Goal: Feedback & Contribution: Contribute content

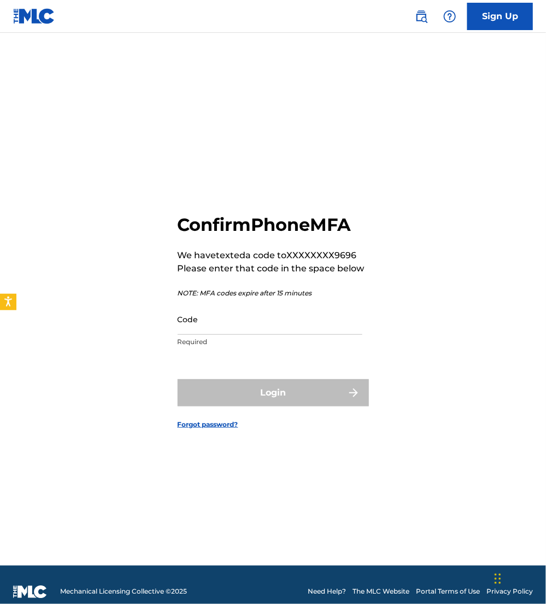
click at [187, 316] on input "Code" at bounding box center [270, 319] width 185 height 31
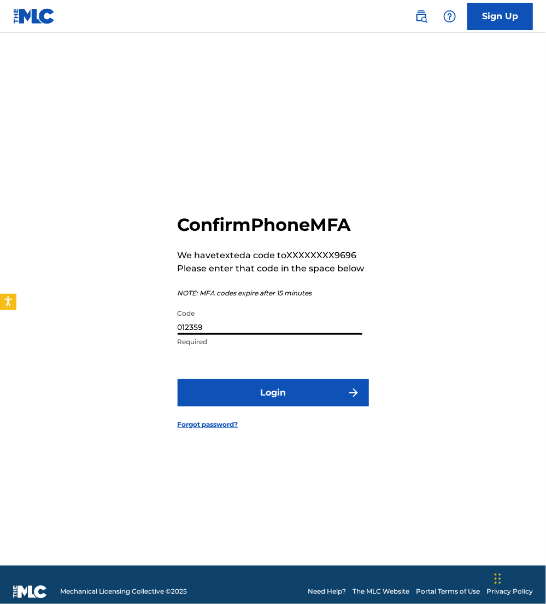
type input "012359"
click at [178, 379] on button "Login" at bounding box center [273, 392] width 191 height 27
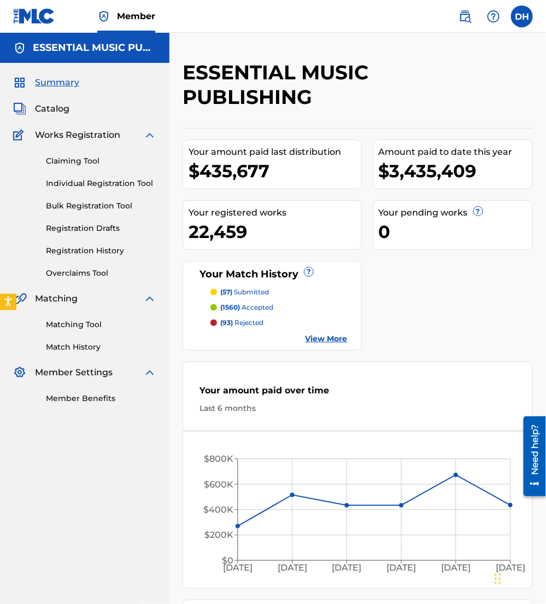
click at [49, 105] on span "Catalog" at bounding box center [52, 108] width 34 height 13
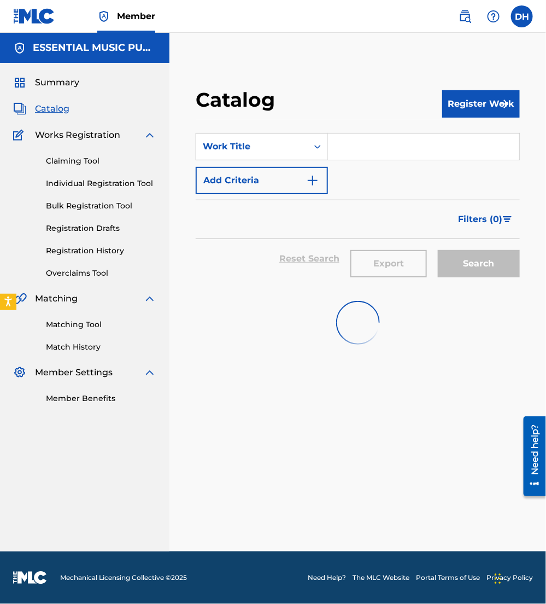
click at [331, 150] on input "Search Form" at bounding box center [423, 146] width 191 height 26
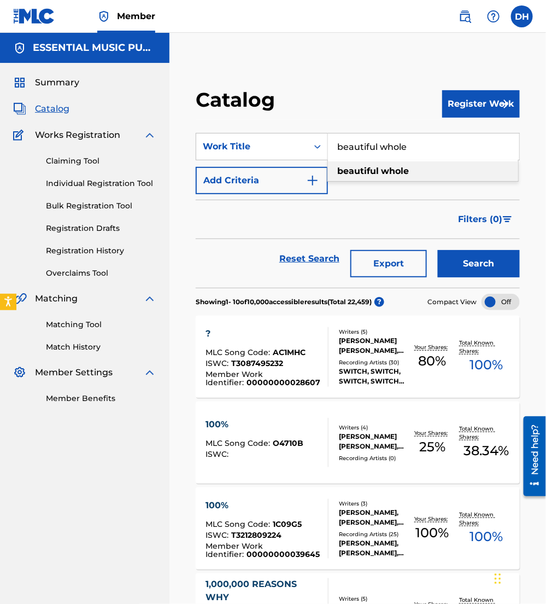
type input "beautiful whole"
click at [248, 183] on button "Add Criteria" at bounding box center [262, 180] width 132 height 27
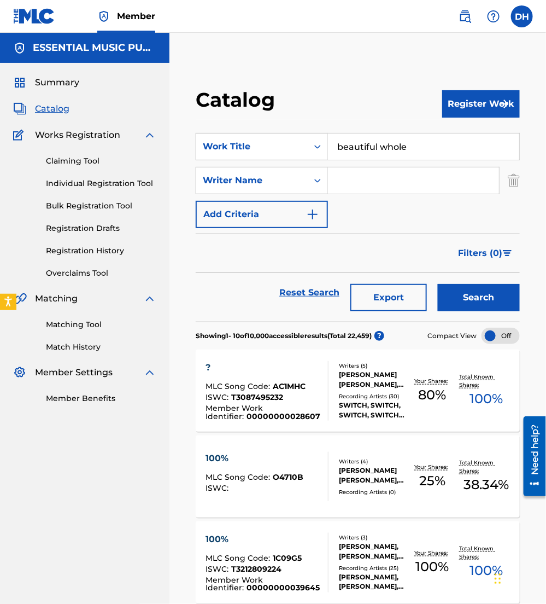
click at [345, 189] on input "Search Form" at bounding box center [413, 180] width 171 height 26
type input "bashta"
click at [438, 284] on button "Search" at bounding box center [479, 297] width 82 height 27
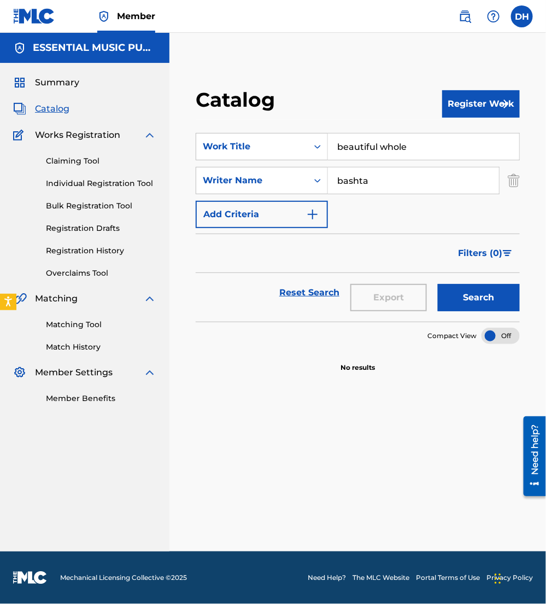
click at [454, 103] on button "Register Work" at bounding box center [482, 103] width 78 height 27
click at [449, 135] on link "Individual" at bounding box center [482, 139] width 78 height 26
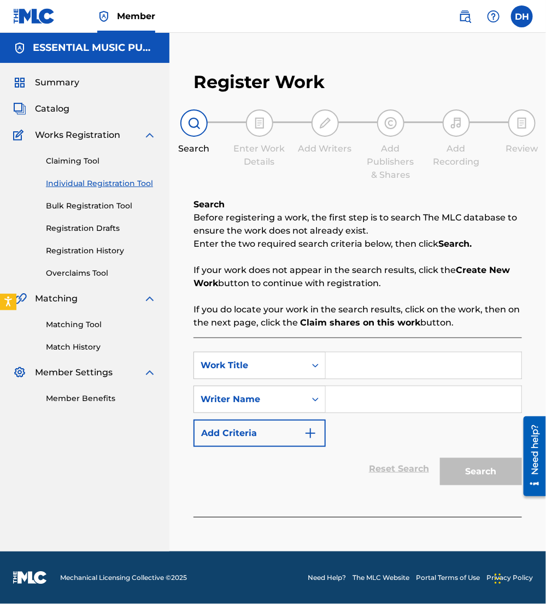
click at [362, 359] on input "Search Form" at bounding box center [424, 365] width 196 height 26
type input "Beautiful Whole"
click at [354, 441] on div "SearchWithCriteria3ea8d8cc-3395-43e0-aebb-2ac06c49aa4e Work Title Beautiful Who…" at bounding box center [358, 399] width 329 height 95
click at [336, 398] on input "Search Form" at bounding box center [424, 399] width 196 height 26
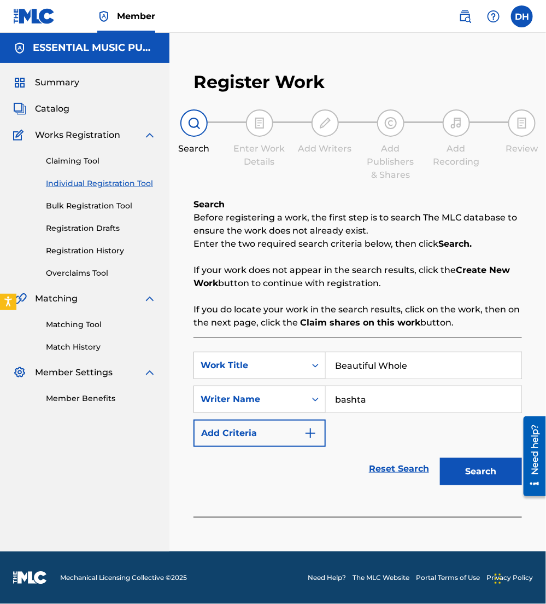
type input "bashta"
click at [440, 458] on button "Search" at bounding box center [481, 471] width 82 height 27
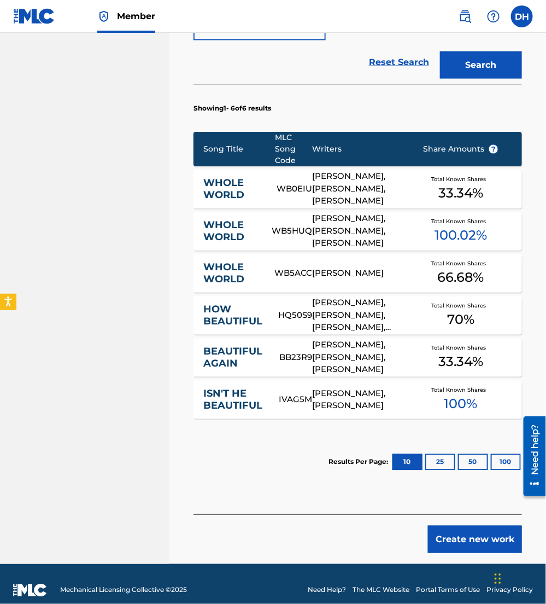
scroll to position [418, 0]
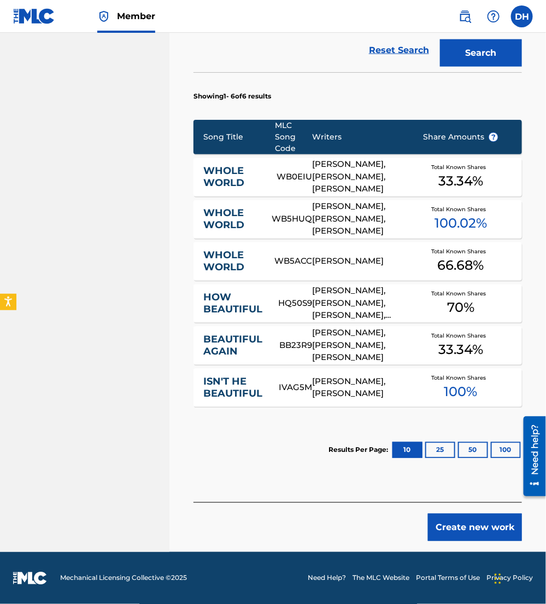
click at [478, 533] on button "Create new work" at bounding box center [475, 527] width 94 height 27
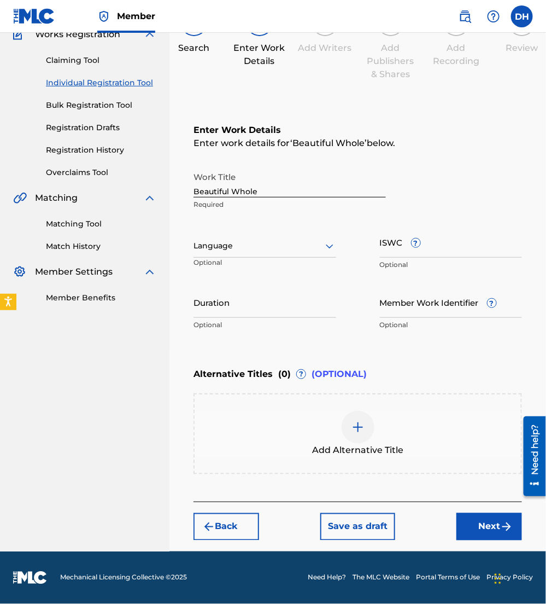
scroll to position [99, 0]
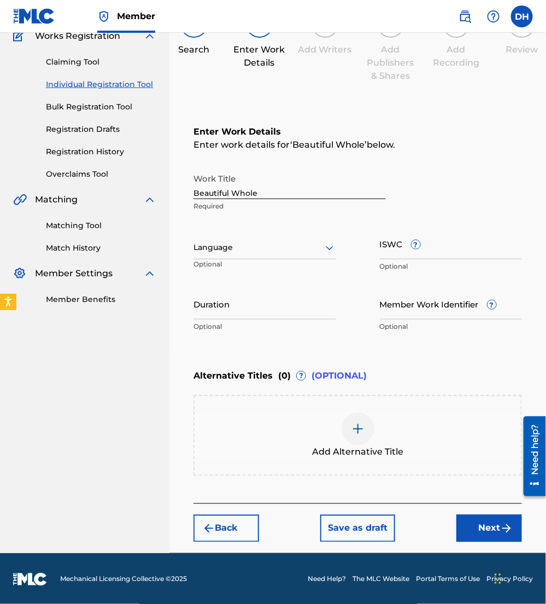
click at [243, 242] on div at bounding box center [265, 248] width 143 height 14
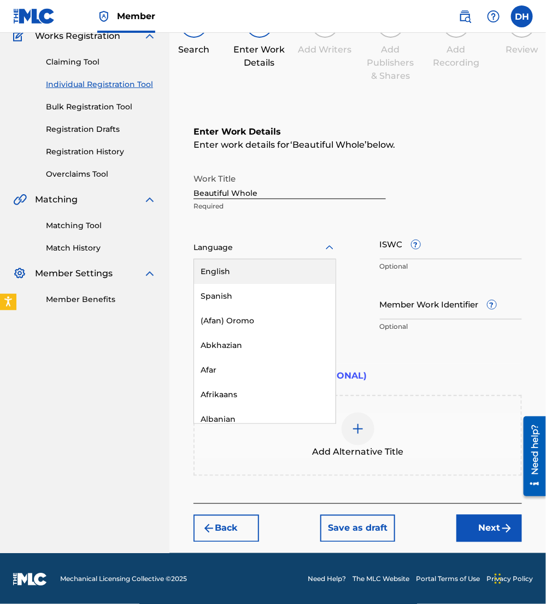
click at [243, 264] on div "English" at bounding box center [265, 271] width 142 height 25
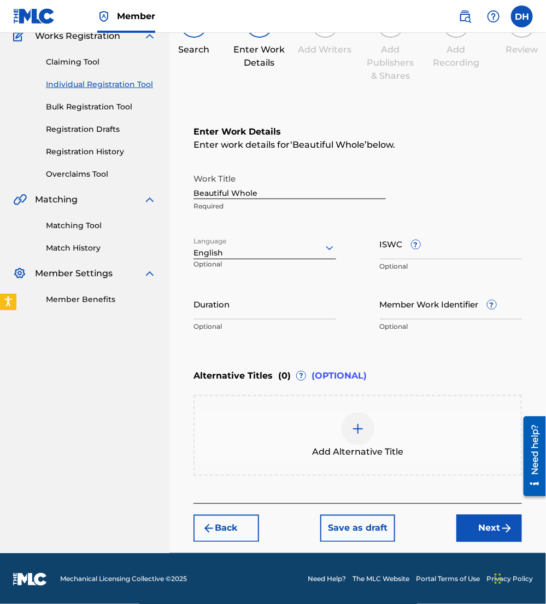
click at [470, 524] on button "Next" at bounding box center [490, 528] width 66 height 27
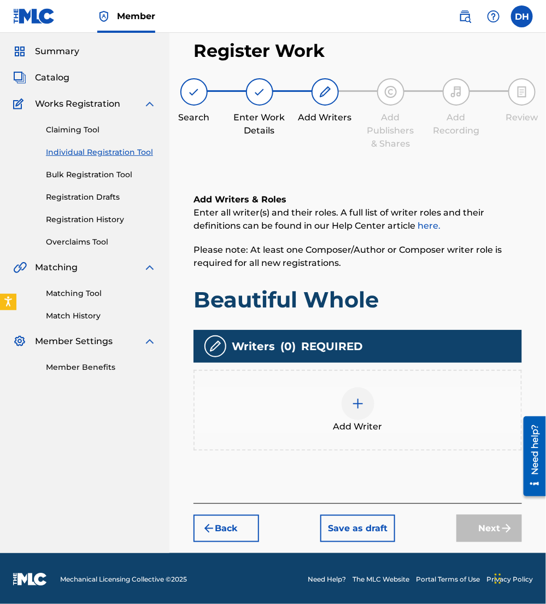
click at [225, 526] on button "Back" at bounding box center [227, 528] width 66 height 27
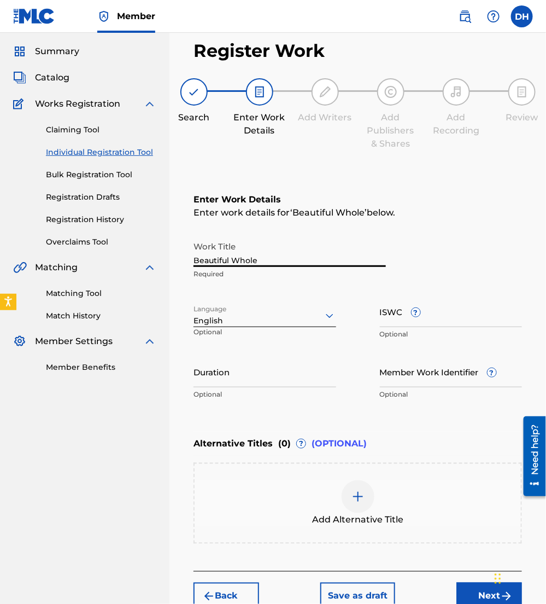
drag, startPoint x: 270, startPoint y: 259, endPoint x: 123, endPoint y: 263, distance: 147.2
click at [123, 263] on main "ESSENTIAL MUSIC PUBLISHING Summary Catalog Works Registration Claiming Tool Ind…" at bounding box center [273, 311] width 546 height 619
type input "N"
type input "Been So Faithful"
click at [476, 590] on button "Next" at bounding box center [490, 596] width 66 height 27
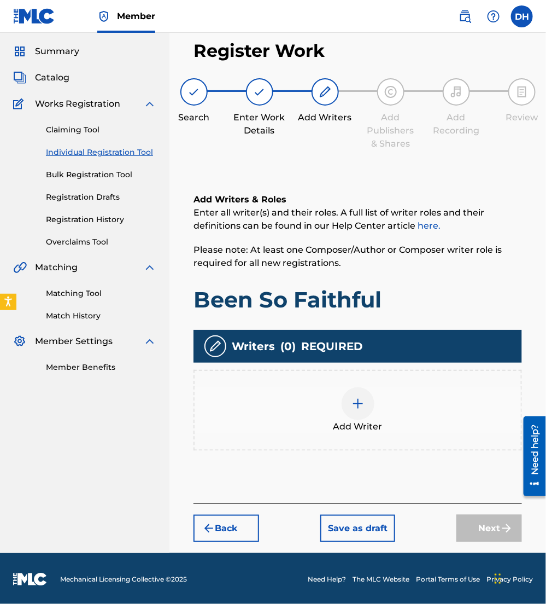
click at [354, 422] on span "Add Writer" at bounding box center [358, 426] width 49 height 13
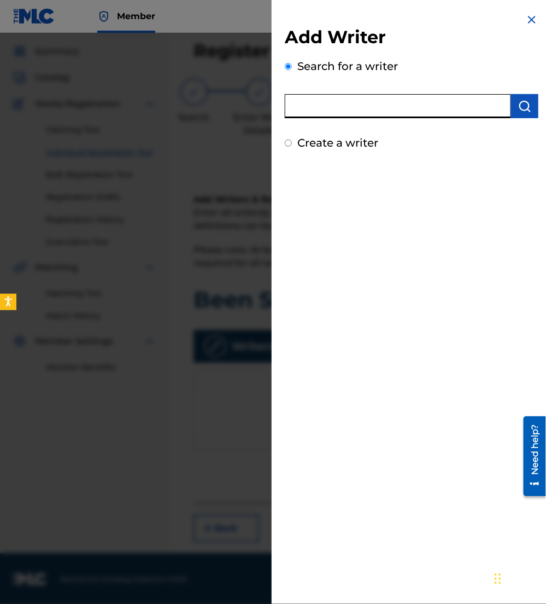
click at [384, 104] on input "text" at bounding box center [398, 106] width 226 height 24
type input "daniel john bashta"
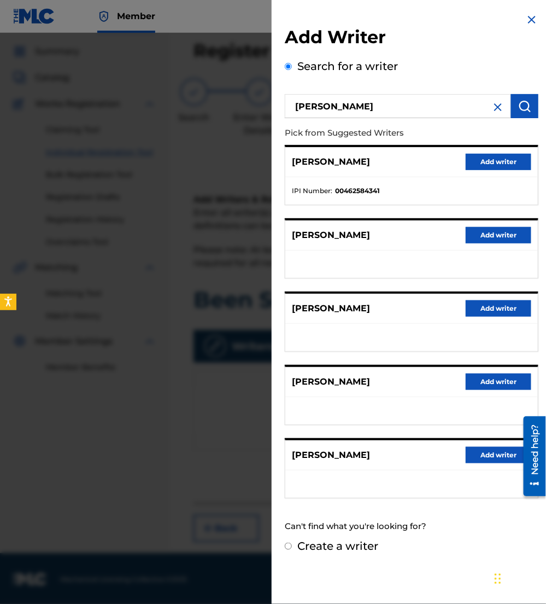
click at [497, 162] on button "Add writer" at bounding box center [499, 162] width 66 height 16
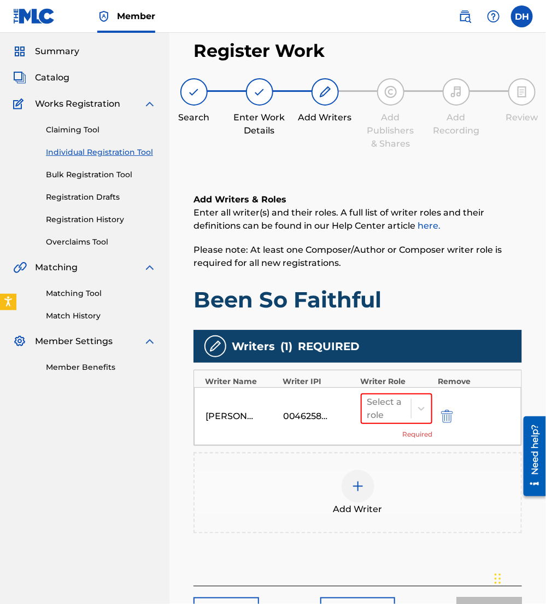
click at [347, 503] on span "Add Writer" at bounding box center [358, 509] width 49 height 13
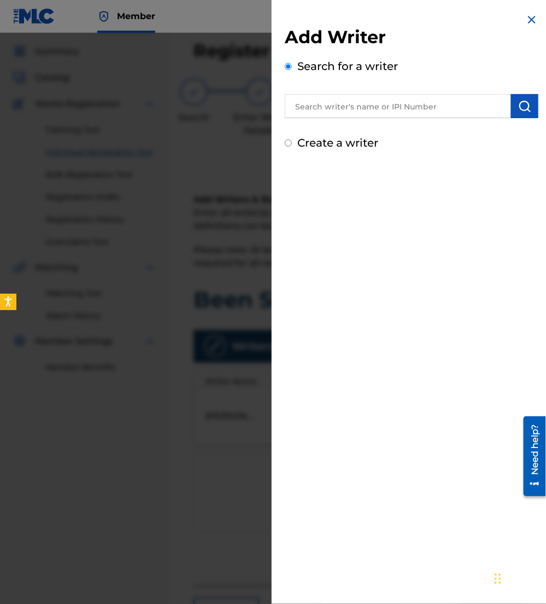
click at [342, 108] on input "text" at bounding box center [398, 106] width 226 height 24
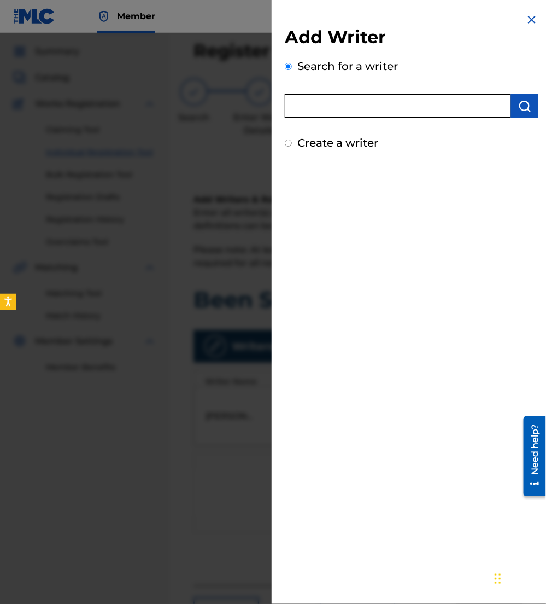
paste input "01092605563"
type input "01092605563"
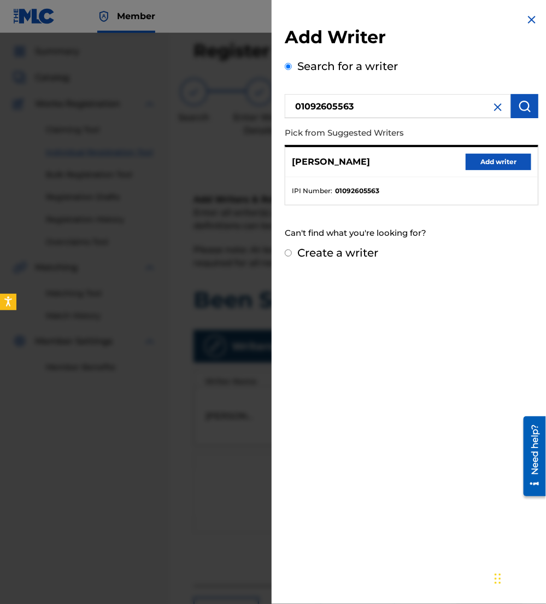
click at [495, 154] on button "Add writer" at bounding box center [499, 162] width 66 height 16
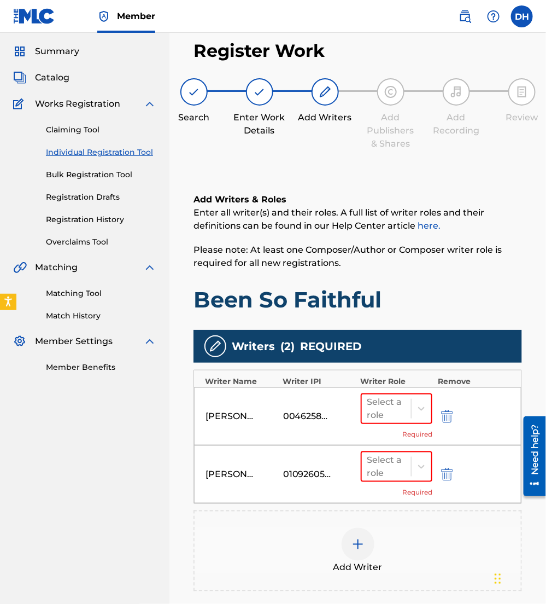
click at [369, 528] on div "Add Writer" at bounding box center [358, 551] width 327 height 46
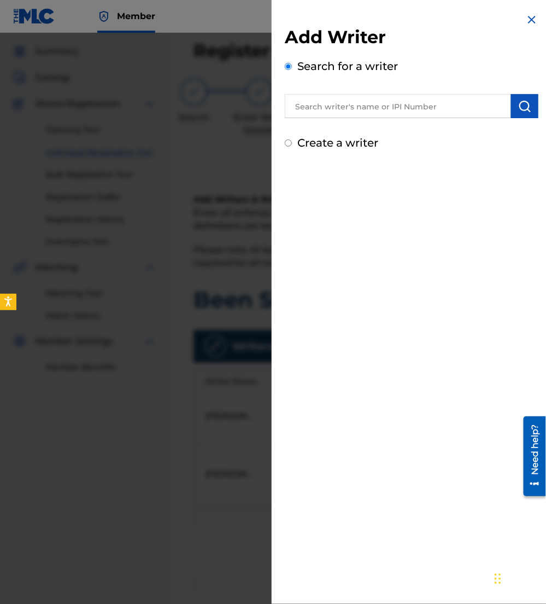
click at [415, 110] on input "text" at bounding box center [398, 106] width 226 height 24
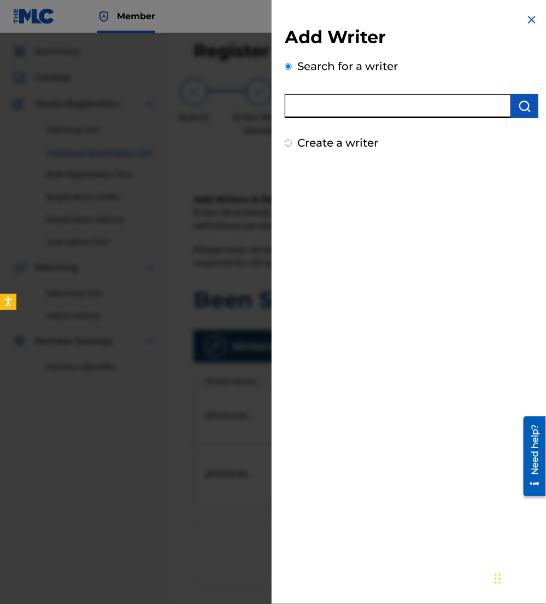
paste input "00229764047"
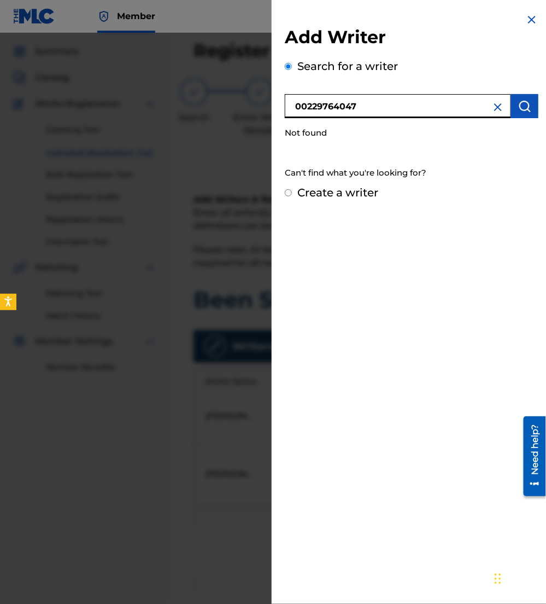
click at [294, 108] on input "00229764047" at bounding box center [398, 106] width 226 height 24
drag, startPoint x: 408, startPoint y: 107, endPoint x: 215, endPoint y: 102, distance: 193.2
click at [215, 102] on div "Add Writer Search for a writer 29764047 Not found Can't find what you're lookin…" at bounding box center [273, 318] width 546 height 571
paste input "002"
drag, startPoint x: 398, startPoint y: 96, endPoint x: 203, endPoint y: 84, distance: 195.1
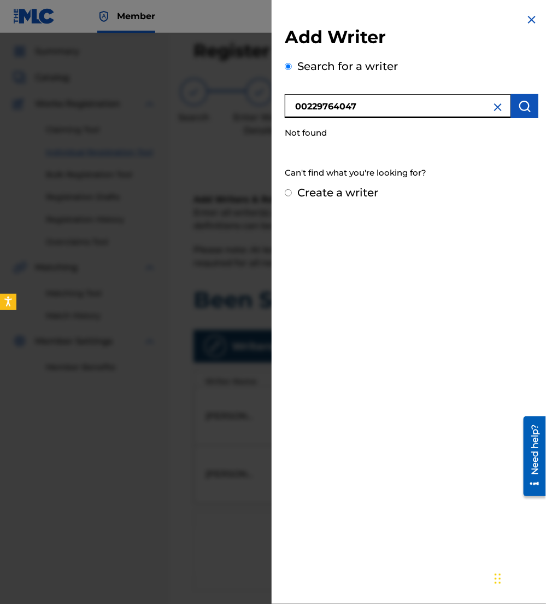
click at [203, 84] on div "Add Writer Search for a writer 00229764047 Not found Can't find what you're loo…" at bounding box center [273, 318] width 546 height 571
type input "t"
type input "tedd tjornhom"
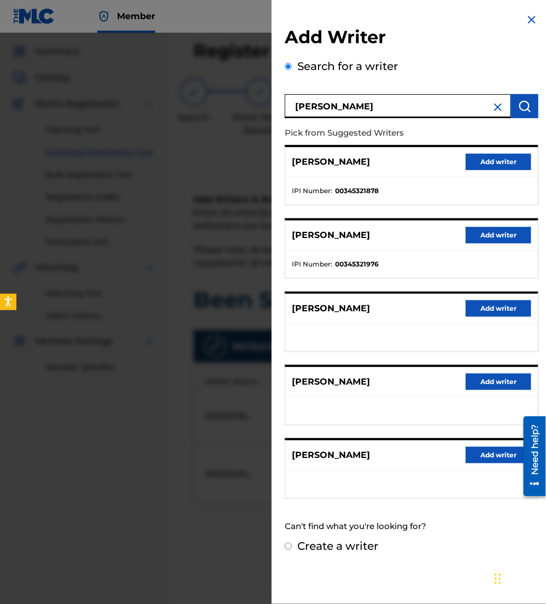
click at [493, 303] on button "Add writer" at bounding box center [499, 308] width 66 height 16
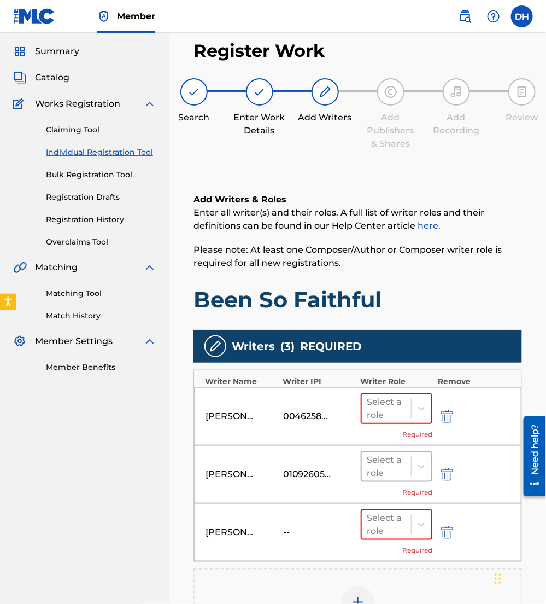
scroll to position [150, 0]
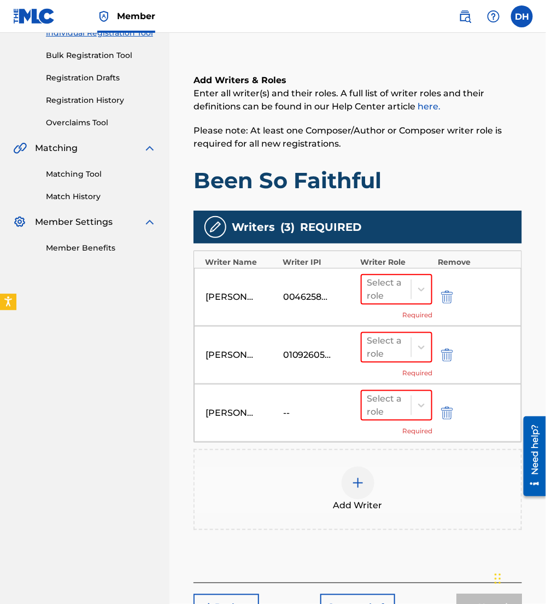
click at [346, 481] on div at bounding box center [358, 483] width 33 height 33
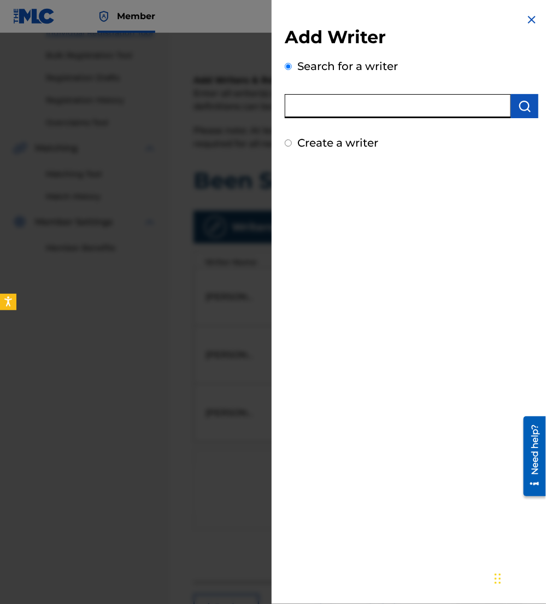
click at [316, 116] on input "text" at bounding box center [398, 106] width 226 height 24
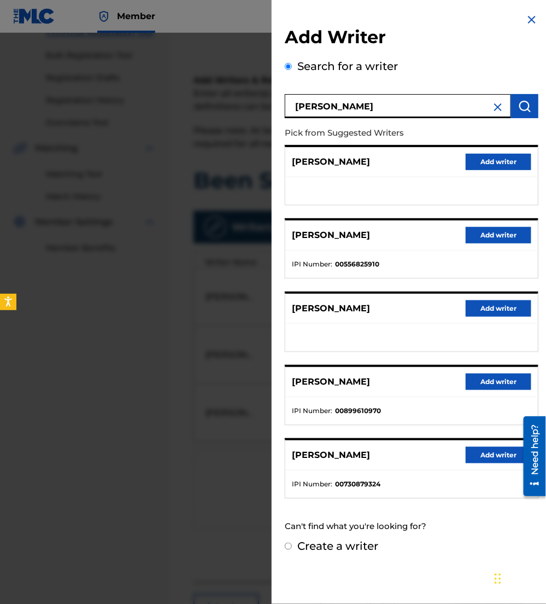
drag, startPoint x: 374, startPoint y: 109, endPoint x: 90, endPoint y: 172, distance: 290.1
click at [90, 172] on div "Add Writer Search for a writer tony wood Pick from Suggested Writers TONY WOOD …" at bounding box center [273, 318] width 546 height 571
paste input "00129047677"
type input "00129047677"
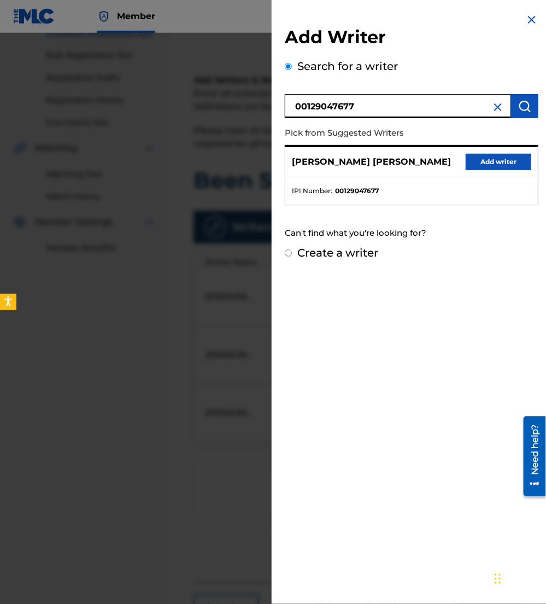
click at [499, 158] on button "Add writer" at bounding box center [499, 162] width 66 height 16
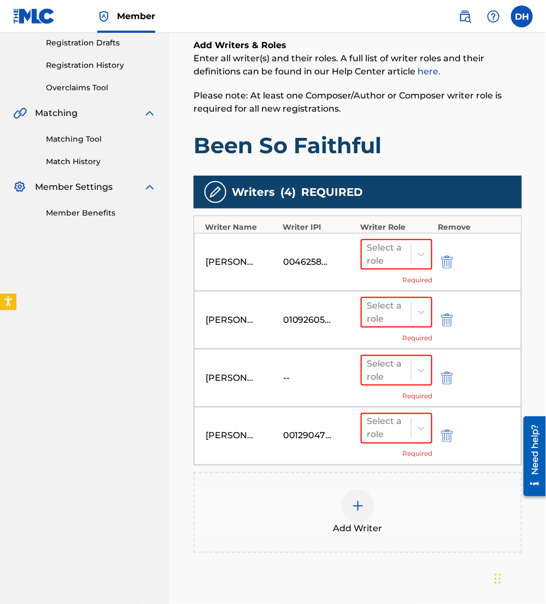
scroll to position [187, 0]
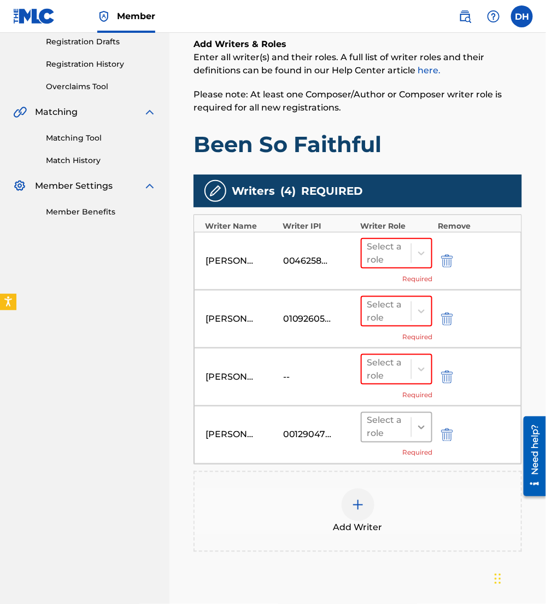
click at [421, 427] on icon at bounding box center [421, 427] width 11 height 11
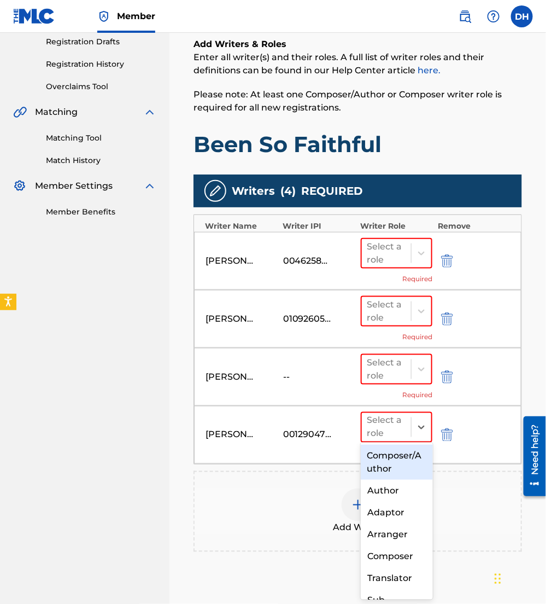
click at [395, 460] on div "Composer/Author" at bounding box center [397, 462] width 72 height 35
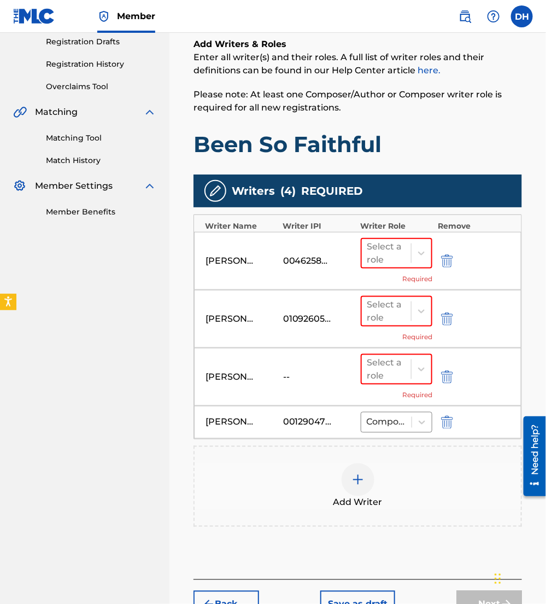
click at [408, 348] on div "TJORNHOM TEDD -- Select a role Required" at bounding box center [358, 377] width 328 height 58
click at [408, 368] on div "Select a role" at bounding box center [387, 369] width 50 height 28
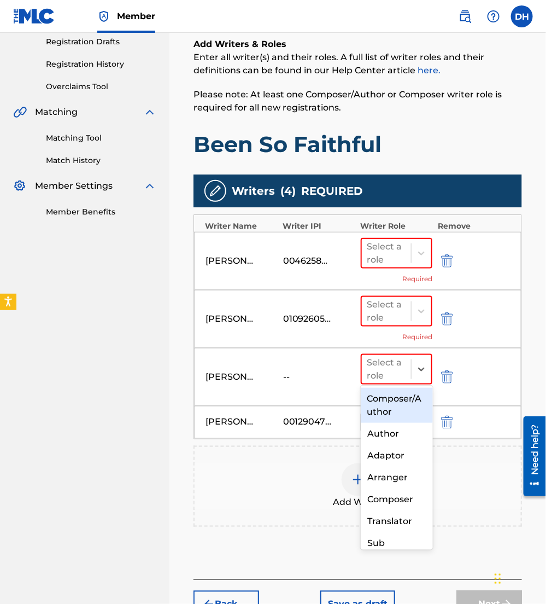
click at [403, 411] on div "Composer/Author" at bounding box center [397, 405] width 72 height 35
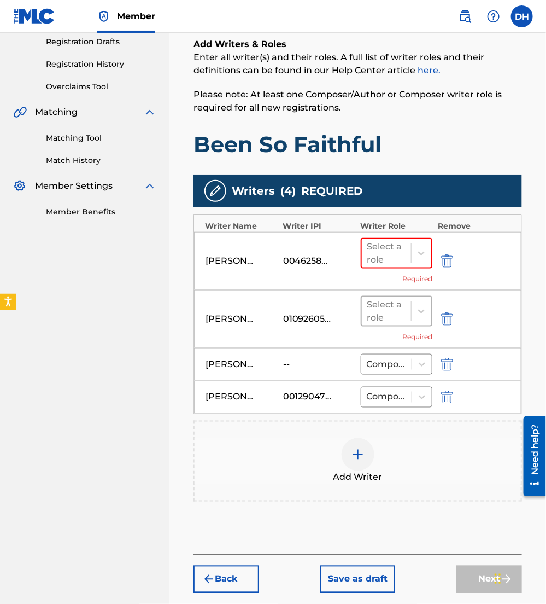
click at [405, 319] on div "Select a role" at bounding box center [387, 311] width 39 height 26
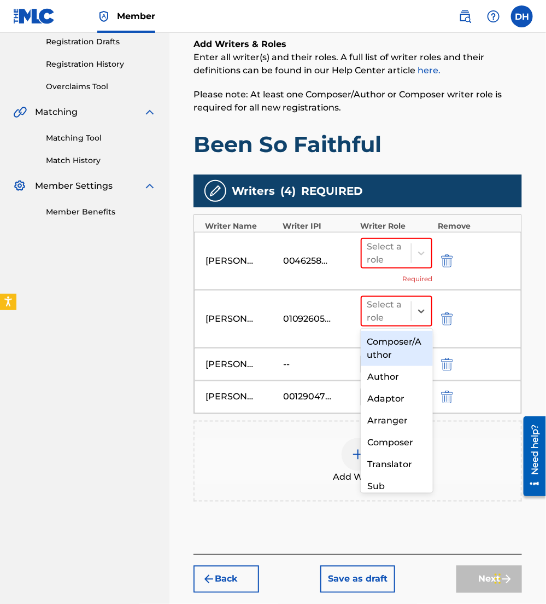
click at [405, 334] on div "Composer/Author" at bounding box center [397, 348] width 72 height 35
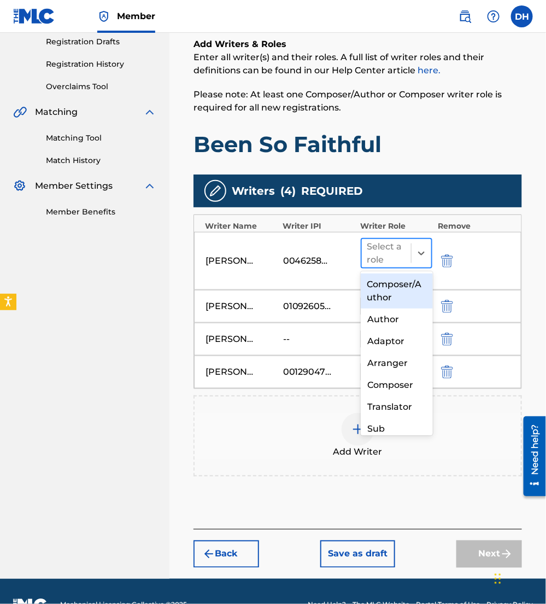
click at [397, 242] on div "Select a role" at bounding box center [387, 253] width 39 height 26
click at [397, 288] on div "Composer/Author" at bounding box center [397, 290] width 72 height 35
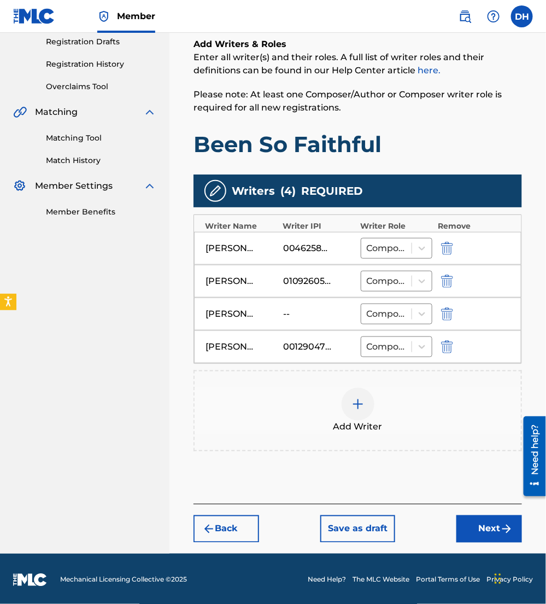
click at [493, 522] on button "Next" at bounding box center [490, 528] width 66 height 27
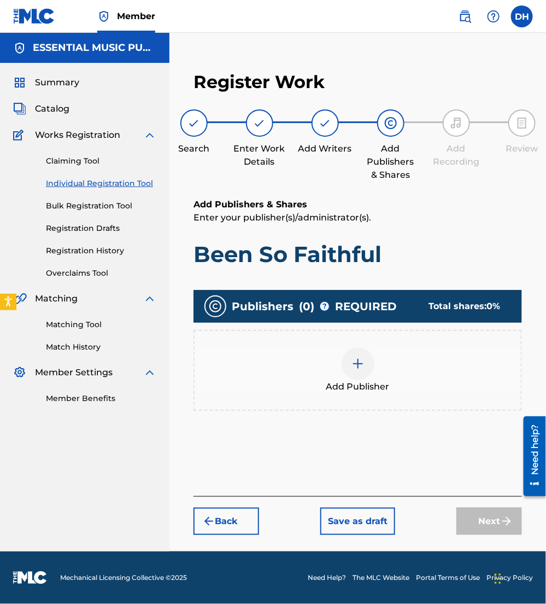
click at [336, 370] on div "Add Publisher" at bounding box center [358, 370] width 327 height 46
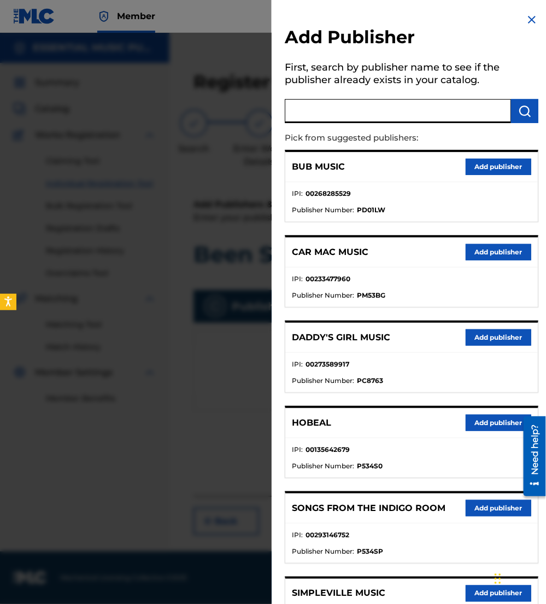
click at [337, 111] on input "text" at bounding box center [398, 111] width 226 height 24
type input "shadowboxer"
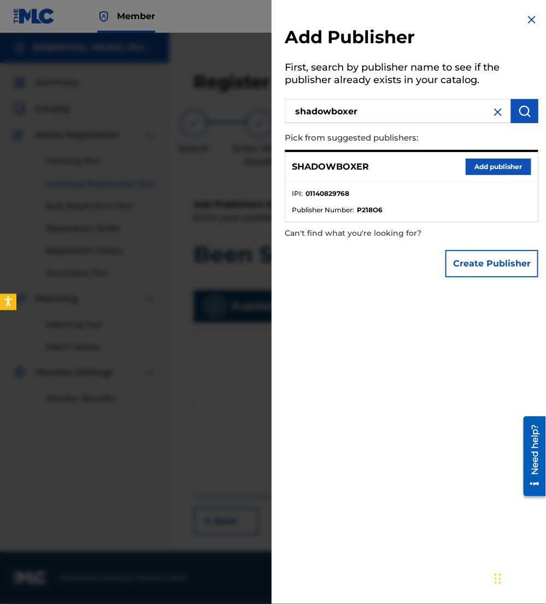
click at [514, 163] on button "Add publisher" at bounding box center [499, 167] width 66 height 16
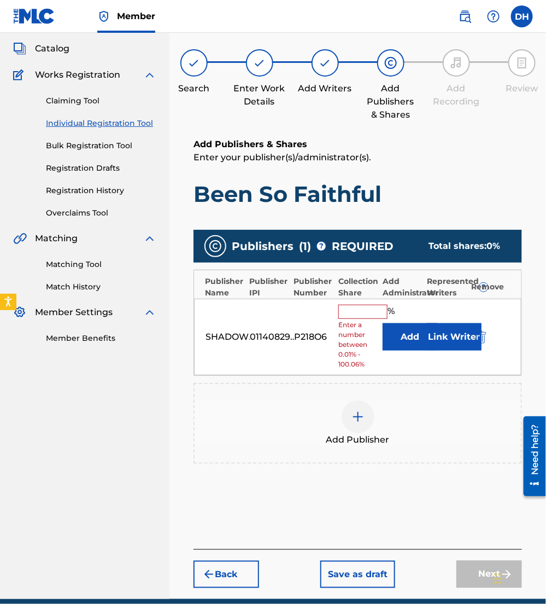
scroll to position [62, 0]
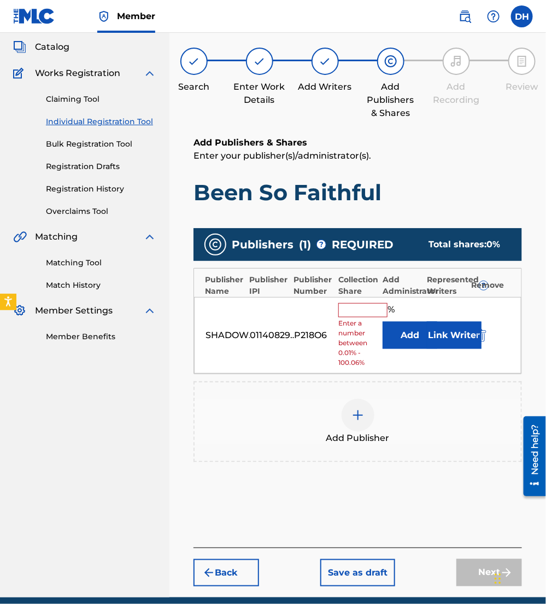
click at [400, 344] on button "Add" at bounding box center [410, 335] width 55 height 27
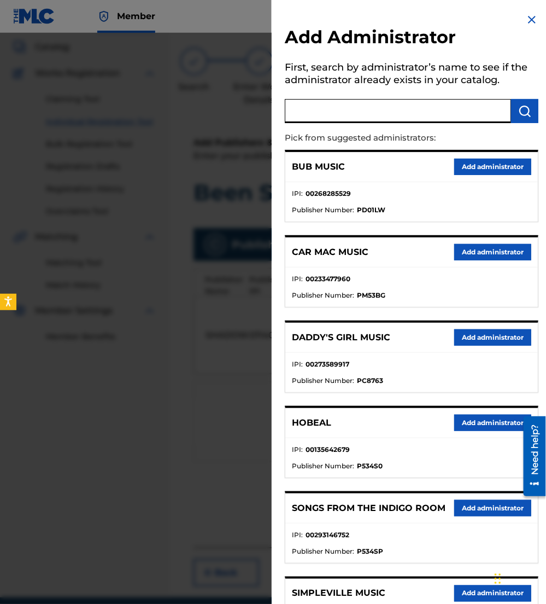
click at [320, 100] on input "text" at bounding box center [398, 111] width 226 height 24
type input "all essential music"
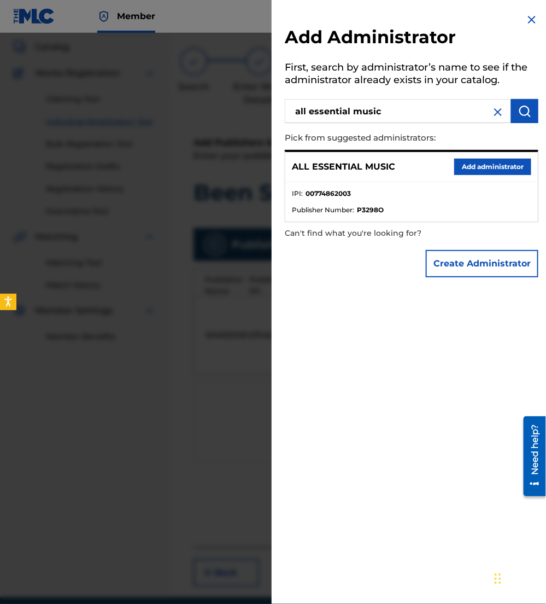
click at [476, 163] on button "Add administrator" at bounding box center [493, 167] width 77 height 16
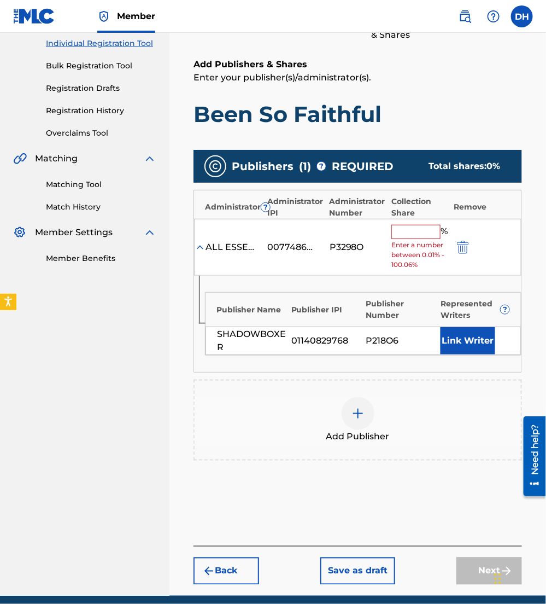
scroll to position [143, 0]
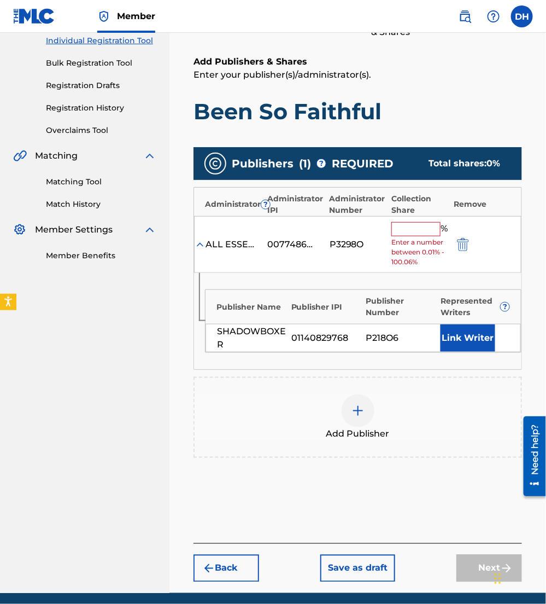
click at [419, 223] on input "text" at bounding box center [416, 229] width 49 height 14
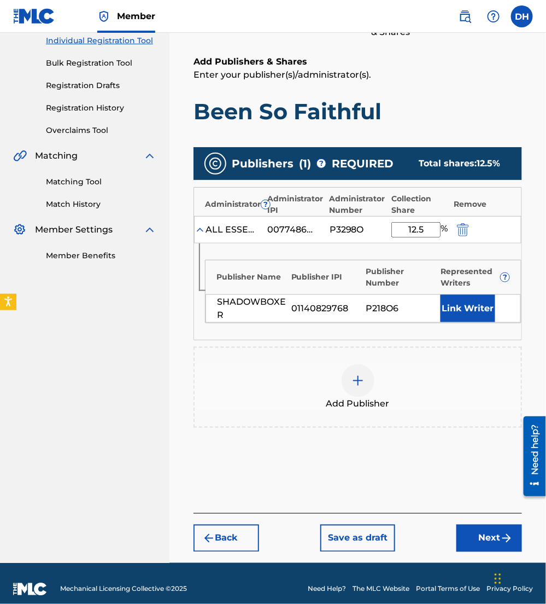
type input "12.5"
click at [462, 308] on button "Link Writer" at bounding box center [468, 308] width 55 height 27
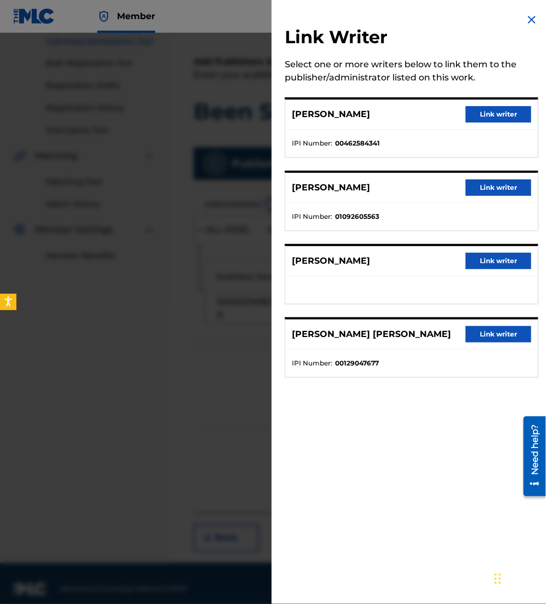
click at [480, 110] on button "Link writer" at bounding box center [499, 114] width 66 height 16
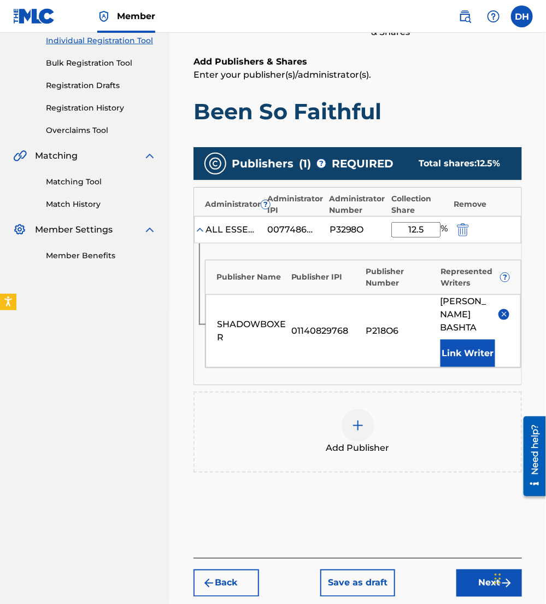
scroll to position [197, 0]
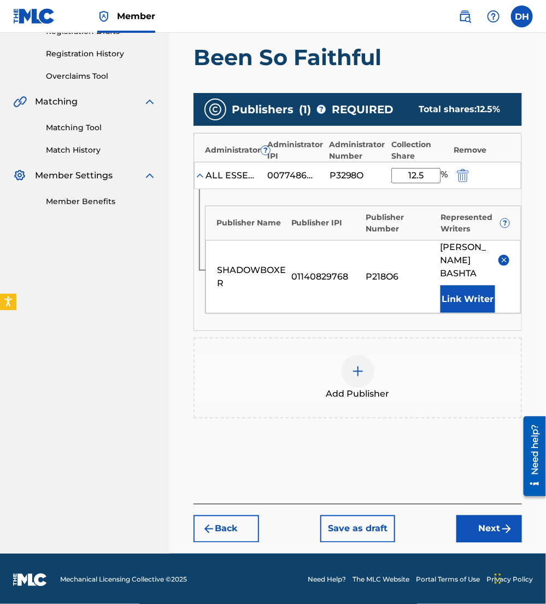
click at [352, 383] on div at bounding box center [358, 371] width 33 height 33
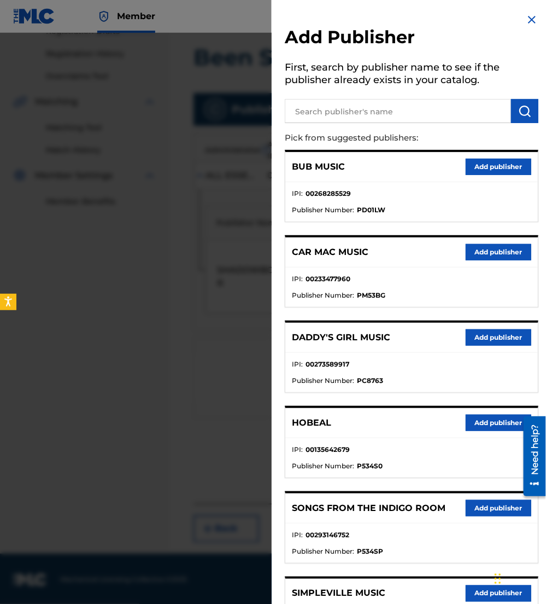
click at [364, 120] on input "text" at bounding box center [398, 111] width 226 height 24
type input "L"
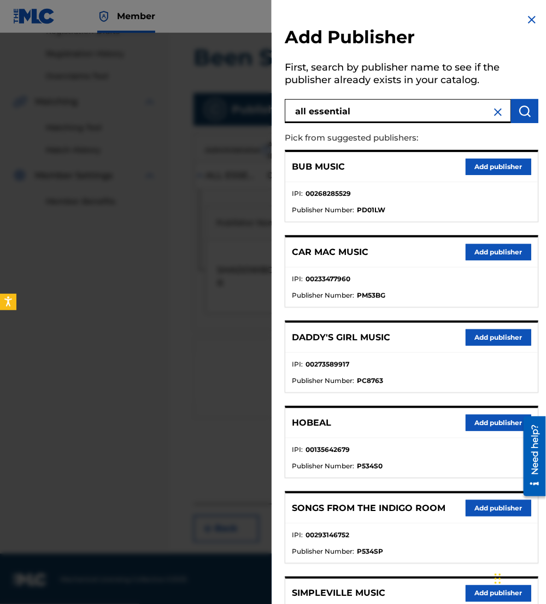
type input "all essential"
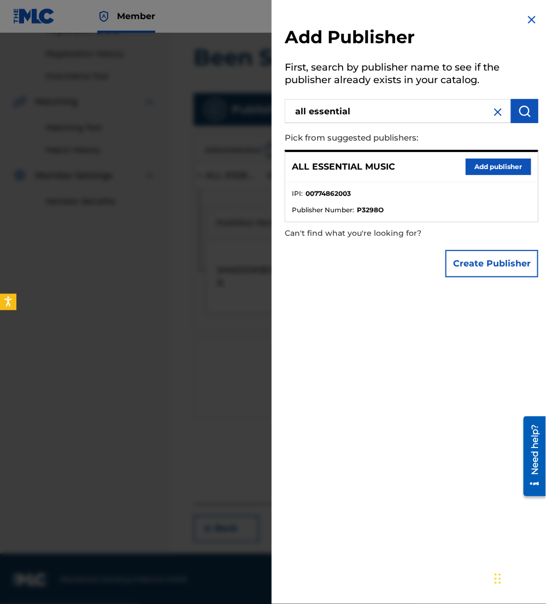
click at [499, 165] on button "Add publisher" at bounding box center [499, 167] width 66 height 16
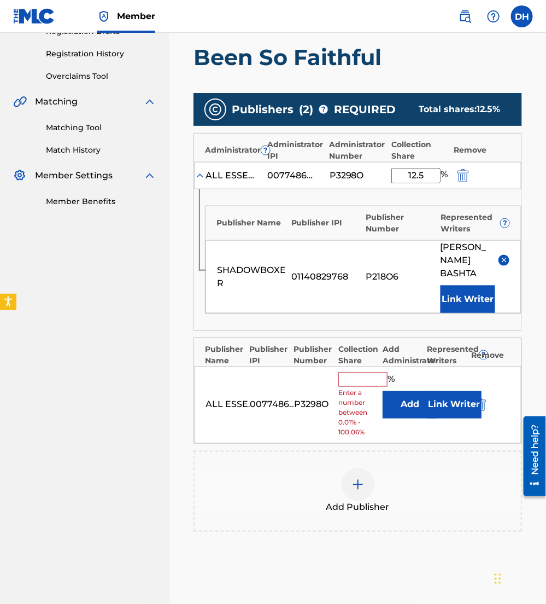
click at [352, 372] on input "text" at bounding box center [363, 379] width 49 height 14
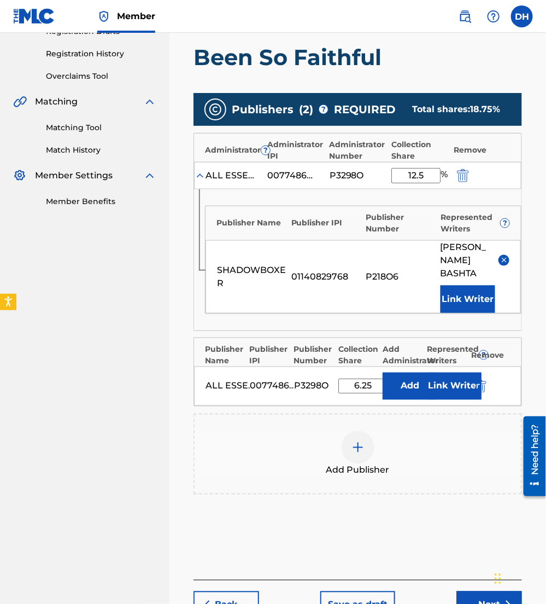
type input "6.25"
click at [445, 383] on button "Link Writer" at bounding box center [454, 385] width 55 height 27
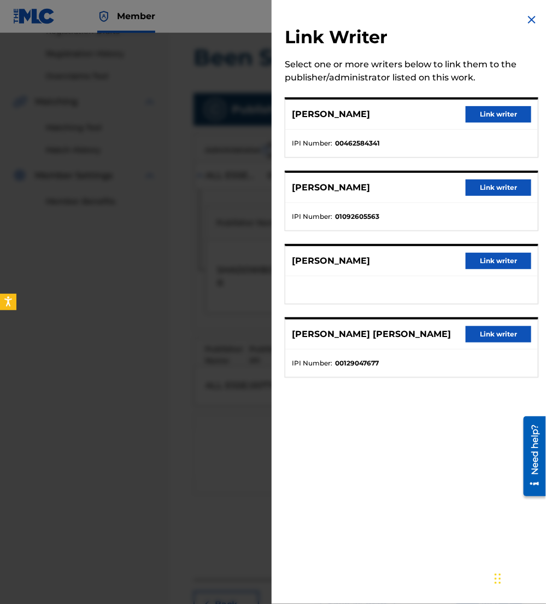
click at [486, 119] on button "Link writer" at bounding box center [499, 114] width 66 height 16
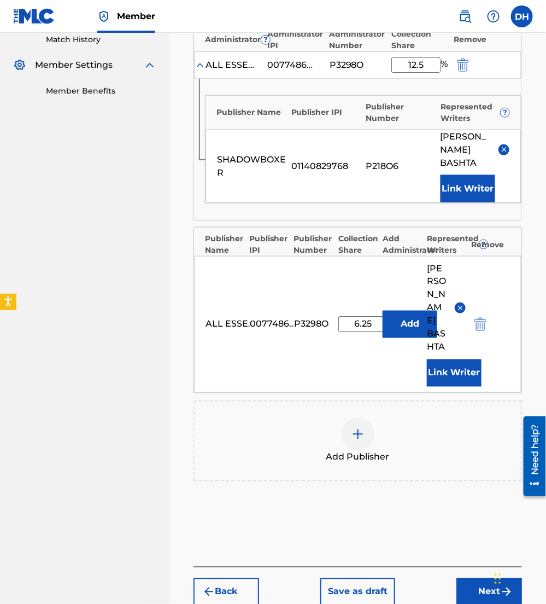
scroll to position [308, 0]
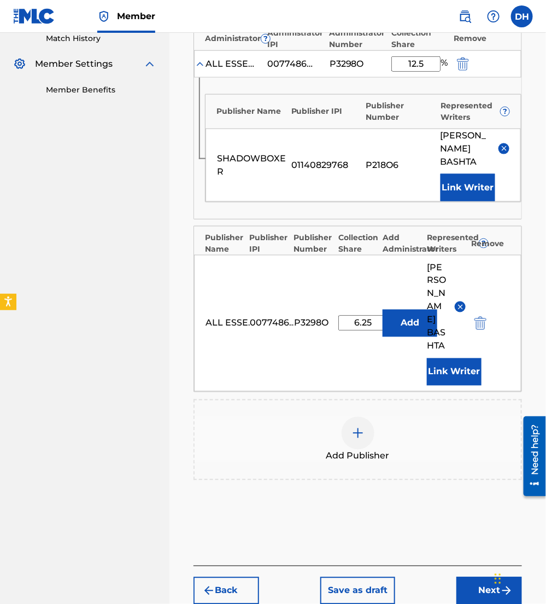
click at [335, 423] on div "Add Publisher" at bounding box center [358, 440] width 327 height 46
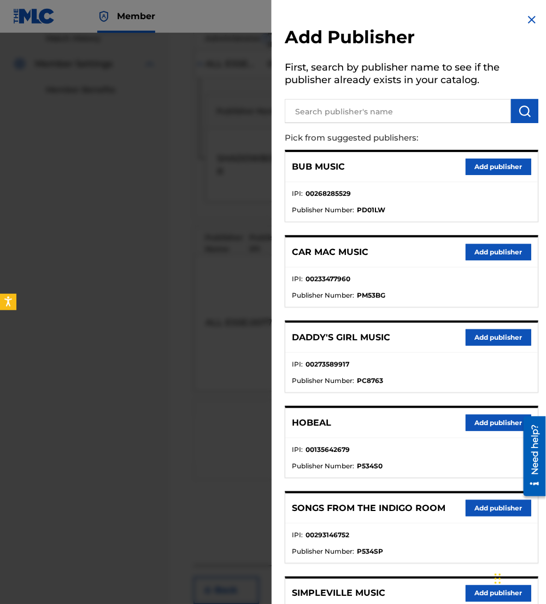
click at [356, 118] on input "text" at bounding box center [398, 111] width 226 height 24
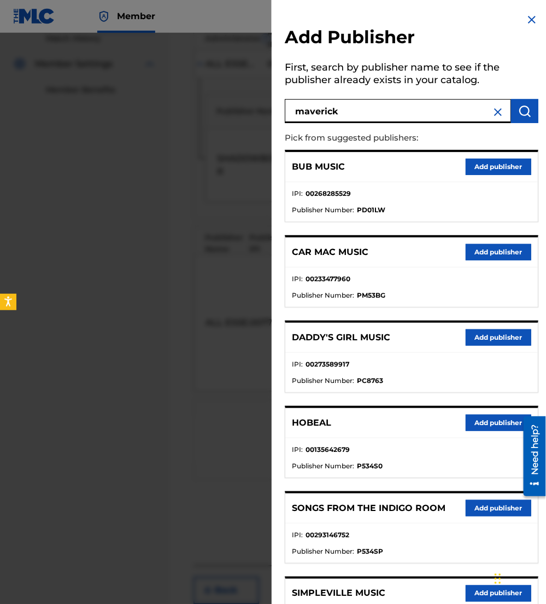
type input "maverick"
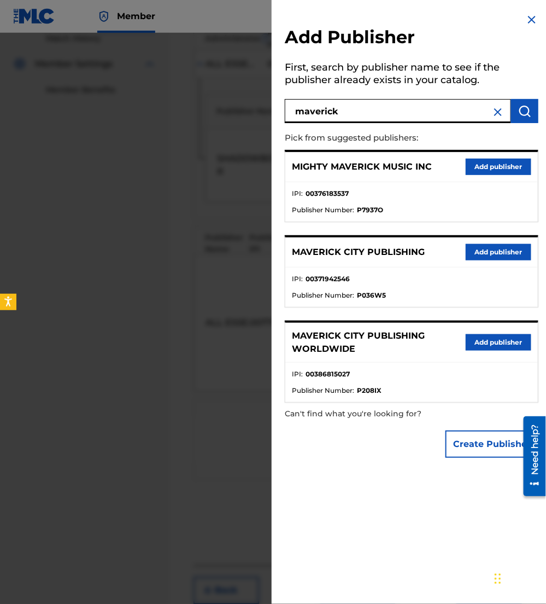
click at [478, 334] on button "Add publisher" at bounding box center [499, 342] width 66 height 16
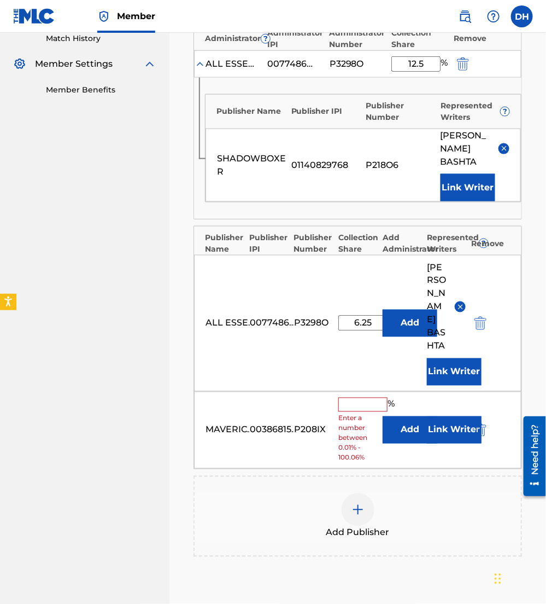
scroll to position [447, 0]
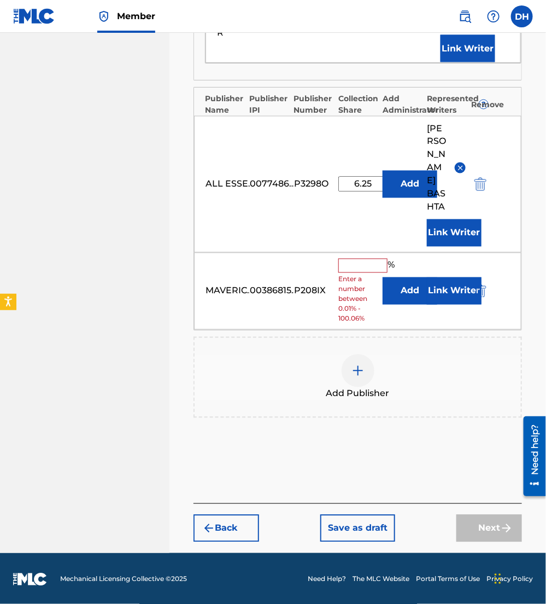
click at [396, 291] on button "Add" at bounding box center [410, 290] width 55 height 27
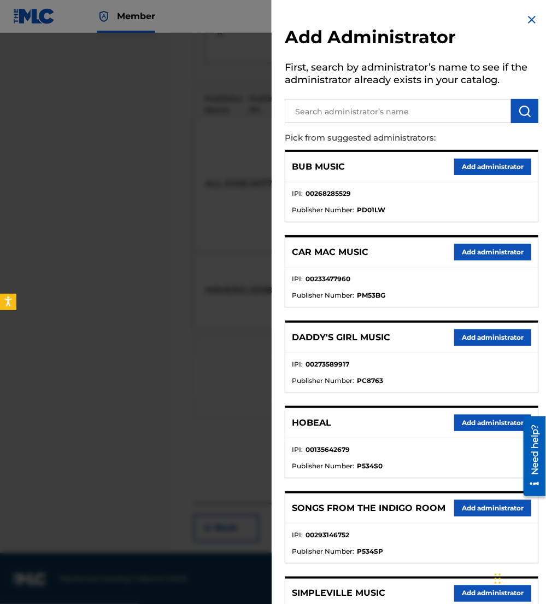
click at [348, 127] on p "Pick from suggested administrators:" at bounding box center [380, 138] width 191 height 24
click at [330, 108] on input "text" at bounding box center [398, 111] width 226 height 24
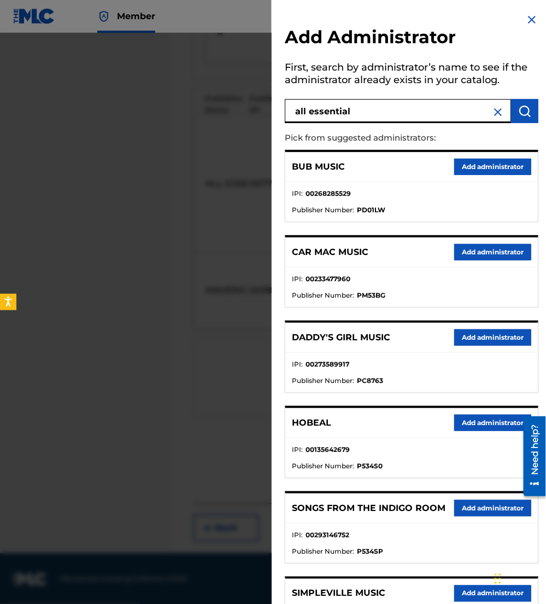
type input "all essential"
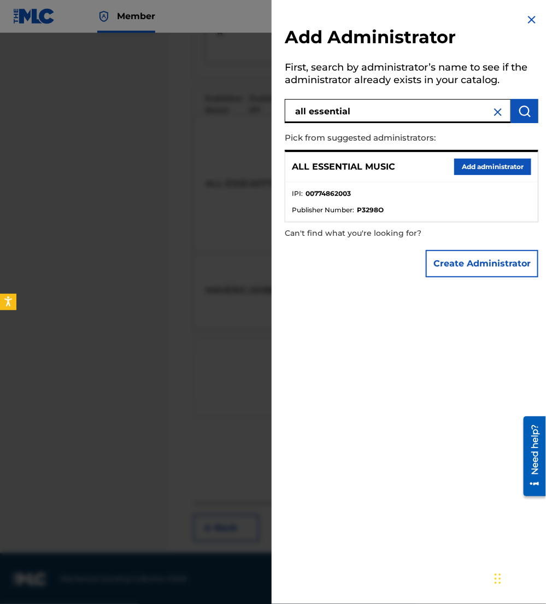
click at [479, 166] on button "Add administrator" at bounding box center [493, 167] width 77 height 16
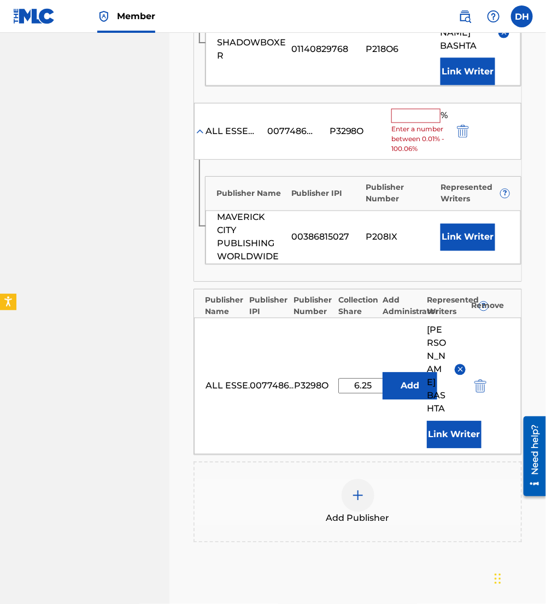
scroll to position [420, 0]
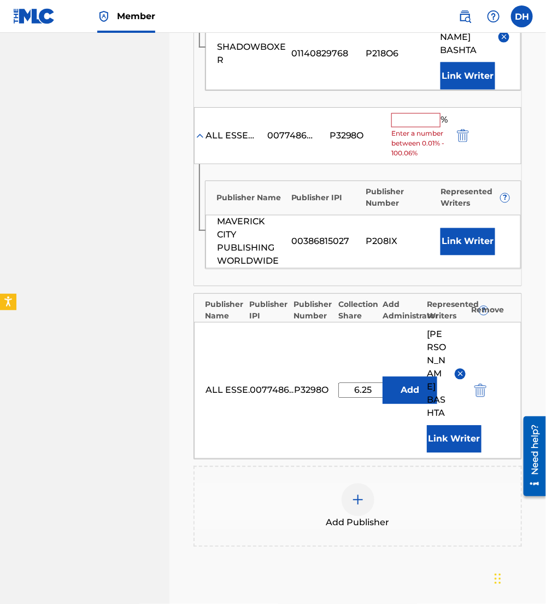
click at [424, 121] on input "text" at bounding box center [416, 120] width 49 height 14
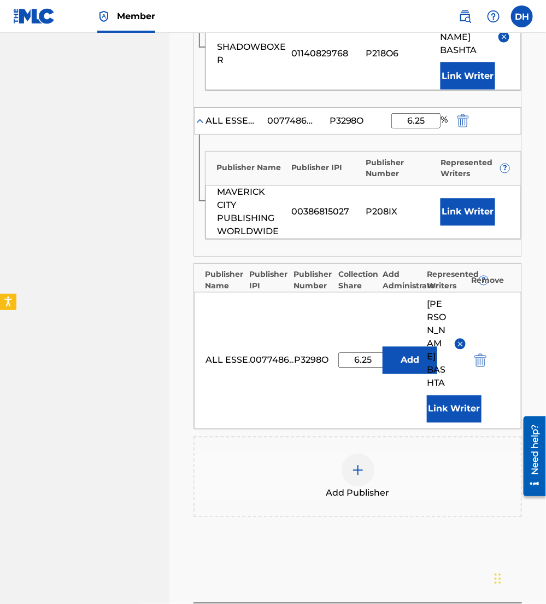
type input "6.25"
click at [467, 210] on button "Link Writer" at bounding box center [468, 212] width 55 height 27
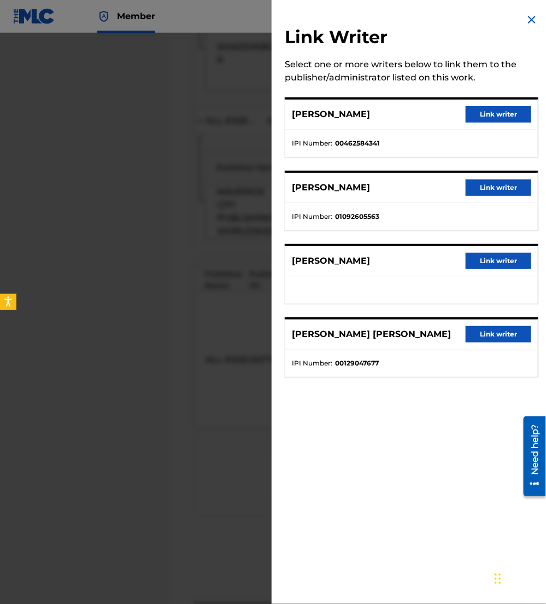
click at [485, 118] on button "Link writer" at bounding box center [499, 114] width 66 height 16
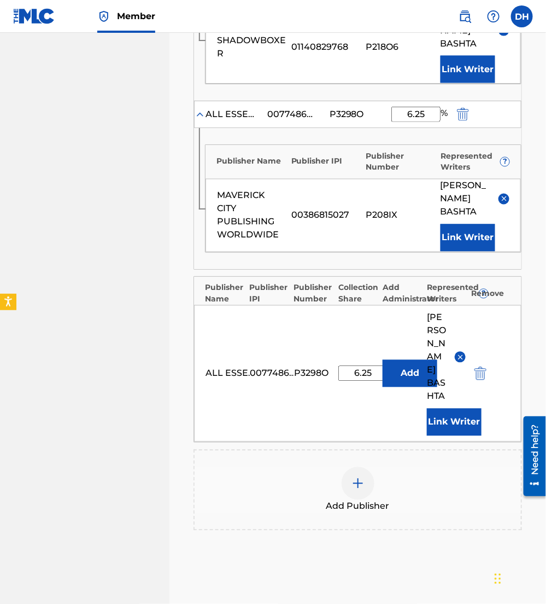
scroll to position [429, 0]
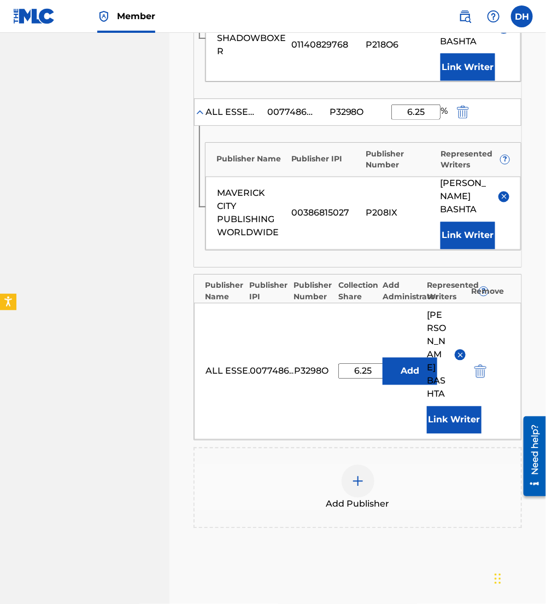
click at [307, 442] on div "Publishers ( 3 ) ? REQUIRED Total shares: 25 % Administrator ? Administrator IP…" at bounding box center [358, 194] width 329 height 667
click at [377, 482] on div "Add Publisher" at bounding box center [358, 488] width 327 height 46
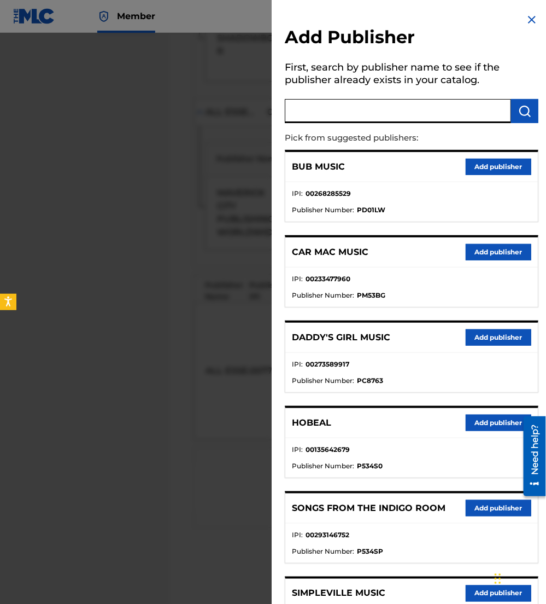
click at [392, 113] on input "text" at bounding box center [398, 111] width 226 height 24
type input "publishingtianna"
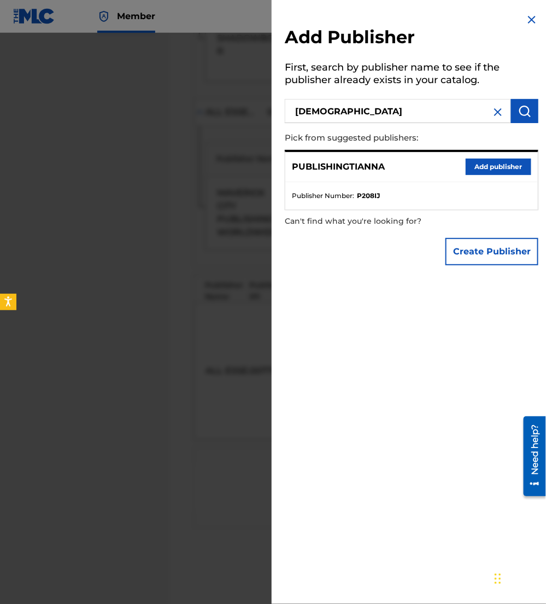
click at [478, 174] on div "PUBLISHINGTIANNA Add publisher" at bounding box center [412, 167] width 253 height 30
click at [491, 159] on button "Add publisher" at bounding box center [499, 167] width 66 height 16
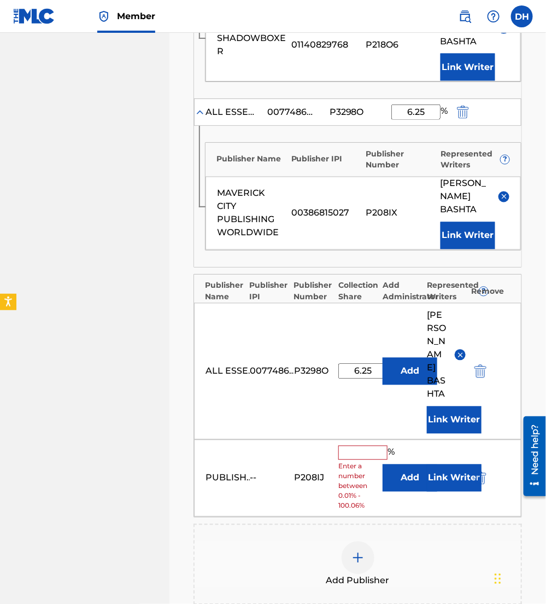
click at [409, 468] on button "Add" at bounding box center [410, 477] width 55 height 27
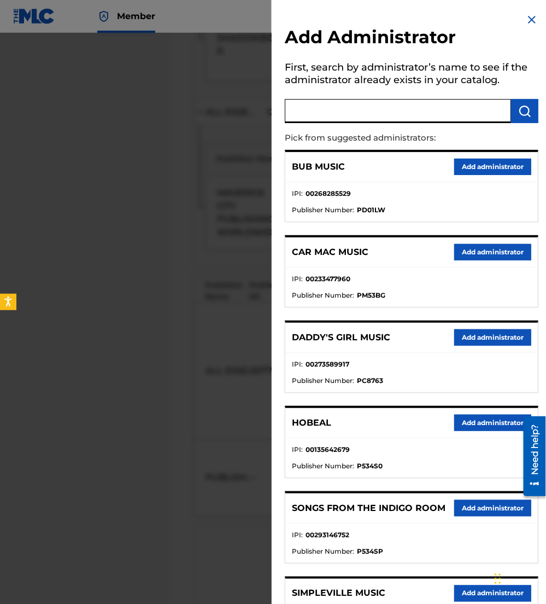
click at [355, 111] on input "text" at bounding box center [398, 111] width 226 height 24
type input "all essential"
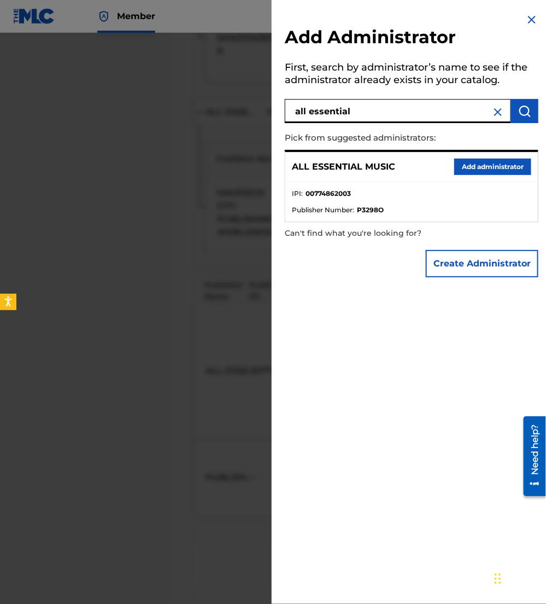
click at [496, 163] on button "Add administrator" at bounding box center [493, 167] width 77 height 16
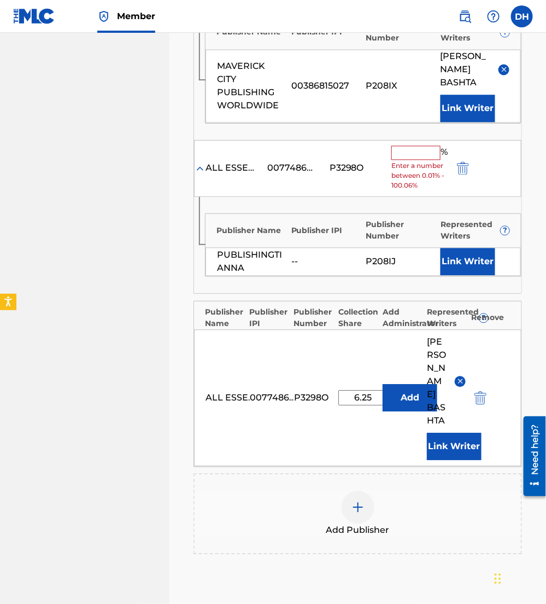
scroll to position [557, 0]
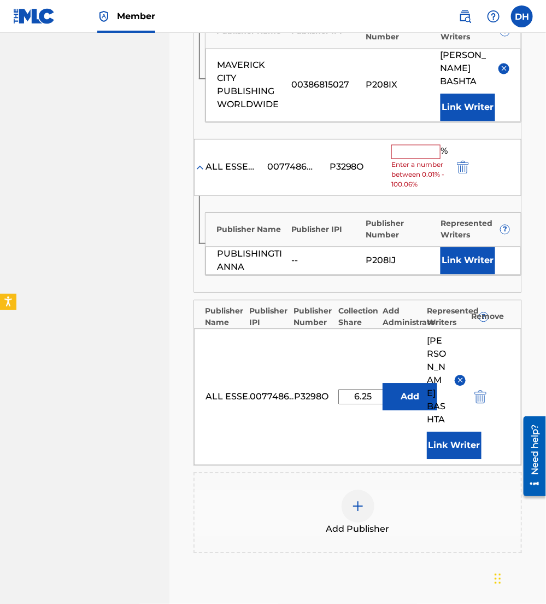
click at [463, 161] on img "submit" at bounding box center [463, 167] width 12 height 13
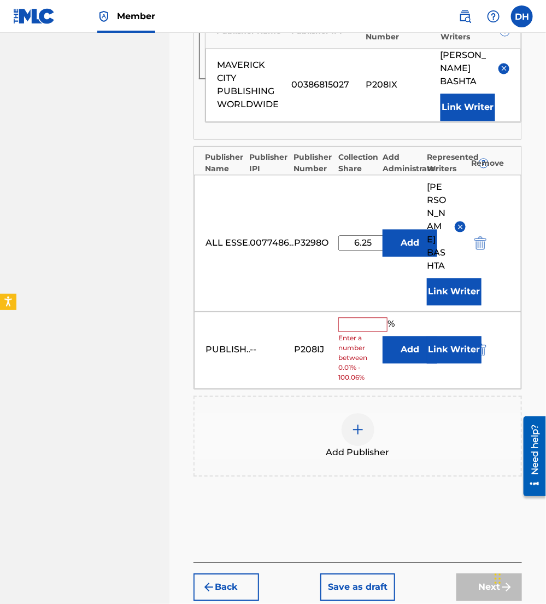
click at [405, 352] on button "Add" at bounding box center [410, 349] width 55 height 27
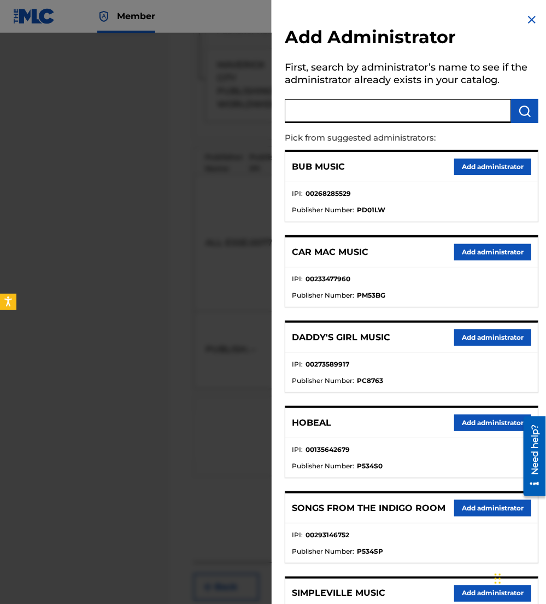
click at [330, 114] on input "text" at bounding box center [398, 111] width 226 height 24
type input "be essential"
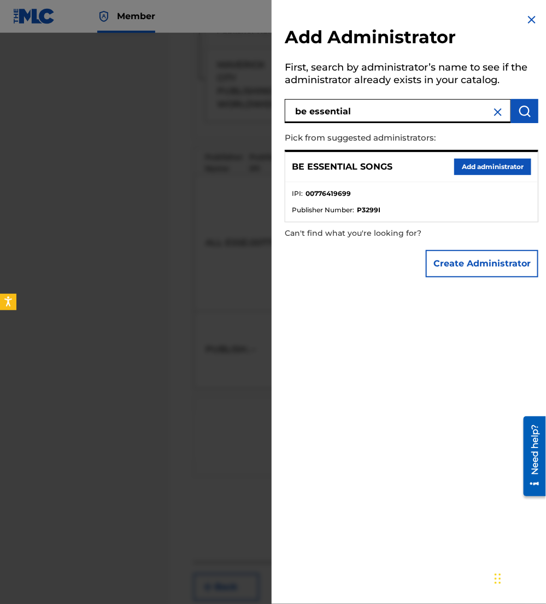
click at [509, 171] on button "Add administrator" at bounding box center [493, 167] width 77 height 16
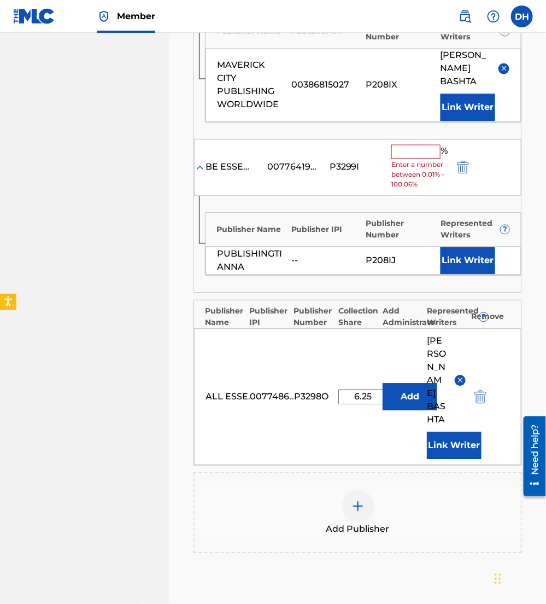
click at [403, 152] on input "text" at bounding box center [416, 152] width 49 height 14
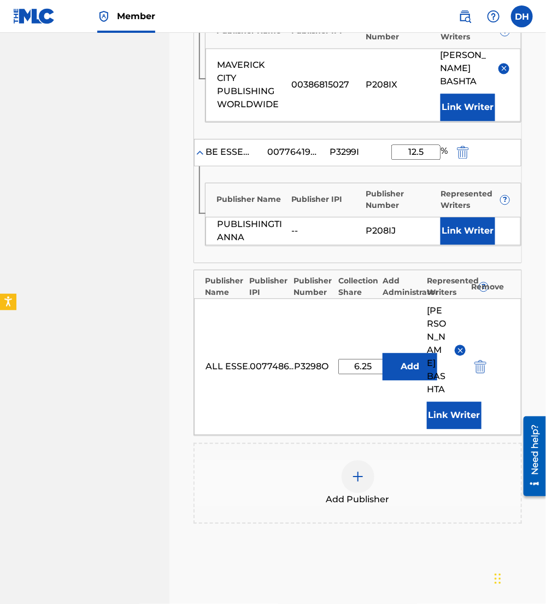
type input "12.5"
click at [484, 225] on button "Link Writer" at bounding box center [468, 231] width 55 height 27
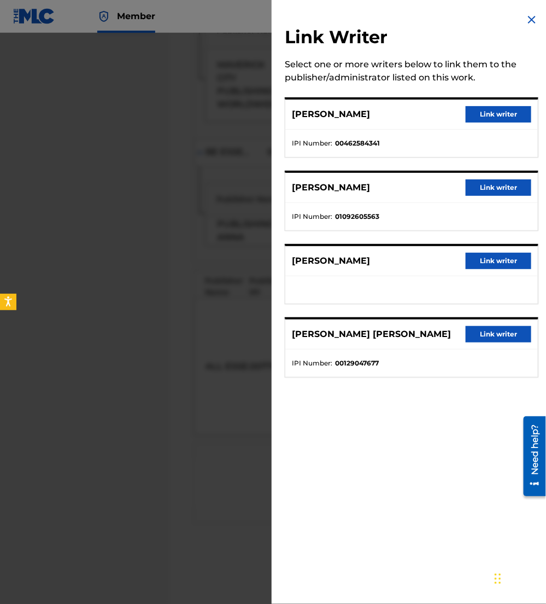
click at [482, 188] on button "Link writer" at bounding box center [499, 187] width 66 height 16
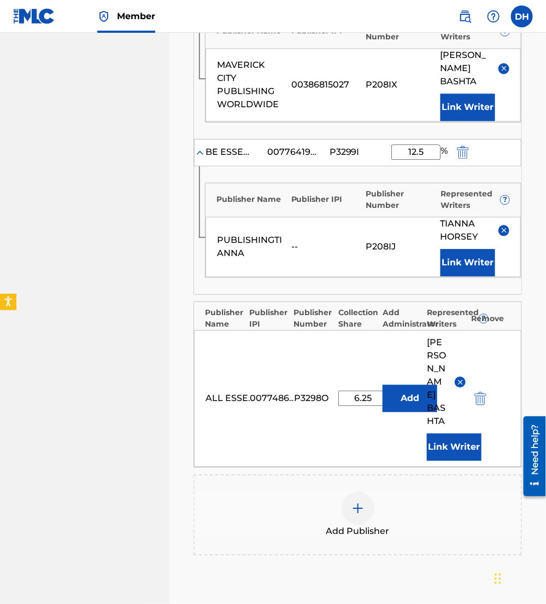
click at [481, 189] on div "Represented Writers ?" at bounding box center [475, 200] width 69 height 23
click at [342, 517] on div "Add Publisher" at bounding box center [358, 515] width 327 height 46
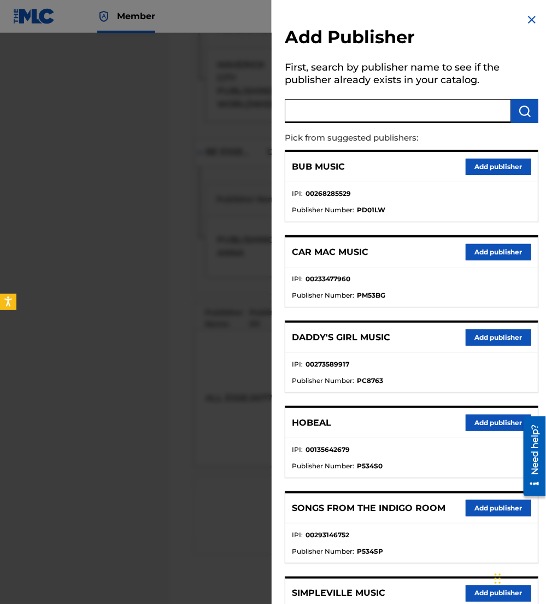
click at [379, 120] on input "text" at bounding box center [398, 111] width 226 height 24
type input "maverick"
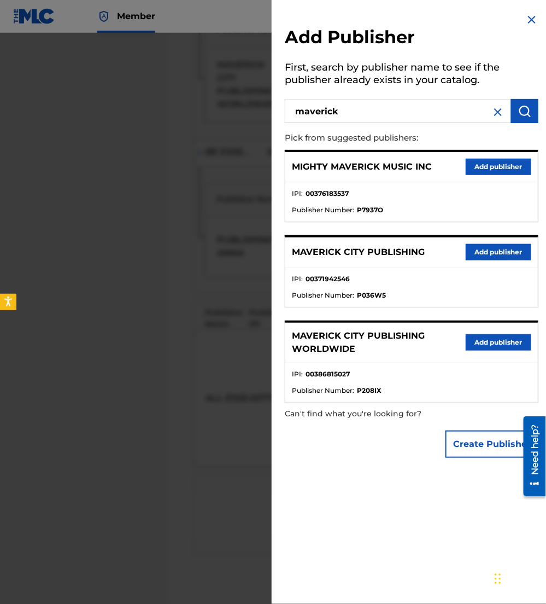
click at [493, 251] on button "Add publisher" at bounding box center [499, 252] width 66 height 16
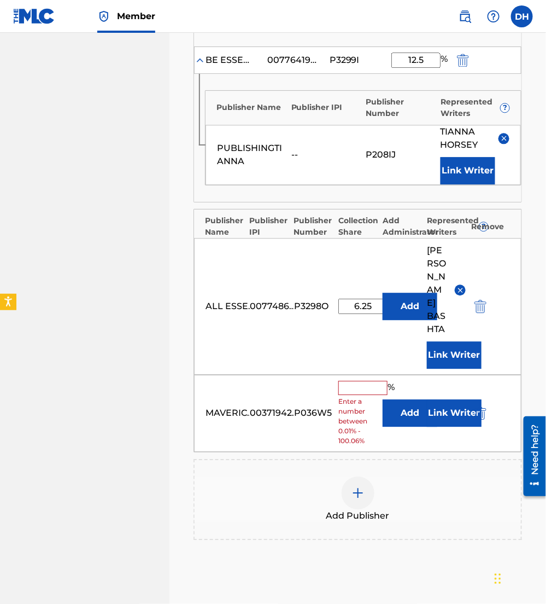
scroll to position [653, 0]
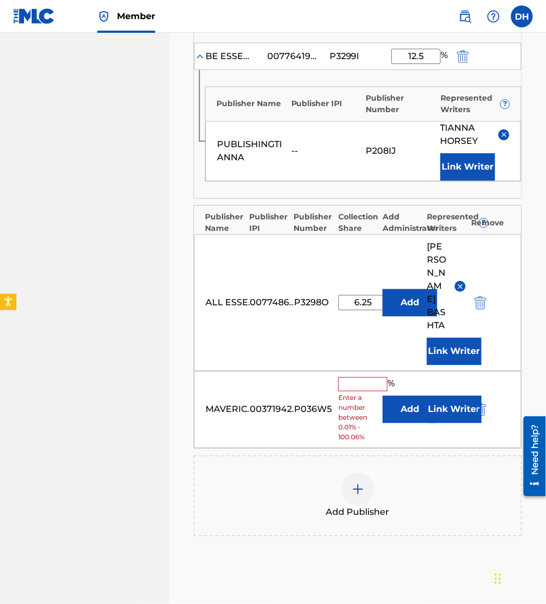
click at [400, 407] on button "Add" at bounding box center [410, 408] width 55 height 27
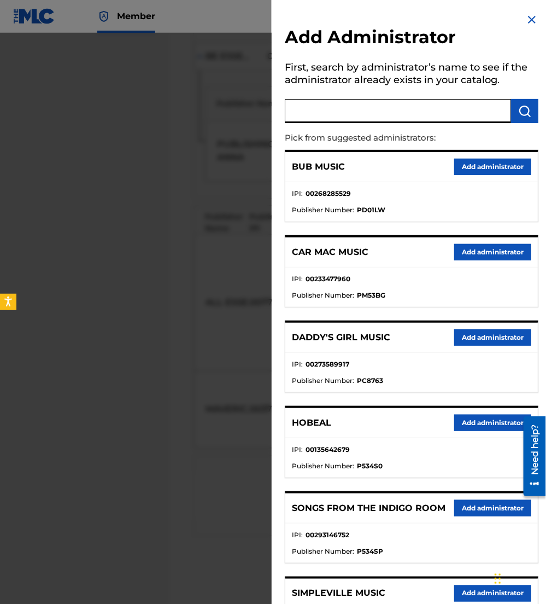
click at [382, 109] on input "text" at bounding box center [398, 111] width 226 height 24
type input "be essential"
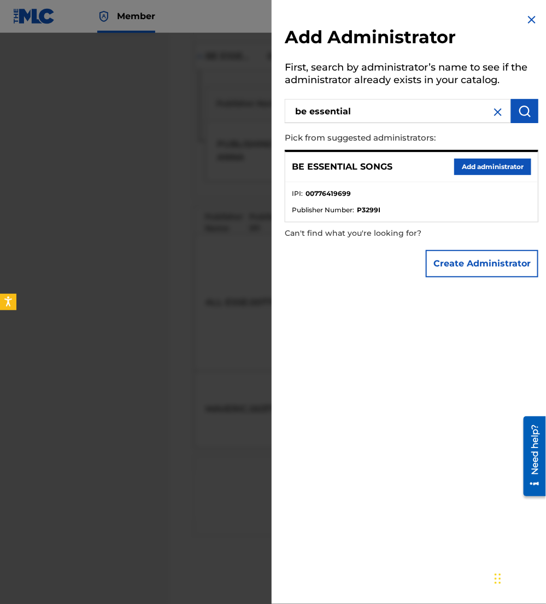
click at [476, 167] on button "Add administrator" at bounding box center [493, 167] width 77 height 16
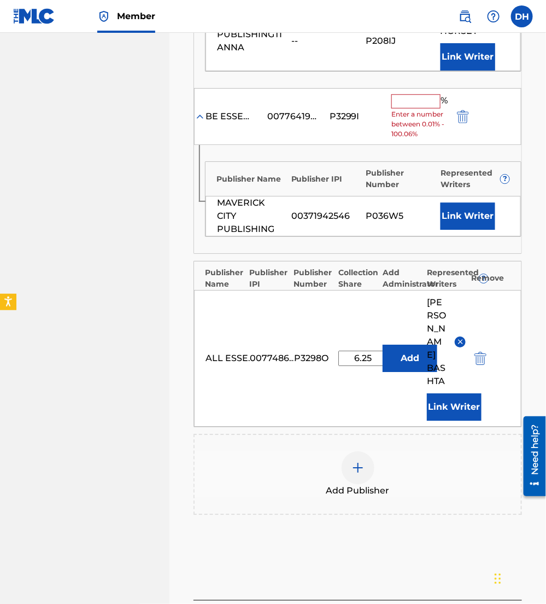
scroll to position [806, 0]
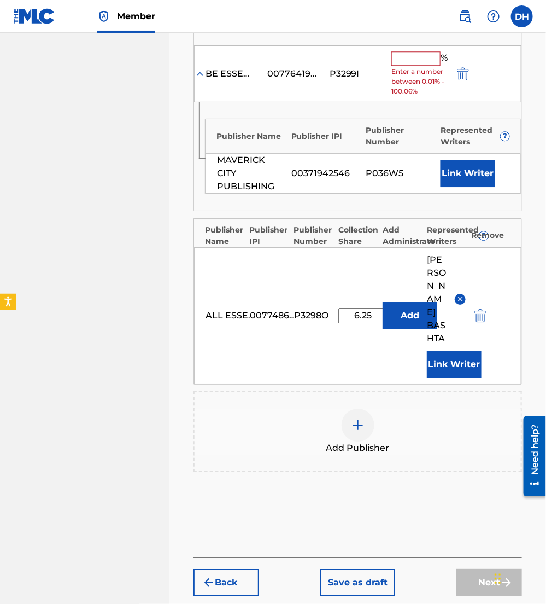
click at [464, 170] on button "Link Writer" at bounding box center [468, 173] width 55 height 27
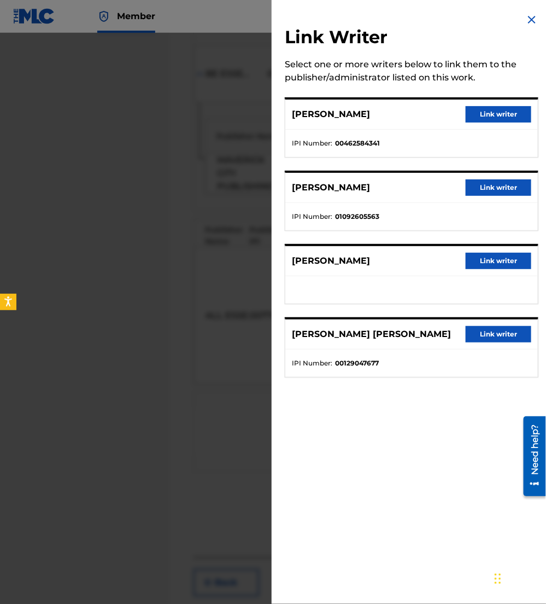
click at [488, 192] on button "Link writer" at bounding box center [499, 187] width 66 height 16
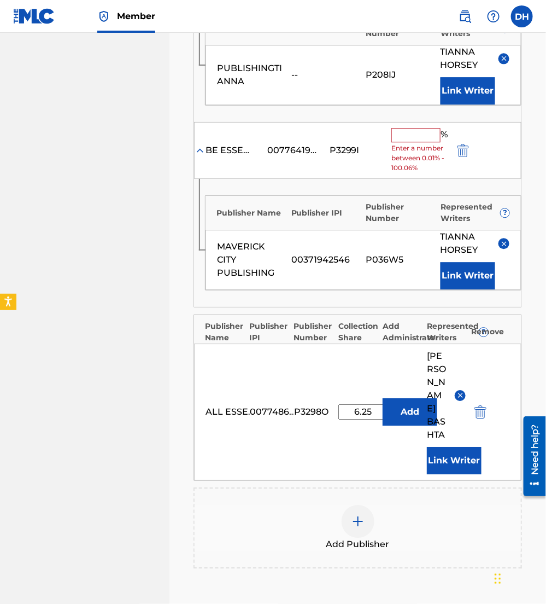
scroll to position [727, 0]
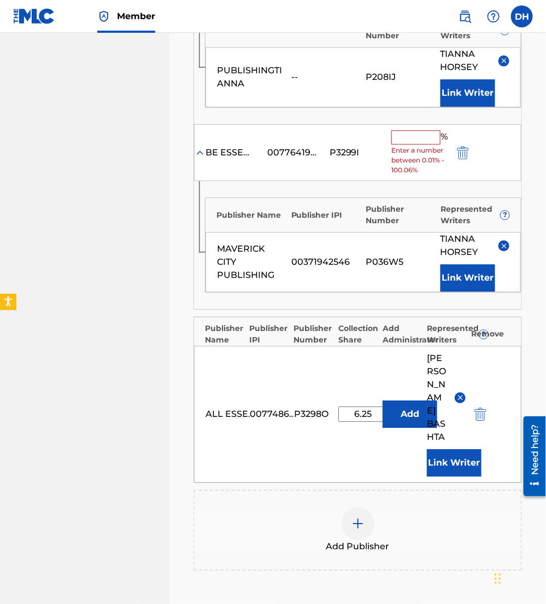
click at [419, 137] on input "text" at bounding box center [416, 137] width 49 height 14
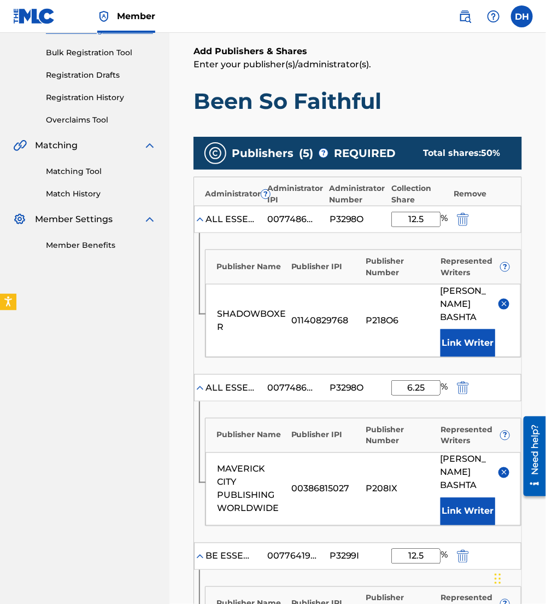
scroll to position [847, 0]
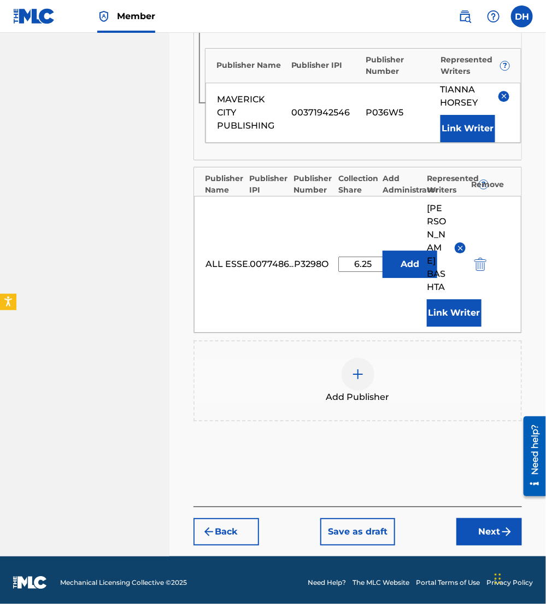
type input "12.5"
click at [497, 518] on button "Next" at bounding box center [490, 531] width 66 height 27
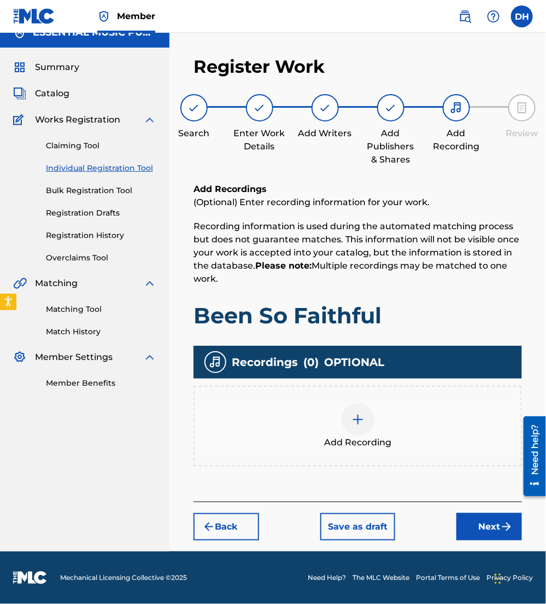
scroll to position [14, 0]
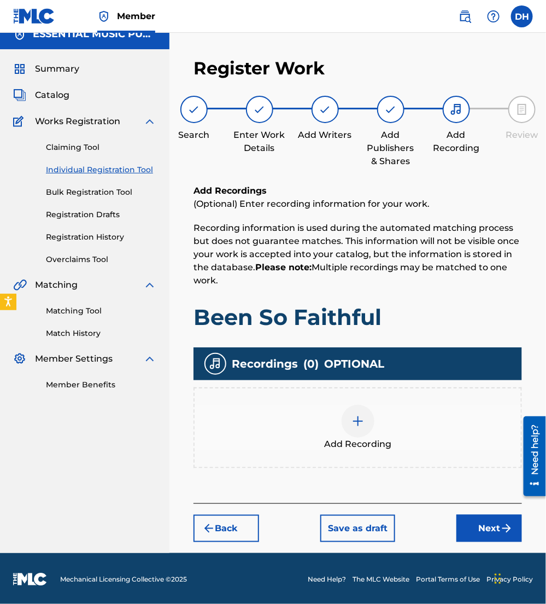
click at [500, 521] on button "Next" at bounding box center [490, 528] width 66 height 27
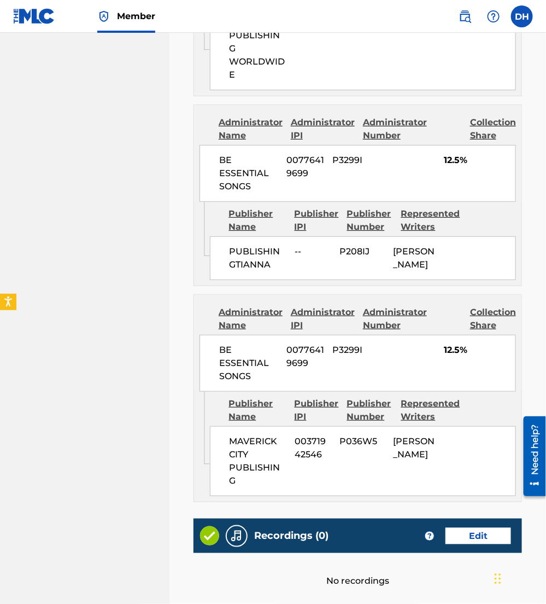
scroll to position [1281, 0]
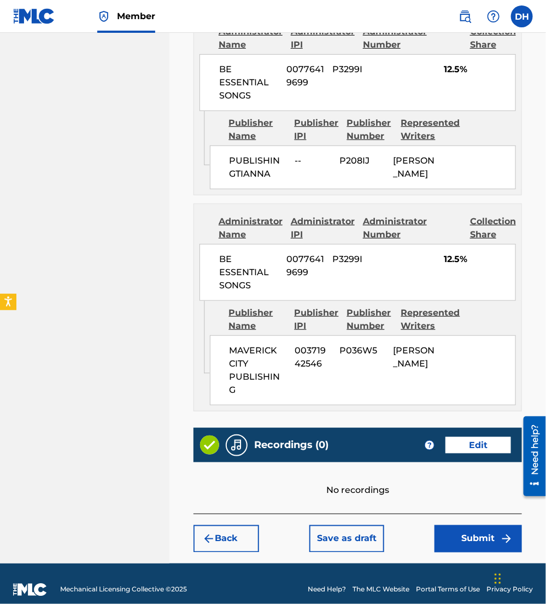
click at [481, 525] on button "Submit" at bounding box center [479, 538] width 88 height 27
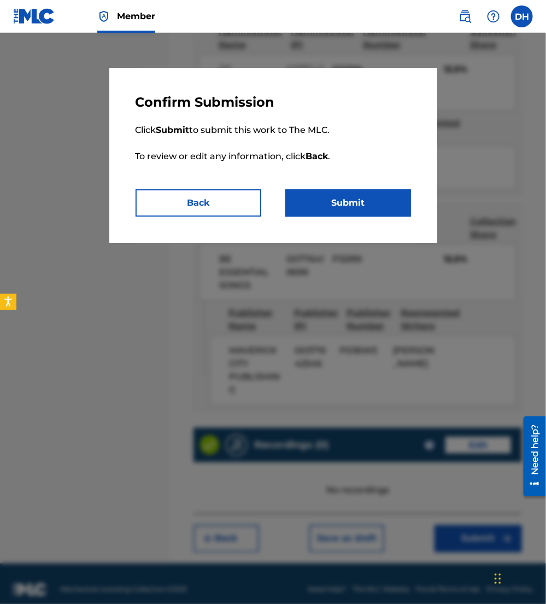
click at [345, 203] on button "Submit" at bounding box center [349, 202] width 126 height 27
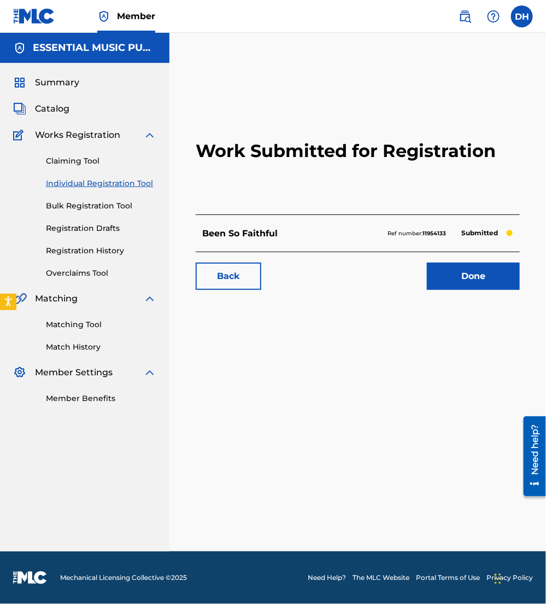
click at [54, 112] on span "Catalog" at bounding box center [52, 108] width 34 height 13
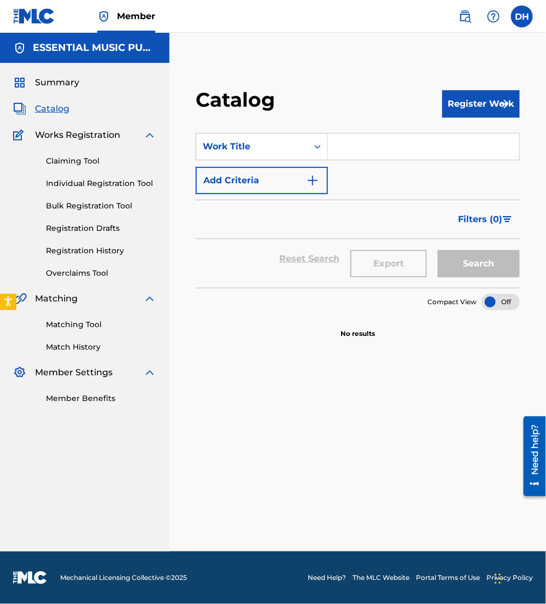
click at [465, 91] on button "Register Work" at bounding box center [482, 103] width 78 height 27
click at [480, 134] on link "Individual" at bounding box center [482, 139] width 78 height 26
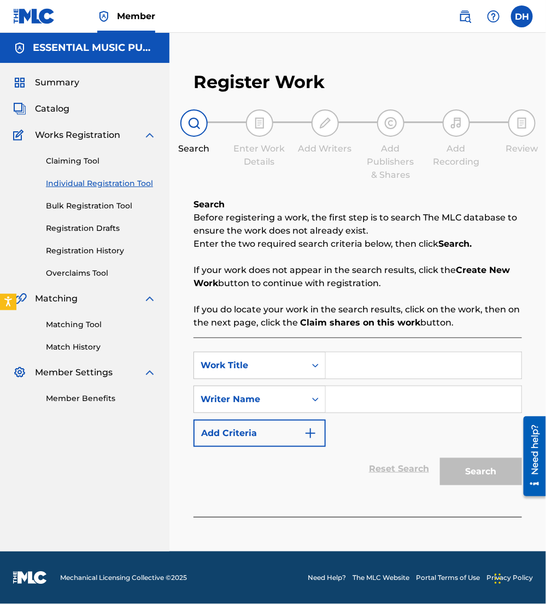
click at [348, 368] on input "Search Form" at bounding box center [424, 365] width 196 height 26
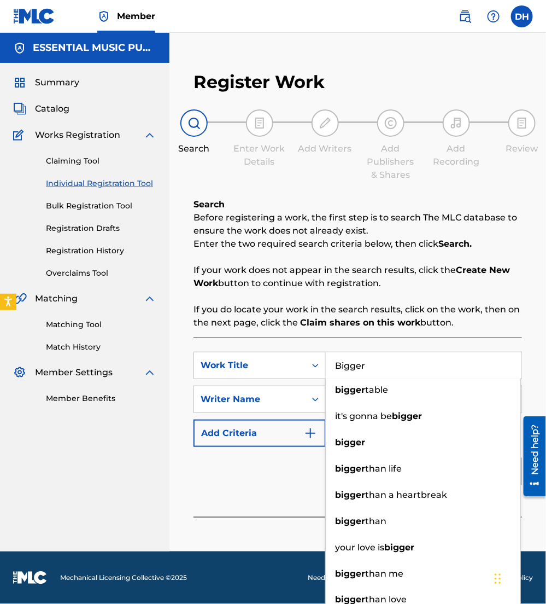
type input "Bigger"
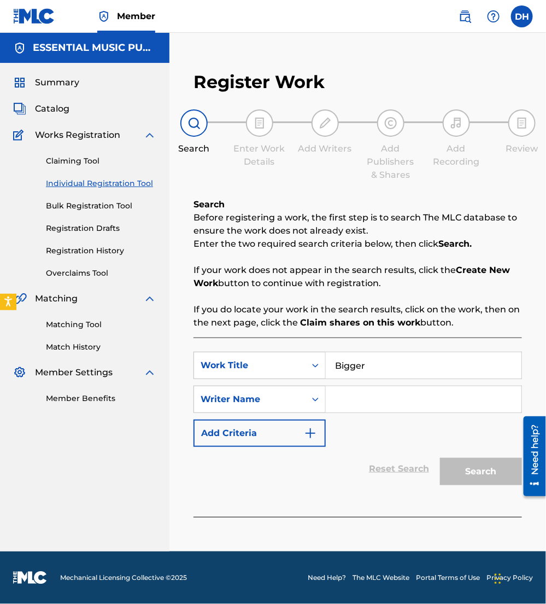
click at [290, 456] on div "Reset Search Search" at bounding box center [358, 469] width 329 height 44
click at [377, 404] on input "Search Form" at bounding box center [424, 399] width 196 height 26
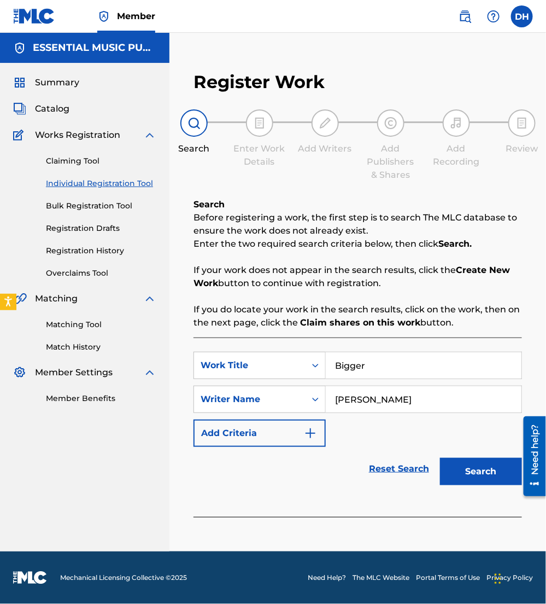
type input "[PERSON_NAME]"
click at [440, 458] on button "Search" at bounding box center [481, 471] width 82 height 27
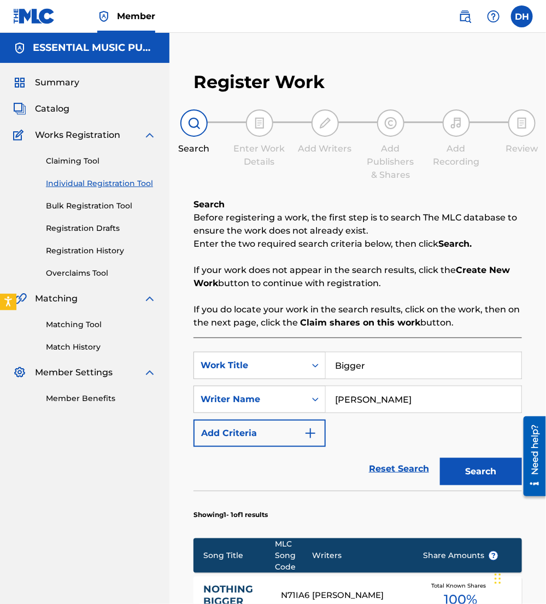
scroll to position [208, 0]
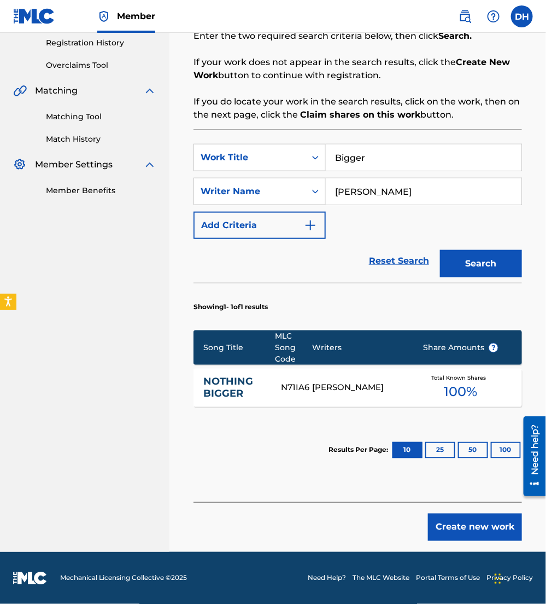
click at [471, 531] on button "Create new work" at bounding box center [475, 527] width 94 height 27
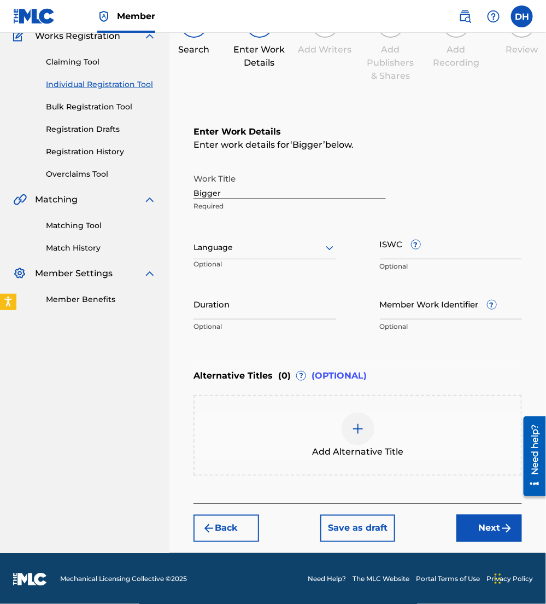
click at [234, 248] on div at bounding box center [265, 248] width 143 height 14
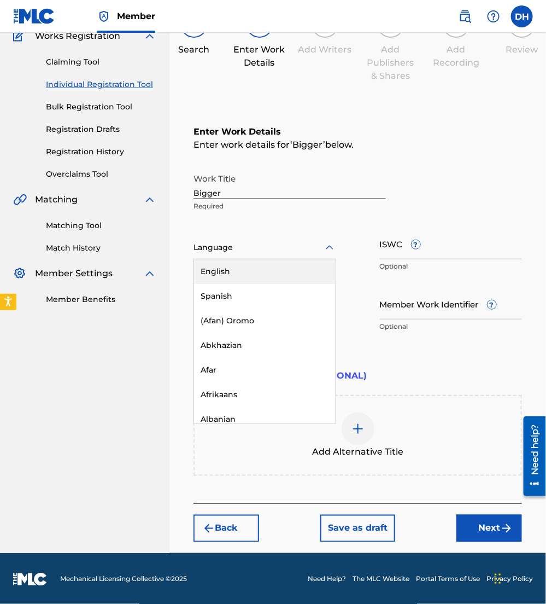
click at [231, 261] on div "English" at bounding box center [265, 271] width 142 height 25
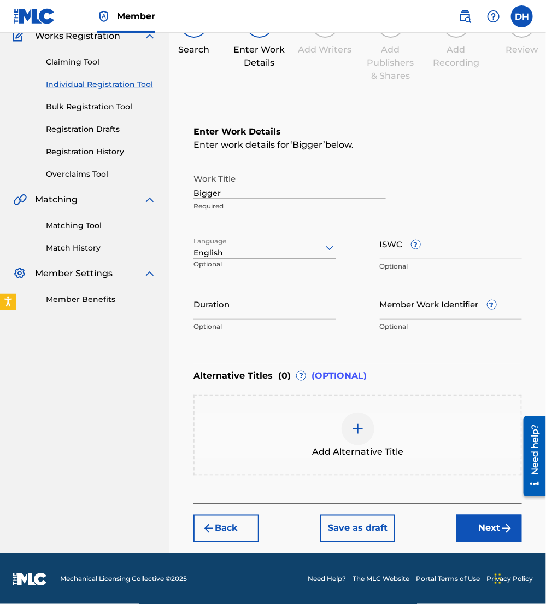
click at [496, 520] on button "Next" at bounding box center [490, 528] width 66 height 27
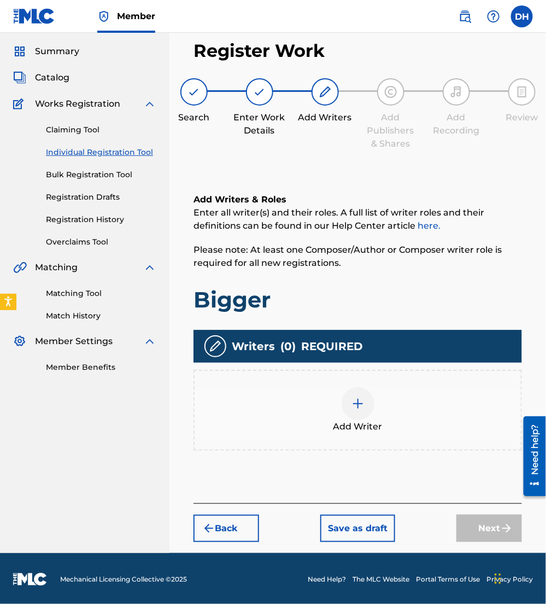
click at [349, 414] on div at bounding box center [358, 403] width 33 height 33
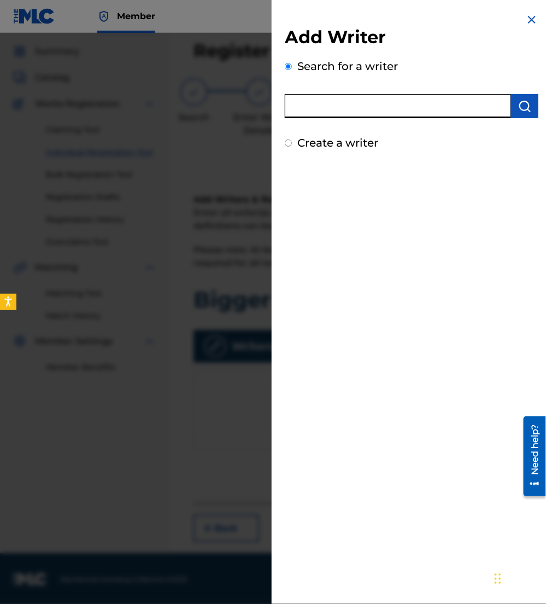
click at [339, 109] on input "text" at bounding box center [398, 106] width 226 height 24
paste input "00375775021"
type input "00375775021"
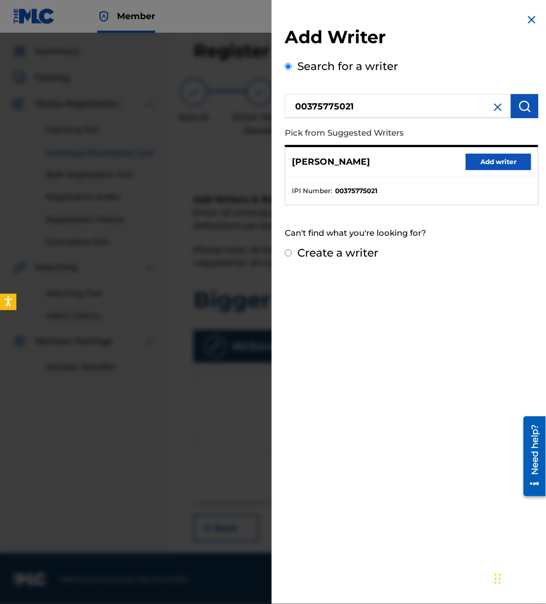
click at [478, 161] on button "Add writer" at bounding box center [499, 162] width 66 height 16
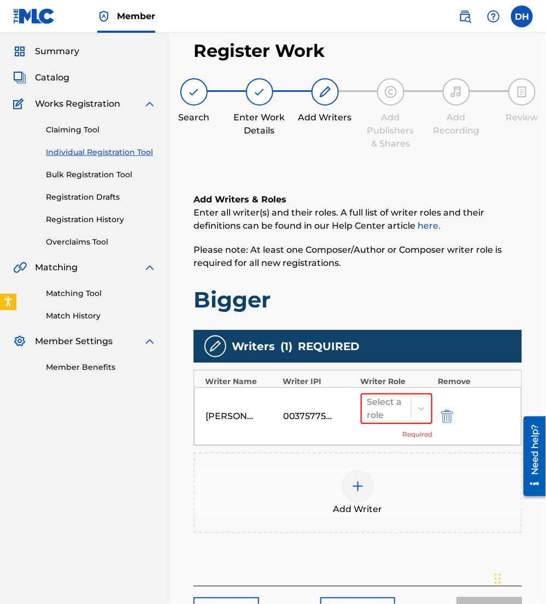
click at [346, 481] on div at bounding box center [358, 486] width 33 height 33
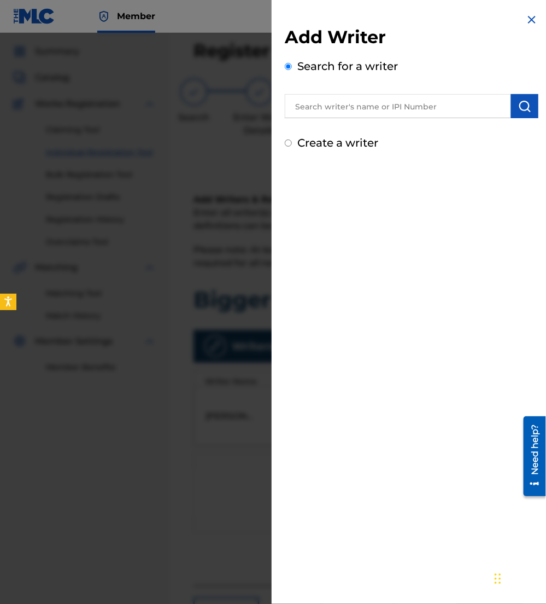
click at [372, 113] on input "text" at bounding box center [398, 106] width 226 height 24
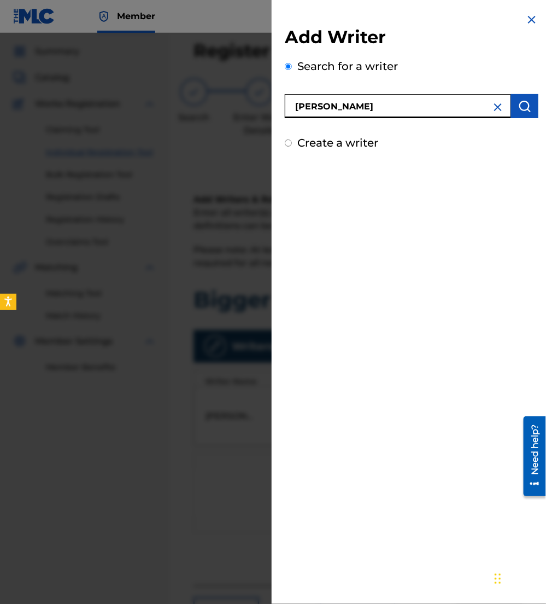
type input "yonas mellesse"
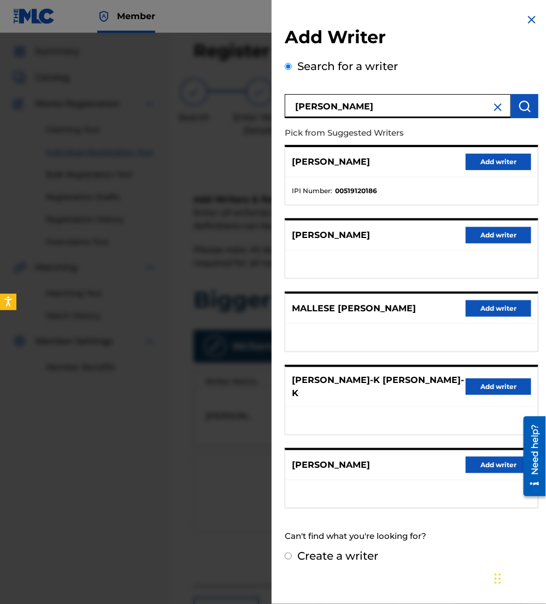
click at [478, 160] on button "Add writer" at bounding box center [499, 162] width 66 height 16
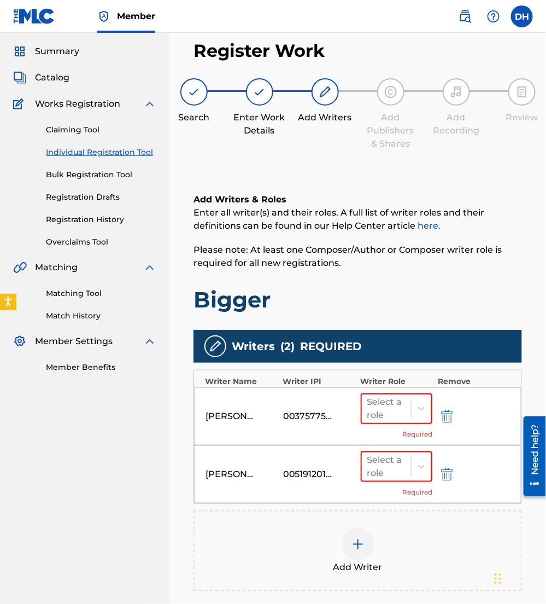
scroll to position [168, 0]
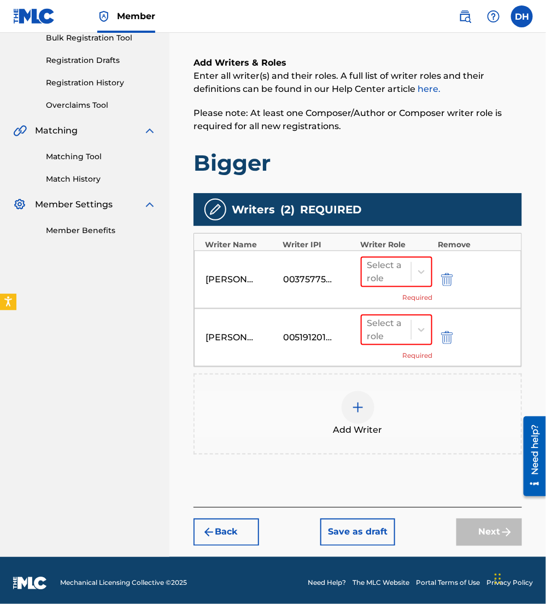
click at [328, 469] on div "Add Writers & Roles Enter all writer(s) and their roles. A full list of writer …" at bounding box center [358, 268] width 329 height 477
click at [336, 429] on span "Add Writer" at bounding box center [358, 430] width 49 height 13
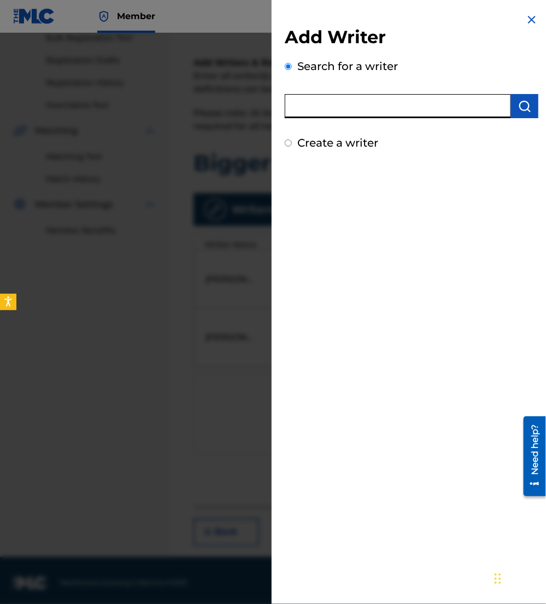
click at [355, 106] on input "text" at bounding box center [398, 106] width 226 height 24
type input "nye davidson"
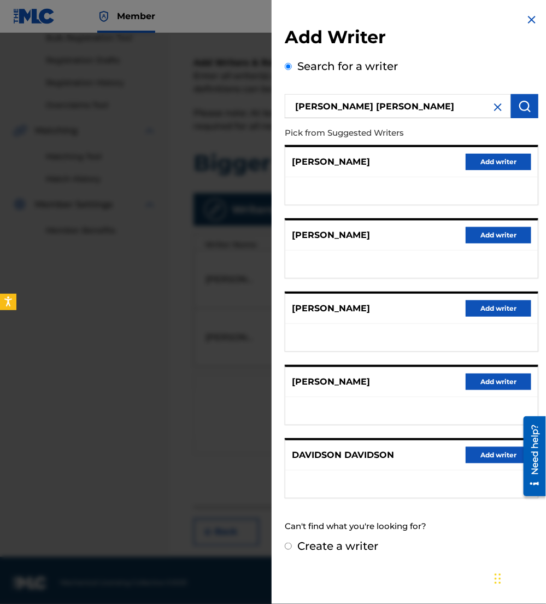
click at [347, 539] on label "Create a writer" at bounding box center [338, 545] width 81 height 13
radio input "true"
click at [292, 543] on input "Create a writer" at bounding box center [288, 546] width 7 height 7
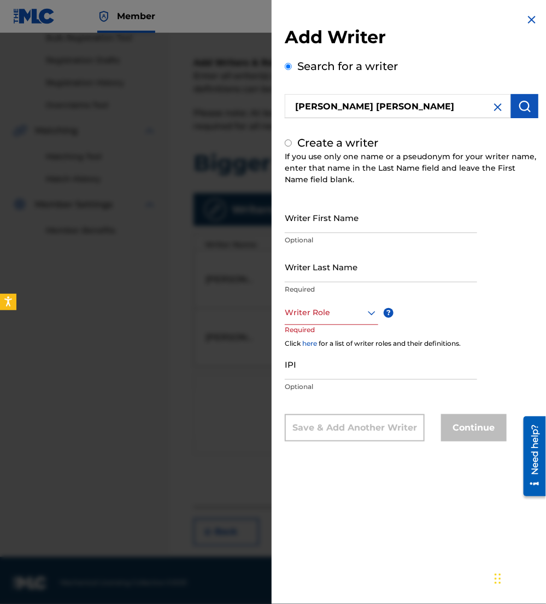
radio input "false"
radio input "true"
click at [325, 223] on input "Writer First Name" at bounding box center [381, 217] width 193 height 31
type input "Nye"
click at [335, 263] on input "Writer Last Name" at bounding box center [381, 266] width 193 height 31
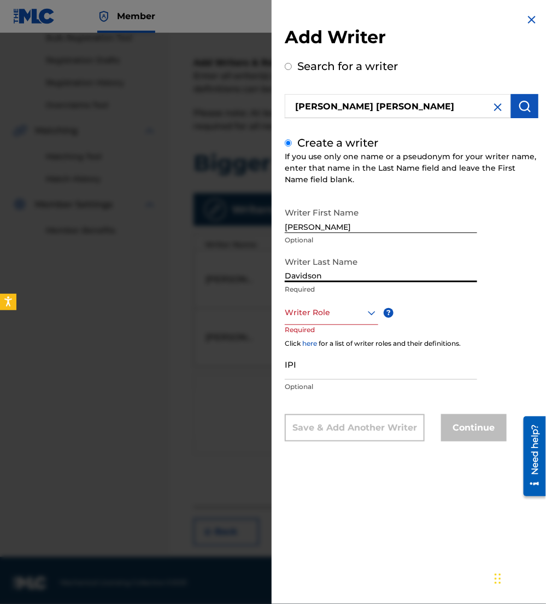
type input "Davidson"
click at [307, 319] on div "Writer Role" at bounding box center [332, 312] width 94 height 25
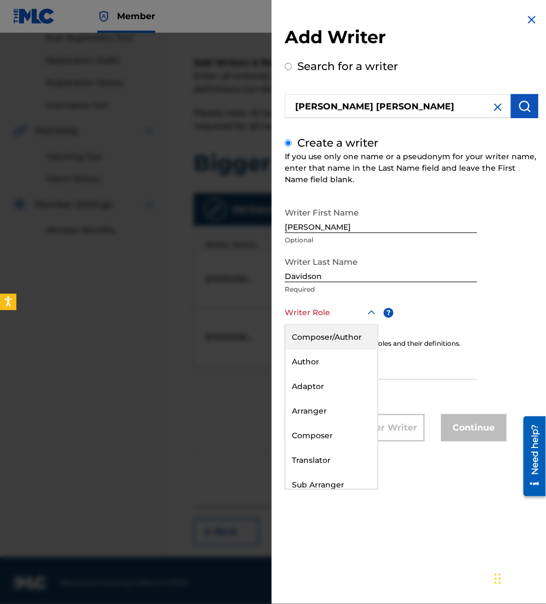
click at [319, 331] on div "Composer/Author" at bounding box center [332, 337] width 92 height 25
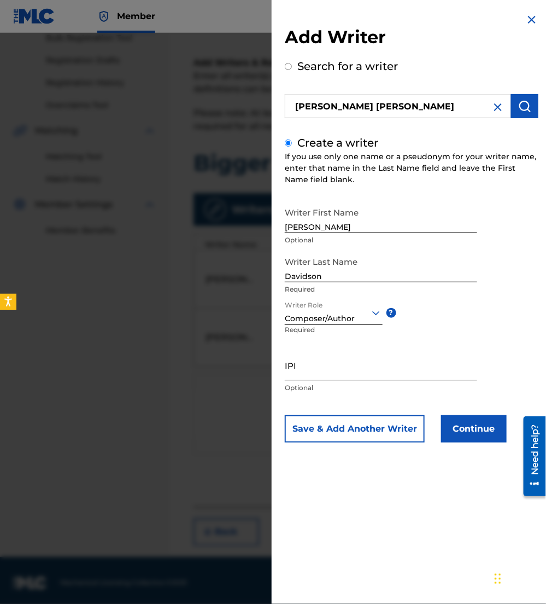
click at [478, 416] on button "Continue" at bounding box center [474, 428] width 66 height 27
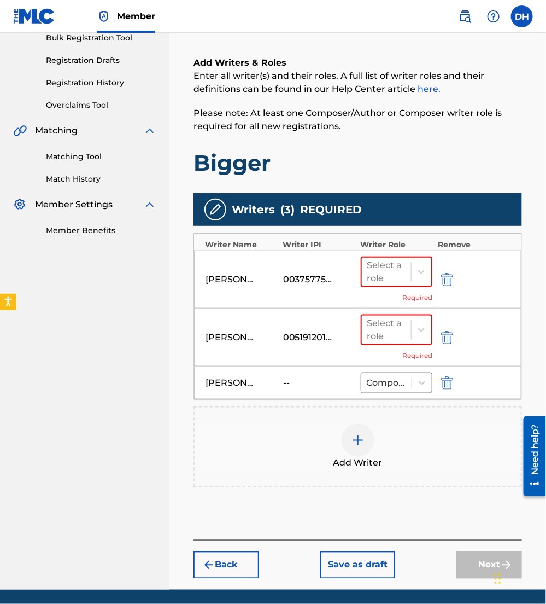
scroll to position [203, 0]
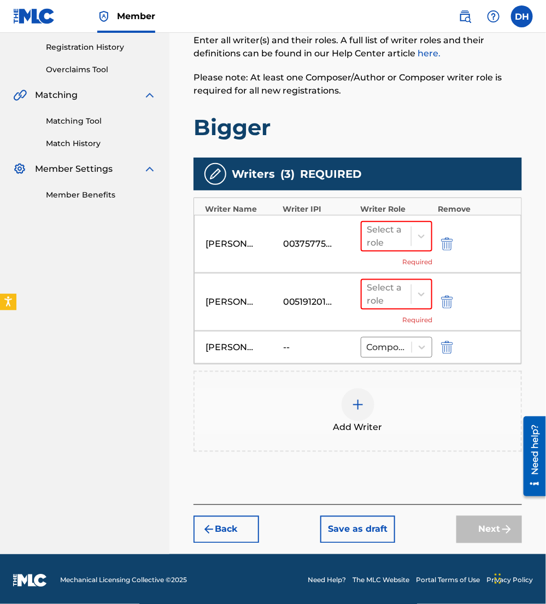
click at [336, 394] on div "Add Writer" at bounding box center [358, 411] width 327 height 46
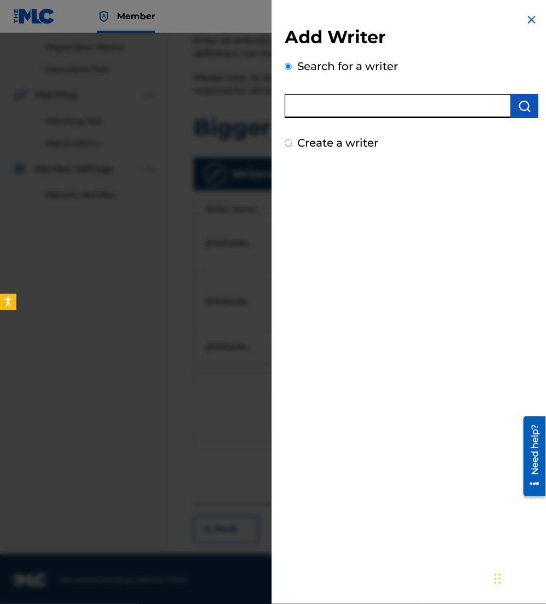
click at [391, 103] on input "text" at bounding box center [398, 106] width 226 height 24
paste input "00597840494"
type input "00597840494"
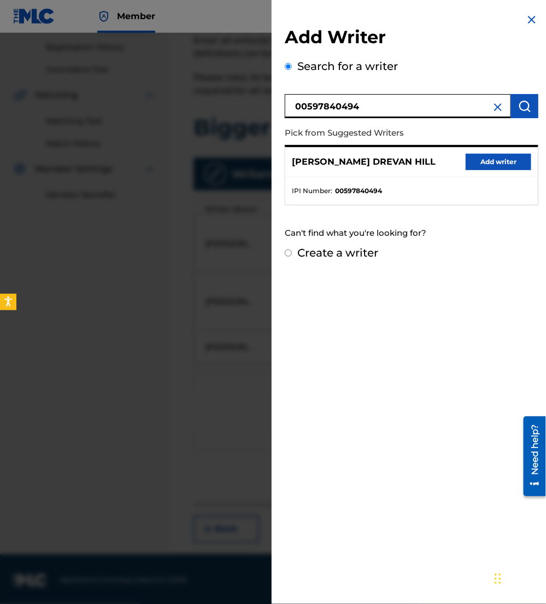
click at [476, 167] on button "Add writer" at bounding box center [499, 162] width 66 height 16
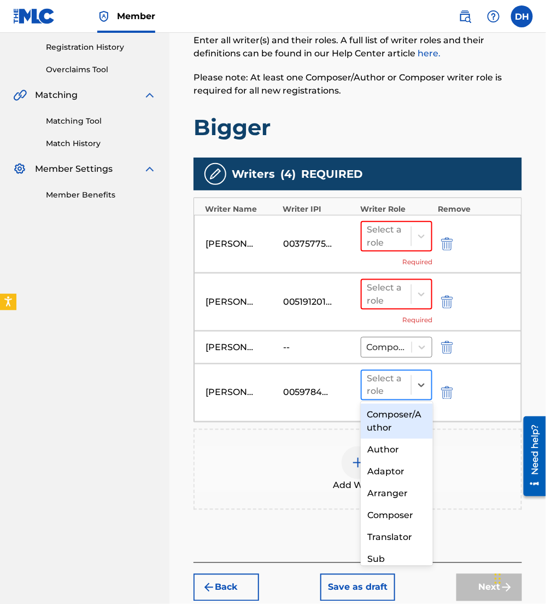
click at [409, 388] on div "Select a role" at bounding box center [387, 385] width 50 height 28
click at [398, 407] on div "Composer/Author" at bounding box center [397, 421] width 72 height 35
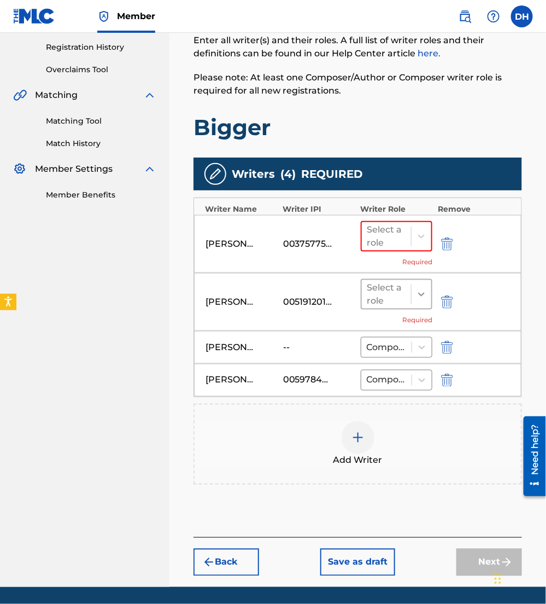
click at [417, 284] on div at bounding box center [422, 294] width 20 height 20
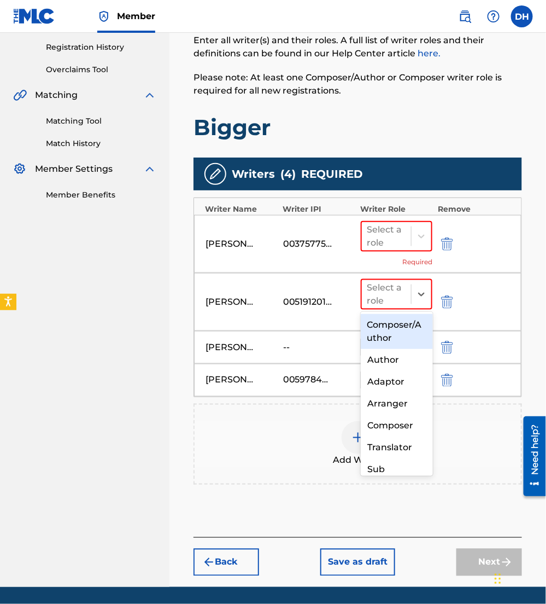
click at [399, 323] on div "Composer/Author" at bounding box center [397, 331] width 72 height 35
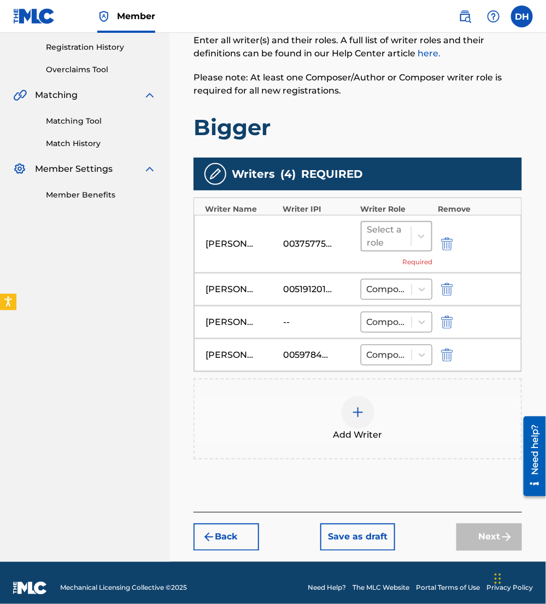
click at [400, 229] on div at bounding box center [387, 236] width 39 height 15
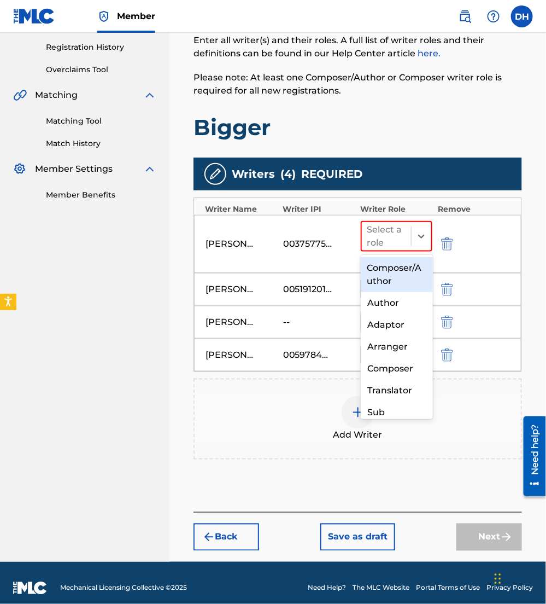
click at [412, 267] on div "Composer/Author" at bounding box center [397, 274] width 72 height 35
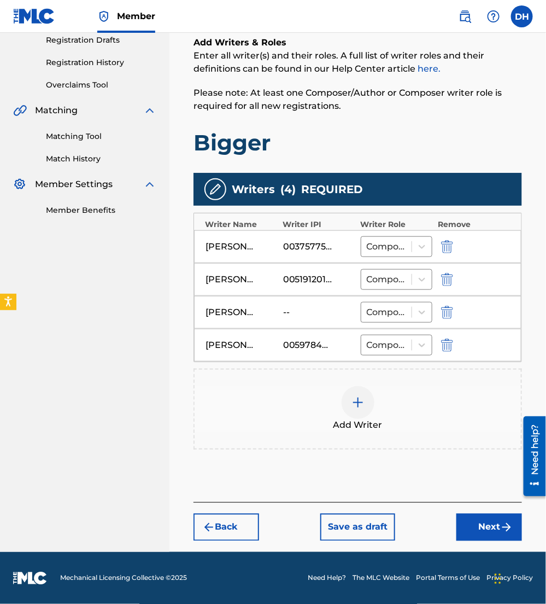
click at [497, 524] on button "Next" at bounding box center [490, 527] width 66 height 27
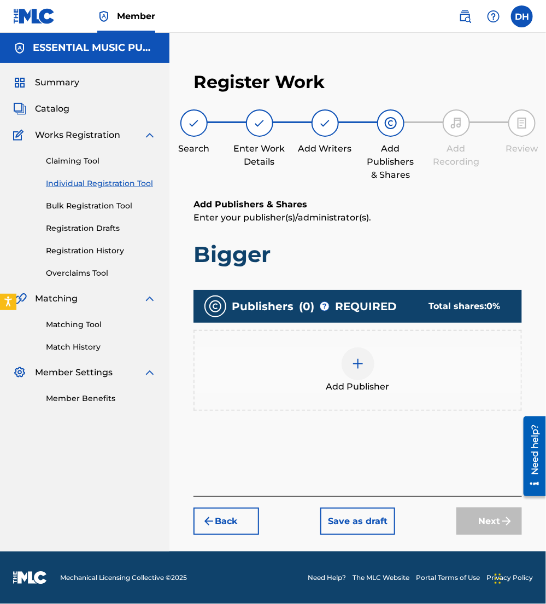
click at [392, 377] on div "Add Publisher" at bounding box center [358, 370] width 327 height 46
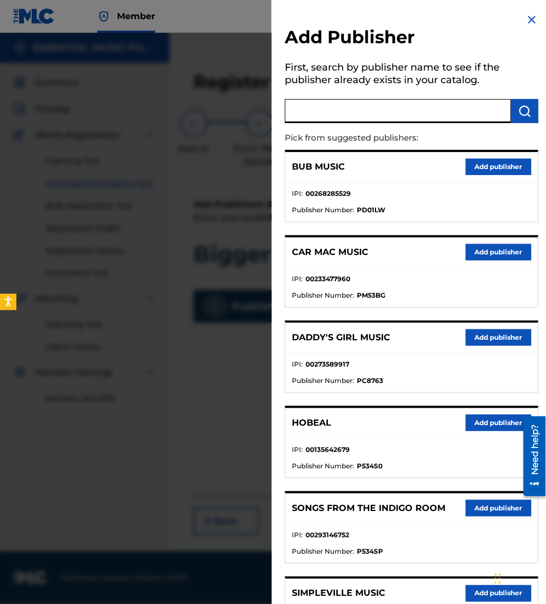
click at [407, 112] on input "text" at bounding box center [398, 111] width 226 height 24
type input "dia viola music"
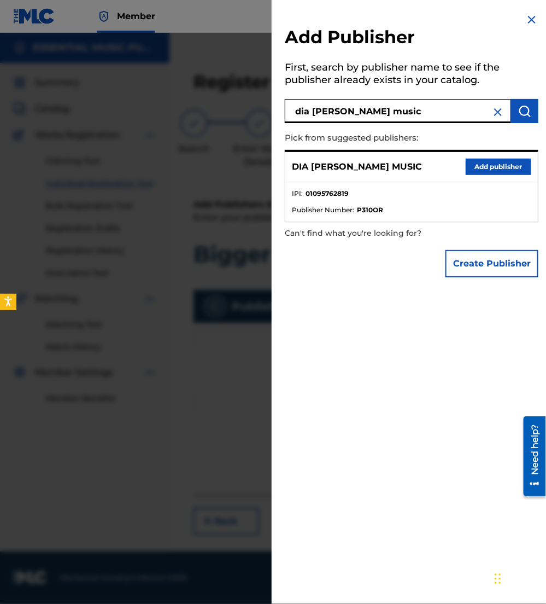
click at [500, 170] on button "Add publisher" at bounding box center [499, 167] width 66 height 16
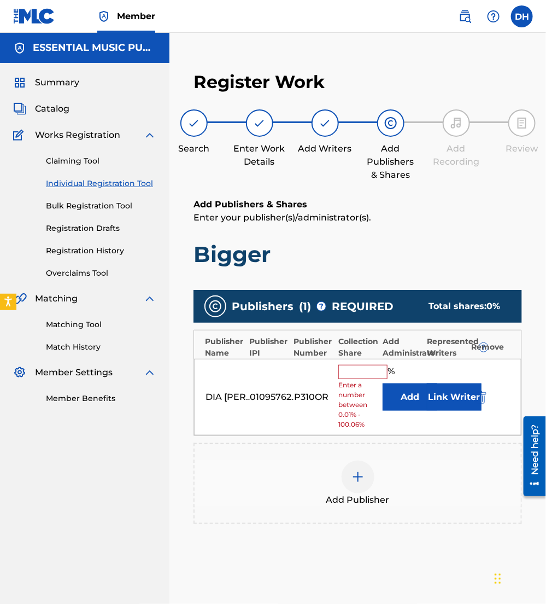
scroll to position [3, 0]
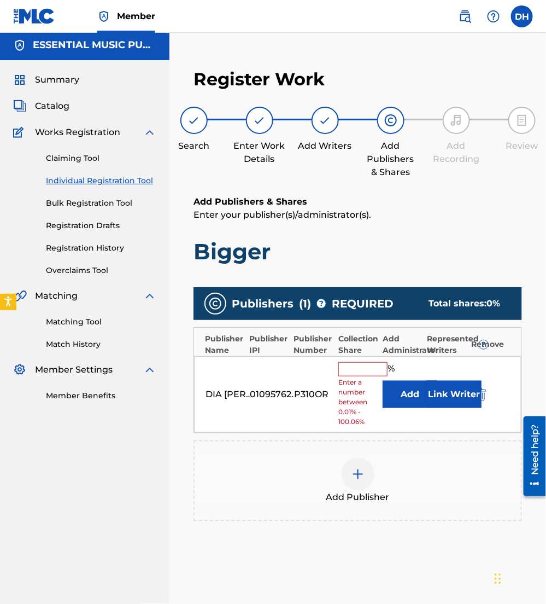
click at [394, 400] on button "Add" at bounding box center [410, 394] width 55 height 27
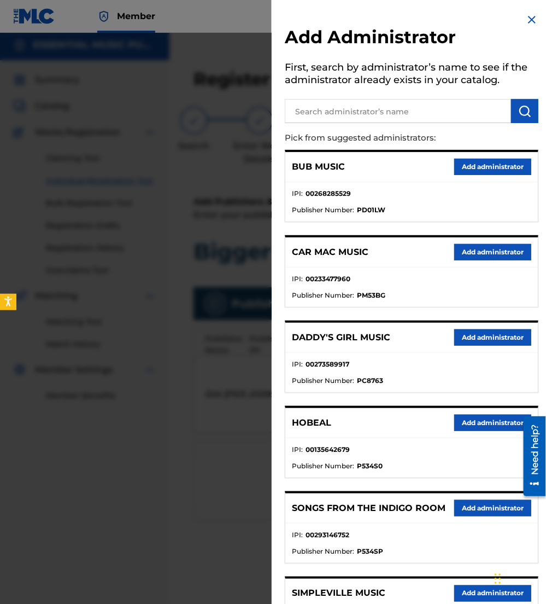
click at [312, 114] on input "text" at bounding box center [398, 111] width 226 height 24
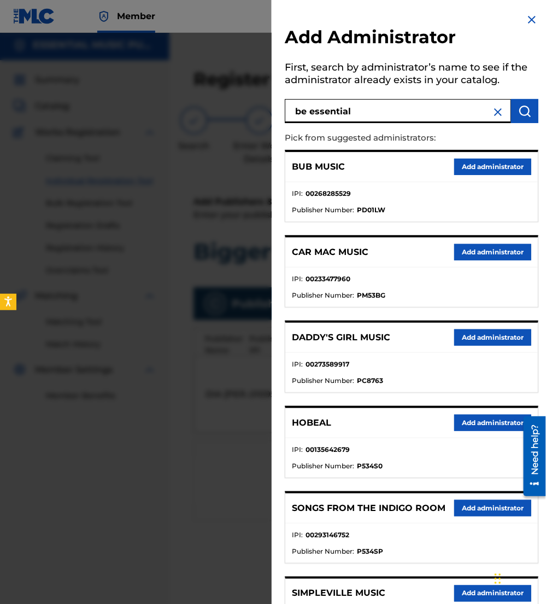
type input "be essential"
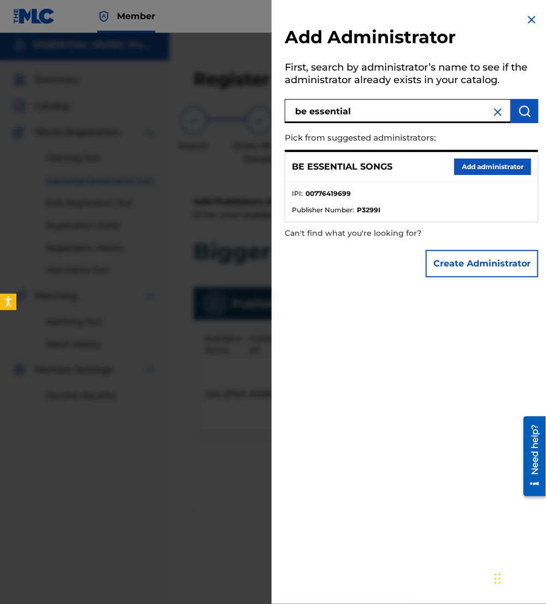
click at [464, 166] on button "Add administrator" at bounding box center [493, 167] width 77 height 16
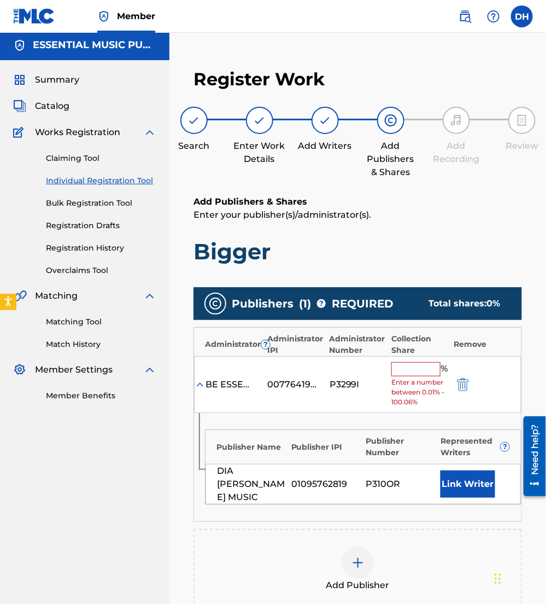
click at [425, 373] on input "text" at bounding box center [416, 369] width 49 height 14
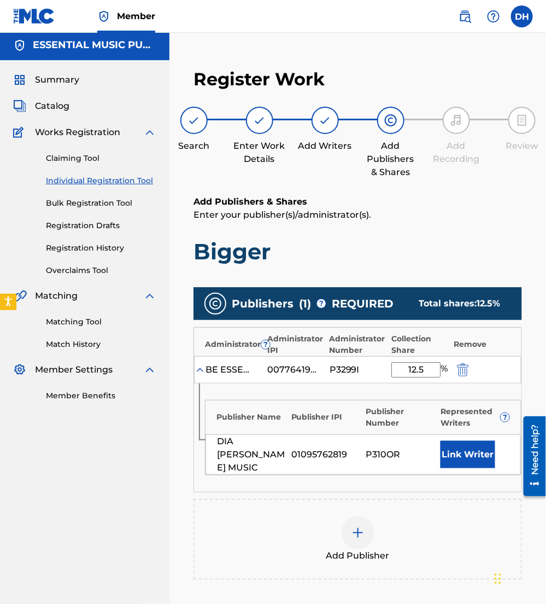
type input "12.5"
click at [468, 452] on button "Link Writer" at bounding box center [468, 454] width 55 height 27
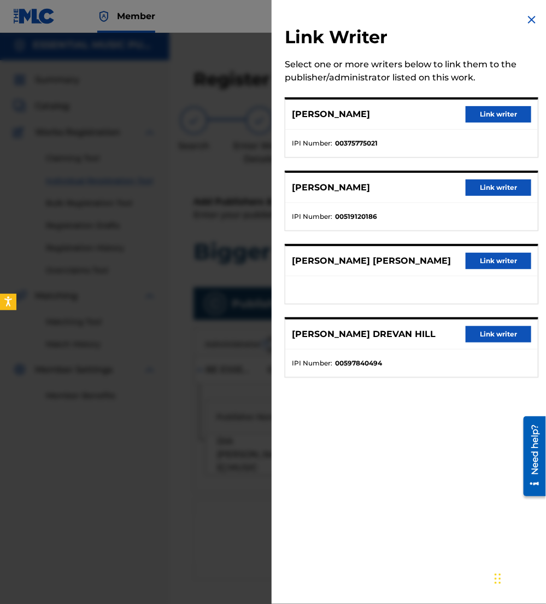
click at [490, 112] on button "Link writer" at bounding box center [499, 114] width 66 height 16
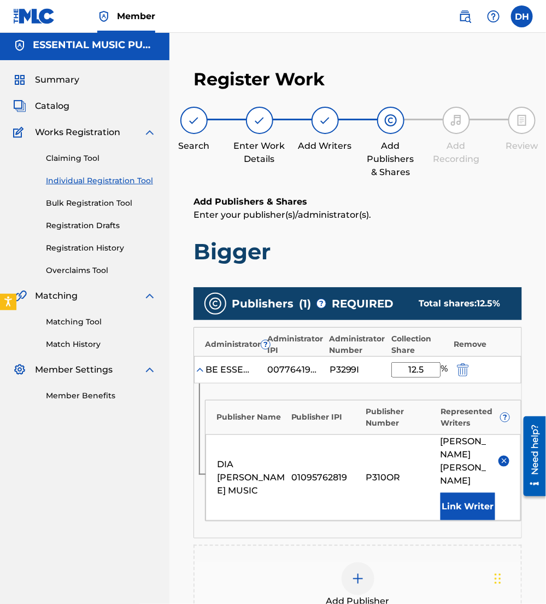
click at [339, 562] on div "Add Publisher" at bounding box center [358, 585] width 327 height 46
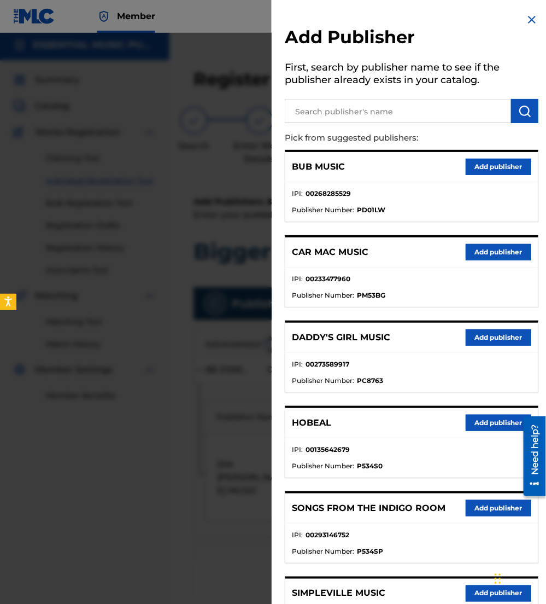
click at [327, 113] on input "text" at bounding box center [398, 111] width 226 height 24
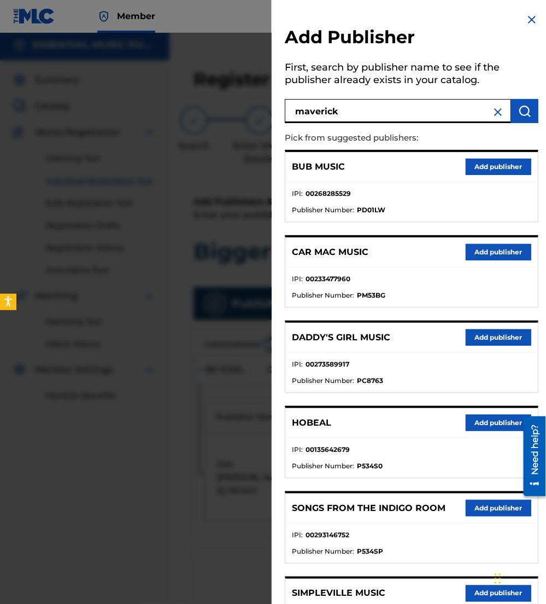
type input "maverick"
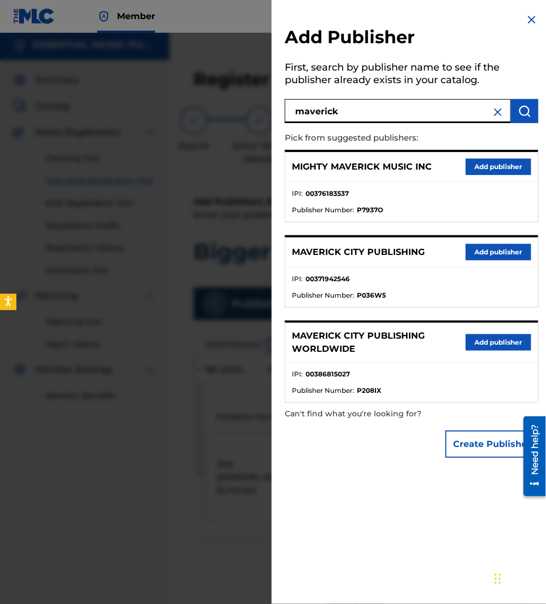
click at [491, 249] on button "Add publisher" at bounding box center [499, 252] width 66 height 16
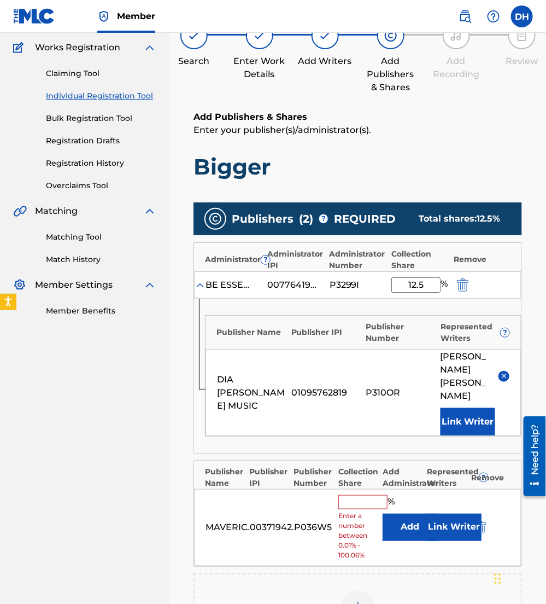
scroll to position [88, 0]
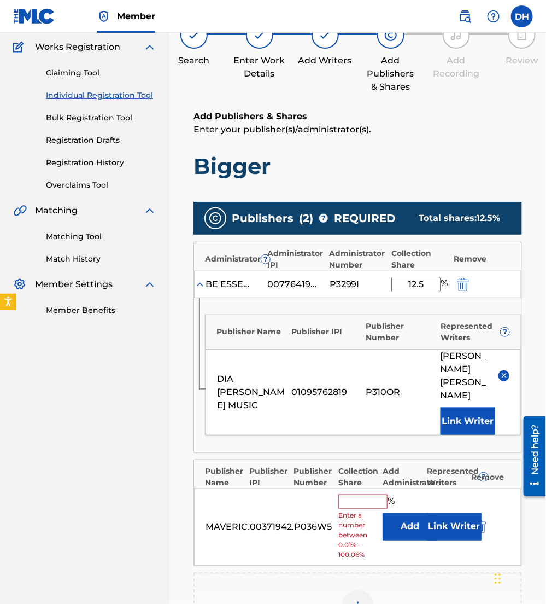
click at [399, 513] on button "Add" at bounding box center [410, 526] width 55 height 27
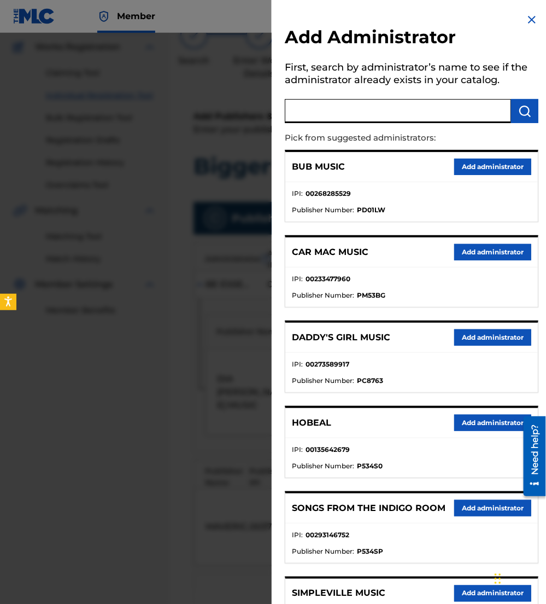
click at [307, 117] on input "text" at bounding box center [398, 111] width 226 height 24
type input "be essen"
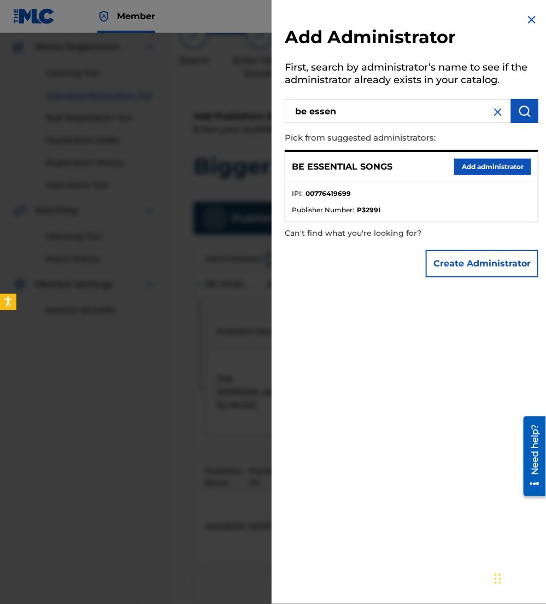
click at [492, 164] on button "Add administrator" at bounding box center [493, 167] width 77 height 16
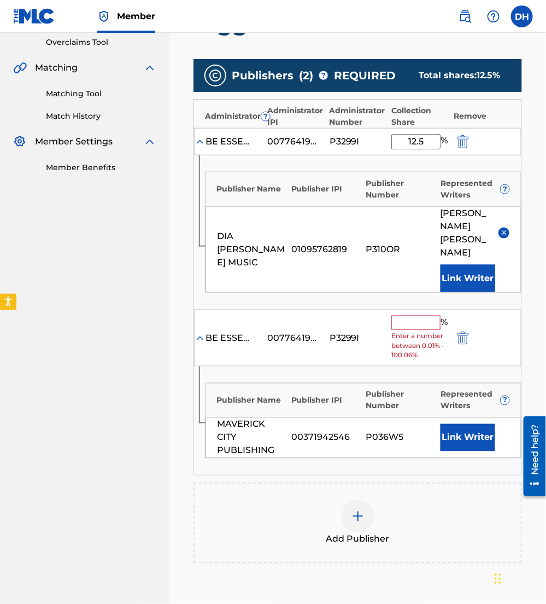
scroll to position [242, 0]
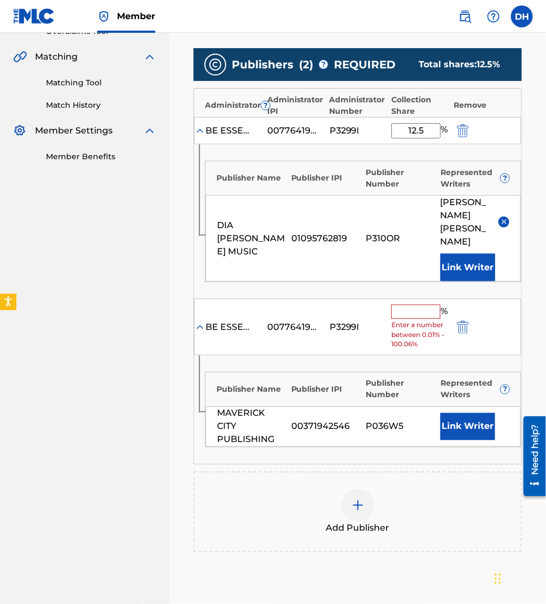
click at [415, 305] on input "text" at bounding box center [416, 312] width 49 height 14
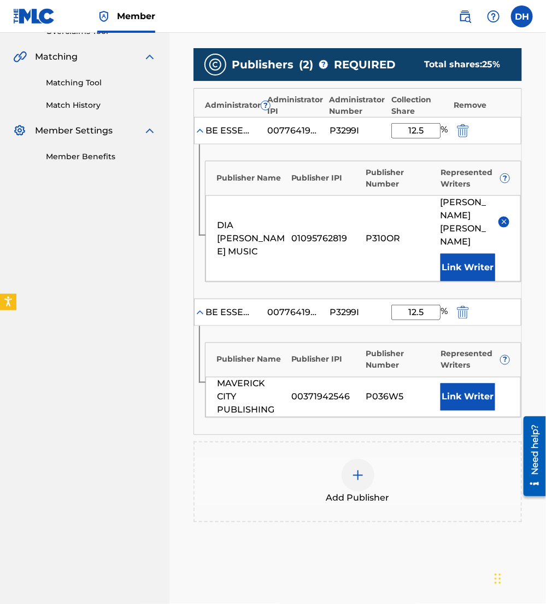
type input "12.5"
click at [466, 383] on button "Link Writer" at bounding box center [468, 396] width 55 height 27
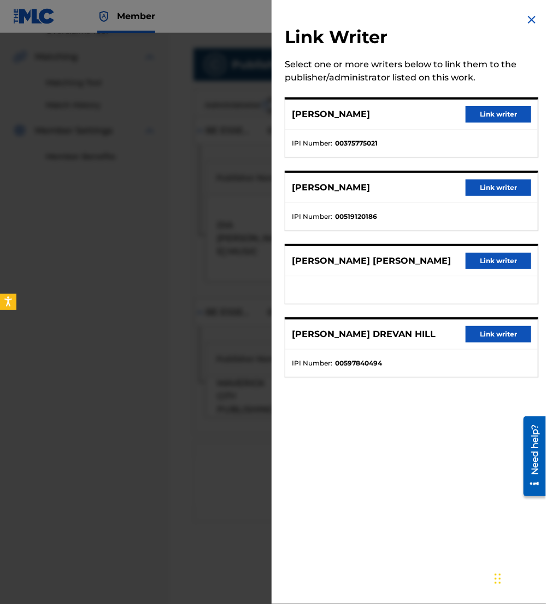
click at [481, 118] on button "Link writer" at bounding box center [499, 114] width 66 height 16
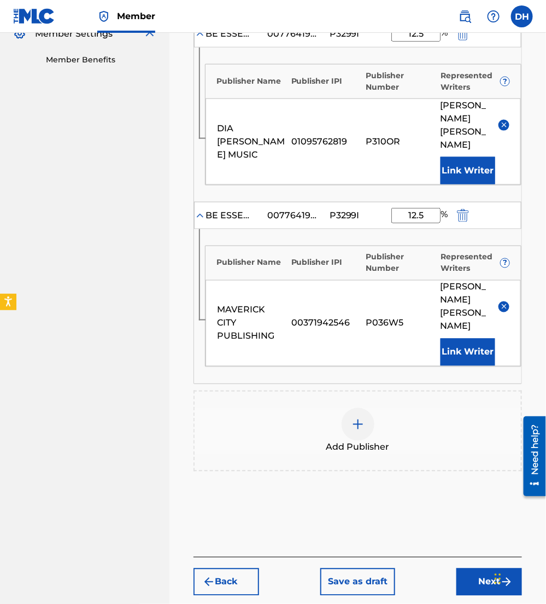
click at [502, 568] on button "Next" at bounding box center [490, 581] width 66 height 27
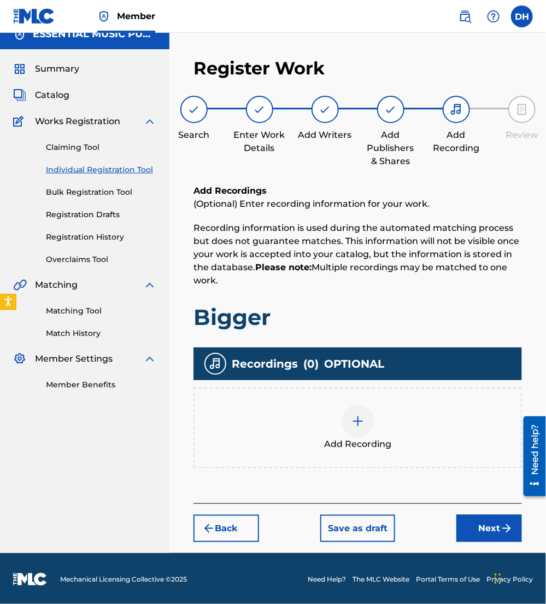
click at [369, 427] on div at bounding box center [358, 421] width 33 height 33
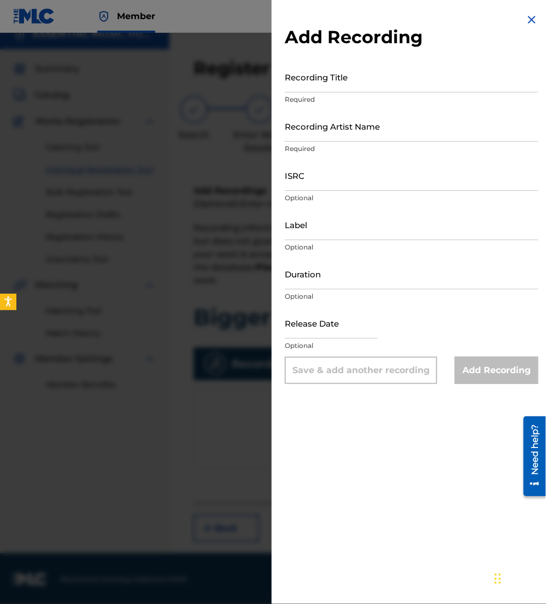
click at [528, 19] on img at bounding box center [532, 19] width 13 height 13
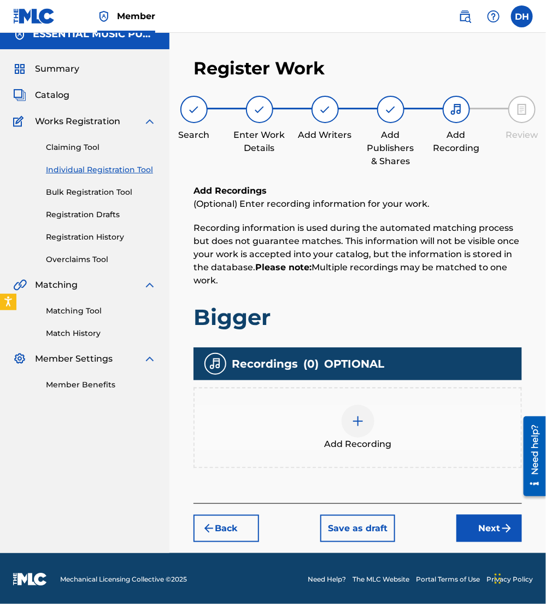
click at [461, 537] on button "Next" at bounding box center [490, 528] width 66 height 27
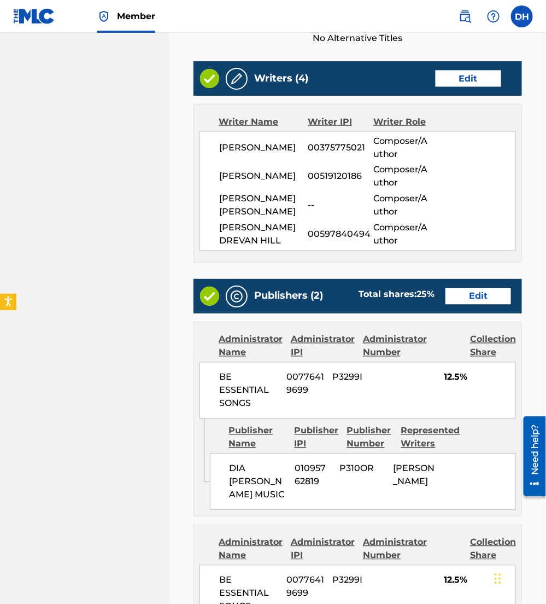
scroll to position [731, 0]
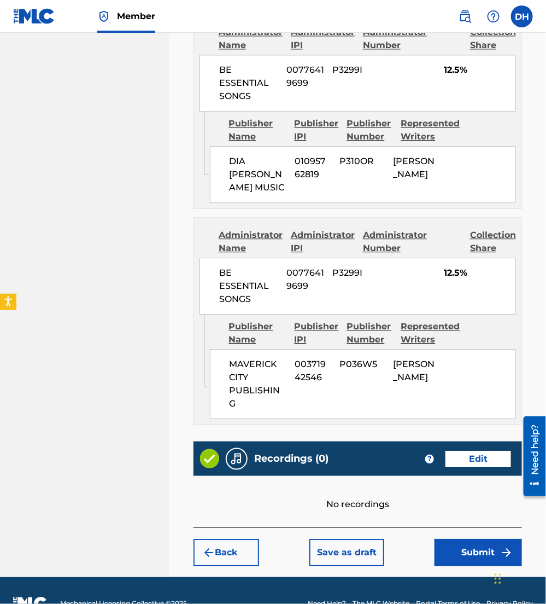
click at [464, 539] on button "Submit" at bounding box center [479, 552] width 88 height 27
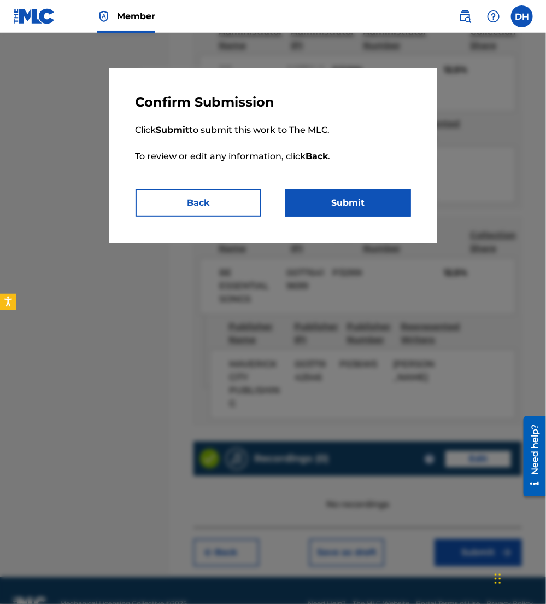
click at [364, 211] on button "Submit" at bounding box center [349, 202] width 126 height 27
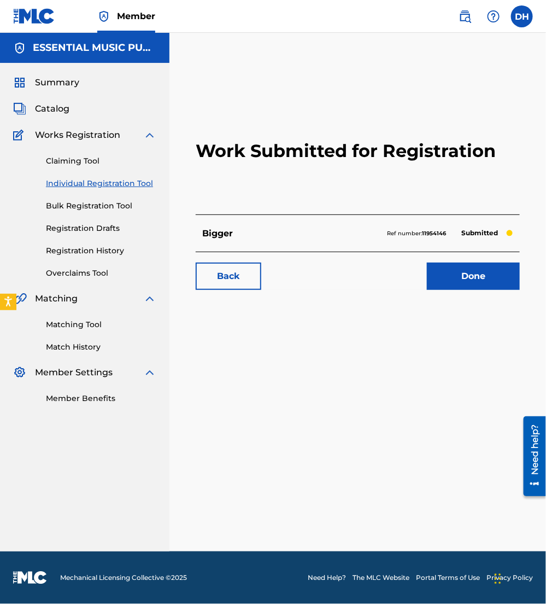
click at [48, 108] on span "Catalog" at bounding box center [52, 108] width 34 height 13
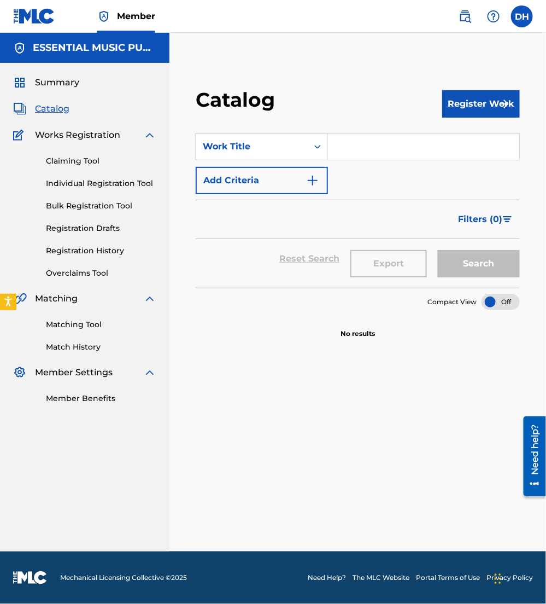
click at [382, 148] on input "Search Form" at bounding box center [423, 146] width 191 height 26
click at [456, 113] on button "Register Work" at bounding box center [482, 103] width 78 height 27
click at [462, 140] on link "Individual" at bounding box center [482, 139] width 78 height 26
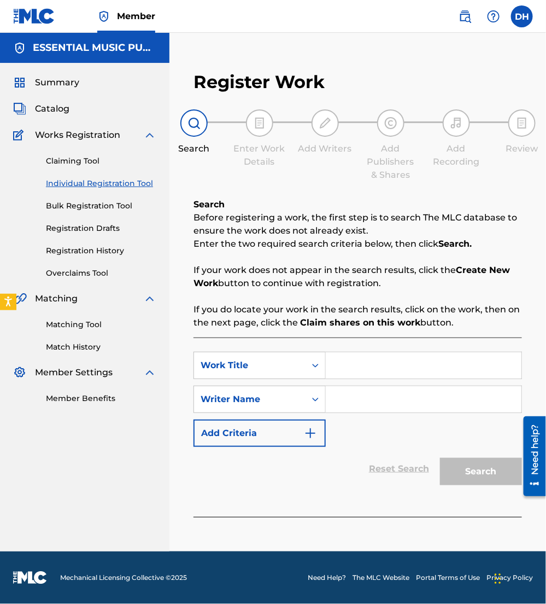
click at [373, 362] on input "Search Form" at bounding box center [424, 365] width 196 height 26
type input "Circles"
click at [354, 476] on div "Reset Search Search" at bounding box center [358, 469] width 329 height 44
click at [346, 394] on input "Search Form" at bounding box center [424, 399] width 196 height 26
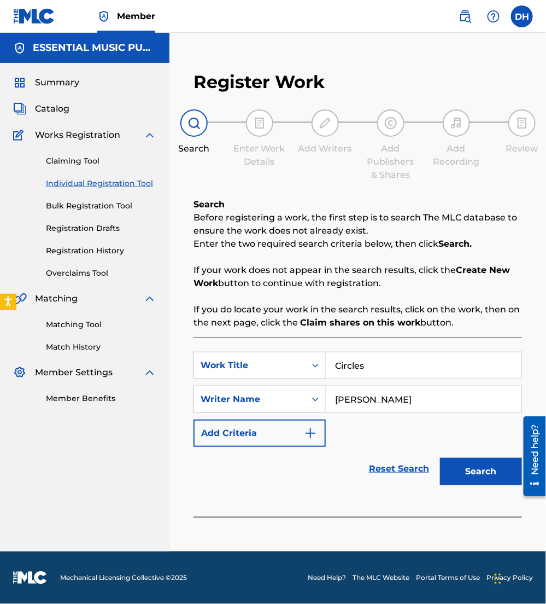
type input "plake"
click at [440, 458] on button "Search" at bounding box center [481, 471] width 82 height 27
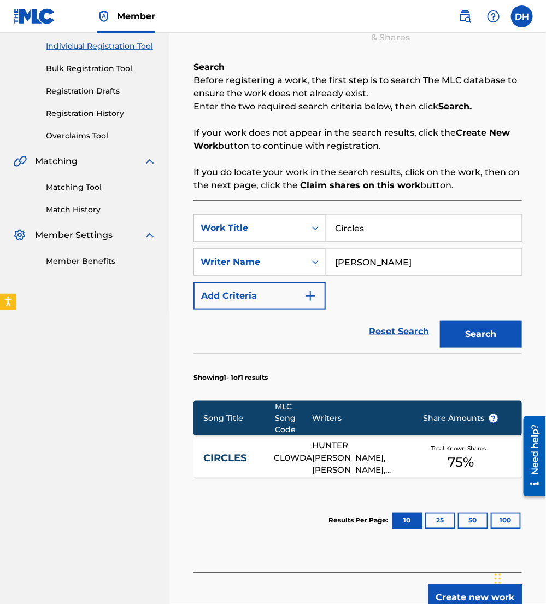
scroll to position [139, 0]
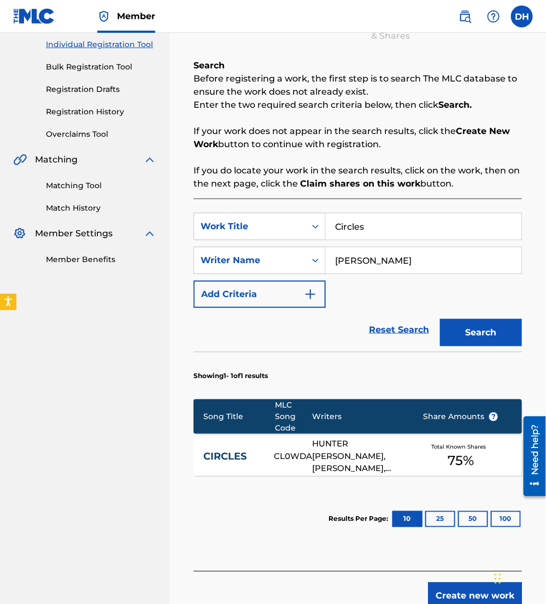
click at [318, 450] on div "HUNTER CHRISTIAN PLAKE, NATE MOORE, RYAN ELLIS, JOHN PETER STRANDELL" at bounding box center [360, 456] width 94 height 37
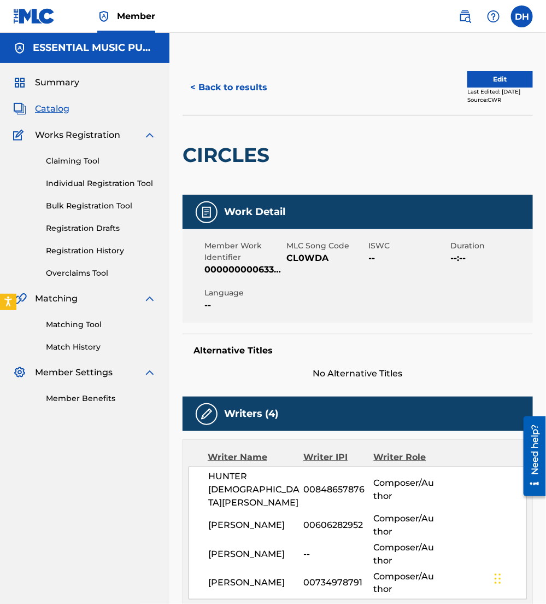
click at [309, 365] on div "Alternative Titles No Alternative Titles" at bounding box center [358, 357] width 351 height 46
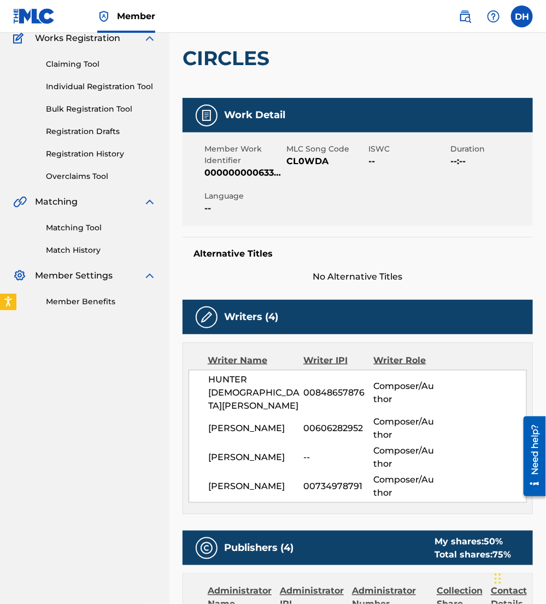
scroll to position [96, 0]
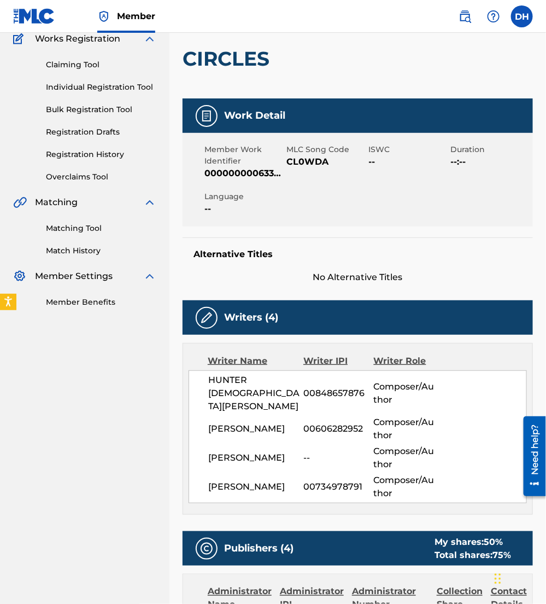
drag, startPoint x: 309, startPoint y: 365, endPoint x: 252, endPoint y: 204, distance: 171.1
click at [252, 204] on span "--" at bounding box center [244, 208] width 79 height 13
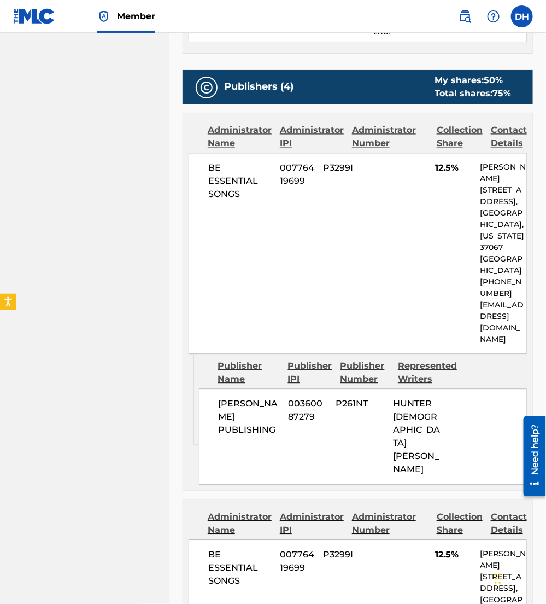
scroll to position [0, 0]
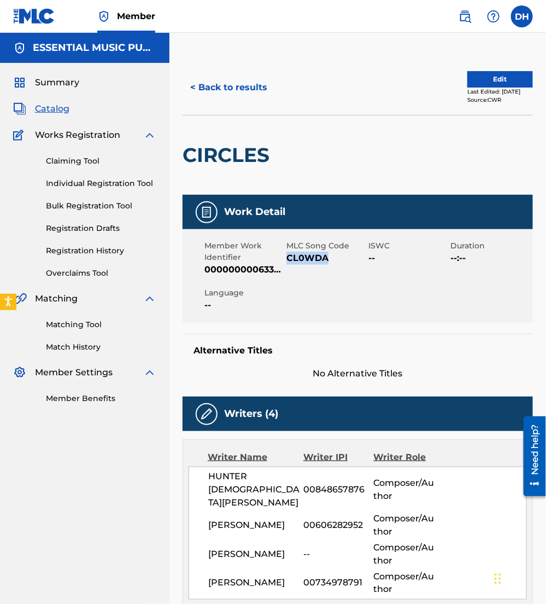
drag, startPoint x: 288, startPoint y: 259, endPoint x: 345, endPoint y: 272, distance: 58.8
click at [345, 272] on div "MLC Song Code CL0WDA" at bounding box center [328, 258] width 82 height 36
copy span "CL0WDA"
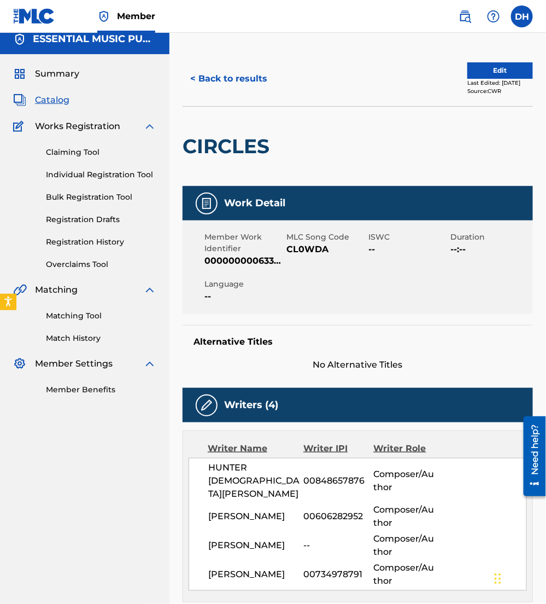
click at [509, 60] on div "< Back to results Edit Last Edited: July 24, 2025 Source: CWR" at bounding box center [358, 78] width 351 height 55
click at [505, 59] on div "< Back to results Edit Last Edited: July 24, 2025 Source: CWR" at bounding box center [358, 78] width 351 height 55
click at [506, 66] on button "Edit" at bounding box center [501, 70] width 66 height 16
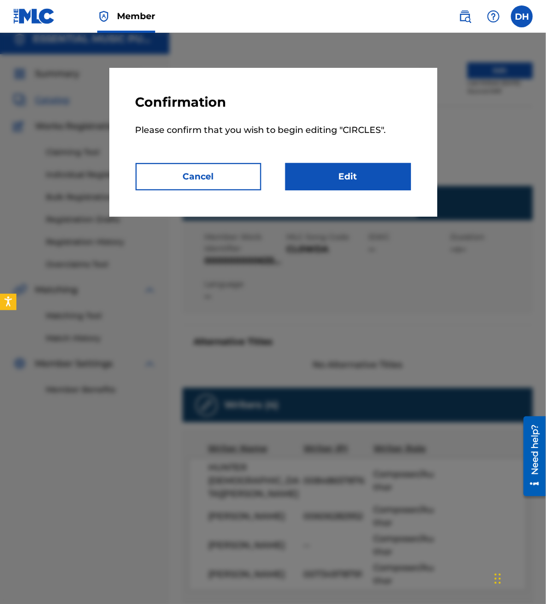
click at [403, 187] on link "Edit" at bounding box center [349, 176] width 126 height 27
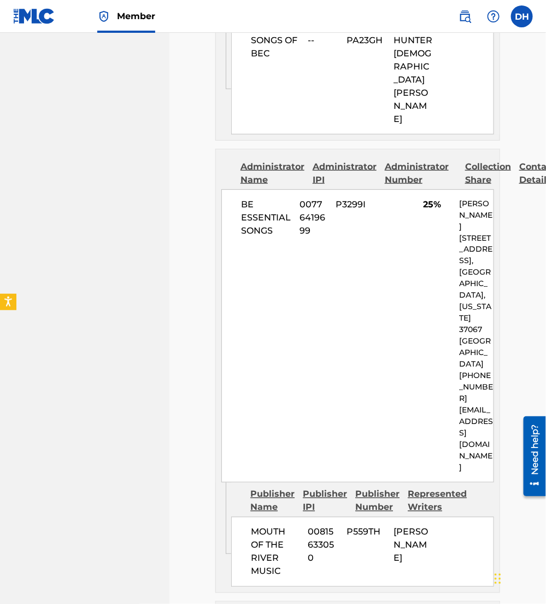
scroll to position [1914, 0]
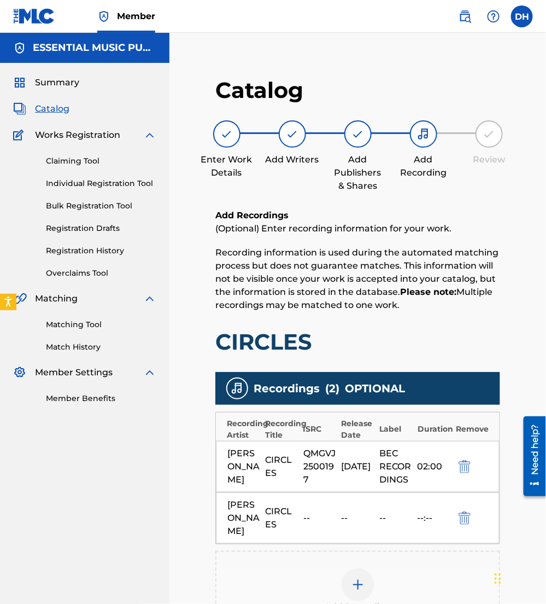
scroll to position [180, 0]
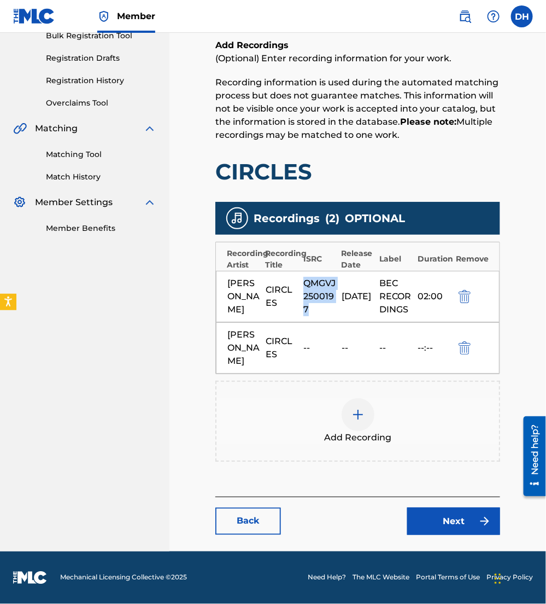
drag, startPoint x: 317, startPoint y: 297, endPoint x: 302, endPoint y: 272, distance: 28.9
click at [302, 272] on div "HUNTER PLAKE CIRCLES QMGVJ2500197 06/13/2025 BEC RECORDINGS 02:00" at bounding box center [358, 296] width 284 height 51
copy div "QMGVJ2500197"
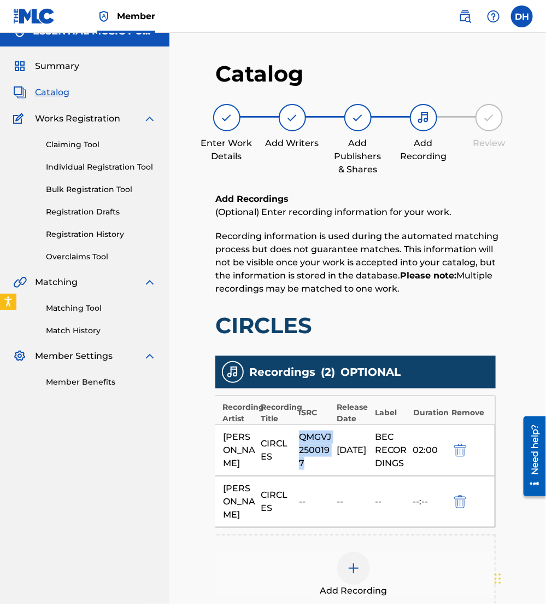
scroll to position [16, 0]
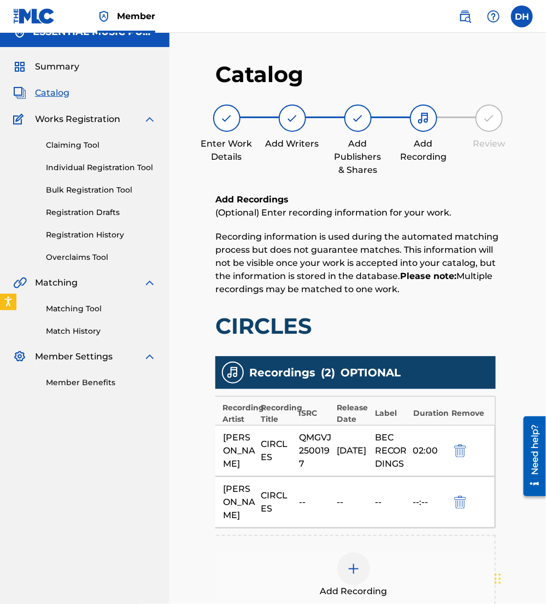
click at [92, 317] on div "Matching Tool Match History" at bounding box center [84, 313] width 143 height 48
click at [84, 311] on link "Matching Tool" at bounding box center [101, 308] width 110 height 11
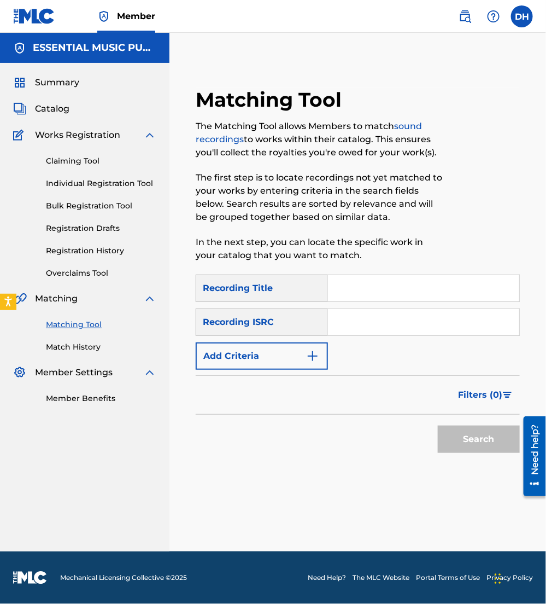
click at [379, 315] on input "Search Form" at bounding box center [423, 322] width 191 height 26
paste input "QMGVJ2500197"
type input "QMGVJ2500197"
click at [438, 426] on button "Search" at bounding box center [479, 439] width 82 height 27
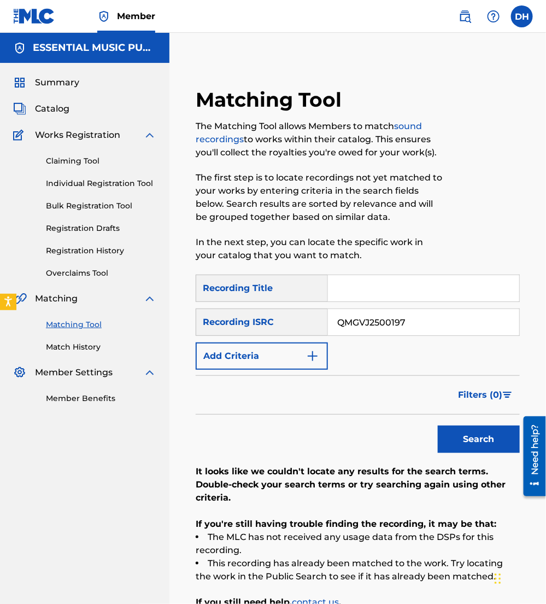
click at [340, 320] on input "QMGVJ2500197" at bounding box center [423, 322] width 191 height 26
click at [438, 426] on button "Search" at bounding box center [479, 439] width 82 height 27
click at [57, 109] on span "Catalog" at bounding box center [52, 108] width 34 height 13
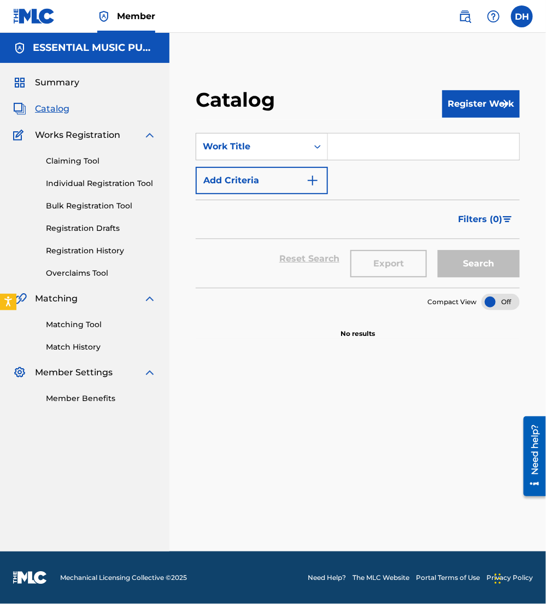
click at [469, 97] on button "Register Work" at bounding box center [482, 103] width 78 height 27
click at [467, 141] on link "Individual" at bounding box center [482, 139] width 78 height 26
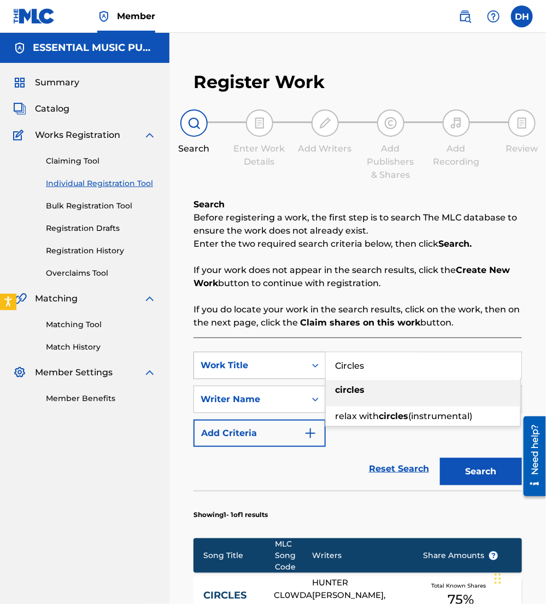
drag, startPoint x: 305, startPoint y: 368, endPoint x: 228, endPoint y: 375, distance: 76.9
click at [228, 375] on div "SearchWithCriteria3ea8d8cc-3395-43e0-aebb-2ac06c49aa4e Work Title Circles circl…" at bounding box center [358, 365] width 329 height 27
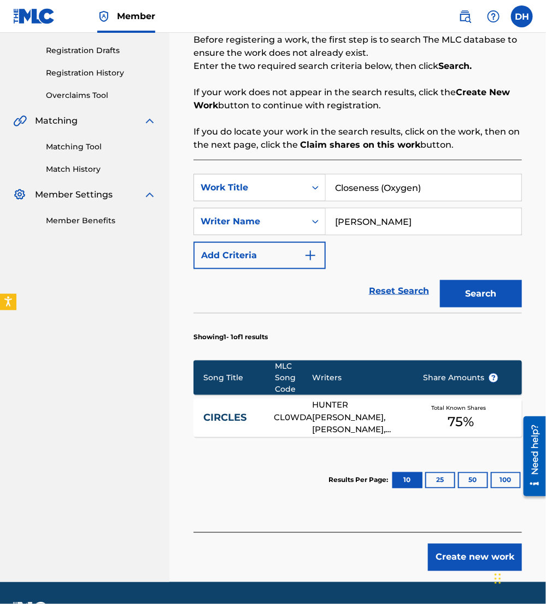
scroll to position [182, 0]
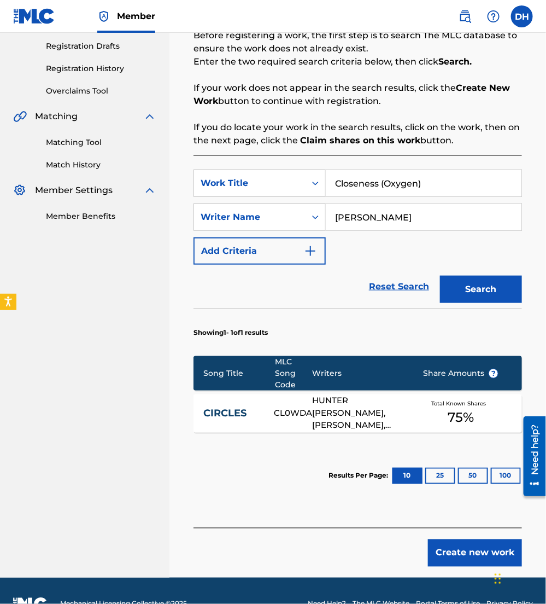
type input "Closeness (Oxygen)"
drag, startPoint x: 380, startPoint y: 223, endPoint x: 253, endPoint y: 226, distance: 126.9
click at [253, 226] on div "SearchWithCriteria09b9921c-e55d-454a-8cc8-23af32f87a01 Writer Name plake" at bounding box center [358, 216] width 329 height 27
type input "horsey"
click at [247, 292] on div "Reset Search Search" at bounding box center [358, 287] width 329 height 44
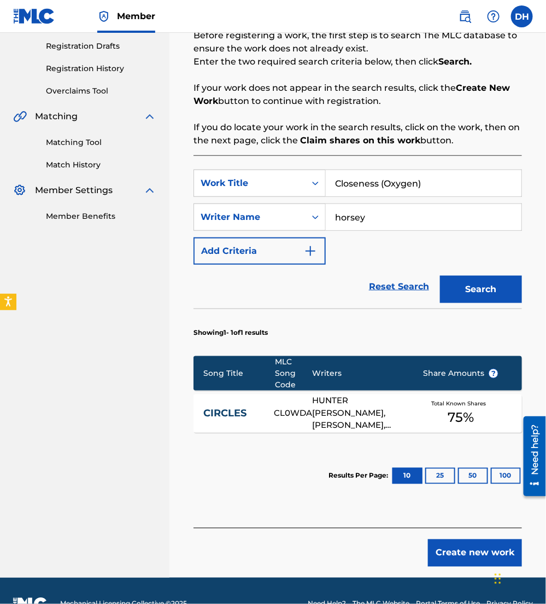
click at [496, 293] on button "Search" at bounding box center [481, 289] width 82 height 27
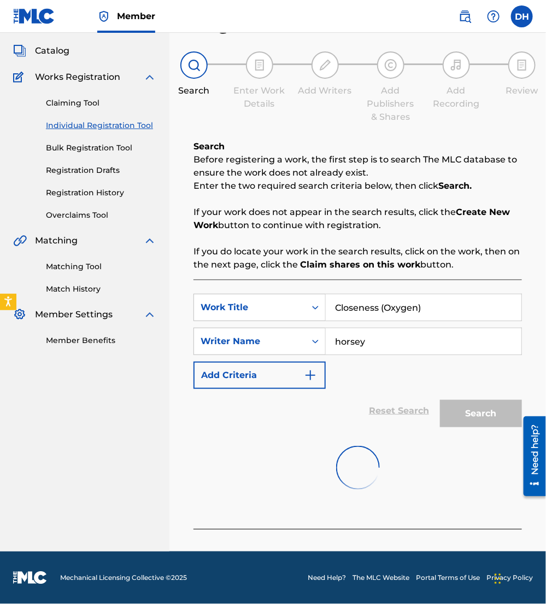
scroll to position [132, 0]
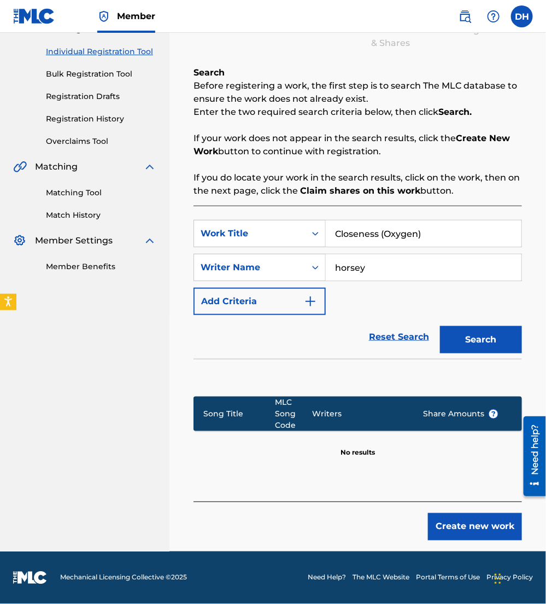
click at [480, 520] on button "Create new work" at bounding box center [475, 526] width 94 height 27
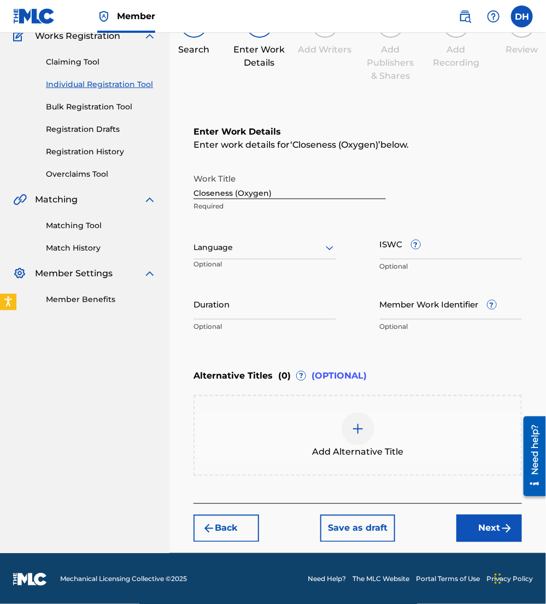
click at [270, 254] on div "Language" at bounding box center [265, 247] width 143 height 23
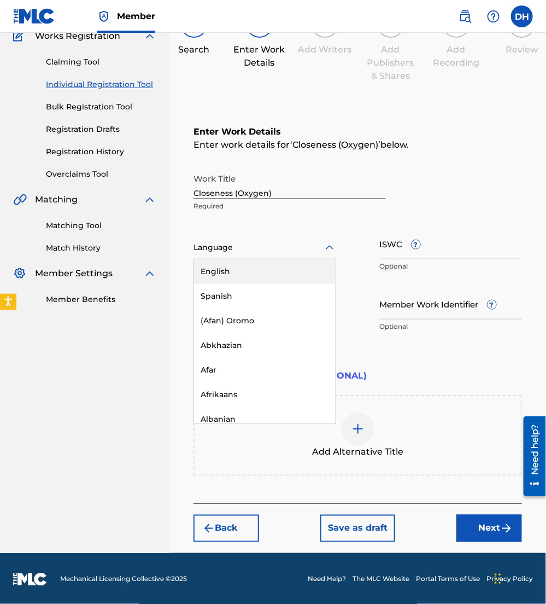
click at [257, 275] on div "English" at bounding box center [265, 271] width 142 height 25
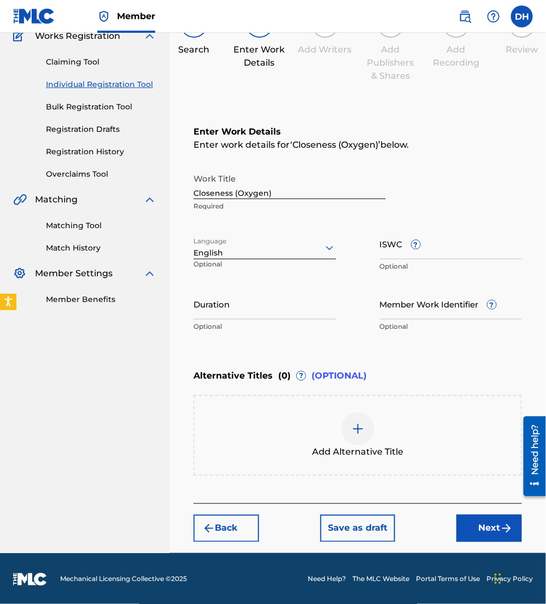
click at [490, 526] on button "Next" at bounding box center [490, 528] width 66 height 27
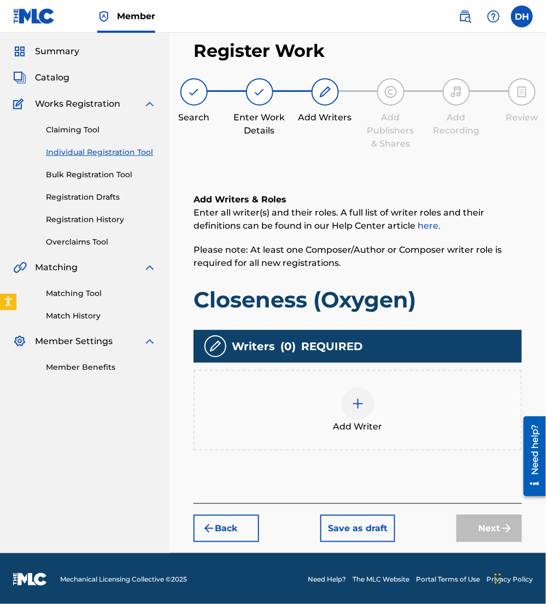
click at [340, 427] on span "Add Writer" at bounding box center [358, 426] width 49 height 13
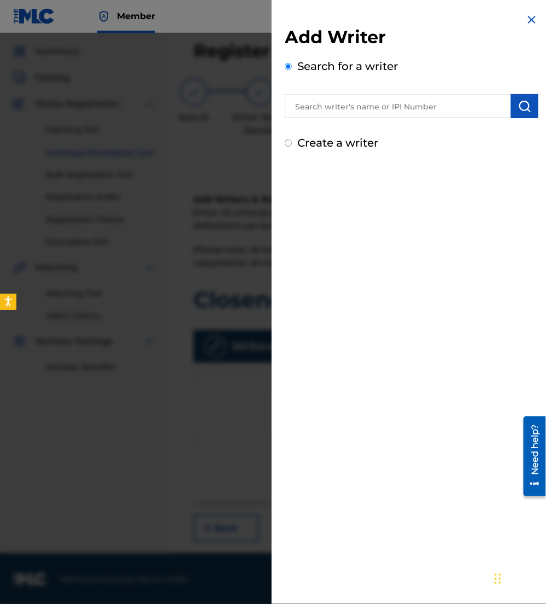
click at [352, 100] on input "text" at bounding box center [398, 106] width 226 height 24
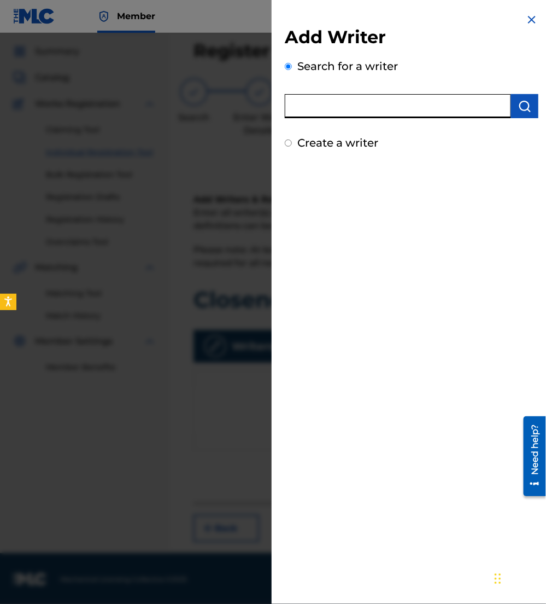
paste input "00679274100"
type input "00679274100"
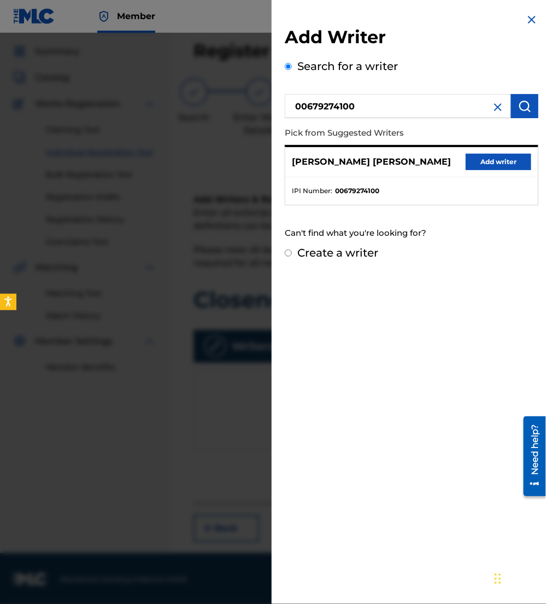
click at [500, 166] on button "Add writer" at bounding box center [499, 162] width 66 height 16
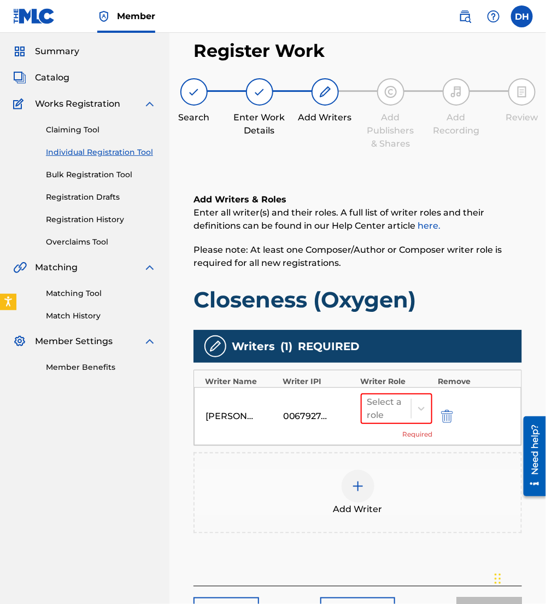
click at [327, 498] on div "Add Writer" at bounding box center [358, 493] width 327 height 46
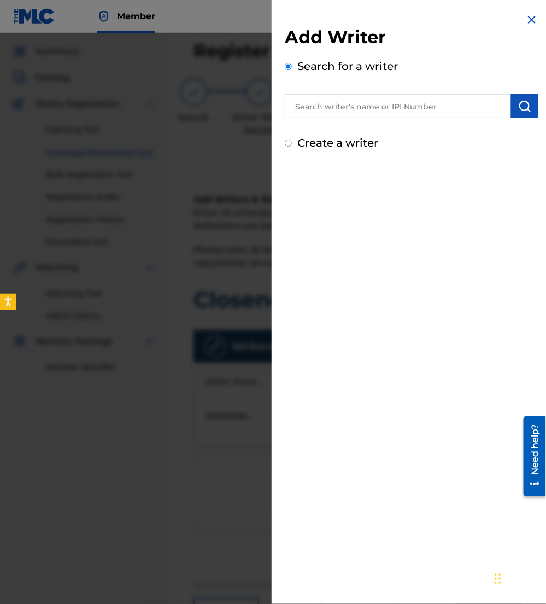
click at [416, 102] on input "text" at bounding box center [398, 106] width 226 height 24
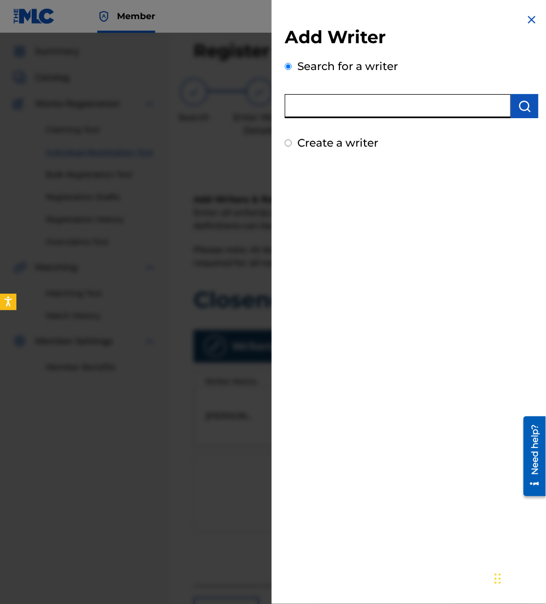
paste input "00462584341"
type input "00462584341"
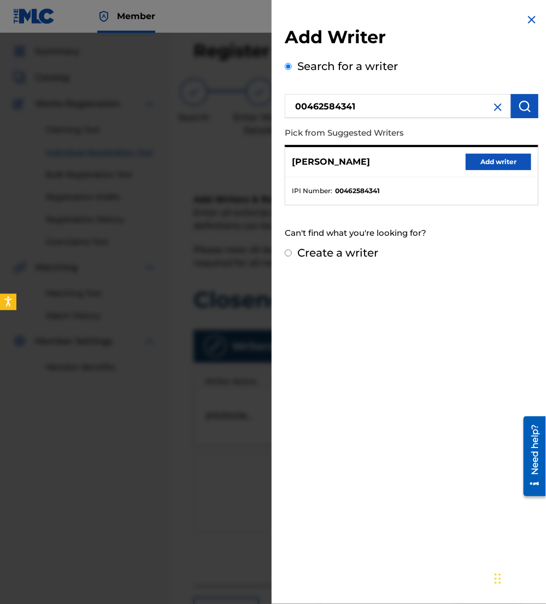
click at [491, 167] on button "Add writer" at bounding box center [499, 162] width 66 height 16
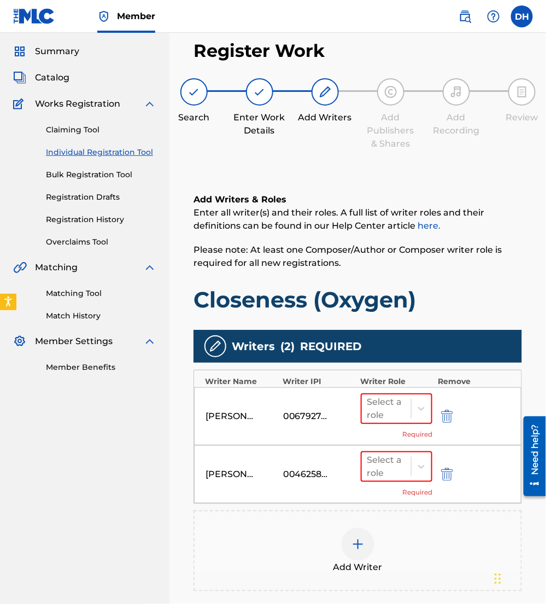
click at [327, 585] on div "Add Writer" at bounding box center [358, 550] width 329 height 81
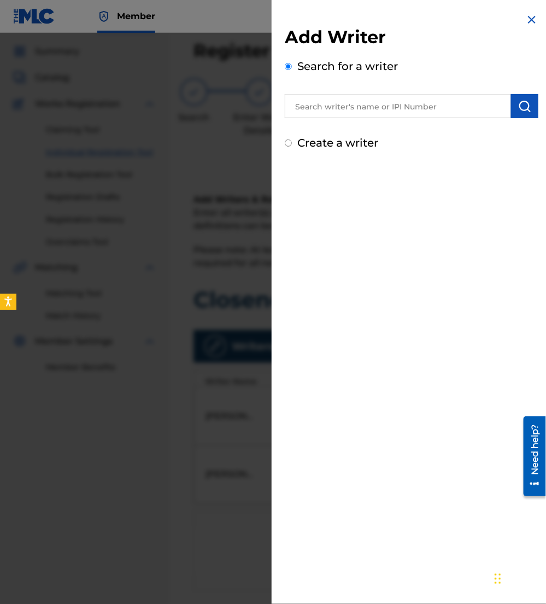
click at [370, 105] on input "text" at bounding box center [398, 106] width 226 height 24
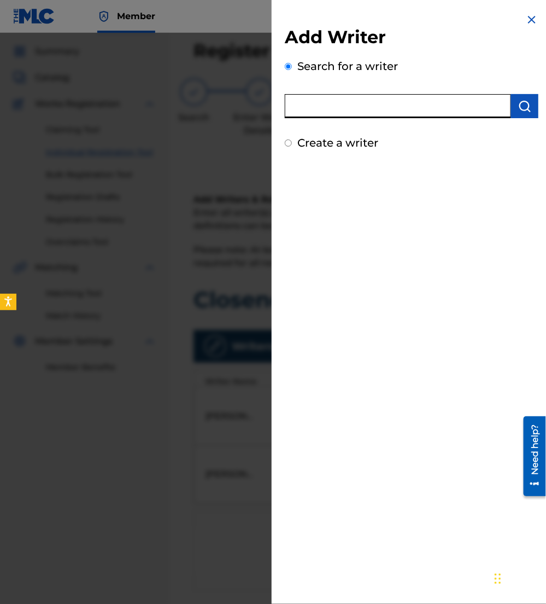
paste input "01092605563"
type input "01092605563"
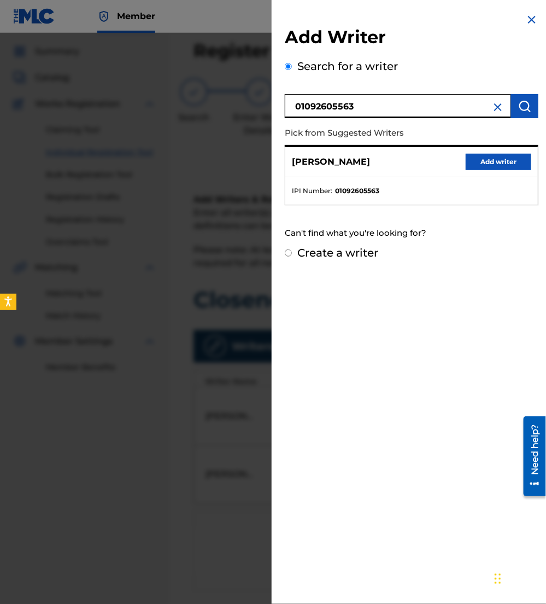
click at [476, 162] on button "Add writer" at bounding box center [499, 162] width 66 height 16
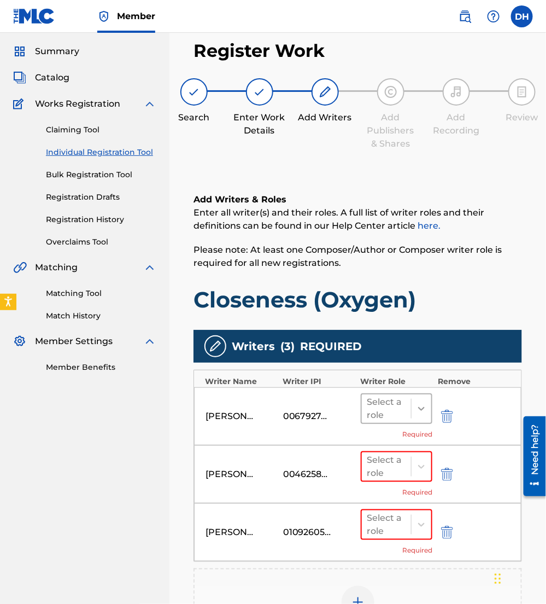
click at [424, 411] on icon at bounding box center [421, 408] width 11 height 11
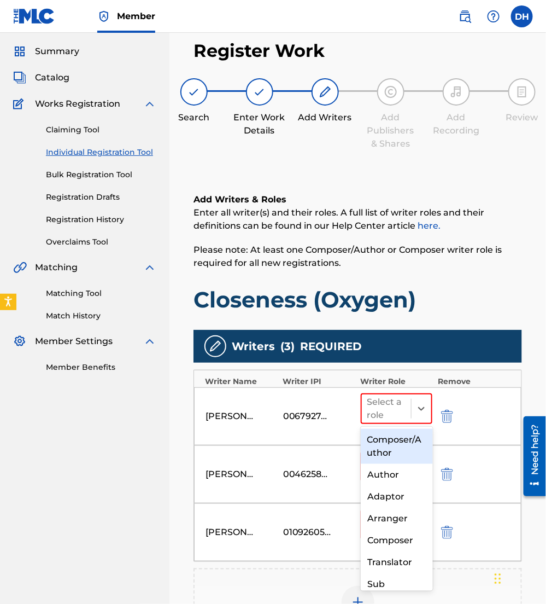
click at [392, 437] on div "Composer/Author" at bounding box center [397, 446] width 72 height 35
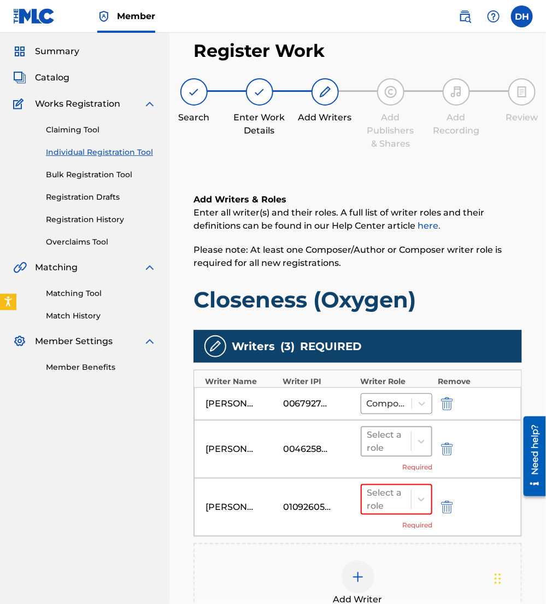
click at [396, 450] on div "Select a role" at bounding box center [387, 441] width 39 height 26
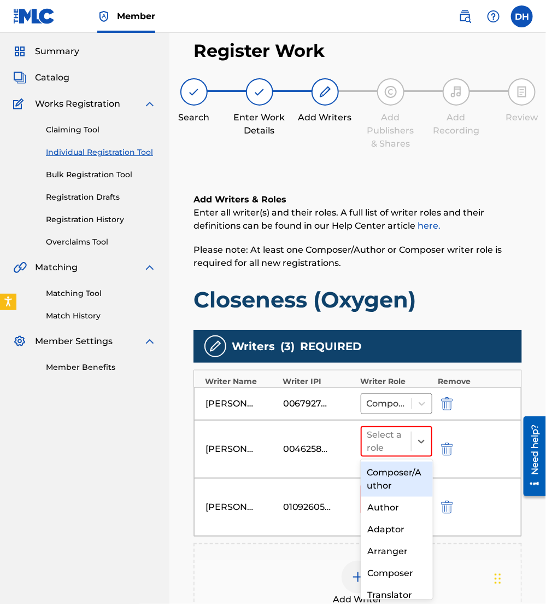
click at [398, 480] on div "Composer/Author" at bounding box center [397, 479] width 72 height 35
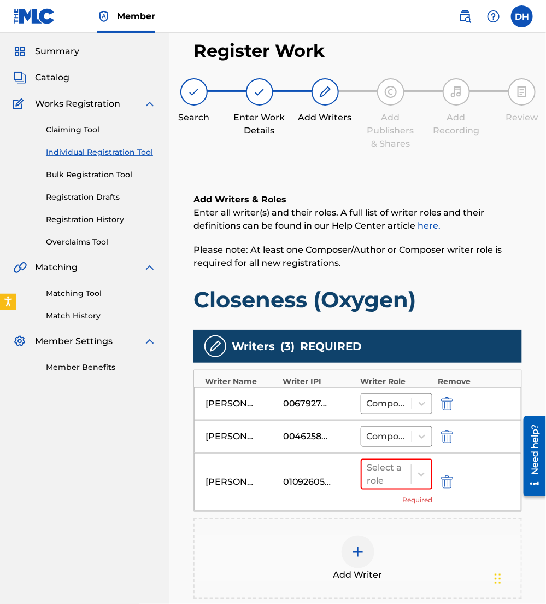
click at [398, 480] on div at bounding box center [387, 474] width 39 height 15
click at [407, 516] on div "Composer/Author" at bounding box center [397, 512] width 72 height 35
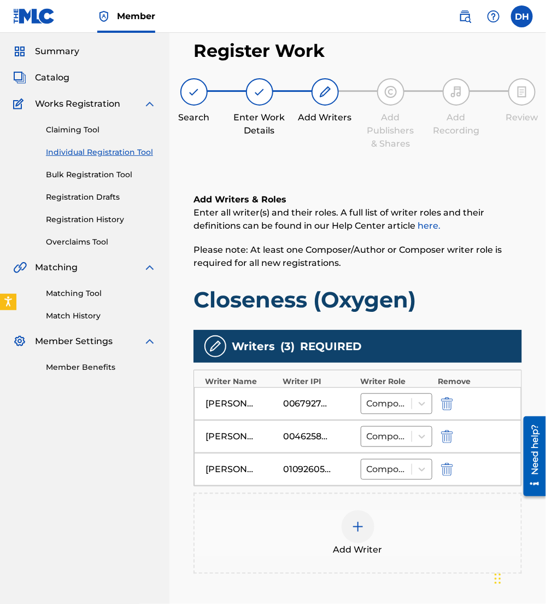
scroll to position [155, 0]
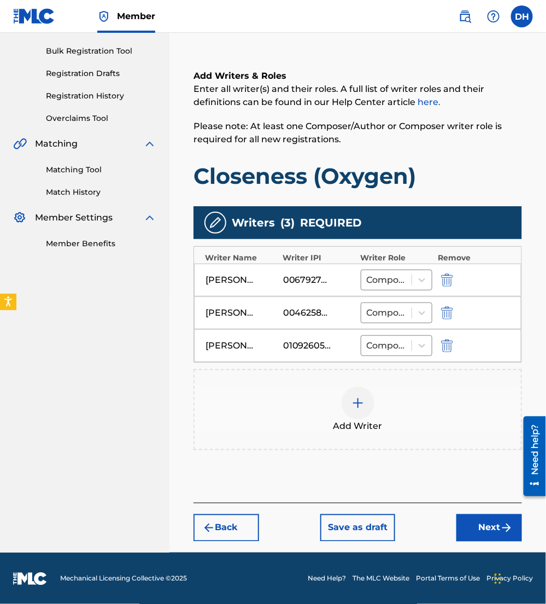
click at [491, 540] on button "Next" at bounding box center [490, 527] width 66 height 27
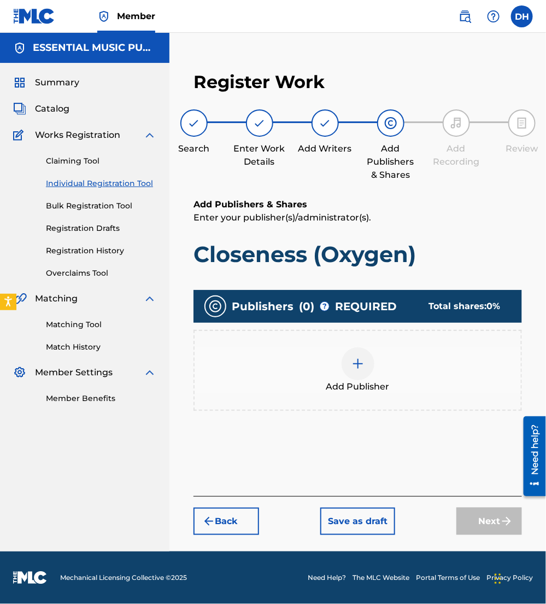
click at [360, 368] on img at bounding box center [358, 363] width 13 height 13
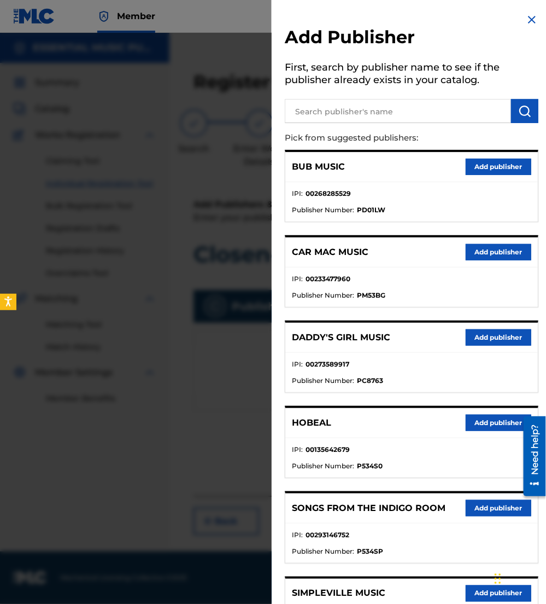
click at [334, 126] on p "Pick from suggested publishers:" at bounding box center [380, 138] width 191 height 24
click at [327, 120] on input "text" at bounding box center [398, 111] width 226 height 24
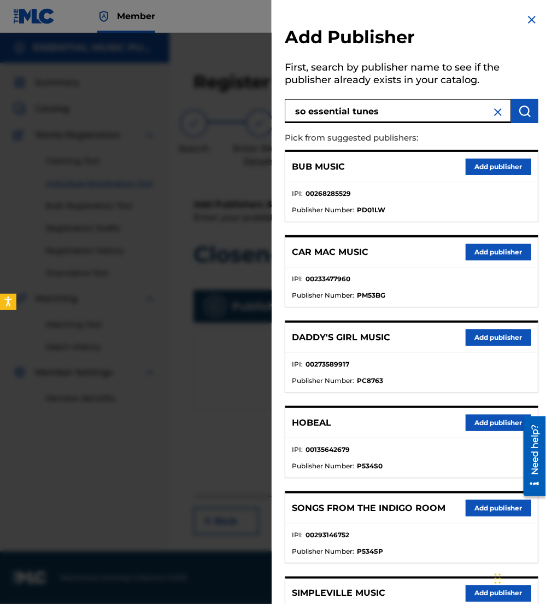
type input "so essential tunes"
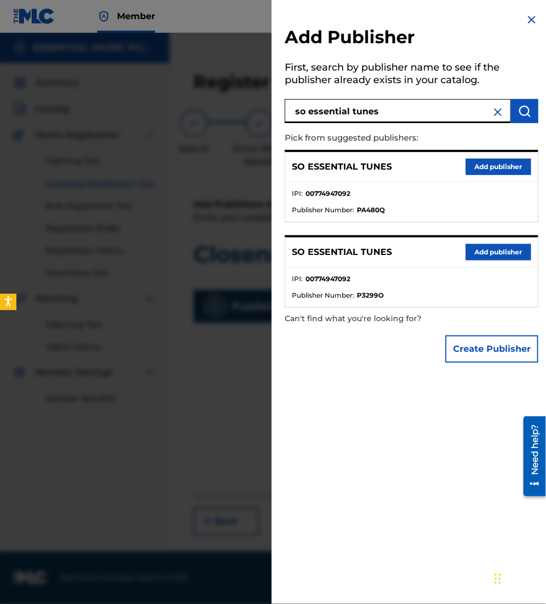
click at [480, 248] on button "Add publisher" at bounding box center [499, 252] width 66 height 16
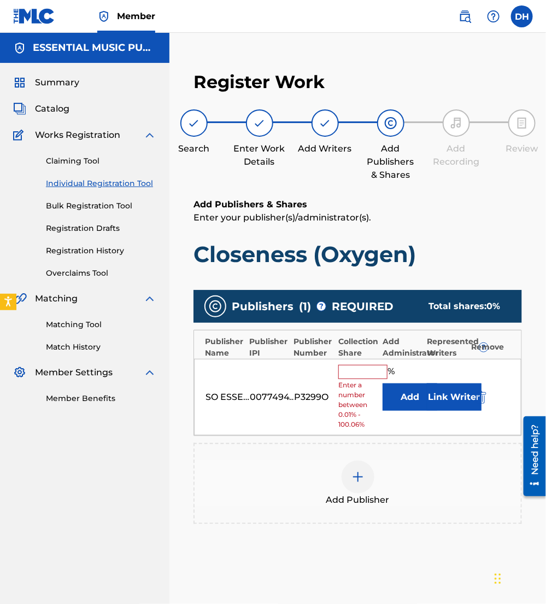
scroll to position [107, 0]
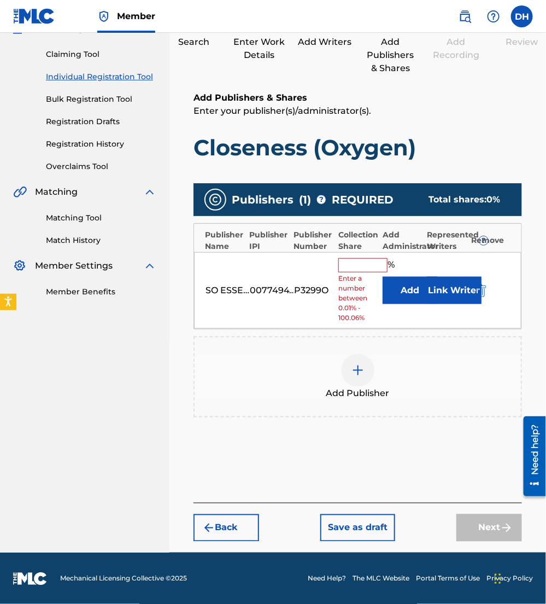
click at [449, 288] on button "Link Writer" at bounding box center [454, 290] width 55 height 27
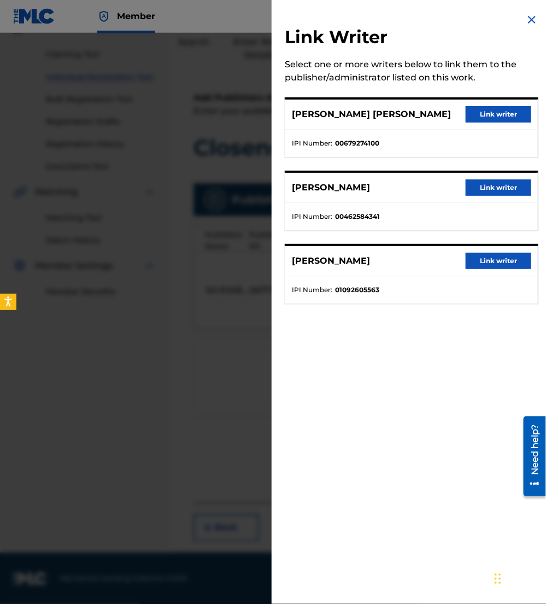
click at [504, 113] on button "Link writer" at bounding box center [499, 114] width 66 height 16
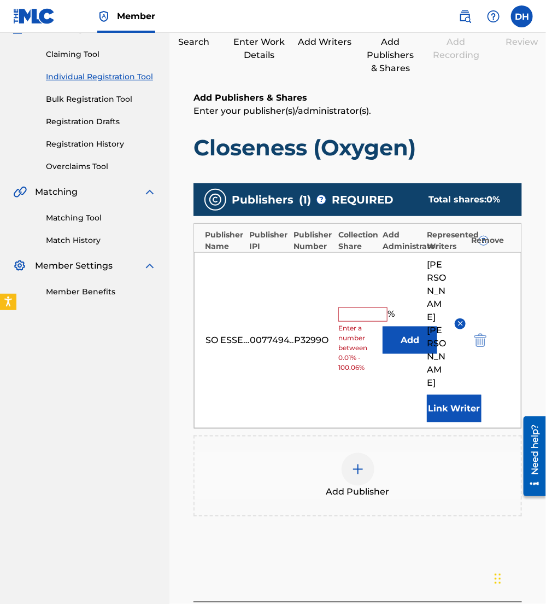
click at [372, 307] on input "text" at bounding box center [363, 314] width 49 height 14
type input "16.67"
click at [357, 463] on img at bounding box center [358, 469] width 13 height 13
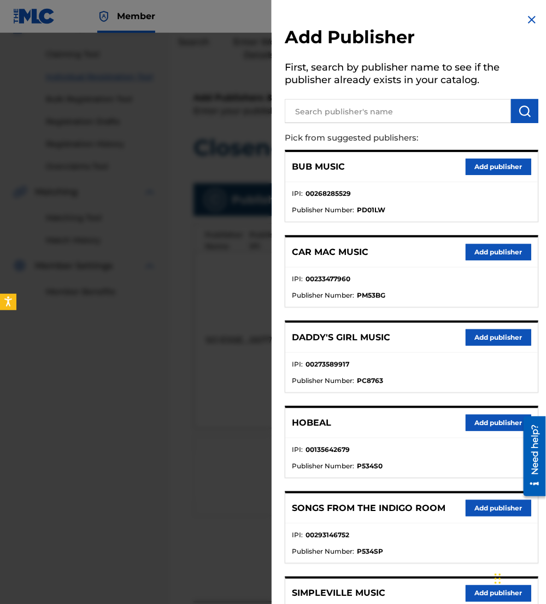
click at [326, 111] on input "text" at bounding box center [398, 111] width 226 height 24
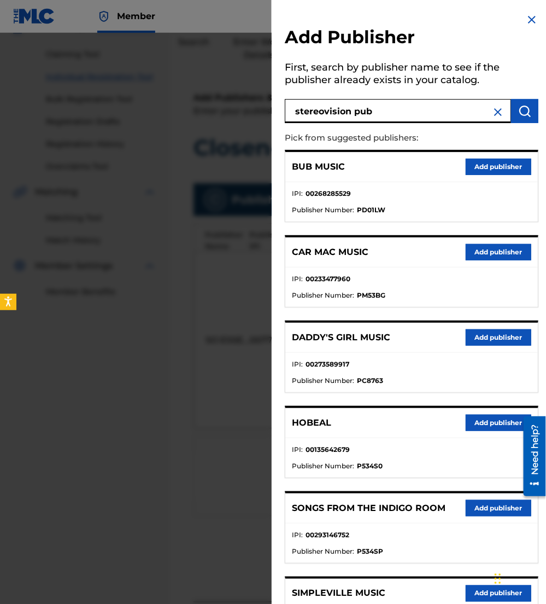
type input "stereovision pub"
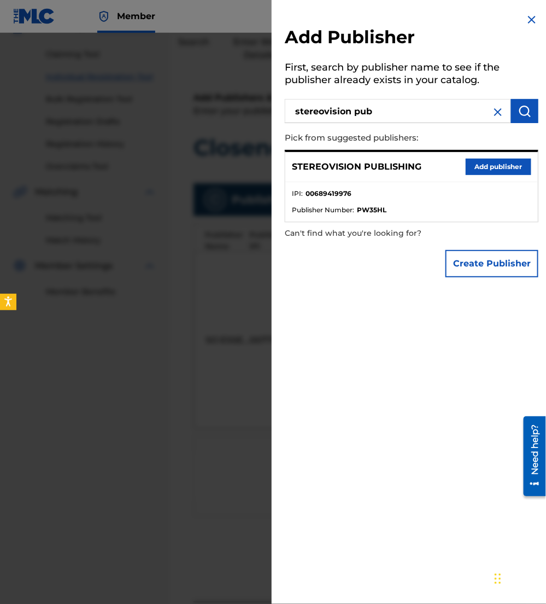
click at [487, 165] on button "Add publisher" at bounding box center [499, 167] width 66 height 16
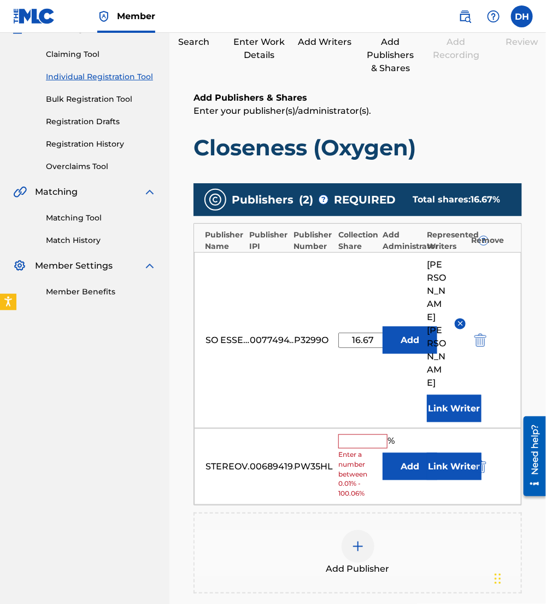
click at [391, 453] on button "Add" at bounding box center [410, 466] width 55 height 27
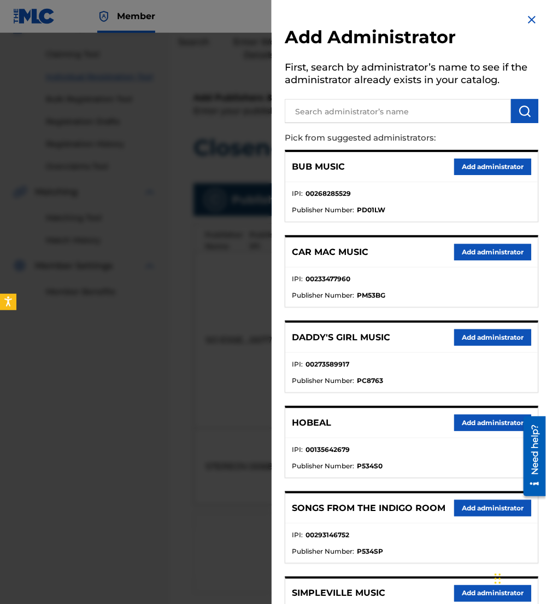
click at [410, 114] on input "text" at bounding box center [398, 111] width 226 height 24
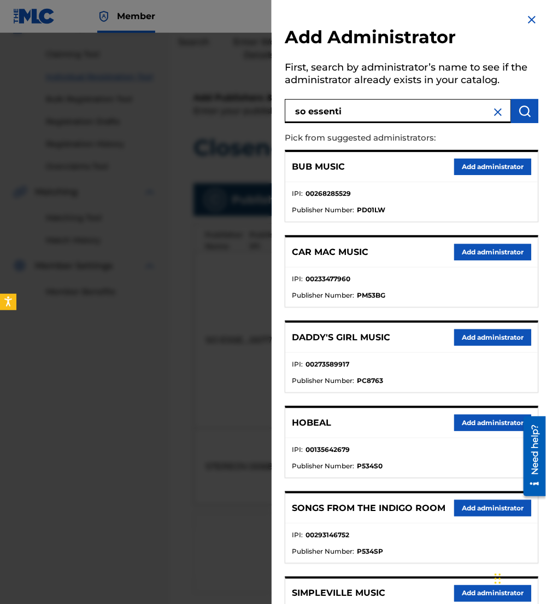
type input "so essenti"
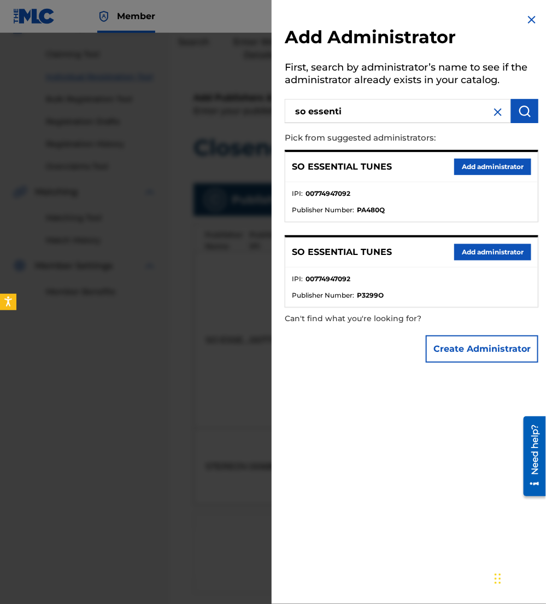
click at [492, 250] on button "Add administrator" at bounding box center [493, 252] width 77 height 16
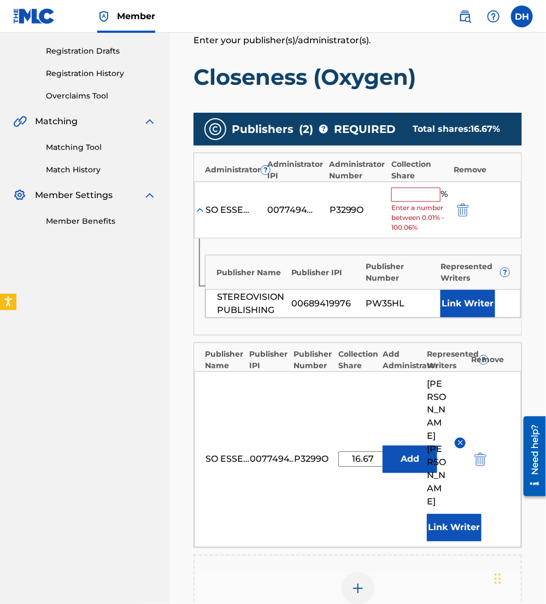
scroll to position [182, 0]
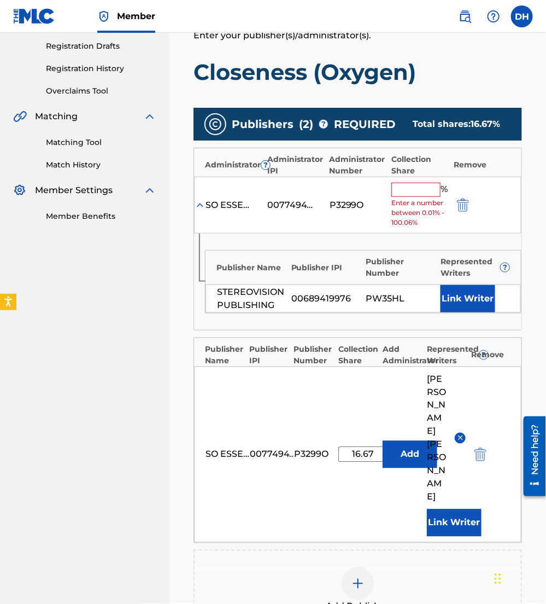
click at [406, 190] on input "text" at bounding box center [416, 190] width 49 height 14
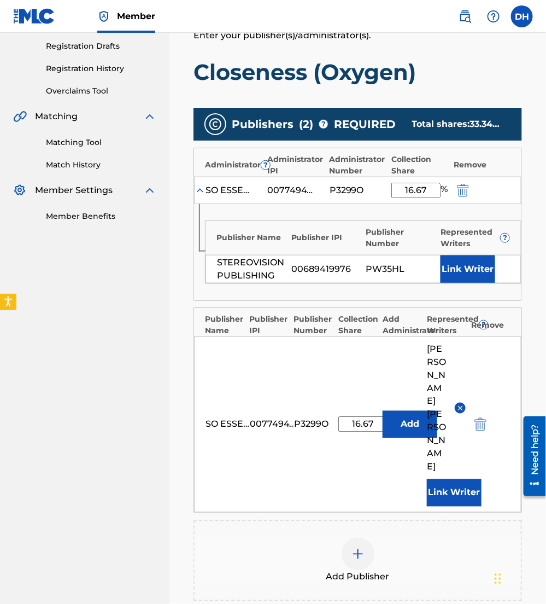
type input "16.67"
click at [493, 265] on button "Link Writer" at bounding box center [468, 268] width 55 height 27
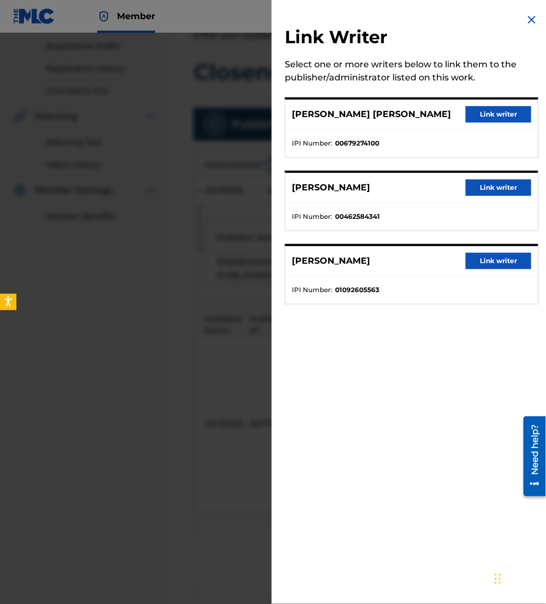
click at [492, 113] on button "Link writer" at bounding box center [499, 114] width 66 height 16
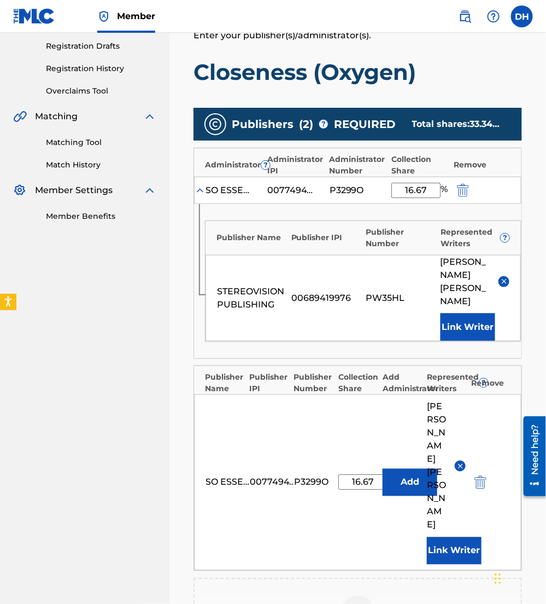
scroll to position [301, 0]
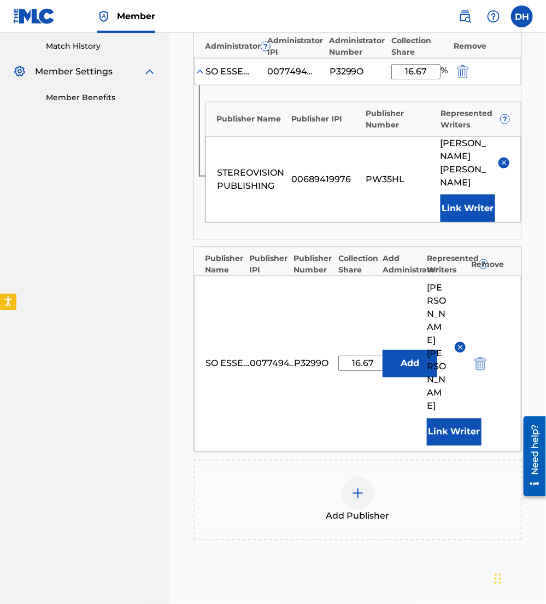
click at [369, 477] on div at bounding box center [358, 493] width 33 height 33
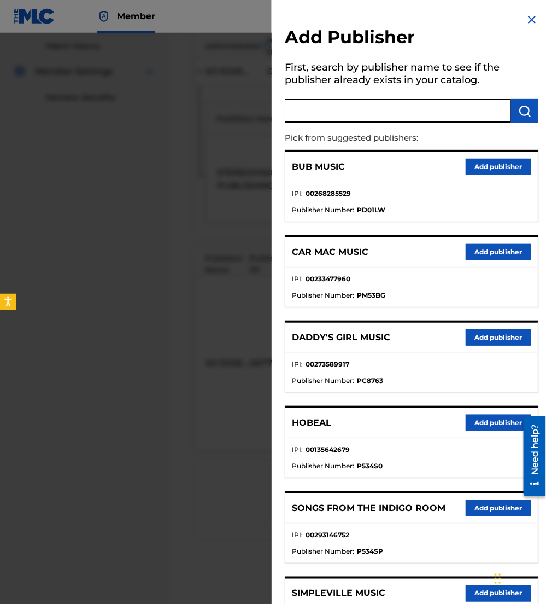
click at [363, 107] on input "text" at bounding box center [398, 111] width 226 height 24
type input "all essen"
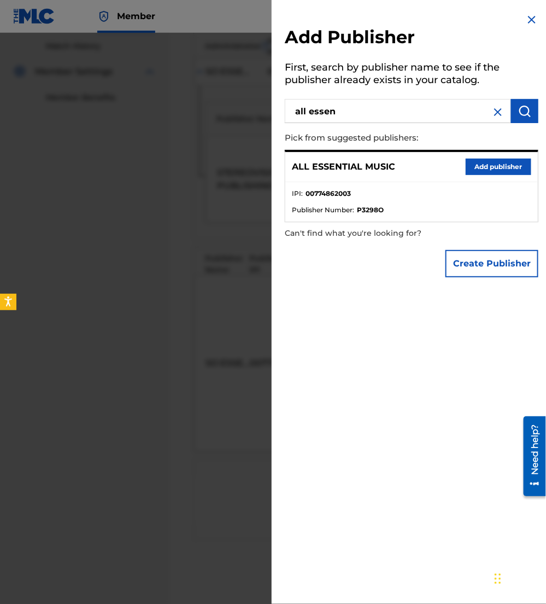
click at [503, 169] on button "Add publisher" at bounding box center [499, 167] width 66 height 16
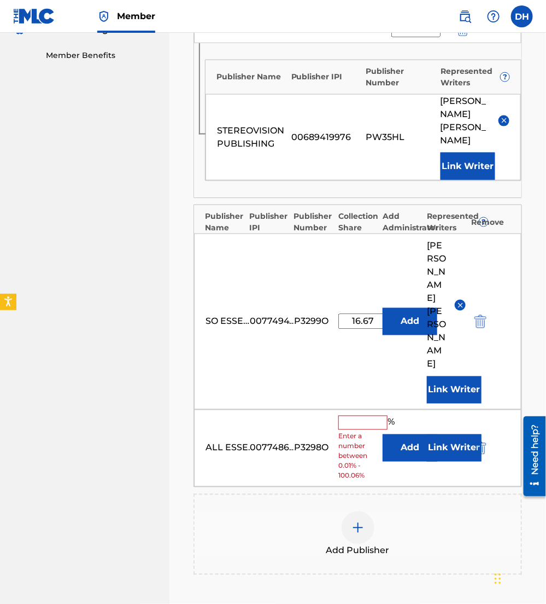
scroll to position [345, 0]
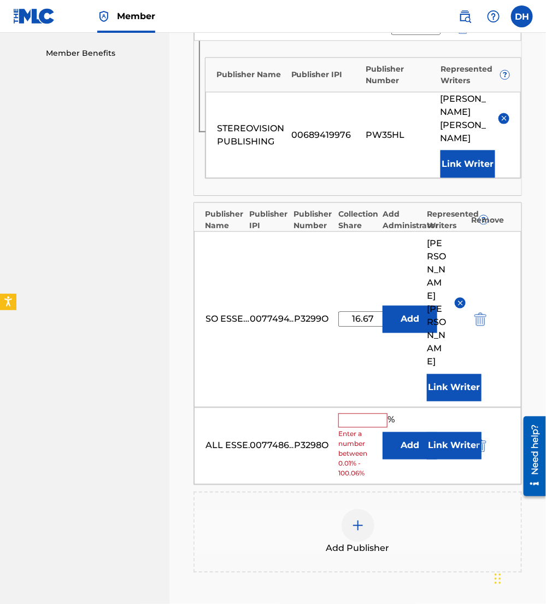
click at [406, 432] on button "Add" at bounding box center [410, 445] width 55 height 27
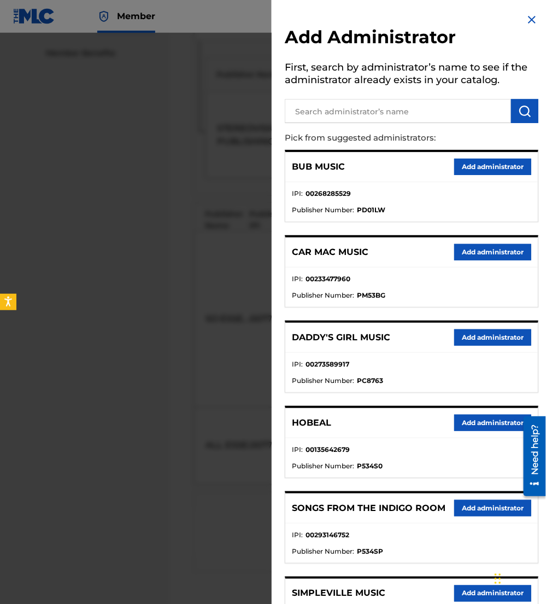
click at [135, 311] on div at bounding box center [273, 335] width 546 height 604
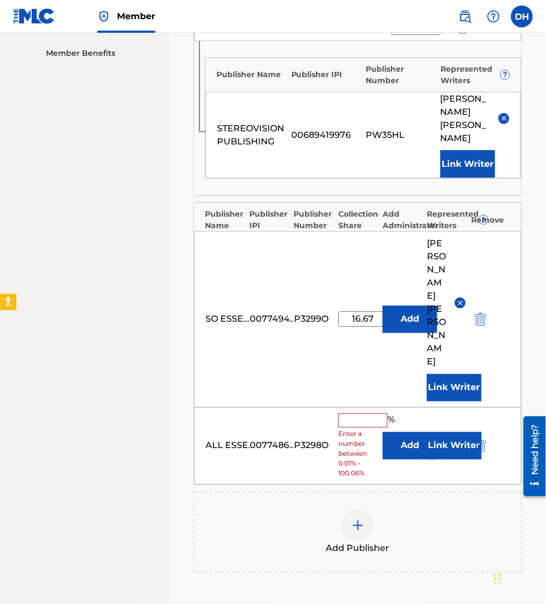
click at [440, 432] on button "Link Writer" at bounding box center [454, 445] width 55 height 27
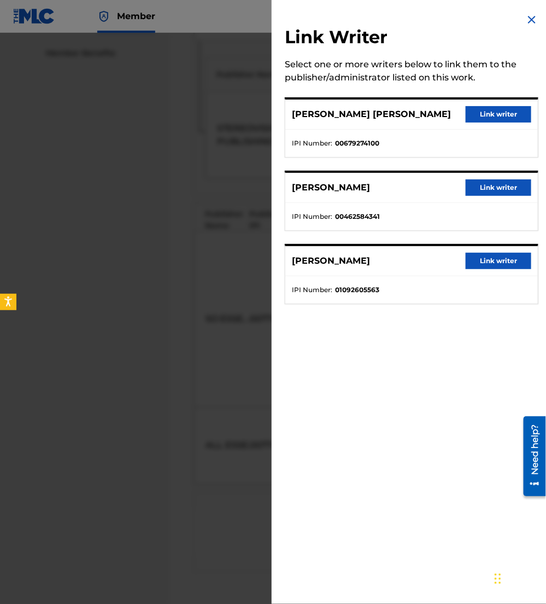
click at [483, 182] on button "Link writer" at bounding box center [499, 187] width 66 height 16
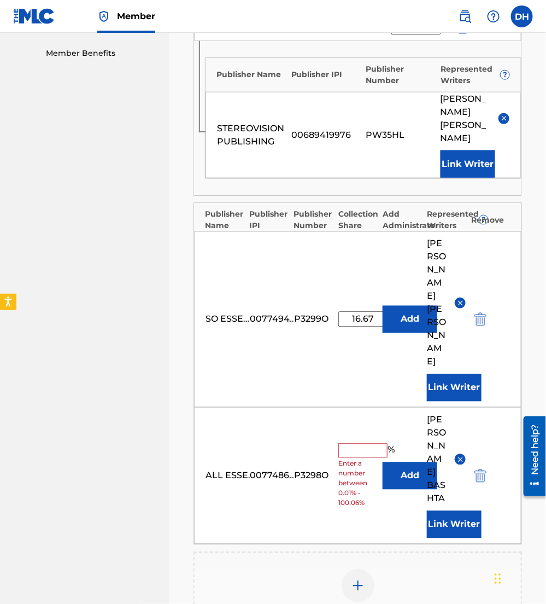
click at [351, 444] on input "text" at bounding box center [363, 451] width 49 height 14
type input "8.33"
click at [388, 552] on div "Add Publisher" at bounding box center [358, 592] width 329 height 81
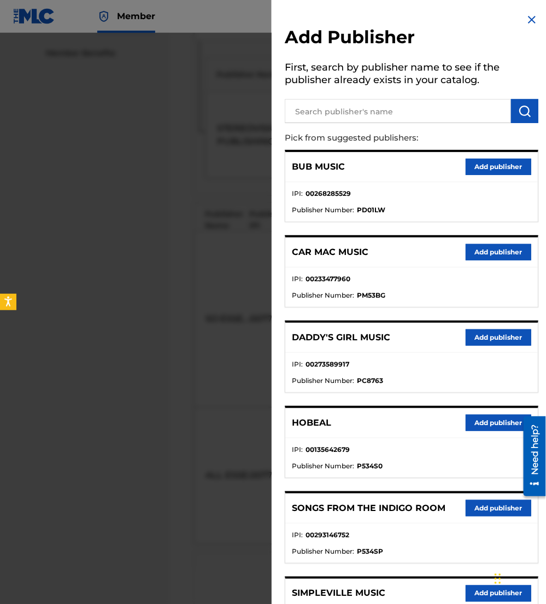
click at [401, 104] on input "text" at bounding box center [398, 111] width 226 height 24
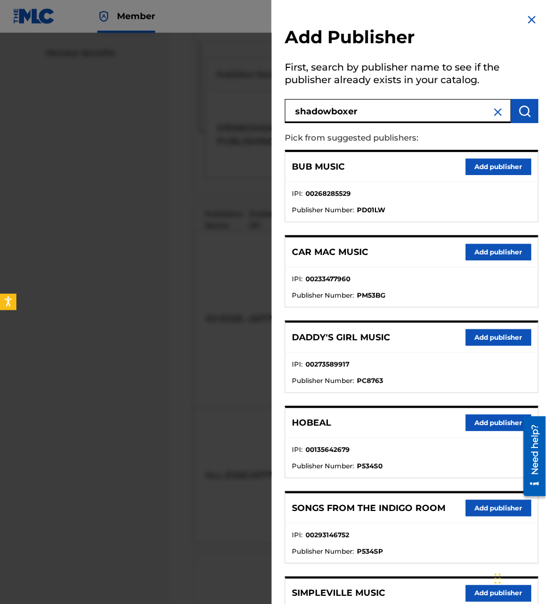
type input "shadowboxer"
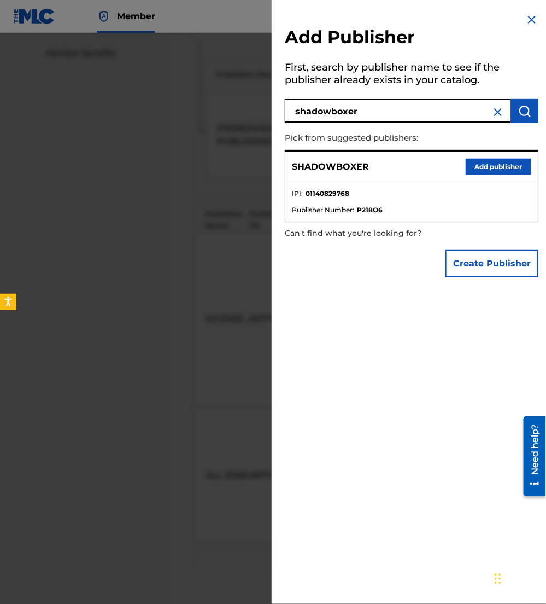
click at [497, 167] on button "Add publisher" at bounding box center [499, 167] width 66 height 16
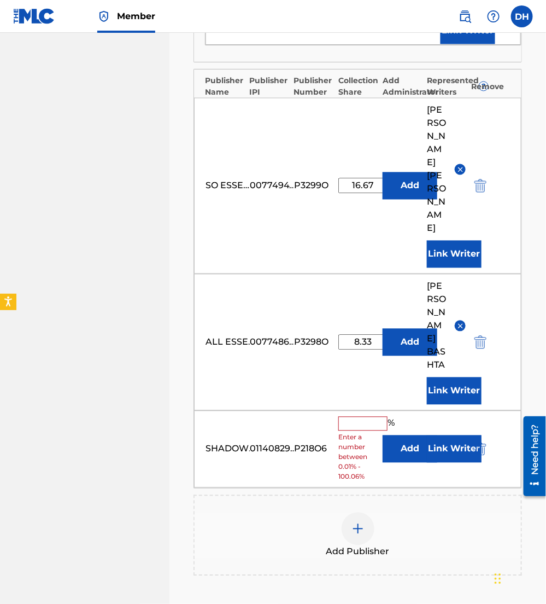
scroll to position [482, 0]
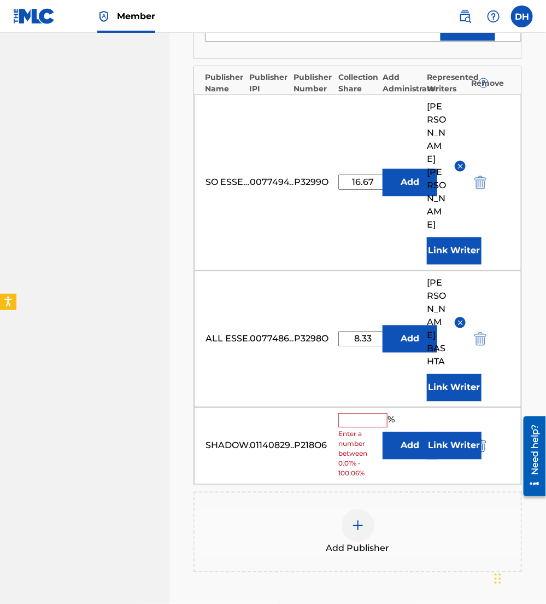
click at [399, 432] on button "Add" at bounding box center [410, 445] width 55 height 27
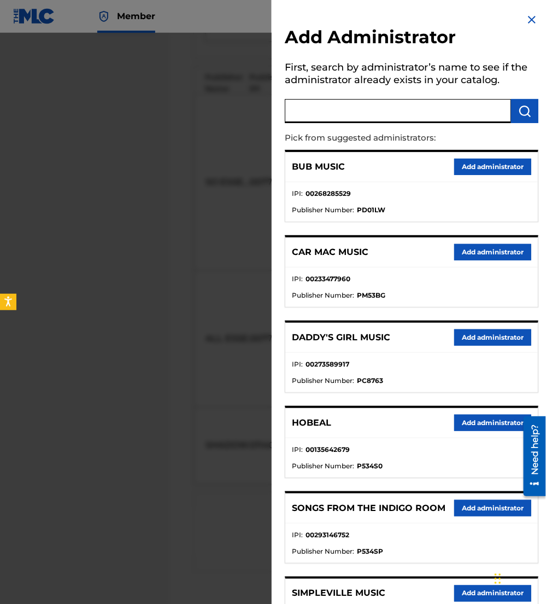
click at [341, 99] on input "text" at bounding box center [398, 111] width 226 height 24
type input "all essent"
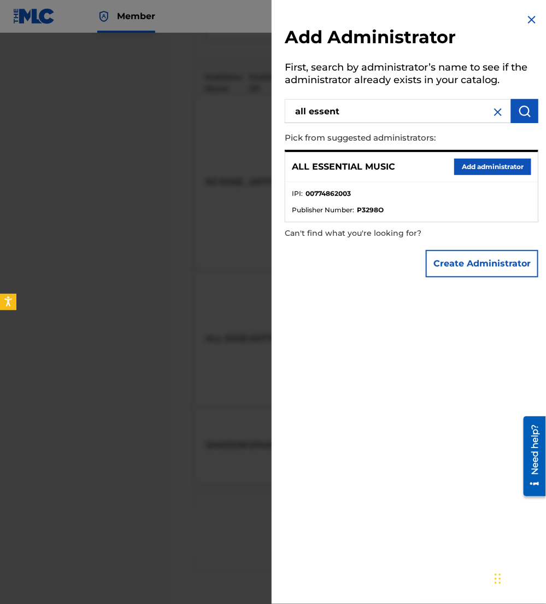
click at [465, 162] on button "Add administrator" at bounding box center [493, 167] width 77 height 16
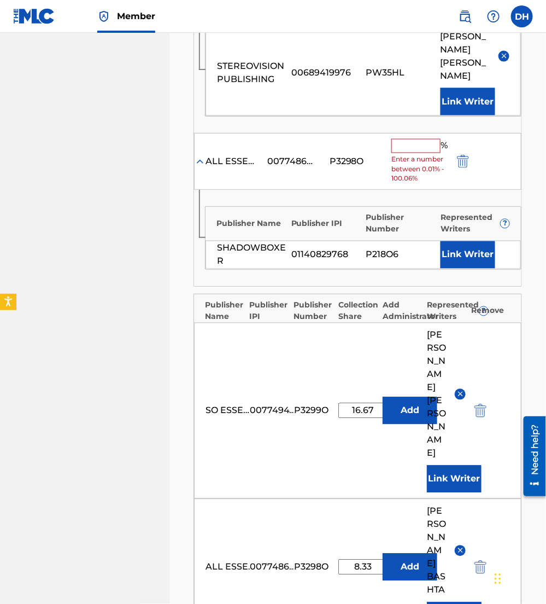
scroll to position [348, 0]
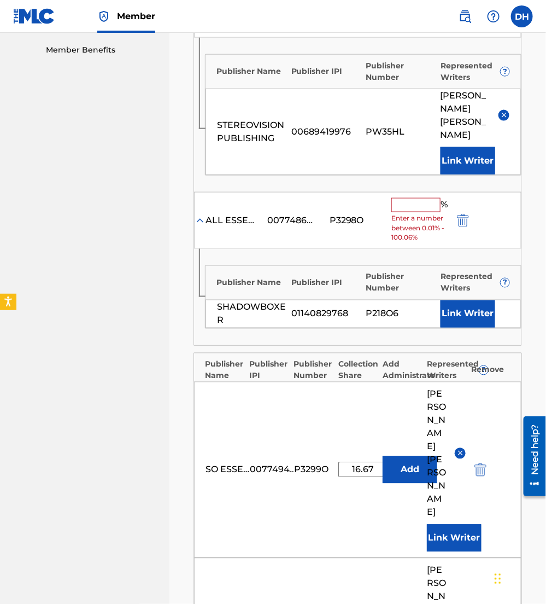
click at [418, 198] on input "text" at bounding box center [416, 205] width 49 height 14
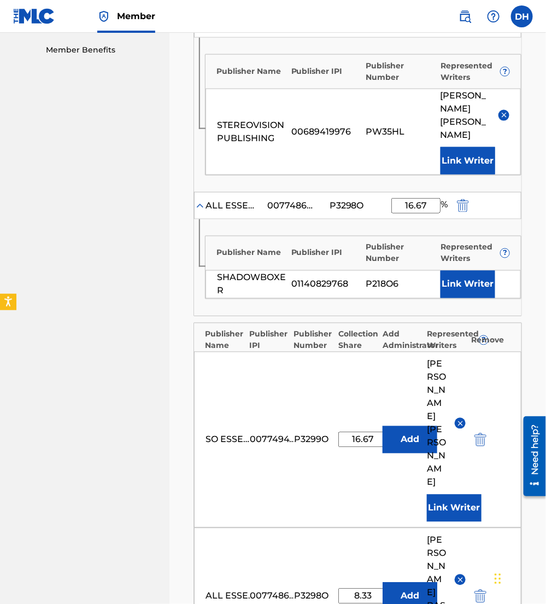
type input "16.67"
click at [473, 271] on button "Link Writer" at bounding box center [468, 284] width 55 height 27
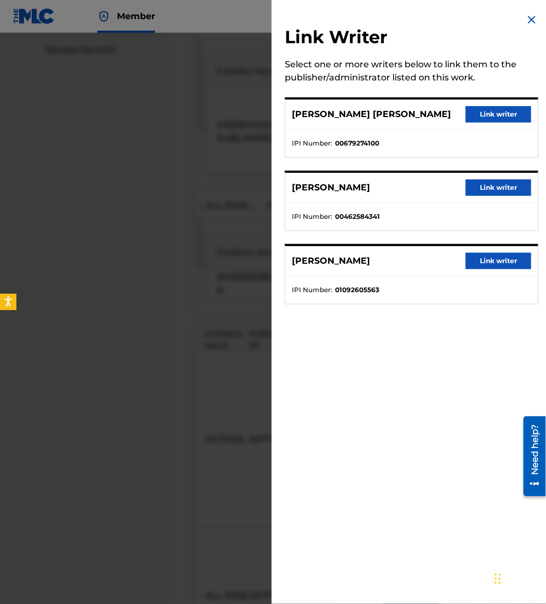
click at [493, 185] on button "Link writer" at bounding box center [499, 187] width 66 height 16
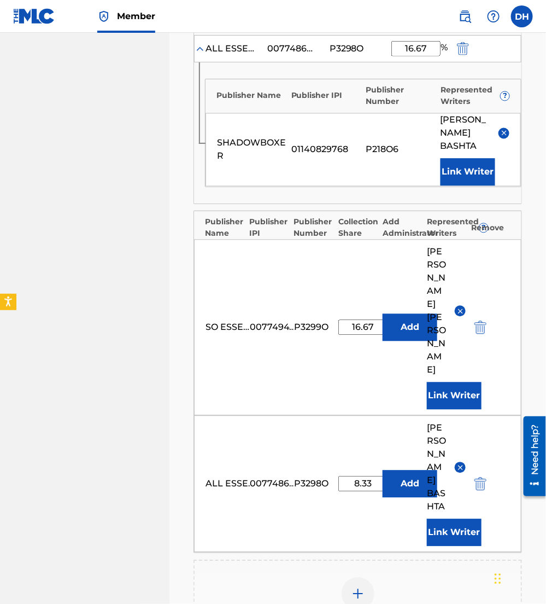
scroll to position [500, 0]
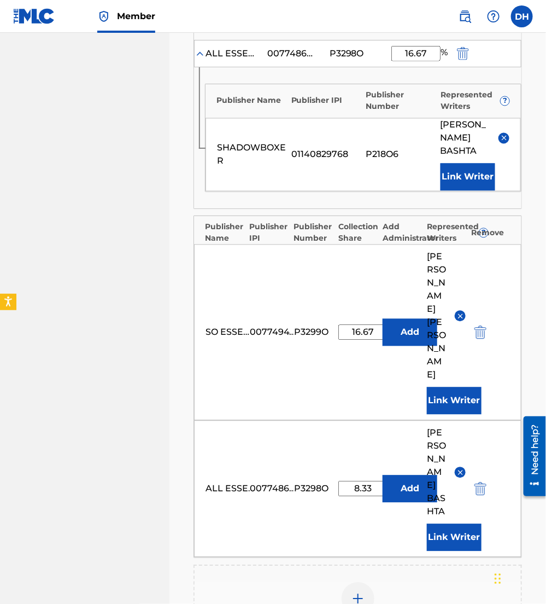
click at [353, 592] on img at bounding box center [358, 598] width 13 height 13
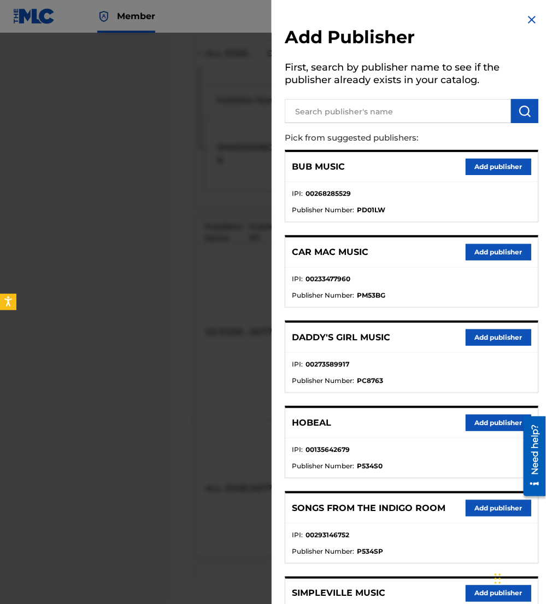
click at [341, 115] on input "text" at bounding box center [398, 111] width 226 height 24
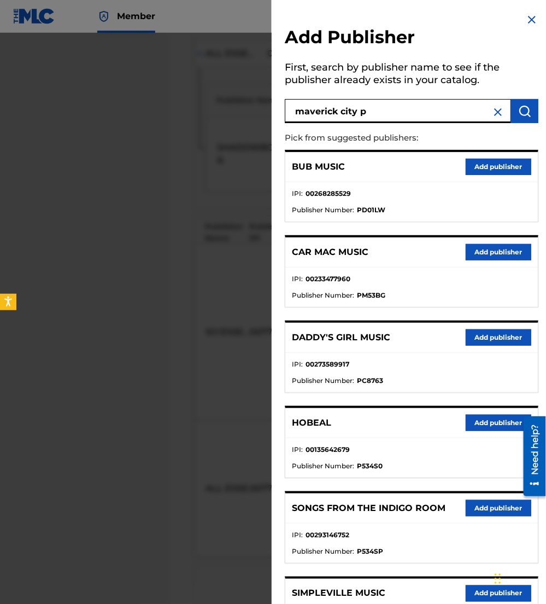
type input "maverick city p"
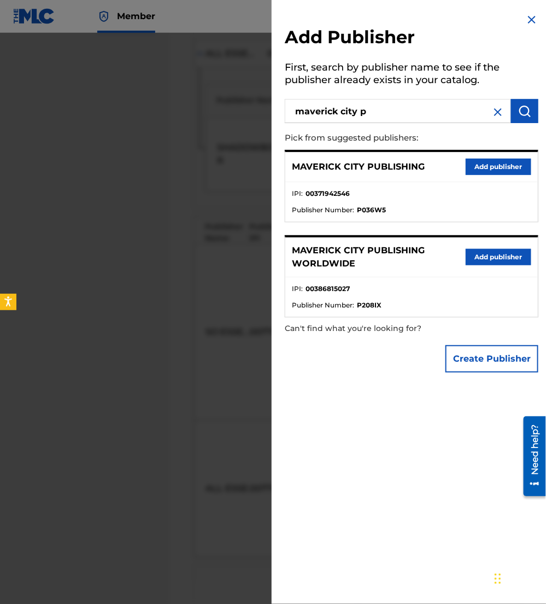
click at [483, 252] on button "Add publisher" at bounding box center [499, 257] width 66 height 16
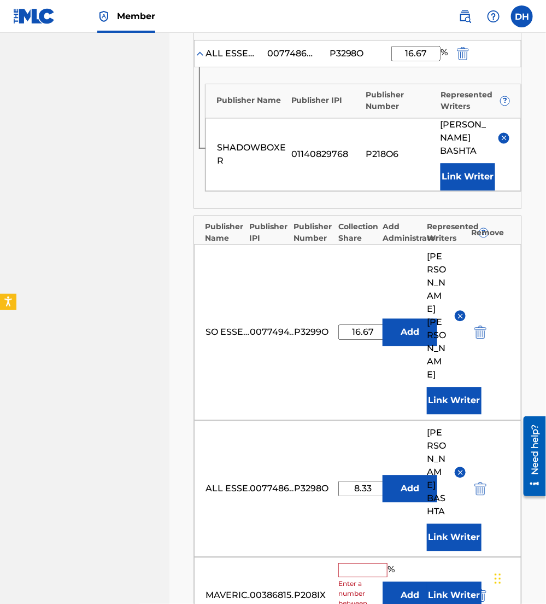
click at [394, 582] on button "Add" at bounding box center [410, 595] width 55 height 27
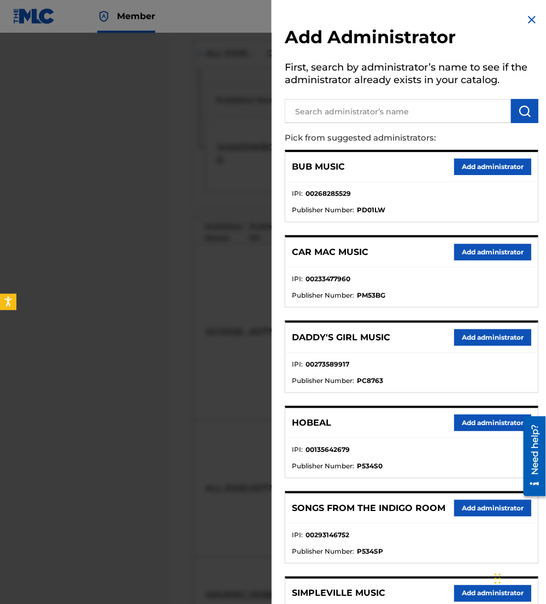
click at [391, 123] on input "text" at bounding box center [398, 111] width 226 height 24
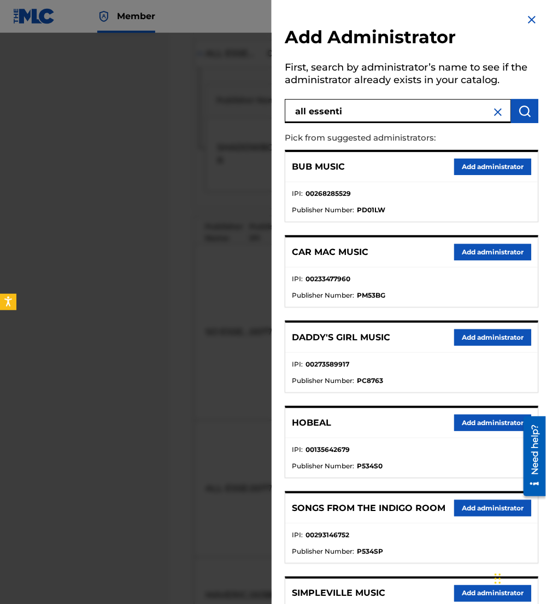
type input "all essenti"
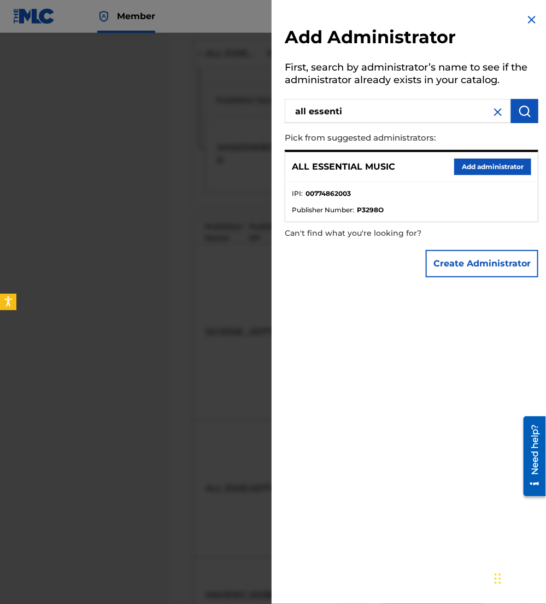
click at [479, 164] on button "Add administrator" at bounding box center [493, 167] width 77 height 16
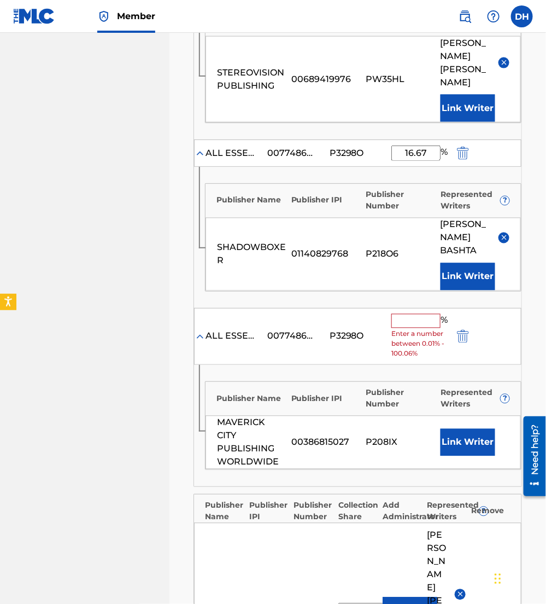
scroll to position [383, 0]
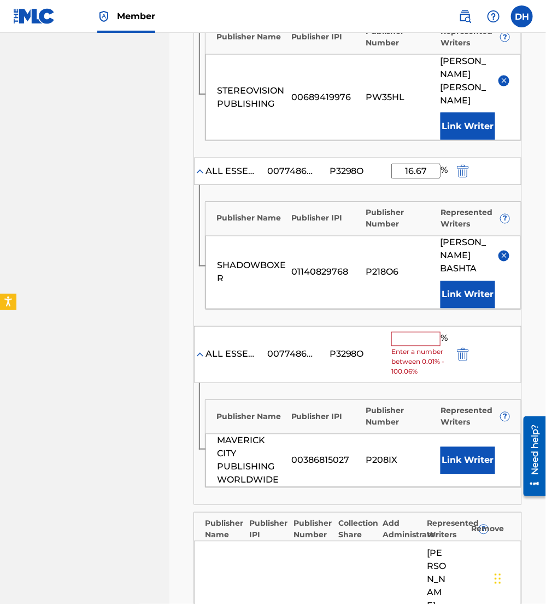
click at [418, 332] on input "text" at bounding box center [416, 339] width 49 height 14
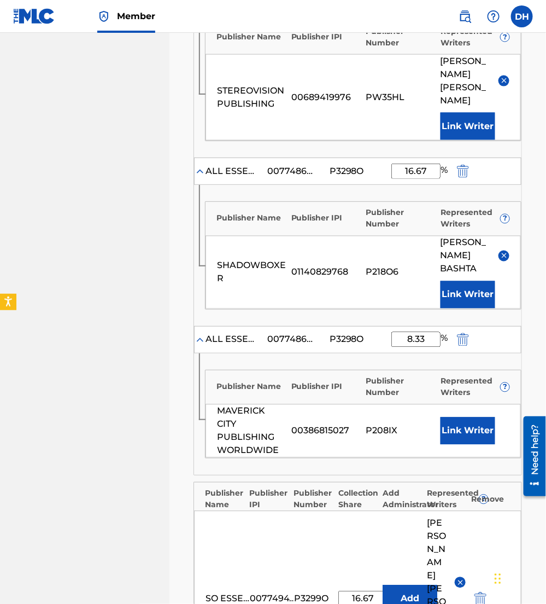
type input "8.33"
click at [476, 417] on button "Link Writer" at bounding box center [468, 430] width 55 height 27
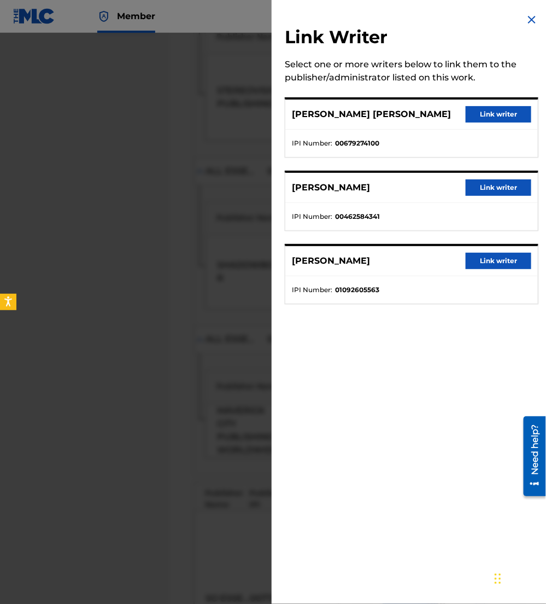
click at [494, 188] on button "Link writer" at bounding box center [499, 187] width 66 height 16
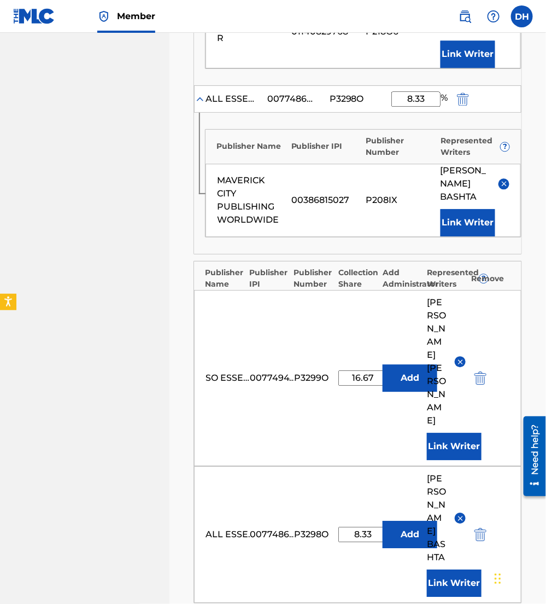
scroll to position [740, 0]
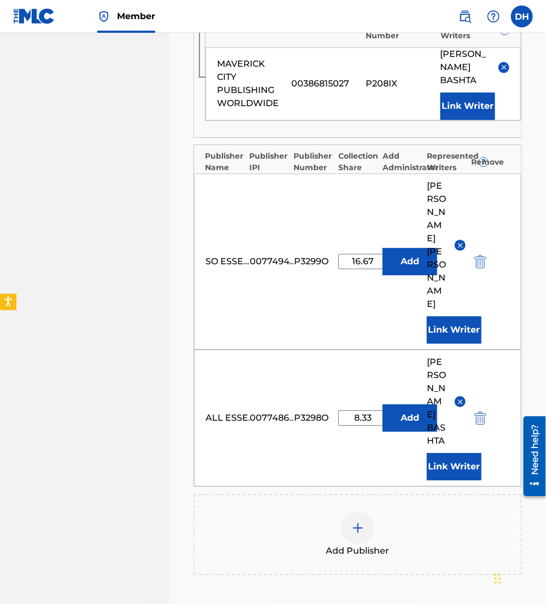
drag, startPoint x: 369, startPoint y: 526, endPoint x: 323, endPoint y: 465, distance: 76.6
click at [323, 511] on div "Add Publisher" at bounding box center [358, 534] width 327 height 46
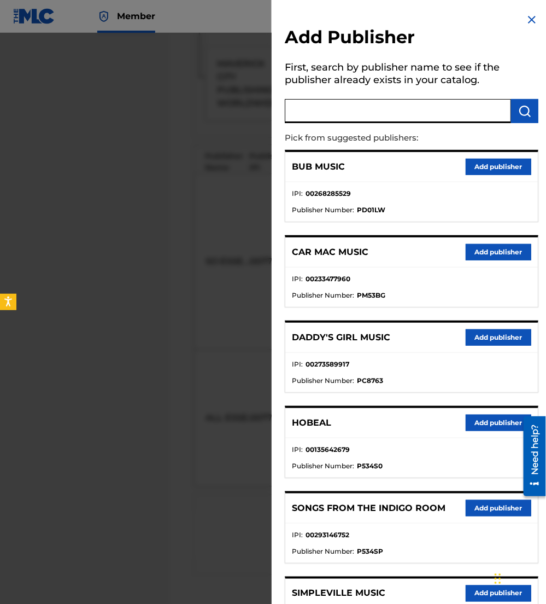
click at [351, 120] on input "text" at bounding box center [398, 111] width 226 height 24
type input "publishingtianna"
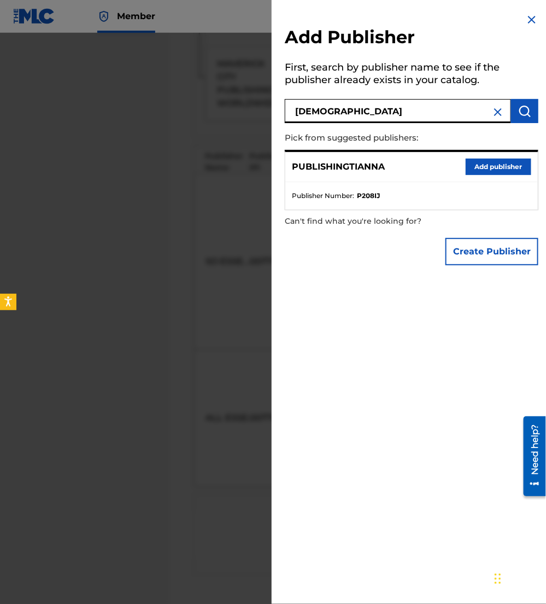
click at [484, 165] on button "Add publisher" at bounding box center [499, 167] width 66 height 16
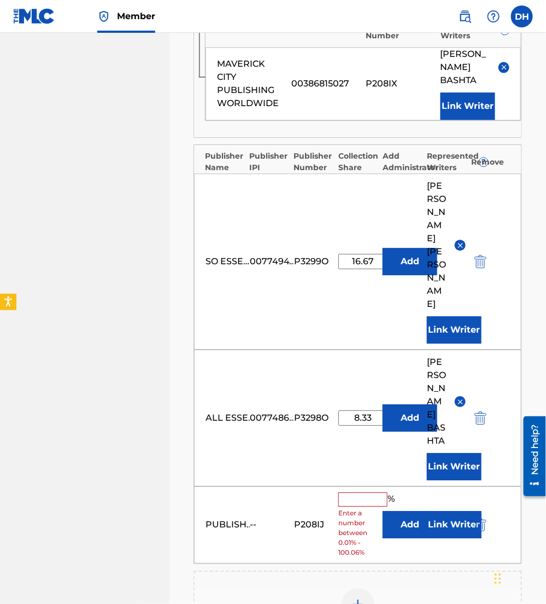
scroll to position [830, 0]
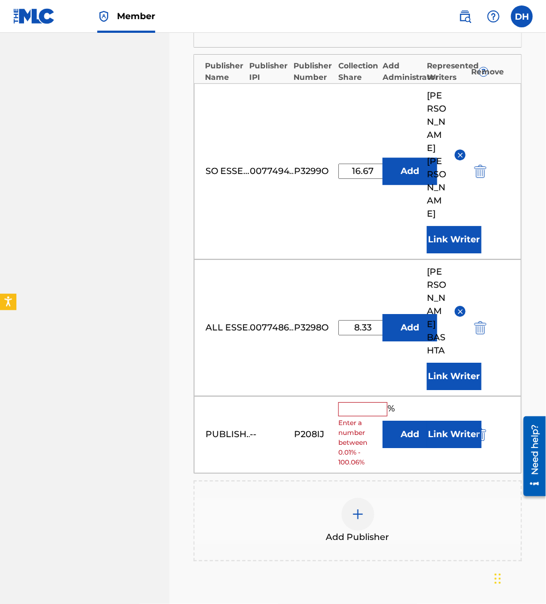
click at [406, 421] on button "Add" at bounding box center [410, 434] width 55 height 27
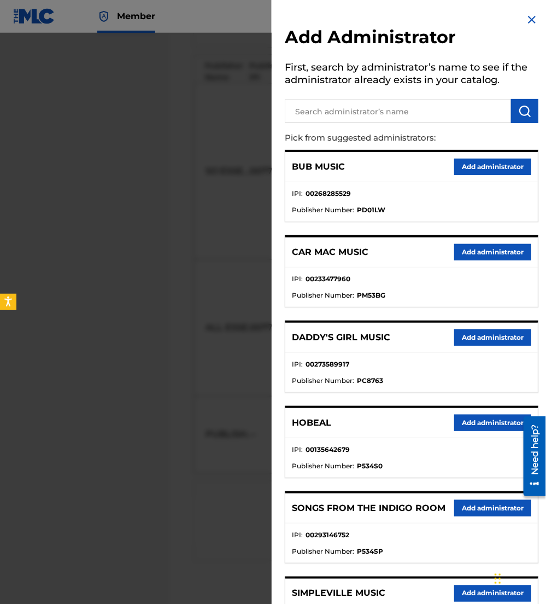
click at [386, 113] on input "text" at bounding box center [398, 111] width 226 height 24
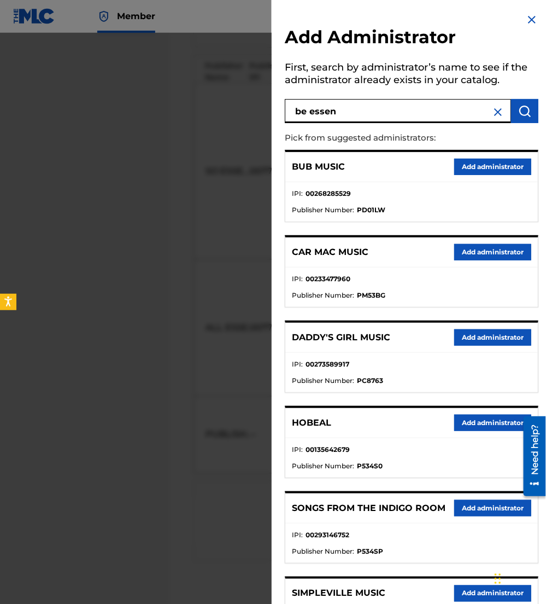
type input "be essen"
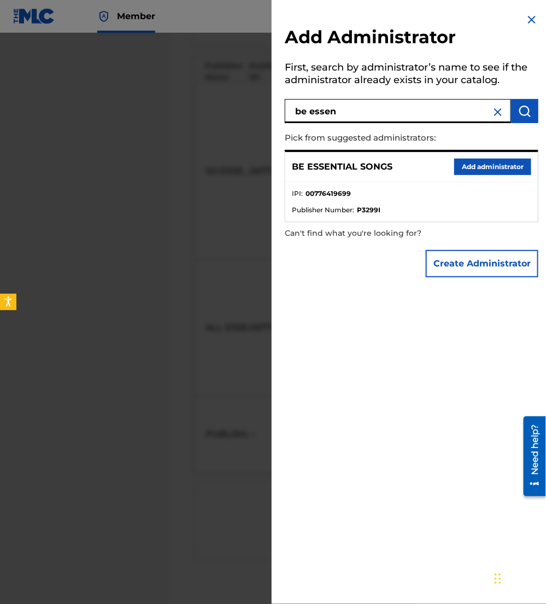
click at [468, 172] on button "Add administrator" at bounding box center [493, 167] width 77 height 16
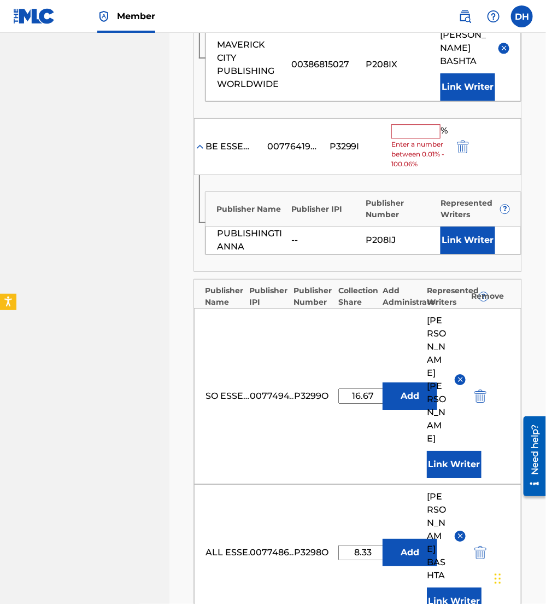
scroll to position [759, 0]
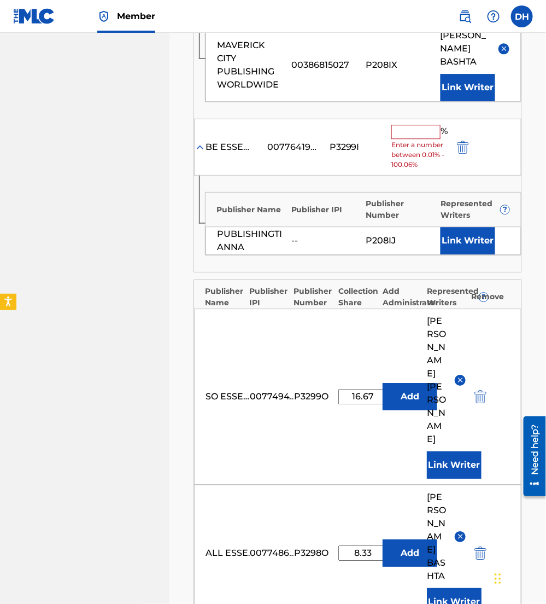
click at [417, 125] on input "text" at bounding box center [416, 132] width 49 height 14
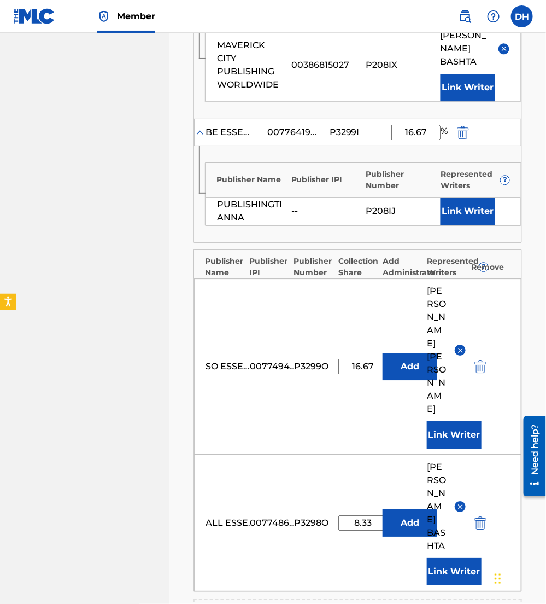
type input "16.67"
click at [296, 174] on div "Publisher IPI" at bounding box center [326, 179] width 69 height 11
click at [469, 197] on button "Link Writer" at bounding box center [468, 210] width 55 height 27
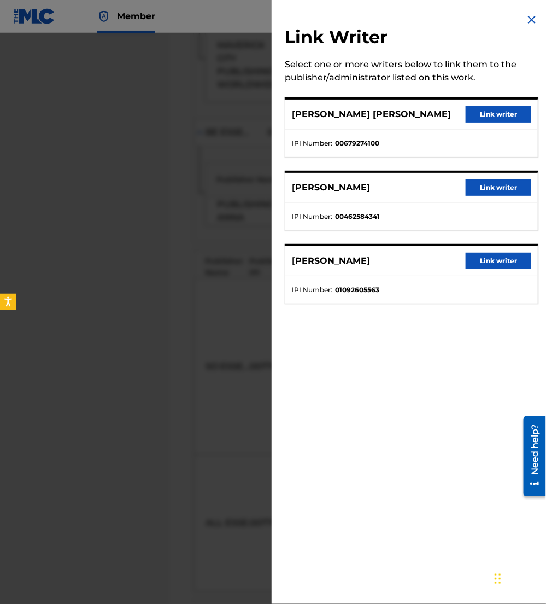
click at [506, 259] on button "Link writer" at bounding box center [499, 261] width 66 height 16
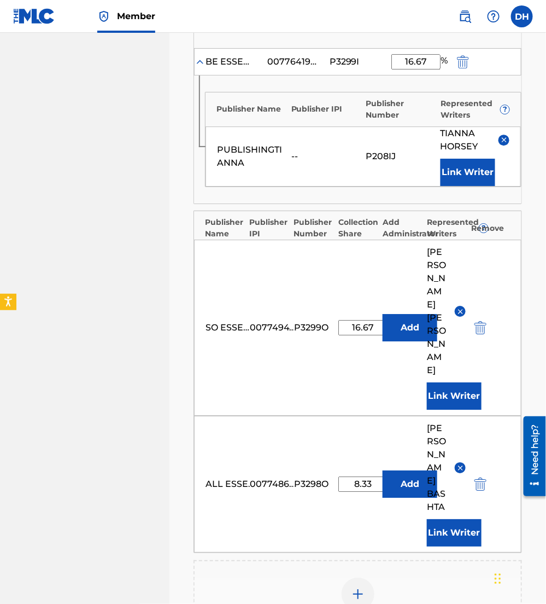
scroll to position [838, 0]
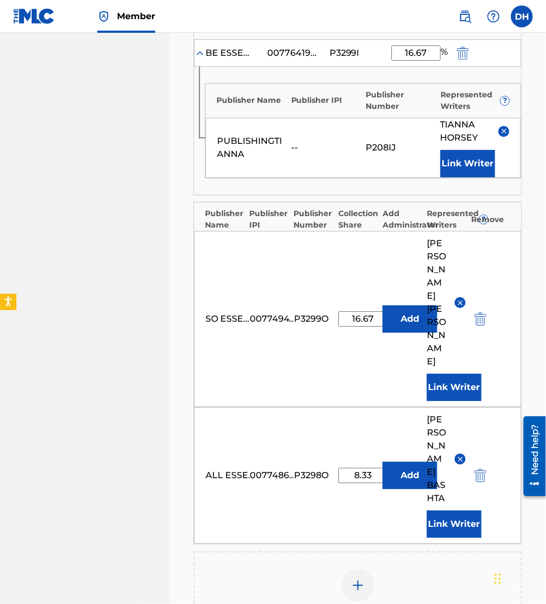
click at [369, 569] on div at bounding box center [358, 585] width 33 height 33
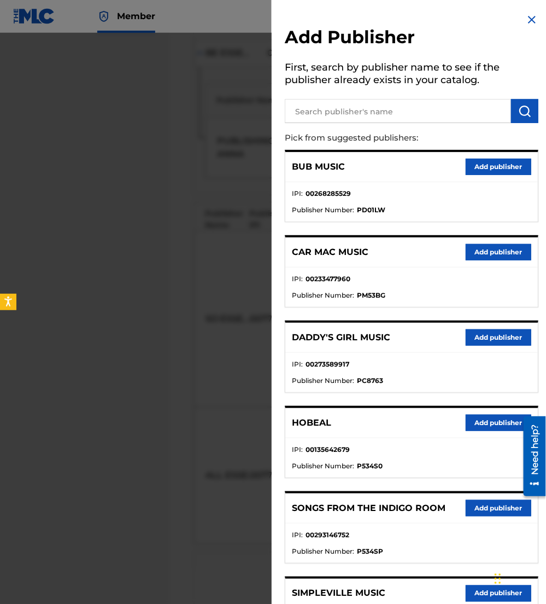
click at [401, 109] on input "text" at bounding box center [398, 111] width 226 height 24
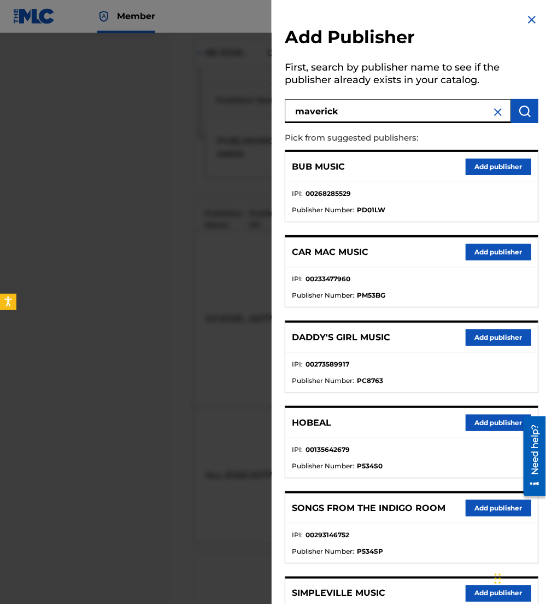
type input "maverick"
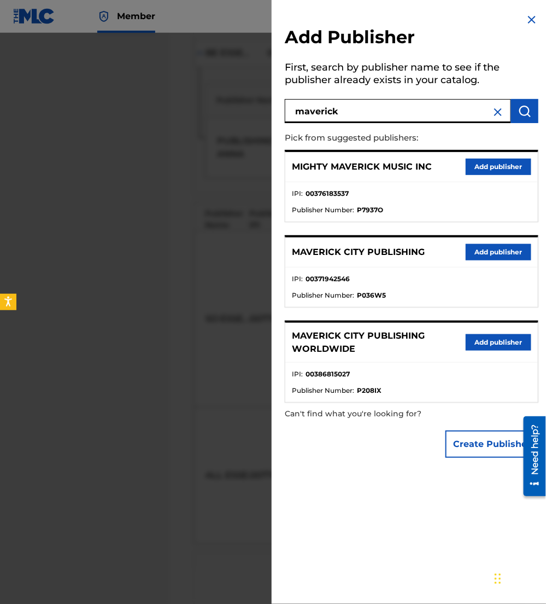
click at [487, 248] on button "Add publisher" at bounding box center [499, 252] width 66 height 16
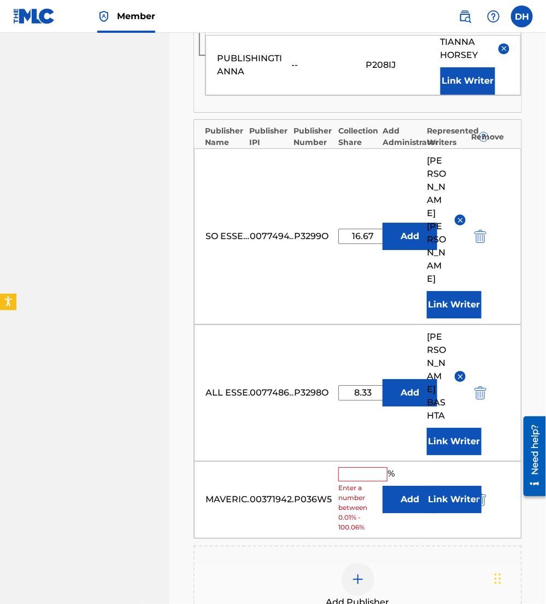
scroll to position [921, 0]
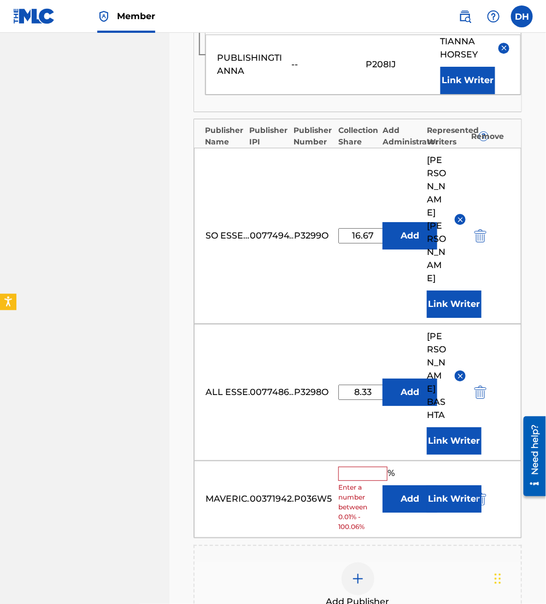
click at [411, 461] on div "MAVERICK CITY PUBLISHING 00371942546 P036W5 % Enter a number between 0.01% - 10…" at bounding box center [358, 499] width 328 height 77
click at [406, 485] on button "Add" at bounding box center [410, 498] width 55 height 27
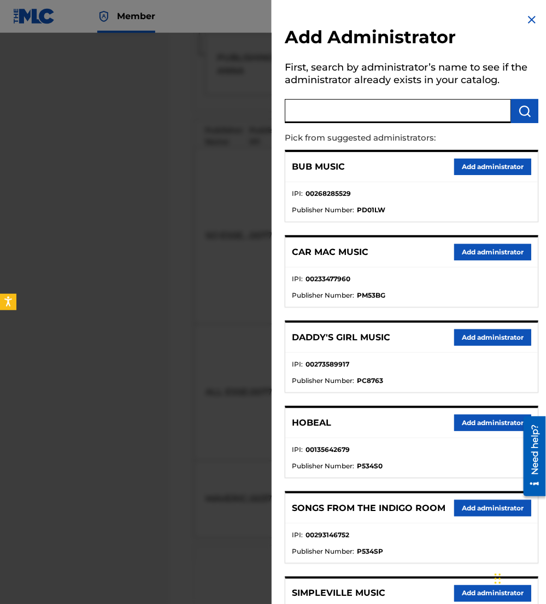
click at [363, 106] on input "text" at bounding box center [398, 111] width 226 height 24
type input "be essen"
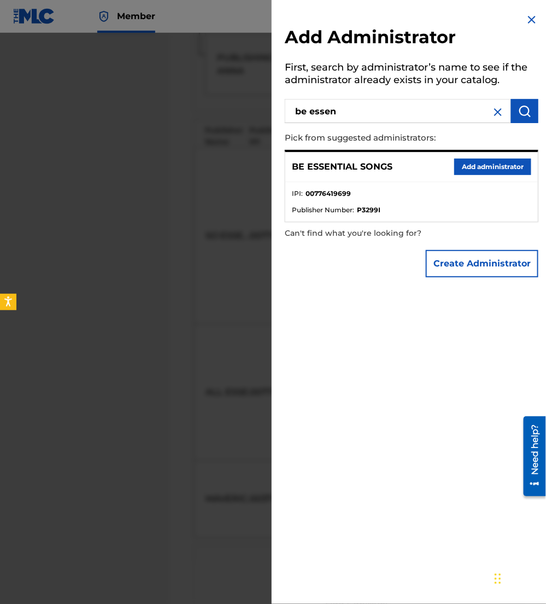
click at [465, 166] on button "Add administrator" at bounding box center [493, 167] width 77 height 16
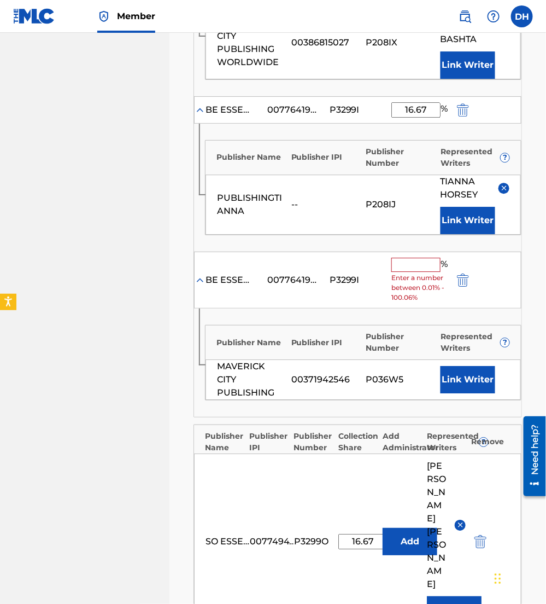
scroll to position [779, 0]
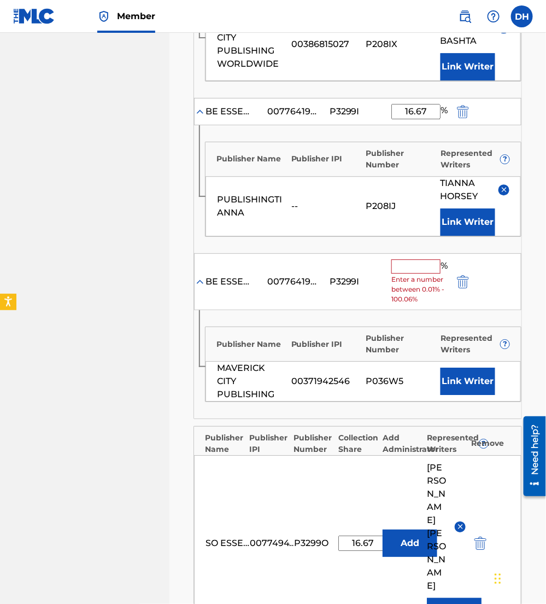
click at [418, 253] on div "BE ESSENTIAL SONGS 00776419699 P3299I % Enter a number between 0.01% - 100.06%" at bounding box center [358, 281] width 328 height 57
click at [424, 259] on input "text" at bounding box center [416, 266] width 49 height 14
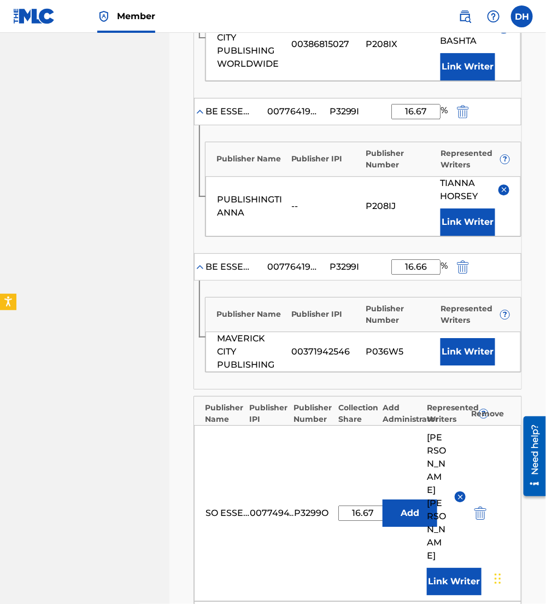
type input "16.66"
click at [452, 338] on button "Link Writer" at bounding box center [468, 351] width 55 height 27
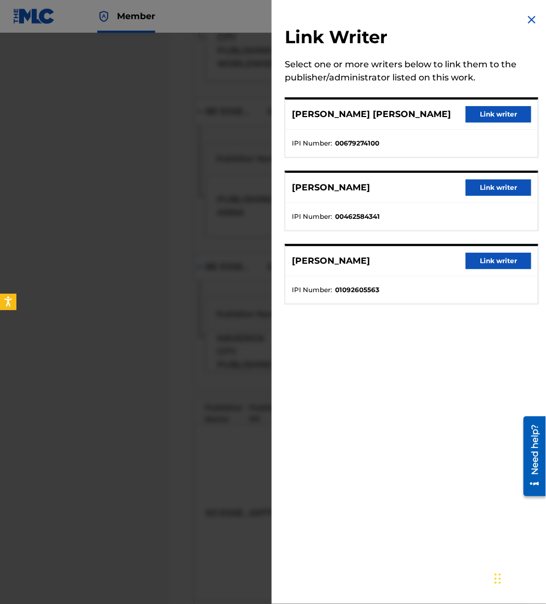
click at [489, 253] on button "Link writer" at bounding box center [499, 261] width 66 height 16
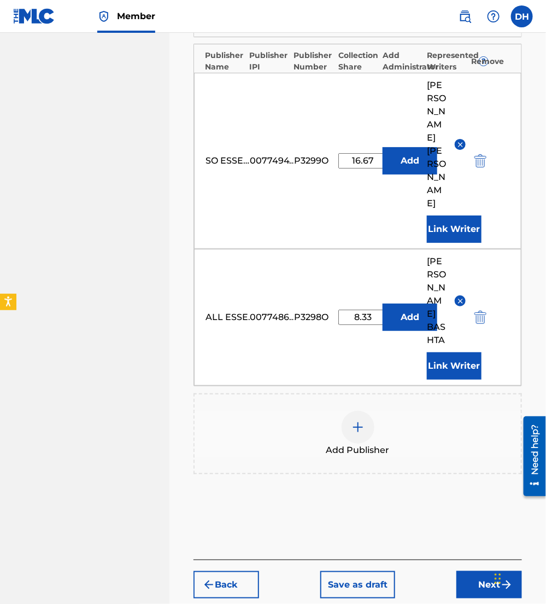
click at [492, 571] on button "Next" at bounding box center [490, 584] width 66 height 27
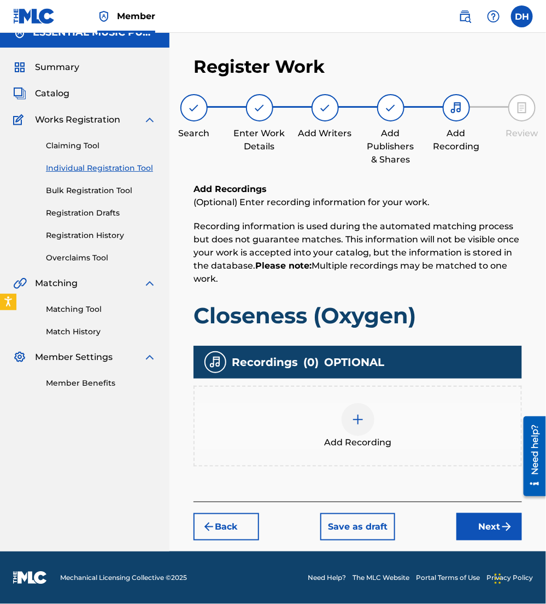
scroll to position [14, 0]
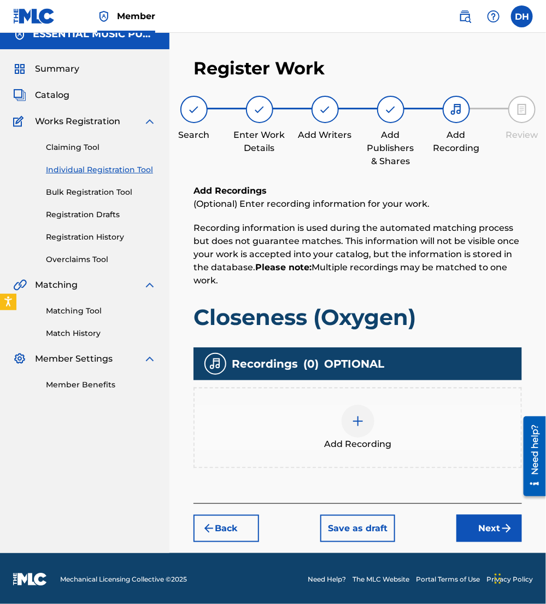
click at [480, 534] on button "Next" at bounding box center [490, 528] width 66 height 27
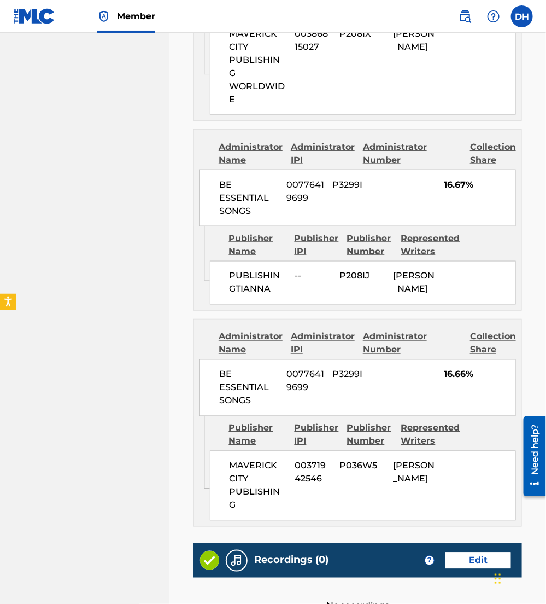
scroll to position [1572, 0]
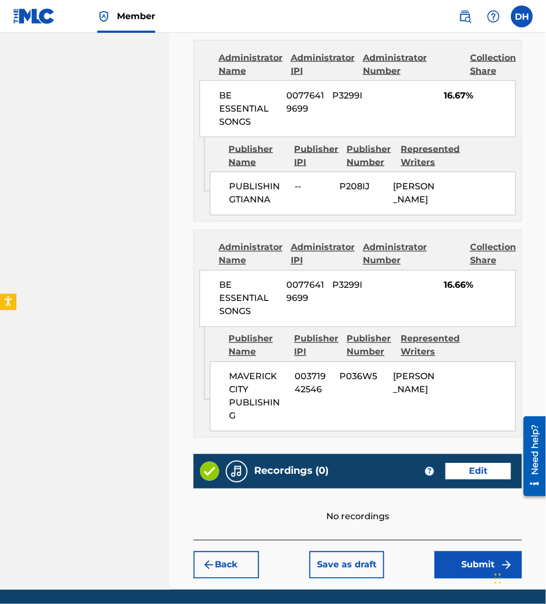
click at [458, 551] on button "Submit" at bounding box center [479, 564] width 88 height 27
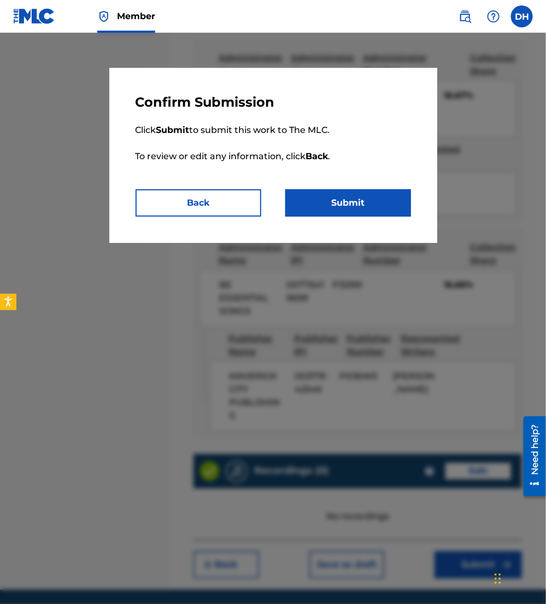
click at [353, 205] on button "Submit" at bounding box center [349, 202] width 126 height 27
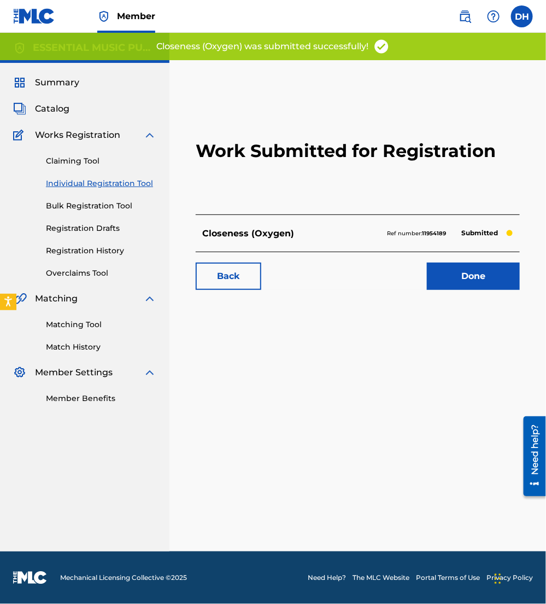
click at [356, 207] on h2 "Work Submitted for Registration" at bounding box center [358, 151] width 324 height 127
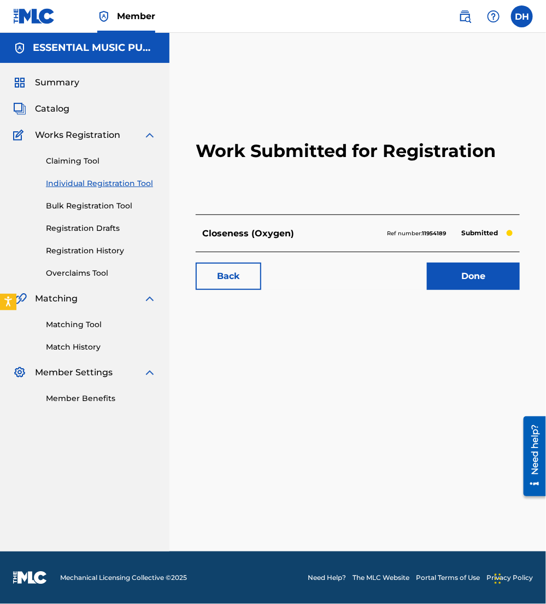
click at [54, 111] on span "Catalog" at bounding box center [52, 108] width 34 height 13
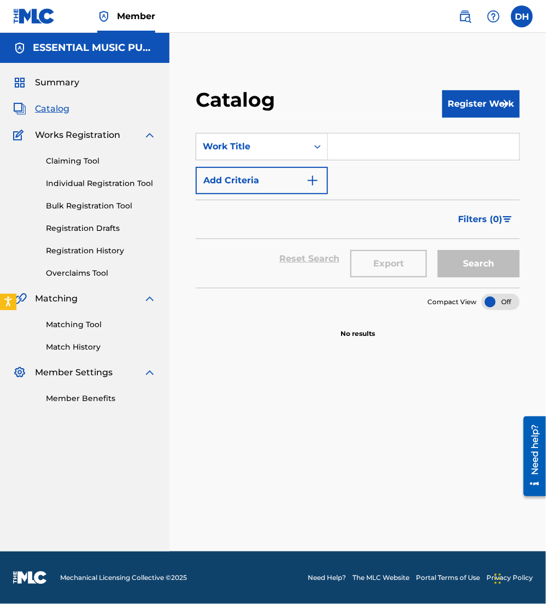
click at [370, 148] on input "Search Form" at bounding box center [423, 146] width 191 height 26
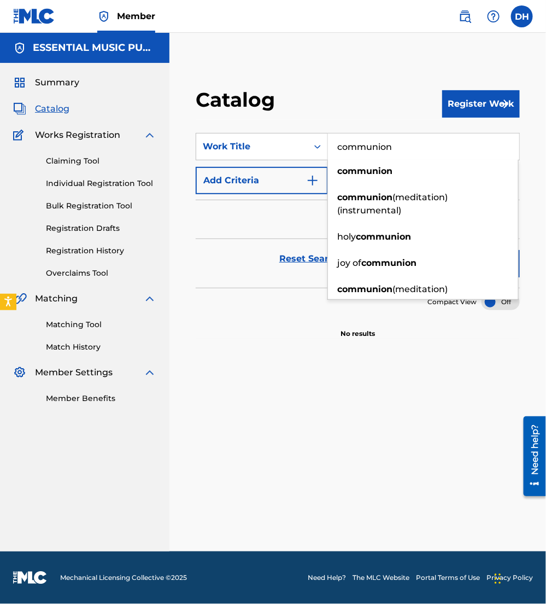
type input "communion"
click at [279, 191] on button "Add Criteria" at bounding box center [262, 180] width 132 height 27
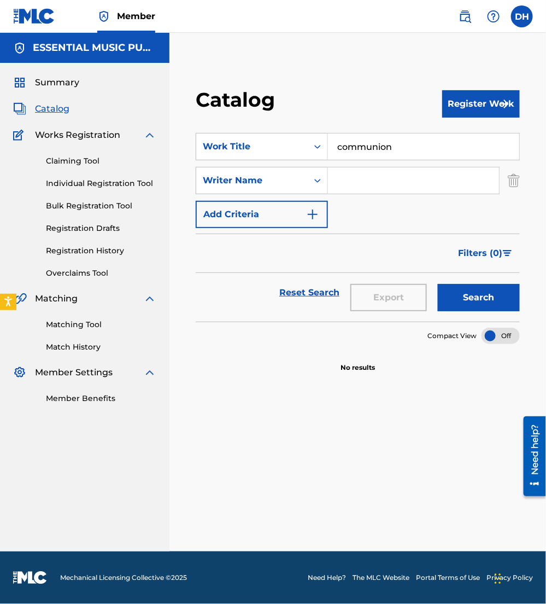
click at [382, 189] on input "Search Form" at bounding box center [413, 180] width 171 height 26
click at [470, 113] on button "Register Work" at bounding box center [482, 103] width 78 height 27
click at [457, 143] on link "Individual" at bounding box center [482, 139] width 78 height 26
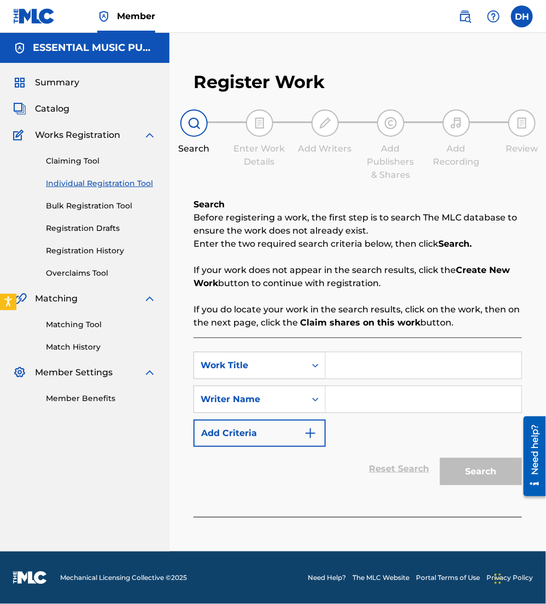
click at [351, 358] on input "Search Form" at bounding box center [424, 365] width 196 height 26
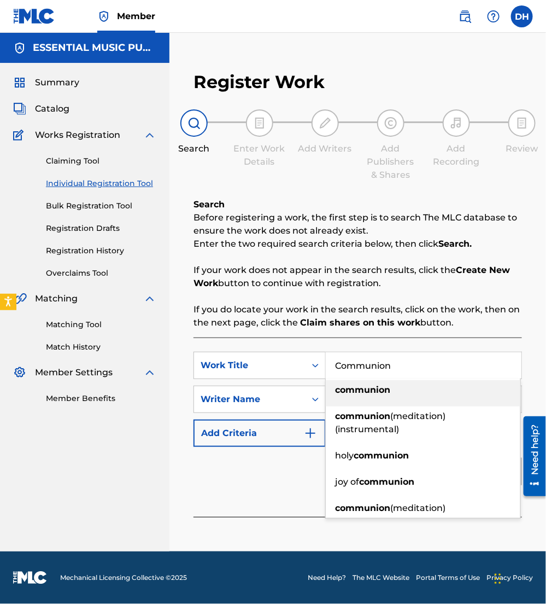
type input "Communion"
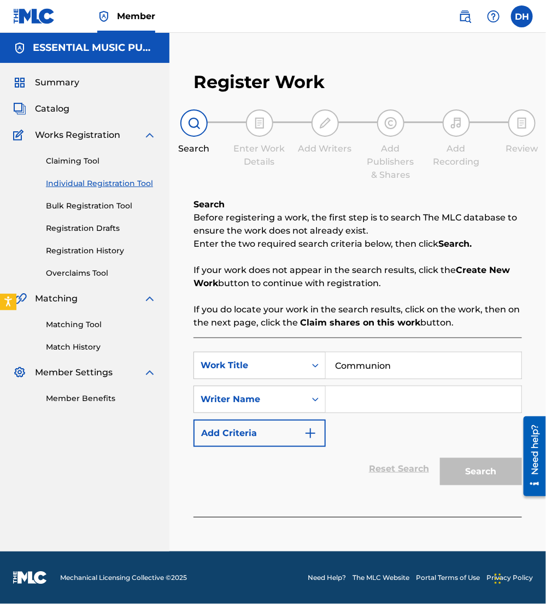
click at [331, 344] on div "SearchWithCriteria3ea8d8cc-3395-43e0-aebb-2ac06c49aa4e Work Title Communion Sea…" at bounding box center [358, 426] width 329 height 179
click at [362, 394] on input "Search Form" at bounding box center [424, 399] width 196 height 26
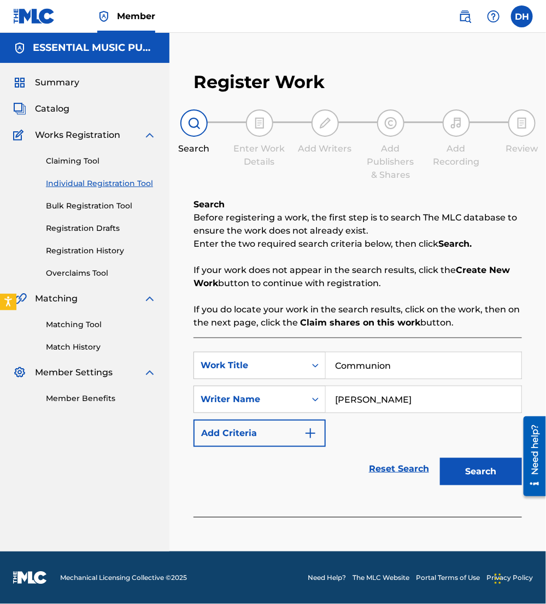
type input "campbell"
click at [440, 458] on button "Search" at bounding box center [481, 471] width 82 height 27
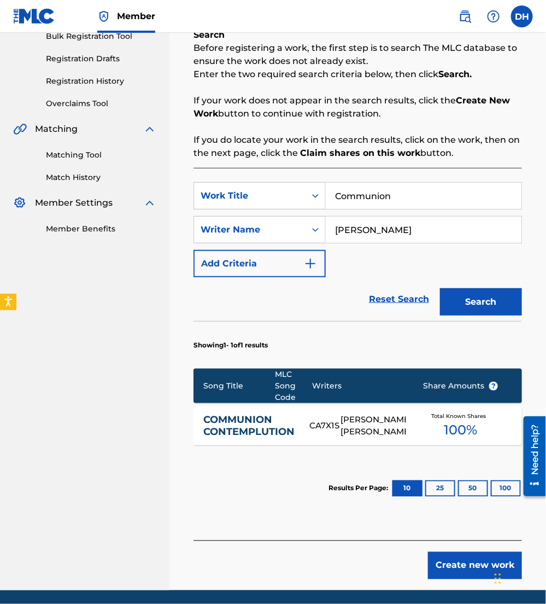
scroll to position [208, 0]
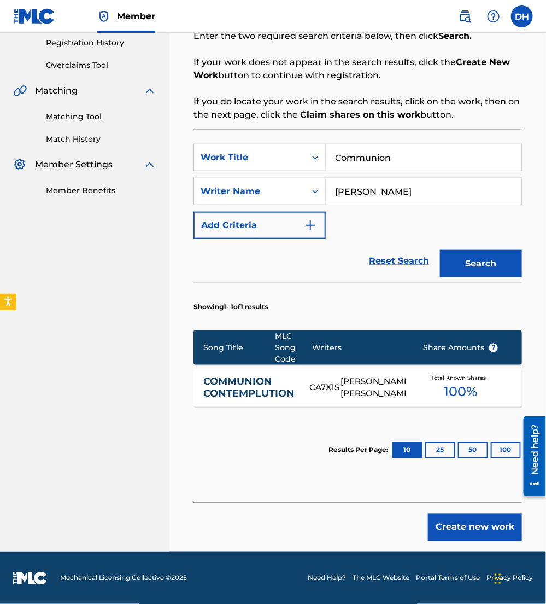
drag, startPoint x: 354, startPoint y: 459, endPoint x: 467, endPoint y: 538, distance: 137.0
click at [467, 538] on button "Create new work" at bounding box center [475, 527] width 94 height 27
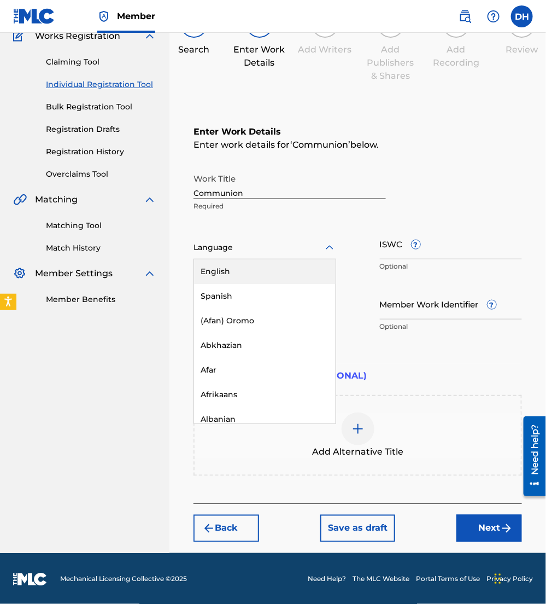
click at [283, 258] on div "Language" at bounding box center [265, 247] width 143 height 23
click at [269, 270] on div "English" at bounding box center [265, 271] width 142 height 25
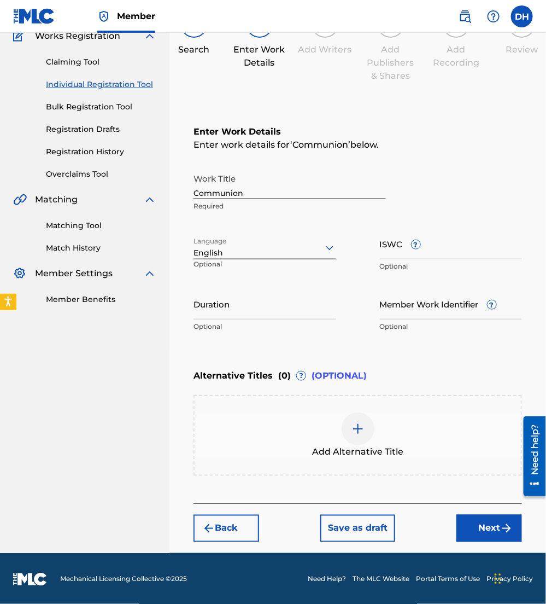
click at [488, 521] on button "Next" at bounding box center [490, 528] width 66 height 27
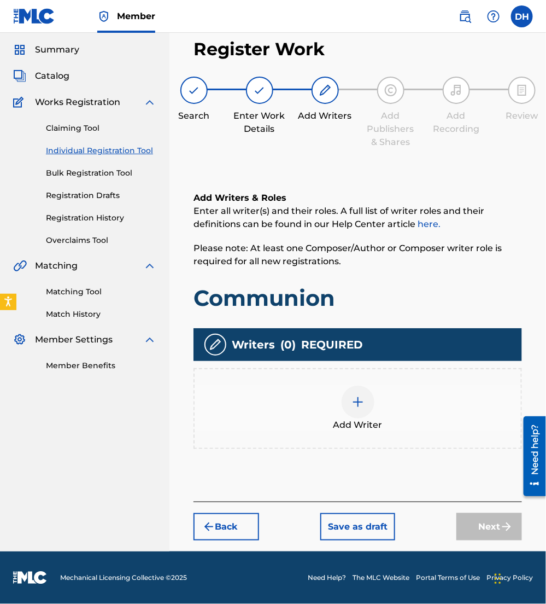
scroll to position [31, 0]
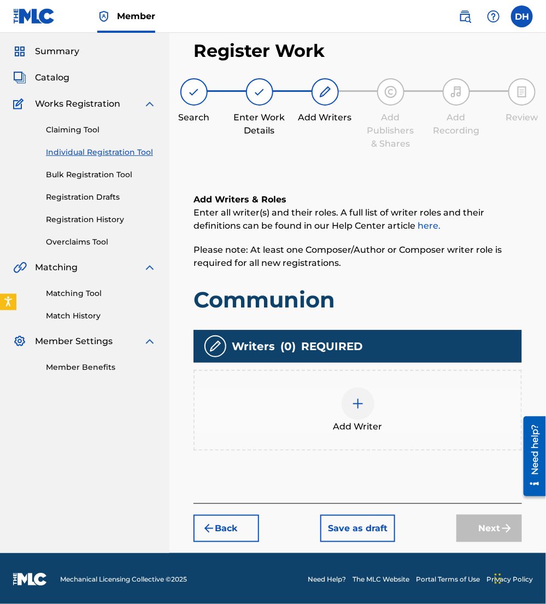
click at [344, 436] on div "Add Writer" at bounding box center [358, 410] width 329 height 81
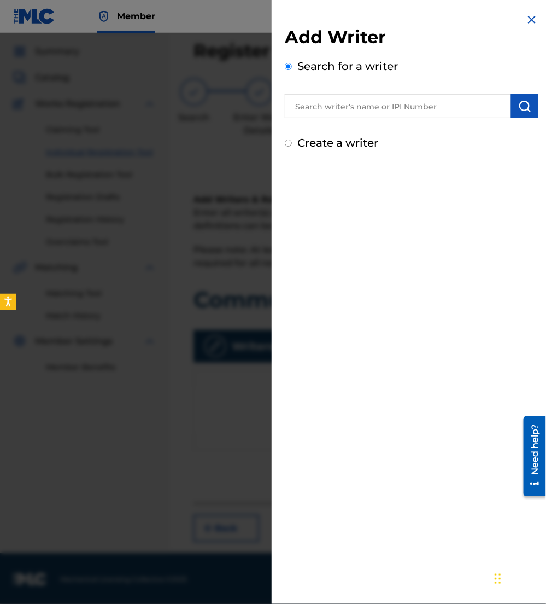
click at [408, 101] on input "text" at bounding box center [398, 106] width 226 height 24
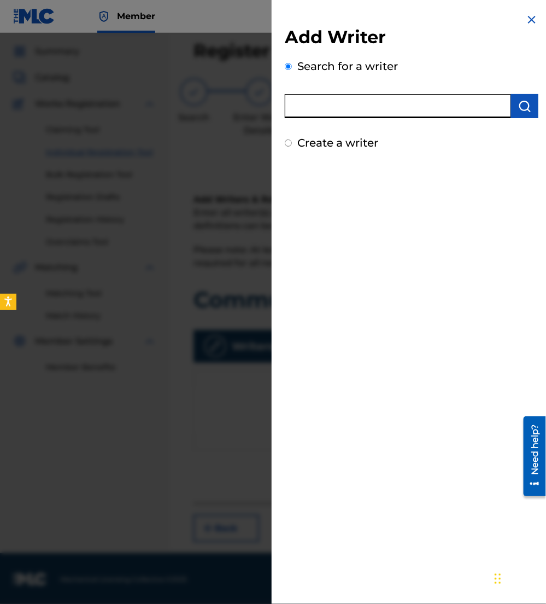
paste input "00699986533"
type input "00699986533"
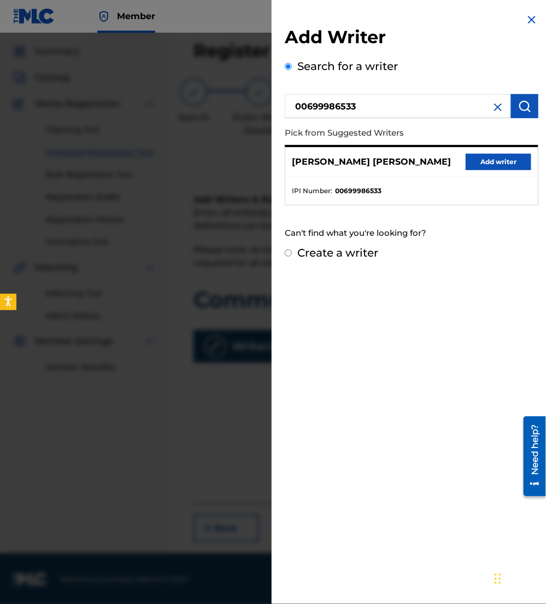
click at [488, 181] on ul "IPI Number : 00699986533" at bounding box center [412, 190] width 253 height 27
click at [487, 175] on div "CARTER JON FRODGE Add writer" at bounding box center [412, 162] width 253 height 30
click at [485, 170] on div "CARTER JON FRODGE Add writer" at bounding box center [412, 162] width 253 height 30
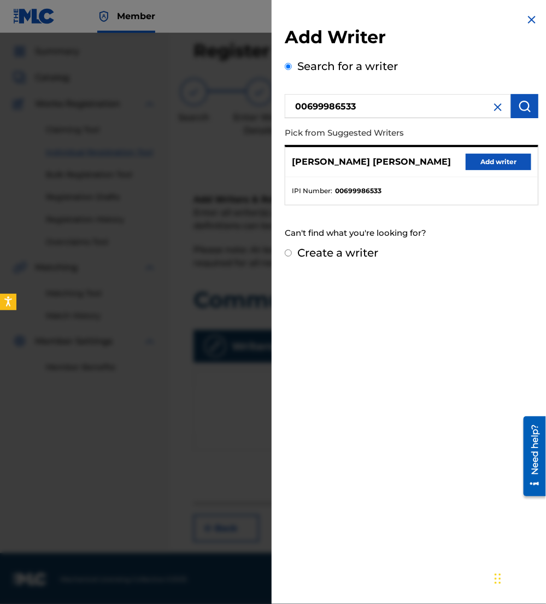
click at [400, 366] on div "Add Writer Search for a writer 00699986533 Pick from Suggested Writers CARTER J…" at bounding box center [412, 302] width 280 height 604
click at [497, 170] on div "CARTER JON FRODGE Add writer" at bounding box center [412, 162] width 253 height 30
click at [469, 173] on div "CARTER JON FRODGE Add writer" at bounding box center [412, 162] width 253 height 30
click at [502, 178] on ul "IPI Number : 00699986533" at bounding box center [412, 190] width 253 height 27
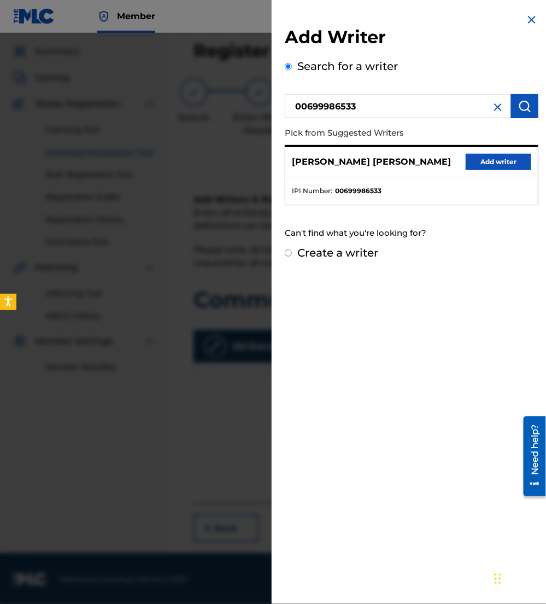
click at [499, 173] on div "CARTER JON FRODGE Add writer" at bounding box center [412, 162] width 253 height 30
click at [507, 177] on ul "IPI Number : 00699986533" at bounding box center [412, 190] width 253 height 27
click at [503, 165] on button "Add writer" at bounding box center [499, 162] width 66 height 16
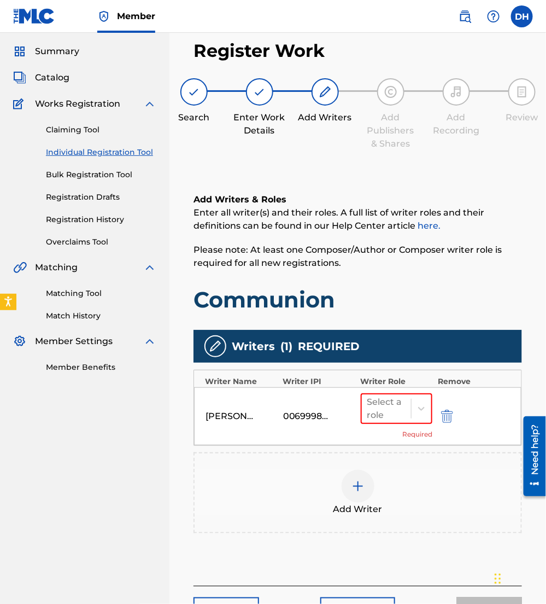
scroll to position [44, 0]
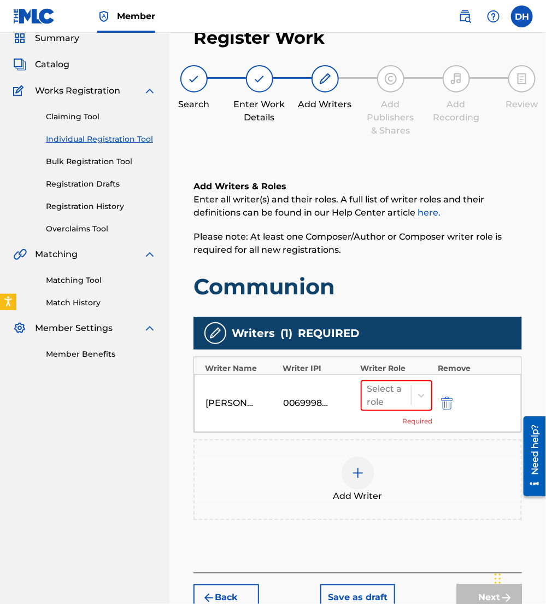
click at [375, 469] on div "Add Writer" at bounding box center [358, 480] width 327 height 46
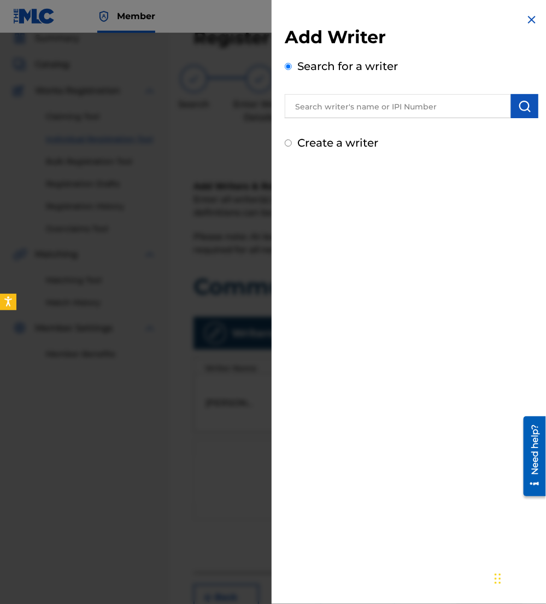
click at [366, 108] on input "text" at bounding box center [398, 106] width 226 height 24
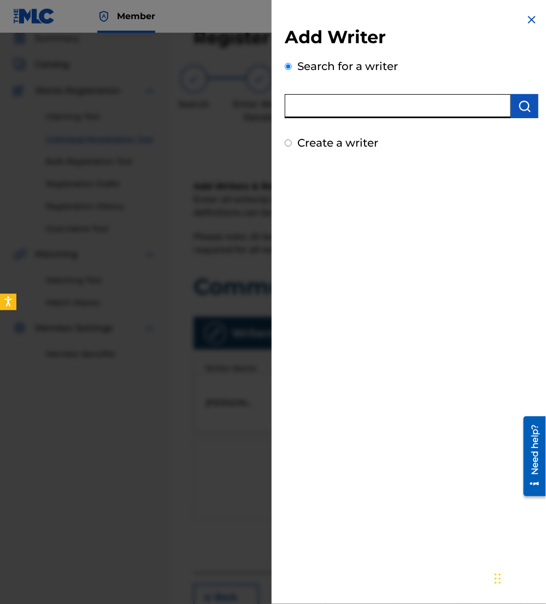
paste input "00560136967"
type input "00560136967"
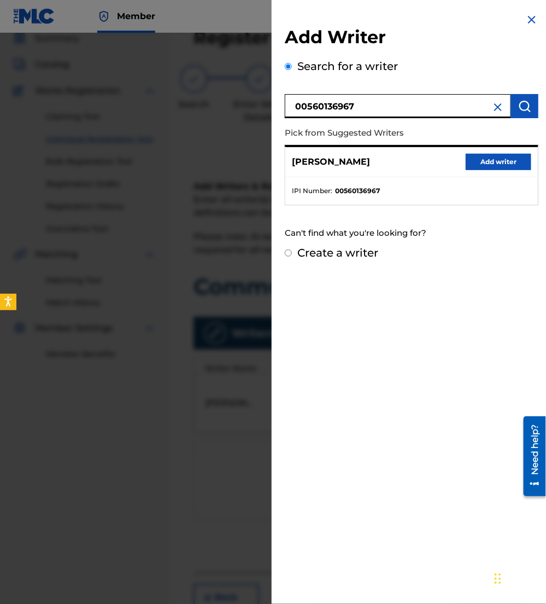
click at [486, 156] on button "Add writer" at bounding box center [499, 162] width 66 height 16
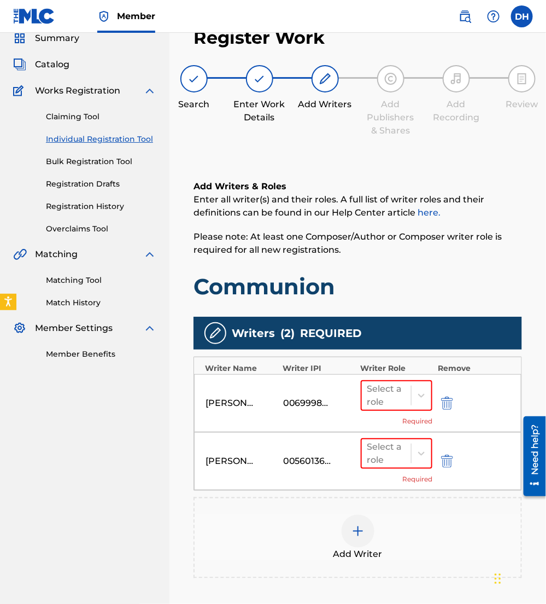
click at [263, 573] on div "Add Writer" at bounding box center [358, 537] width 329 height 81
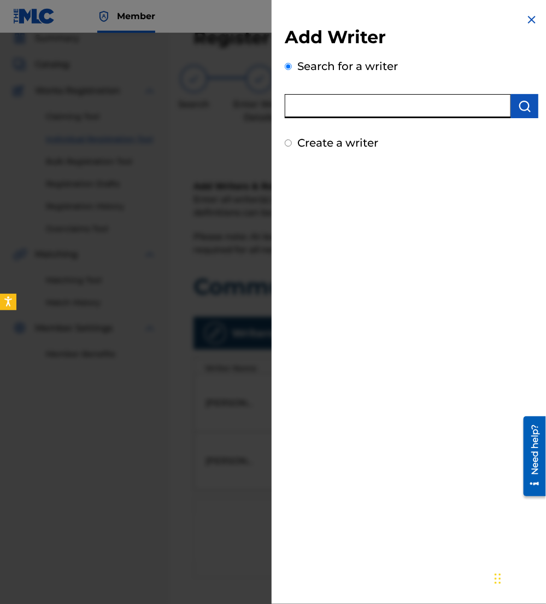
click at [286, 101] on input "text" at bounding box center [398, 106] width 226 height 24
paste input "00875641108"
type input "00875641108"
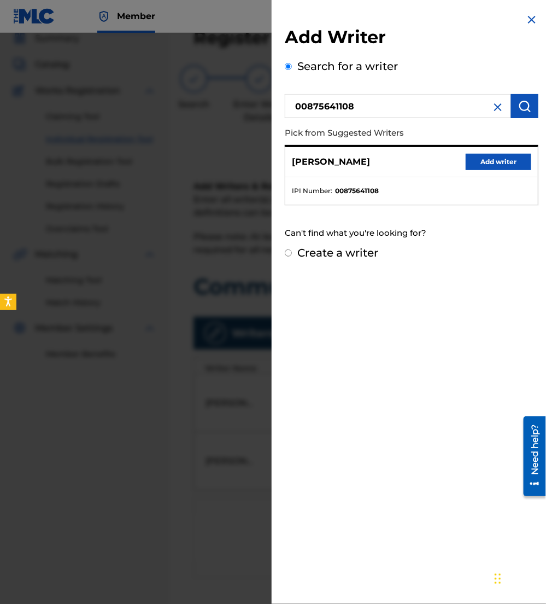
click at [505, 163] on button "Add writer" at bounding box center [499, 162] width 66 height 16
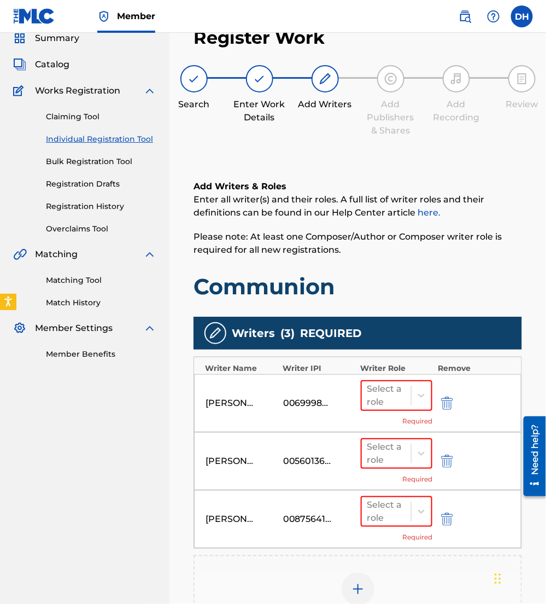
scroll to position [135, 0]
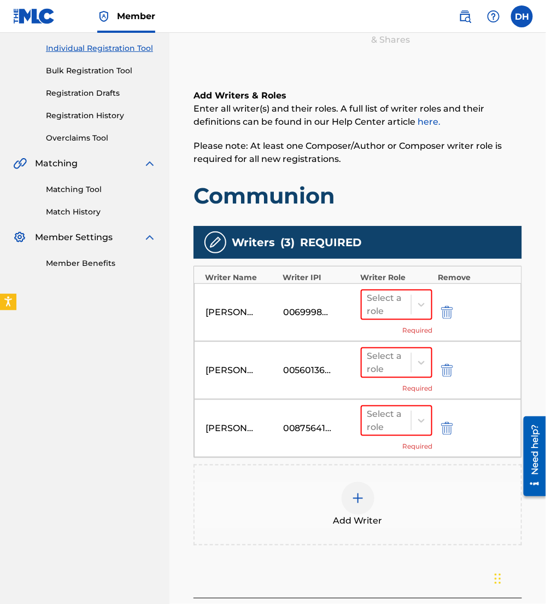
click at [352, 482] on div at bounding box center [358, 498] width 33 height 33
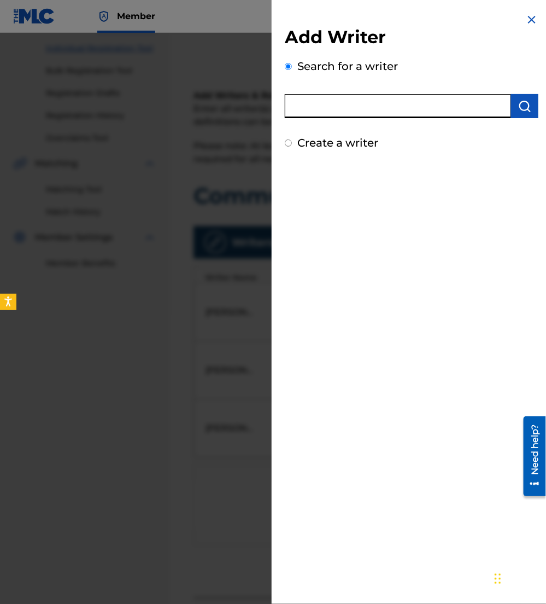
click at [324, 118] on input "text" at bounding box center [398, 106] width 226 height 24
paste input "01027770074"
type input "01027770074"
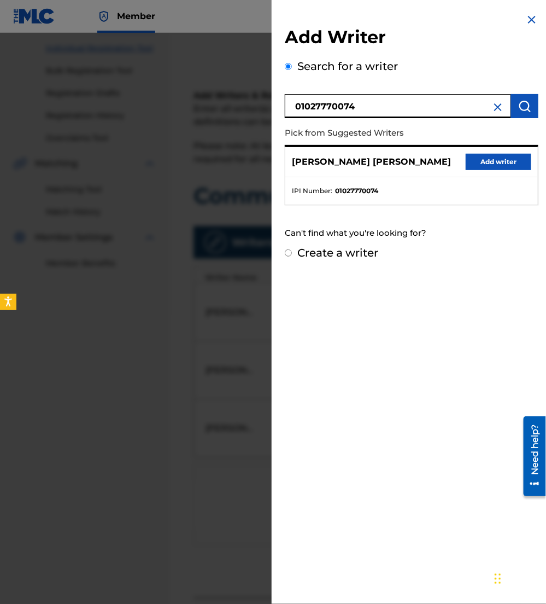
click at [514, 154] on button "Add writer" at bounding box center [499, 162] width 66 height 16
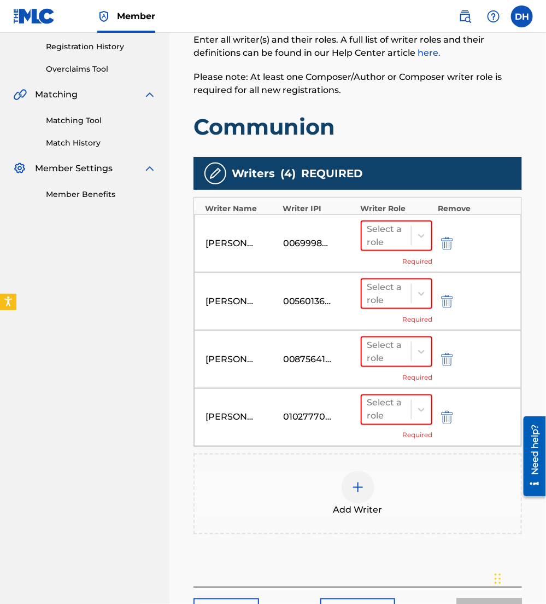
scroll to position [205, 0]
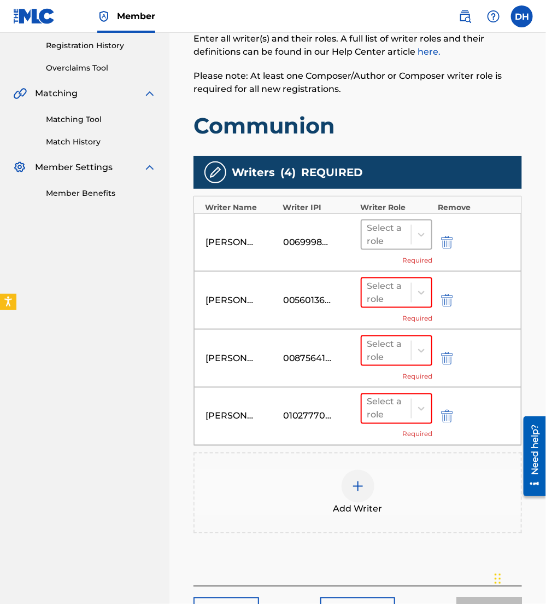
click at [401, 228] on div at bounding box center [387, 234] width 39 height 15
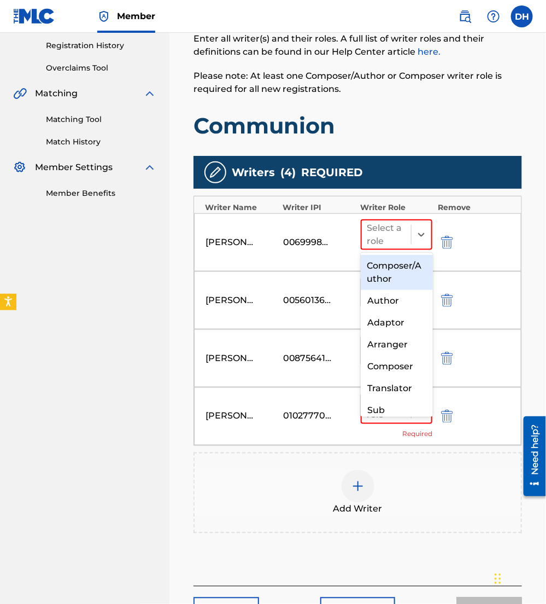
click at [375, 259] on div "Composer/Author" at bounding box center [397, 272] width 72 height 35
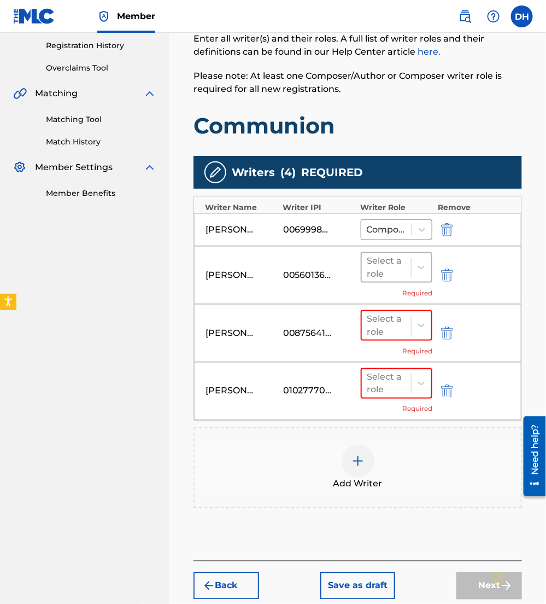
click at [388, 270] on div at bounding box center [387, 267] width 39 height 15
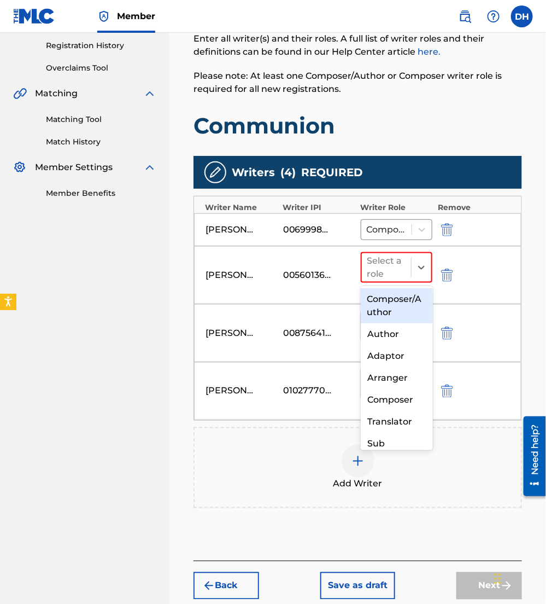
click at [392, 298] on div "Composer/Author" at bounding box center [397, 305] width 72 height 35
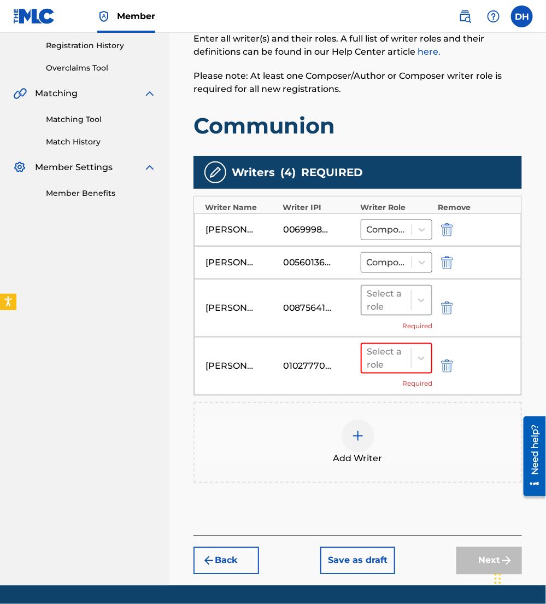
click at [383, 297] on div at bounding box center [387, 300] width 39 height 15
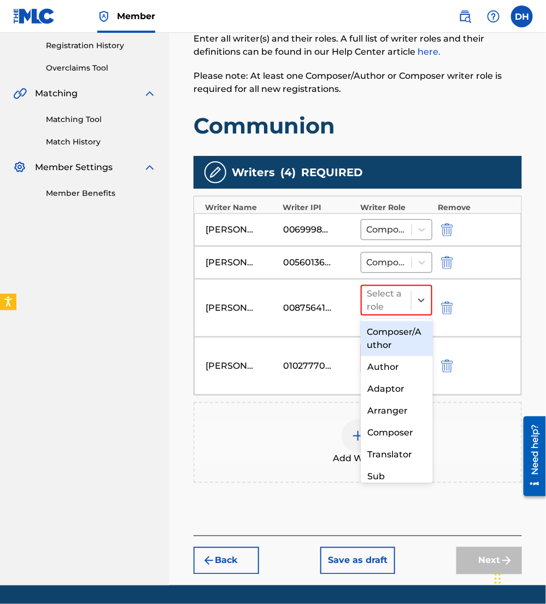
click at [383, 335] on div "Composer/Author" at bounding box center [397, 338] width 72 height 35
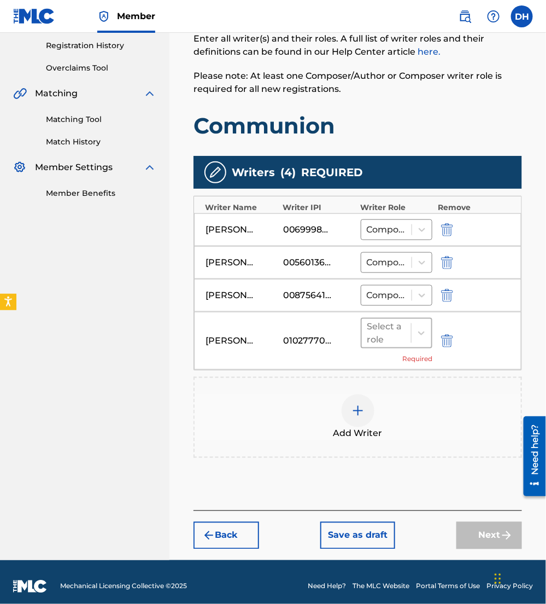
click at [383, 334] on div at bounding box center [387, 332] width 39 height 15
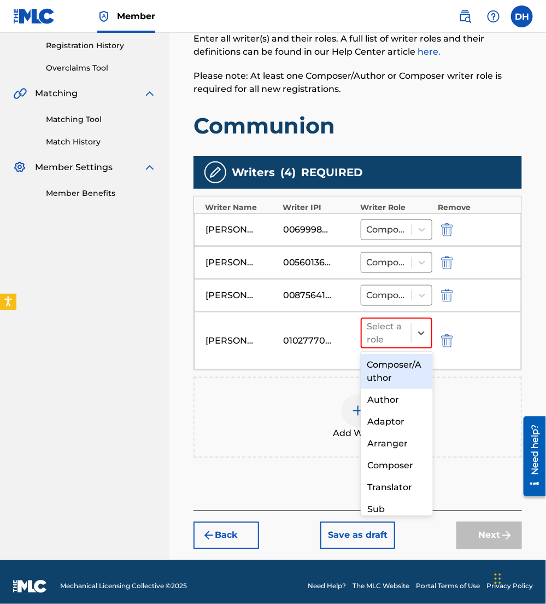
click at [388, 370] on div "Composer/Author" at bounding box center [397, 371] width 72 height 35
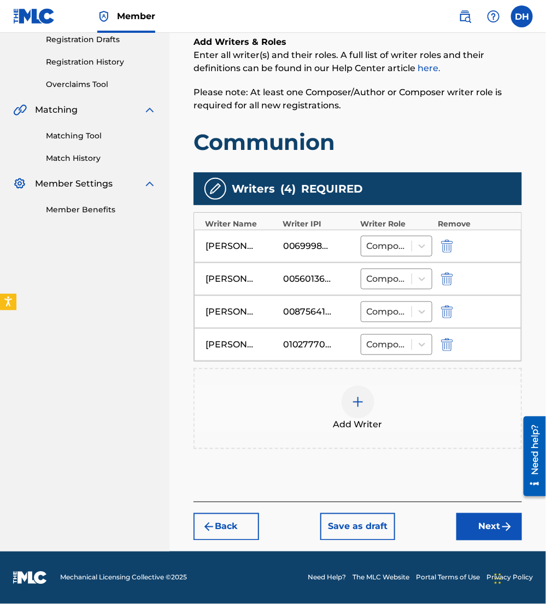
scroll to position [188, 0]
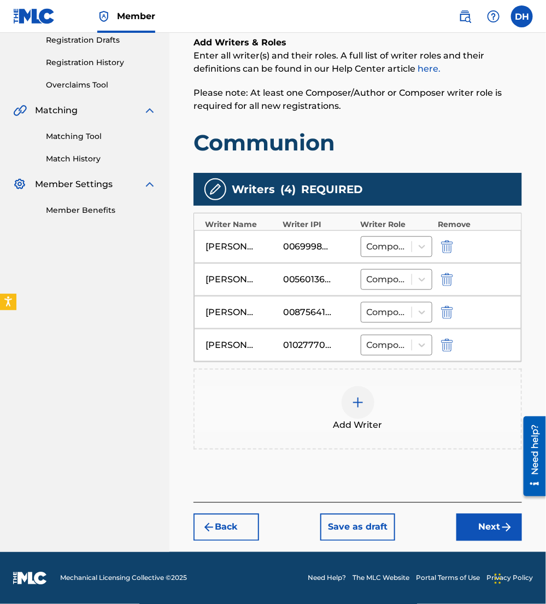
click at [479, 532] on button "Next" at bounding box center [490, 527] width 66 height 27
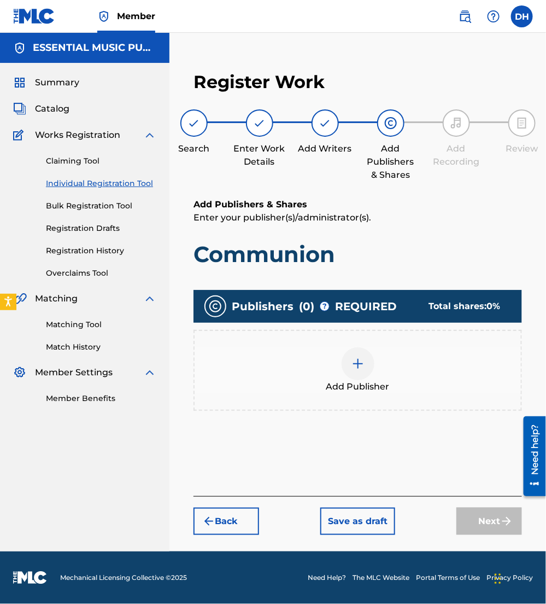
scroll to position [0, 0]
click at [344, 381] on span "Add Publisher" at bounding box center [358, 386] width 63 height 13
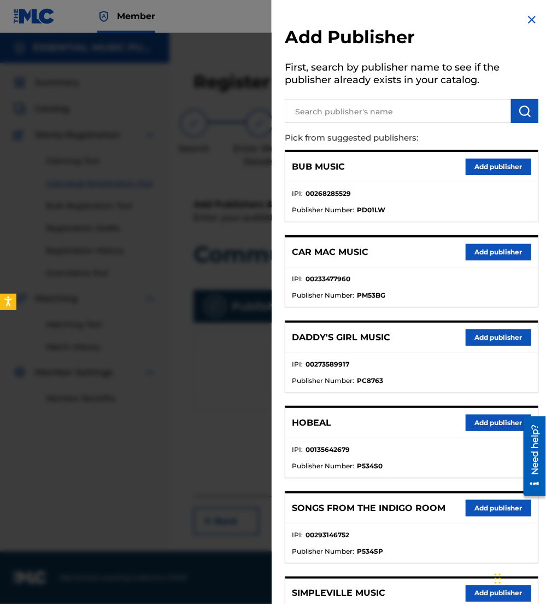
click at [388, 111] on input "text" at bounding box center [398, 111] width 226 height 24
paste input "01204795753"
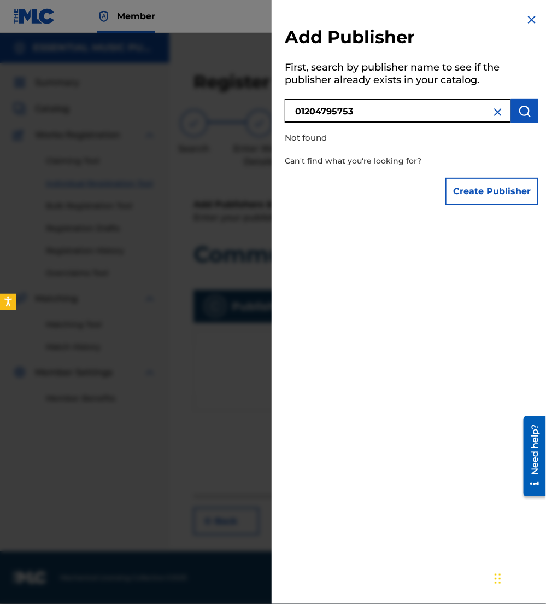
click at [293, 104] on input "01204795753" at bounding box center [398, 111] width 226 height 24
drag, startPoint x: 364, startPoint y: 113, endPoint x: 164, endPoint y: 86, distance: 201.4
click at [164, 86] on div "Add Publisher First, search by publisher name to see if the publisher already e…" at bounding box center [273, 318] width 546 height 571
click at [322, 113] on input "cartermusic" at bounding box center [398, 111] width 226 height 24
type input "carter music"
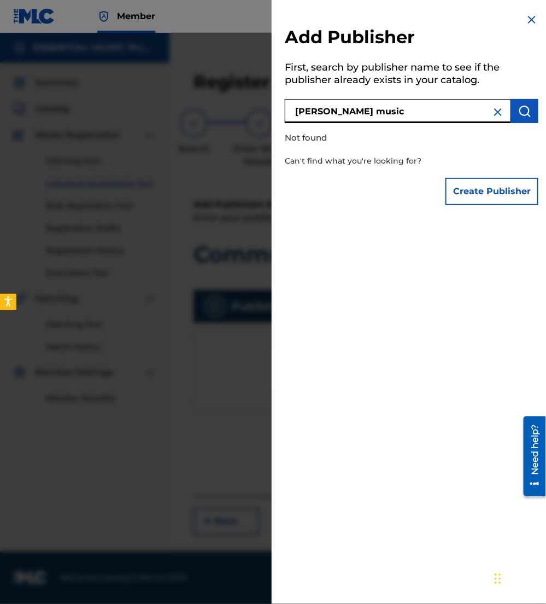
click at [482, 184] on button "Create Publisher" at bounding box center [492, 191] width 93 height 27
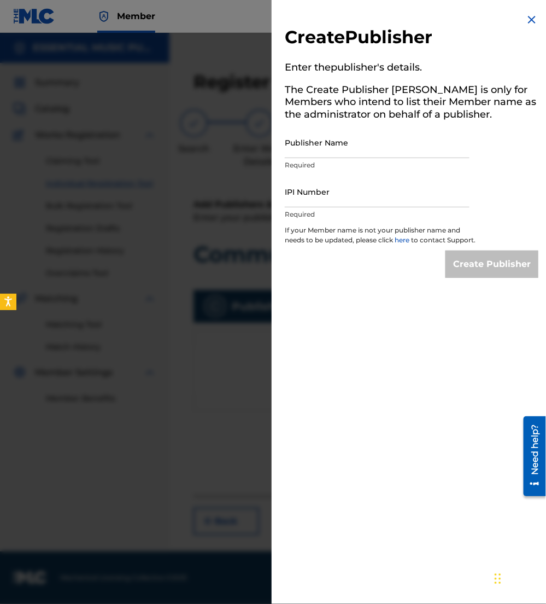
click at [354, 152] on input "Publisher Name" at bounding box center [377, 142] width 185 height 31
type input "CARTERMUSICPUBLISHING"
click at [529, 17] on img at bounding box center [532, 19] width 13 height 13
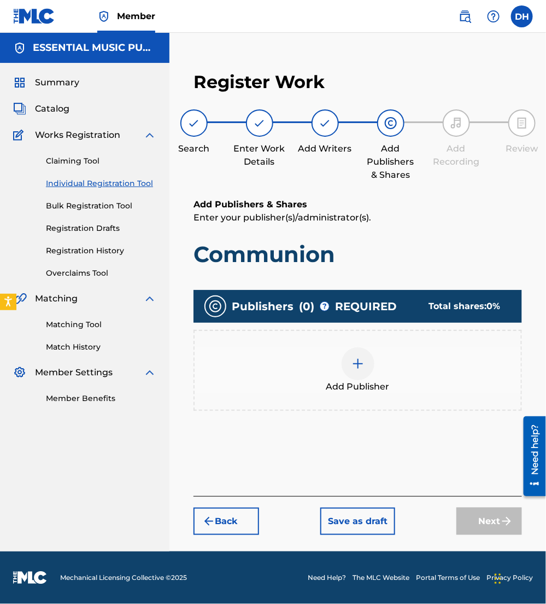
click at [340, 342] on div "Add Publisher" at bounding box center [358, 370] width 329 height 81
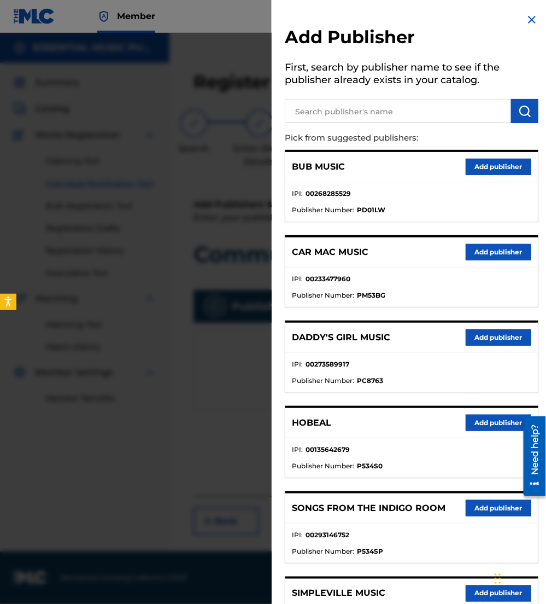
click at [328, 112] on input "text" at bounding box center [398, 111] width 226 height 24
paste input "01204795753"
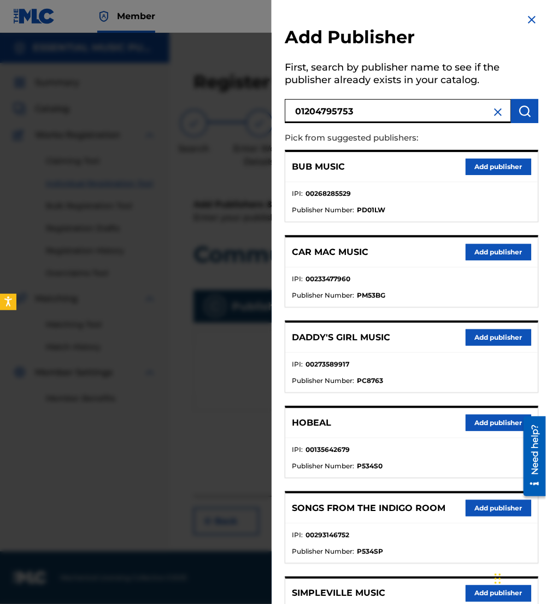
click at [302, 114] on input "01204795753" at bounding box center [398, 111] width 226 height 24
type input "1204795753"
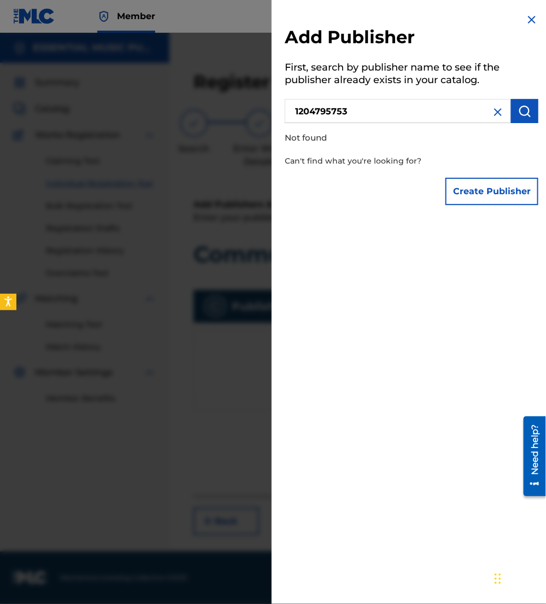
click at [476, 190] on button "Create Publisher" at bounding box center [492, 191] width 93 height 27
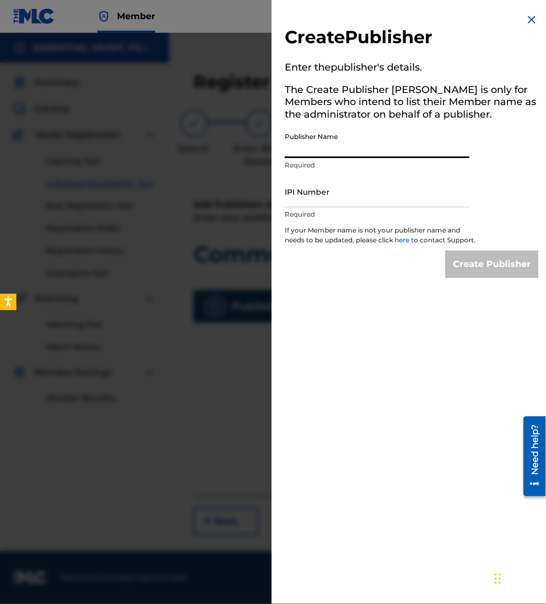
click at [345, 147] on input "Publisher Name" at bounding box center [377, 142] width 185 height 31
type input "CARTERMUSICPUBLISHING"
click at [299, 211] on p "Required" at bounding box center [377, 214] width 185 height 10
click at [290, 202] on input "IPI Number" at bounding box center [377, 191] width 185 height 31
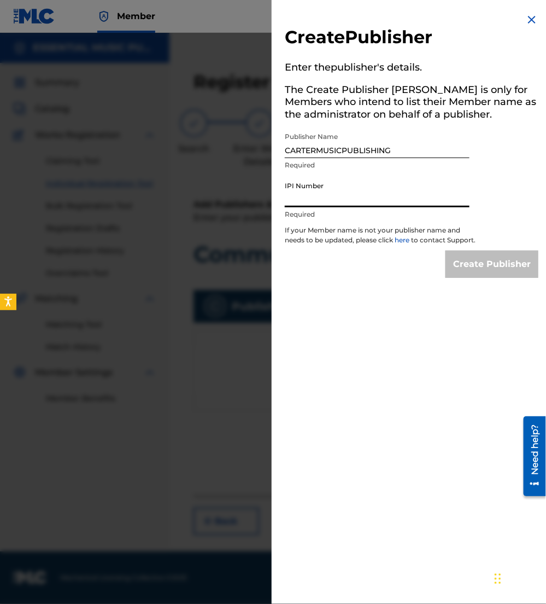
paste input "01204795753"
type input "01204795753"
click at [379, 342] on div "Create Publisher Enter the publisher 's details. The Create Publisher button is…" at bounding box center [412, 302] width 280 height 604
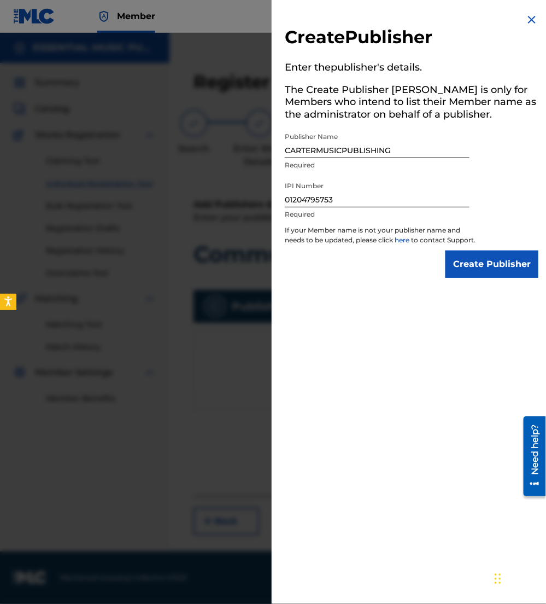
click at [456, 276] on input "Create Publisher" at bounding box center [492, 264] width 93 height 27
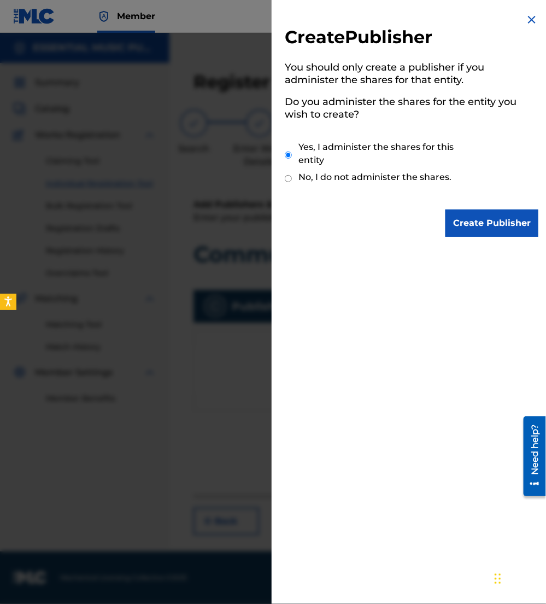
click at [504, 216] on input "Create Publisher" at bounding box center [492, 222] width 93 height 27
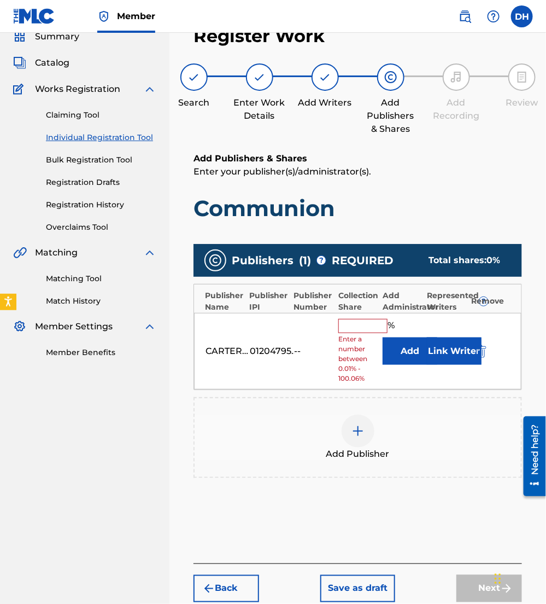
scroll to position [46, 0]
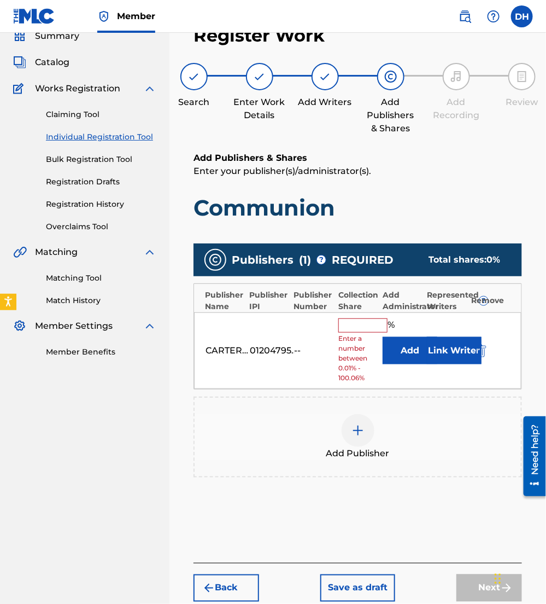
click at [412, 347] on button "Add" at bounding box center [410, 350] width 55 height 27
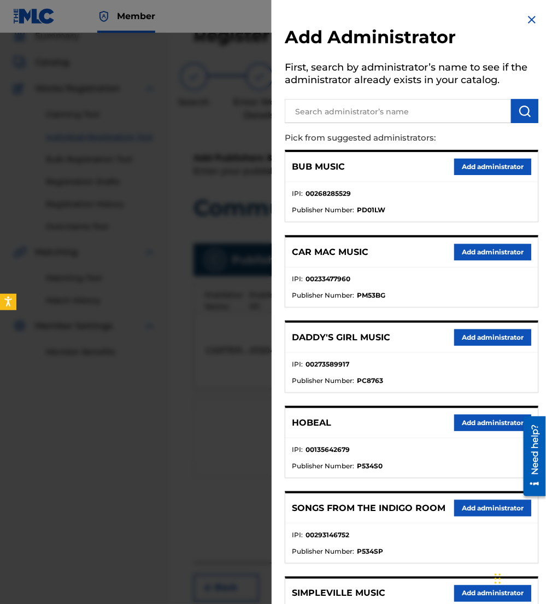
click at [353, 113] on input "text" at bounding box center [398, 111] width 226 height 24
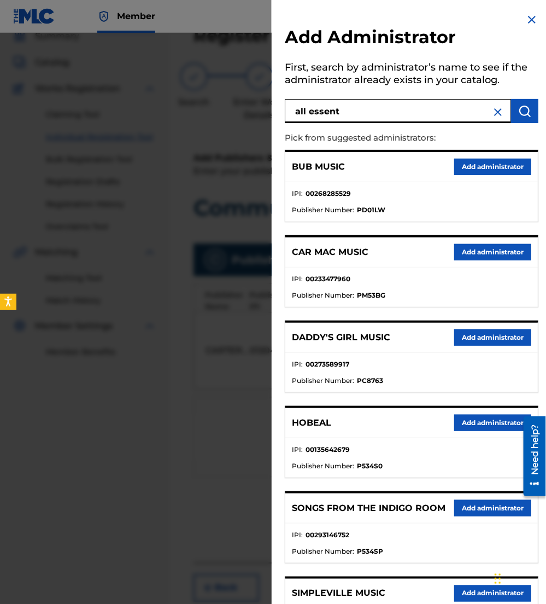
type input "all essent"
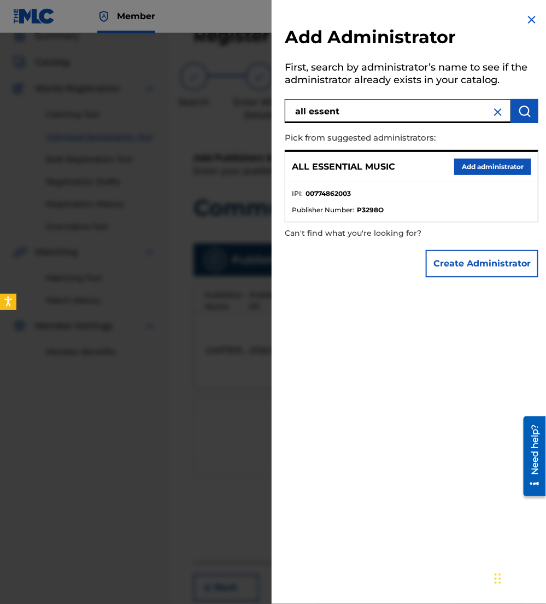
click at [464, 170] on button "Add administrator" at bounding box center [493, 167] width 77 height 16
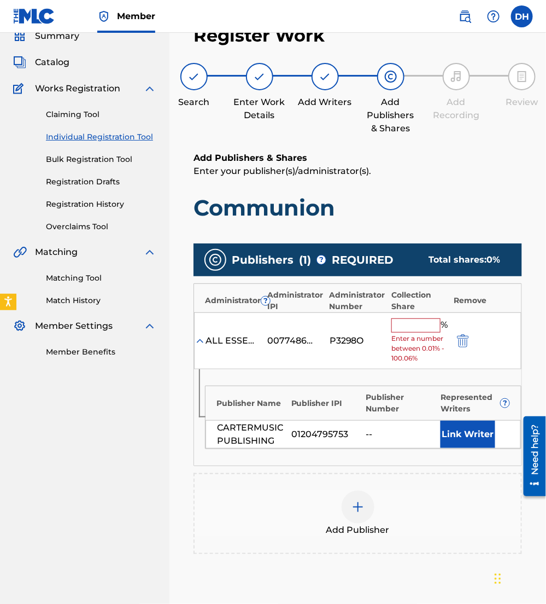
click at [424, 330] on input "text" at bounding box center [416, 325] width 49 height 14
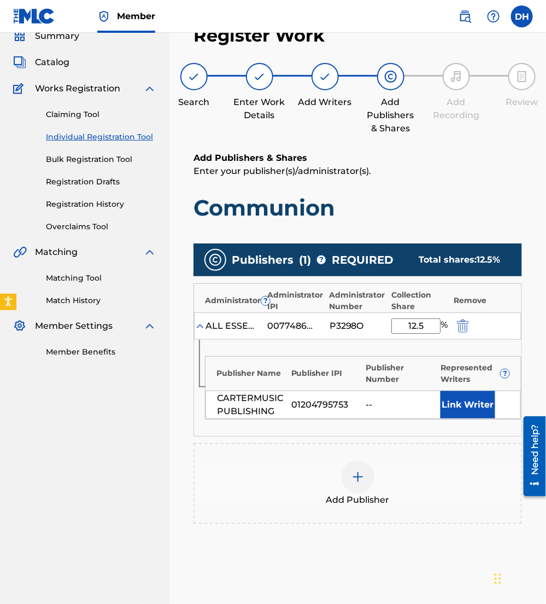
type input "12.5"
click at [454, 414] on button "Link Writer" at bounding box center [468, 404] width 55 height 27
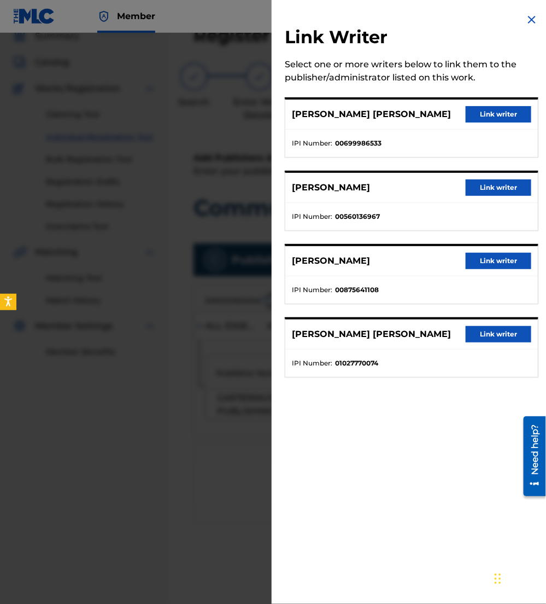
click at [471, 121] on button "Link writer" at bounding box center [499, 114] width 66 height 16
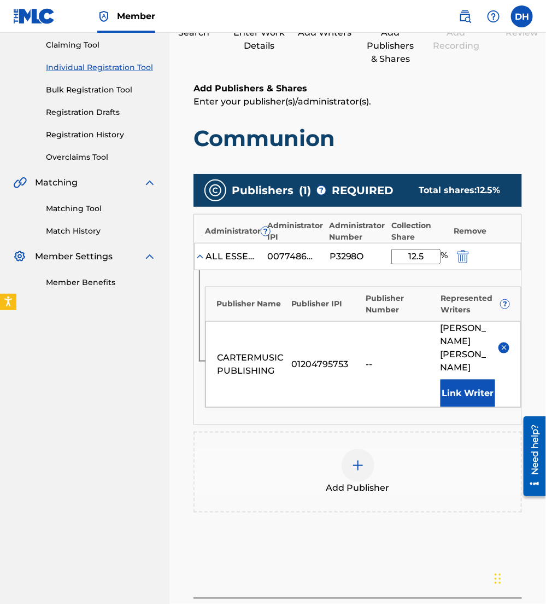
scroll to position [119, 0]
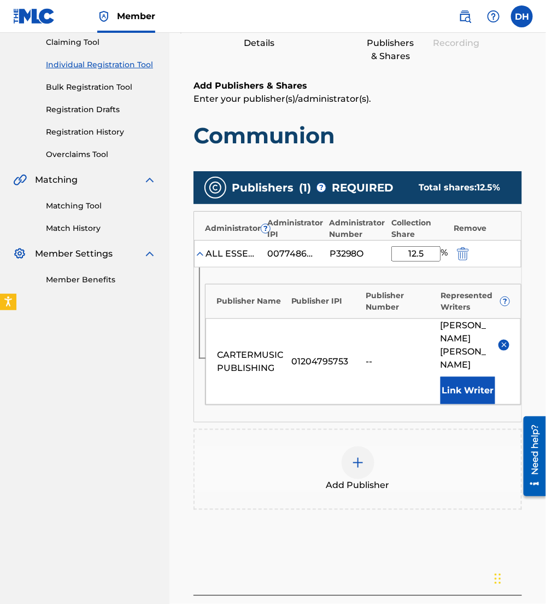
click at [363, 463] on div at bounding box center [358, 462] width 33 height 33
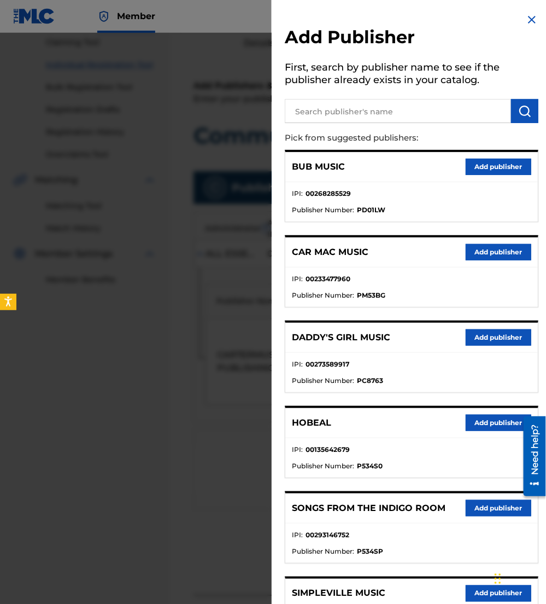
click at [394, 108] on input "text" at bounding box center [398, 111] width 226 height 24
type input "d"
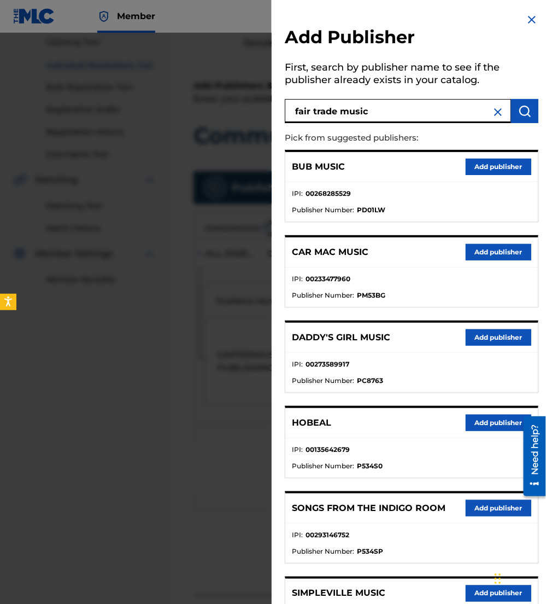
type input "fair trade music"
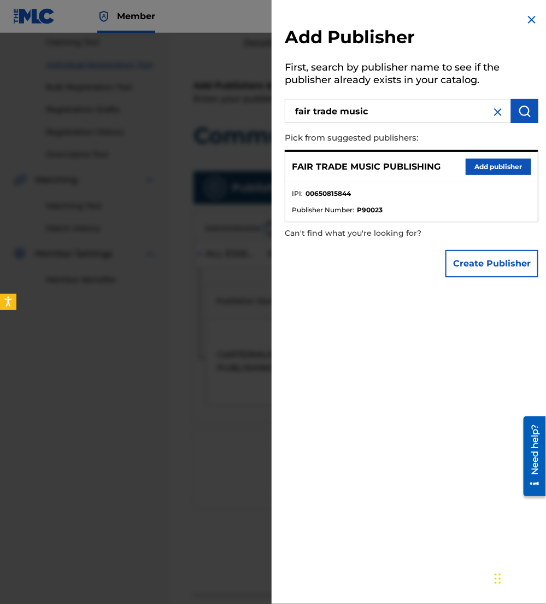
click at [501, 169] on button "Add publisher" at bounding box center [499, 167] width 66 height 16
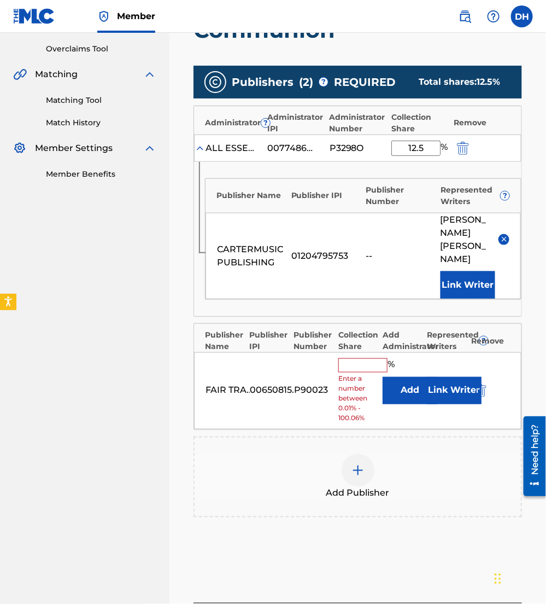
scroll to position [226, 0]
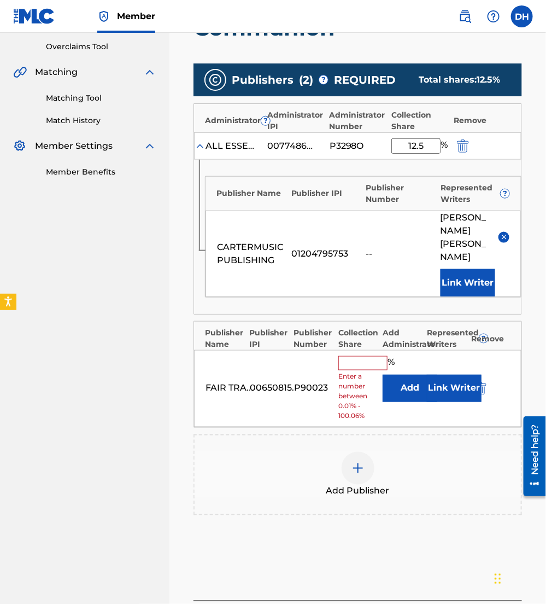
click at [396, 377] on button "Add" at bounding box center [410, 388] width 55 height 27
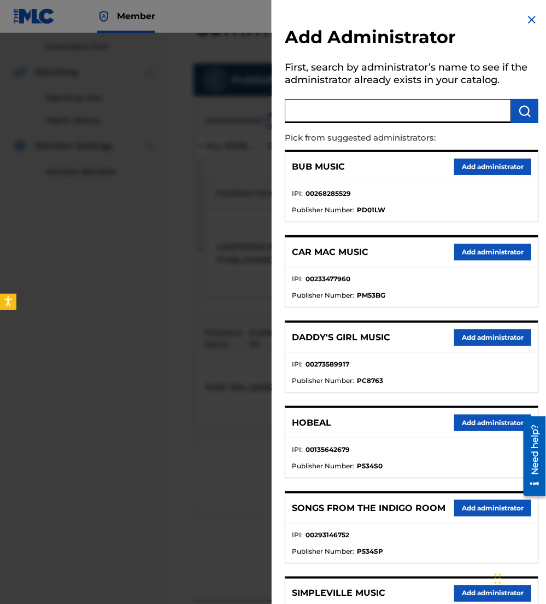
click at [327, 120] on input "text" at bounding box center [398, 111] width 226 height 24
type input "all essenti"
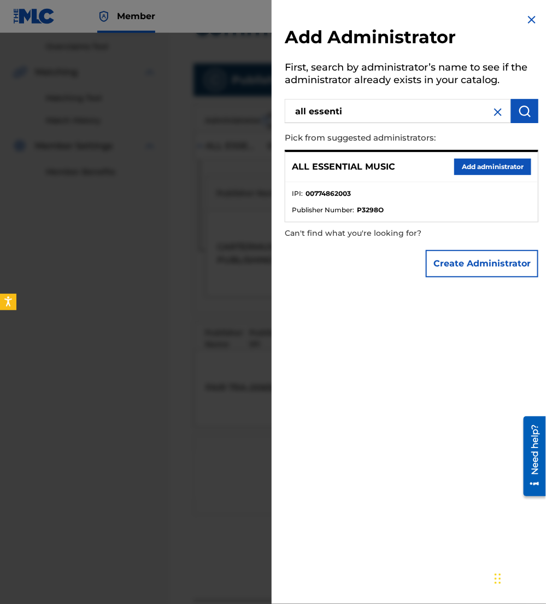
click at [485, 165] on button "Add administrator" at bounding box center [493, 167] width 77 height 16
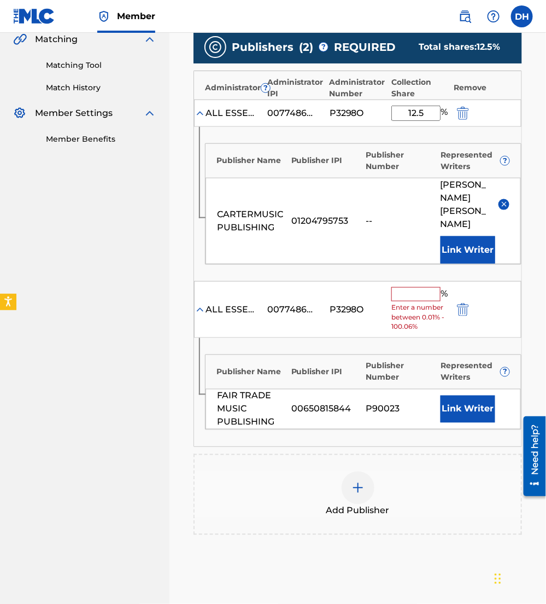
scroll to position [263, 0]
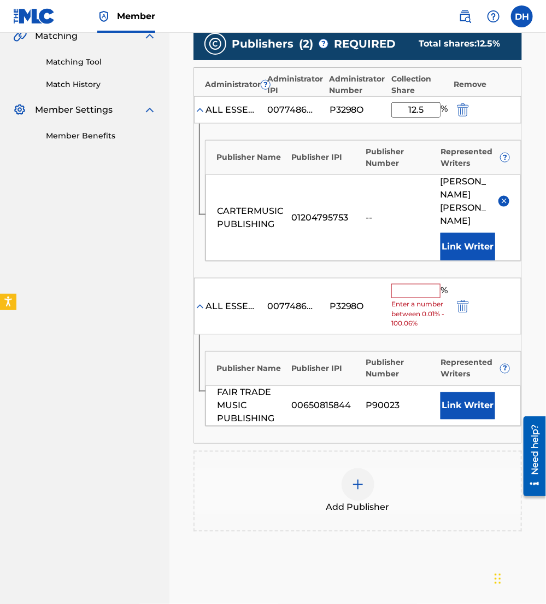
click at [454, 405] on button "Link Writer" at bounding box center [468, 405] width 55 height 27
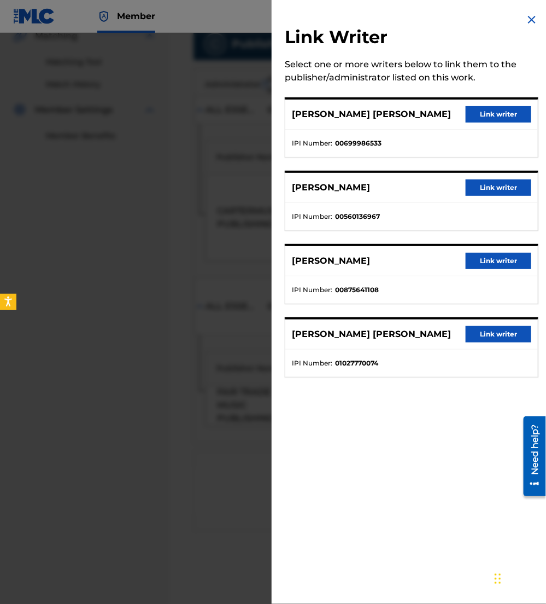
click at [488, 116] on button "Link writer" at bounding box center [499, 114] width 66 height 16
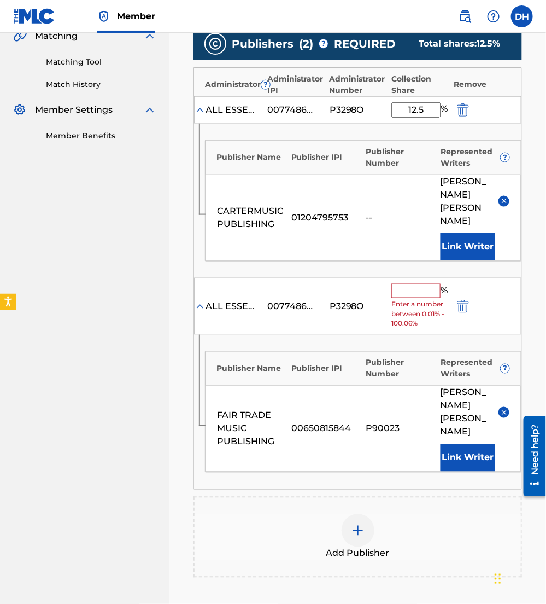
click at [403, 284] on input "text" at bounding box center [416, 291] width 49 height 14
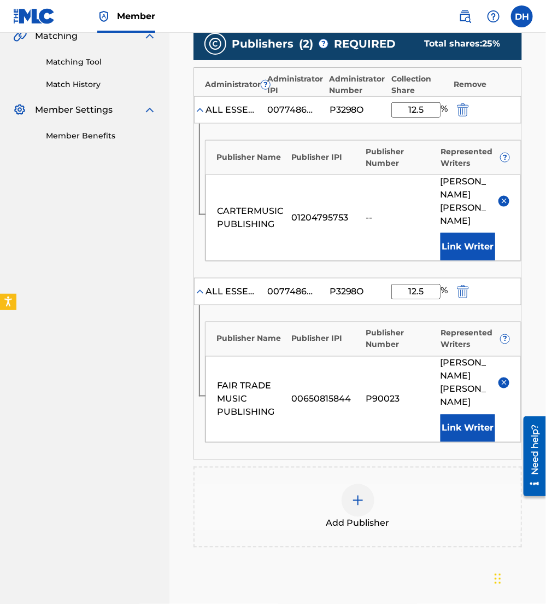
type input "12.5"
click at [348, 485] on div at bounding box center [358, 500] width 33 height 33
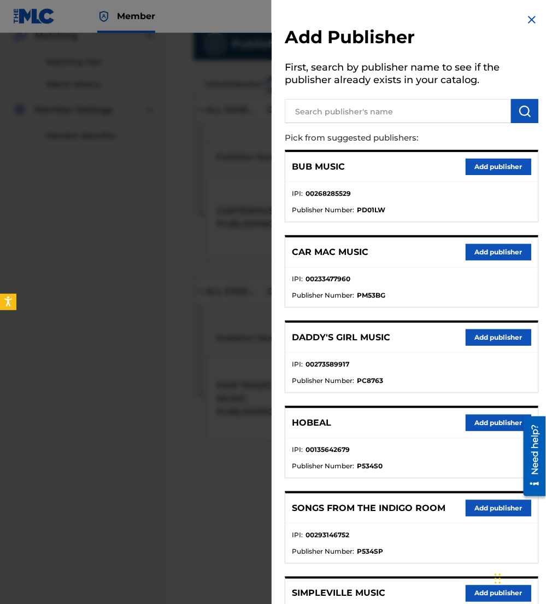
click at [333, 107] on input "text" at bounding box center [398, 111] width 226 height 24
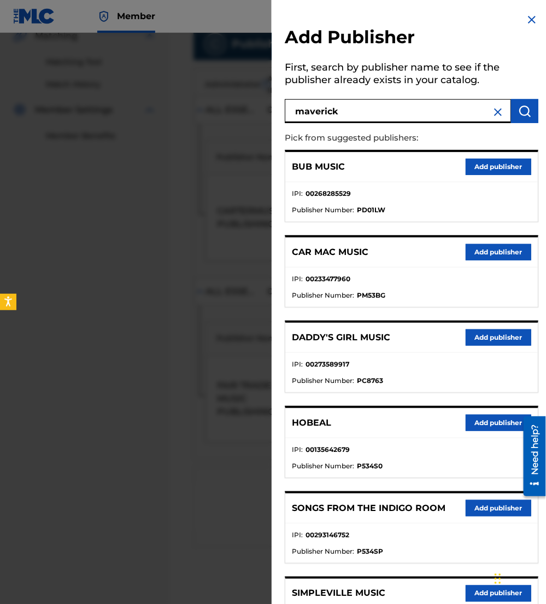
type input "maverick"
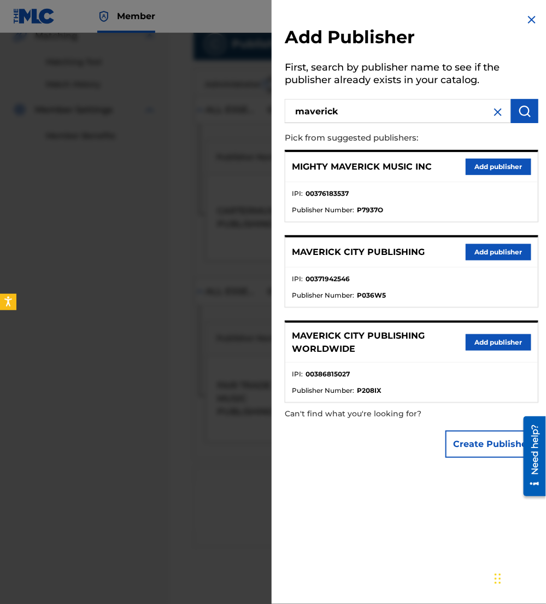
click at [478, 256] on button "Add publisher" at bounding box center [499, 252] width 66 height 16
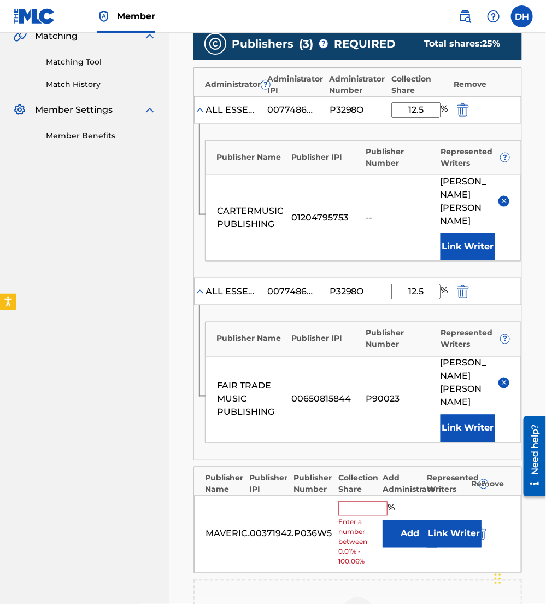
click at [397, 520] on button "Add" at bounding box center [410, 533] width 55 height 27
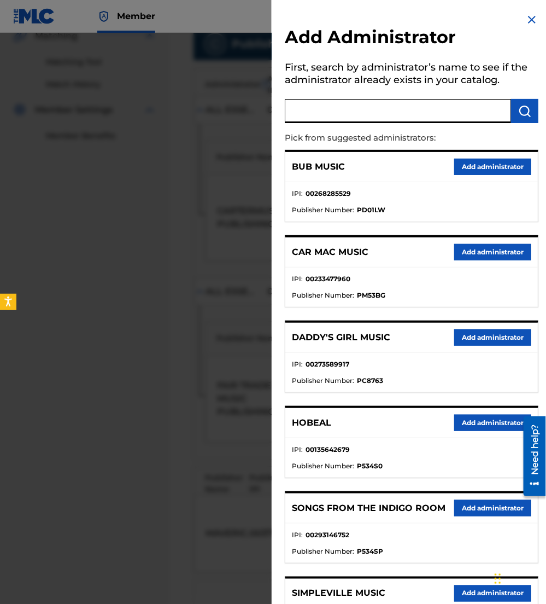
click at [325, 110] on input "text" at bounding box center [398, 111] width 226 height 24
type input "be essent"
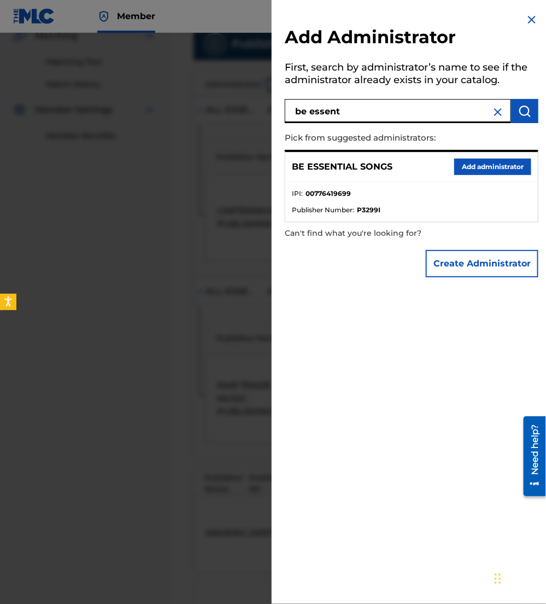
click at [515, 169] on button "Add administrator" at bounding box center [493, 167] width 77 height 16
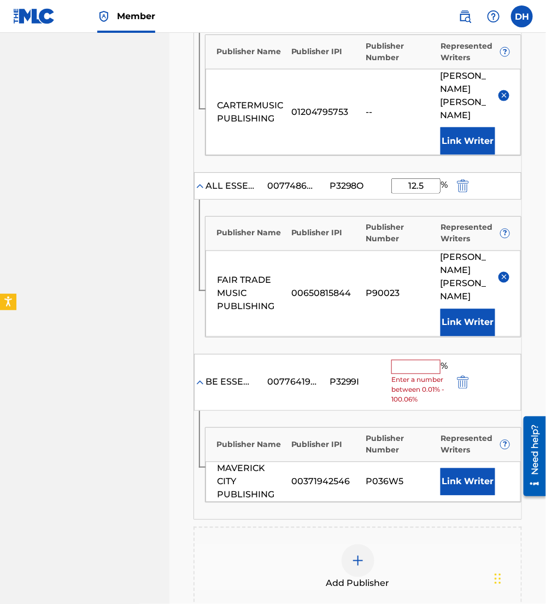
scroll to position [369, 0]
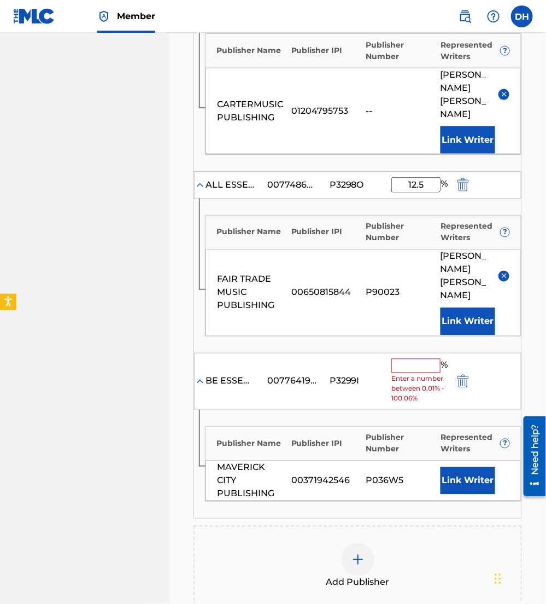
click at [416, 359] on input "text" at bounding box center [416, 366] width 49 height 14
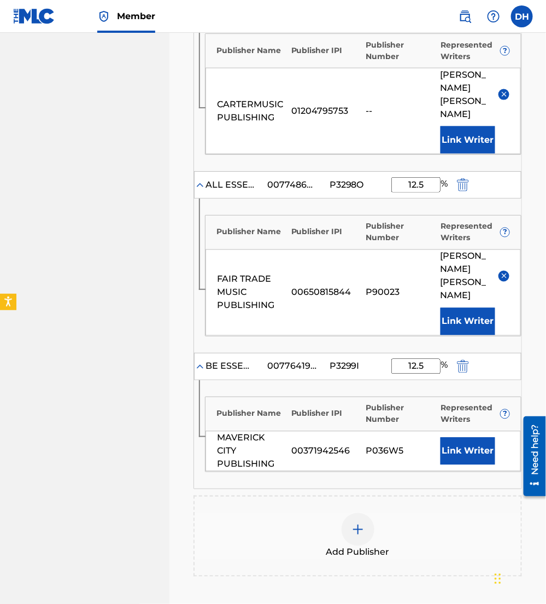
type input "12.5"
click at [473, 438] on button "Link Writer" at bounding box center [468, 451] width 55 height 27
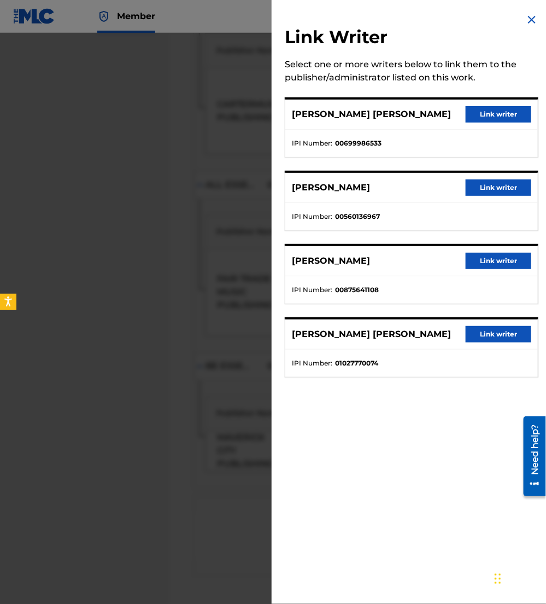
click at [476, 317] on div "STEPHEN JAMES DAVIS Link writer IPI Number : 01027770074" at bounding box center [412, 347] width 254 height 60
click at [484, 327] on button "Link writer" at bounding box center [499, 334] width 66 height 16
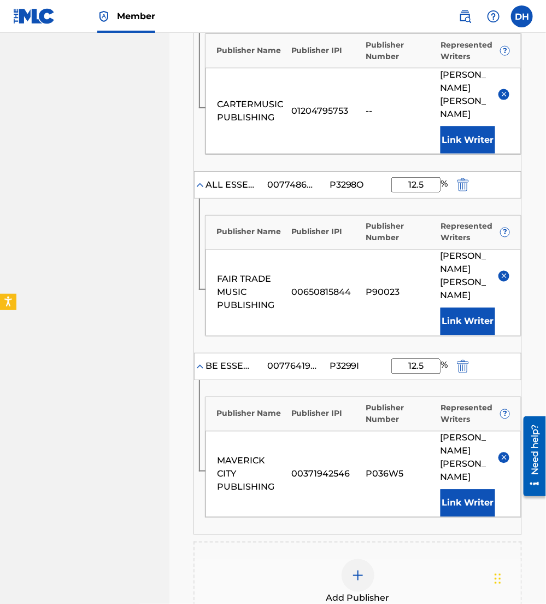
scroll to position [411, 0]
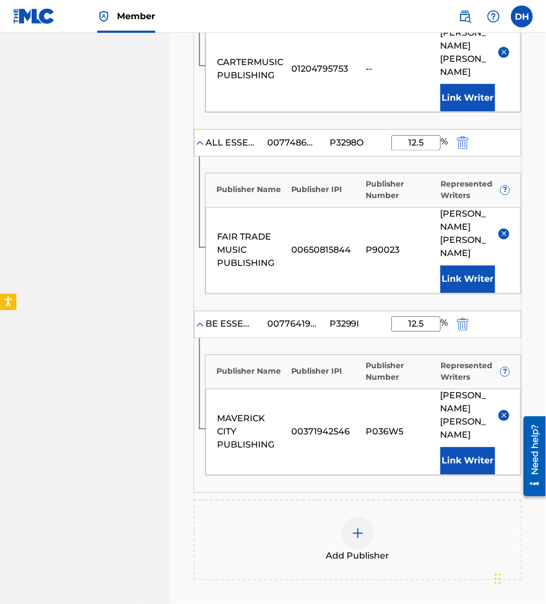
click at [380, 517] on div "Add Publisher" at bounding box center [358, 540] width 327 height 46
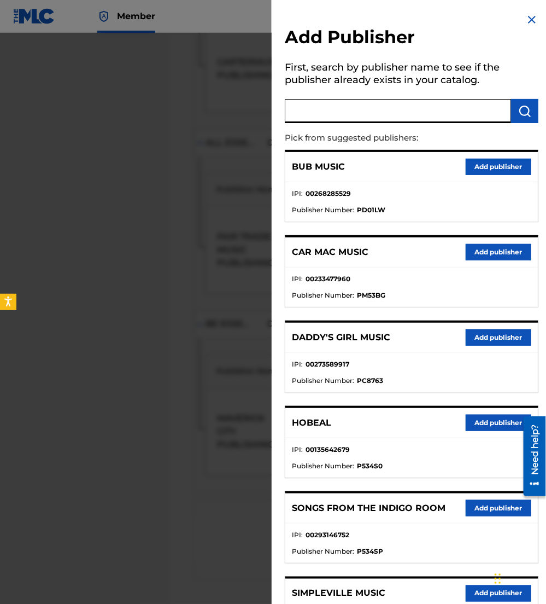
click at [380, 117] on input "text" at bounding box center [398, 111] width 226 height 24
type input "stephen james davis"
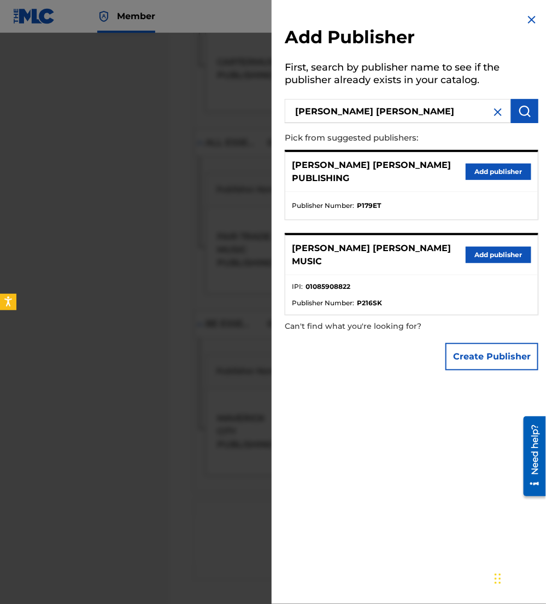
click at [476, 247] on button "Add publisher" at bounding box center [499, 255] width 66 height 16
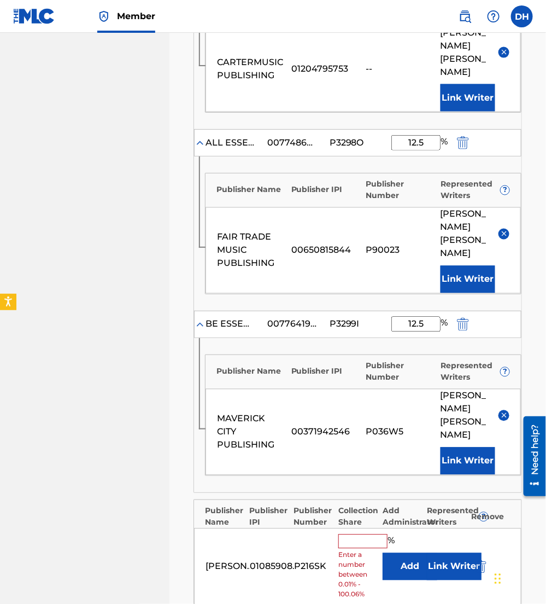
click at [412, 553] on button "Add" at bounding box center [410, 566] width 55 height 27
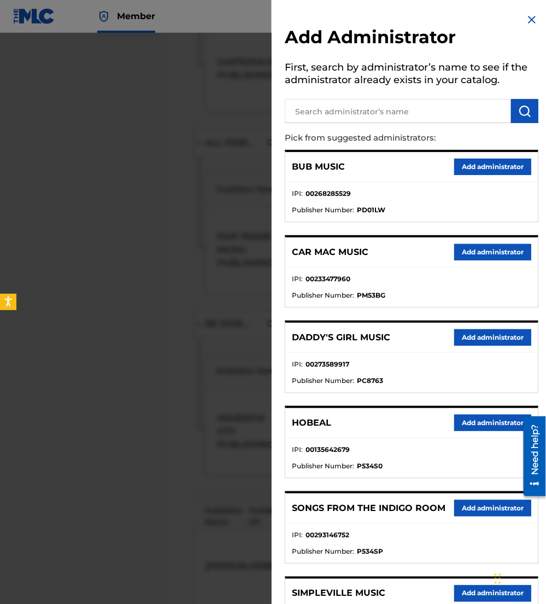
click at [352, 117] on input "text" at bounding box center [398, 111] width 226 height 24
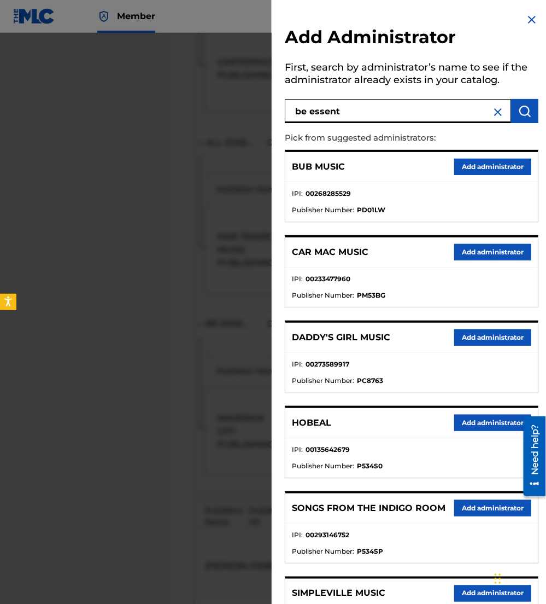
type input "be essent"
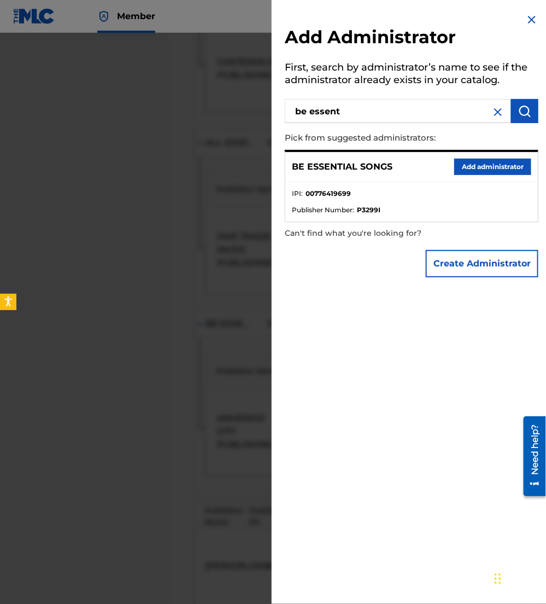
click at [476, 167] on button "Add administrator" at bounding box center [493, 167] width 77 height 16
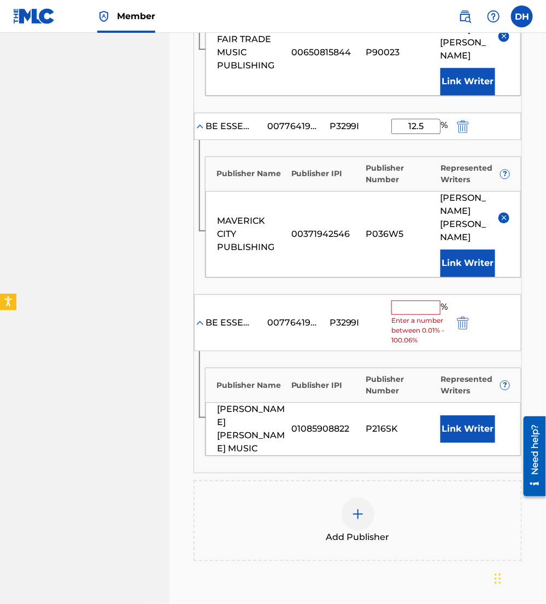
scroll to position [611, 0]
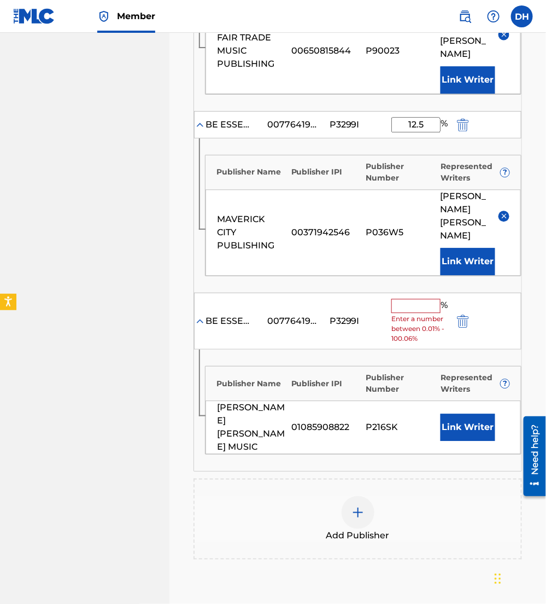
click at [409, 299] on input "text" at bounding box center [416, 306] width 49 height 14
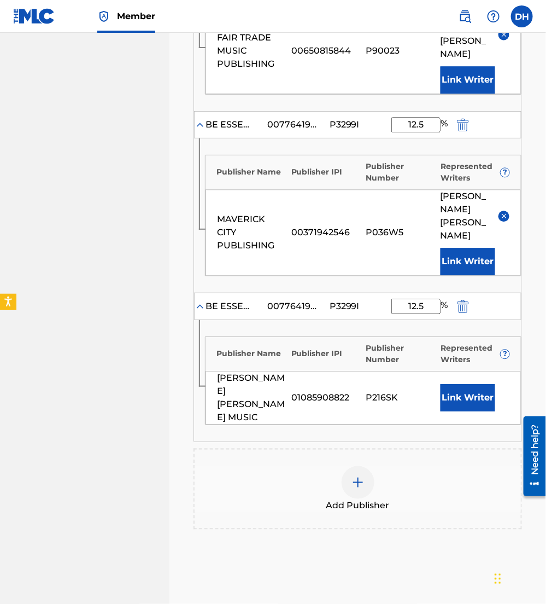
type input "12.5"
click at [447, 384] on button "Link Writer" at bounding box center [468, 397] width 55 height 27
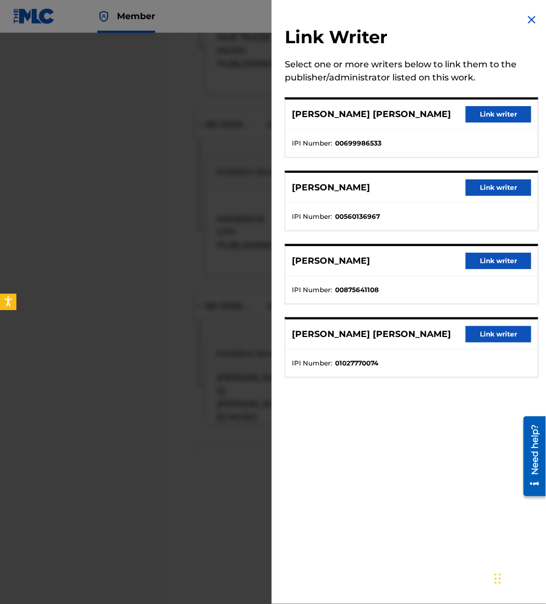
click at [501, 331] on button "Link writer" at bounding box center [499, 334] width 66 height 16
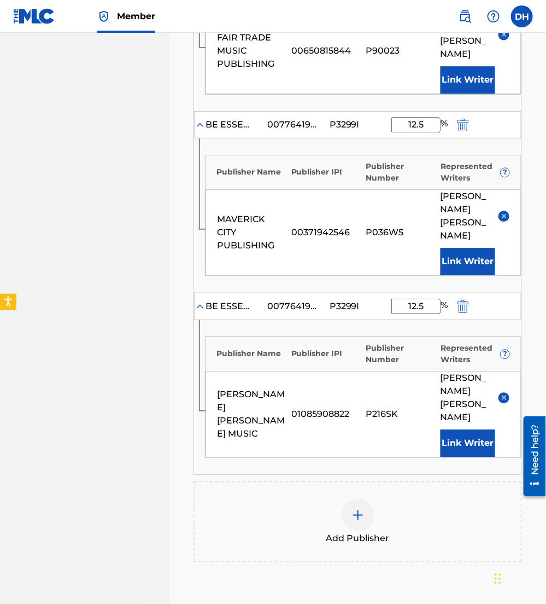
scroll to position [700, 0]
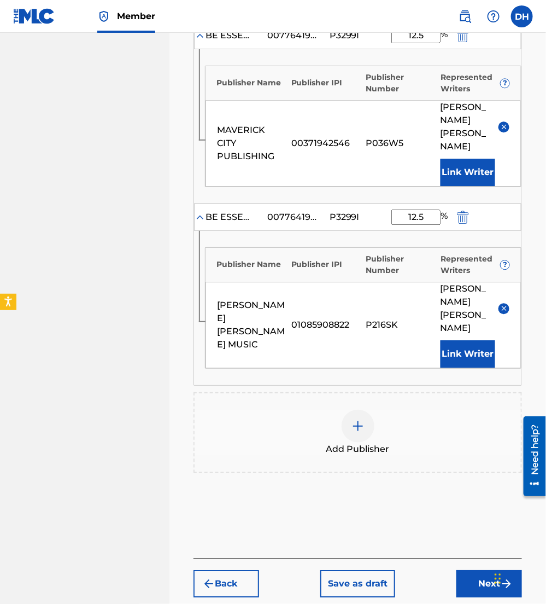
click at [467, 570] on button "Next" at bounding box center [490, 583] width 66 height 27
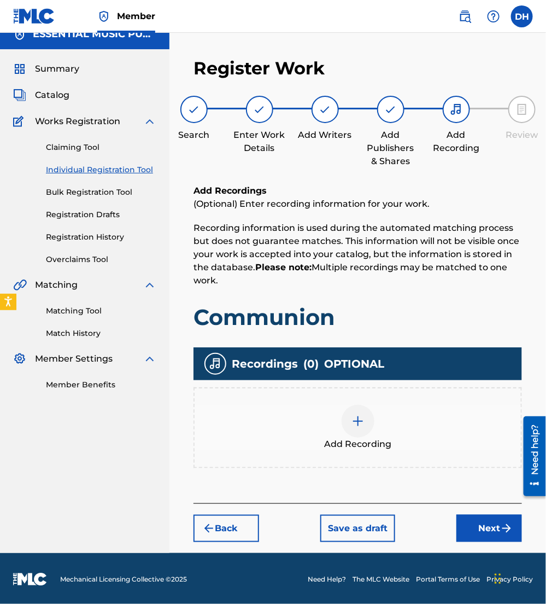
click at [504, 515] on button "Next" at bounding box center [490, 528] width 66 height 27
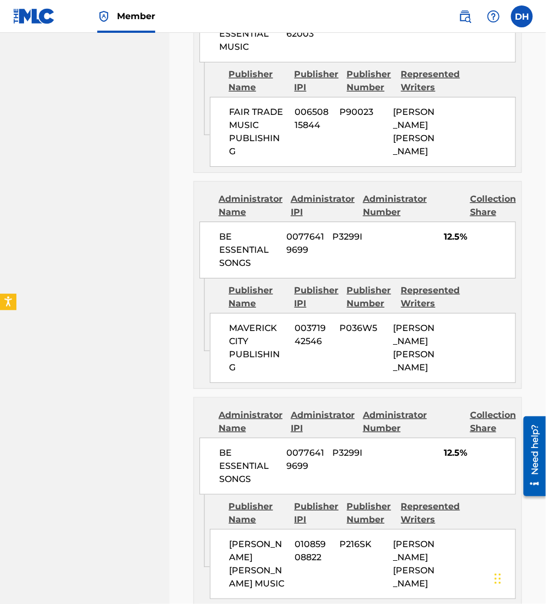
scroll to position [1164, 0]
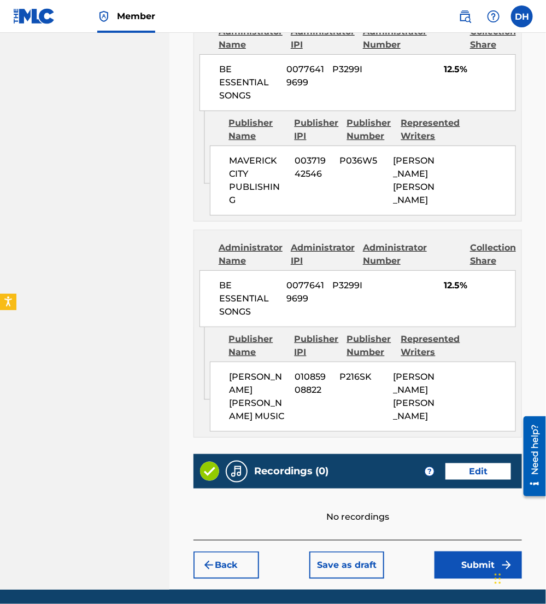
click at [481, 551] on button "Submit" at bounding box center [479, 564] width 88 height 27
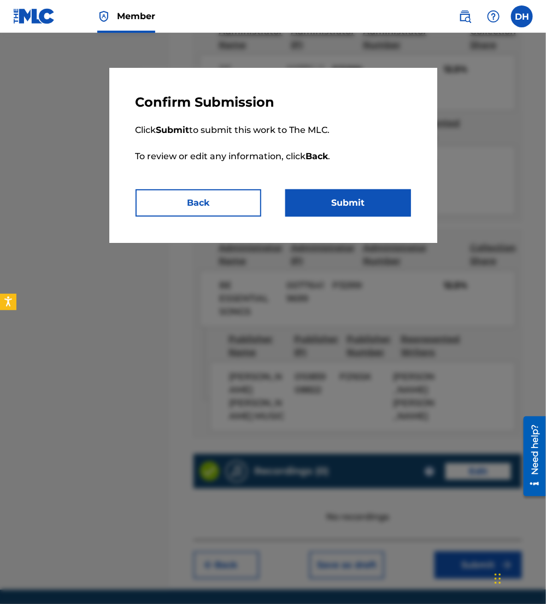
click at [329, 214] on button "Submit" at bounding box center [349, 202] width 126 height 27
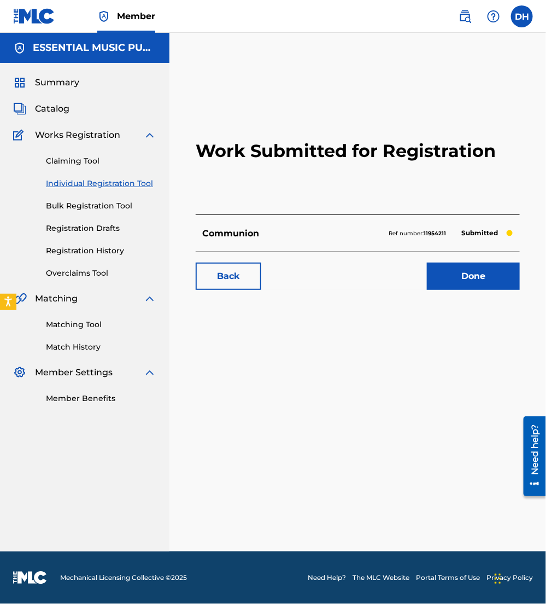
click at [65, 107] on span "Catalog" at bounding box center [52, 108] width 34 height 13
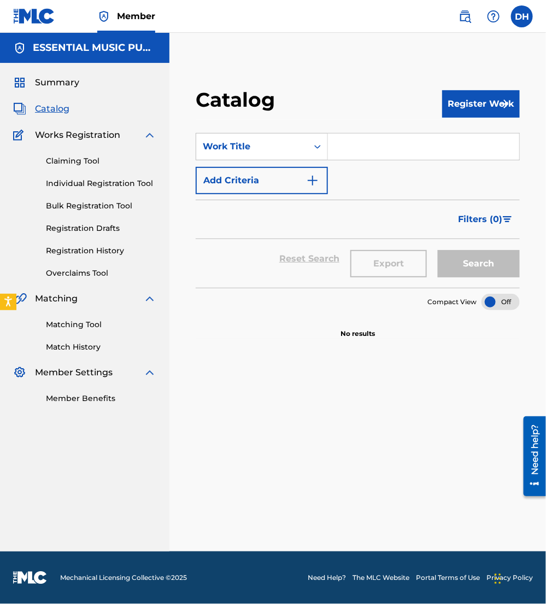
click at [348, 149] on input "Search Form" at bounding box center [423, 146] width 191 height 26
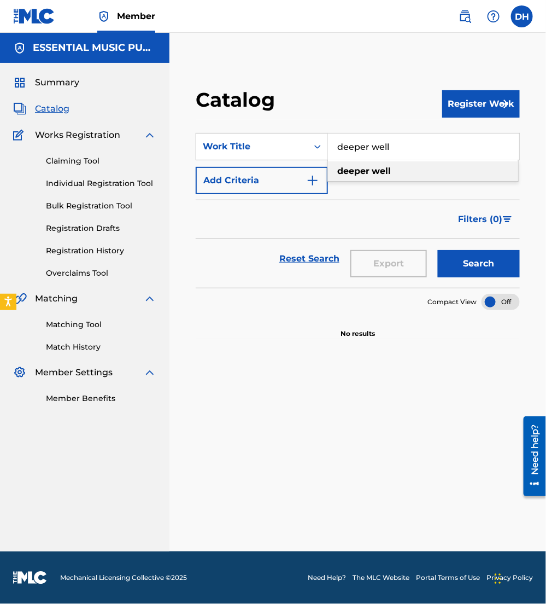
type input "deeper well"
click at [266, 193] on button "Add Criteria" at bounding box center [262, 180] width 132 height 27
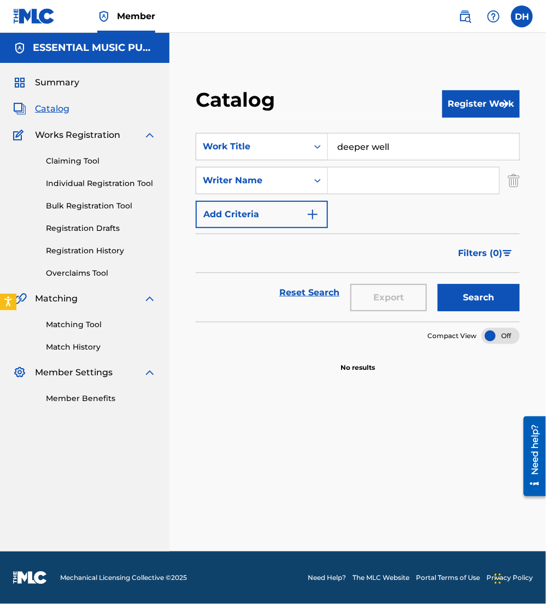
click at [365, 183] on input "Search Form" at bounding box center [413, 180] width 171 height 26
type input "cashwell"
click at [438, 284] on button "Search" at bounding box center [479, 297] width 82 height 27
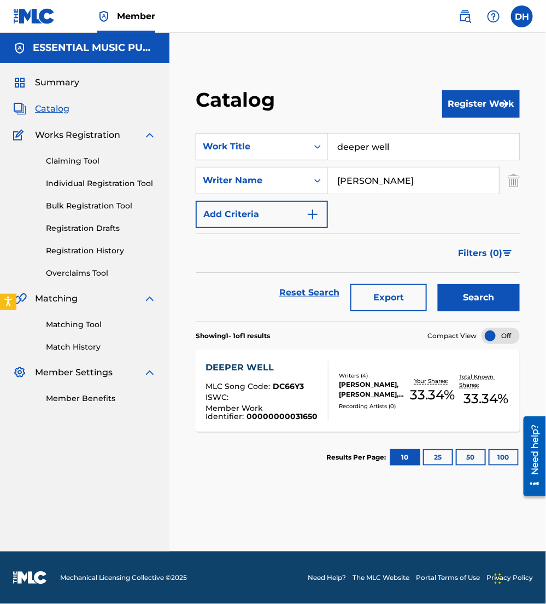
click at [292, 383] on span "DC66Y3" at bounding box center [288, 386] width 31 height 10
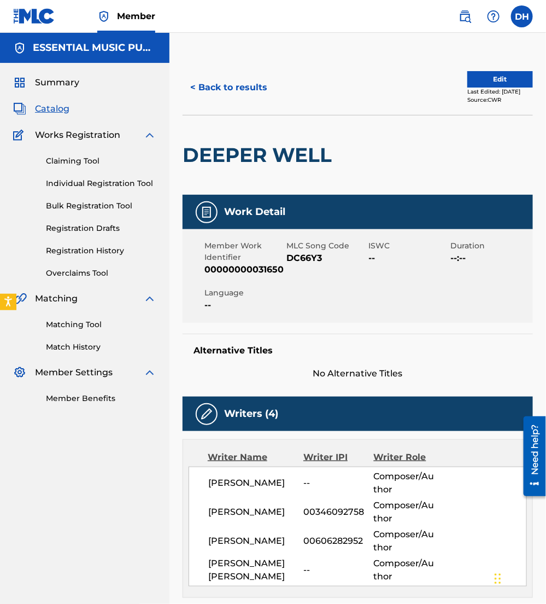
click at [502, 83] on button "Edit" at bounding box center [501, 79] width 66 height 16
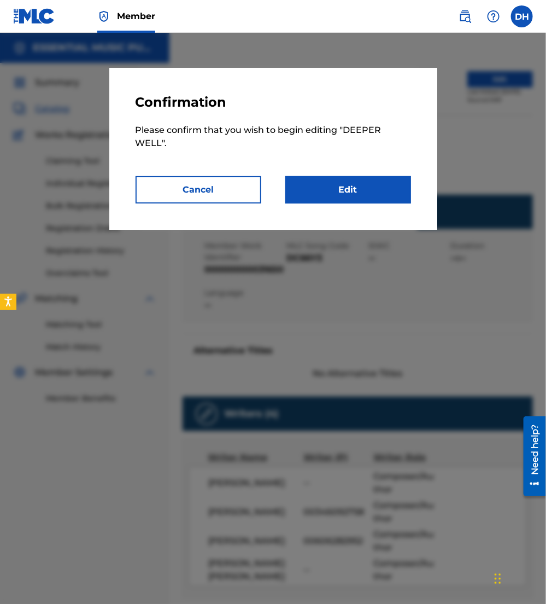
click at [362, 191] on link "Edit" at bounding box center [349, 189] width 126 height 27
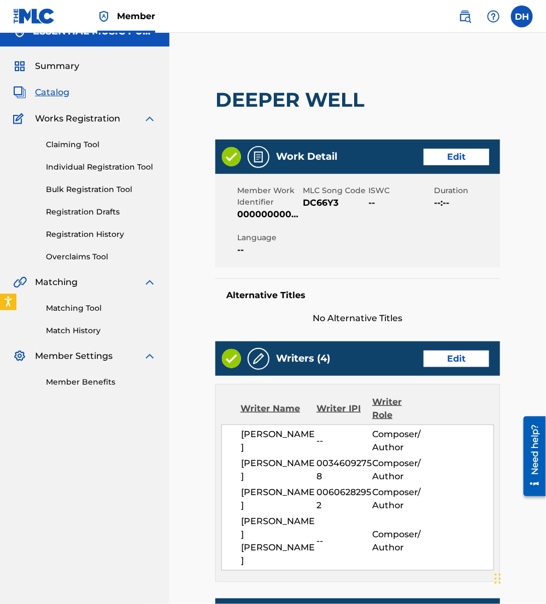
scroll to position [18, 0]
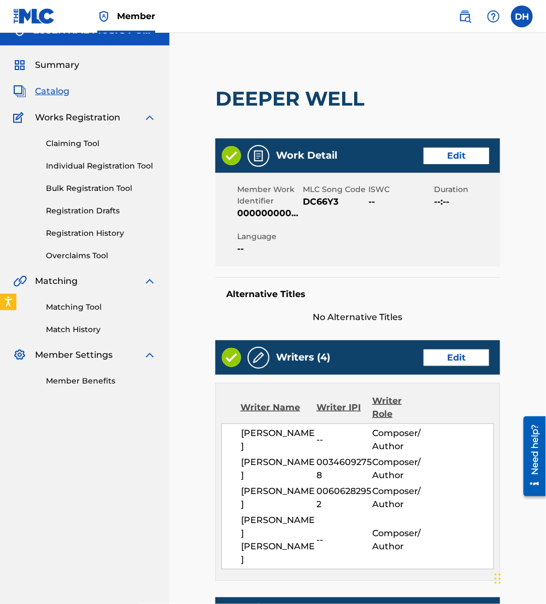
click at [452, 350] on link "Edit" at bounding box center [457, 358] width 66 height 16
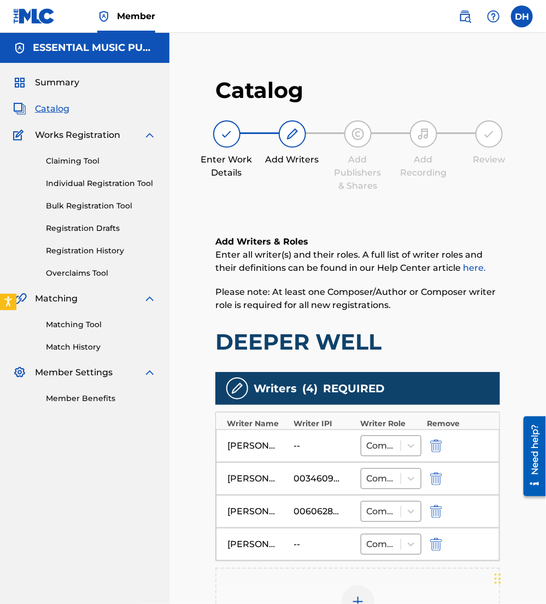
click at [432, 531] on div "CASHWELL CASHWELL -- Composer/Author" at bounding box center [358, 544] width 284 height 33
click at [434, 542] on img "submit" at bounding box center [436, 544] width 12 height 13
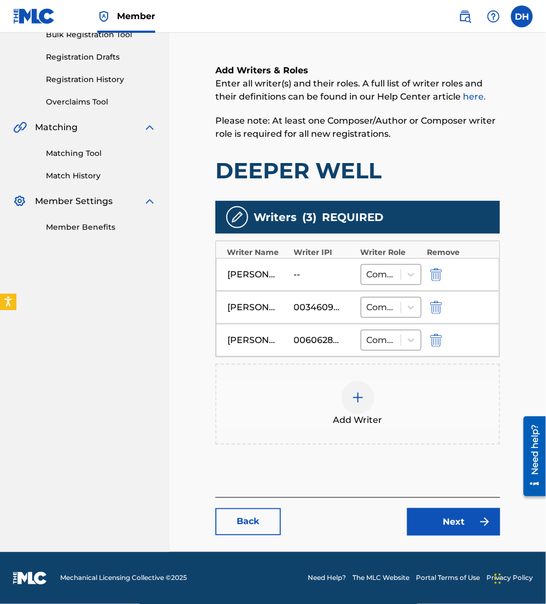
click at [434, 523] on link "Next" at bounding box center [453, 521] width 93 height 27
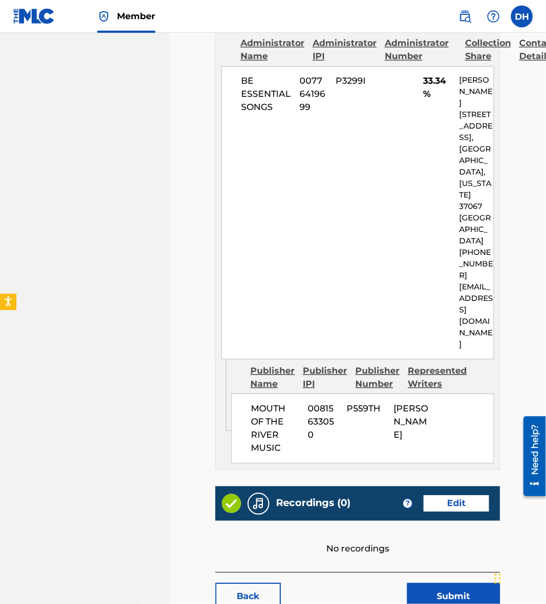
scroll to position [608, 0]
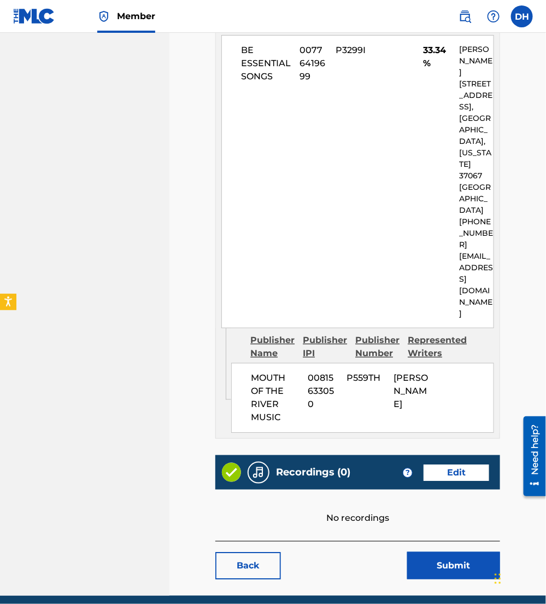
click at [434, 552] on button "Submit" at bounding box center [453, 565] width 93 height 27
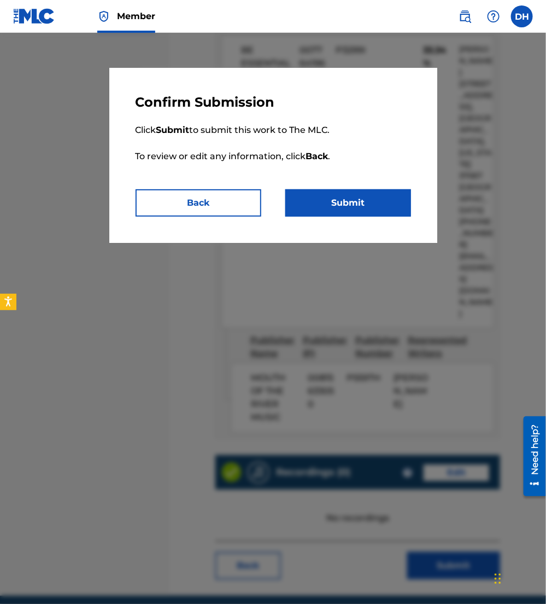
click at [363, 197] on button "Submit" at bounding box center [349, 202] width 126 height 27
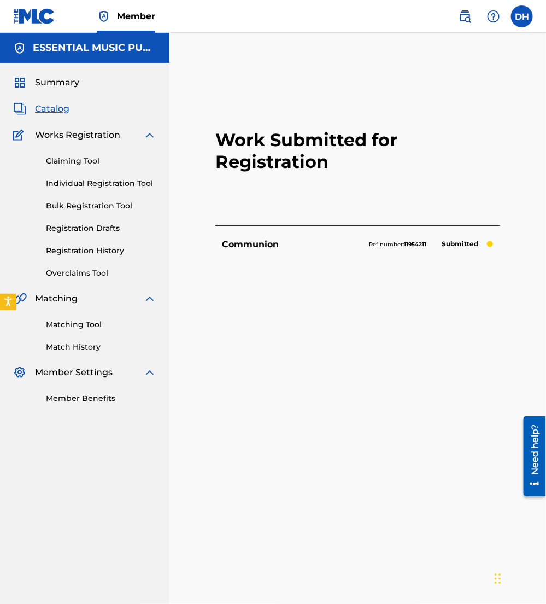
click at [50, 112] on span "Catalog" at bounding box center [52, 108] width 34 height 13
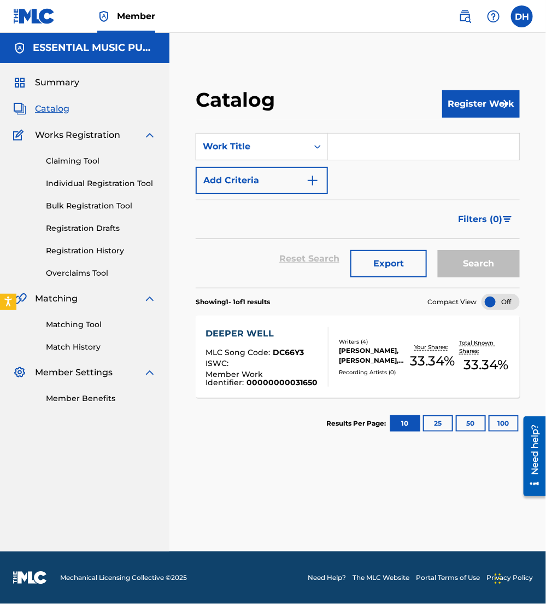
click at [364, 149] on input "Search Form" at bounding box center [423, 146] width 191 height 26
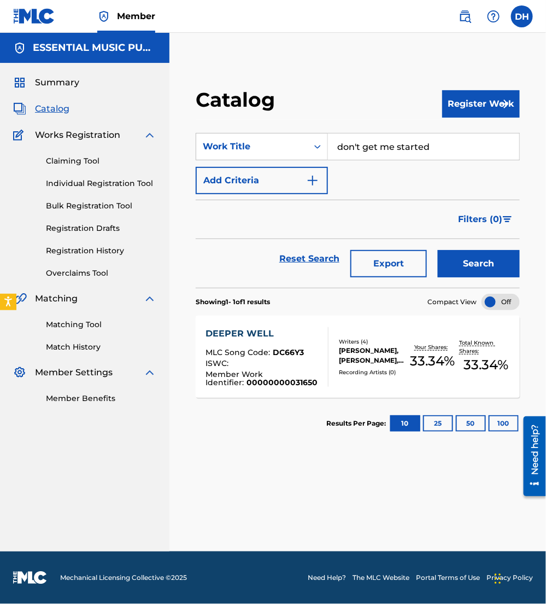
type input "don't get me started"
click at [252, 188] on button "Add Criteria" at bounding box center [262, 180] width 132 height 27
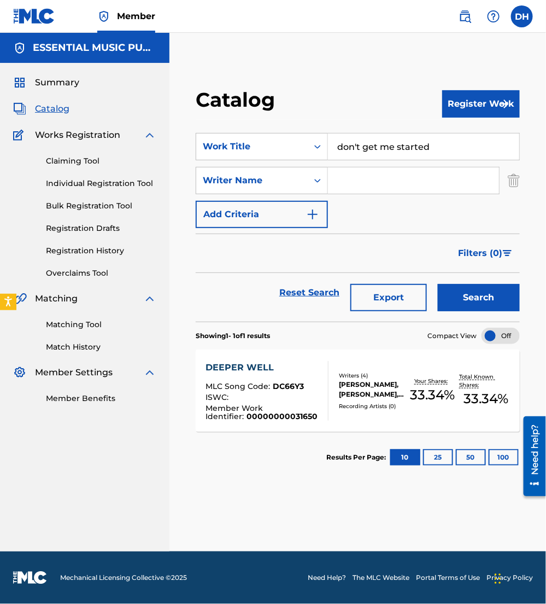
click at [414, 182] on input "Search Form" at bounding box center [413, 180] width 171 height 26
type input "schuman"
click at [438, 284] on button "Search" at bounding box center [479, 297] width 82 height 27
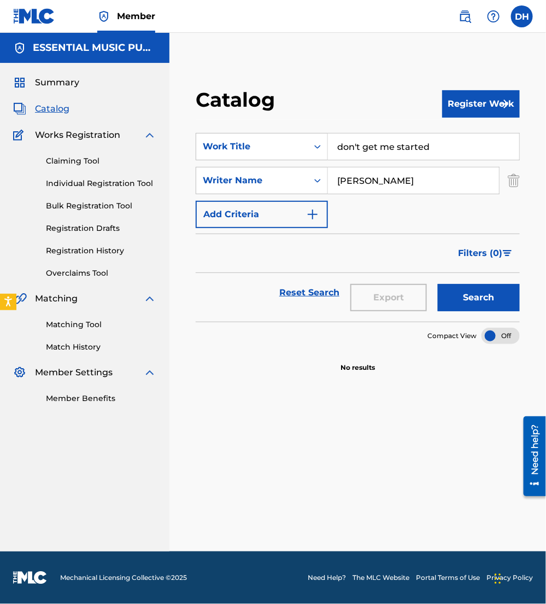
click at [83, 159] on link "Claiming Tool" at bounding box center [101, 160] width 110 height 11
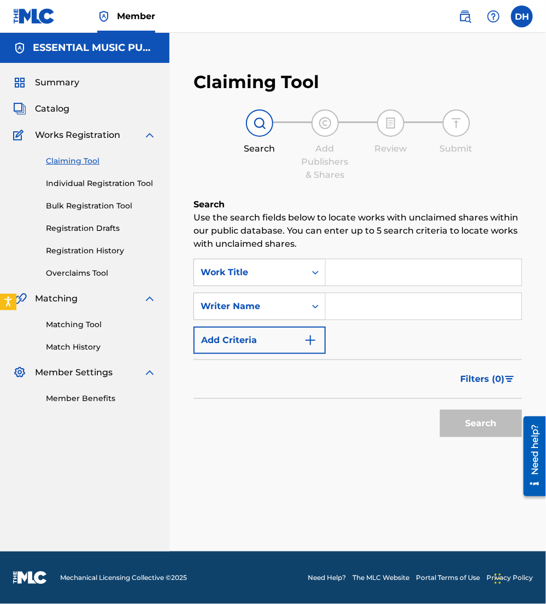
click at [363, 269] on input "Search Form" at bounding box center [424, 272] width 196 height 26
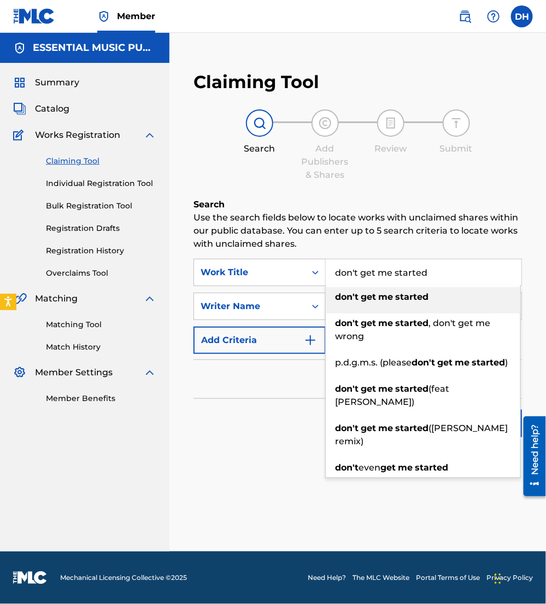
type input "don't get me started"
click at [336, 251] on div "Search Use the search fields below to locate works with unclaimed shares within…" at bounding box center [358, 347] width 329 height 299
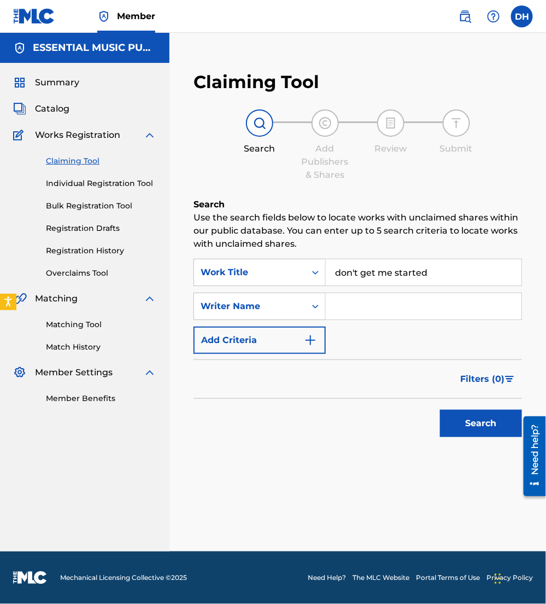
click at [372, 298] on input "Search Form" at bounding box center [424, 306] width 196 height 26
type input "schuman"
click at [440, 410] on button "Search" at bounding box center [481, 423] width 82 height 27
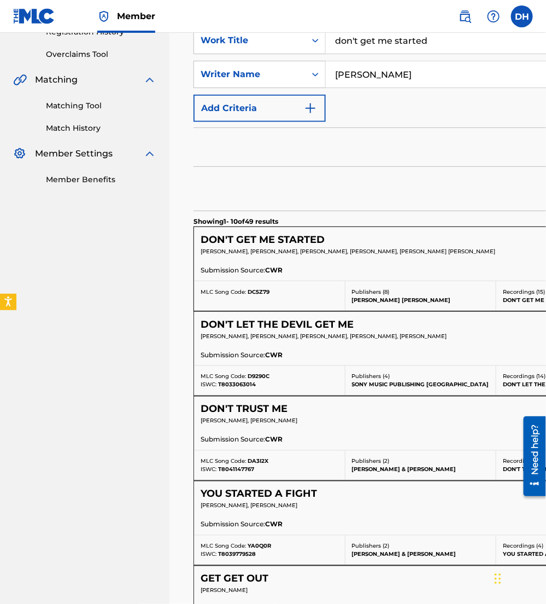
scroll to position [219, 0]
click at [494, 189] on div "Search" at bounding box center [497, 188] width 606 height 44
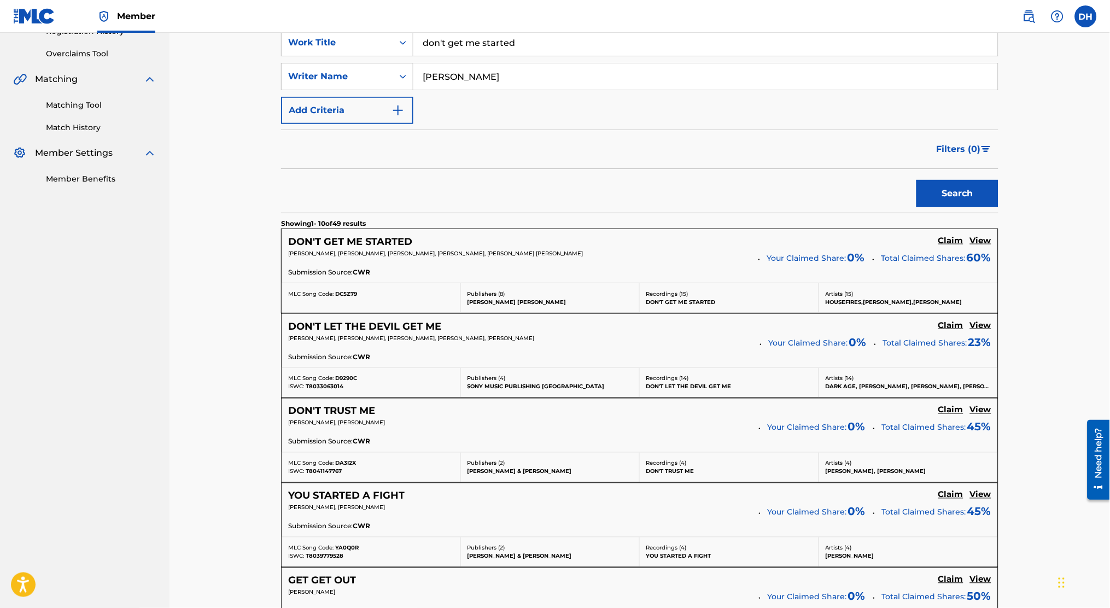
click at [546, 239] on h5 "Claim" at bounding box center [951, 241] width 25 height 10
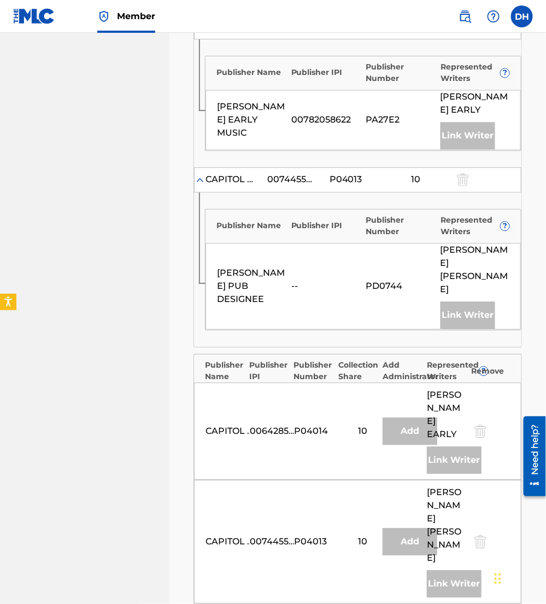
scroll to position [697, 0]
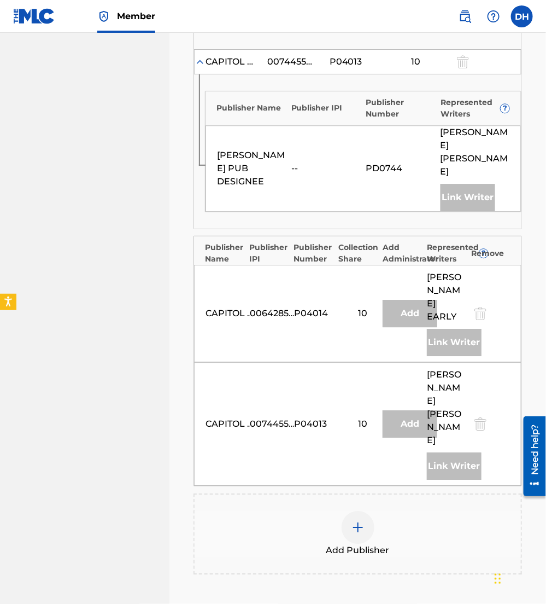
click at [346, 511] on div at bounding box center [358, 527] width 33 height 33
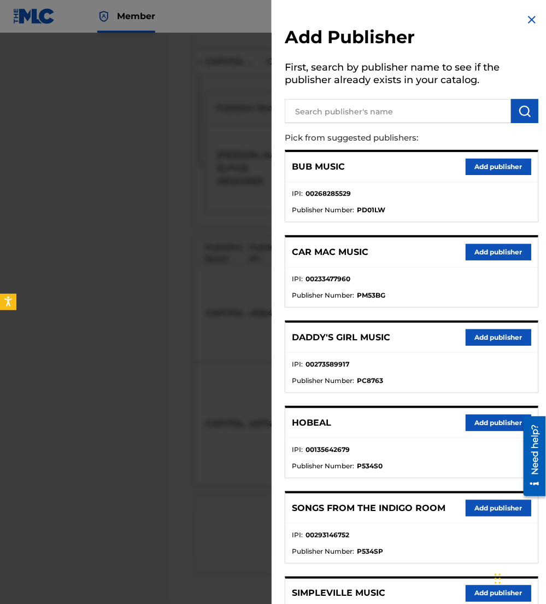
click at [366, 111] on input "text" at bounding box center [398, 111] width 226 height 24
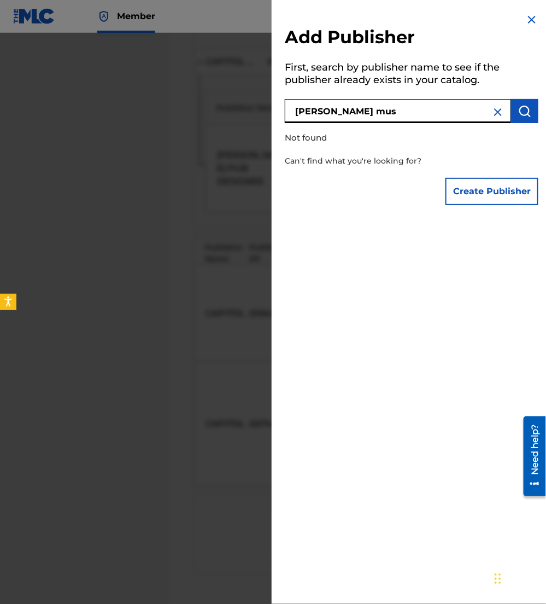
type input "isaiah schuman mus"
click at [488, 183] on button "Create Publisher" at bounding box center [492, 191] width 93 height 27
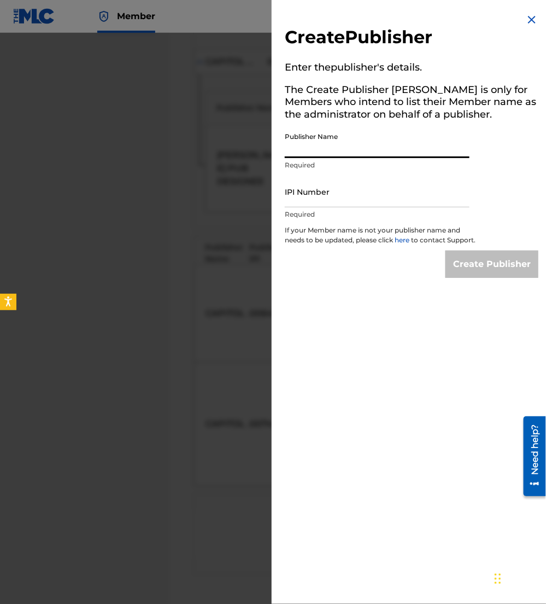
click at [362, 141] on input "Publisher Name" at bounding box center [377, 142] width 185 height 31
type input "Isaiah Schuman Music"
click at [310, 166] on p "Required" at bounding box center [377, 165] width 185 height 10
click at [292, 206] on input "IPI Number" at bounding box center [377, 191] width 185 height 31
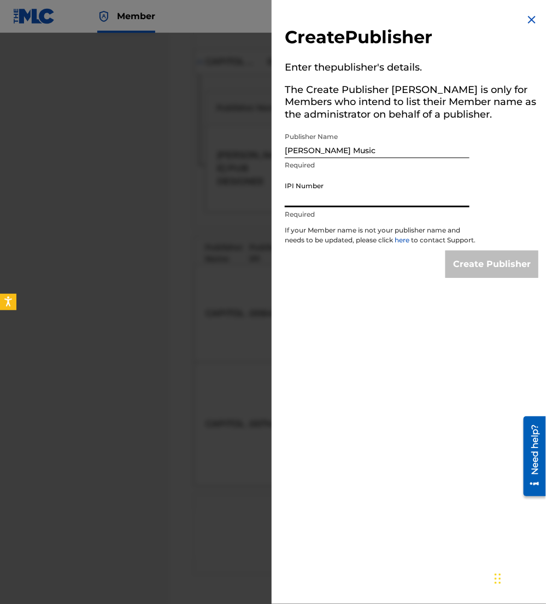
paste input "01002950015"
type input "01002950015"
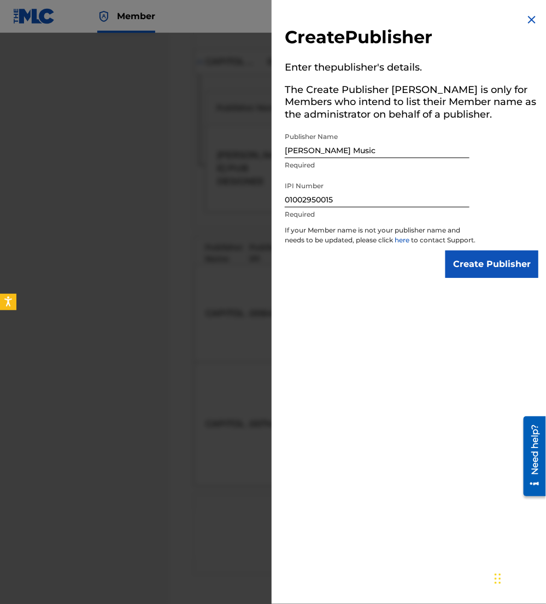
click at [483, 273] on input "Create Publisher" at bounding box center [492, 264] width 93 height 27
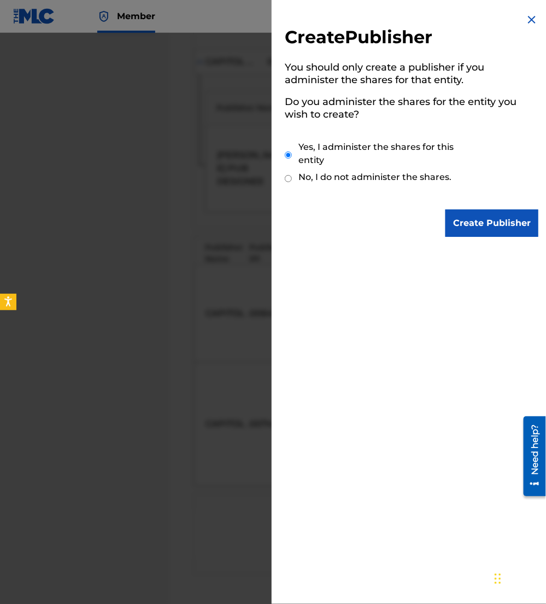
click at [492, 224] on input "Create Publisher" at bounding box center [492, 222] width 93 height 27
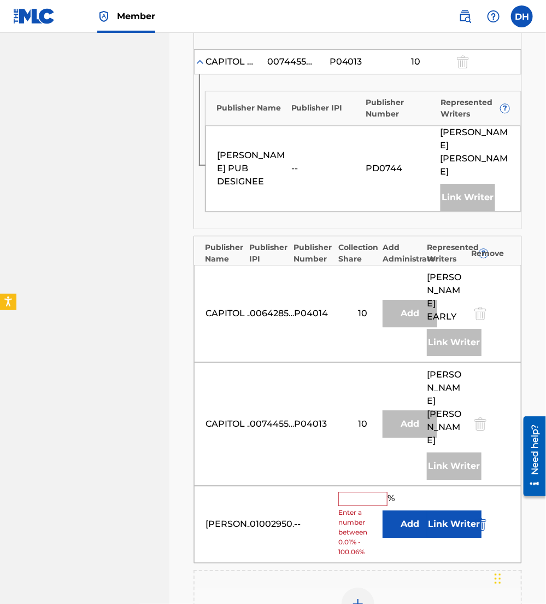
click at [414, 510] on button "Add" at bounding box center [410, 523] width 55 height 27
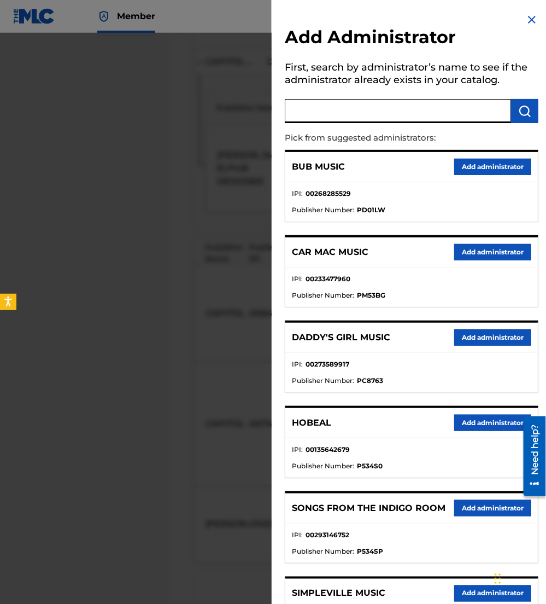
click at [343, 117] on input "text" at bounding box center [398, 111] width 226 height 24
type input "be essent"
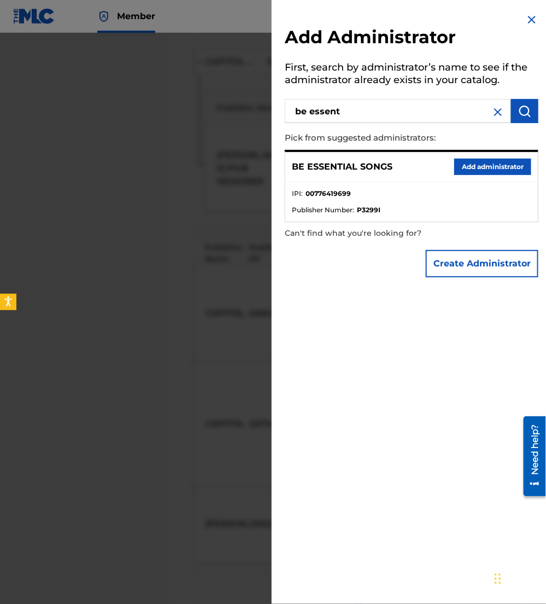
click at [475, 168] on button "Add administrator" at bounding box center [493, 167] width 77 height 16
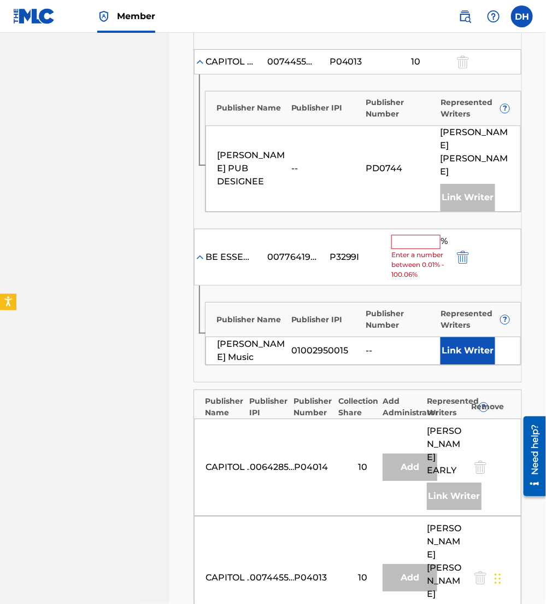
scroll to position [604, 0]
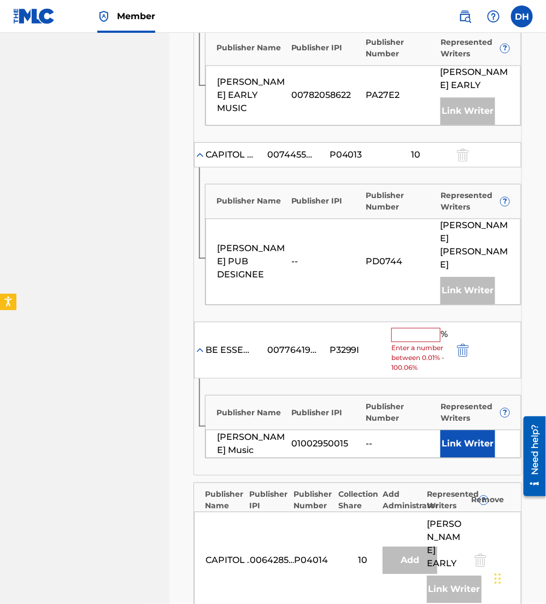
click at [430, 328] on input "text" at bounding box center [416, 335] width 49 height 14
type input "10"
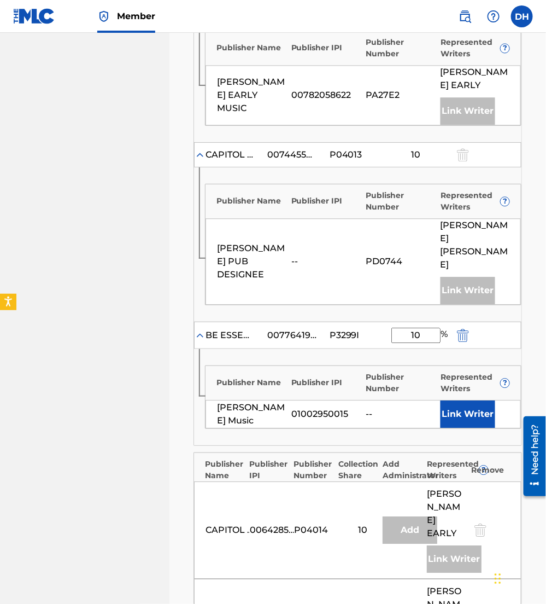
click at [459, 400] on button "Link Writer" at bounding box center [468, 413] width 55 height 27
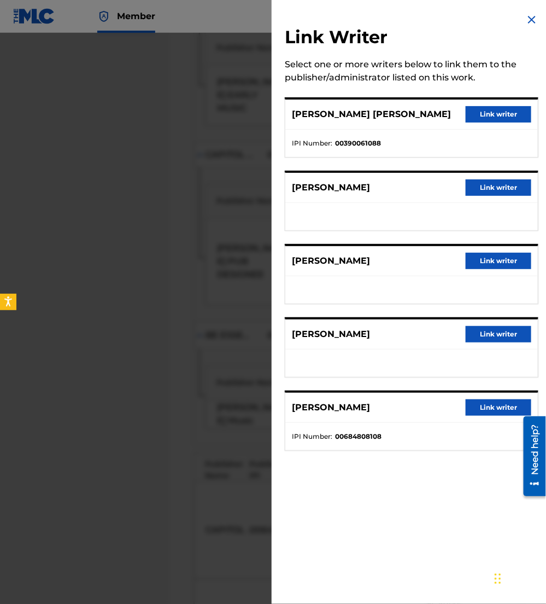
click at [494, 186] on button "Link writer" at bounding box center [499, 187] width 66 height 16
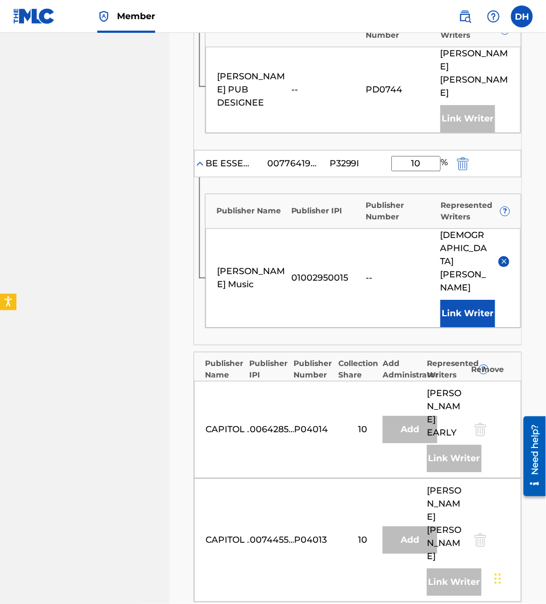
scroll to position [778, 0]
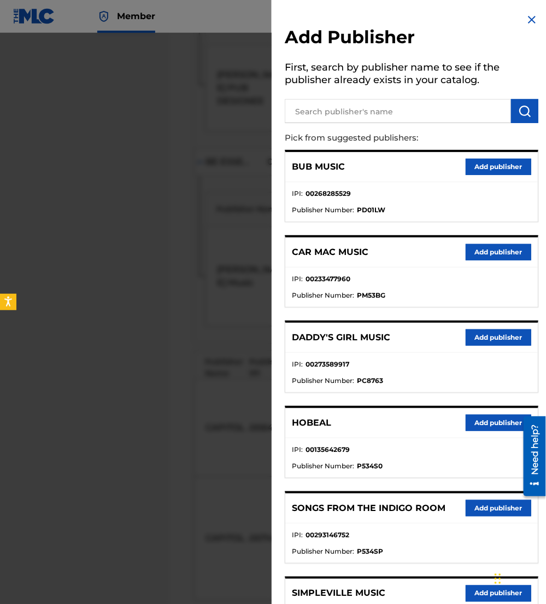
click at [363, 455] on li "IPI : 00135642679" at bounding box center [412, 453] width 240 height 16
click at [328, 113] on input "text" at bounding box center [398, 111] width 226 height 24
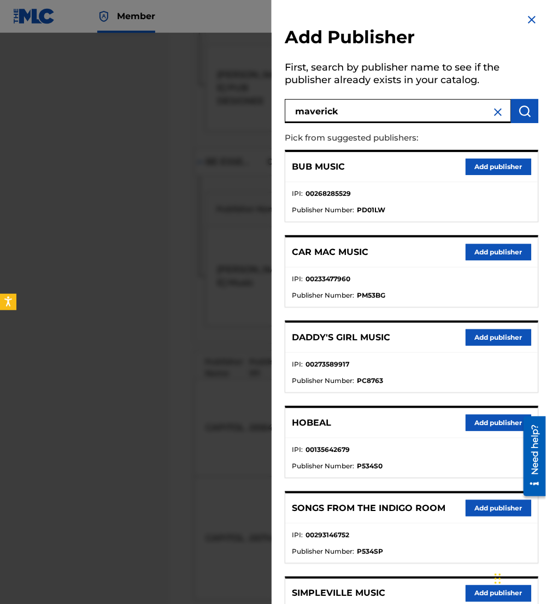
type input "maverick"
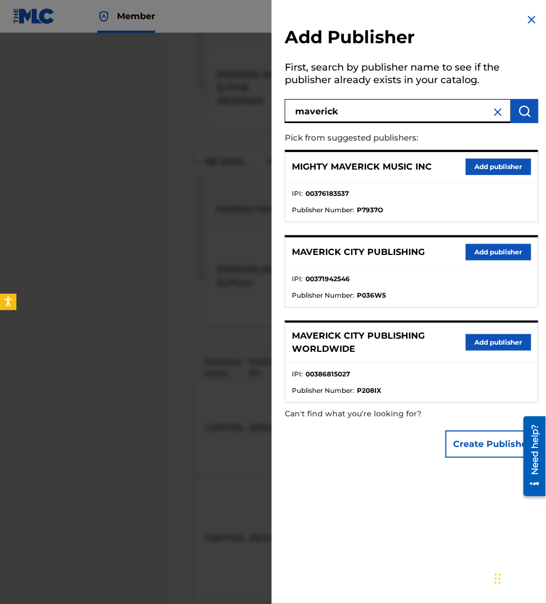
click at [509, 249] on button "Add publisher" at bounding box center [499, 252] width 66 height 16
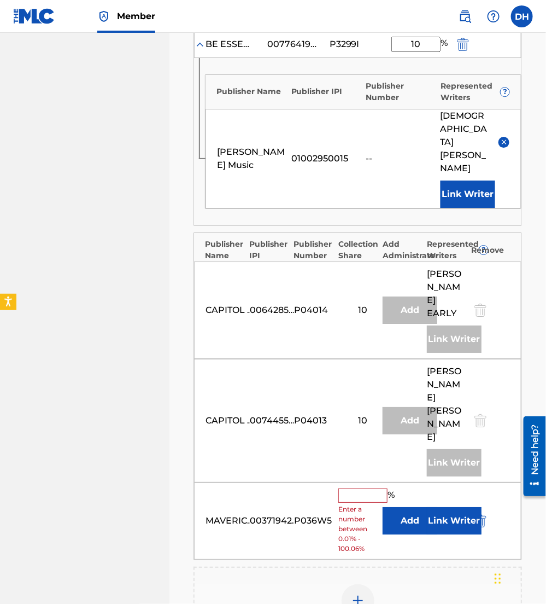
scroll to position [896, 0]
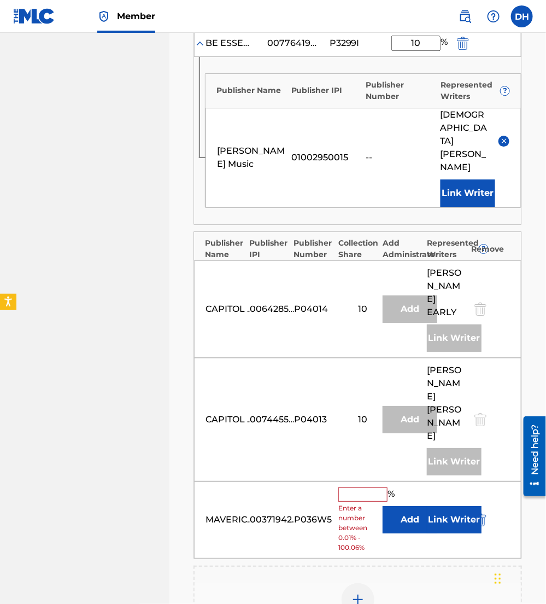
click at [405, 506] on button "Add" at bounding box center [410, 519] width 55 height 27
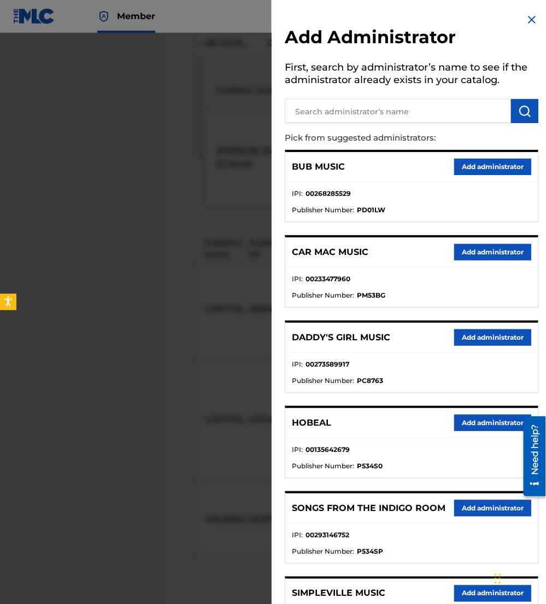
click at [381, 110] on input "text" at bounding box center [398, 111] width 226 height 24
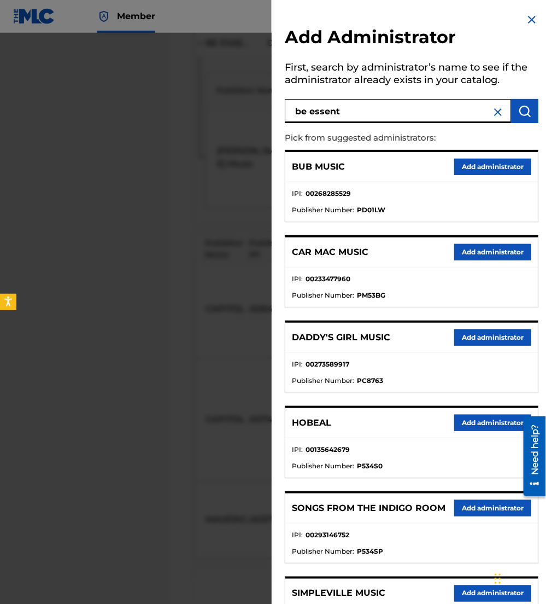
type input "be essent"
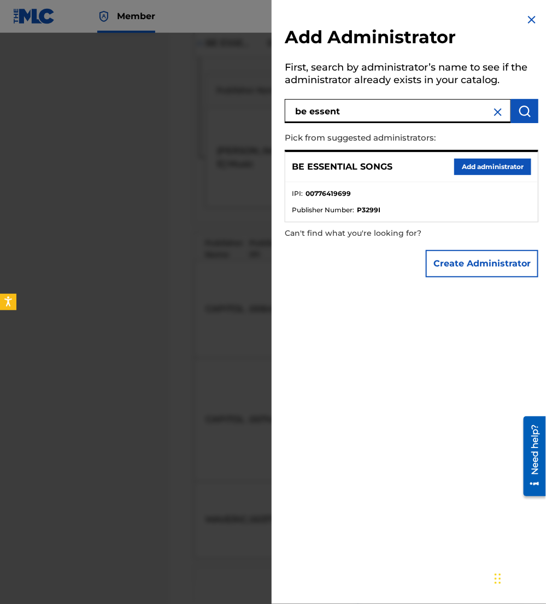
click at [468, 162] on button "Add administrator" at bounding box center [493, 167] width 77 height 16
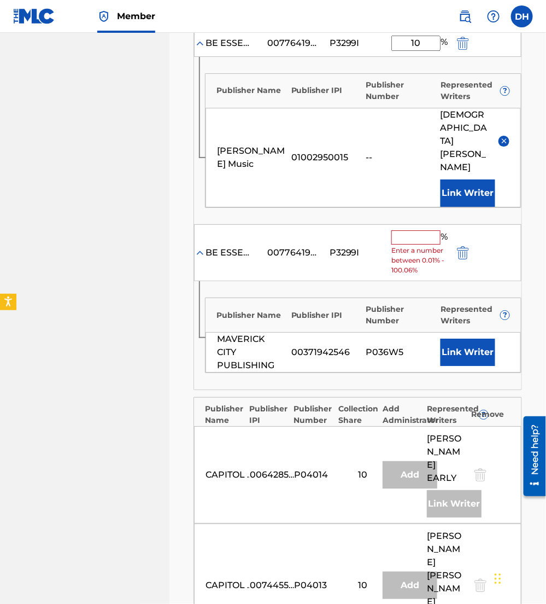
scroll to position [905, 0]
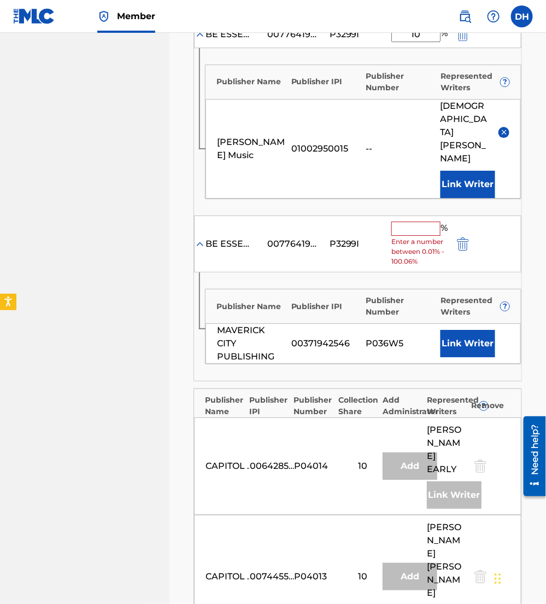
click at [470, 330] on button "Link Writer" at bounding box center [468, 343] width 55 height 27
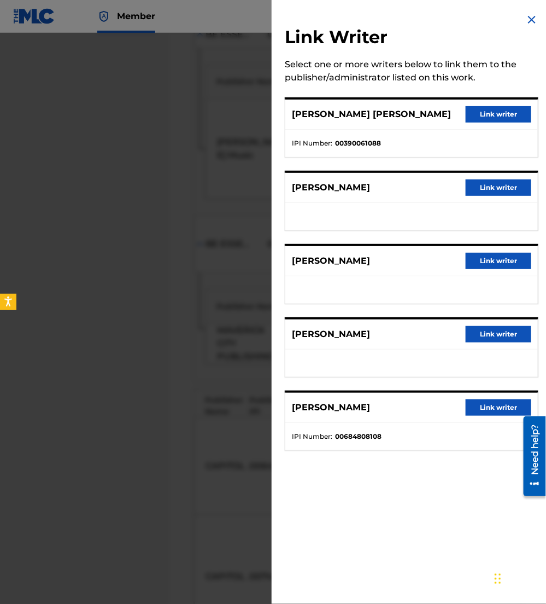
click at [468, 184] on button "Link writer" at bounding box center [499, 187] width 66 height 16
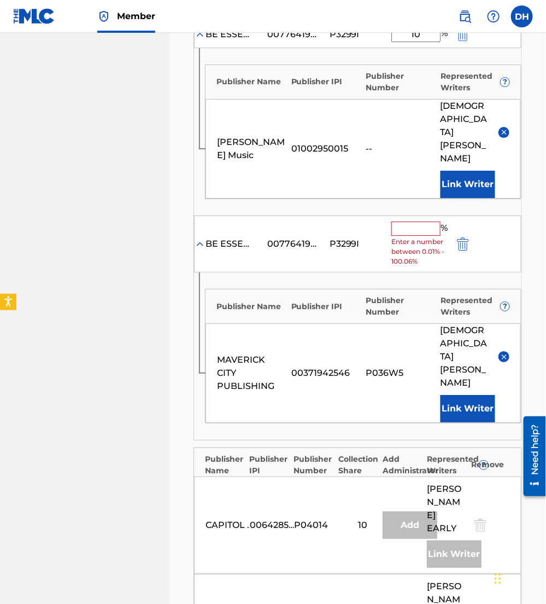
click at [418, 222] on input "text" at bounding box center [416, 229] width 49 height 14
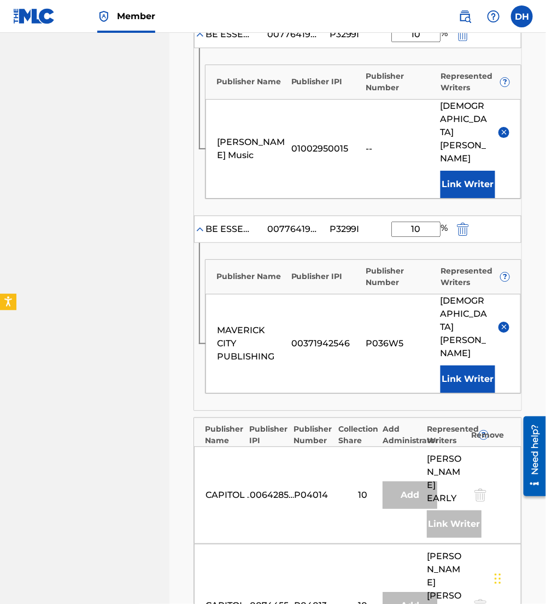
type input "10"
click at [136, 247] on nav "ESSENTIAL MUSIC PUBLISHING Summary Catalog Works Registration Claiming Tool Ind…" at bounding box center [85, 9] width 170 height 1763
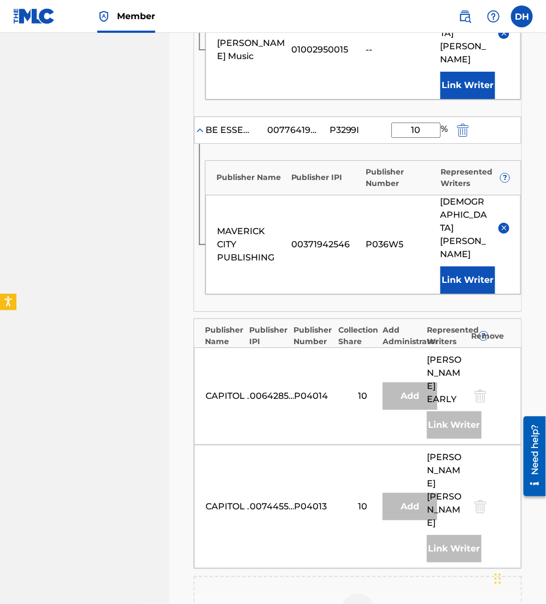
scroll to position [1007, 0]
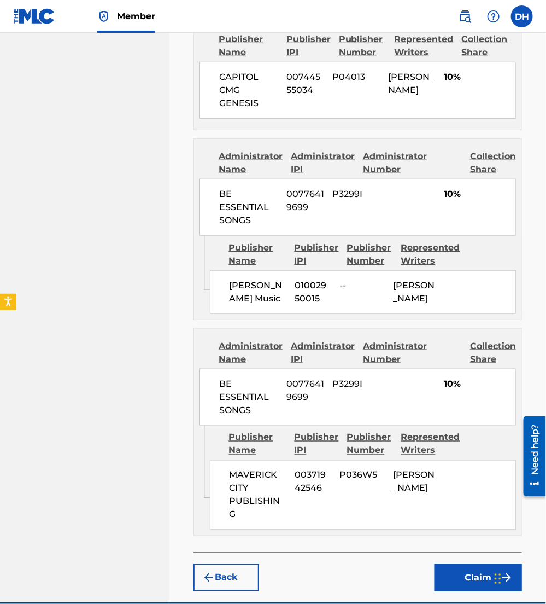
scroll to position [1378, 0]
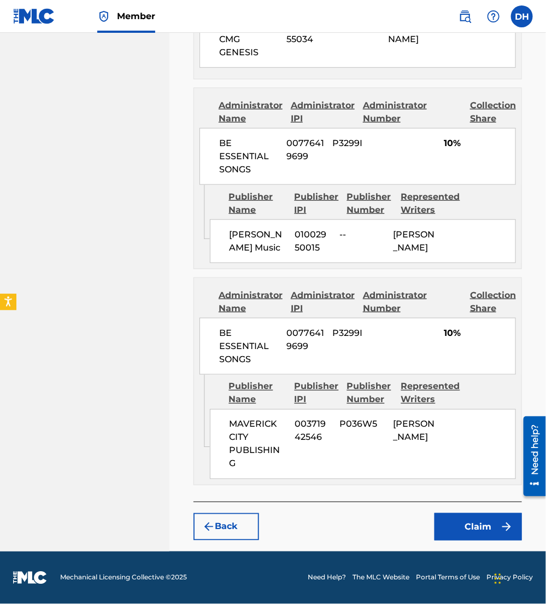
click at [466, 526] on button "Claim" at bounding box center [479, 526] width 88 height 27
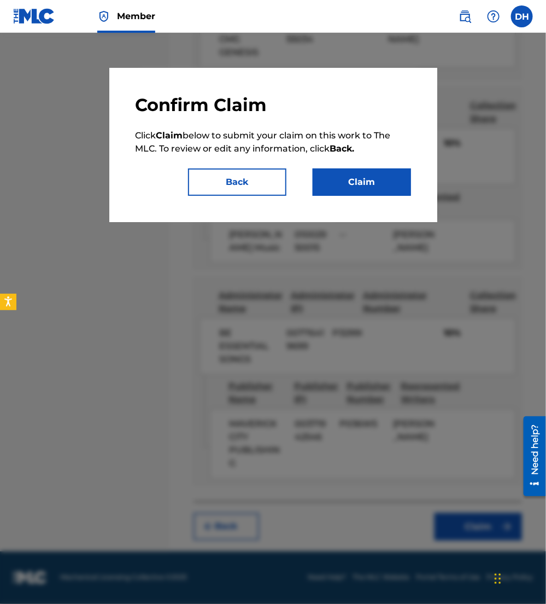
click at [369, 172] on button "Claim" at bounding box center [362, 181] width 98 height 27
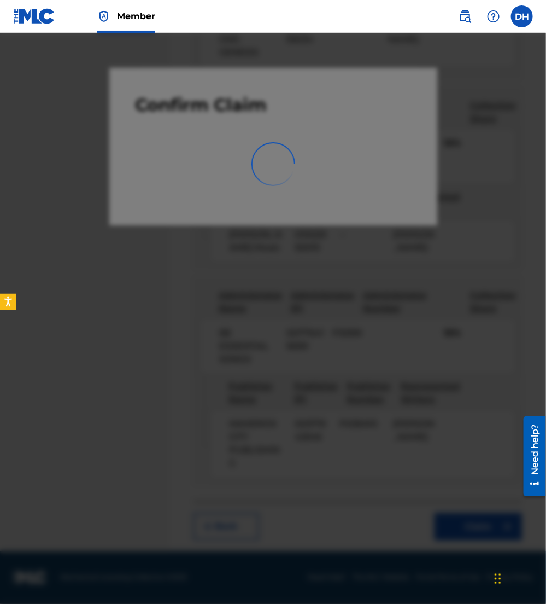
scroll to position [0, 0]
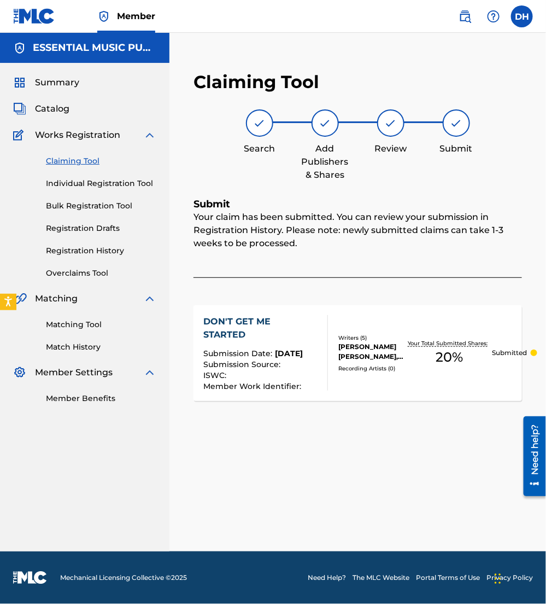
click at [49, 106] on span "Catalog" at bounding box center [52, 108] width 34 height 13
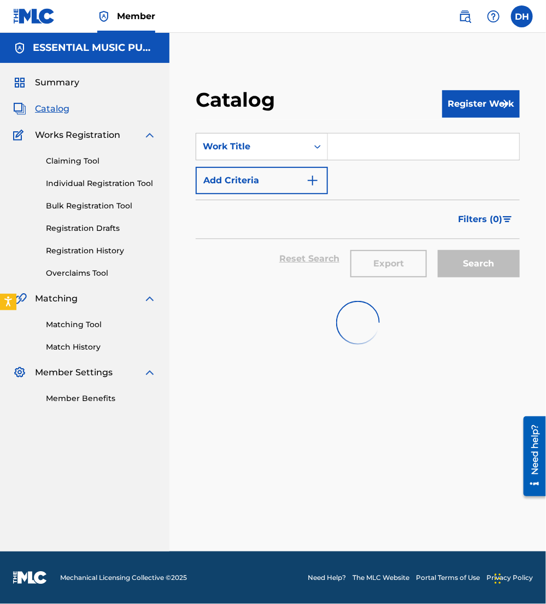
click at [339, 153] on input "Search Form" at bounding box center [423, 146] width 191 height 26
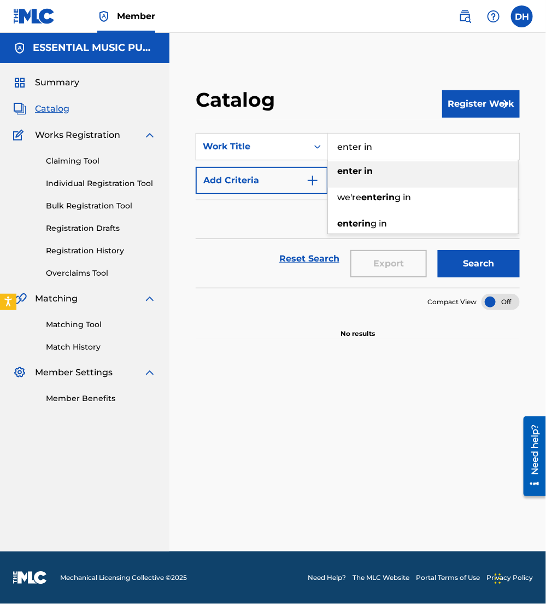
type input "enter in"
click at [275, 178] on button "Add Criteria" at bounding box center [262, 180] width 132 height 27
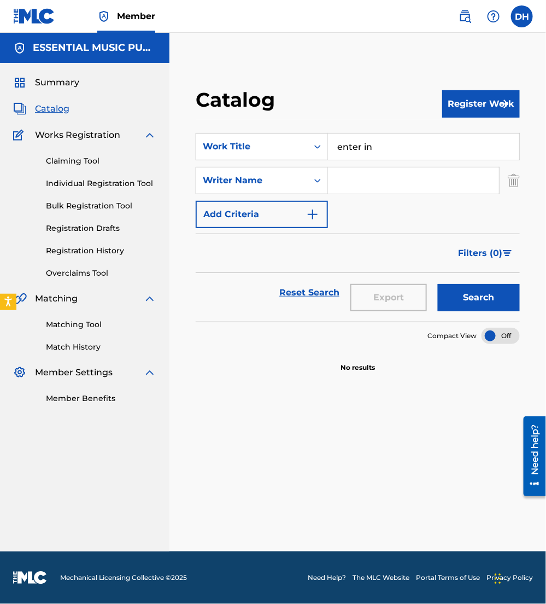
click at [383, 195] on div "SearchWithCriteria1dcd62df-baf9-4cdb-bf69-f90a8cf01888 Work Title enter in Sear…" at bounding box center [358, 180] width 324 height 95
click at [368, 183] on input "Search Form" at bounding box center [413, 180] width 171 height 26
type input "skinner"
click at [438, 284] on button "Search" at bounding box center [479, 297] width 82 height 27
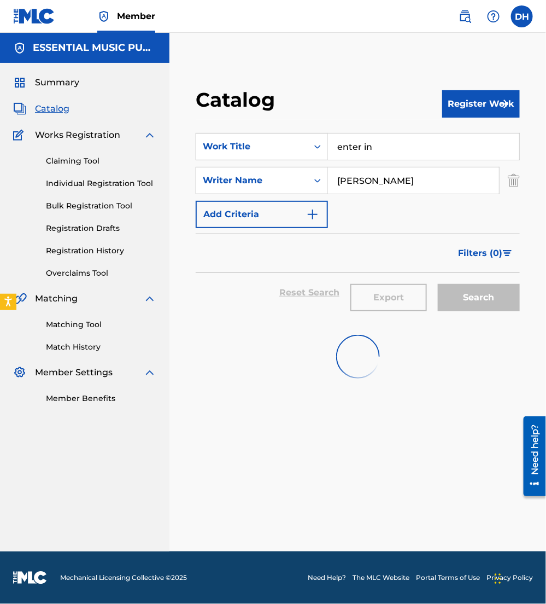
click at [325, 361] on div at bounding box center [358, 357] width 324 height 70
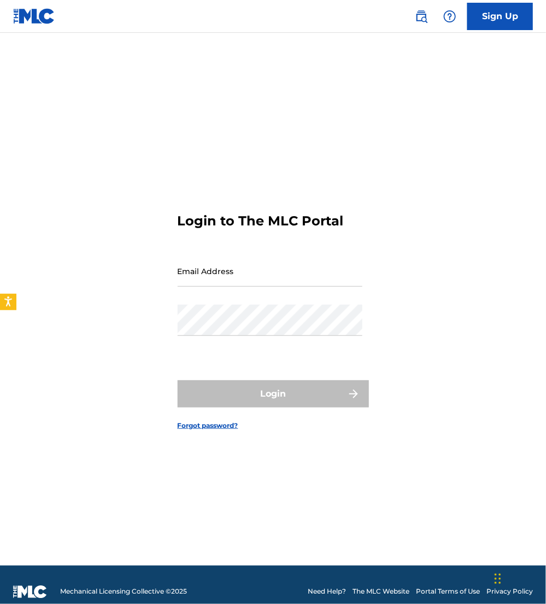
type input "[PERSON_NAME][EMAIL_ADDRESS][PERSON_NAME][DOMAIN_NAME]"
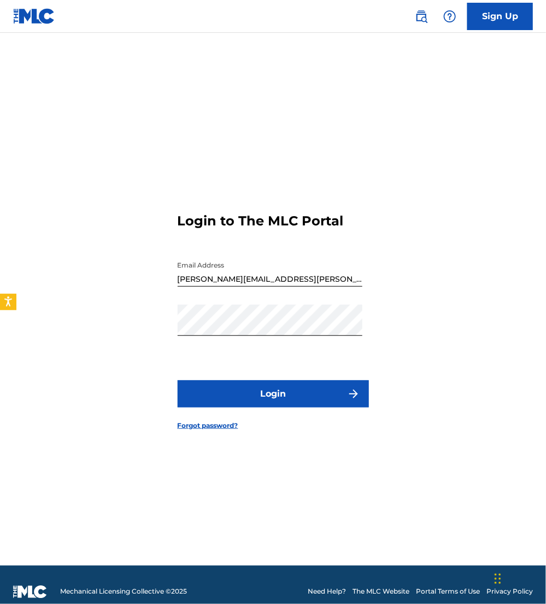
click at [230, 385] on div "Login" at bounding box center [273, 393] width 191 height 27
click at [232, 388] on button "Login" at bounding box center [273, 393] width 191 height 27
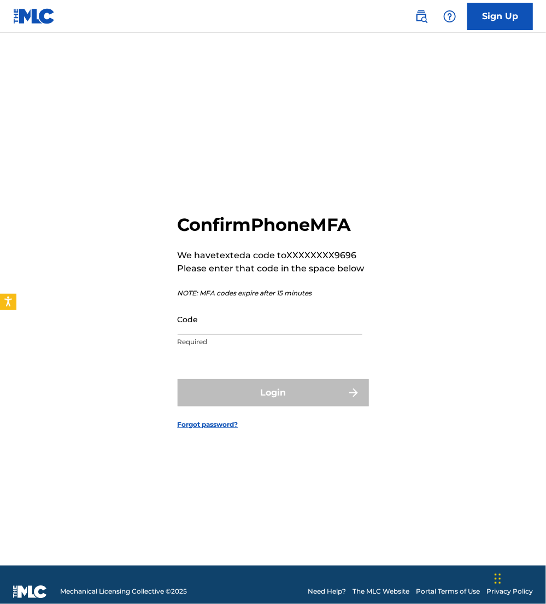
click at [219, 324] on input "Code" at bounding box center [270, 319] width 185 height 31
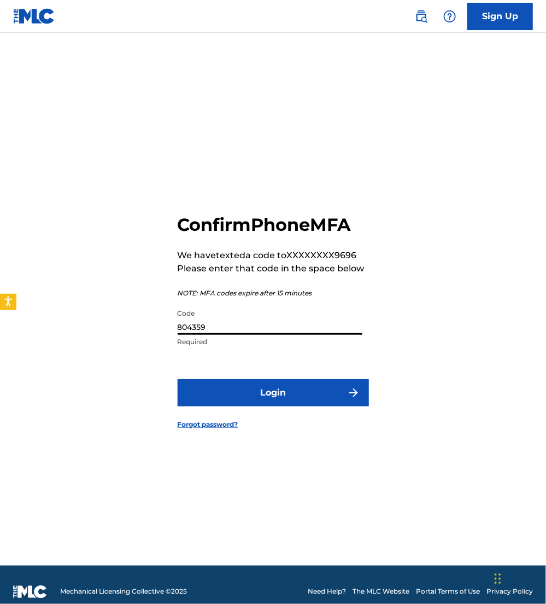
type input "804359"
click at [178, 379] on button "Login" at bounding box center [273, 392] width 191 height 27
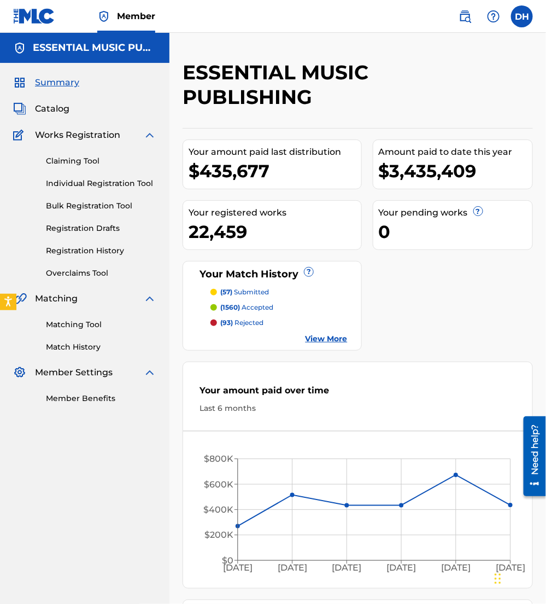
click at [455, 16] on span at bounding box center [480, 16] width 50 height 22
click at [460, 18] on img at bounding box center [465, 16] width 13 height 13
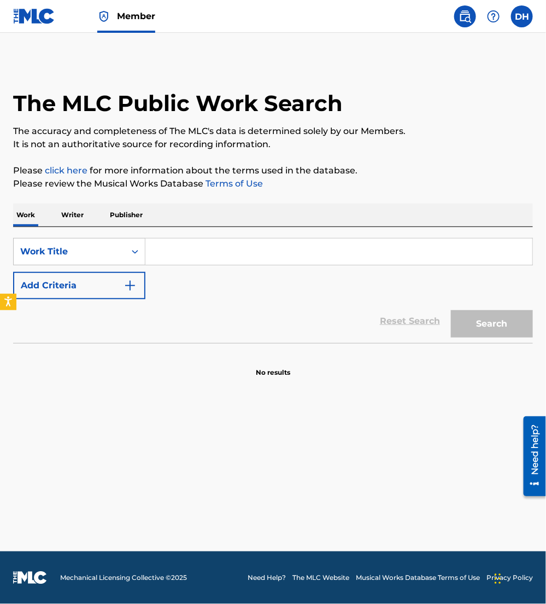
click at [187, 246] on input "Search Form" at bounding box center [338, 251] width 387 height 26
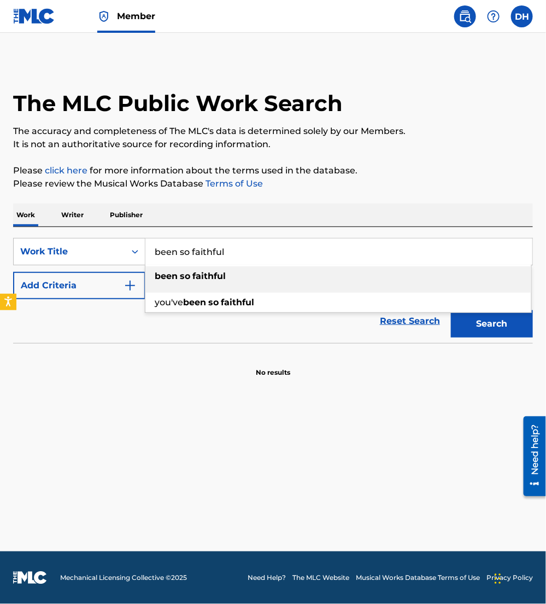
type input "been so faithful"
click at [241, 196] on div "The MLC Public Work Search The accuracy and completeness of The MLC's data is d…" at bounding box center [273, 218] width 546 height 317
click at [50, 281] on button "Add Criteria" at bounding box center [79, 285] width 132 height 27
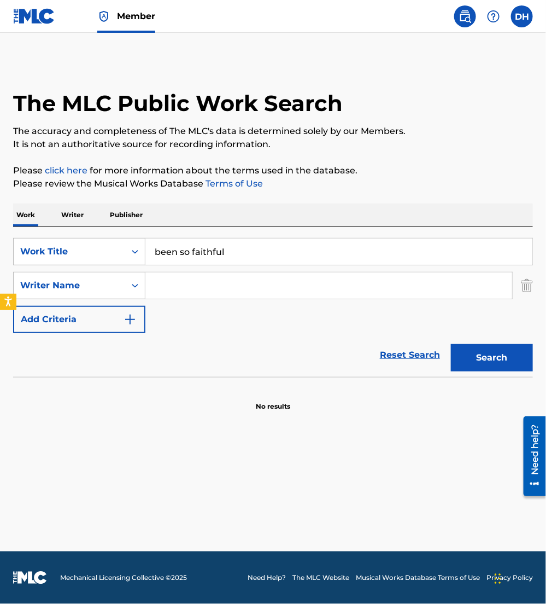
click at [154, 282] on input "Search Form" at bounding box center [328, 285] width 367 height 26
type input "n"
click at [451, 344] on button "Search" at bounding box center [492, 357] width 82 height 27
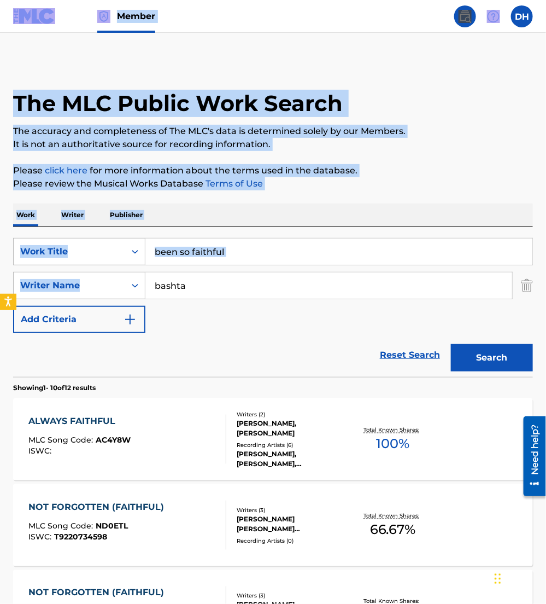
drag, startPoint x: 263, startPoint y: 270, endPoint x: 0, endPoint y: 296, distance: 263.9
click at [0, 297] on html "Accessibility Screen-Reader Guide, Feedback, and Issue Reporting | New window M…" at bounding box center [273, 302] width 546 height 604
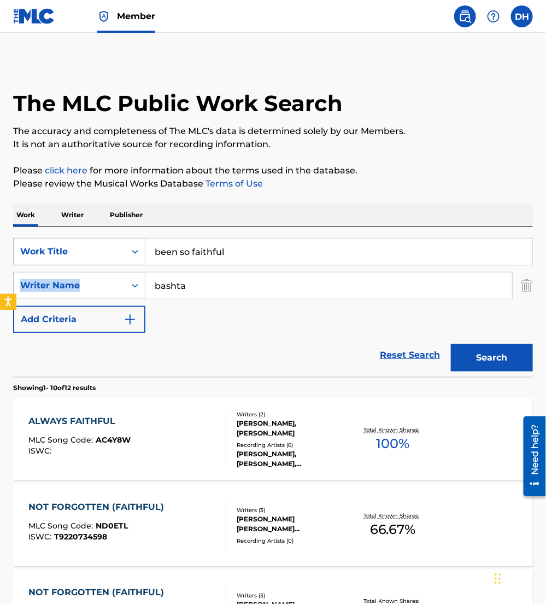
click at [222, 279] on input "bashta" at bounding box center [328, 285] width 367 height 26
type input "horsey"
click at [451, 344] on button "Search" at bounding box center [492, 357] width 82 height 27
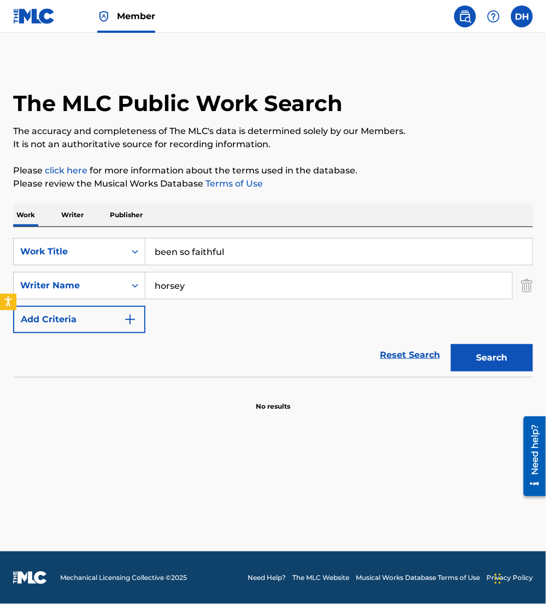
drag, startPoint x: 58, startPoint y: 258, endPoint x: 0, endPoint y: 259, distance: 58.0
click at [0, 260] on html "Accessibility Screen-Reader Guide, Feedback, and Issue Reporting | New window M…" at bounding box center [273, 302] width 546 height 604
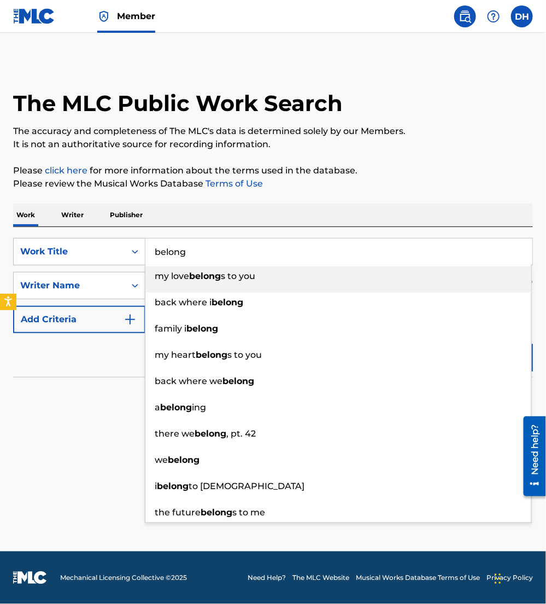
type input "belong"
click at [224, 202] on div "The MLC Public Work Search The accuracy and completeness of The MLC's data is d…" at bounding box center [273, 235] width 546 height 351
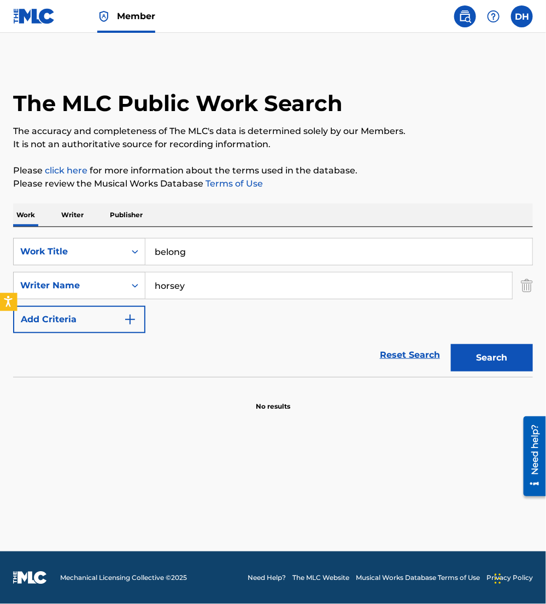
drag, startPoint x: 23, startPoint y: 289, endPoint x: 0, endPoint y: 303, distance: 27.0
click at [0, 304] on html "Accessibility Screen-Reader Guide, Feedback, and Issue Reporting | New window M…" at bounding box center [273, 302] width 546 height 604
type input "moore"
click at [451, 344] on button "Search" at bounding box center [492, 357] width 82 height 27
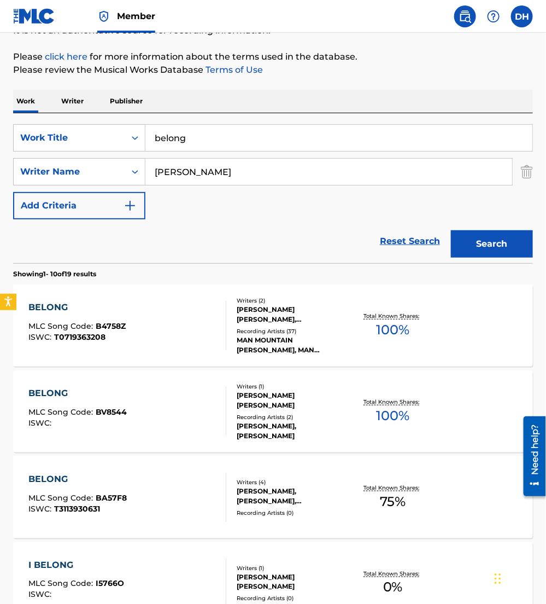
scroll to position [117, 0]
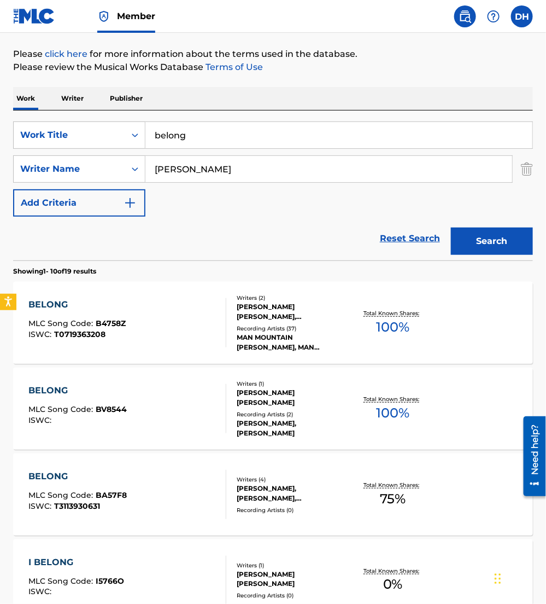
click at [136, 339] on div "BELONG MLC Song Code : B4758Z ISWC : T0719363208" at bounding box center [127, 322] width 197 height 49
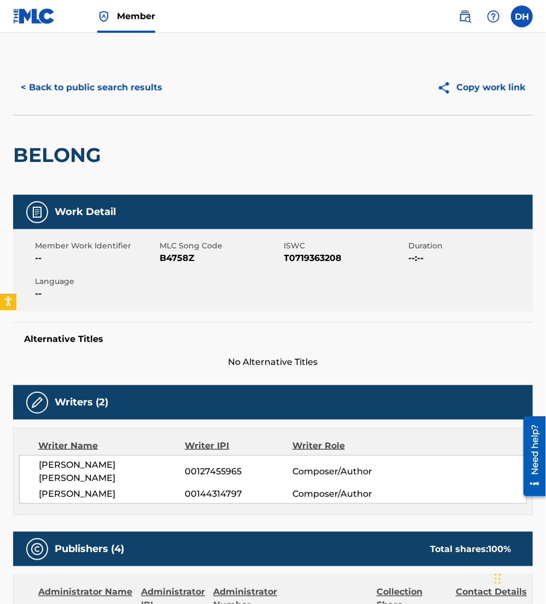
click at [114, 91] on button "< Back to public search results" at bounding box center [91, 87] width 157 height 27
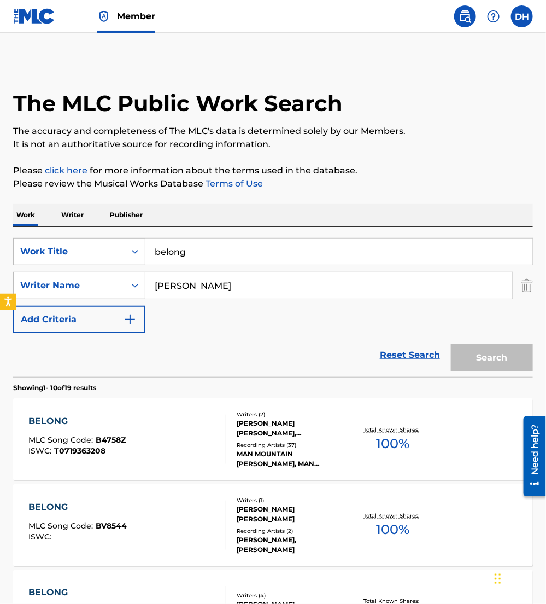
scroll to position [117, 0]
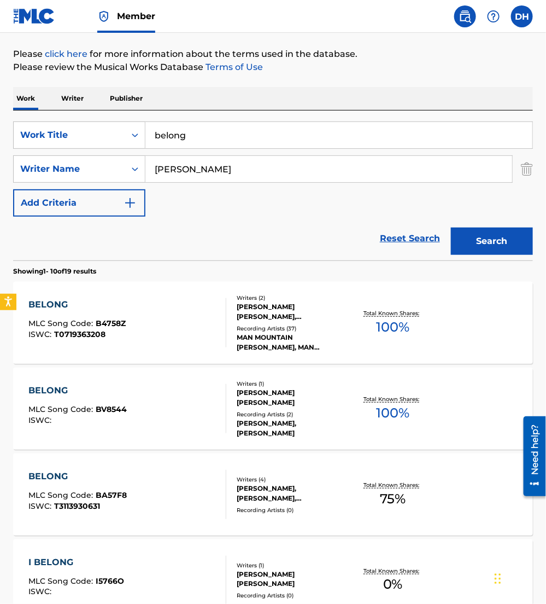
drag, startPoint x: 201, startPoint y: 172, endPoint x: 10, endPoint y: 181, distance: 191.6
click at [10, 181] on div "The MLC Public Work Search The accuracy and completeness of The MLC's data is d…" at bounding box center [273, 568] width 546 height 1249
type input "gaines"
click at [451, 228] on button "Search" at bounding box center [492, 241] width 82 height 27
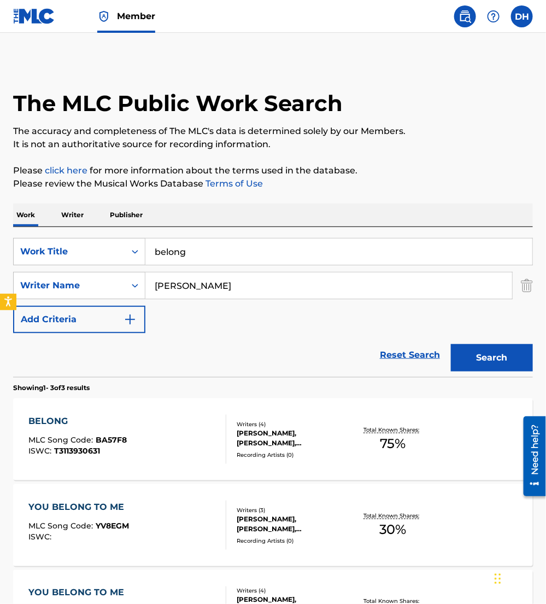
click at [195, 440] on div "BELONG MLC Song Code : BA57F8 ISWC : T3113930631" at bounding box center [127, 439] width 197 height 49
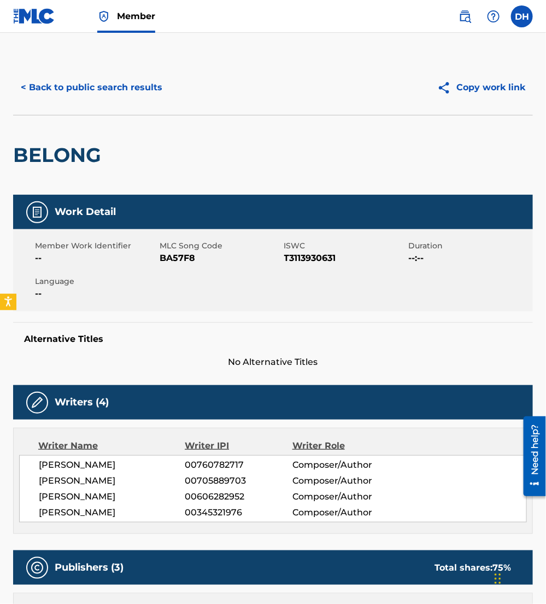
click at [108, 100] on button "< Back to public search results" at bounding box center [91, 87] width 157 height 27
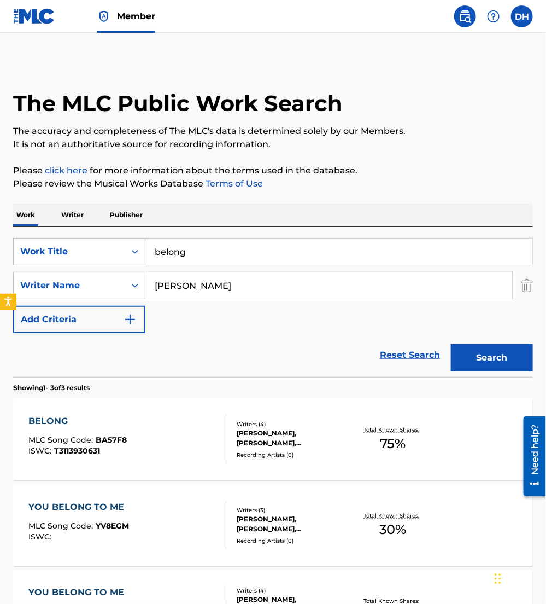
drag, startPoint x: 94, startPoint y: 256, endPoint x: 0, endPoint y: 257, distance: 93.5
click at [0, 258] on html "Accessibility Screen-Reader Guide, Feedback, and Issue Reporting | New window M…" at bounding box center [273, 302] width 546 height 604
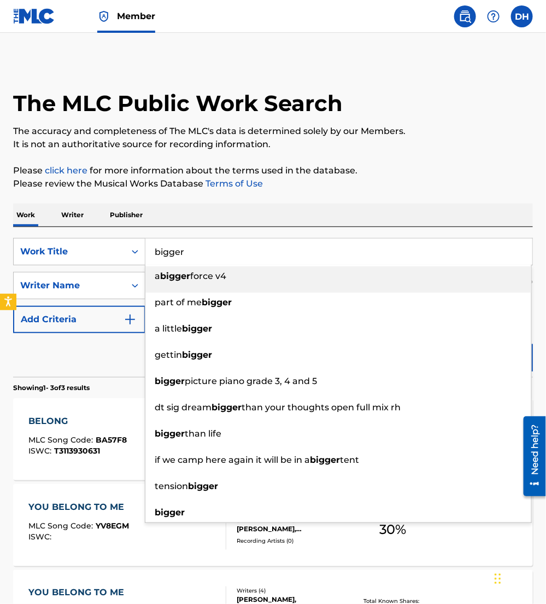
type input "bigger"
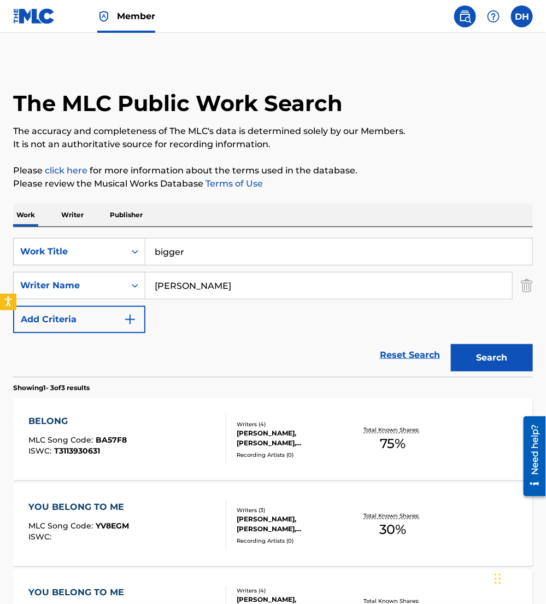
click at [219, 205] on div "Work Writer Publisher" at bounding box center [273, 214] width 520 height 23
drag, startPoint x: 238, startPoint y: 298, endPoint x: 78, endPoint y: 288, distance: 161.1
click at [78, 288] on div "SearchWithCriteriab7dd33b2-2b5d-4c9a-8ca6-b91541695da7 Writer Name gaines" at bounding box center [273, 285] width 520 height 27
click at [451, 344] on button "Search" at bounding box center [492, 357] width 82 height 27
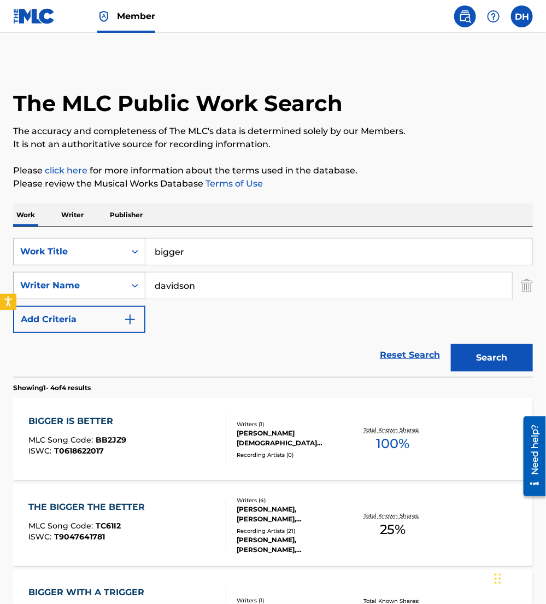
drag, startPoint x: 194, startPoint y: 286, endPoint x: 64, endPoint y: 281, distance: 129.7
drag, startPoint x: 64, startPoint y: 281, endPoint x: 389, endPoint y: 283, distance: 324.9
drag, startPoint x: 218, startPoint y: 284, endPoint x: 84, endPoint y: 288, distance: 134.1
click at [84, 288] on div "SearchWithCriteriab7dd33b2-2b5d-4c9a-8ca6-b91541695da7 Writer Name davidson" at bounding box center [273, 285] width 520 height 27
type input "hill"
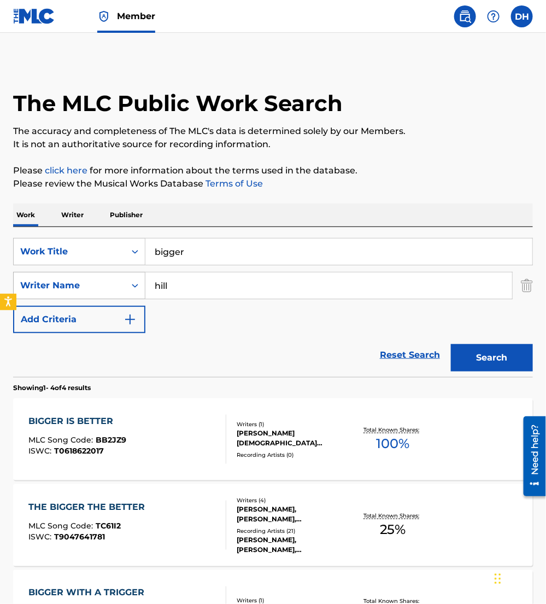
click at [451, 344] on button "Search" at bounding box center [492, 357] width 82 height 27
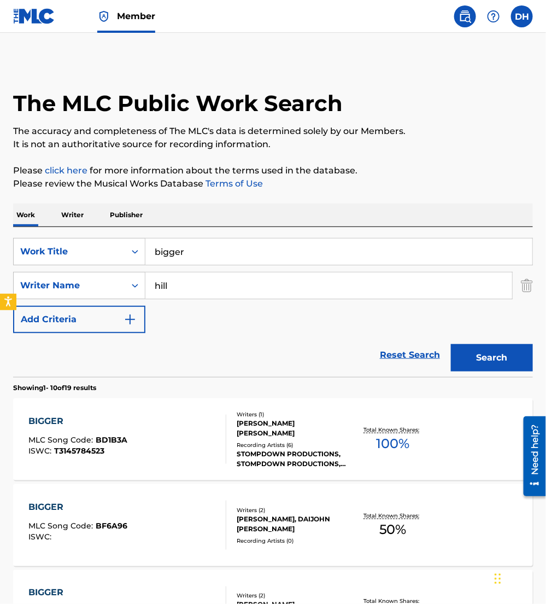
click at [205, 288] on input "hill" at bounding box center [328, 285] width 367 height 26
type input "[PERSON_NAME]"
click at [451, 344] on button "Search" at bounding box center [492, 357] width 82 height 27
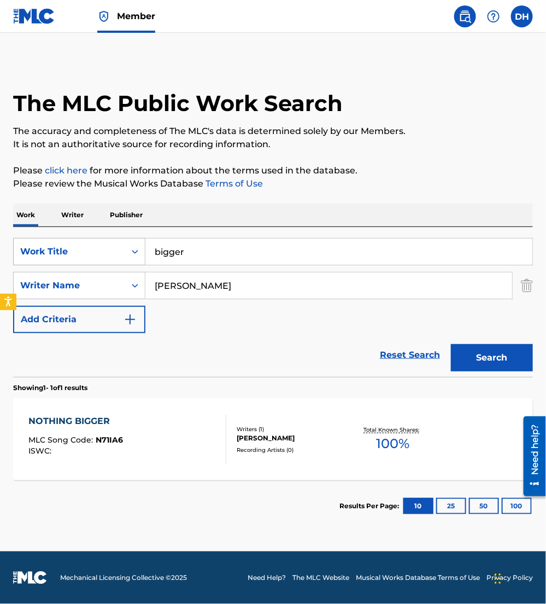
drag, startPoint x: 30, startPoint y: 263, endPoint x: 21, endPoint y: 261, distance: 8.9
click at [21, 261] on div "SearchWithCriteriaea9fa53c-3f25-49a9-857b-59db1879cbfd Work Title bigger" at bounding box center [273, 251] width 520 height 27
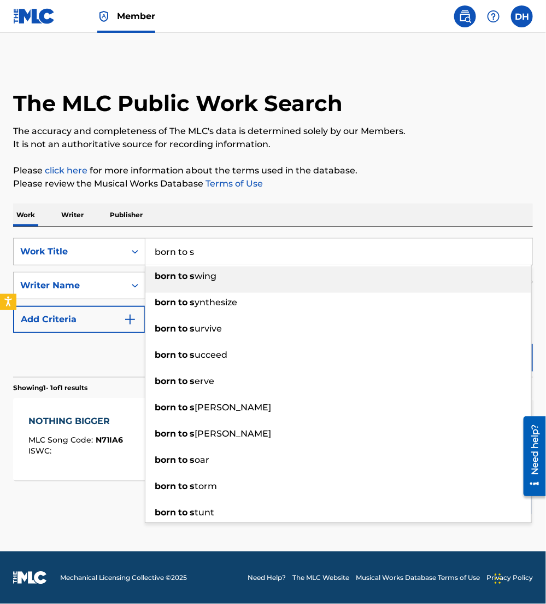
click at [225, 250] on input "born to s" at bounding box center [338, 251] width 387 height 26
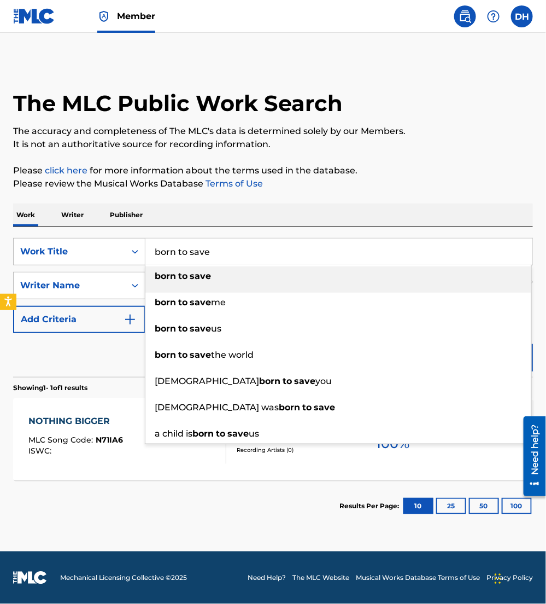
type input "born to save"
click at [208, 231] on div "SearchWithCriteriaea9fa53c-3f25-49a9-857b-59db1879cbfd Work Title born to save …" at bounding box center [273, 302] width 520 height 150
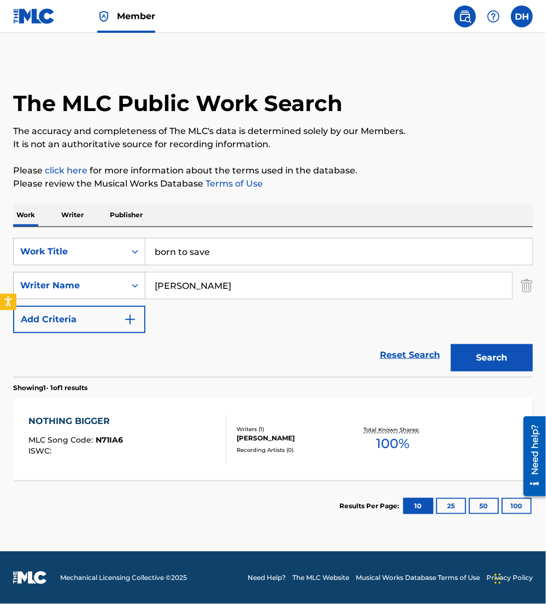
drag, startPoint x: 107, startPoint y: 292, endPoint x: 38, endPoint y: 295, distance: 69.5
click at [38, 295] on div "SearchWithCriteriab7dd33b2-2b5d-4c9a-8ca6-b91541695da7 Writer Name viola" at bounding box center [273, 285] width 520 height 27
type input "moore"
click at [451, 344] on button "Search" at bounding box center [492, 357] width 82 height 27
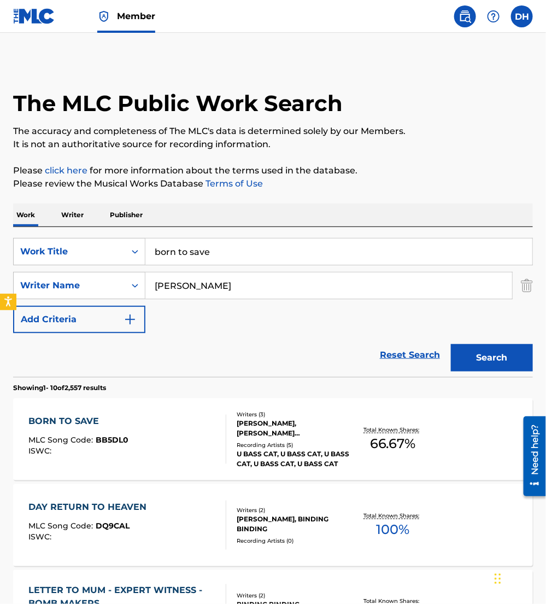
click at [94, 444] on span "MLC Song Code :" at bounding box center [62, 440] width 67 height 10
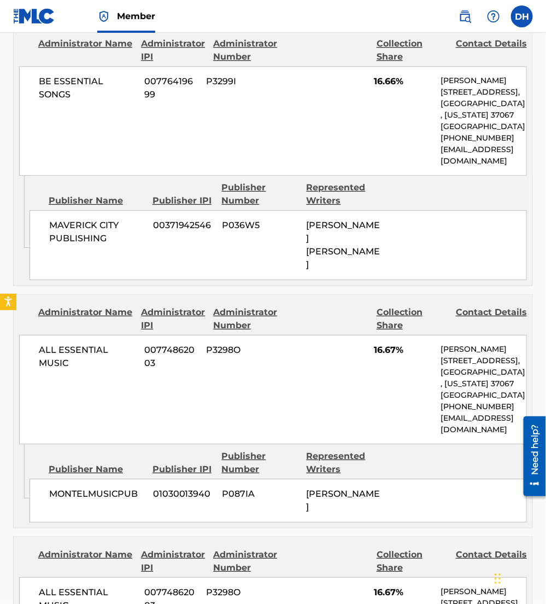
scroll to position [834, 0]
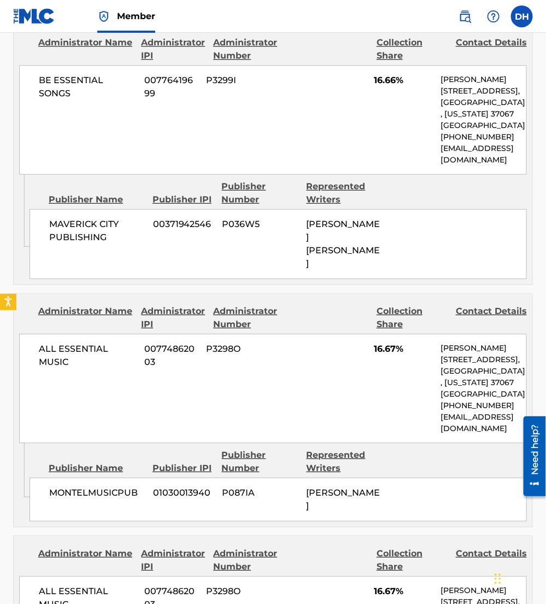
click at [305, 443] on div "Publisher Name Publisher IPI Publisher Number Represented Writers MONTELMUSICPU…" at bounding box center [281, 482] width 503 height 78
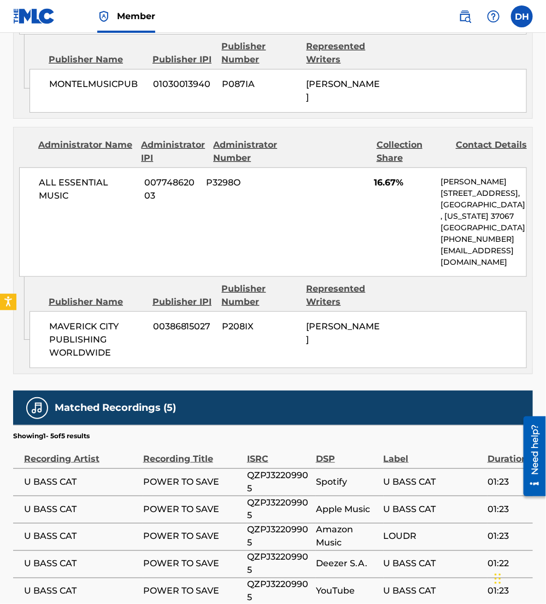
scroll to position [1294, 0]
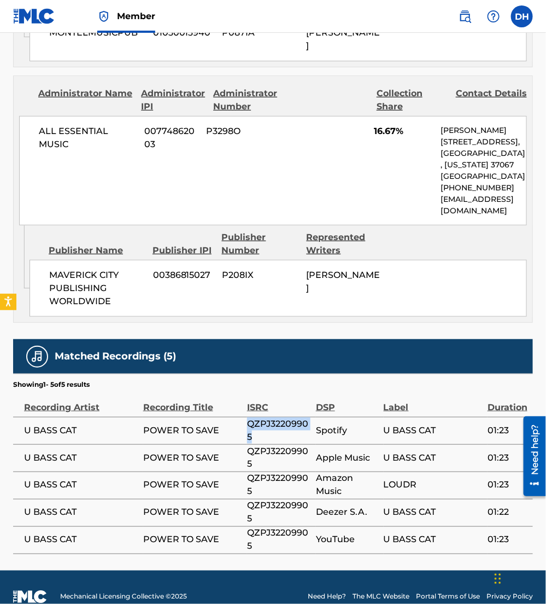
drag, startPoint x: 259, startPoint y: 418, endPoint x: 244, endPoint y: 409, distance: 17.5
click at [244, 417] on tr "U BASS CAT POWER TO SAVE QZPJ32209905 Spotify U BASS CAT 01:23" at bounding box center [273, 430] width 520 height 27
copy tr "QZPJ32209905"
click at [195, 424] on span "POWER TO SAVE" at bounding box center [192, 430] width 98 height 13
drag, startPoint x: 290, startPoint y: 409, endPoint x: 13, endPoint y: 419, distance: 278.0
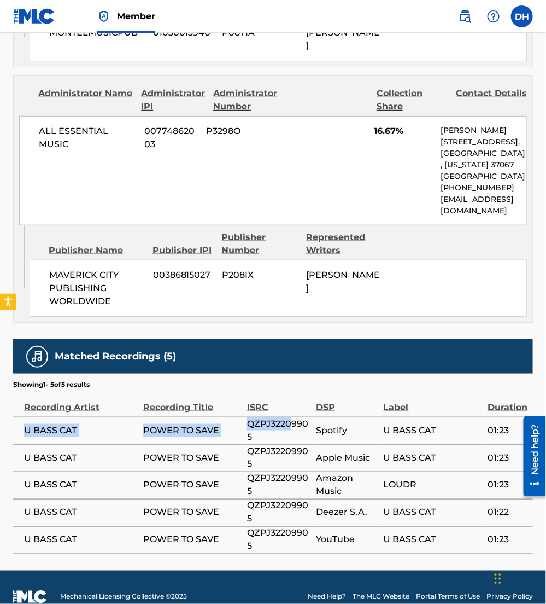
click at [13, 419] on tr "U BASS CAT POWER TO SAVE QZPJ32209905 Spotify U BASS CAT 01:23" at bounding box center [273, 430] width 520 height 27
copy tr "U BASS CAT POWER TO SAVE QZPJ3220"
click at [307, 417] on span "QZPJ32209905" at bounding box center [278, 430] width 63 height 26
drag, startPoint x: 170, startPoint y: 415, endPoint x: 14, endPoint y: 420, distance: 156.5
click at [14, 420] on tr "U BASS CAT POWER TO SAVE QZPJ32209905 Spotify U BASS CAT 01:23" at bounding box center [273, 430] width 520 height 27
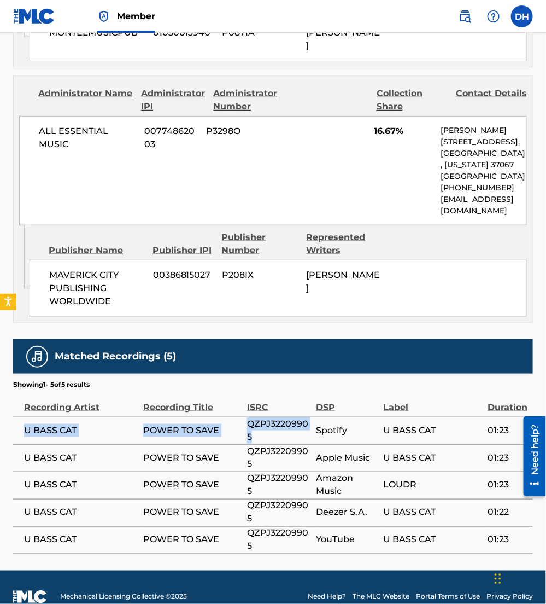
copy tr "U BASS CAT POWER TO SAVE QZPJ32209905"
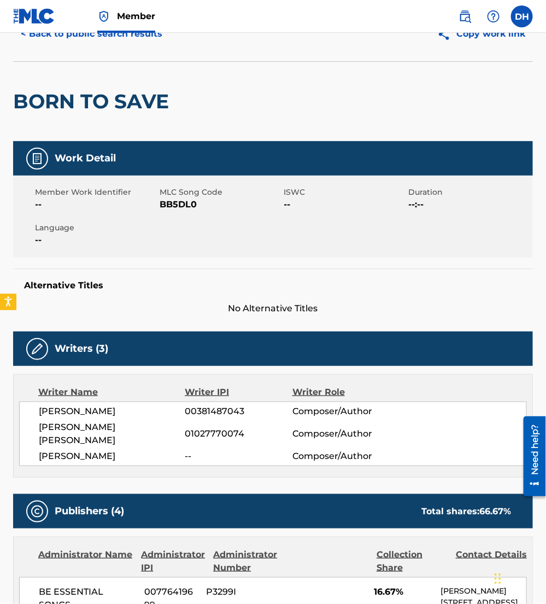
scroll to position [0, 0]
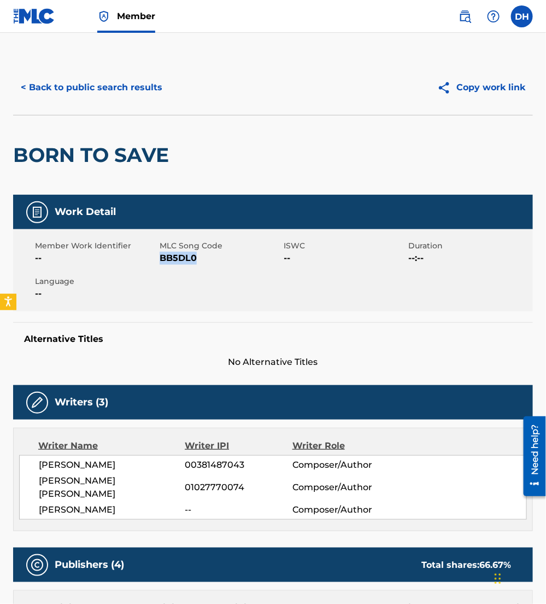
drag, startPoint x: 161, startPoint y: 257, endPoint x: 232, endPoint y: 258, distance: 70.6
click at [232, 258] on span "BB5DL0" at bounding box center [221, 258] width 122 height 13
copy span "BB5DL0"
click at [119, 96] on button "< Back to public search results" at bounding box center [91, 87] width 157 height 27
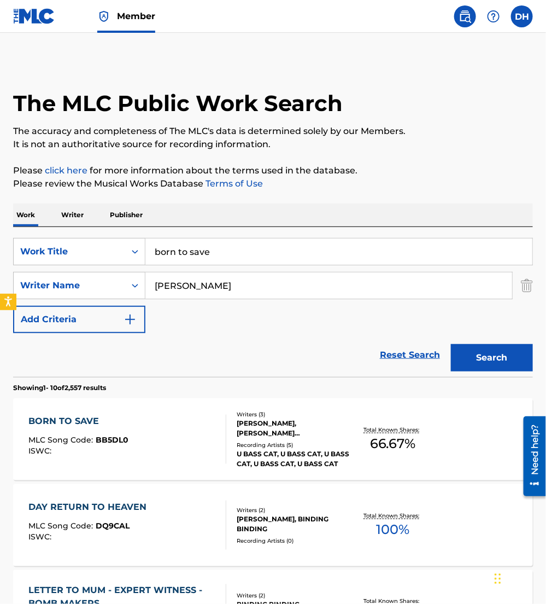
drag, startPoint x: 255, startPoint y: 253, endPoint x: 0, endPoint y: 252, distance: 254.9
click at [0, 252] on html "Accessibility Screen-Reader Guide, Feedback, and Issue Reporting | New window M…" at bounding box center [273, 302] width 546 height 604
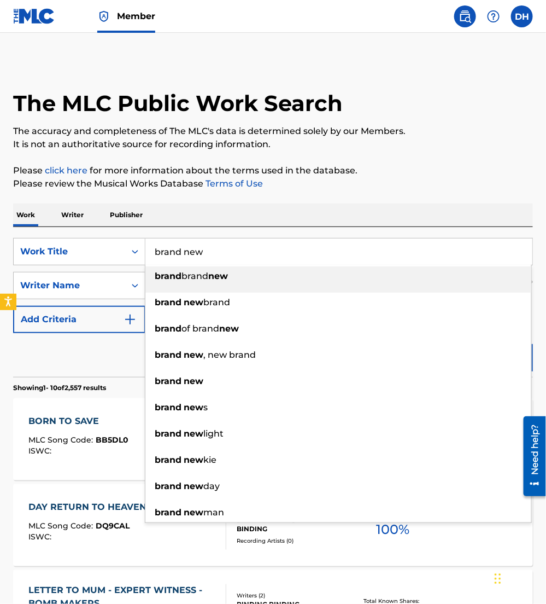
type input "brand new"
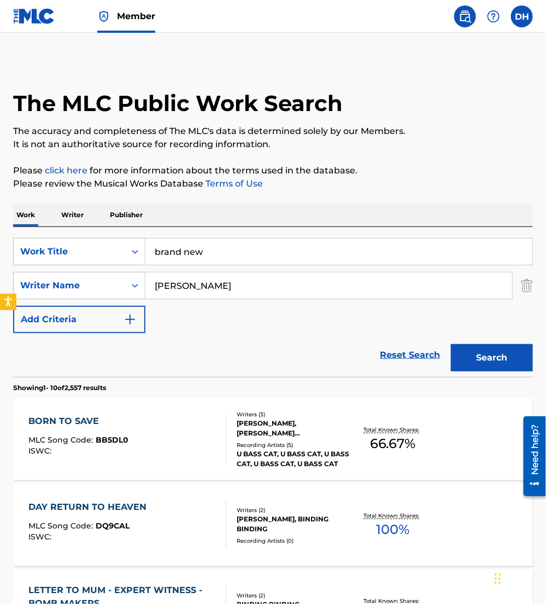
drag, startPoint x: 186, startPoint y: 296, endPoint x: 85, endPoint y: 283, distance: 102.0
click at [85, 283] on div "SearchWithCriteriab7dd33b2-2b5d-4c9a-8ca6-b91541695da7 Writer Name moore" at bounding box center [273, 285] width 520 height 27
type input "colle"
click at [451, 344] on button "Search" at bounding box center [492, 357] width 82 height 27
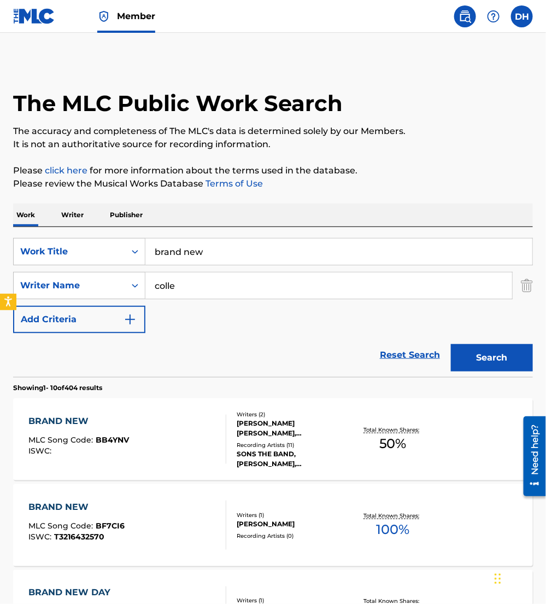
click at [145, 463] on div "BRAND NEW MLC Song Code : BB4YNV ISWC :" at bounding box center [127, 439] width 197 height 49
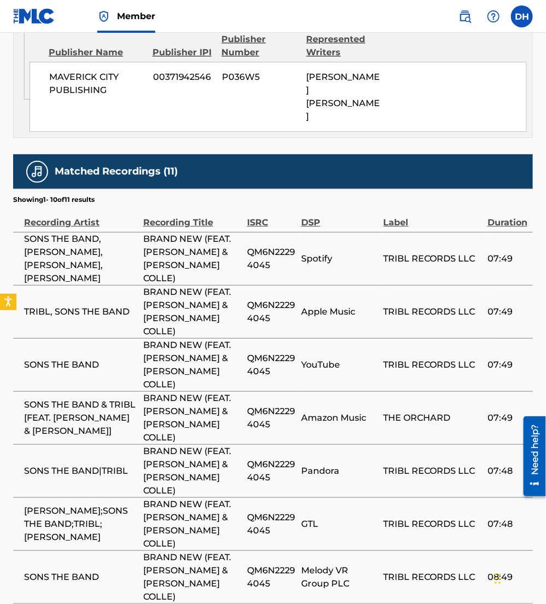
scroll to position [1060, 0]
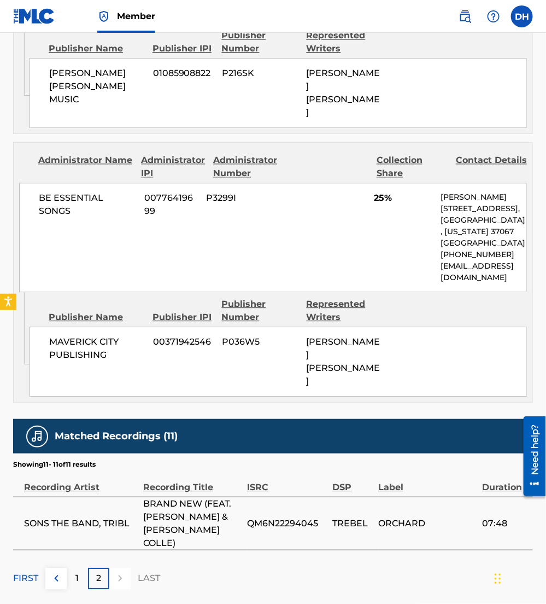
scroll to position [0, 0]
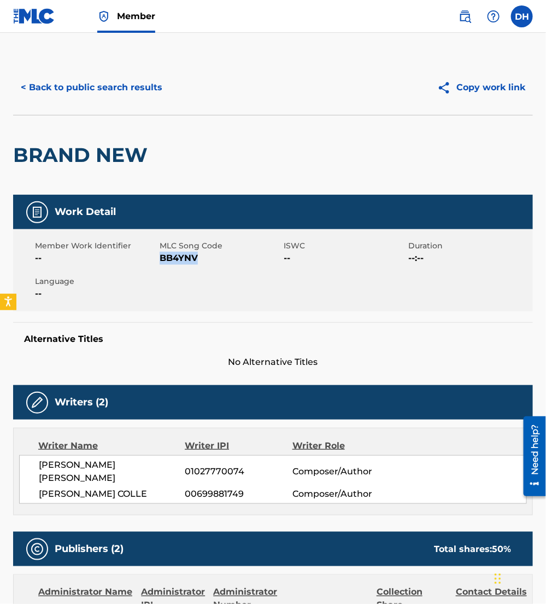
drag, startPoint x: 161, startPoint y: 255, endPoint x: 204, endPoint y: 261, distance: 43.1
click at [204, 261] on span "BB4YNV" at bounding box center [221, 258] width 122 height 13
copy span "BB4YNV"
click at [83, 101] on div "< Back to public search results Copy work link" at bounding box center [273, 87] width 520 height 55
click at [78, 92] on button "< Back to public search results" at bounding box center [91, 87] width 157 height 27
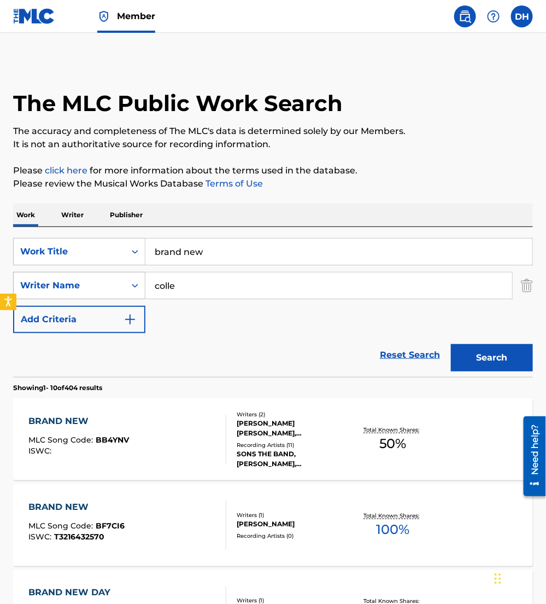
drag, startPoint x: 223, startPoint y: 286, endPoint x: 16, endPoint y: 278, distance: 206.3
click at [16, 278] on div "SearchWithCriteriab7dd33b2-2b5d-4c9a-8ca6-b91541695da7 Writer Name colle" at bounding box center [273, 285] width 520 height 27
click at [451, 344] on button "Search" at bounding box center [492, 357] width 82 height 27
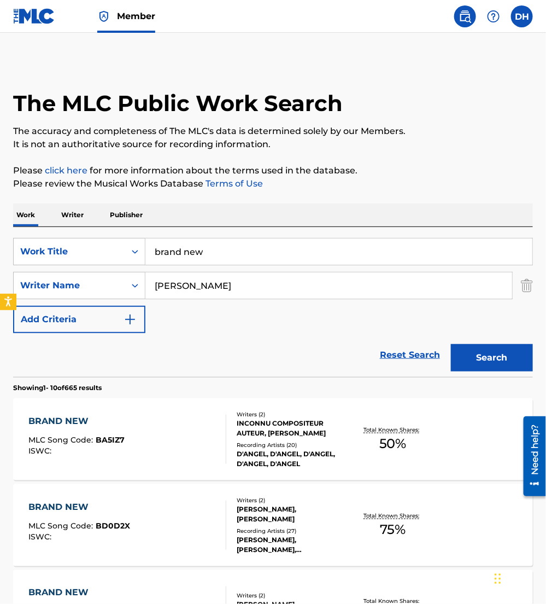
click at [94, 344] on div "Reset Search Search" at bounding box center [273, 355] width 520 height 44
click at [188, 299] on div "[PERSON_NAME]" at bounding box center [329, 285] width 368 height 27
drag, startPoint x: 193, startPoint y: 292, endPoint x: 33, endPoint y: 313, distance: 161.6
click at [33, 313] on div "SearchWithCriteriaea9fa53c-3f25-49a9-857b-59db1879cbfd Work Title brand new Sea…" at bounding box center [273, 285] width 520 height 95
type input "murray"
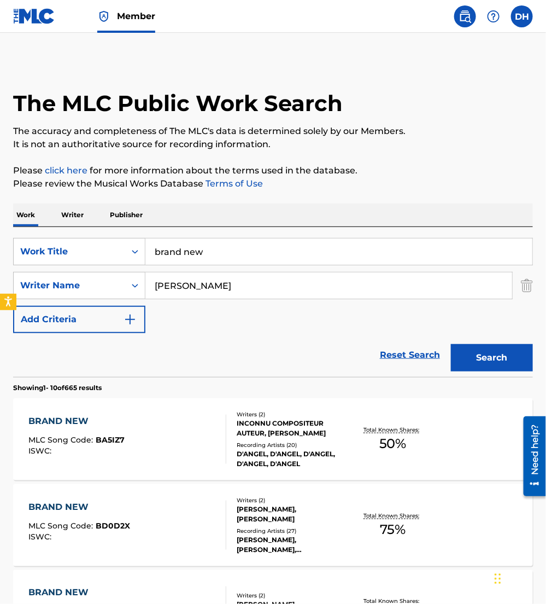
click at [451, 344] on button "Search" at bounding box center [492, 357] width 82 height 27
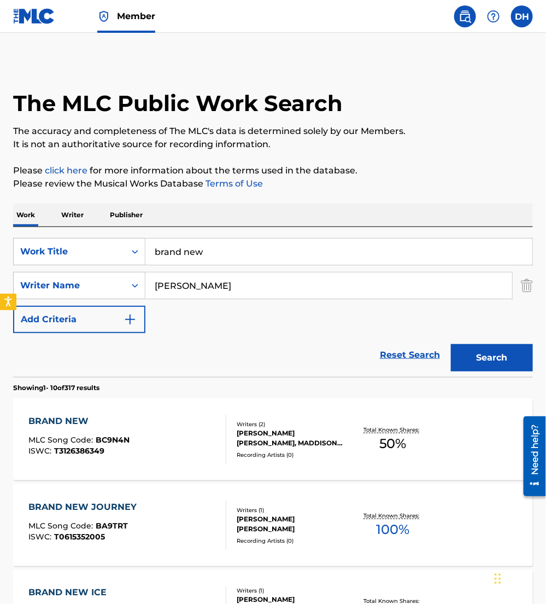
scroll to position [60, 0]
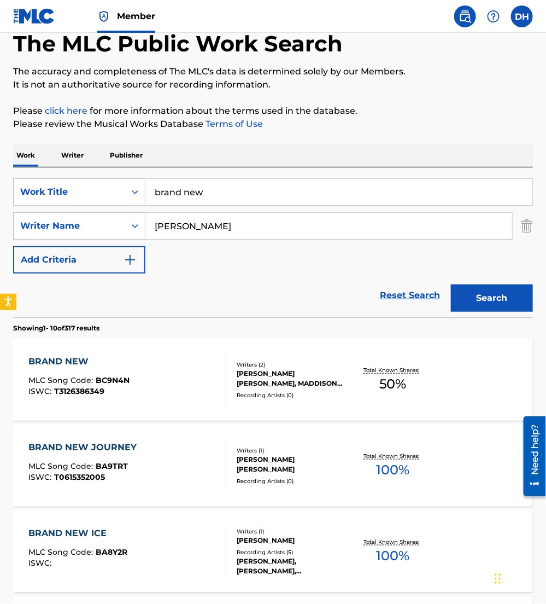
click at [126, 367] on div "BRAND NEW" at bounding box center [79, 361] width 101 height 13
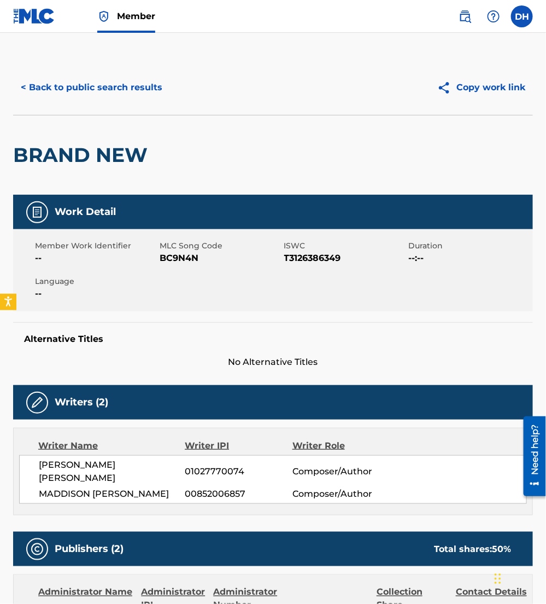
click at [159, 260] on div "Member Work Identifier --" at bounding box center [97, 252] width 125 height 25
drag, startPoint x: 160, startPoint y: 257, endPoint x: 224, endPoint y: 265, distance: 64.5
click at [224, 265] on span "BC9N4N" at bounding box center [221, 258] width 122 height 13
copy span "BC9N4N"
click at [124, 88] on button "< Back to public search results" at bounding box center [91, 87] width 157 height 27
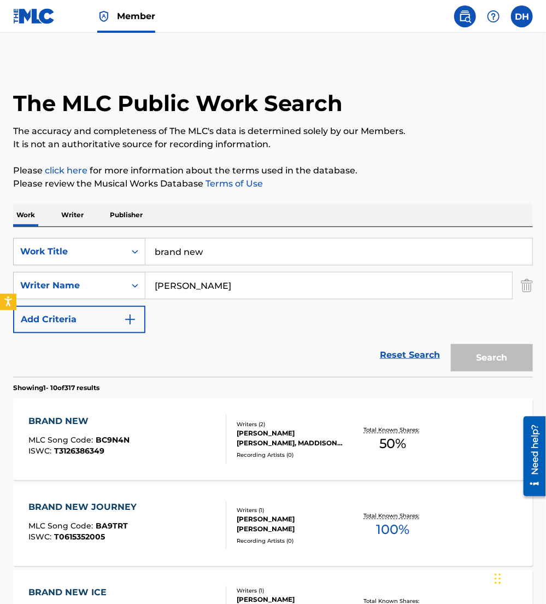
scroll to position [60, 0]
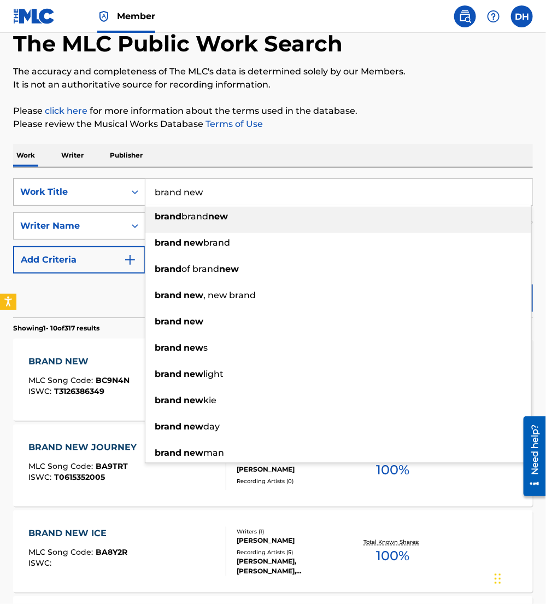
drag, startPoint x: 264, startPoint y: 194, endPoint x: 73, endPoint y: 202, distance: 191.1
click at [73, 202] on div "SearchWithCriteriaea9fa53c-3f25-49a9-857b-59db1879cbfd Work Title brand new bra…" at bounding box center [273, 191] width 520 height 27
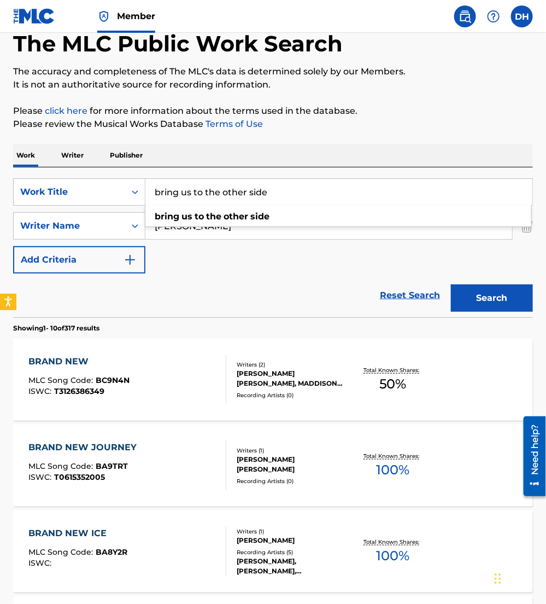
type input "bring us to the other side"
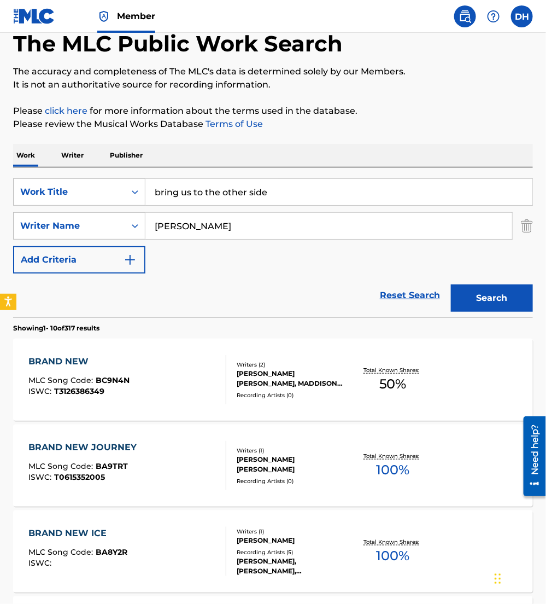
click at [314, 286] on div "Reset Search Search" at bounding box center [273, 295] width 520 height 44
drag, startPoint x: 173, startPoint y: 228, endPoint x: 108, endPoint y: 226, distance: 65.1
click at [108, 226] on div "SearchWithCriteriab7dd33b2-2b5d-4c9a-8ca6-b91541695da7 Writer Name murray" at bounding box center [273, 225] width 520 height 27
type input "[PERSON_NAME]"
click at [451, 284] on button "Search" at bounding box center [492, 297] width 82 height 27
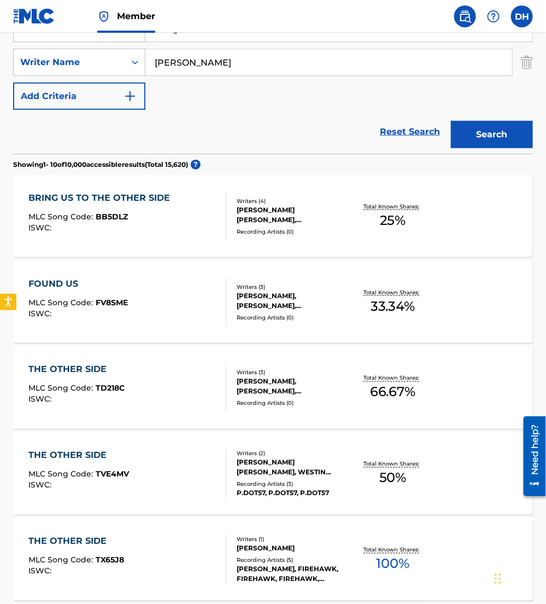
scroll to position [224, 0]
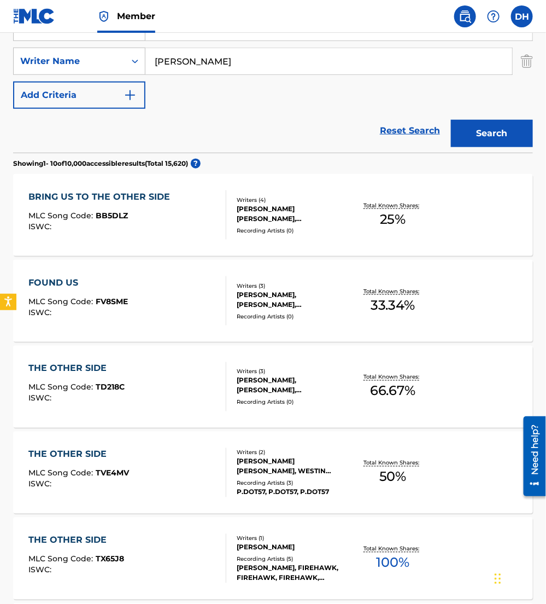
click at [216, 200] on div "BRING US TO THE OTHER SIDE MLC Song Code : BB5DLZ ISWC :" at bounding box center [127, 214] width 197 height 49
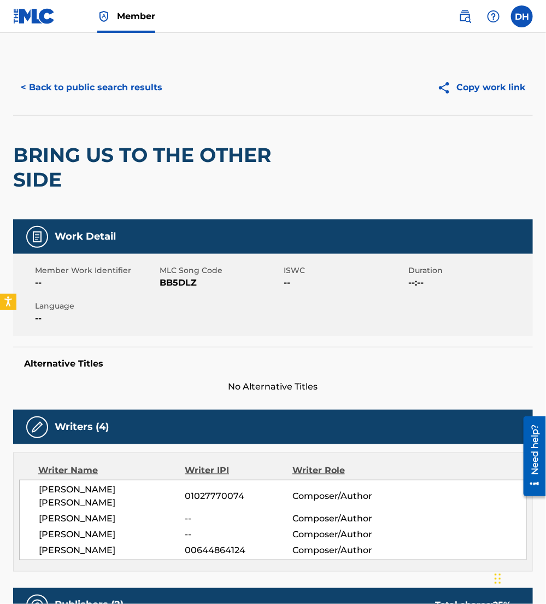
click at [55, 94] on button "< Back to public search results" at bounding box center [91, 87] width 157 height 27
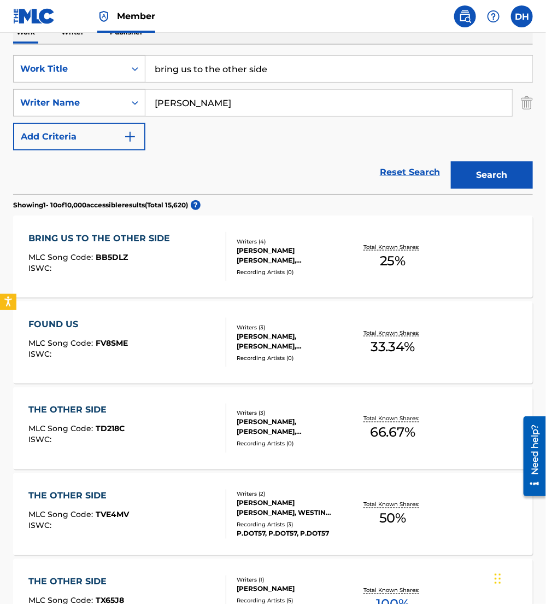
scroll to position [166, 0]
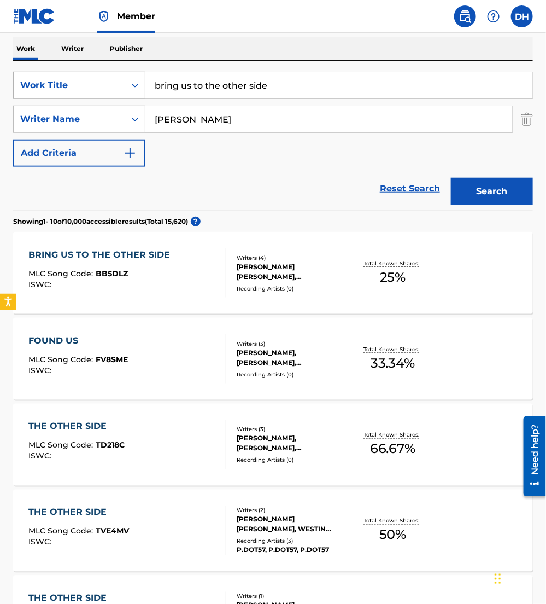
drag, startPoint x: 288, startPoint y: 93, endPoint x: 21, endPoint y: 93, distance: 266.4
click at [21, 93] on div "SearchWithCriteriaea9fa53c-3f25-49a9-857b-59db1879cbfd Work Title bring us to t…" at bounding box center [273, 85] width 520 height 27
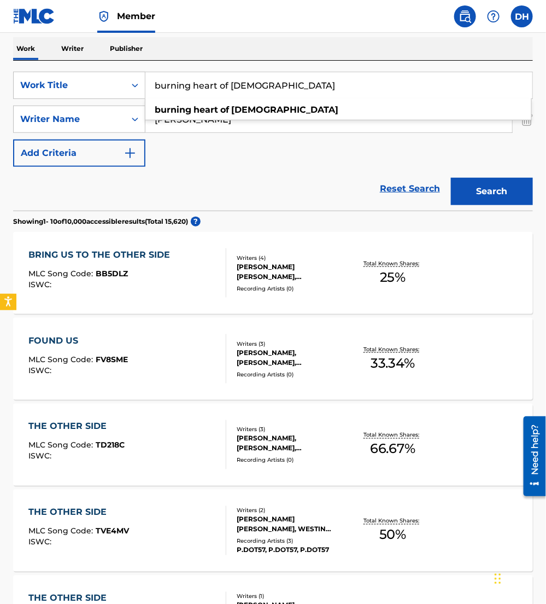
type input "burning heart of god"
click at [205, 158] on div "SearchWithCriteriaea9fa53c-3f25-49a9-857b-59db1879cbfd Work Title burning heart…" at bounding box center [273, 119] width 520 height 95
drag, startPoint x: 201, startPoint y: 123, endPoint x: 14, endPoint y: 128, distance: 187.1
click at [14, 128] on div "SearchWithCriteriab7dd33b2-2b5d-4c9a-8ca6-b91541695da7 Writer Name davis" at bounding box center [273, 119] width 520 height 27
type input "moore"
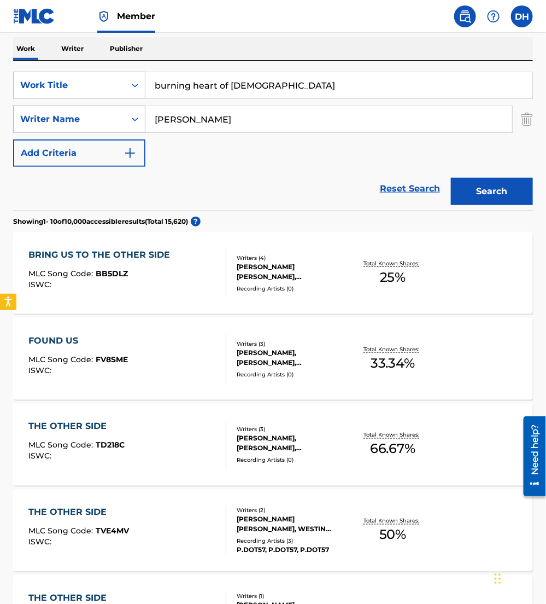
click at [451, 178] on button "Search" at bounding box center [492, 191] width 82 height 27
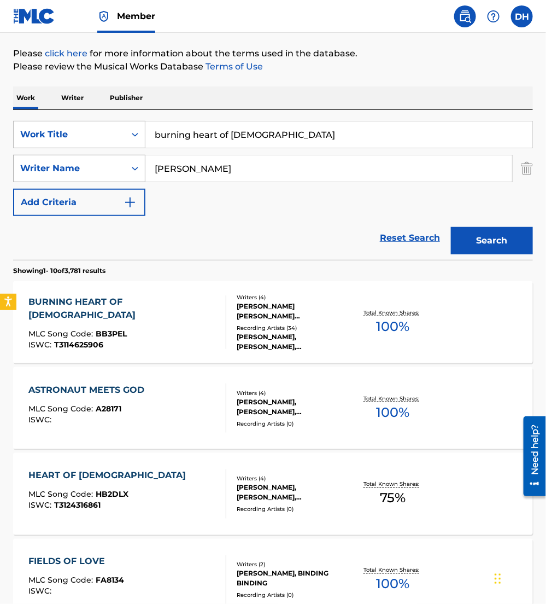
scroll to position [119, 0]
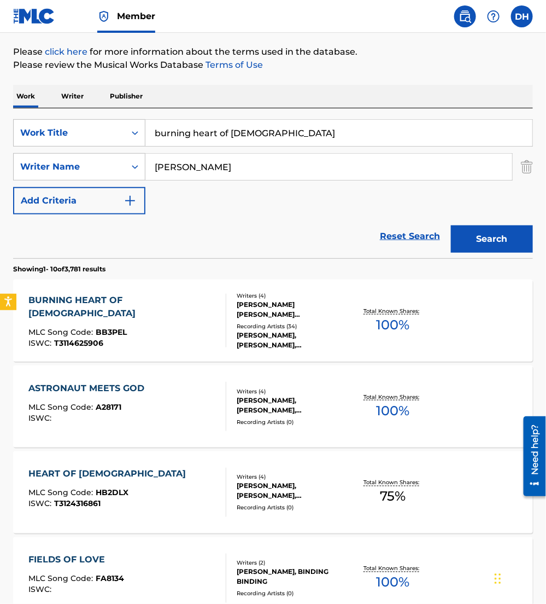
click at [124, 327] on span "BB3PEL" at bounding box center [111, 332] width 31 height 10
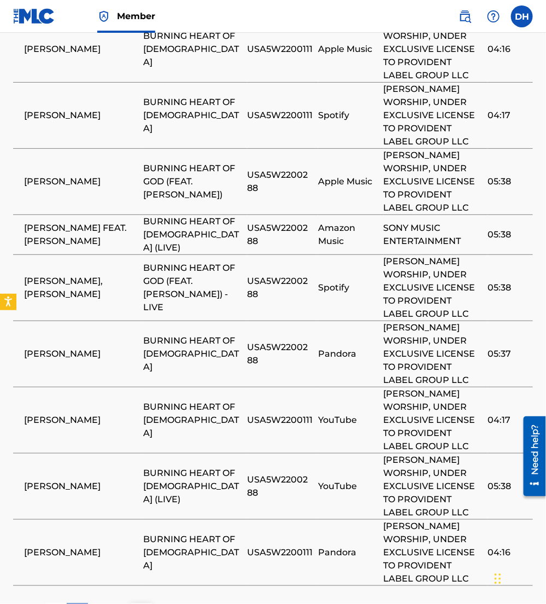
scroll to position [2059, 0]
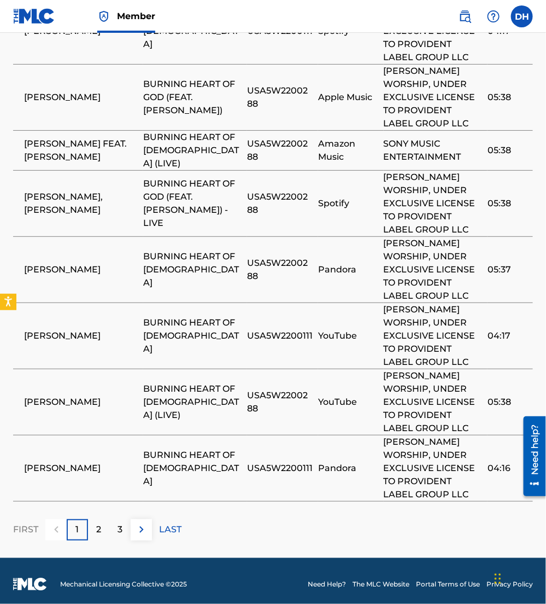
click at [143, 523] on img at bounding box center [141, 529] width 13 height 13
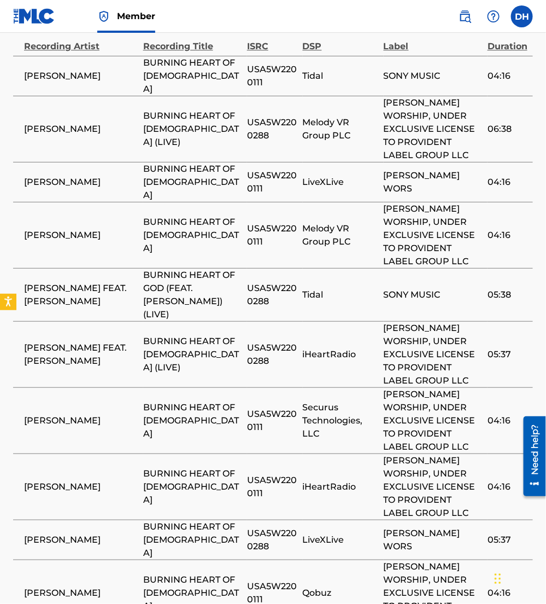
scroll to position [2084, 0]
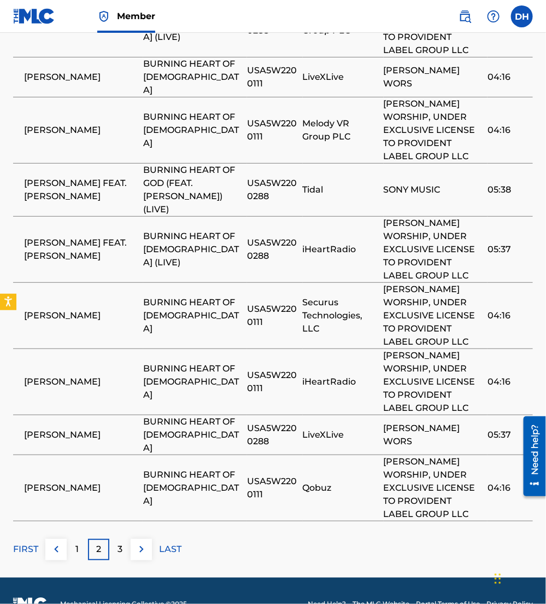
click at [138, 543] on img at bounding box center [141, 549] width 13 height 13
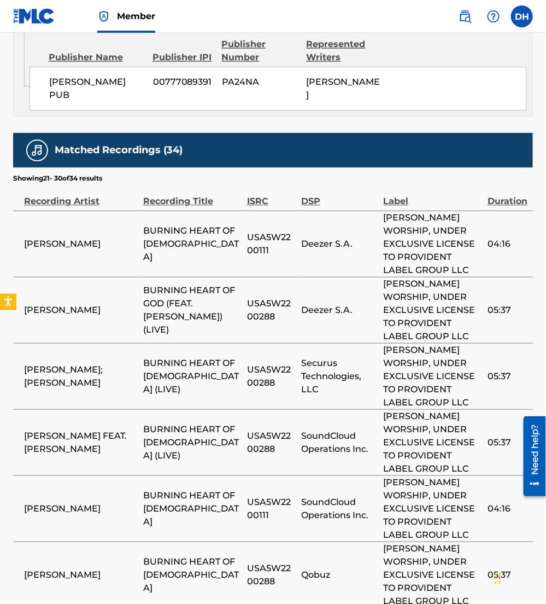
scroll to position [2162, 0]
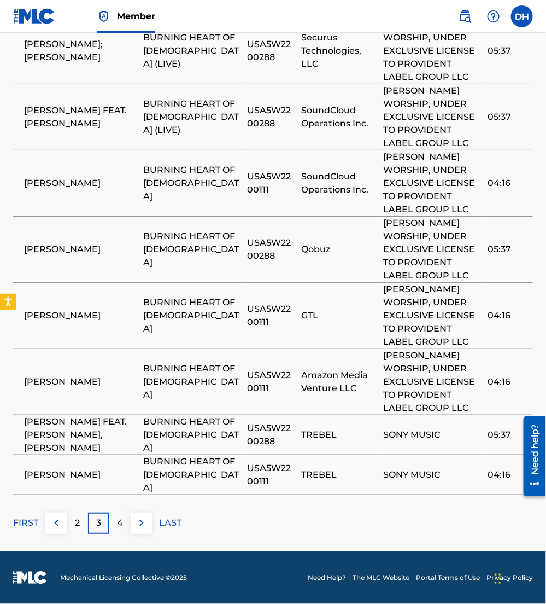
click at [151, 513] on button at bounding box center [141, 523] width 21 height 21
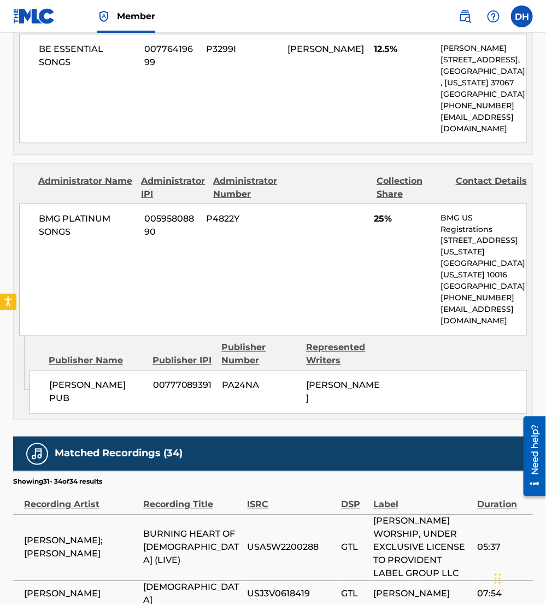
scroll to position [1725, 0]
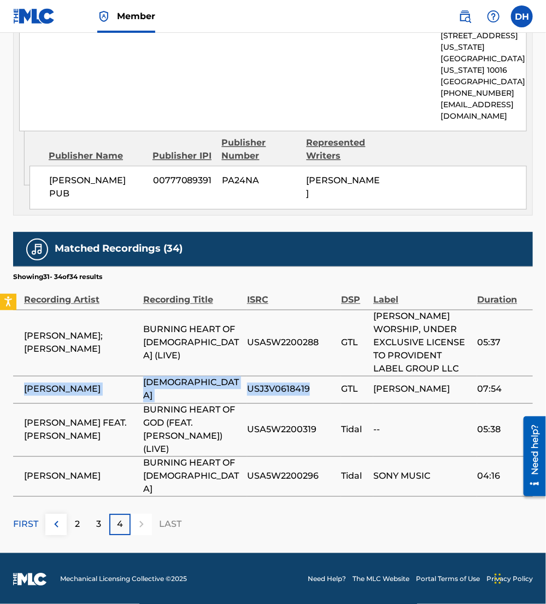
drag, startPoint x: 323, startPoint y: 414, endPoint x: 13, endPoint y: 416, distance: 309.6
click at [13, 403] on tr "LEE MOORE LAMB OF GOD USJ3V0618419 GTL LEE MOORE 07:54" at bounding box center [273, 389] width 520 height 27
copy tr "LEE MOORE LAMB OF GOD USJ3V0618419"
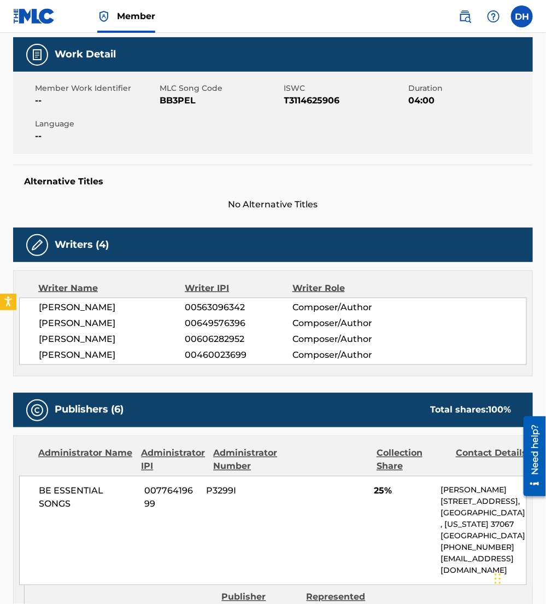
scroll to position [0, 0]
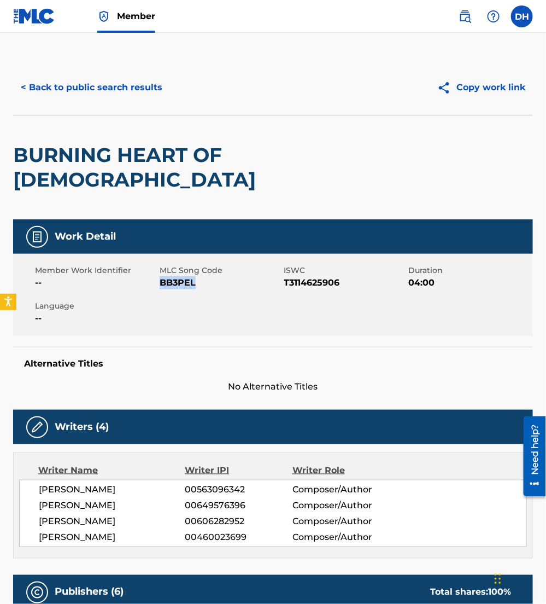
drag, startPoint x: 160, startPoint y: 260, endPoint x: 197, endPoint y: 260, distance: 36.6
click at [197, 276] on span "BB3PEL" at bounding box center [221, 282] width 122 height 13
copy span "BB3PEL"
click at [67, 100] on button "< Back to public search results" at bounding box center [91, 87] width 157 height 27
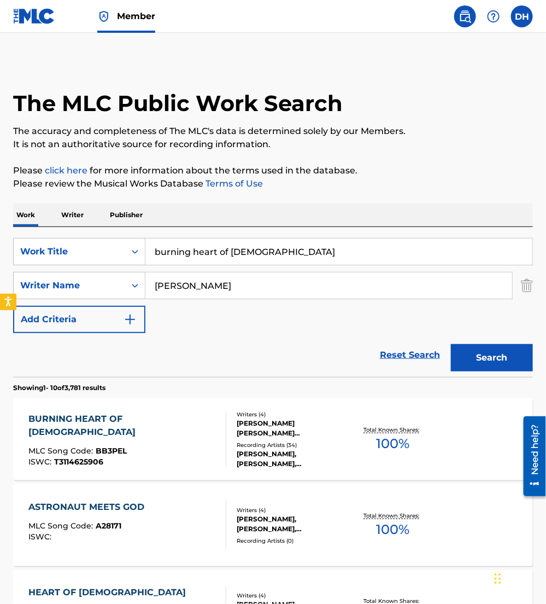
scroll to position [119, 0]
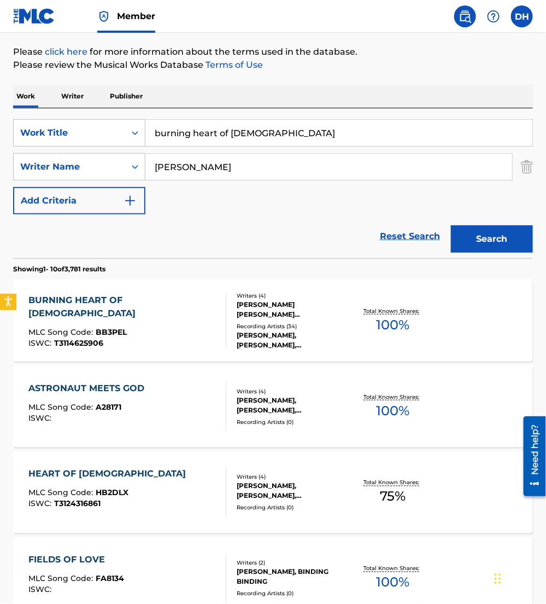
drag, startPoint x: 270, startPoint y: 137, endPoint x: 0, endPoint y: 148, distance: 270.4
click at [0, 148] on html "Accessibility Screen-Reader Guide, Feedback, and Issue Reporting | New window M…" at bounding box center [273, 183] width 546 height 604
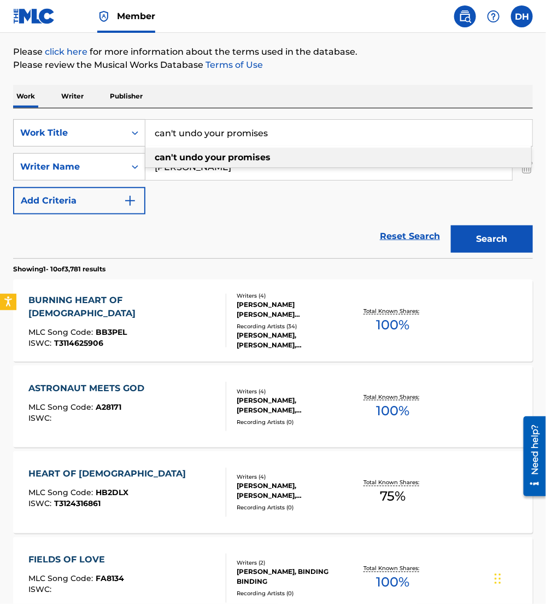
type input "can't undo your promises"
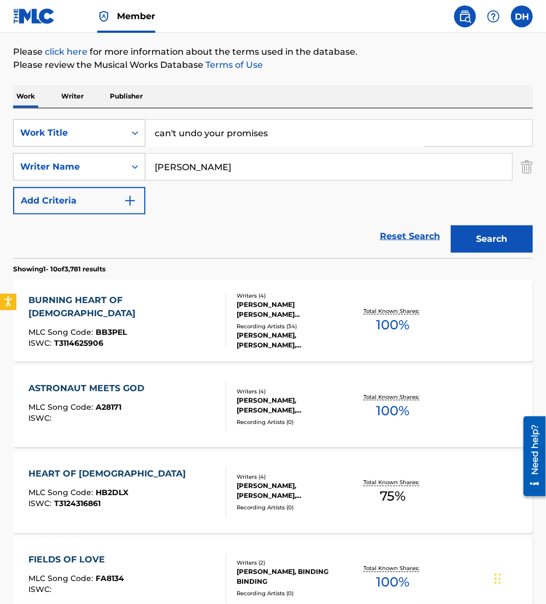
click at [218, 219] on div "Reset Search Search" at bounding box center [273, 236] width 520 height 44
drag, startPoint x: 212, startPoint y: 160, endPoint x: 90, endPoint y: 143, distance: 123.2
click at [90, 143] on div "SearchWithCriteriaea9fa53c-3f25-49a9-857b-59db1879cbfd Work Title can't undo yo…" at bounding box center [273, 166] width 520 height 95
click at [451, 225] on button "Search" at bounding box center [492, 238] width 82 height 27
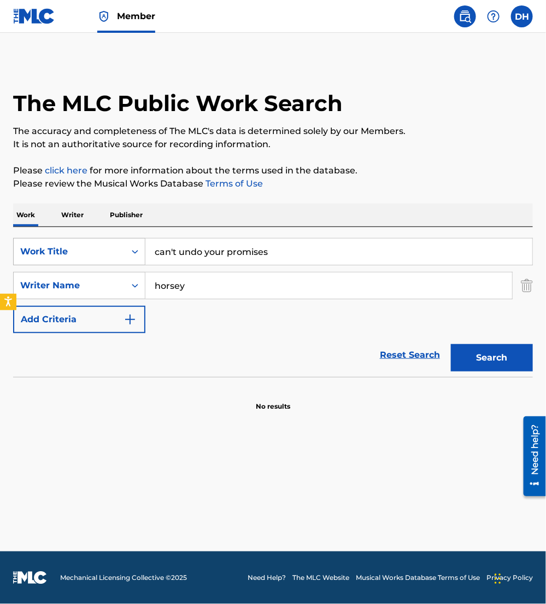
type input "horsey"
click at [451, 344] on button "Search" at bounding box center [492, 357] width 82 height 27
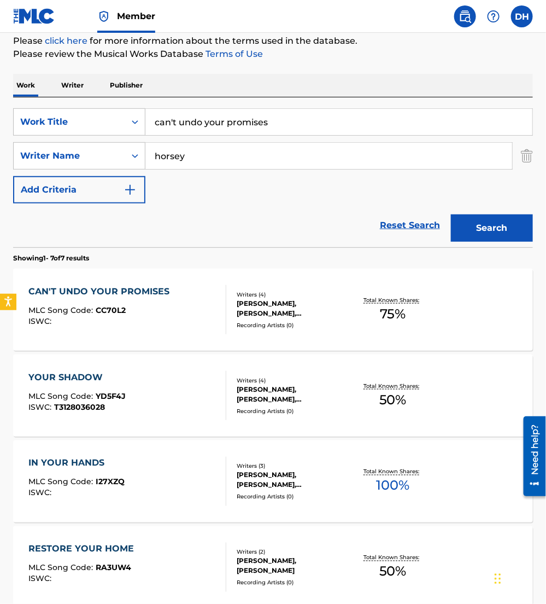
scroll to position [130, 0]
click at [111, 321] on div "ISWC :" at bounding box center [102, 321] width 147 height 8
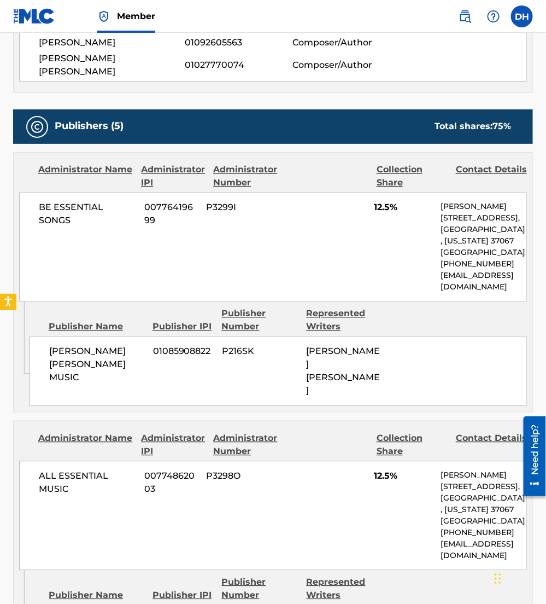
scroll to position [478, 0]
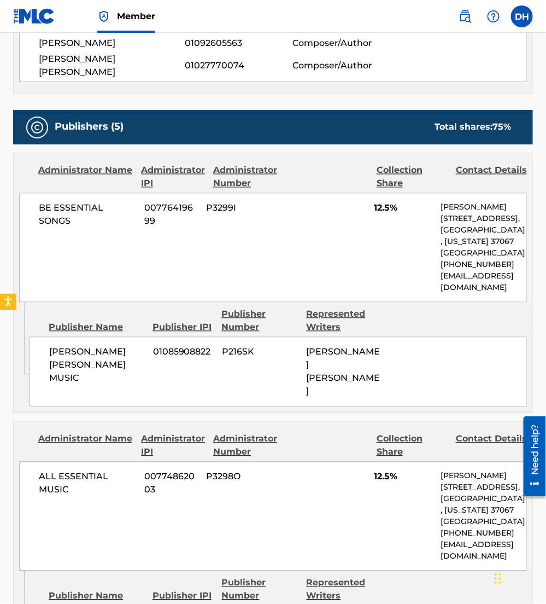
click at [260, 470] on span "P3298O" at bounding box center [243, 476] width 73 height 13
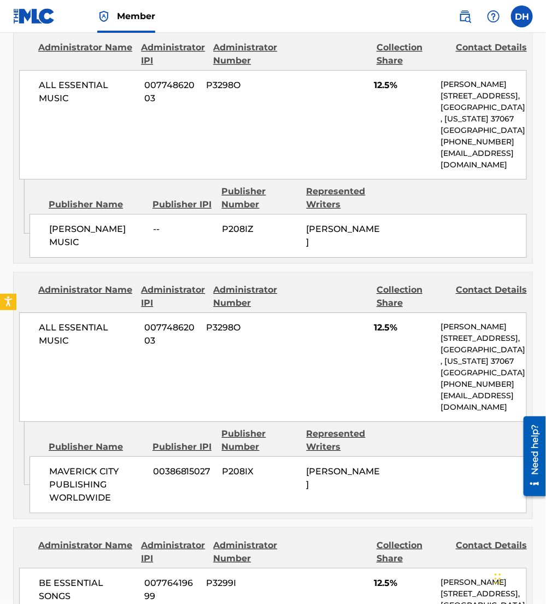
scroll to position [0, 0]
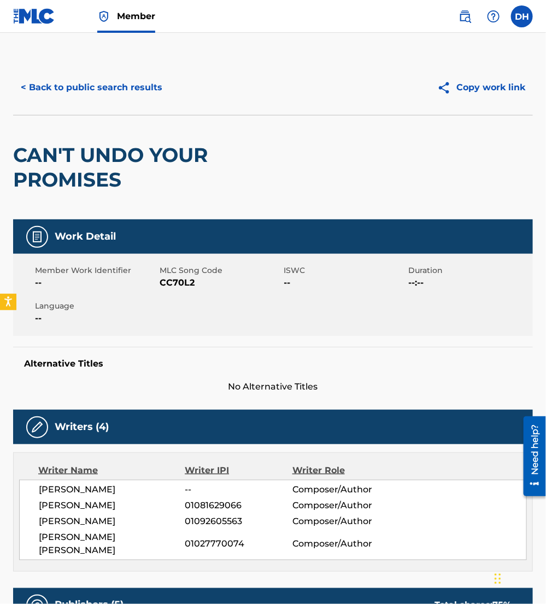
click at [134, 85] on button "< Back to public search results" at bounding box center [91, 87] width 157 height 27
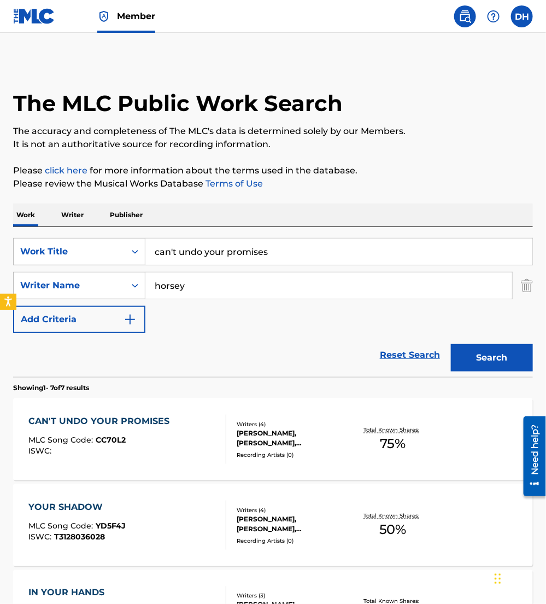
scroll to position [130, 0]
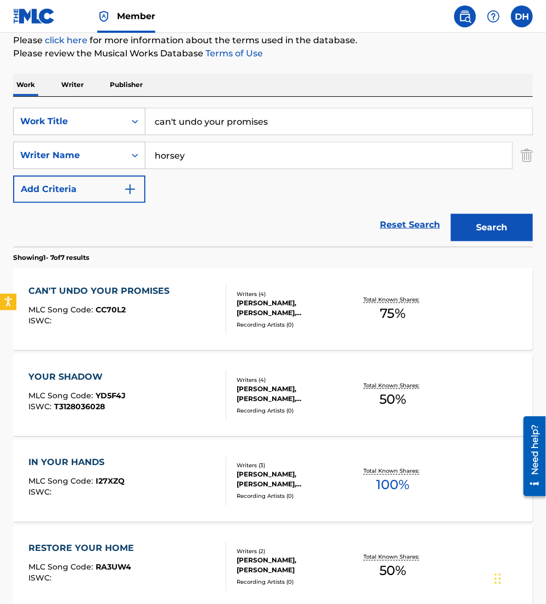
drag, startPoint x: 303, startPoint y: 125, endPoint x: 0, endPoint y: 127, distance: 303.0
click at [0, 127] on html "Accessibility Screen-Reader Guide, Feedback, and Issue Reporting | New window M…" at bounding box center [273, 172] width 546 height 604
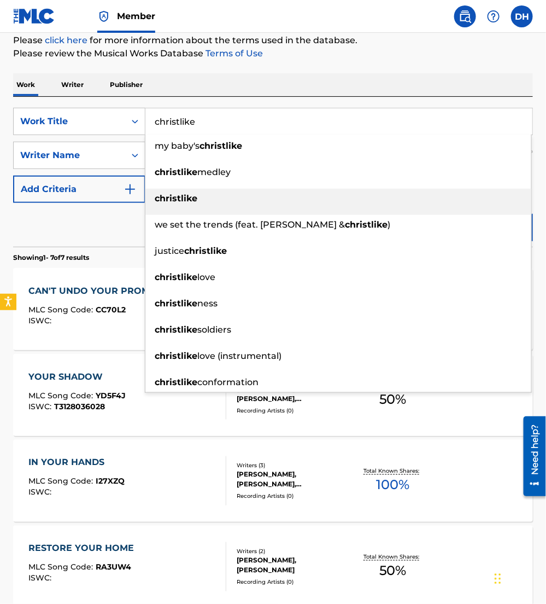
type input "christlike"
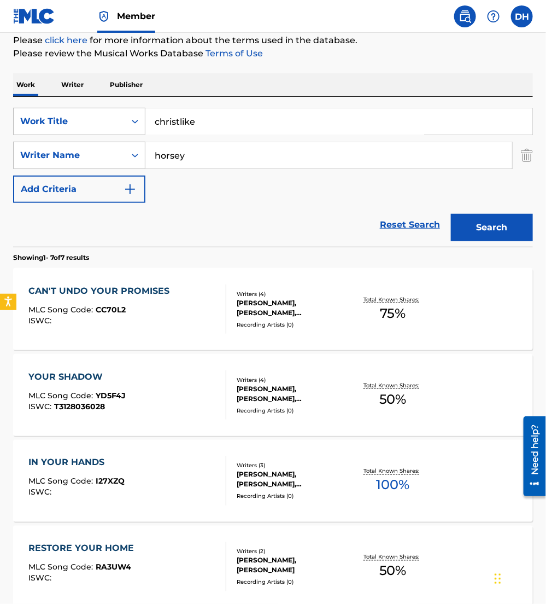
click at [97, 225] on div "Reset Search Search" at bounding box center [273, 225] width 520 height 44
click at [491, 223] on button "Search" at bounding box center [492, 227] width 82 height 27
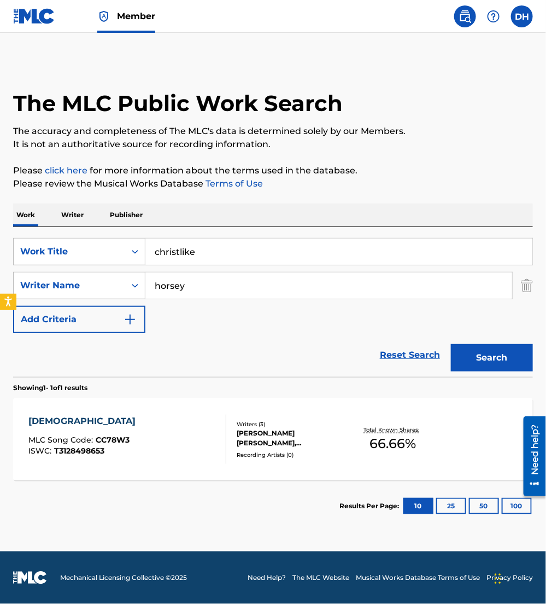
click at [172, 463] on div "CHRISTLIKE MLC Song Code : CC78W3 ISWC : T3128498653" at bounding box center [127, 439] width 197 height 49
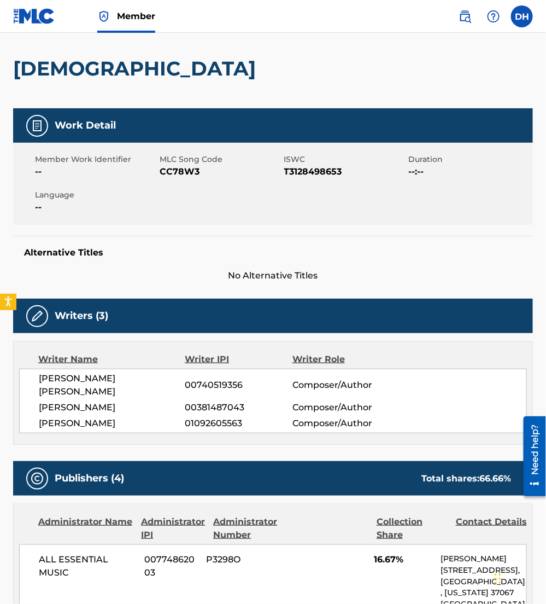
scroll to position [54, 0]
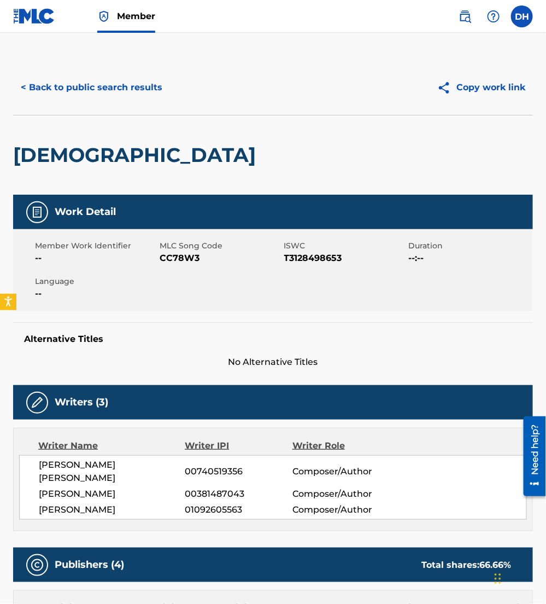
click at [106, 78] on button "< Back to public search results" at bounding box center [91, 87] width 157 height 27
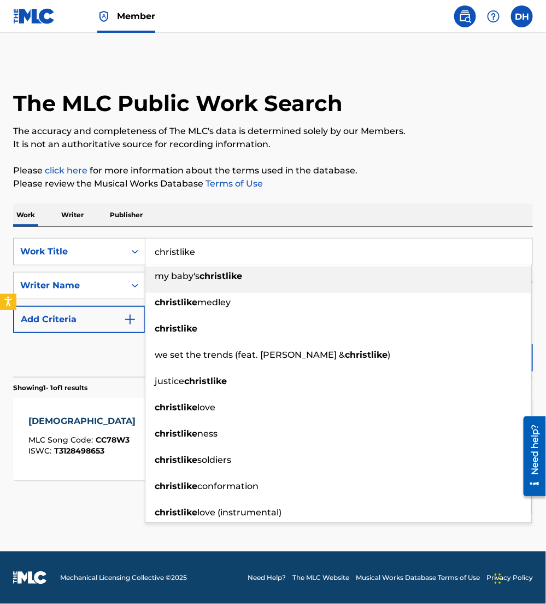
drag, startPoint x: 211, startPoint y: 256, endPoint x: 0, endPoint y: 245, distance: 210.9
click at [0, 245] on html "Accessibility Screen-Reader Guide, Feedback, and Issue Reporting | New window M…" at bounding box center [273, 302] width 546 height 604
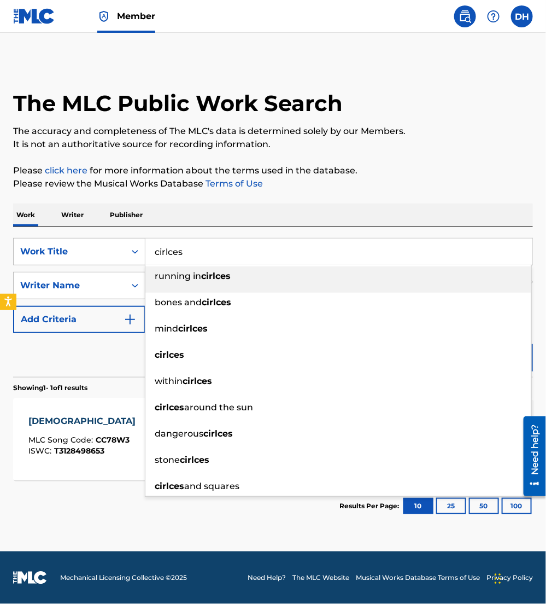
type input "cirlces"
click at [205, 205] on div "Work Writer Publisher" at bounding box center [273, 214] width 520 height 23
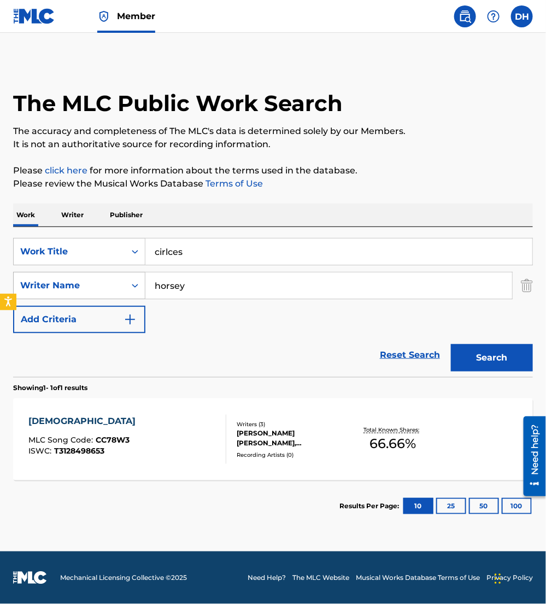
drag, startPoint x: 207, startPoint y: 286, endPoint x: 62, endPoint y: 283, distance: 145.0
click at [62, 283] on div "SearchWithCriteriab7dd33b2-2b5d-4c9a-8ca6-b91541695da7 Writer Name horsey" at bounding box center [273, 285] width 520 height 27
click at [451, 344] on button "Search" at bounding box center [492, 357] width 82 height 27
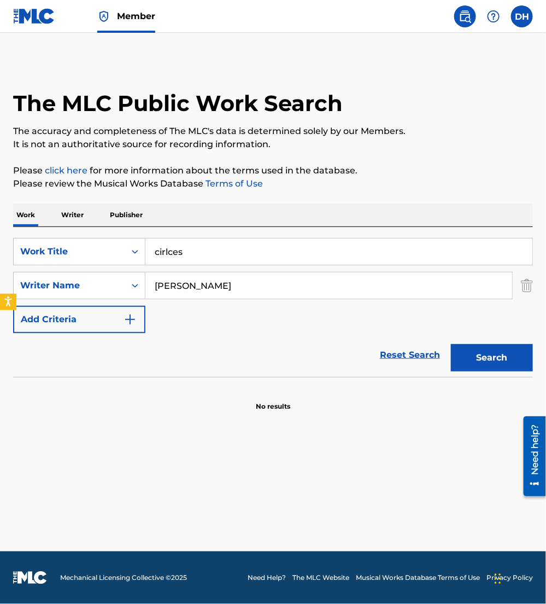
drag, startPoint x: 214, startPoint y: 292, endPoint x: 74, endPoint y: 304, distance: 141.1
click at [74, 304] on div "SearchWithCriteriaea9fa53c-3f25-49a9-857b-59db1879cbfd Work Title cirlces Searc…" at bounding box center [273, 285] width 520 height 95
click at [451, 344] on button "Search" at bounding box center [492, 357] width 82 height 27
drag, startPoint x: 210, startPoint y: 281, endPoint x: 121, endPoint y: 275, distance: 89.4
click at [121, 275] on div "SearchWithCriteriab7dd33b2-2b5d-4c9a-8ca6-b91541695da7 Writer Name ellis" at bounding box center [273, 285] width 520 height 27
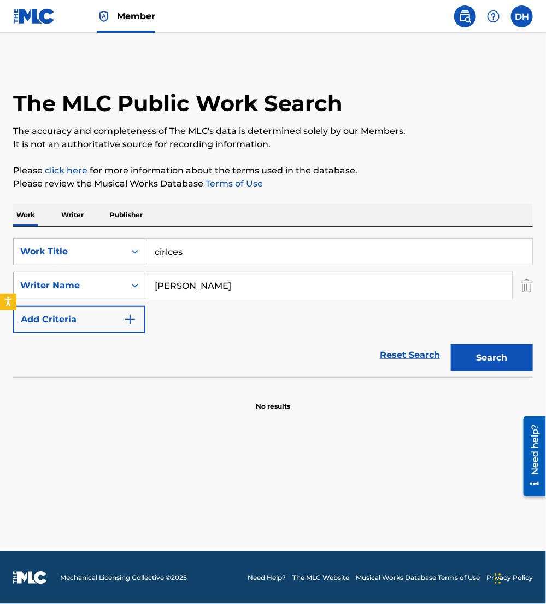
type input "plake"
click at [451, 344] on button "Search" at bounding box center [492, 357] width 82 height 27
drag, startPoint x: 255, startPoint y: 283, endPoint x: 37, endPoint y: 278, distance: 218.3
click at [37, 278] on div "SearchWithCriteriab7dd33b2-2b5d-4c9a-8ca6-b91541695da7 Writer Name plake" at bounding box center [273, 285] width 520 height 27
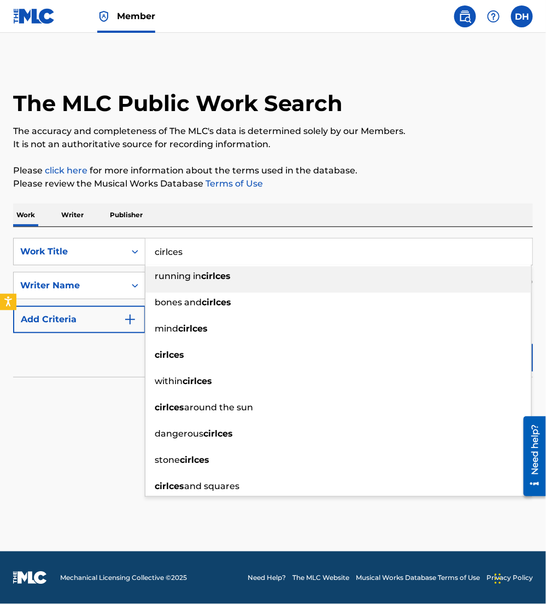
drag, startPoint x: 234, startPoint y: 257, endPoint x: 0, endPoint y: 277, distance: 234.4
click at [0, 277] on html "Accessibility Screen-Reader Guide, Feedback, and Issue Reporting | New window M…" at bounding box center [273, 302] width 546 height 604
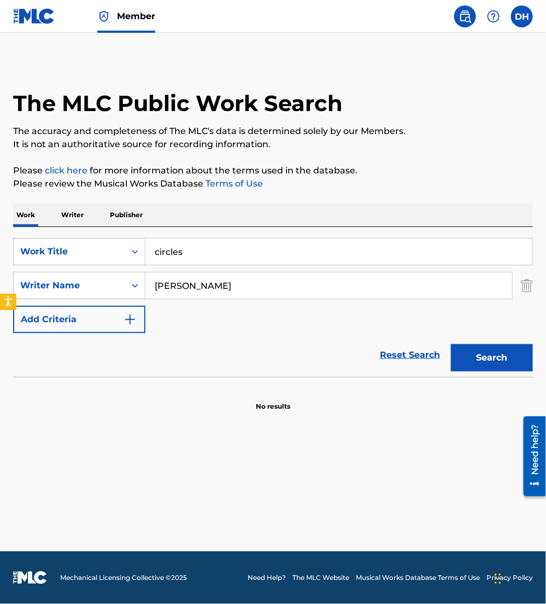
type input "circles"
click at [471, 354] on button "Search" at bounding box center [492, 357] width 82 height 27
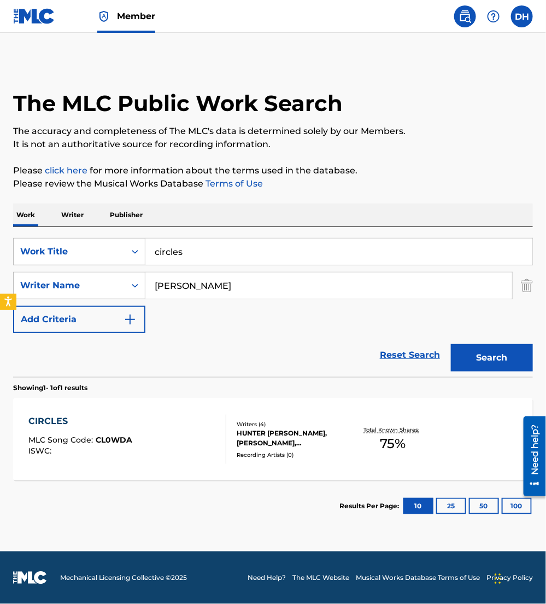
click at [114, 417] on div "CIRCLES" at bounding box center [81, 421] width 104 height 13
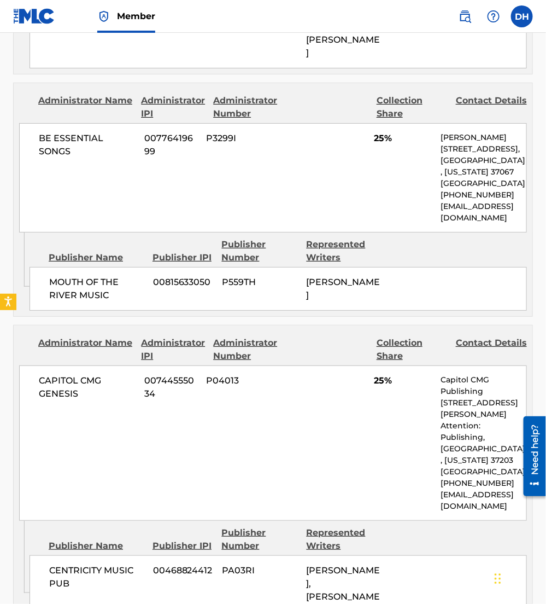
scroll to position [1227, 0]
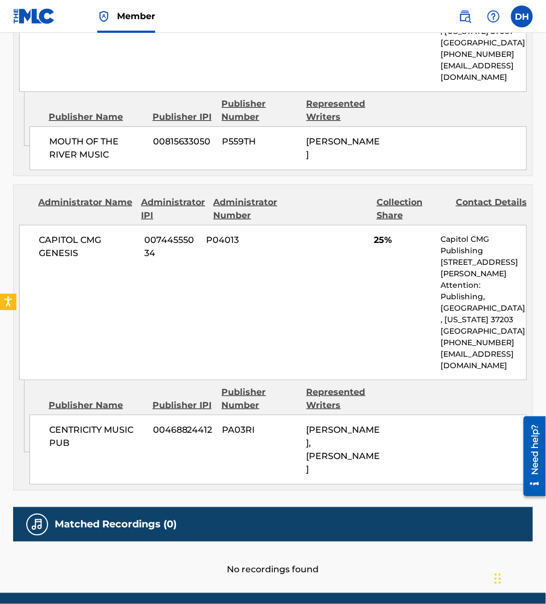
click at [289, 225] on div "CAPITOL CMG GENESIS 00744555034 P04013 25% Capitol CMG Publishing 1234 Martin S…" at bounding box center [273, 302] width 508 height 155
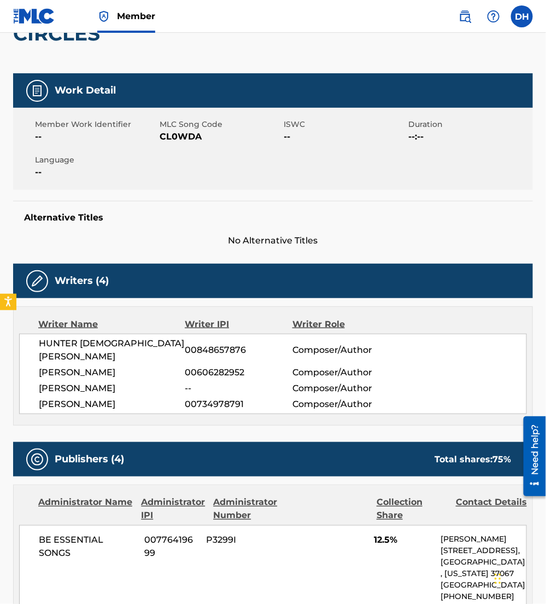
scroll to position [0, 0]
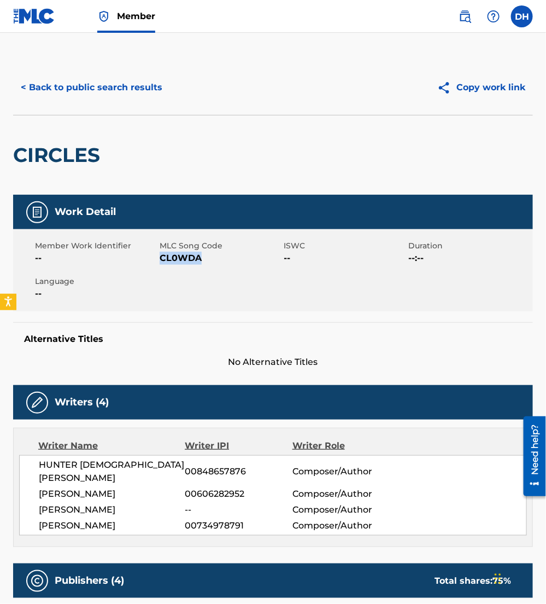
drag, startPoint x: 160, startPoint y: 257, endPoint x: 249, endPoint y: 272, distance: 89.8
click at [249, 272] on div "Member Work Identifier -- MLC Song Code CL0WDA ISWC -- Duration --:-- Language …" at bounding box center [273, 270] width 520 height 82
copy span "CL0WDA"
click at [75, 94] on button "< Back to public search results" at bounding box center [91, 87] width 157 height 27
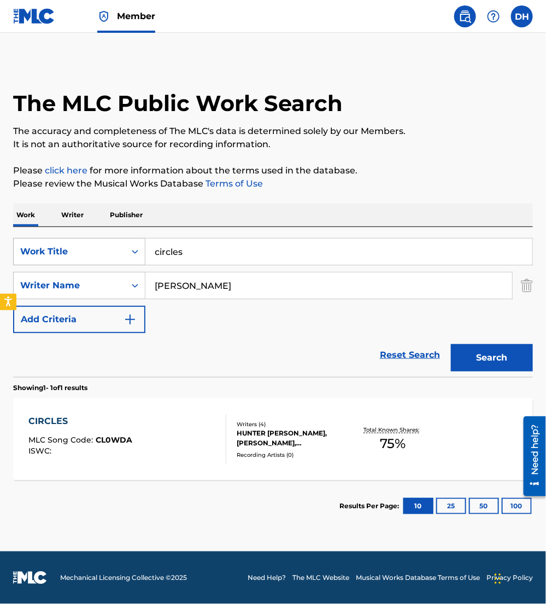
drag, startPoint x: 193, startPoint y: 265, endPoint x: 95, endPoint y: 249, distance: 99.2
click at [95, 249] on div "SearchWithCriteriaea9fa53c-3f25-49a9-857b-59db1879cbfd Work Title circles" at bounding box center [273, 251] width 520 height 27
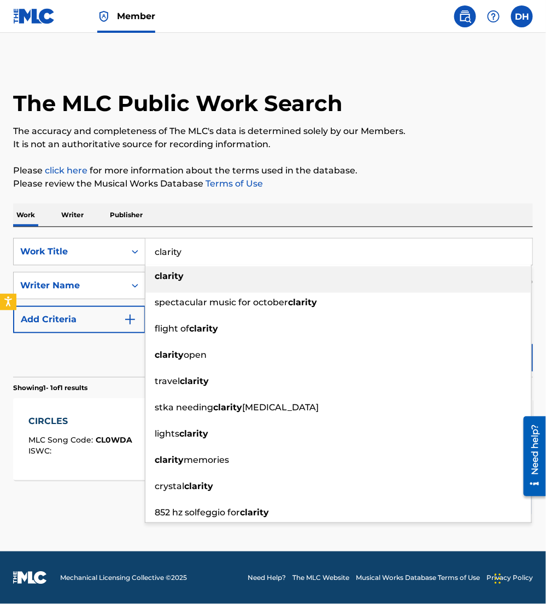
type input "clarity"
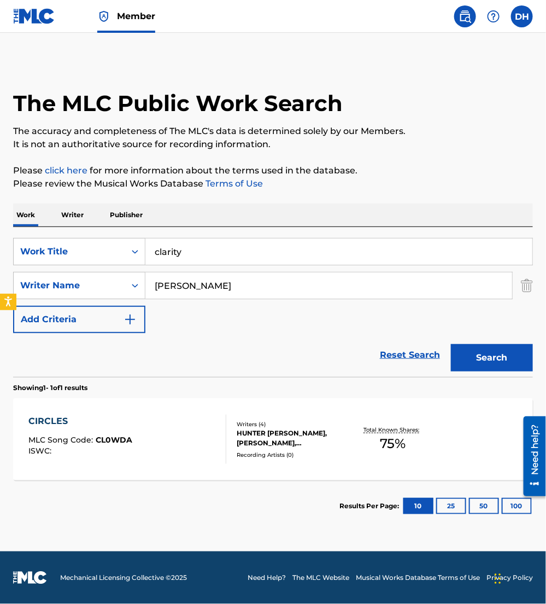
click at [223, 204] on div "Work Writer Publisher" at bounding box center [273, 214] width 520 height 23
drag, startPoint x: 182, startPoint y: 290, endPoint x: 0, endPoint y: 329, distance: 186.2
click at [0, 329] on html "Accessibility Screen-Reader Guide, Feedback, and Issue Reporting | New window M…" at bounding box center [273, 302] width 546 height 604
type input "ofei"
click at [451, 344] on button "Search" at bounding box center [492, 357] width 82 height 27
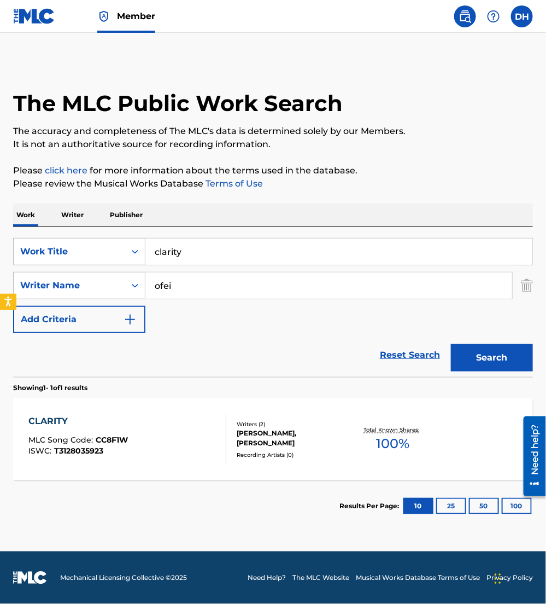
click at [94, 490] on section "Results Per Page: 10 25 50 100" at bounding box center [273, 505] width 520 height 51
click at [94, 462] on div "CLARITY MLC Song Code : CC8F1W ISWC : T3128035923" at bounding box center [79, 439] width 100 height 49
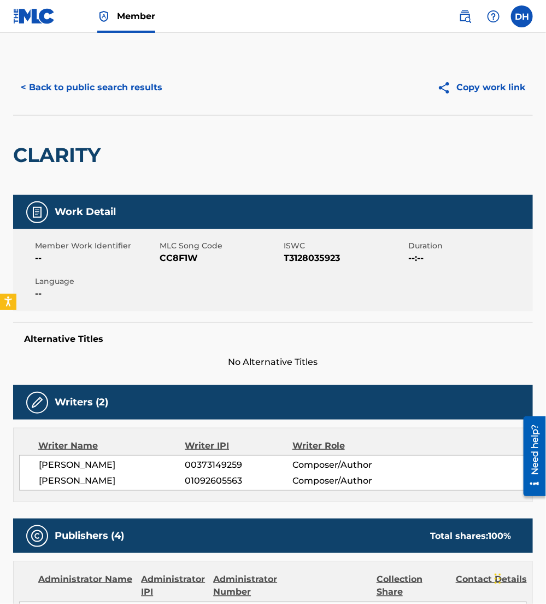
click at [61, 79] on button "< Back to public search results" at bounding box center [91, 87] width 157 height 27
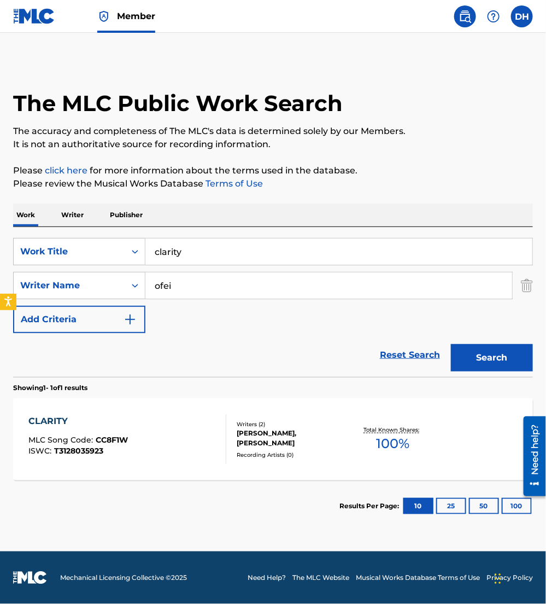
drag, startPoint x: 241, startPoint y: 257, endPoint x: 0, endPoint y: 204, distance: 247.0
click at [0, 205] on html "Accessibility Screen-Reader Guide, Feedback, and Issue Reporting | New window M…" at bounding box center [273, 302] width 546 height 604
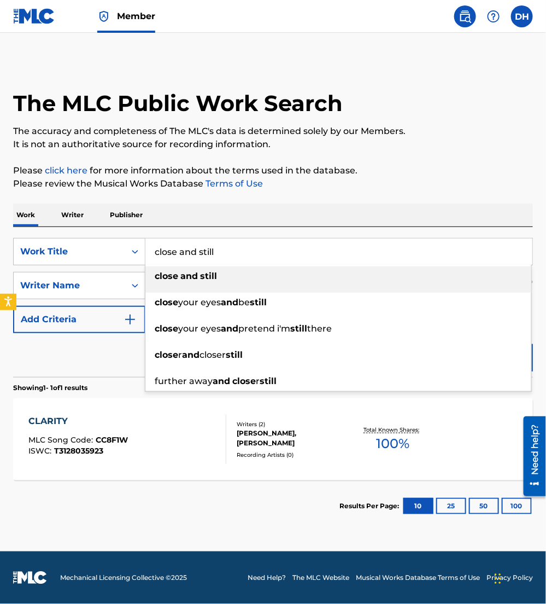
type input "close and still"
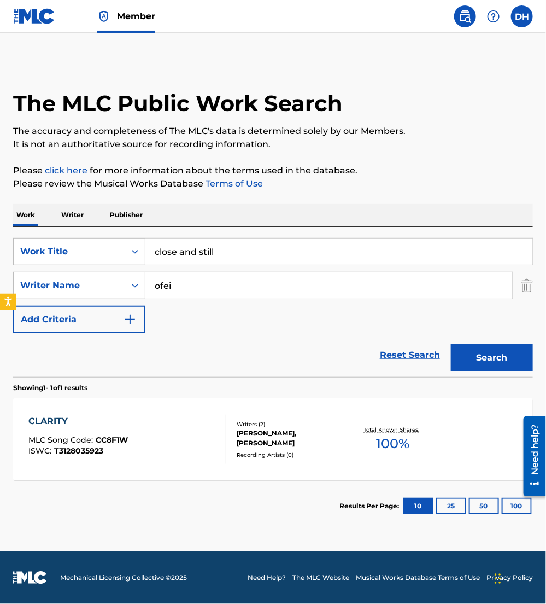
click at [170, 214] on div "Work Writer Publisher" at bounding box center [273, 214] width 520 height 23
drag, startPoint x: 203, startPoint y: 289, endPoint x: 42, endPoint y: 295, distance: 162.0
click at [42, 295] on div "SearchWithCriteriab7dd33b2-2b5d-4c9a-8ca6-b91541695da7 Writer Name ofei" at bounding box center [273, 285] width 520 height 27
type input "[PERSON_NAME]"
click at [451, 344] on button "Search" at bounding box center [492, 357] width 82 height 27
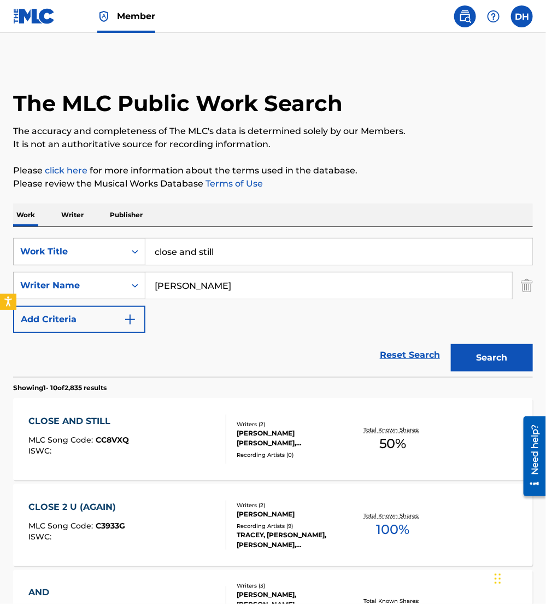
click at [107, 349] on div "Reset Search Search" at bounding box center [273, 355] width 520 height 44
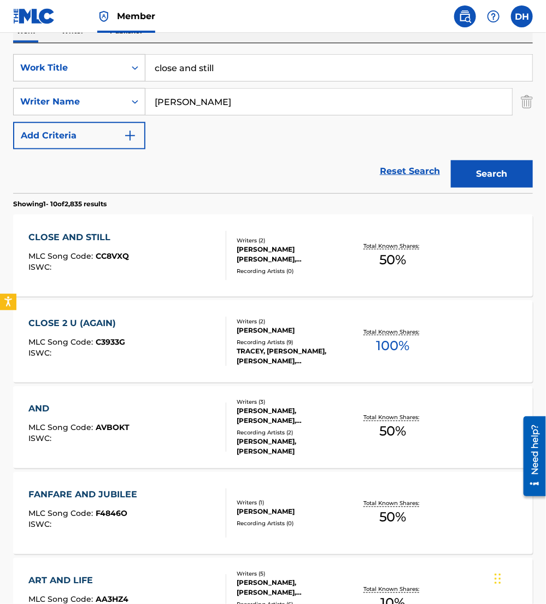
scroll to position [184, 0]
click at [120, 246] on div "CLOSE AND STILL MLC Song Code : CC8VXQ ISWC :" at bounding box center [79, 254] width 101 height 49
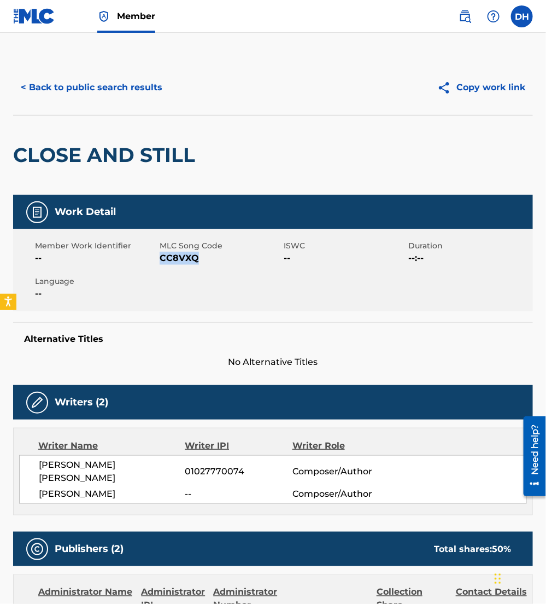
drag, startPoint x: 160, startPoint y: 258, endPoint x: 256, endPoint y: 288, distance: 101.0
click at [256, 288] on div "Member Work Identifier -- MLC Song Code CC8VXQ ISWC -- Duration --:-- Language …" at bounding box center [273, 270] width 520 height 82
copy span "CC8VXQ"
click at [89, 96] on button "< Back to public search results" at bounding box center [91, 87] width 157 height 27
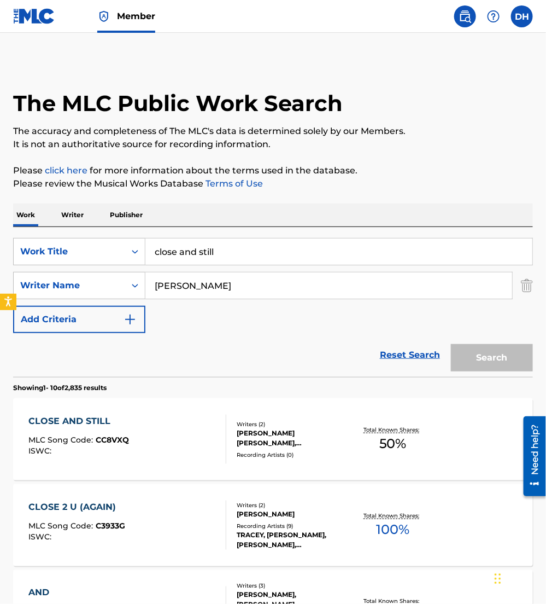
scroll to position [184, 0]
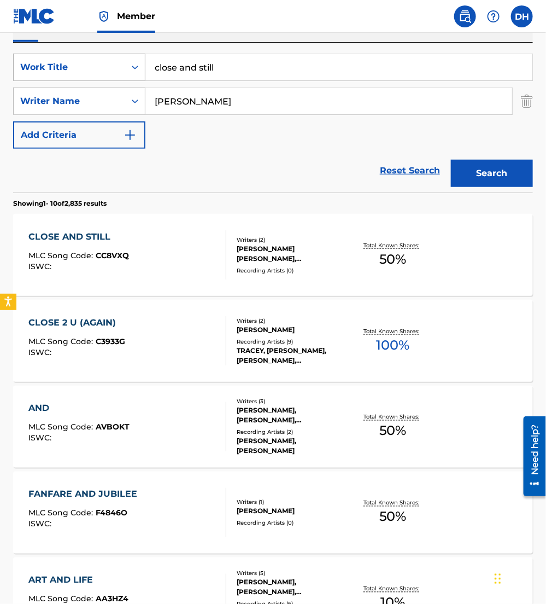
drag, startPoint x: 230, startPoint y: 59, endPoint x: 28, endPoint y: 69, distance: 202.1
click at [28, 69] on div "SearchWithCriteriaea9fa53c-3f25-49a9-857b-59db1879cbfd Work Title close and sti…" at bounding box center [273, 67] width 520 height 27
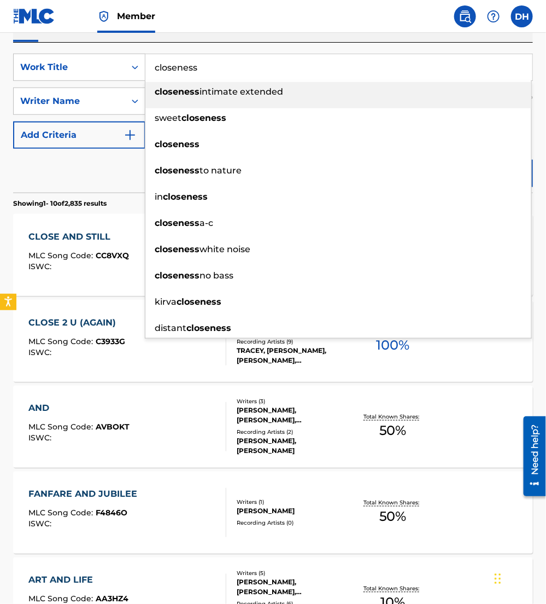
type input "closeness"
click at [42, 182] on div "Reset Search Search" at bounding box center [273, 171] width 520 height 44
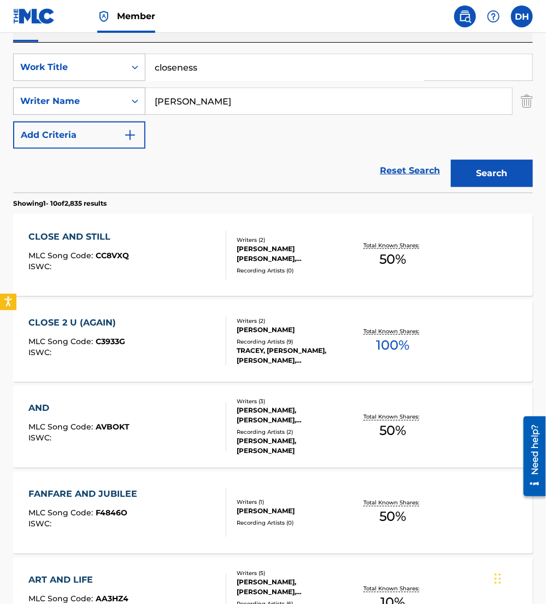
click at [63, 100] on div "SearchWithCriteriab7dd33b2-2b5d-4c9a-8ca6-b91541695da7 Writer Name davis" at bounding box center [273, 101] width 520 height 27
click at [451, 160] on button "Search" at bounding box center [492, 173] width 82 height 27
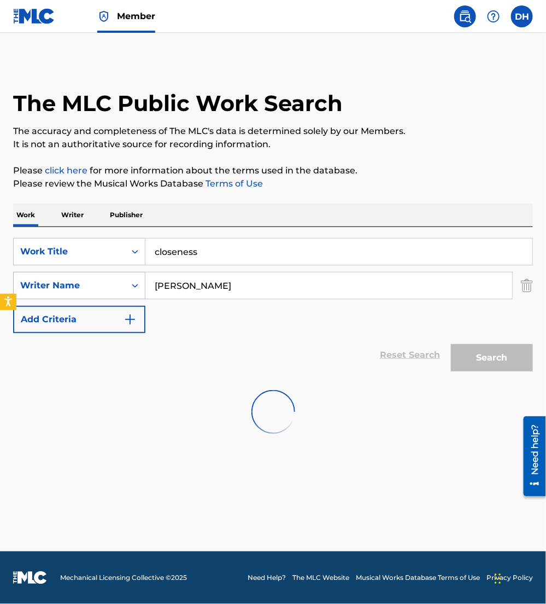
scroll to position [0, 0]
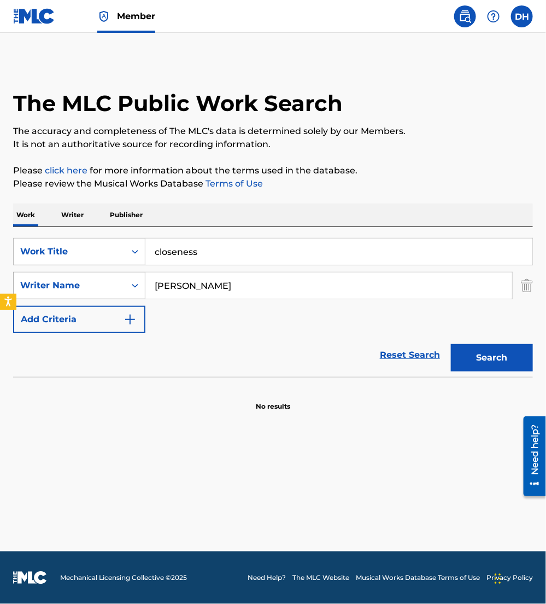
drag, startPoint x: 249, startPoint y: 295, endPoint x: 65, endPoint y: 299, distance: 184.4
click at [65, 299] on div "SearchWithCriteriab7dd33b2-2b5d-4c9a-8ca6-b91541695da7 Writer Name kuiper" at bounding box center [273, 285] width 520 height 27
type input "bashta"
click at [451, 344] on button "Search" at bounding box center [492, 357] width 82 height 27
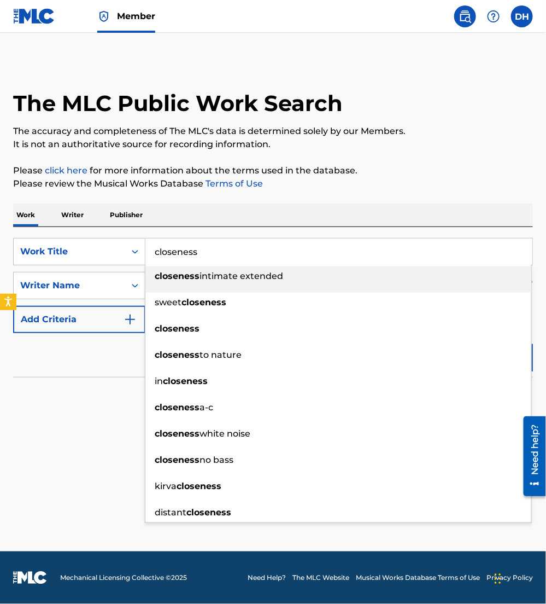
drag, startPoint x: 240, startPoint y: 254, endPoint x: 0, endPoint y: 272, distance: 240.8
click at [0, 272] on html "Accessibility Screen-Reader Guide, Feedback, and Issue Reporting | New window M…" at bounding box center [273, 302] width 546 height 604
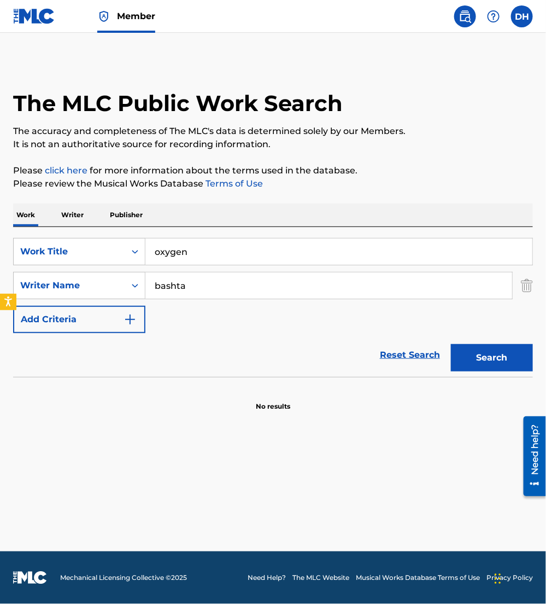
type input "oxygen"
click at [451, 344] on button "Search" at bounding box center [492, 357] width 82 height 27
drag, startPoint x: 220, startPoint y: 293, endPoint x: 66, endPoint y: 298, distance: 153.8
click at [66, 298] on div "SearchWithCriteriab7dd33b2-2b5d-4c9a-8ca6-b91541695da7 Writer Name bashta" at bounding box center [273, 285] width 520 height 27
type input "horsey"
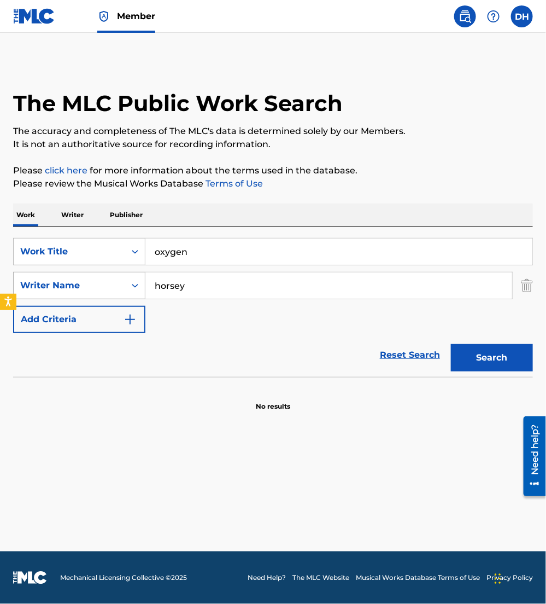
click at [451, 344] on button "Search" at bounding box center [492, 357] width 82 height 27
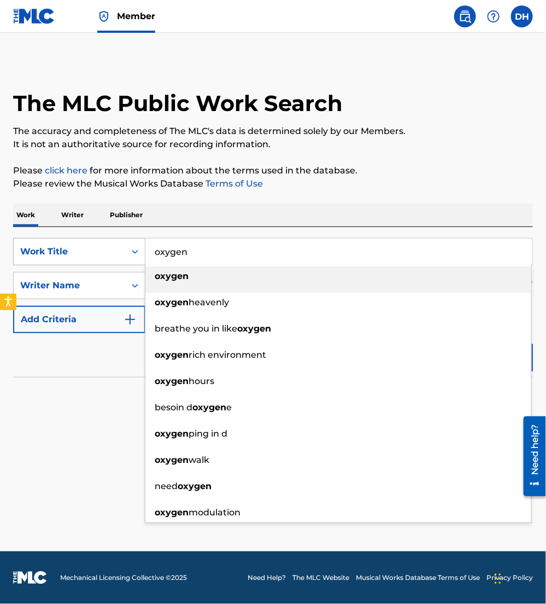
drag, startPoint x: 216, startPoint y: 258, endPoint x: 73, endPoint y: 244, distance: 143.9
click at [73, 244] on div "SearchWithCriteriaea9fa53c-3f25-49a9-857b-59db1879cbfd Work Title oxygen oxygen…" at bounding box center [273, 251] width 520 height 27
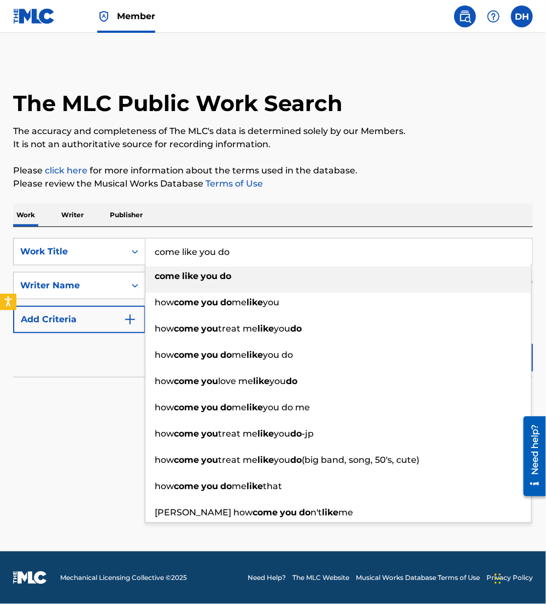
type input "come like you do"
click at [249, 205] on div "Work Writer Publisher" at bounding box center [273, 214] width 520 height 23
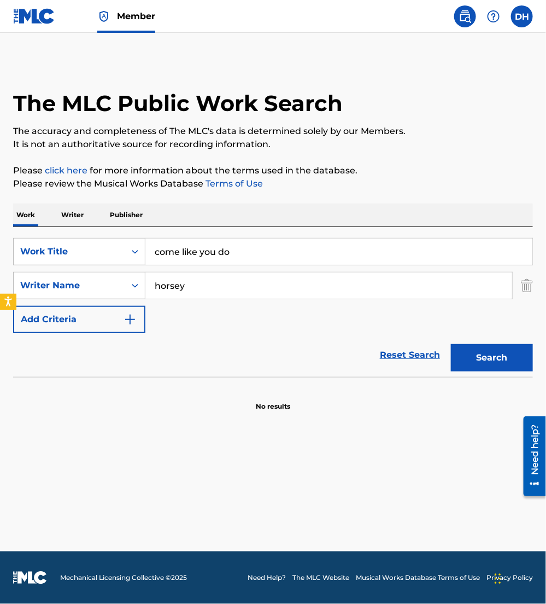
drag, startPoint x: 53, startPoint y: 256, endPoint x: 0, endPoint y: 226, distance: 60.7
click at [0, 227] on html "Accessibility Screen-Reader Guide, Feedback, and Issue Reporting | New window M…" at bounding box center [273, 302] width 546 height 604
type input "[PERSON_NAME]"
click at [451, 344] on button "Search" at bounding box center [492, 357] width 82 height 27
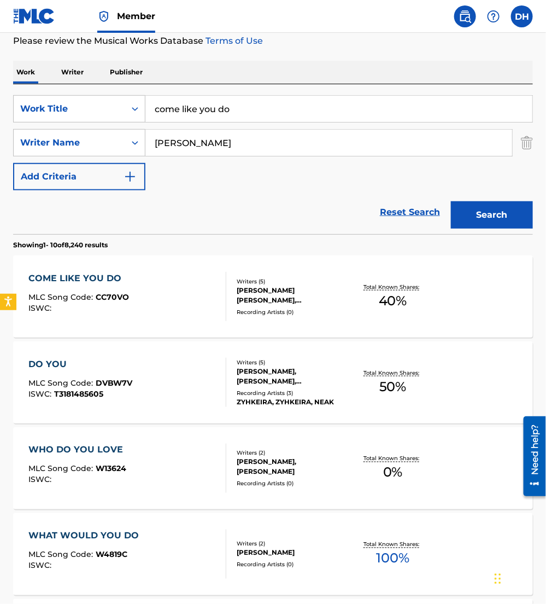
scroll to position [143, 0]
click at [125, 269] on div "COME LIKE YOU DO MLC Song Code : CC70VO ISWC : Writers ( 5 ) STEPHEN JAMES DAVI…" at bounding box center [273, 296] width 520 height 82
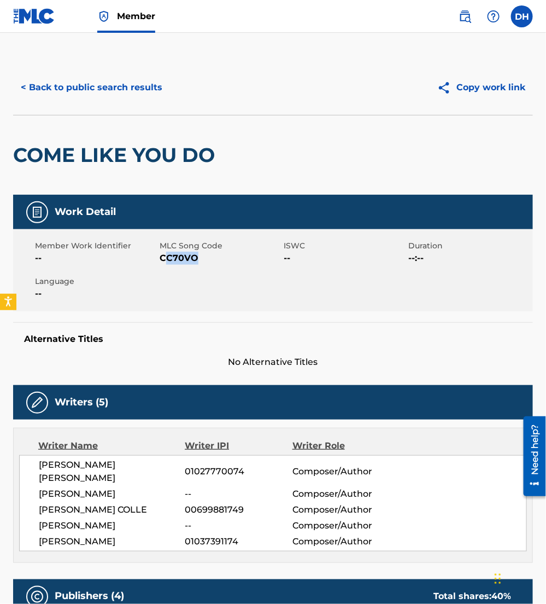
drag, startPoint x: 163, startPoint y: 259, endPoint x: 213, endPoint y: 278, distance: 53.3
click at [213, 278] on div "Member Work Identifier -- MLC Song Code CC70VO ISWC -- Duration --:-- Language …" at bounding box center [273, 270] width 520 height 82
drag, startPoint x: 213, startPoint y: 278, endPoint x: 150, endPoint y: 263, distance: 64.7
click at [150, 263] on span "--" at bounding box center [96, 258] width 122 height 13
drag, startPoint x: 162, startPoint y: 258, endPoint x: 235, endPoint y: 286, distance: 78.2
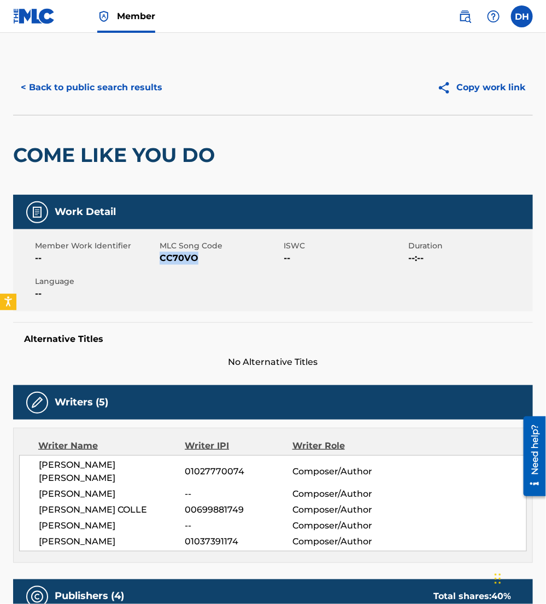
click at [235, 286] on div "Member Work Identifier -- MLC Song Code CC70VO ISWC -- Duration --:-- Language …" at bounding box center [273, 270] width 520 height 82
click at [76, 81] on button "< Back to public search results" at bounding box center [91, 87] width 157 height 27
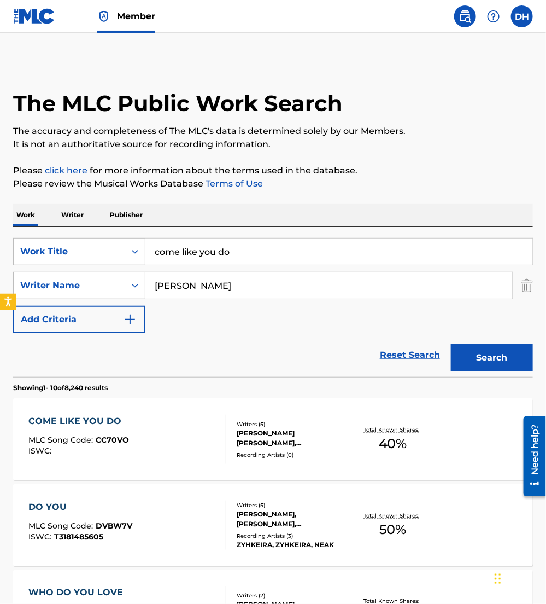
scroll to position [143, 0]
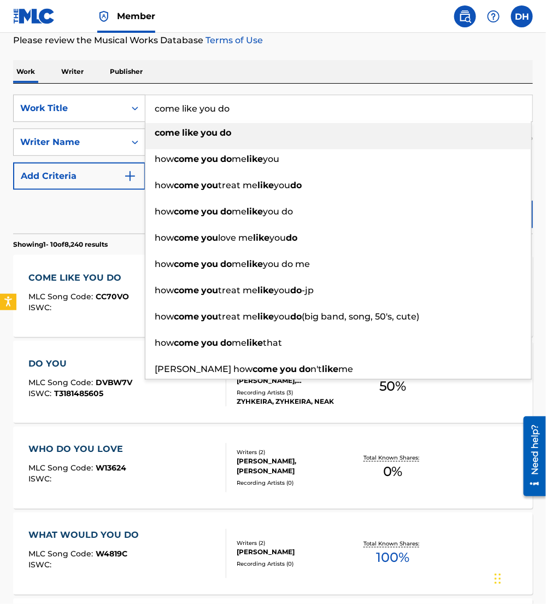
drag, startPoint x: 269, startPoint y: 117, endPoint x: 0, endPoint y: 101, distance: 269.6
click at [0, 102] on html "Accessibility Screen-Reader Guide, Feedback, and Issue Reporting | New window M…" at bounding box center [273, 159] width 546 height 604
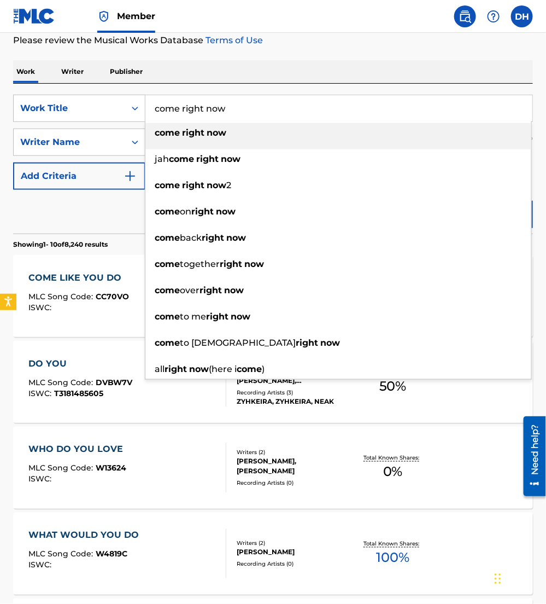
type input "come right now"
click at [199, 78] on div "Work Writer Publisher" at bounding box center [273, 71] width 520 height 23
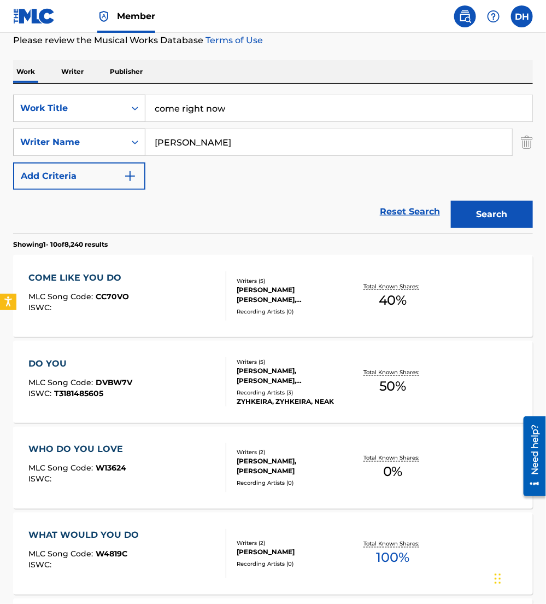
drag, startPoint x: 218, startPoint y: 143, endPoint x: 0, endPoint y: 130, distance: 218.1
click at [0, 131] on html "Accessibility Screen-Reader Guide, Feedback, and Issue Reporting | New window M…" at bounding box center [273, 159] width 546 height 604
type input "adorno"
click at [451, 209] on button "Search" at bounding box center [492, 214] width 82 height 27
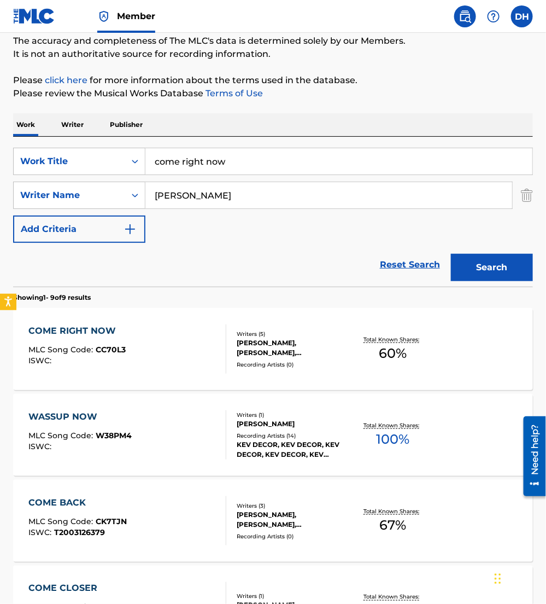
scroll to position [95, 0]
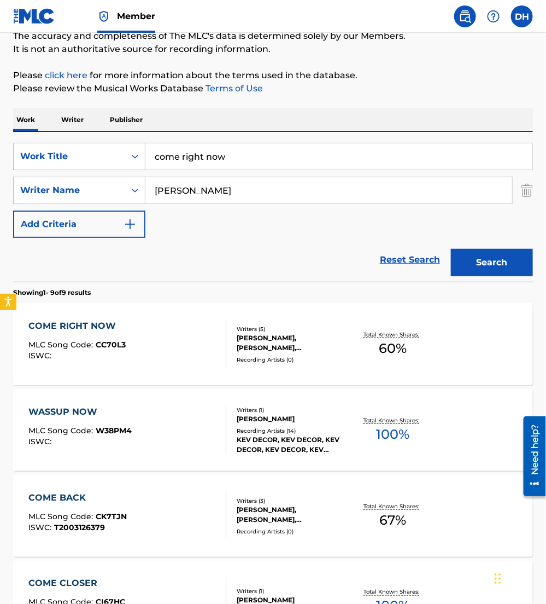
click at [194, 362] on div "COME RIGHT NOW MLC Song Code : CC70L3 ISWC :" at bounding box center [127, 343] width 197 height 49
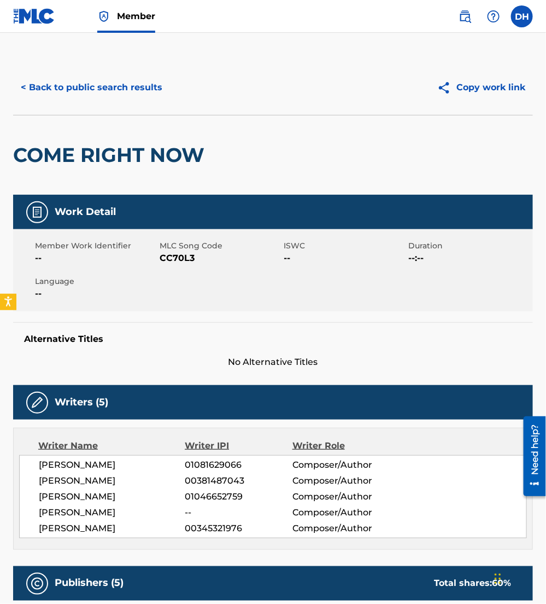
click at [86, 88] on button "< Back to public search results" at bounding box center [91, 87] width 157 height 27
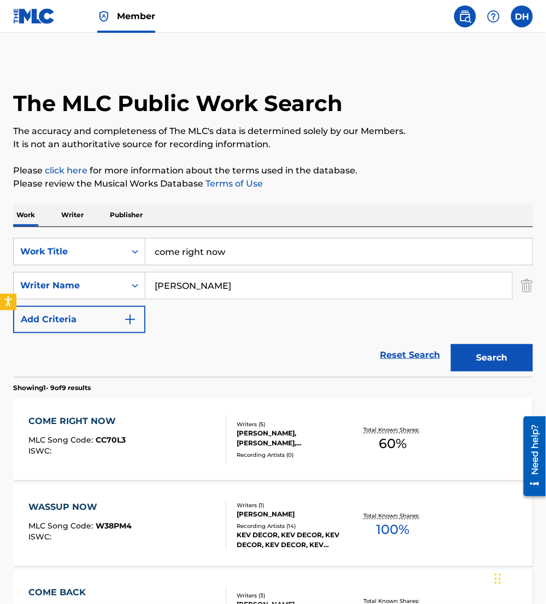
scroll to position [95, 0]
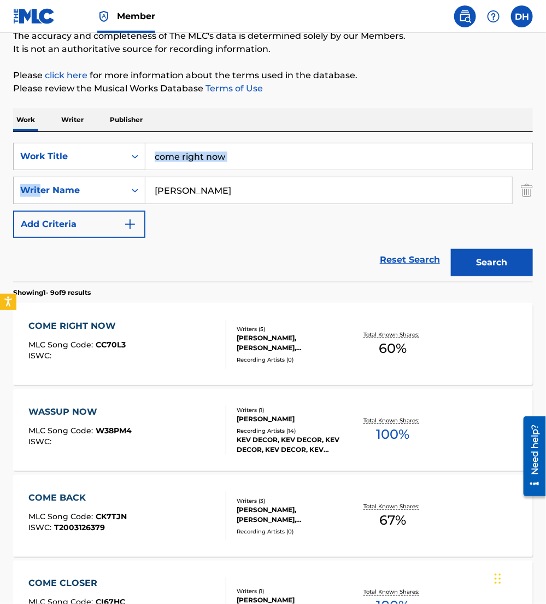
drag, startPoint x: 279, startPoint y: 141, endPoint x: 42, endPoint y: 171, distance: 239.3
click at [42, 171] on div "SearchWithCriteriaea9fa53c-3f25-49a9-857b-59db1879cbfd Work Title come right no…" at bounding box center [273, 207] width 520 height 150
click at [238, 145] on input "come right now" at bounding box center [338, 156] width 387 height 26
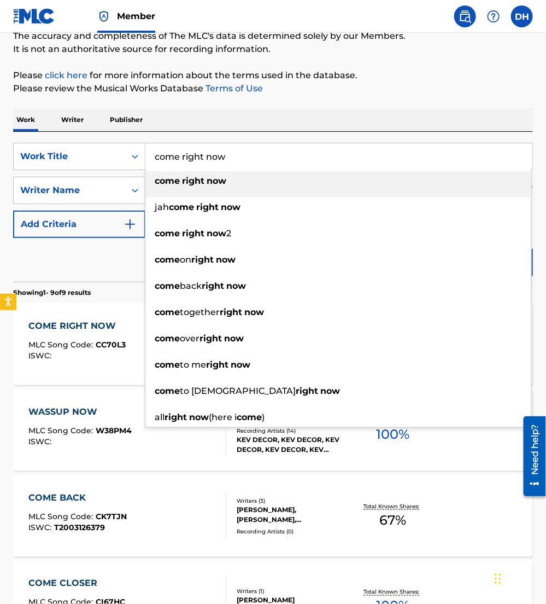
click at [238, 145] on input "come right now" at bounding box center [338, 156] width 387 height 26
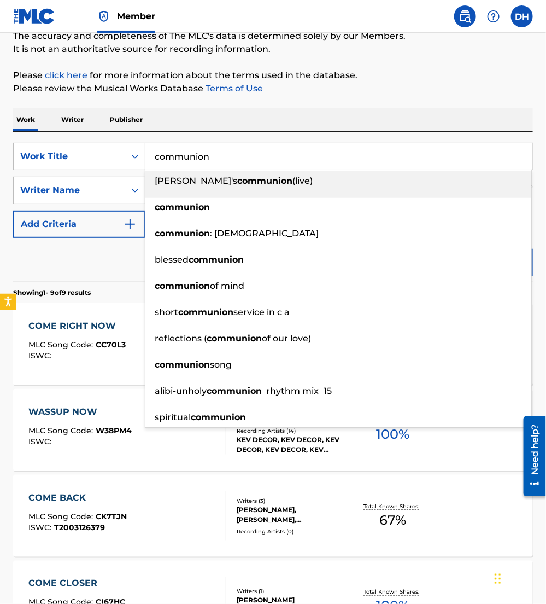
type input "communion"
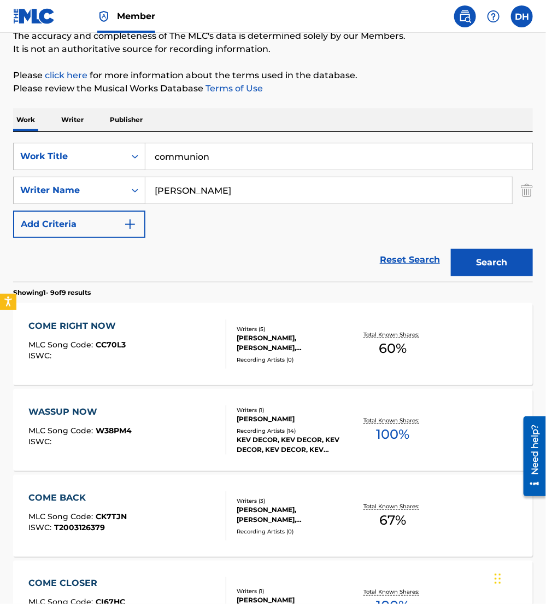
click at [248, 136] on div "SearchWithCriteriaea9fa53c-3f25-49a9-857b-59db1879cbfd Work Title communion Sea…" at bounding box center [273, 207] width 520 height 150
drag, startPoint x: 61, startPoint y: 237, endPoint x: 36, endPoint y: 236, distance: 25.2
click at [36, 236] on div "SearchWithCriteriaea9fa53c-3f25-49a9-857b-59db1879cbfd Work Title communion Sea…" at bounding box center [273, 190] width 520 height 95
click at [451, 249] on button "Search" at bounding box center [492, 262] width 82 height 27
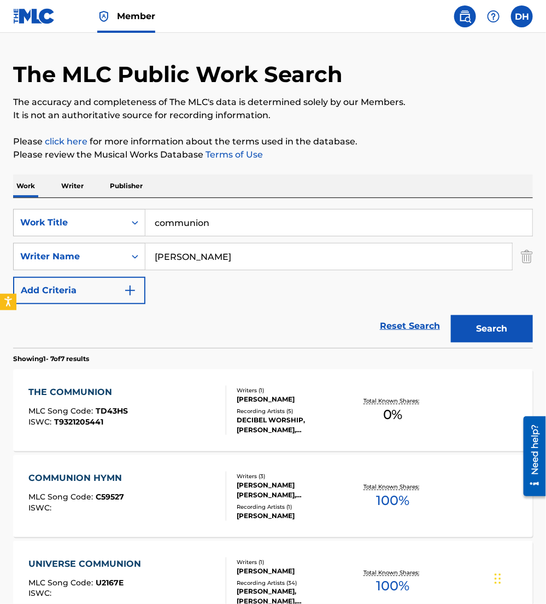
scroll to position [28, 0]
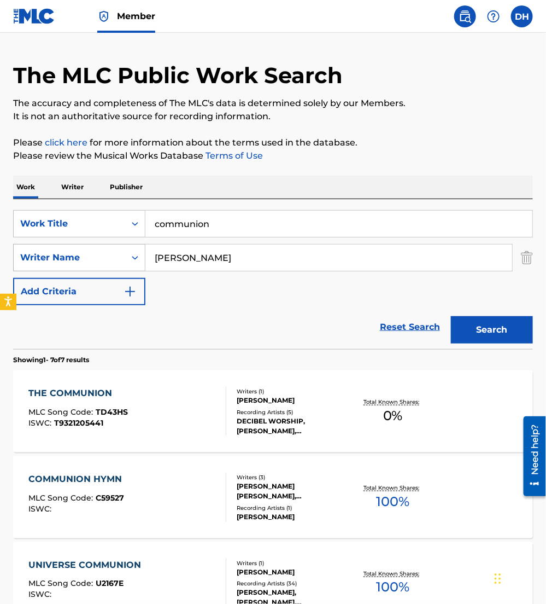
drag, startPoint x: 208, startPoint y: 252, endPoint x: 53, endPoint y: 246, distance: 156.0
click at [53, 246] on div "SearchWithCriteriab7dd33b2-2b5d-4c9a-8ca6-b91541695da7 Writer Name davis" at bounding box center [273, 257] width 520 height 27
type input "frodge"
click at [451, 316] on button "Search" at bounding box center [492, 329] width 82 height 27
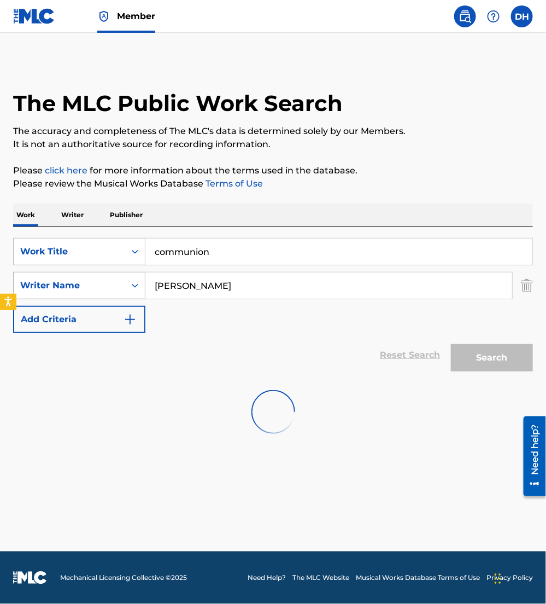
scroll to position [0, 0]
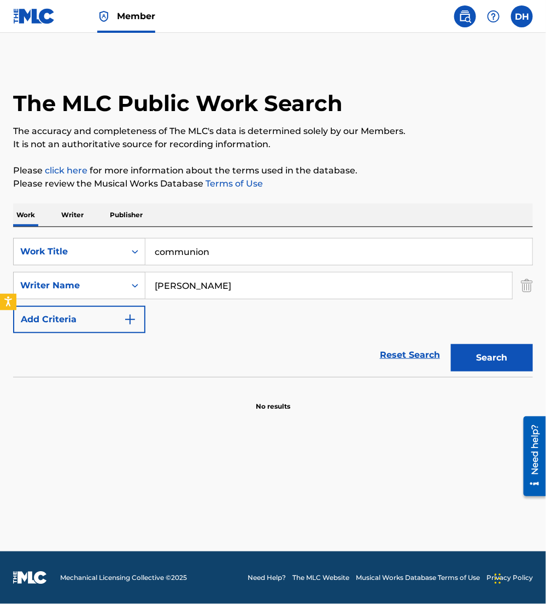
drag, startPoint x: 220, startPoint y: 247, endPoint x: -3, endPoint y: 252, distance: 223.8
click at [0, 252] on html "Accessibility Screen-Reader Guide, Feedback, and Issue Reporting | New window M…" at bounding box center [273, 302] width 546 height 604
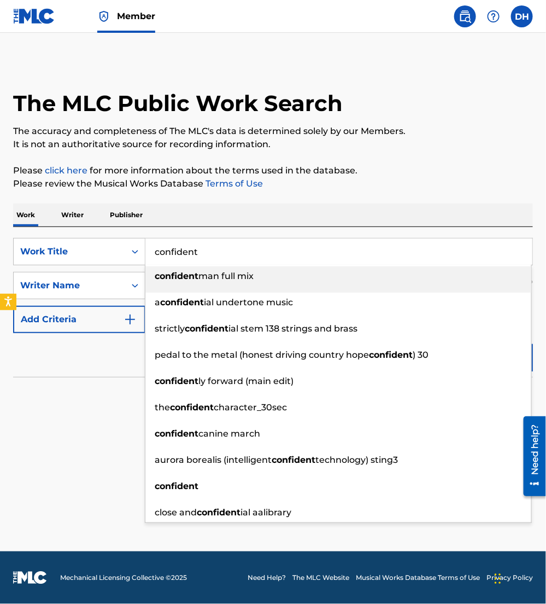
type input "confident"
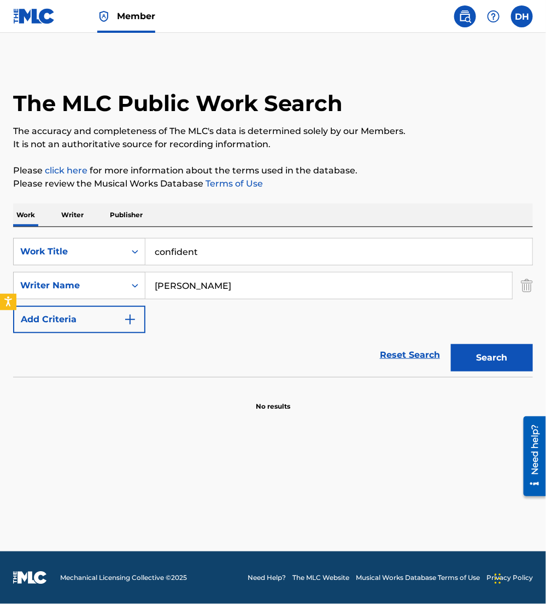
click at [197, 208] on div "Work Writer Publisher" at bounding box center [273, 214] width 520 height 23
drag, startPoint x: 205, startPoint y: 289, endPoint x: 73, endPoint y: 287, distance: 131.3
click at [73, 287] on div "SearchWithCriteriab7dd33b2-2b5d-4c9a-8ca6-b91541695da7 Writer Name frodge" at bounding box center [273, 285] width 520 height 27
type input "moore"
click at [163, 330] on div "SearchWithCriteriaea9fa53c-3f25-49a9-857b-59db1879cbfd Work Title confident Sea…" at bounding box center [273, 285] width 520 height 95
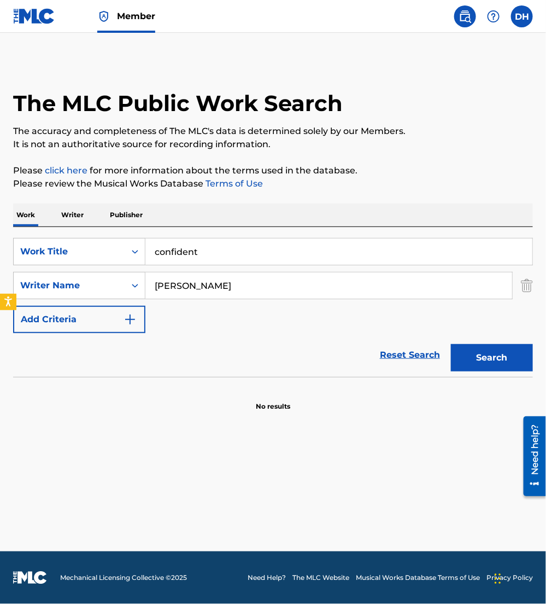
click at [468, 355] on button "Search" at bounding box center [492, 357] width 82 height 27
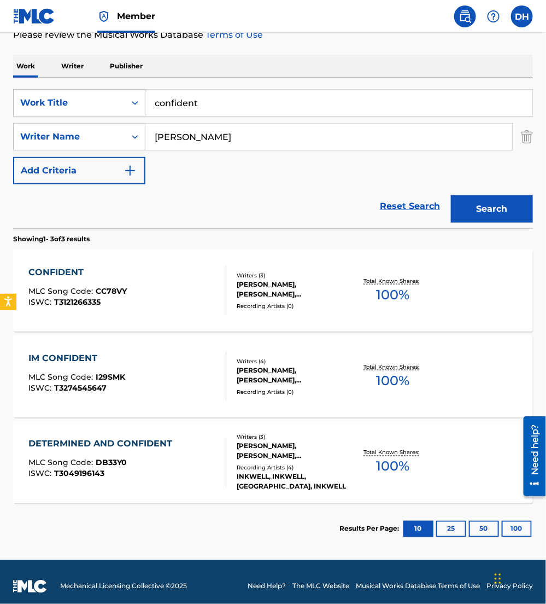
scroll to position [158, 0]
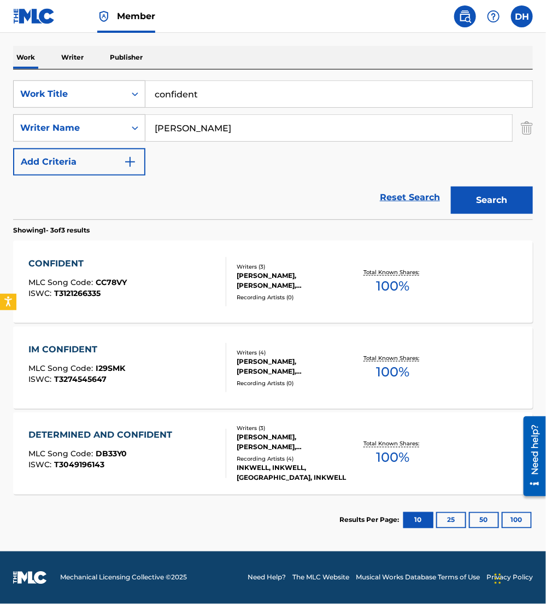
click at [141, 285] on div "CONFIDENT MLC Song Code : CC78VY ISWC : T3121266335" at bounding box center [127, 281] width 197 height 49
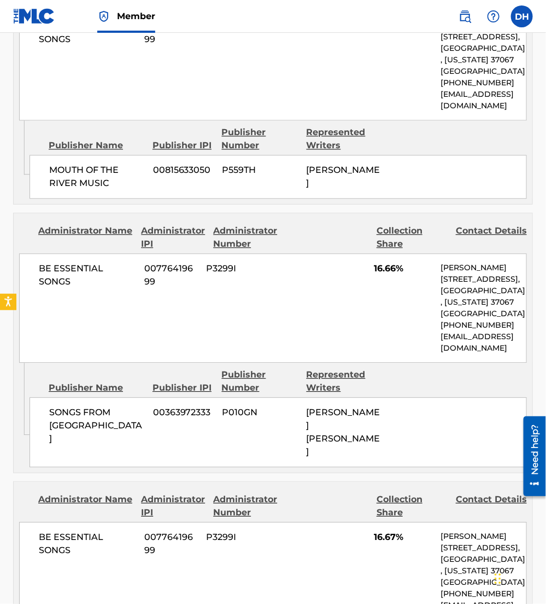
scroll to position [620, 0]
click at [289, 234] on div "Administrator Name Administrator IPI Administrator Number Collection Share Cont…" at bounding box center [273, 237] width 508 height 26
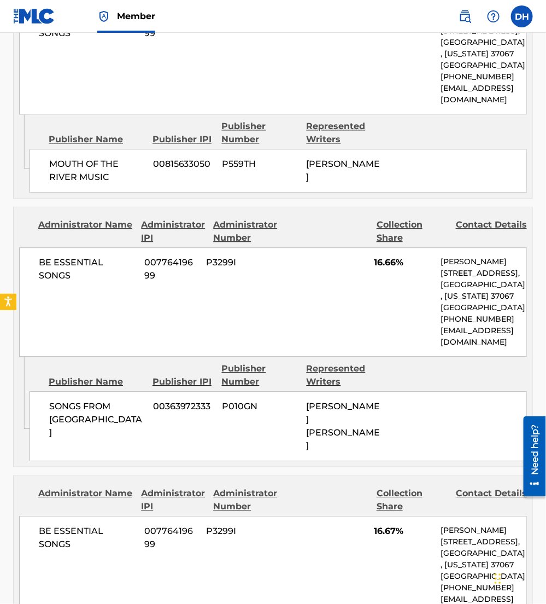
scroll to position [627, 0]
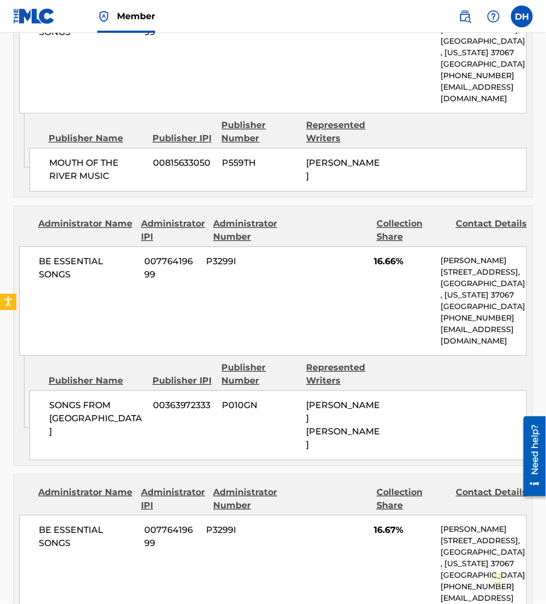
click at [289, 234] on div "Administrator Name Administrator IPI Administrator Number Collection Share Cont…" at bounding box center [273, 230] width 508 height 26
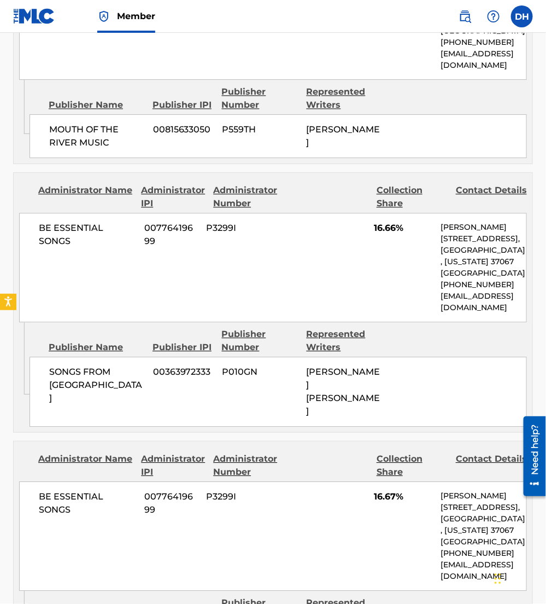
scroll to position [659, 0]
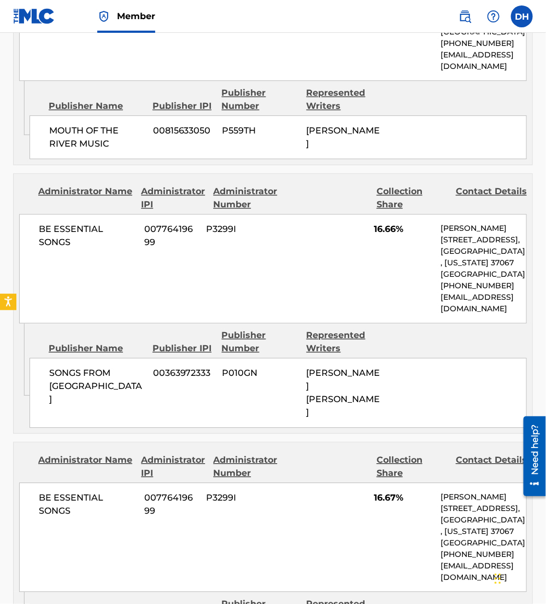
click at [289, 234] on div "BE ESSENTIAL SONGS 00776419699 P3299I 16.66% Andie Rankins 741 Cool Springs Blv…" at bounding box center [273, 268] width 508 height 109
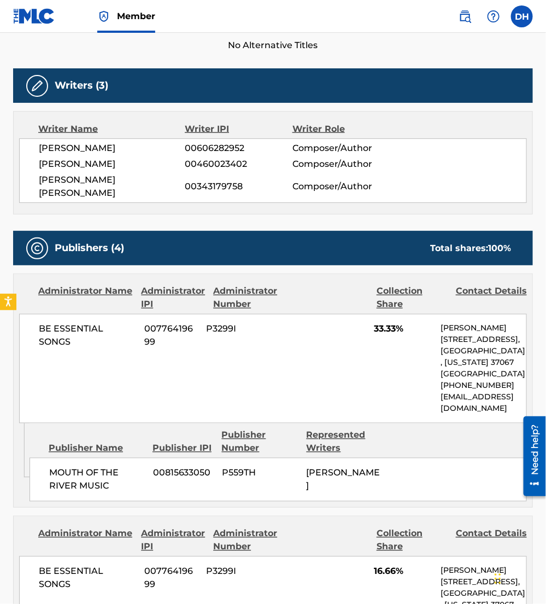
scroll to position [0, 0]
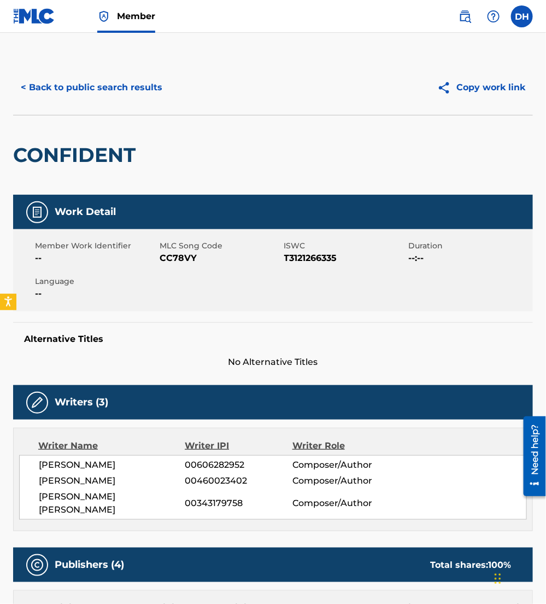
click at [164, 257] on span "CC78VY" at bounding box center [221, 258] width 122 height 13
click at [145, 83] on button "< Back to public search results" at bounding box center [91, 87] width 157 height 27
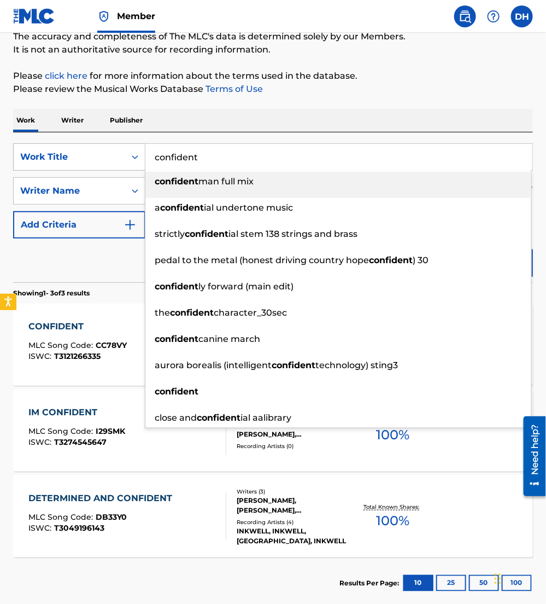
drag, startPoint x: 256, startPoint y: 158, endPoint x: 15, endPoint y: 162, distance: 240.7
click at [15, 162] on div "SearchWithCriteriaea9fa53c-3f25-49a9-857b-59db1879cbfd Work Title confident con…" at bounding box center [273, 156] width 520 height 27
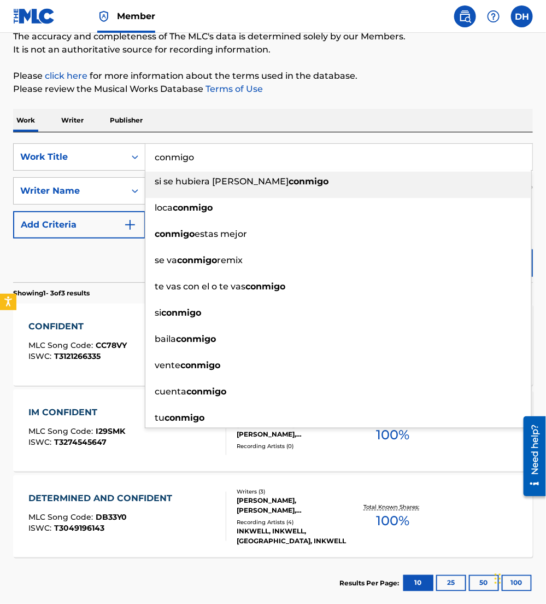
type input "conmigo"
click at [206, 101] on div "The MLC Public Work Search The accuracy and completeness of The MLC's data is d…" at bounding box center [273, 287] width 546 height 643
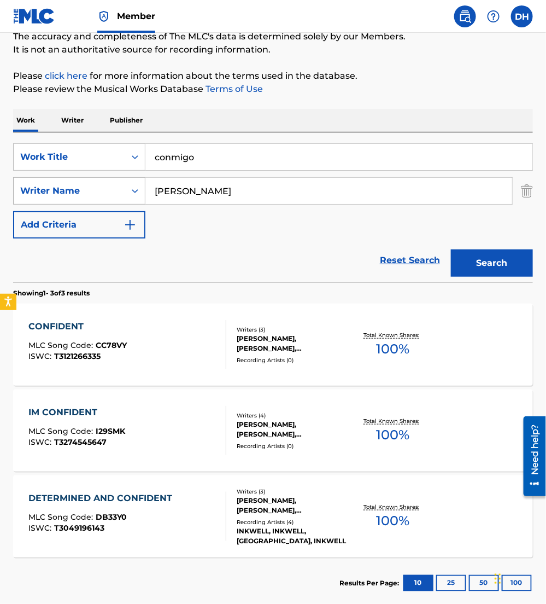
drag, startPoint x: 241, startPoint y: 185, endPoint x: 25, endPoint y: 192, distance: 215.6
click at [25, 192] on div "SearchWithCriteriab7dd33b2-2b5d-4c9a-8ca6-b91541695da7 Writer Name moore" at bounding box center [273, 190] width 520 height 27
click at [490, 267] on button "Search" at bounding box center [492, 262] width 82 height 27
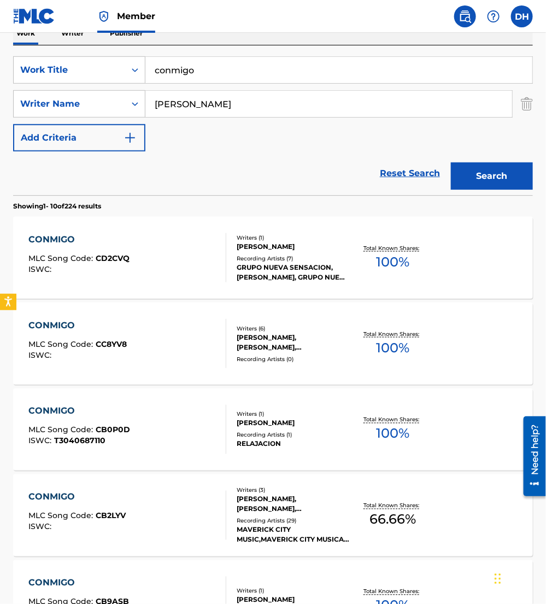
scroll to position [189, 0]
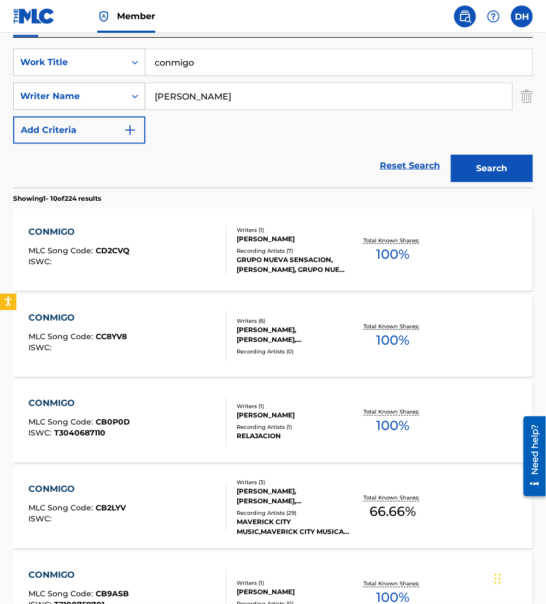
drag, startPoint x: 196, startPoint y: 97, endPoint x: 100, endPoint y: 93, distance: 95.8
click at [100, 93] on div "SearchWithCriteriab7dd33b2-2b5d-4c9a-8ca6-b91541695da7 Writer Name perez" at bounding box center [273, 96] width 520 height 27
click at [451, 155] on button "Search" at bounding box center [492, 168] width 82 height 27
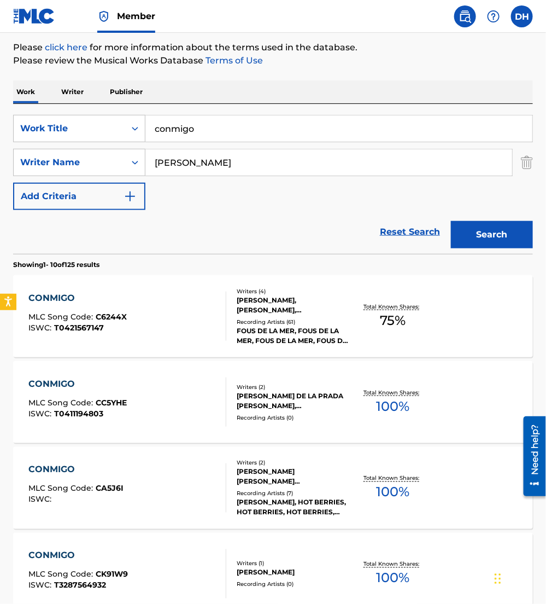
scroll to position [125, 0]
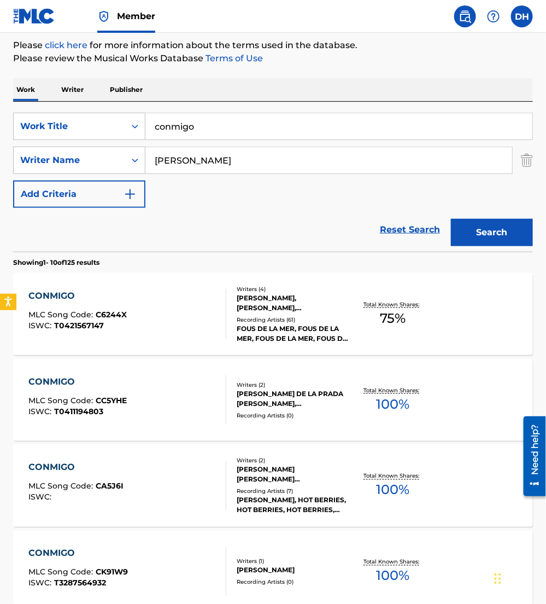
drag, startPoint x: 198, startPoint y: 161, endPoint x: 35, endPoint y: 174, distance: 163.6
click at [35, 174] on div "SearchWithCriteriaea9fa53c-3f25-49a9-857b-59db1879cbfd Work Title conmigo Searc…" at bounding box center [273, 160] width 520 height 95
type input "alexis ruiz"
click at [451, 219] on button "Search" at bounding box center [492, 232] width 82 height 27
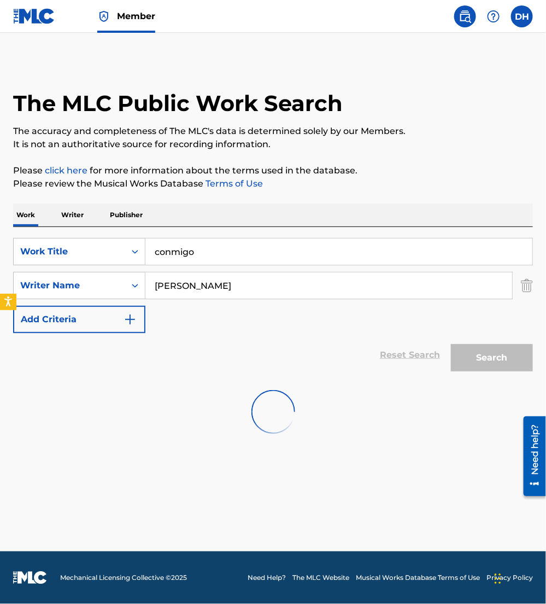
scroll to position [0, 0]
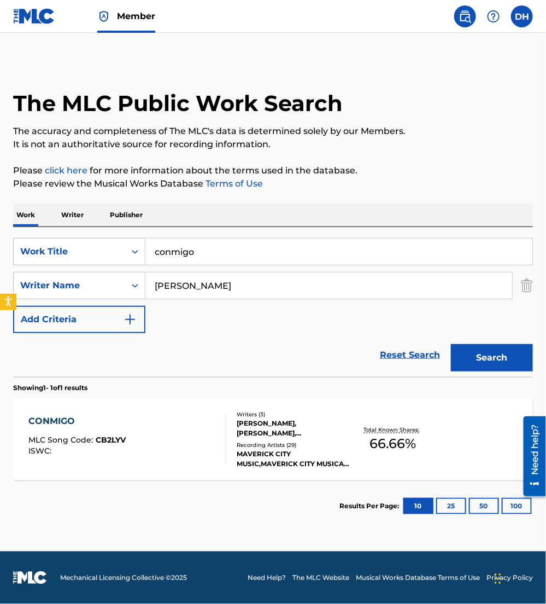
click at [146, 417] on div "CONMIGO MLC Song Code : CB2LYV ISWC :" at bounding box center [127, 439] width 197 height 49
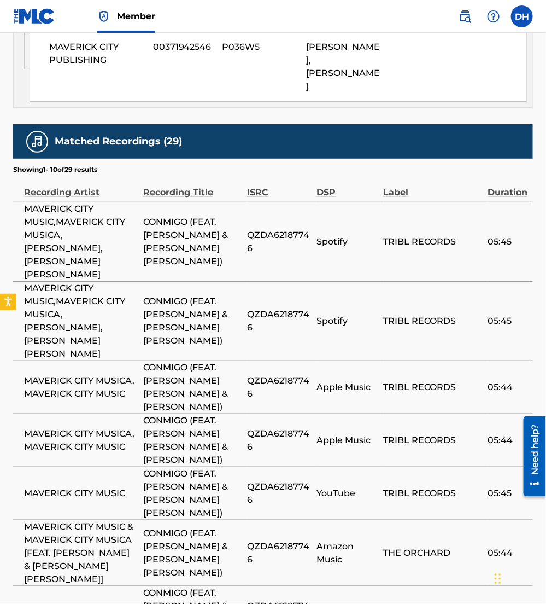
scroll to position [861, 0]
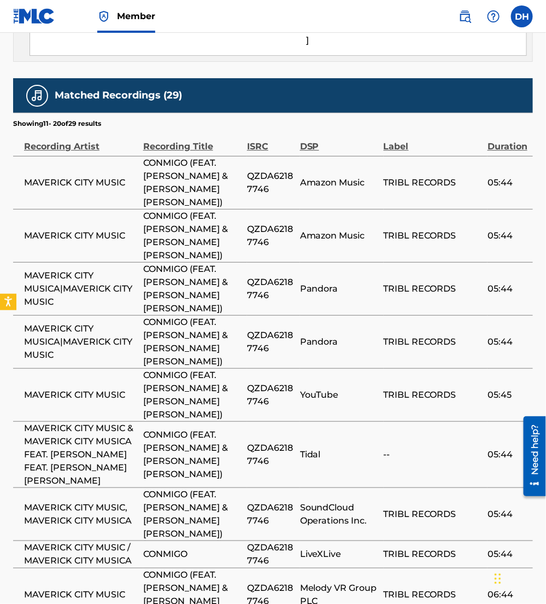
scroll to position [823, 0]
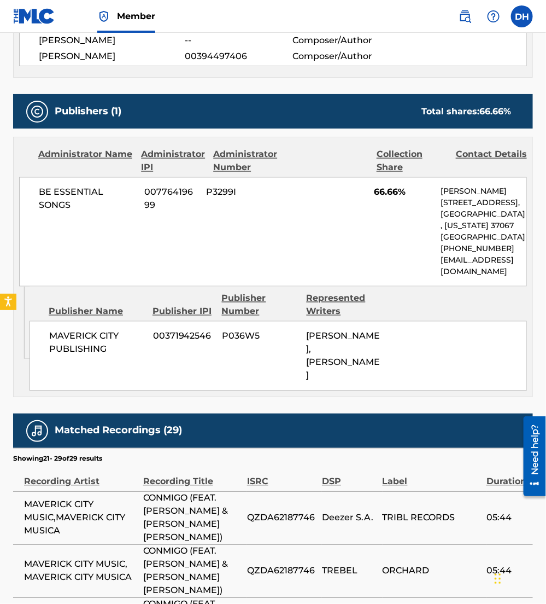
scroll to position [0, 0]
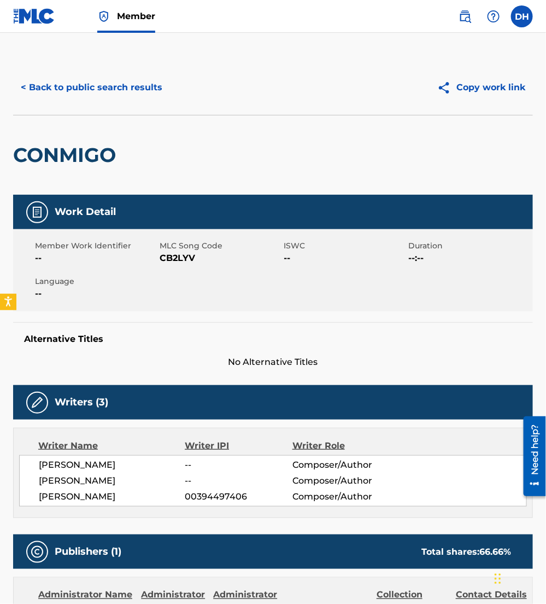
click at [55, 90] on button "< Back to public search results" at bounding box center [91, 87] width 157 height 27
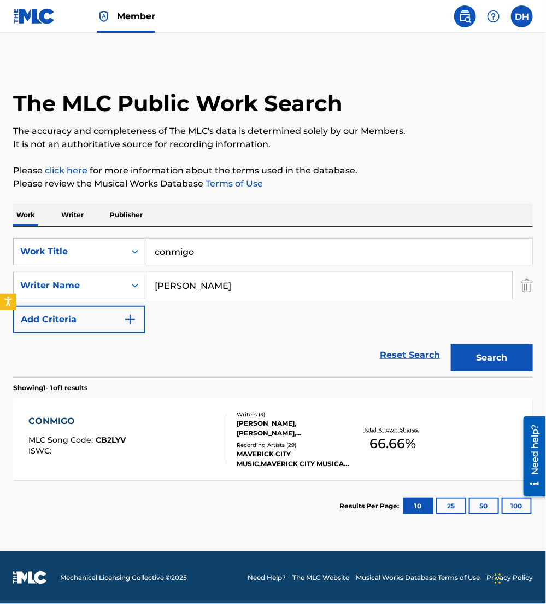
drag, startPoint x: 179, startPoint y: 252, endPoint x: 160, endPoint y: 251, distance: 19.2
click at [160, 251] on input "conmigo" at bounding box center [338, 251] width 387 height 26
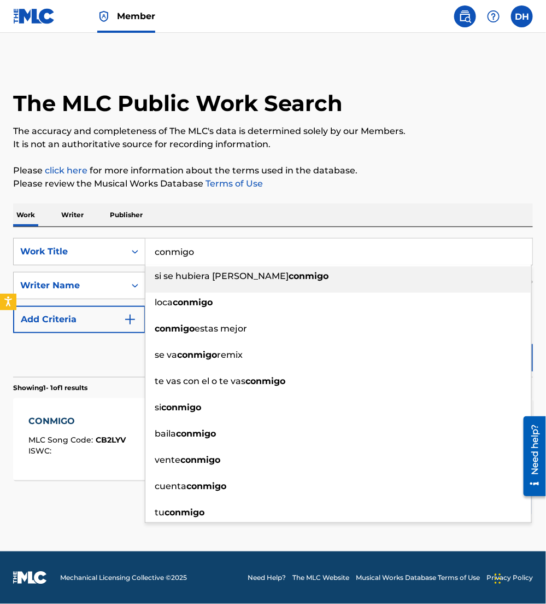
drag, startPoint x: 200, startPoint y: 258, endPoint x: 11, endPoint y: 261, distance: 188.2
click at [11, 261] on div "The MLC Public Work Search The accuracy and completeness of The MLC's data is d…" at bounding box center [273, 295] width 546 height 471
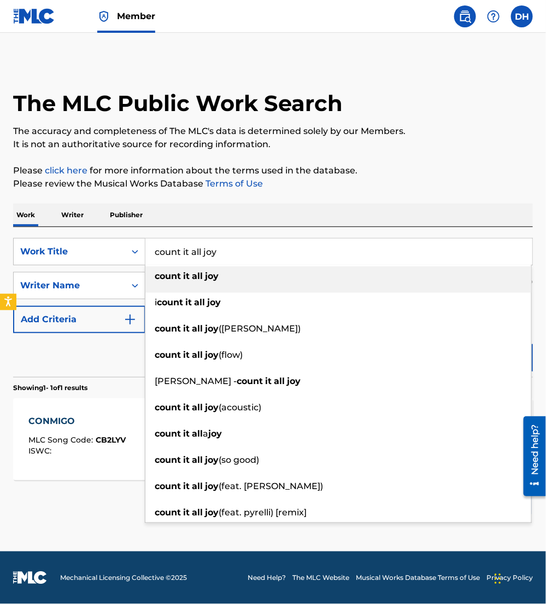
type input "count it all joy"
click at [306, 213] on div "Work Writer Publisher" at bounding box center [273, 214] width 520 height 23
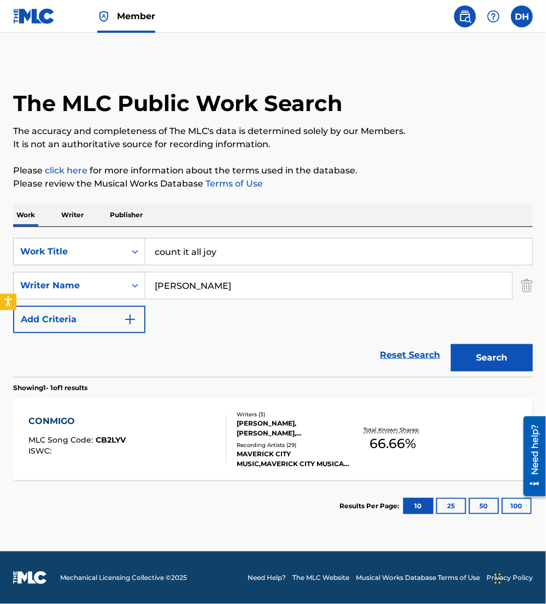
drag, startPoint x: 229, startPoint y: 293, endPoint x: -3, endPoint y: 306, distance: 232.9
click at [0, 306] on html "Accessibility Screen-Reader Guide, Feedback, and Issue Reporting | New window M…" at bounding box center [273, 302] width 546 height 604
type input "moore"
click at [451, 344] on button "Search" at bounding box center [492, 357] width 82 height 27
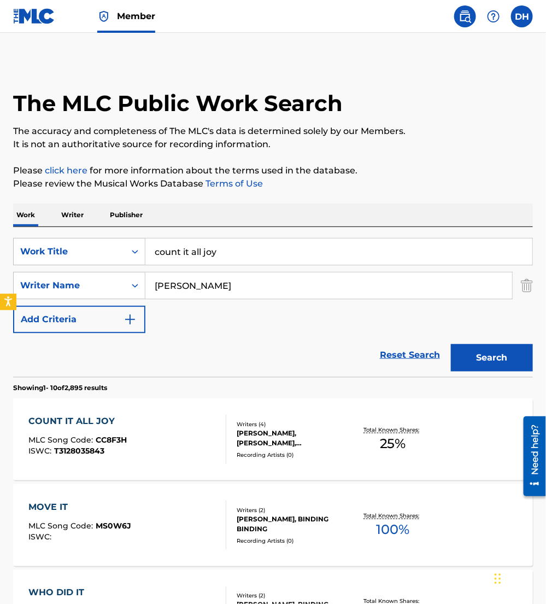
click at [133, 418] on div "COUNT IT ALL JOY MLC Song Code : CC8F3H ISWC : T3128035843" at bounding box center [127, 439] width 197 height 49
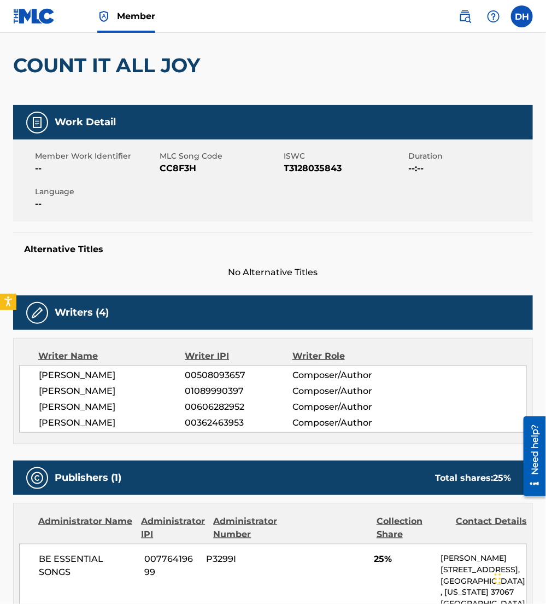
scroll to position [86, 0]
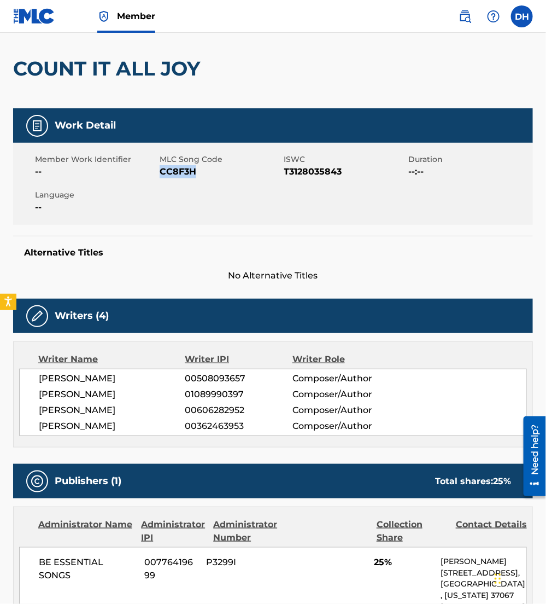
drag, startPoint x: 162, startPoint y: 172, endPoint x: 216, endPoint y: 193, distance: 57.8
click at [216, 193] on div "Member Work Identifier -- MLC Song Code CC8F3H ISWC T3128035843 Duration --:-- …" at bounding box center [273, 184] width 520 height 82
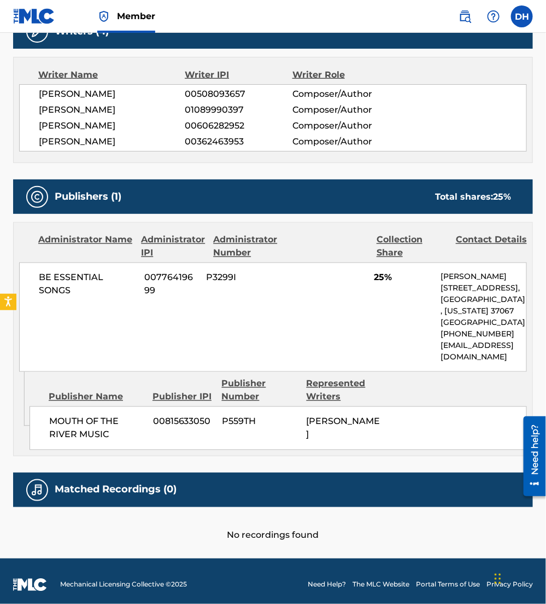
scroll to position [0, 0]
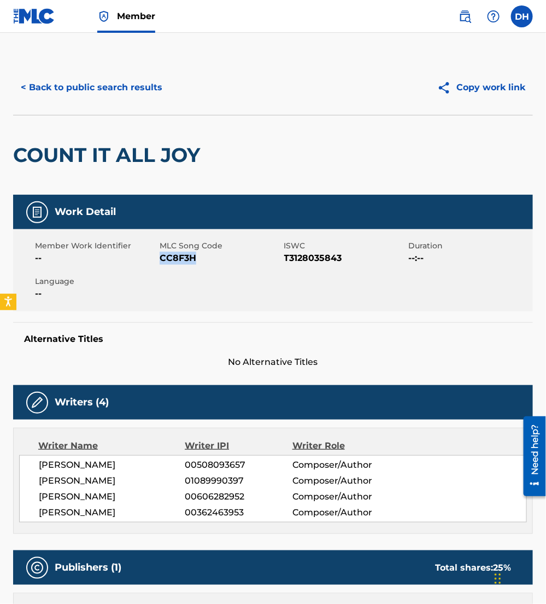
click at [115, 93] on button "< Back to public search results" at bounding box center [91, 87] width 157 height 27
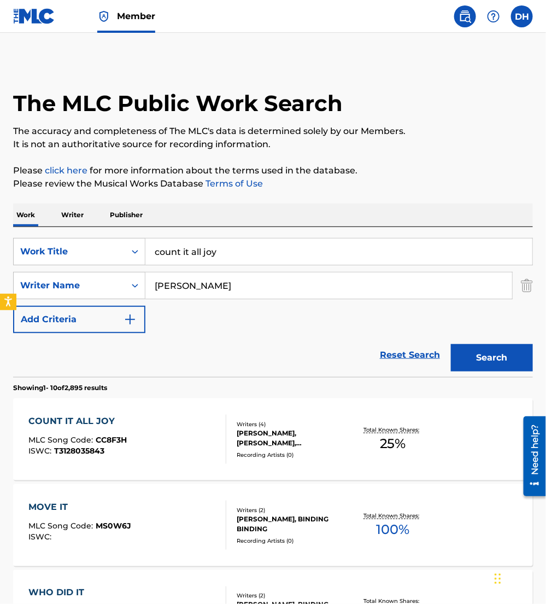
drag, startPoint x: 254, startPoint y: 237, endPoint x: 123, endPoint y: 237, distance: 131.8
click at [123, 237] on div "SearchWithCriteriaea9fa53c-3f25-49a9-857b-59db1879cbfd Work Title count it all …" at bounding box center [273, 302] width 520 height 150
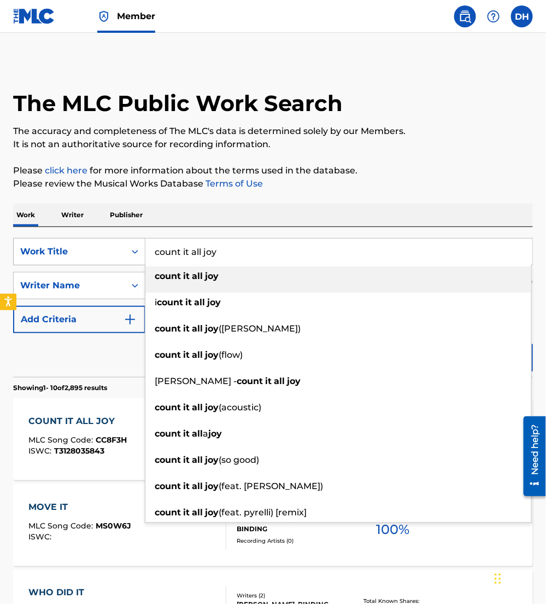
drag, startPoint x: 257, startPoint y: 263, endPoint x: 80, endPoint y: 244, distance: 177.1
click at [80, 244] on div "SearchWithCriteriaea9fa53c-3f25-49a9-857b-59db1879cbfd Work Title count it all …" at bounding box center [273, 251] width 520 height 27
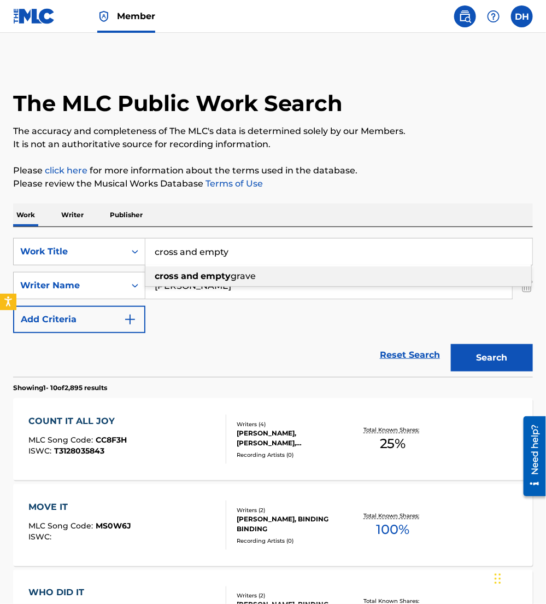
click at [183, 275] on strong "and" at bounding box center [190, 276] width 18 height 10
type input "cross and empty grave"
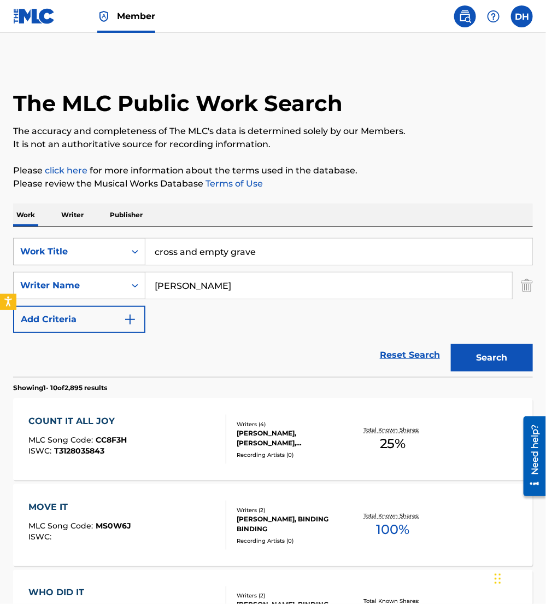
drag, startPoint x: 269, startPoint y: 287, endPoint x: 0, endPoint y: 270, distance: 269.1
click at [0, 271] on html "Accessibility Screen-Reader Guide, Feedback, and Issue Reporting | New window M…" at bounding box center [273, 302] width 546 height 604
type input "[PERSON_NAME]"
click at [139, 382] on section "Showing 1 - 10 of 2,895 results" at bounding box center [273, 385] width 520 height 16
click at [466, 364] on button "Search" at bounding box center [492, 357] width 82 height 27
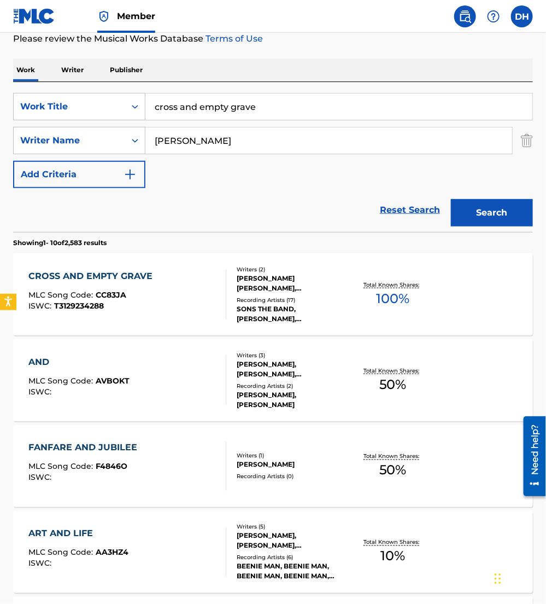
scroll to position [148, 0]
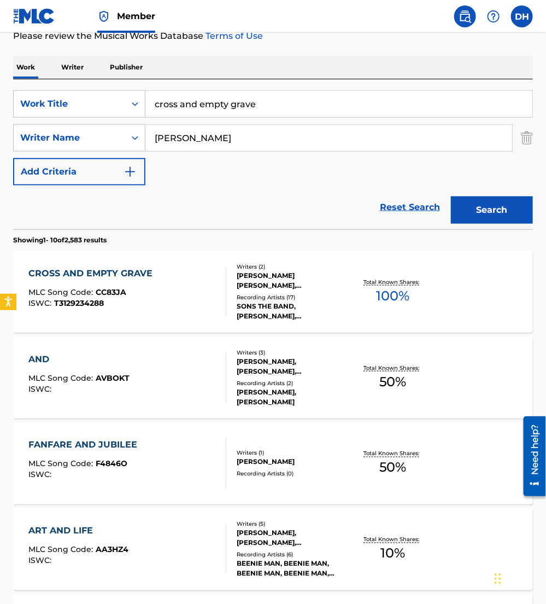
click at [133, 288] on div "MLC Song Code : CC83JA" at bounding box center [94, 293] width 130 height 11
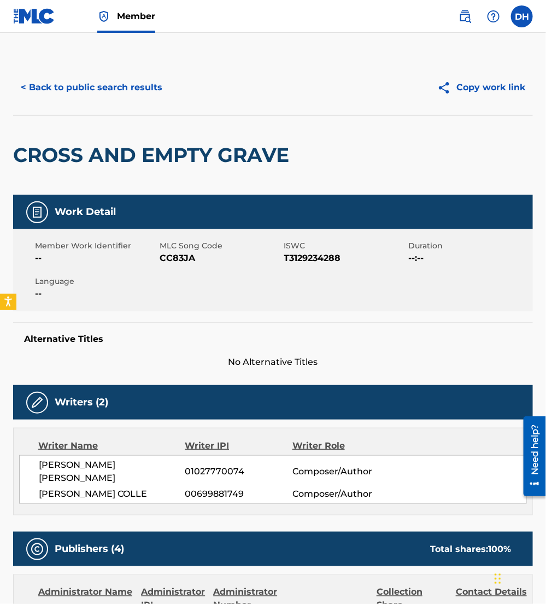
scroll to position [154, 0]
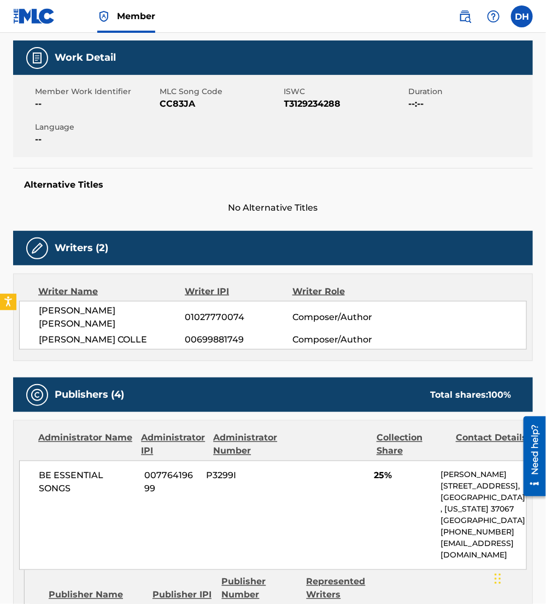
click at [164, 104] on span "CC83JA" at bounding box center [221, 103] width 122 height 13
drag, startPoint x: 161, startPoint y: 103, endPoint x: 218, endPoint y: 114, distance: 57.4
click at [218, 114] on div "Member Work Identifier -- MLC Song Code CC83JA ISWC T3129234288 Duration --:-- …" at bounding box center [273, 116] width 520 height 82
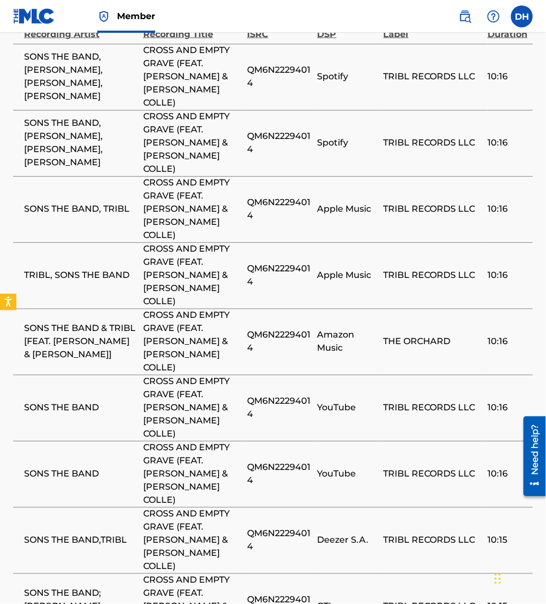
scroll to position [1708, 0]
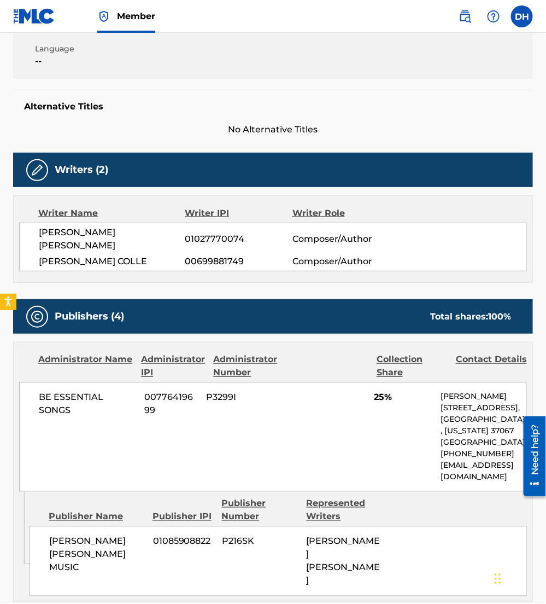
scroll to position [0, 0]
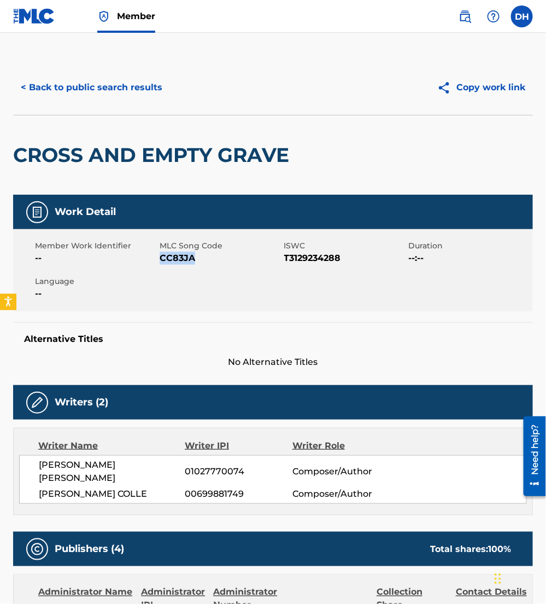
click at [120, 85] on button "< Back to public search results" at bounding box center [91, 87] width 157 height 27
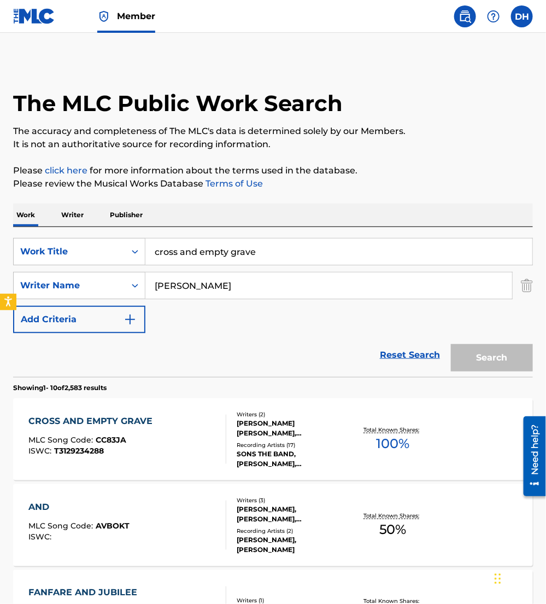
scroll to position [148, 0]
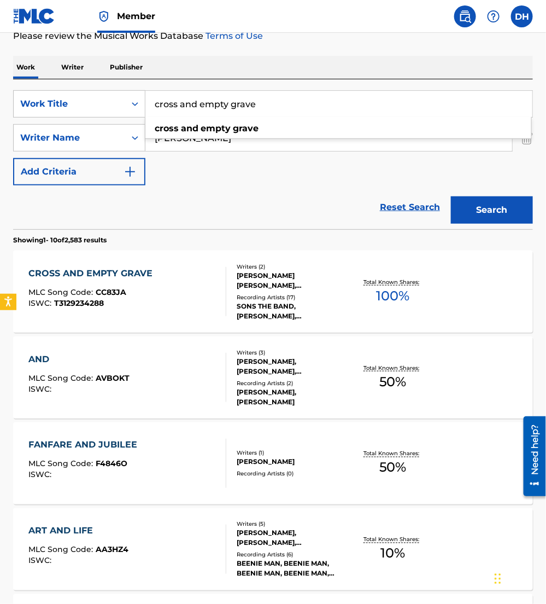
drag, startPoint x: 269, startPoint y: 112, endPoint x: 0, endPoint y: 156, distance: 272.2
click at [0, 157] on html "Accessibility Screen-Reader Guide, Feedback, and Issue Reporting | New window M…" at bounding box center [273, 154] width 546 height 604
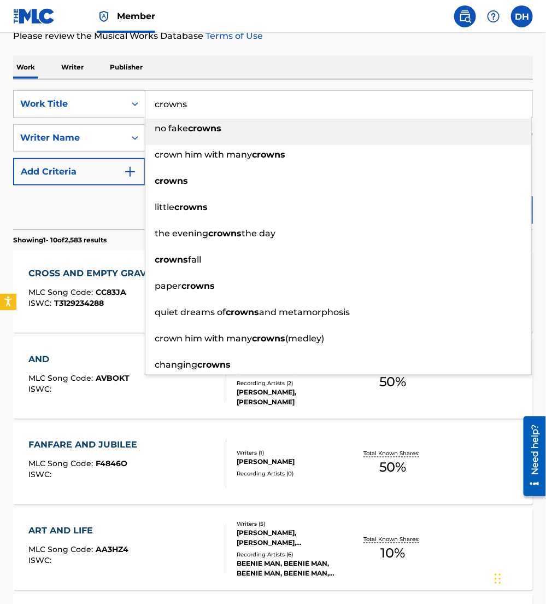
type input "crowns"
click at [93, 217] on div "Reset Search Search" at bounding box center [273, 207] width 520 height 44
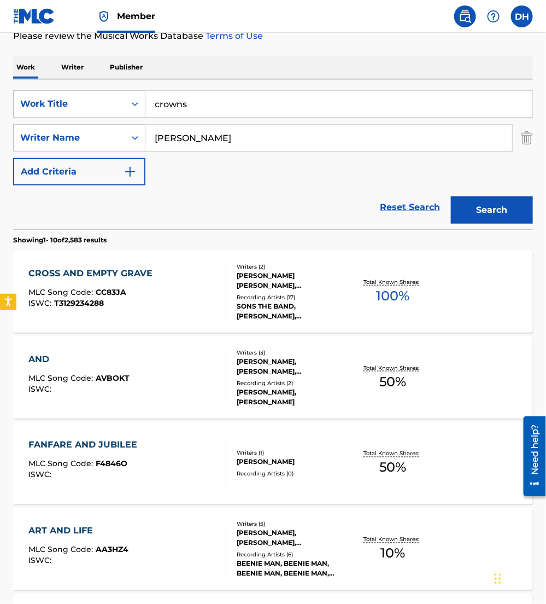
click at [489, 214] on button "Search" at bounding box center [492, 209] width 82 height 27
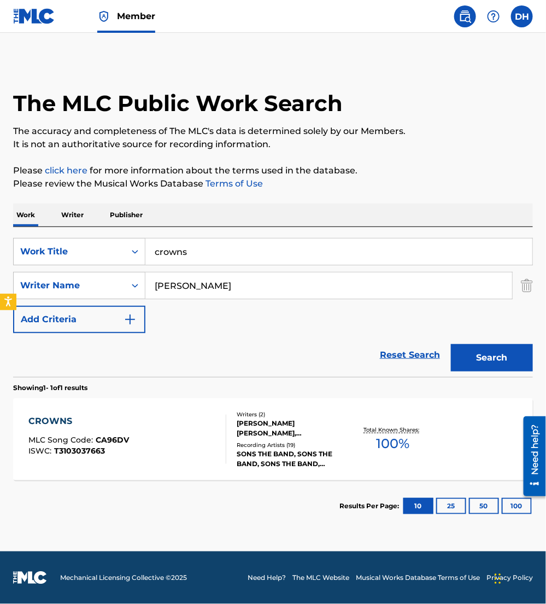
click at [85, 436] on span "MLC Song Code :" at bounding box center [62, 440] width 67 height 10
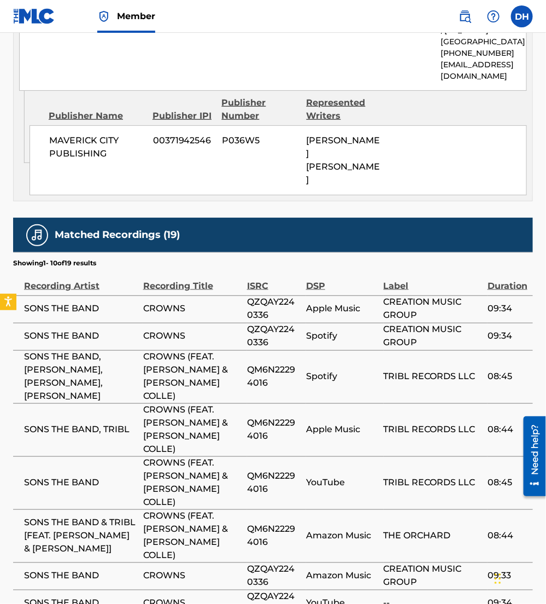
scroll to position [1541, 0]
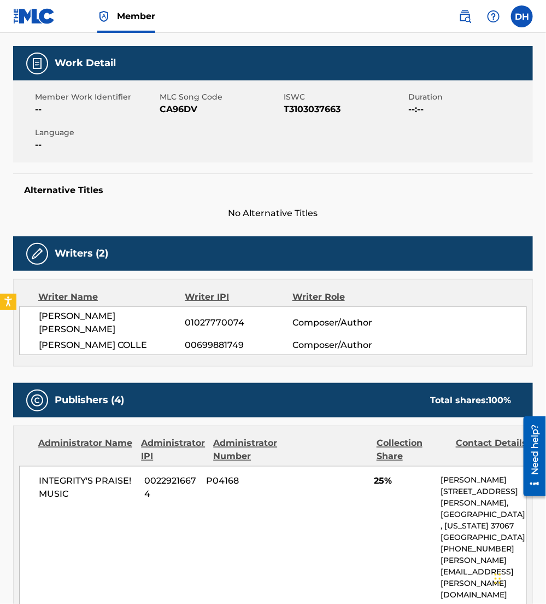
scroll to position [0, 0]
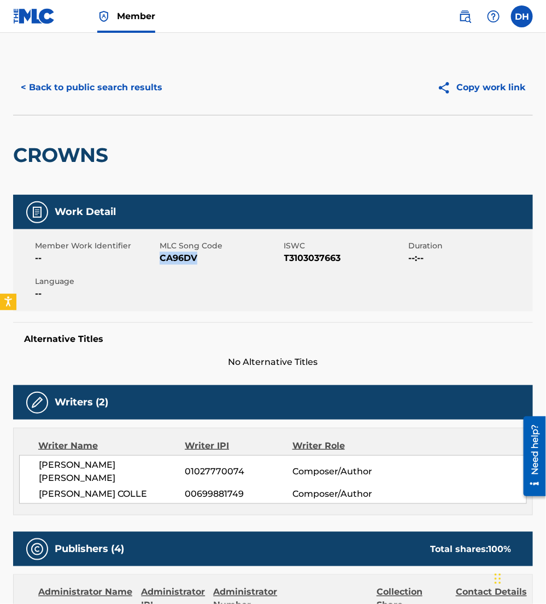
drag, startPoint x: 161, startPoint y: 255, endPoint x: 196, endPoint y: 266, distance: 37.4
click at [196, 266] on div "Member Work Identifier -- MLC Song Code CA96DV ISWC T3103037663 Duration --:-- …" at bounding box center [273, 270] width 520 height 82
click at [62, 98] on button "< Back to public search results" at bounding box center [91, 87] width 157 height 27
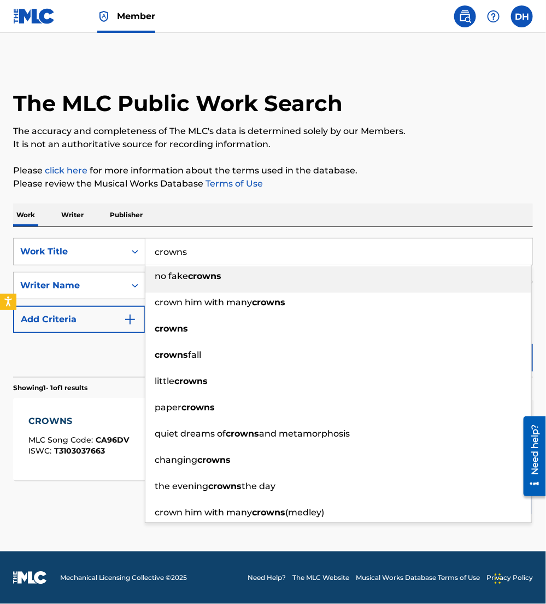
drag, startPoint x: 98, startPoint y: 242, endPoint x: 55, endPoint y: 235, distance: 43.7
click at [55, 235] on div "SearchWithCriteriaea9fa53c-3f25-49a9-857b-59db1879cbfd Work Title crowns no fak…" at bounding box center [273, 302] width 520 height 150
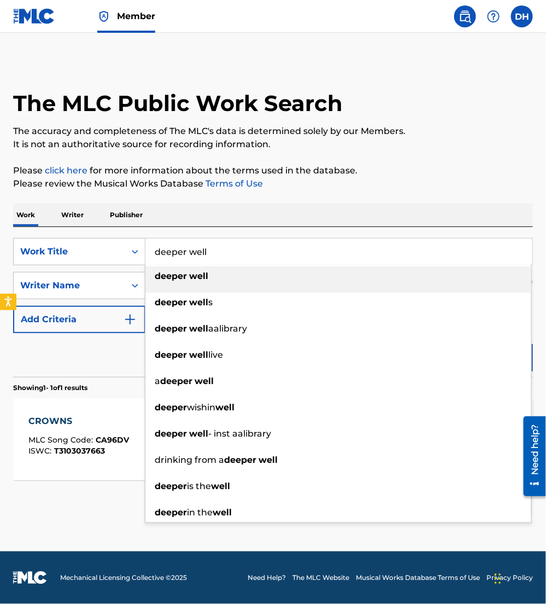
type input "deeper well"
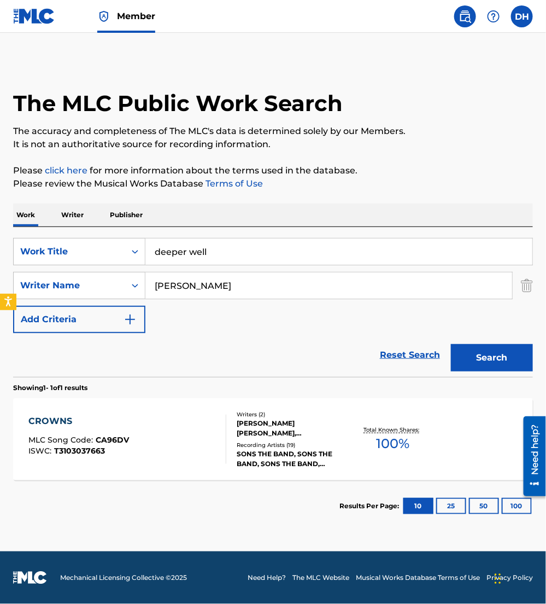
click at [320, 216] on div "Work Writer Publisher" at bounding box center [273, 214] width 520 height 23
drag, startPoint x: 121, startPoint y: 294, endPoint x: 37, endPoint y: 298, distance: 84.9
click at [37, 298] on div "SearchWithCriteriab7dd33b2-2b5d-4c9a-8ca6-b91541695da7 Writer Name davis" at bounding box center [273, 285] width 520 height 27
click at [451, 344] on button "Search" at bounding box center [492, 357] width 82 height 27
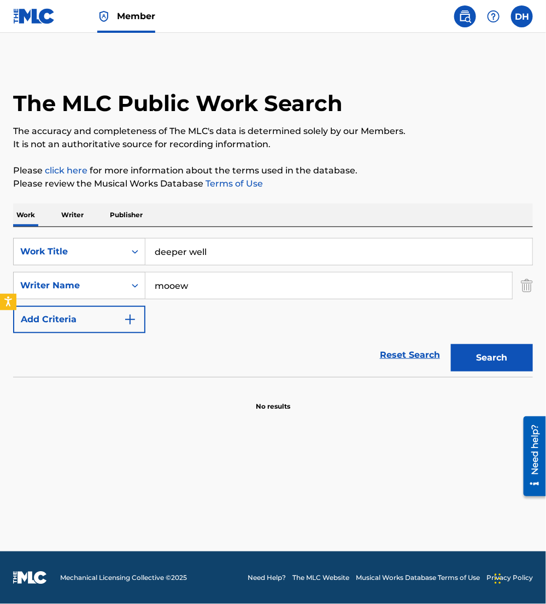
drag, startPoint x: 217, startPoint y: 281, endPoint x: 0, endPoint y: 249, distance: 219.0
click at [0, 249] on div "The MLC Public Work Search The accuracy and completeness of The MLC's data is d…" at bounding box center [273, 235] width 546 height 351
type input "moore"
click at [451, 344] on button "Search" at bounding box center [492, 357] width 82 height 27
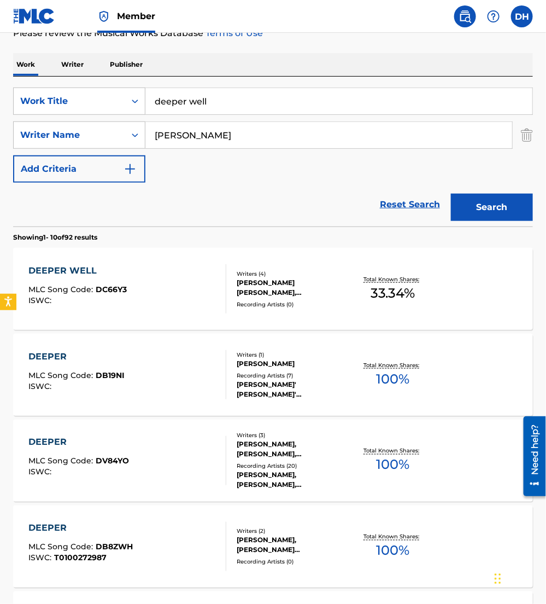
scroll to position [149, 0]
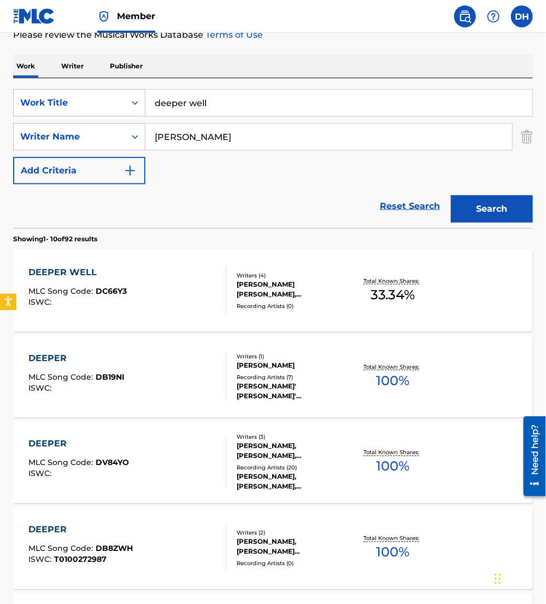
click at [137, 281] on div "DEEPER WELL MLC Song Code : DC66Y3 ISWC :" at bounding box center [127, 290] width 197 height 49
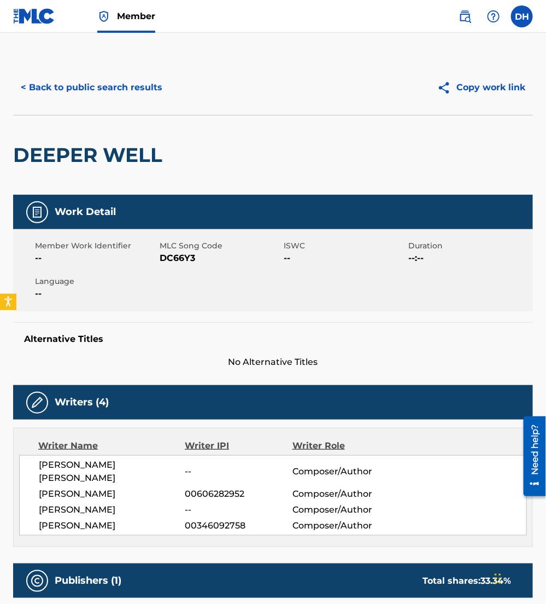
click at [123, 89] on button "< Back to public search results" at bounding box center [91, 87] width 157 height 27
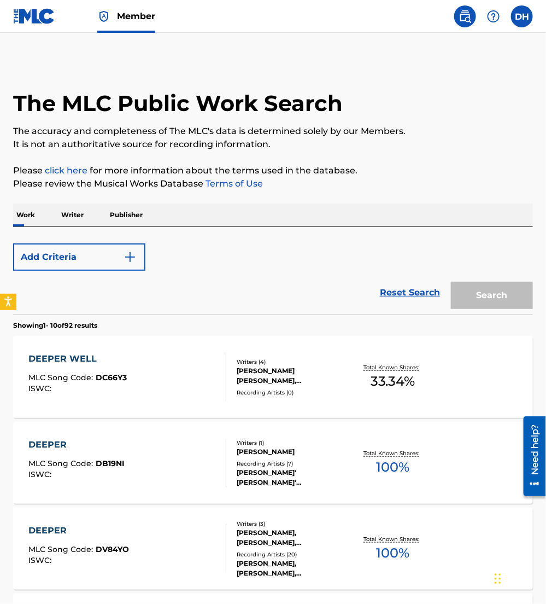
scroll to position [149, 0]
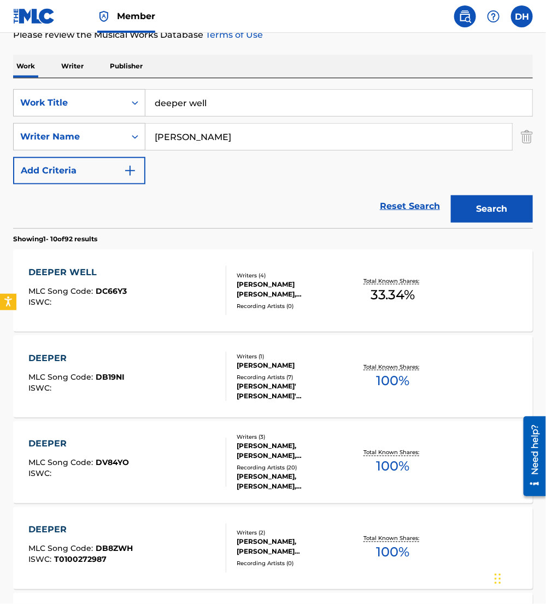
drag, startPoint x: 260, startPoint y: 104, endPoint x: 0, endPoint y: 148, distance: 263.4
click at [0, 148] on html "Accessibility Screen-Reader Guide, Feedback, and Issue Reporting | New window M…" at bounding box center [273, 153] width 546 height 604
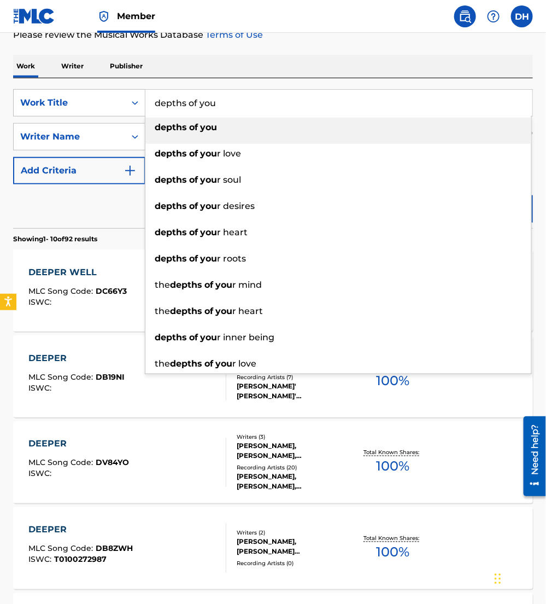
type input "depths of you"
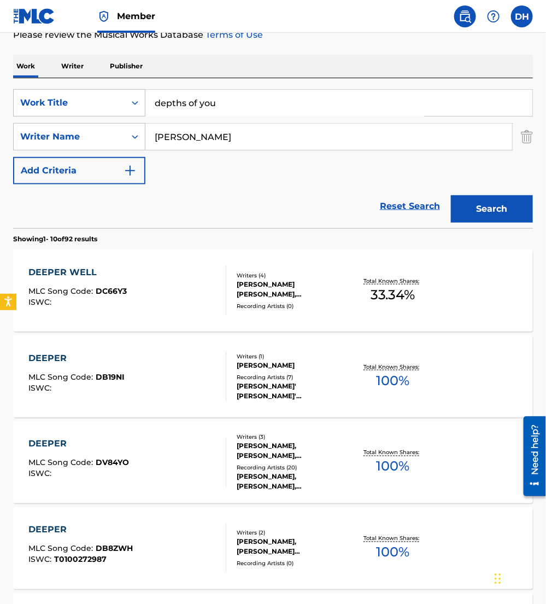
click at [21, 236] on p "Showing 1 - 10 of 92 results" at bounding box center [55, 239] width 84 height 10
click at [484, 196] on button "Search" at bounding box center [492, 208] width 82 height 27
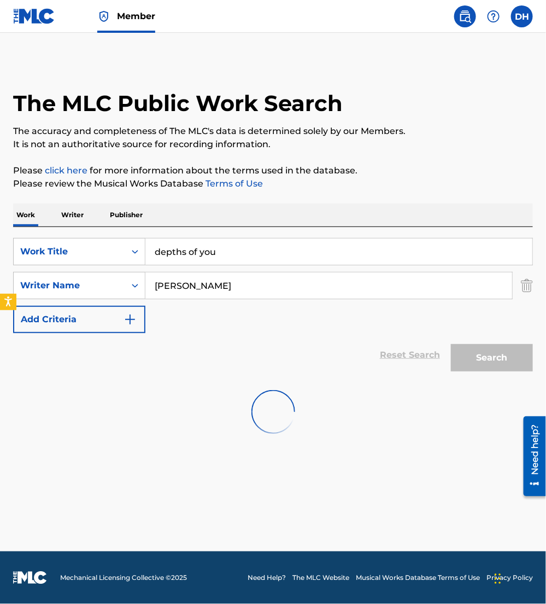
scroll to position [0, 0]
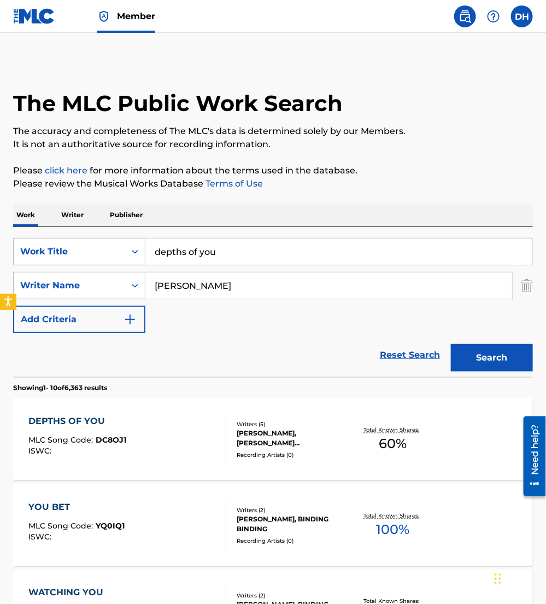
click at [164, 435] on div "DEPTHS OF YOU MLC Song Code : DC8OJ1 ISWC :" at bounding box center [127, 439] width 197 height 49
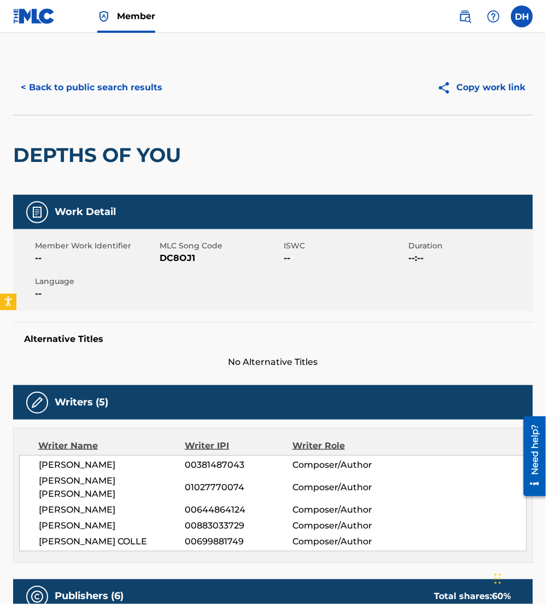
click at [105, 91] on button "< Back to public search results" at bounding box center [91, 87] width 157 height 27
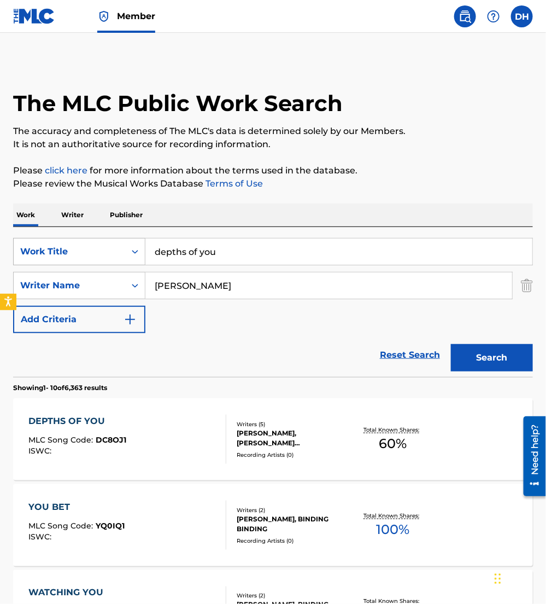
drag, startPoint x: 244, startPoint y: 253, endPoint x: 22, endPoint y: 237, distance: 222.1
click at [22, 238] on div "SearchWithCriteriaea9fa53c-3f25-49a9-857b-59db1879cbfd Work Title depths of you" at bounding box center [273, 251] width 520 height 27
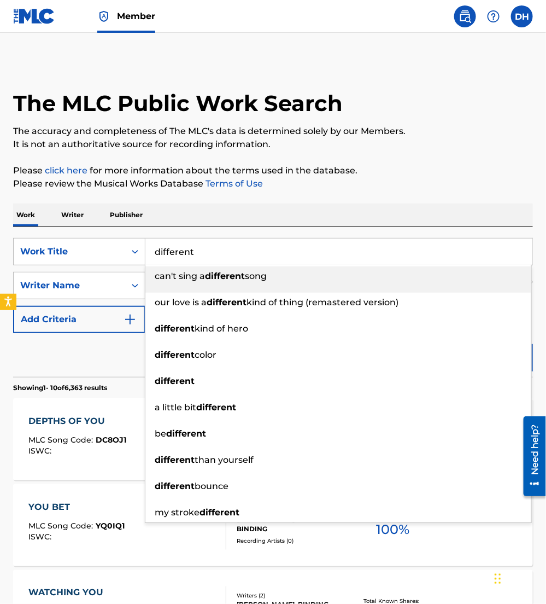
type input "different"
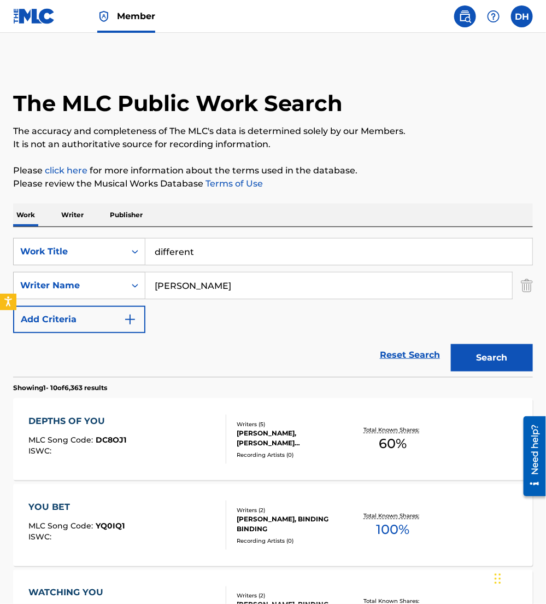
click at [517, 362] on button "Search" at bounding box center [492, 357] width 82 height 27
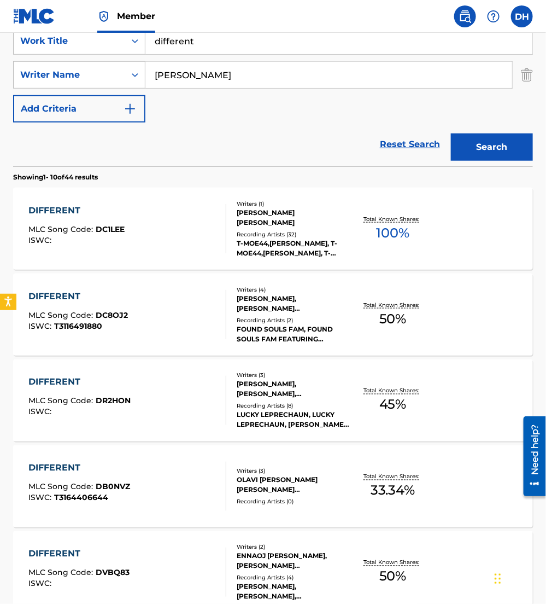
scroll to position [214, 0]
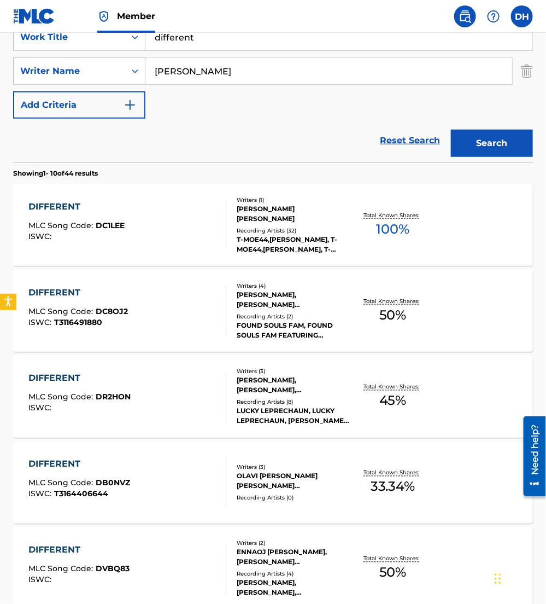
click at [319, 301] on div "MONTEL MOORE, STEPHEN JAMES DAVIS, HOWARD BENJAMIN COWART, JESSICA ANNE HITTE" at bounding box center [293, 300] width 113 height 20
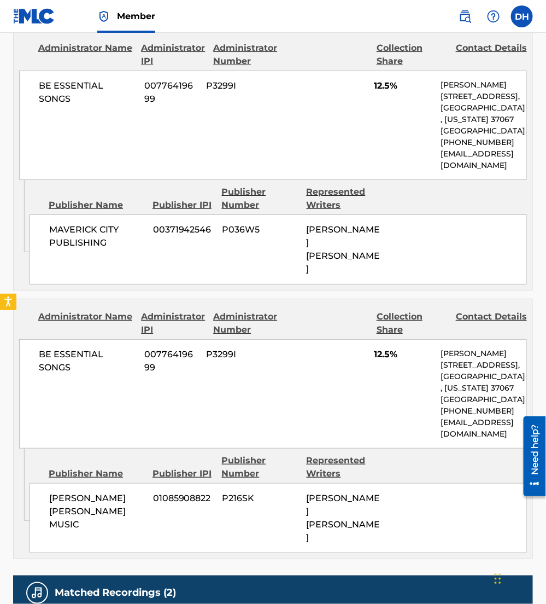
scroll to position [1319, 0]
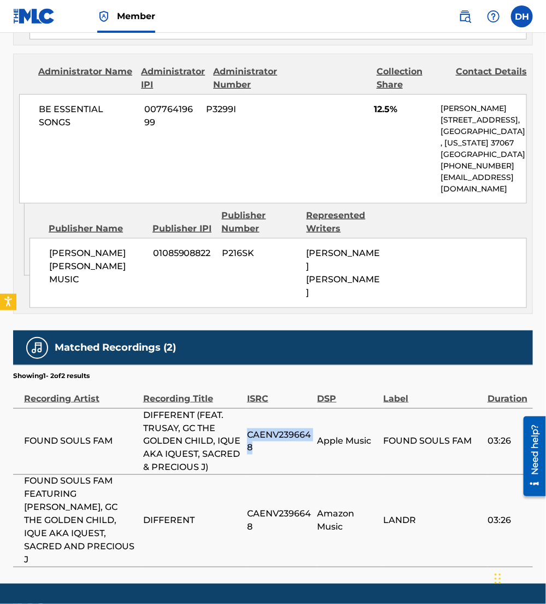
drag, startPoint x: 260, startPoint y: 434, endPoint x: 247, endPoint y: 417, distance: 21.4
click at [247, 428] on span "CAENV2396648" at bounding box center [279, 441] width 65 height 26
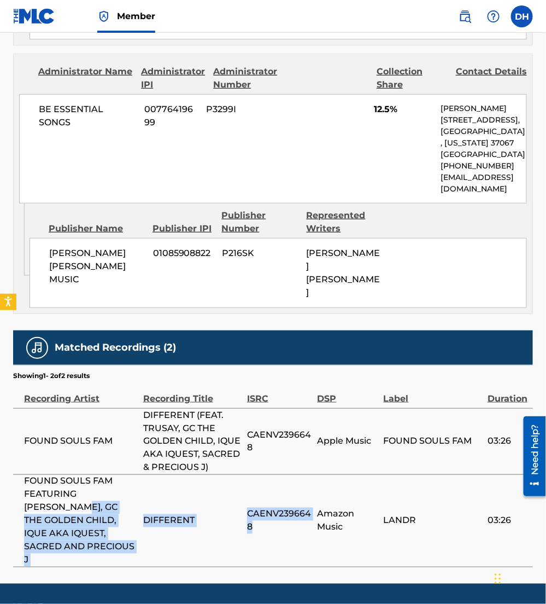
drag, startPoint x: 266, startPoint y: 503, endPoint x: 28, endPoint y: 487, distance: 239.0
click at [28, 487] on tr "FOUND SOULS FAM FEATURING TRUSAY, GC THE GOLDEN CHILD, IQUE AKA IQUEST, SACRED …" at bounding box center [273, 520] width 520 height 92
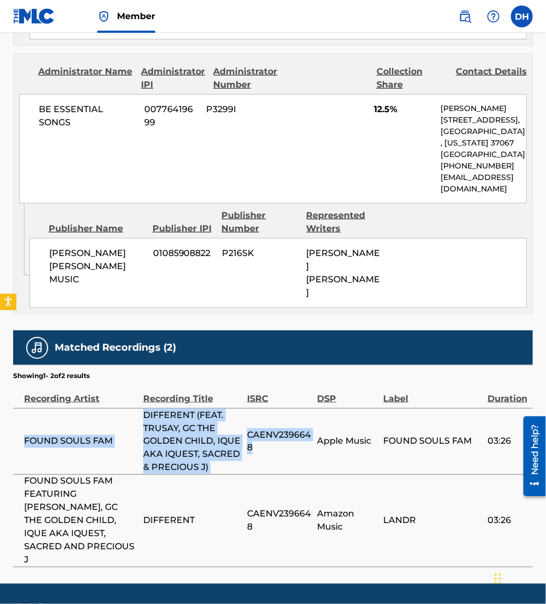
drag, startPoint x: 28, startPoint y: 487, endPoint x: 14, endPoint y: 417, distance: 71.4
click at [14, 417] on tr "FOUND SOULS FAM DIFFERENT (FEAT. TRUSAY, GC THE GOLDEN CHILD, IQUE AKA IQUEST, …" at bounding box center [273, 441] width 520 height 66
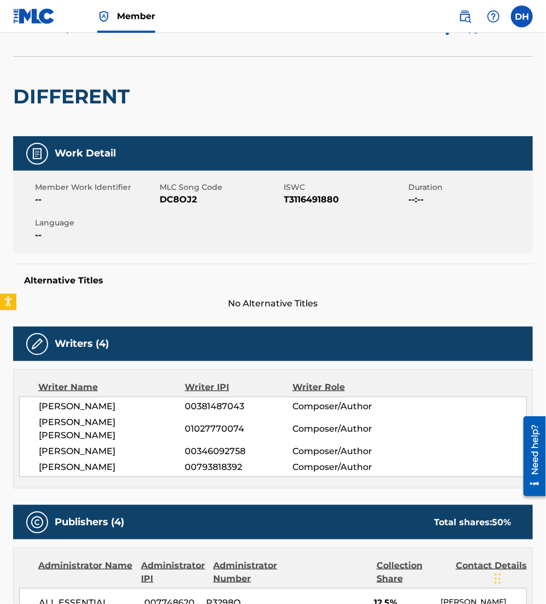
scroll to position [58, 0]
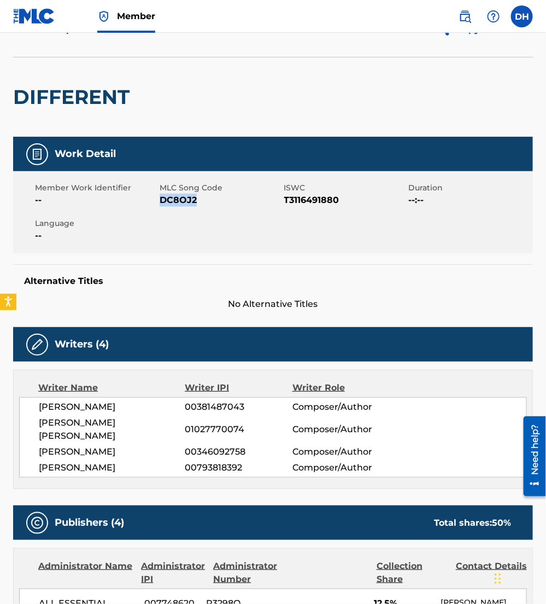
drag, startPoint x: 160, startPoint y: 201, endPoint x: 232, endPoint y: 209, distance: 72.6
click at [232, 209] on div "Member Work Identifier -- MLC Song Code DC8OJ2 ISWC T3116491880 Duration --:-- …" at bounding box center [273, 212] width 520 height 82
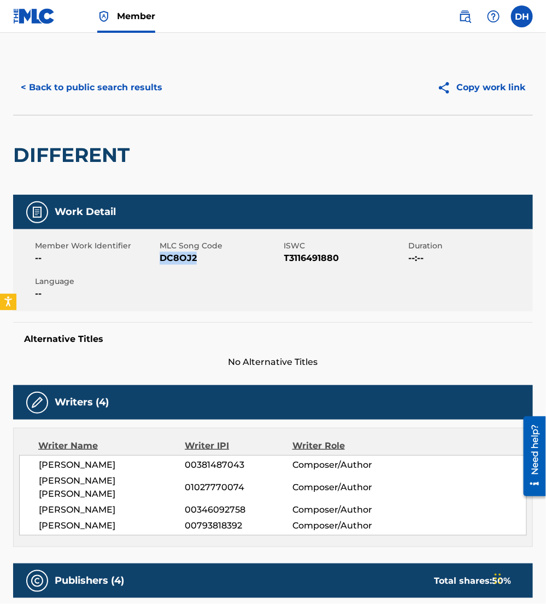
click at [71, 85] on button "< Back to public search results" at bounding box center [91, 87] width 157 height 27
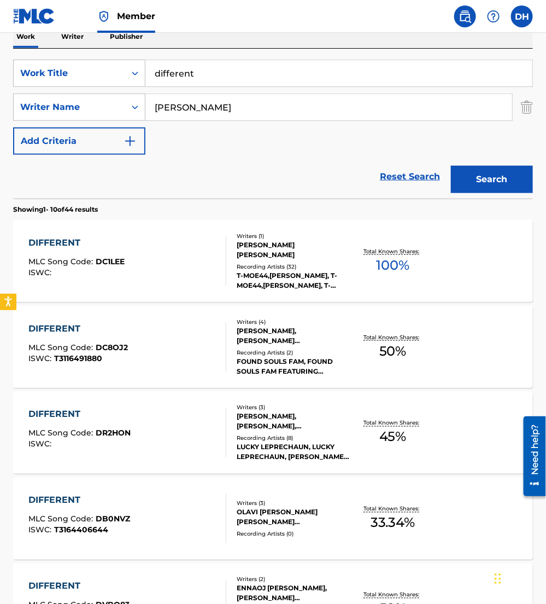
scroll to position [172, 0]
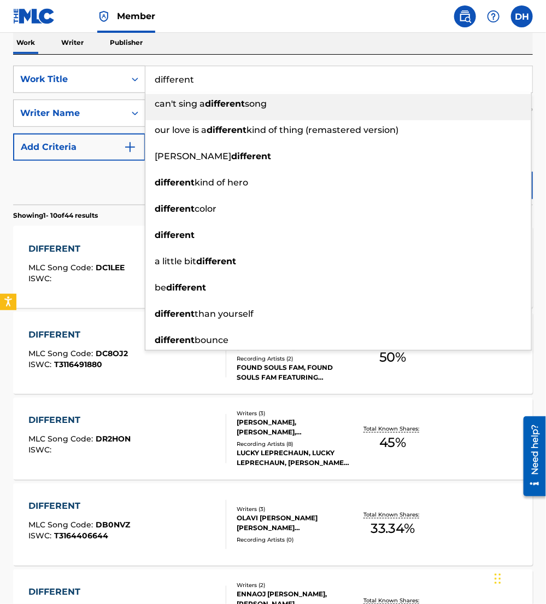
drag, startPoint x: 223, startPoint y: 83, endPoint x: 0, endPoint y: 95, distance: 223.5
click at [0, 95] on html "Accessibility Screen-Reader Guide, Feedback, and Issue Reporting | New window M…" at bounding box center [273, 130] width 546 height 604
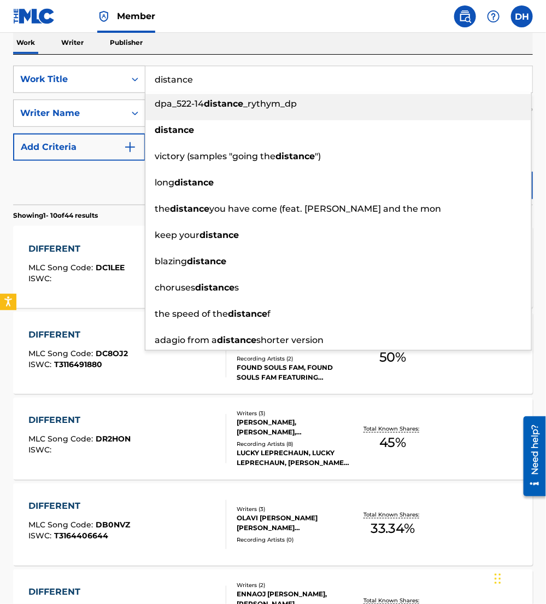
type input "distance"
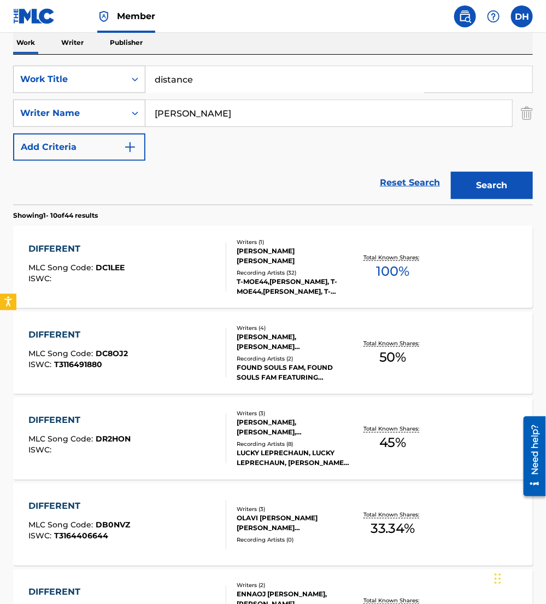
click at [13, 196] on div "Reset Search Search" at bounding box center [273, 183] width 520 height 44
drag, startPoint x: 191, startPoint y: 119, endPoint x: 4, endPoint y: 104, distance: 188.2
click at [4, 104] on div "The MLC Public Work Search The accuracy and completeness of The MLC's data is d…" at bounding box center [273, 512] width 546 height 1249
type input "dunmeyer"
click at [451, 172] on button "Search" at bounding box center [492, 185] width 82 height 27
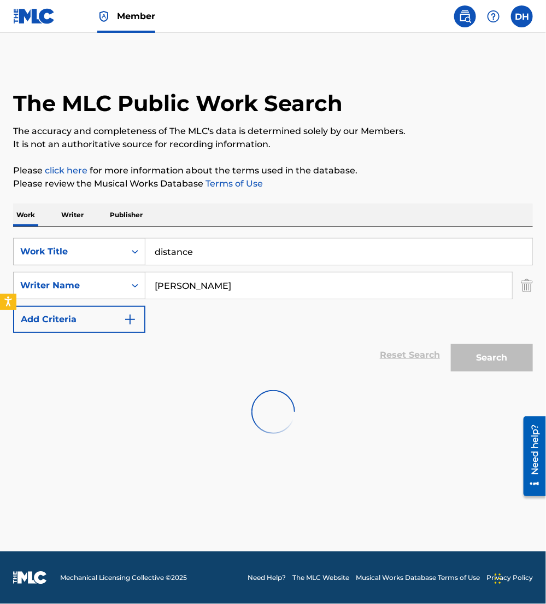
scroll to position [0, 0]
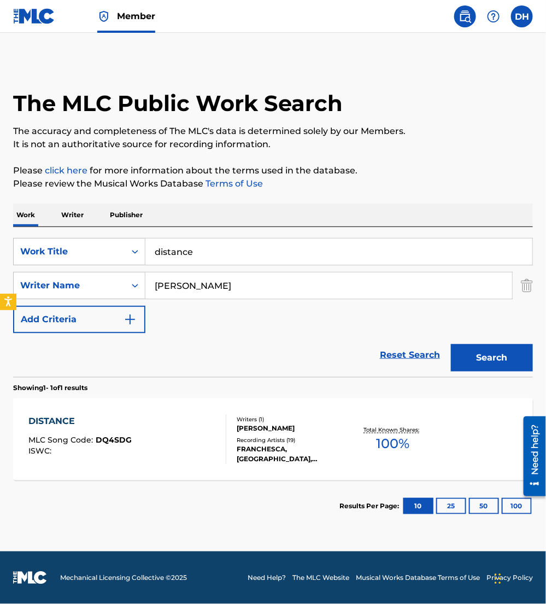
click at [138, 447] on div "DISTANCE MLC Song Code : DQ4SDG ISWC :" at bounding box center [127, 439] width 197 height 49
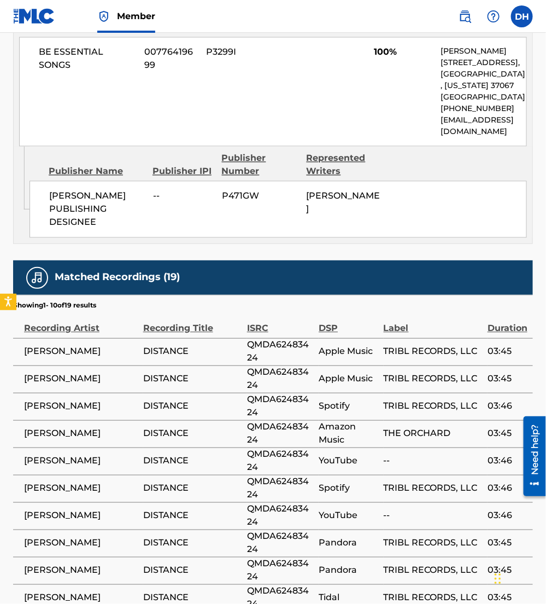
scroll to position [703, 0]
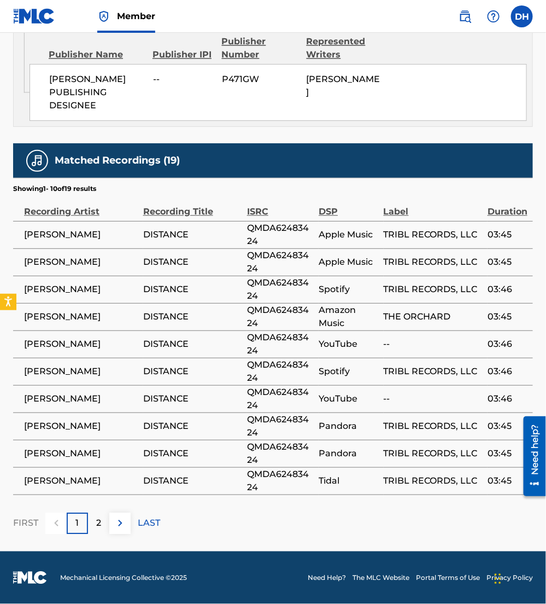
click at [123, 521] on img at bounding box center [120, 522] width 13 height 13
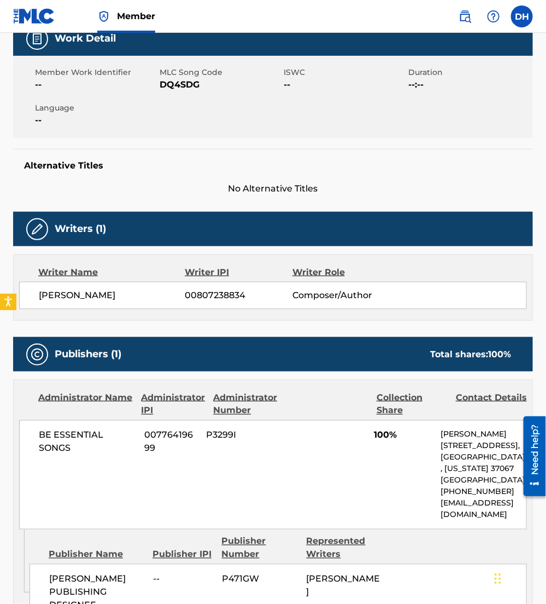
scroll to position [0, 0]
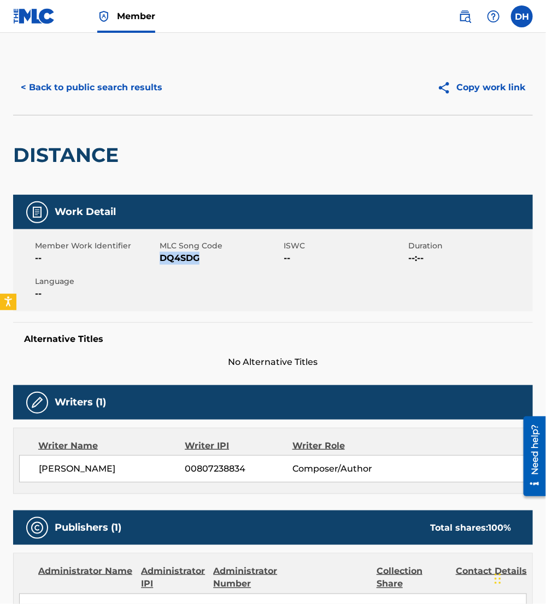
drag, startPoint x: 160, startPoint y: 259, endPoint x: 222, endPoint y: 263, distance: 62.0
click at [222, 263] on span "DQ4SDG" at bounding box center [221, 258] width 122 height 13
click at [128, 83] on button "< Back to public search results" at bounding box center [91, 87] width 157 height 27
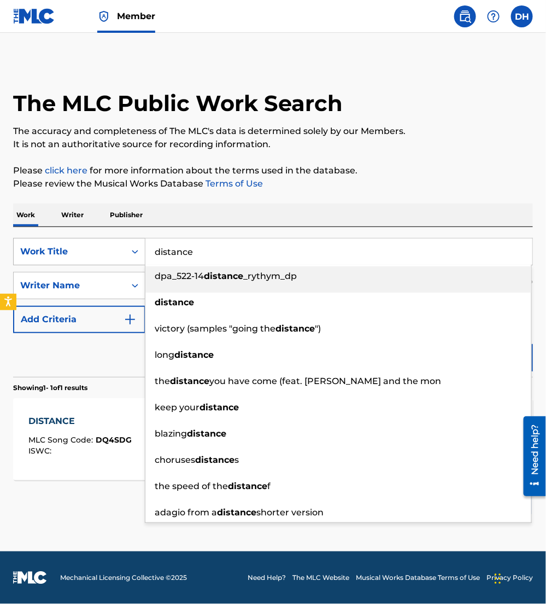
drag, startPoint x: 109, startPoint y: 249, endPoint x: 39, endPoint y: 249, distance: 70.0
click at [39, 249] on div "SearchWithCriteriaea9fa53c-3f25-49a9-857b-59db1879cbfd Work Title distance dpa_…" at bounding box center [273, 251] width 520 height 27
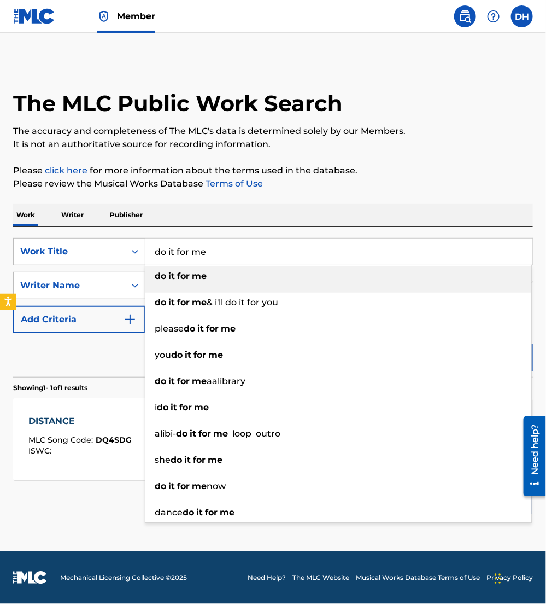
type input "do it for me"
click at [203, 209] on div "Work Writer Publisher" at bounding box center [273, 214] width 520 height 23
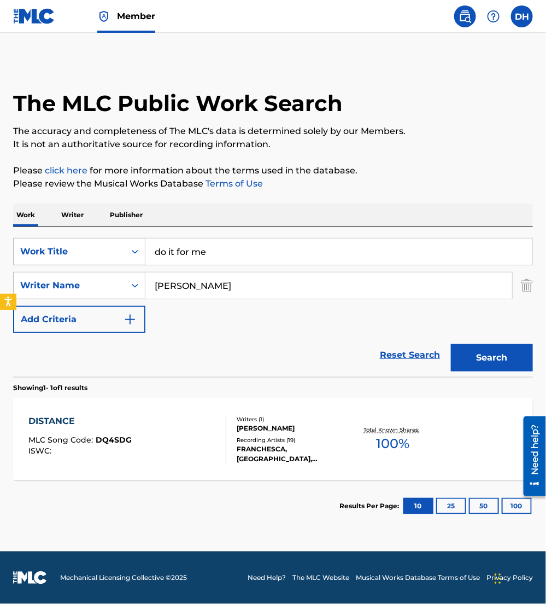
drag, startPoint x: 153, startPoint y: 288, endPoint x: 0, endPoint y: 283, distance: 152.7
click at [0, 284] on html "Accessibility Screen-Reader Guide, Feedback, and Issue Reporting | New window M…" at bounding box center [273, 302] width 546 height 604
type input "driggers"
click at [451, 344] on button "Search" at bounding box center [492, 357] width 82 height 27
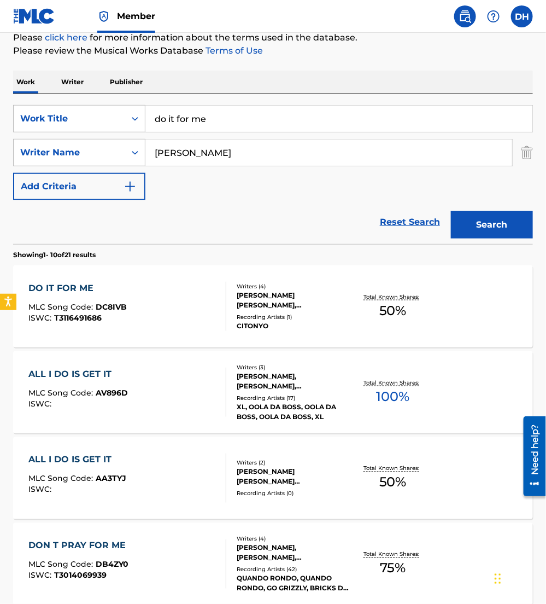
scroll to position [137, 0]
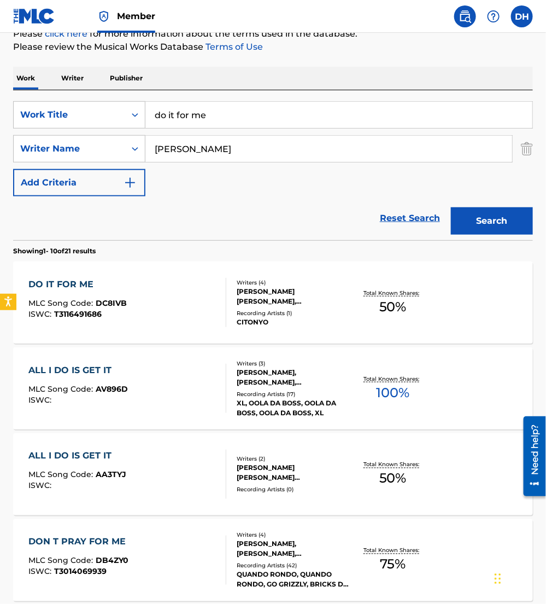
click at [138, 310] on div "DO IT FOR ME MLC Song Code : DC8IVB ISWC : T3116491686" at bounding box center [127, 302] width 197 height 49
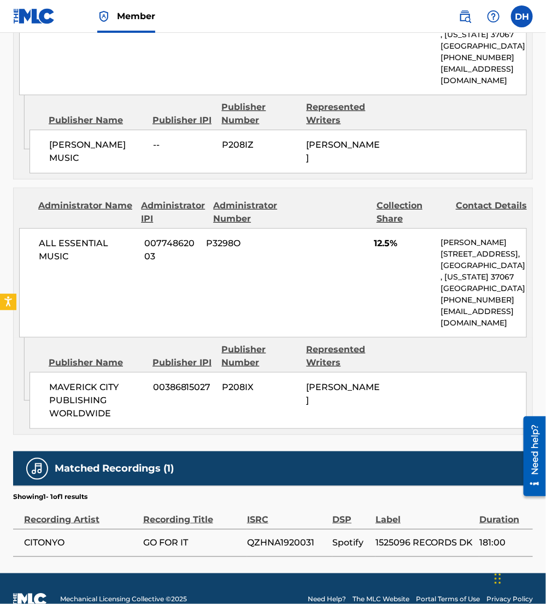
scroll to position [1201, 0]
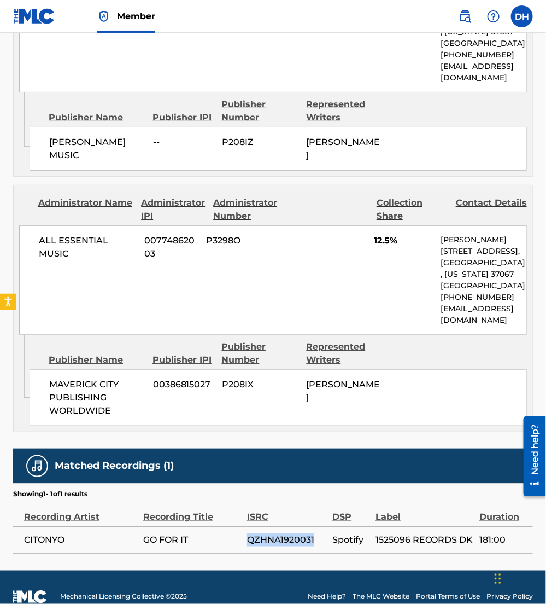
drag, startPoint x: 317, startPoint y: 525, endPoint x: 236, endPoint y: 521, distance: 81.0
click at [236, 526] on tr "CITONYO GO FOR IT QZHNA1920031 Spotify 1525096 RECORDS DK 181:00" at bounding box center [273, 539] width 520 height 27
click at [324, 526] on td "QZHNA1920031" at bounding box center [289, 539] width 85 height 27
drag, startPoint x: 324, startPoint y: 523, endPoint x: 18, endPoint y: 526, distance: 305.8
click at [18, 526] on tr "CITONYO GO FOR IT QZHNA1920031 Spotify 1525096 RECORDS DK 181:00" at bounding box center [273, 539] width 520 height 27
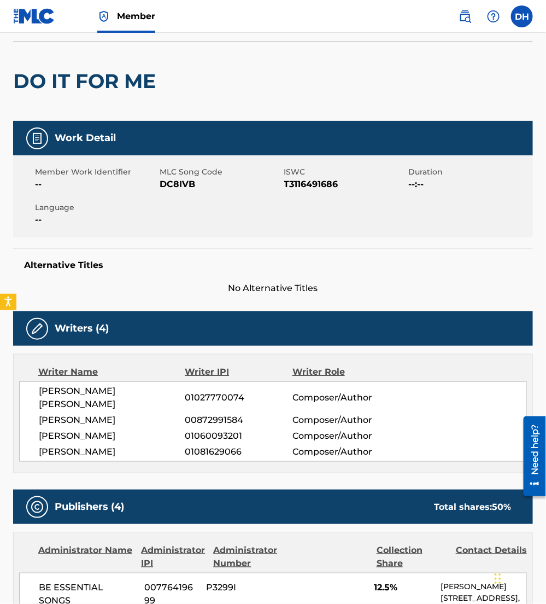
scroll to position [7, 0]
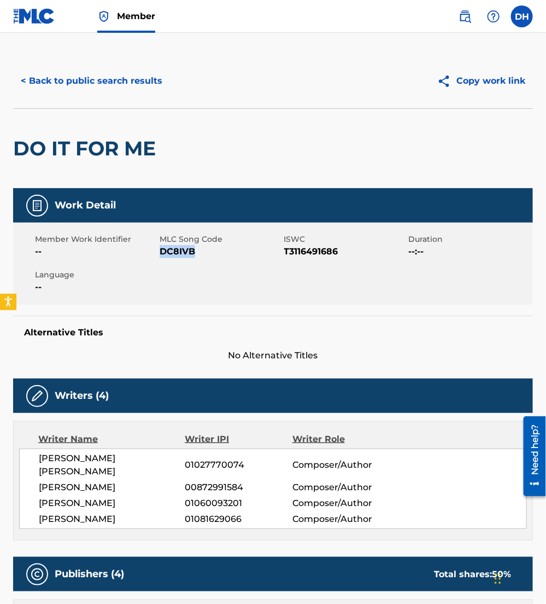
drag, startPoint x: 162, startPoint y: 252, endPoint x: 205, endPoint y: 255, distance: 43.3
click at [205, 255] on span "DC8IVB" at bounding box center [221, 251] width 122 height 13
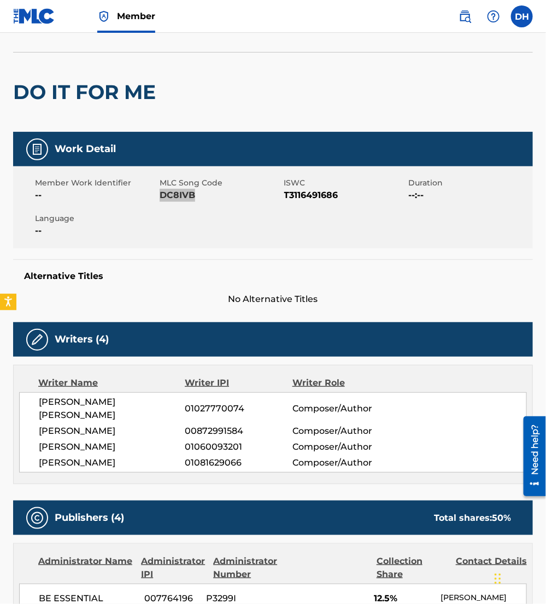
scroll to position [0, 0]
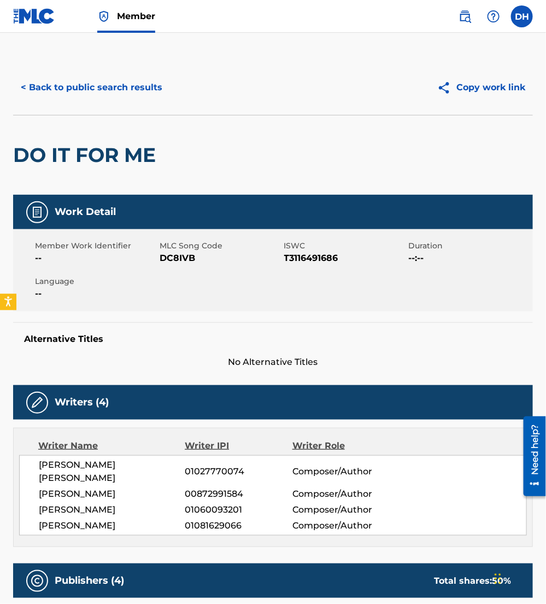
click at [66, 104] on div "< Back to public search results Copy work link" at bounding box center [273, 87] width 520 height 55
click at [63, 96] on button "< Back to public search results" at bounding box center [91, 87] width 157 height 27
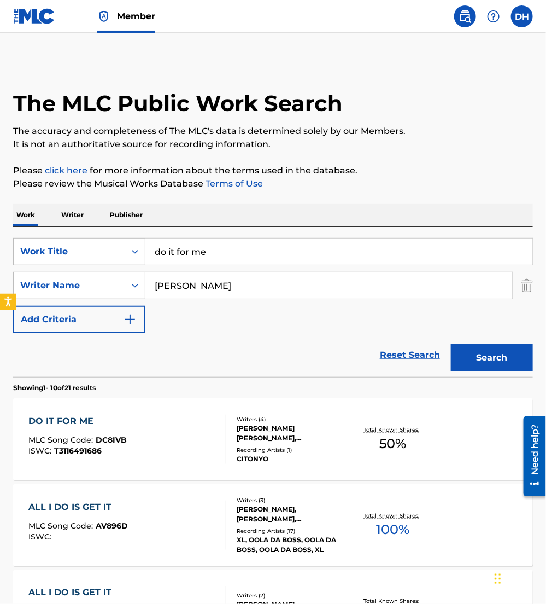
scroll to position [137, 0]
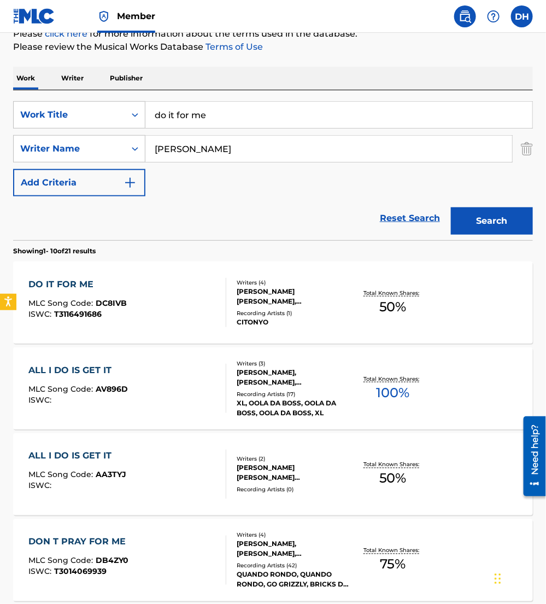
drag, startPoint x: 72, startPoint y: 103, endPoint x: -3, endPoint y: 112, distance: 75.9
click at [0, 112] on html "Accessibility Screen-Reader Guide, Feedback, and Issue Reporting | New window M…" at bounding box center [273, 165] width 546 height 604
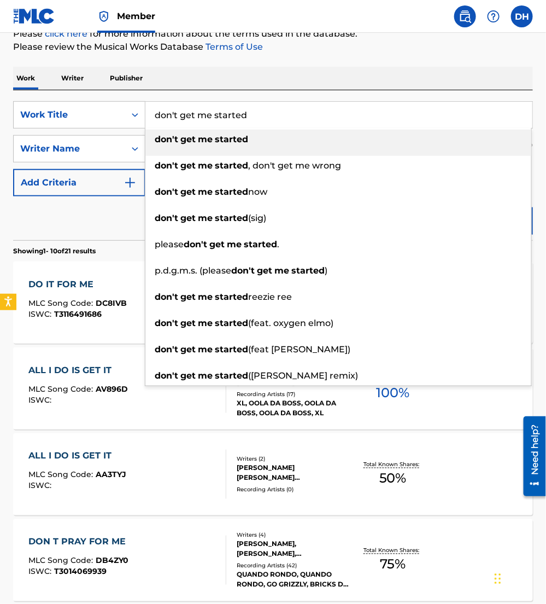
type input "don't get me started"
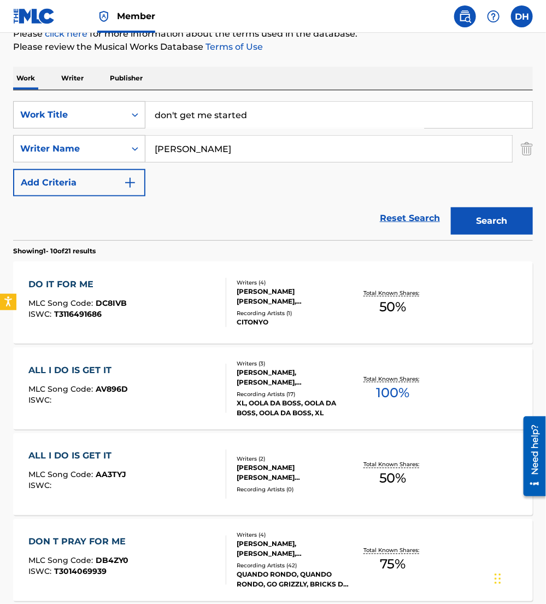
click at [251, 84] on div "Work Writer Publisher" at bounding box center [273, 78] width 520 height 23
drag, startPoint x: 199, startPoint y: 158, endPoint x: 154, endPoint y: 152, distance: 44.6
click at [154, 152] on div "driggers" at bounding box center [329, 148] width 368 height 27
drag, startPoint x: 207, startPoint y: 156, endPoint x: 115, endPoint y: 145, distance: 92.0
click at [115, 145] on div "SearchWithCriteriab7dd33b2-2b5d-4c9a-8ca6-b91541695da7 Writer Name driggers" at bounding box center [273, 148] width 520 height 27
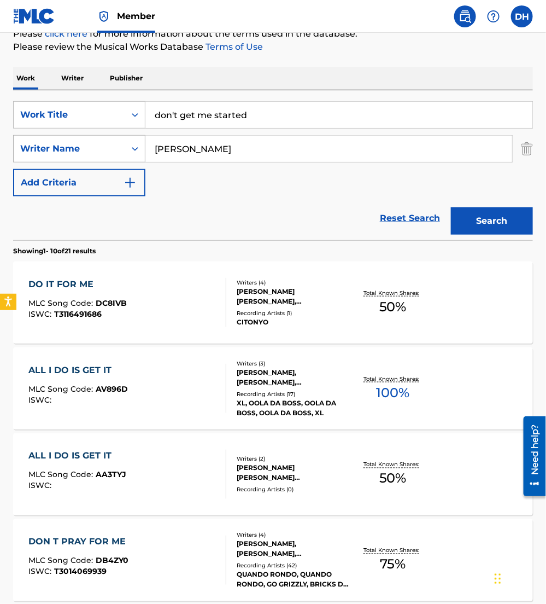
type input "schuman"
click at [451, 207] on button "Search" at bounding box center [492, 220] width 82 height 27
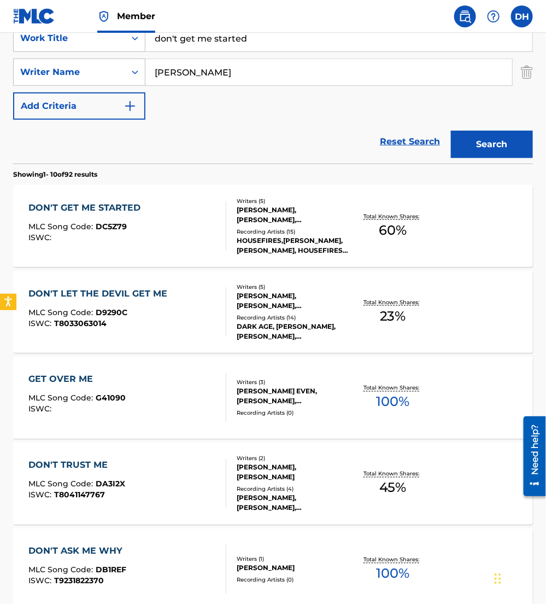
scroll to position [213, 0]
click at [101, 227] on span "DC5Z79" at bounding box center [111, 227] width 31 height 10
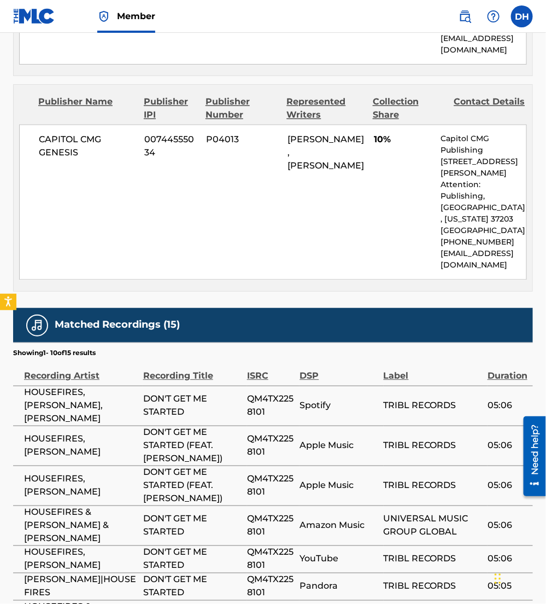
scroll to position [1751, 0]
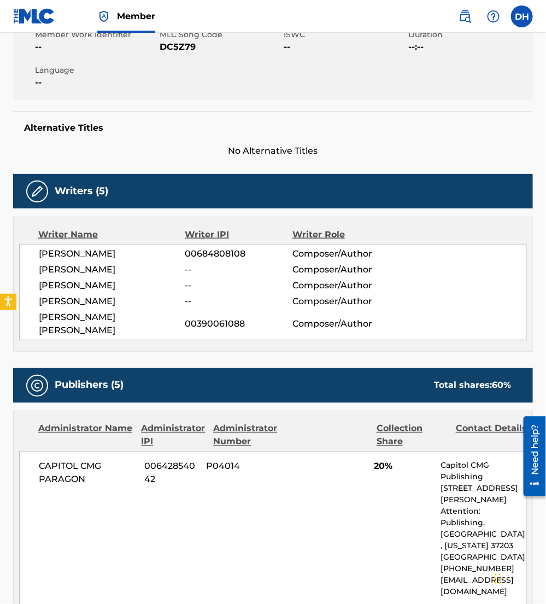
scroll to position [0, 0]
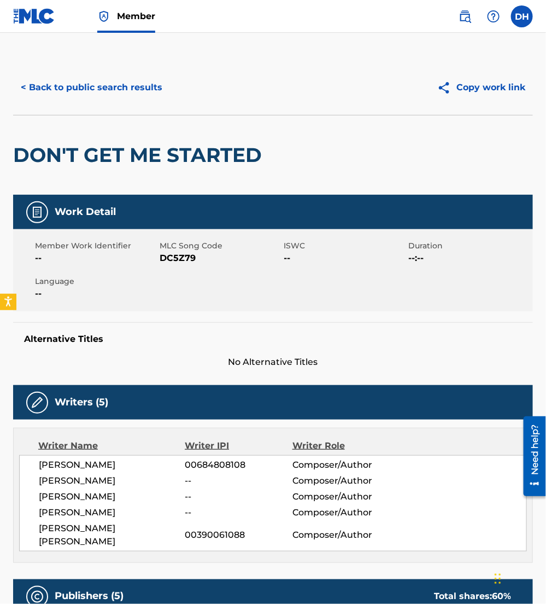
click at [108, 83] on button "< Back to public search results" at bounding box center [91, 87] width 157 height 27
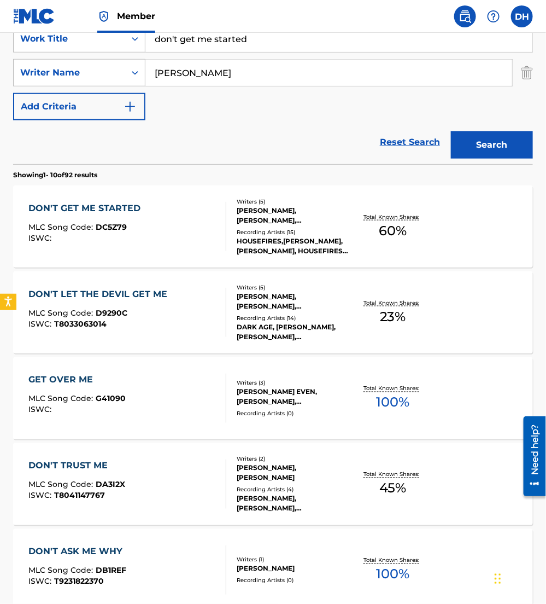
scroll to position [116, 0]
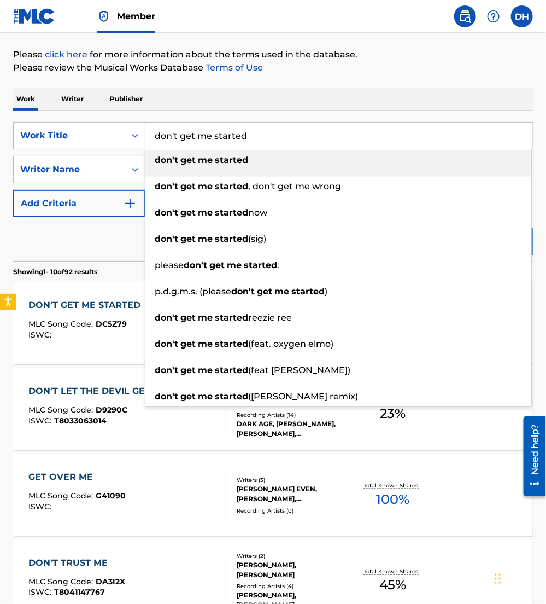
drag, startPoint x: 277, startPoint y: 132, endPoint x: 25, endPoint y: 154, distance: 252.5
click at [25, 154] on div "SearchWithCriteriaea9fa53c-3f25-49a9-857b-59db1879cbfd Work Title don't get me …" at bounding box center [273, 169] width 520 height 95
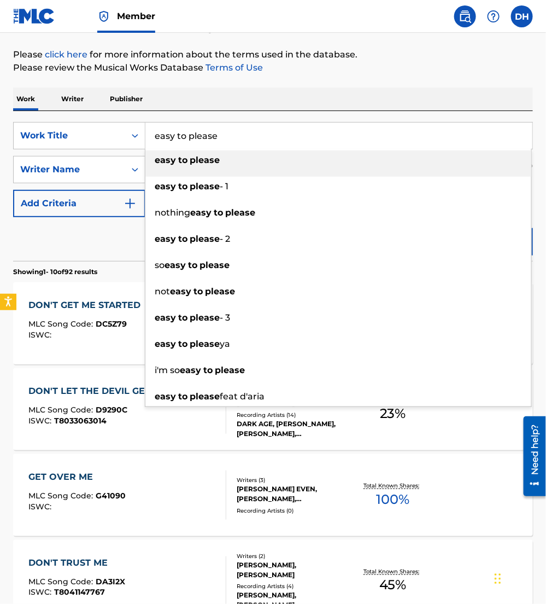
type input "easy to please"
click at [190, 95] on div "Work Writer Publisher" at bounding box center [273, 99] width 520 height 23
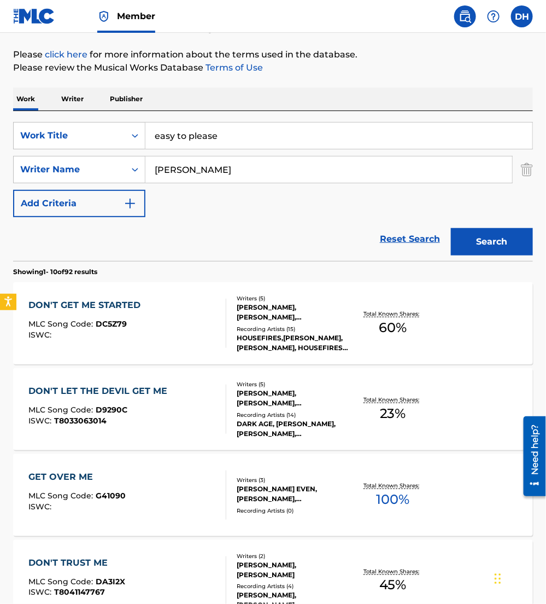
drag, startPoint x: 202, startPoint y: 173, endPoint x: 0, endPoint y: 156, distance: 202.5
click at [0, 157] on html "Accessibility Screen-Reader Guide, Feedback, and Issue Reporting | New window M…" at bounding box center [273, 186] width 546 height 604
type input "adorno"
click at [451, 228] on button "Search" at bounding box center [492, 241] width 82 height 27
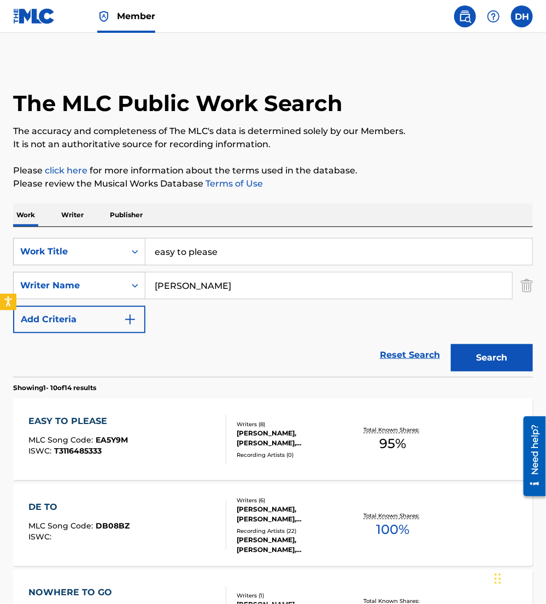
click at [153, 435] on div "EASY TO PLEASE MLC Song Code : EA5Y9M ISWC : T3116485333" at bounding box center [127, 439] width 197 height 49
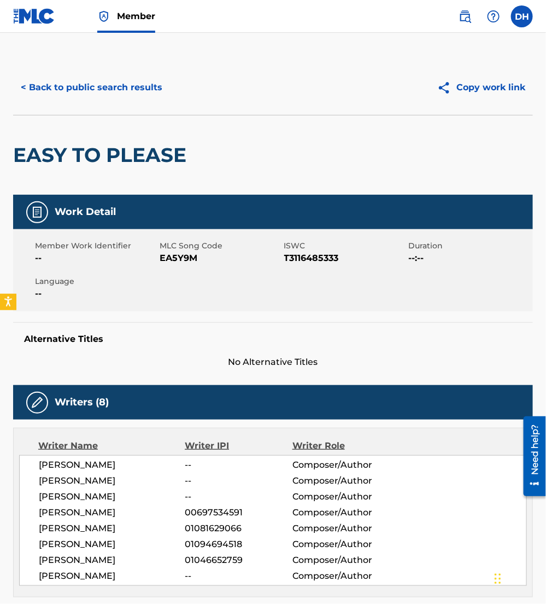
click at [91, 94] on button "< Back to public search results" at bounding box center [91, 87] width 157 height 27
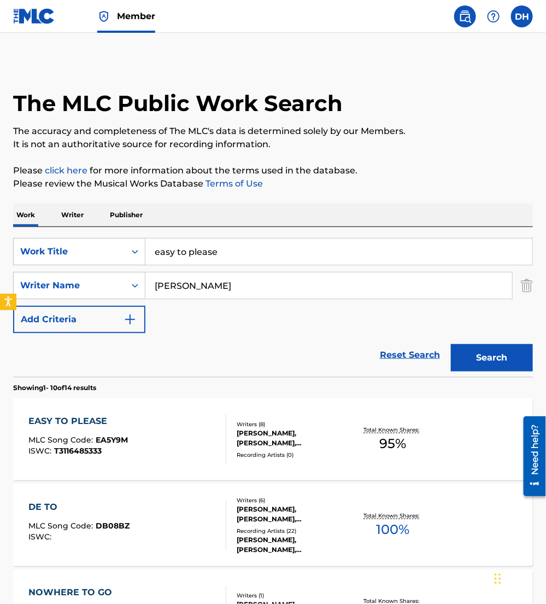
drag, startPoint x: 211, startPoint y: 278, endPoint x: 0, endPoint y: 287, distance: 211.3
click at [0, 287] on html "Accessibility Screen-Reader Guide, Feedback, and Issue Reporting | New window M…" at bounding box center [273, 302] width 546 height 604
type input "carswell"
click at [451, 344] on button "Search" at bounding box center [492, 357] width 82 height 27
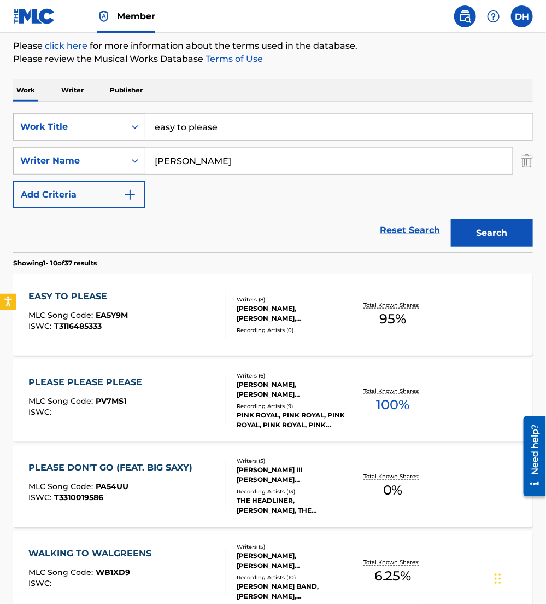
scroll to position [125, 0]
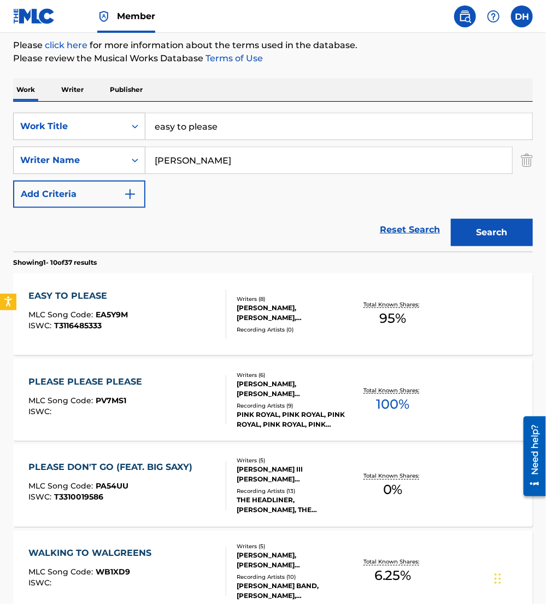
click at [92, 301] on div "EASY TO PLEASE" at bounding box center [79, 295] width 100 height 13
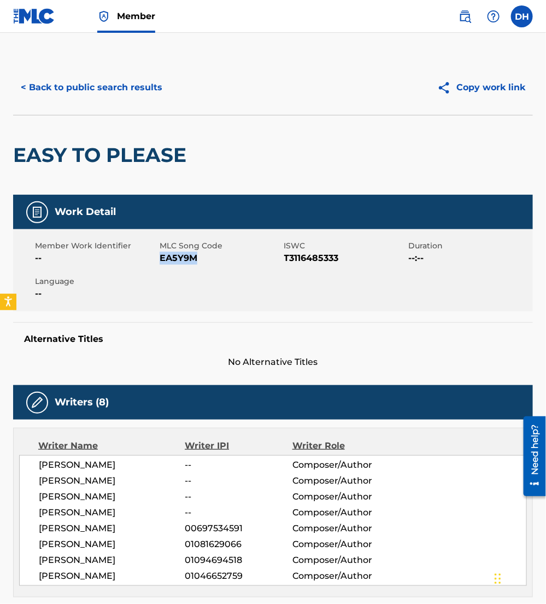
drag, startPoint x: 161, startPoint y: 258, endPoint x: 237, endPoint y: 272, distance: 77.9
click at [237, 272] on div "Member Work Identifier -- MLC Song Code EA5Y9M ISWC T3116485333 Duration --:-- …" at bounding box center [273, 270] width 520 height 82
click at [50, 90] on button "< Back to public search results" at bounding box center [91, 87] width 157 height 27
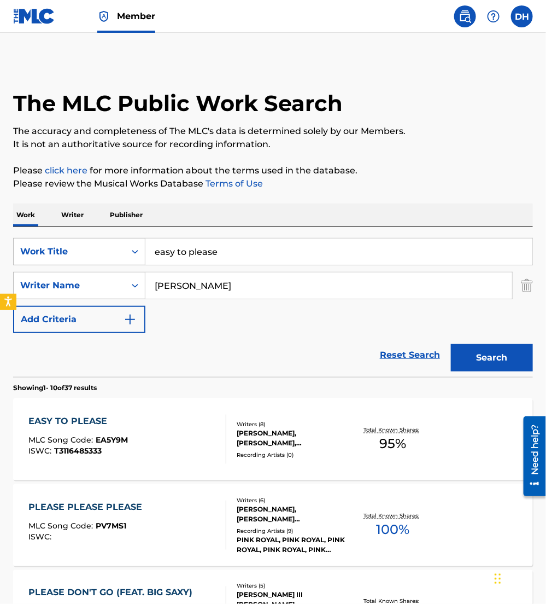
scroll to position [125, 0]
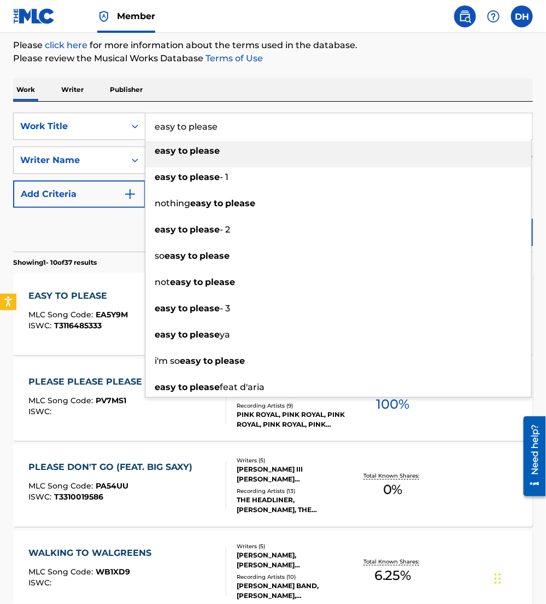
drag, startPoint x: 264, startPoint y: 120, endPoint x: 14, endPoint y: 143, distance: 251.6
click at [14, 143] on div "SearchWithCriteriaea9fa53c-3f25-49a9-857b-59db1879cbfd Work Title easy to pleas…" at bounding box center [273, 160] width 520 height 95
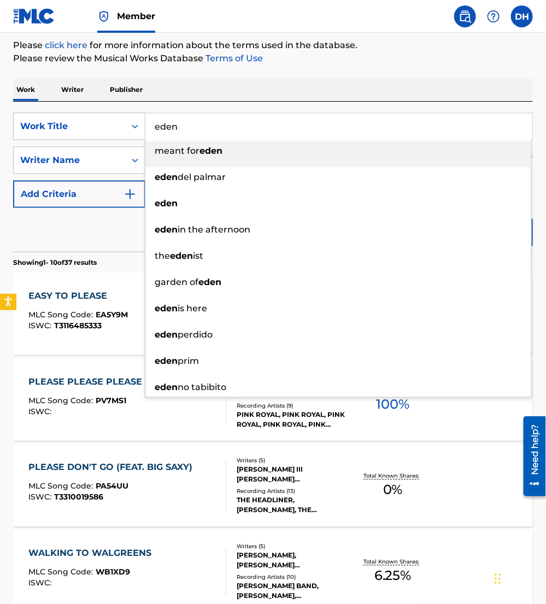
type input "eden"
click at [75, 218] on div "Reset Search Search" at bounding box center [273, 230] width 520 height 44
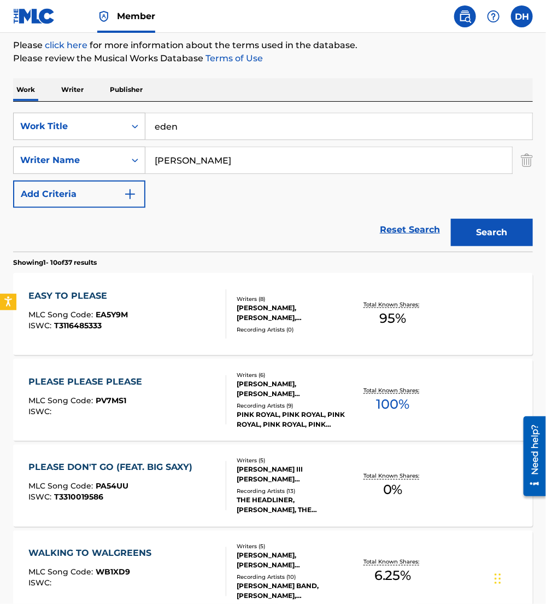
drag, startPoint x: 217, startPoint y: 172, endPoint x: -3, endPoint y: 149, distance: 221.6
click at [0, 149] on html "Accessibility Screen-Reader Guide, Feedback, and Issue Reporting | New window M…" at bounding box center [273, 177] width 546 height 604
type input "diaz"
click at [451, 219] on button "Search" at bounding box center [492, 232] width 82 height 27
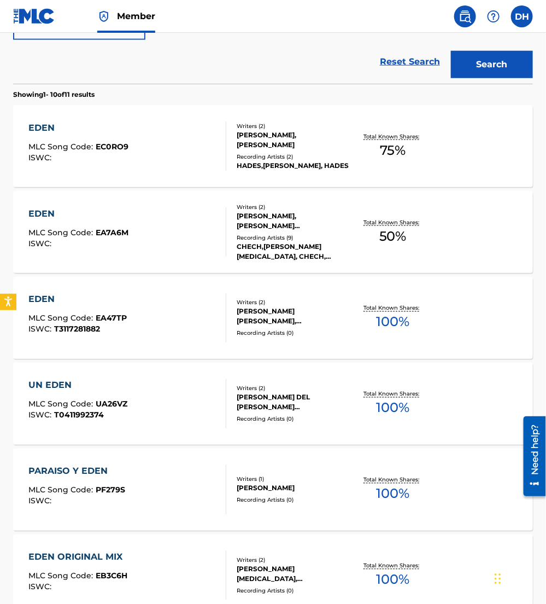
scroll to position [294, 0]
click at [167, 311] on div "EDEN MLC Song Code : EA47TP ISWC : T3117281882" at bounding box center [127, 317] width 197 height 49
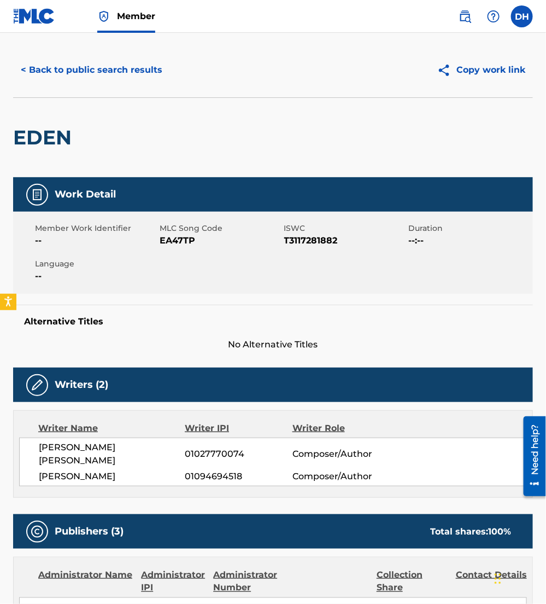
scroll to position [18, 0]
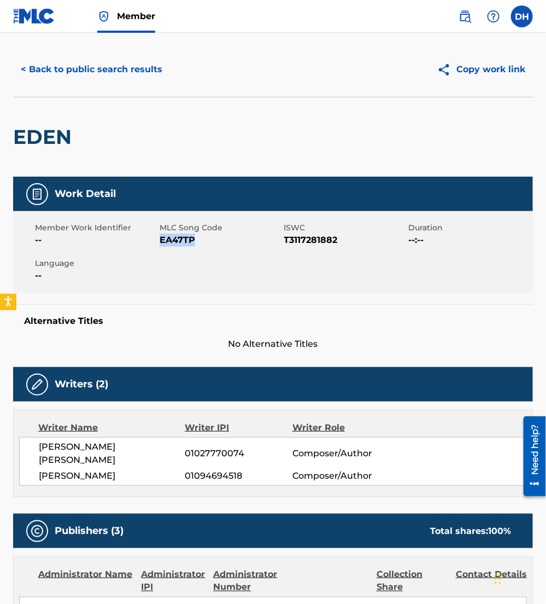
drag, startPoint x: 160, startPoint y: 240, endPoint x: 209, endPoint y: 243, distance: 48.8
click at [209, 243] on span "EA47TP" at bounding box center [221, 240] width 122 height 13
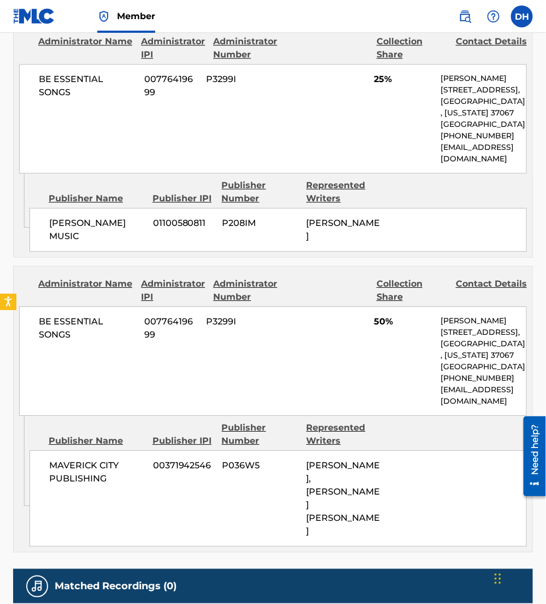
scroll to position [0, 0]
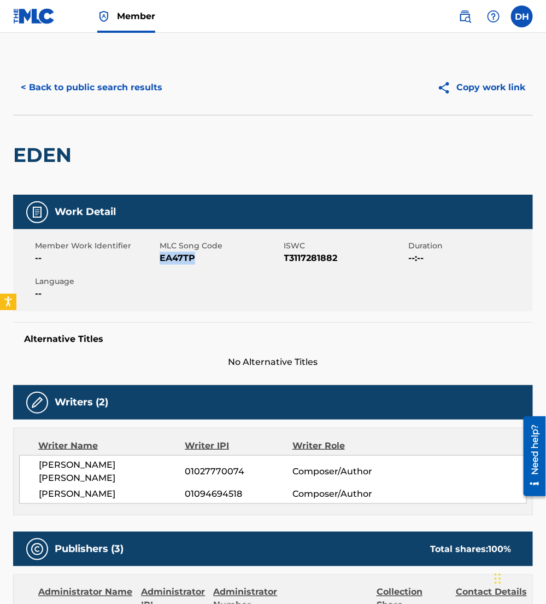
click at [42, 78] on button "< Back to public search results" at bounding box center [91, 87] width 157 height 27
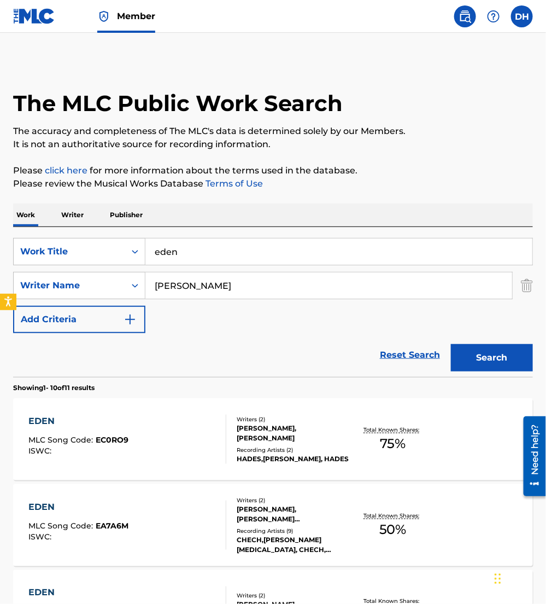
drag, startPoint x: 199, startPoint y: 251, endPoint x: 44, endPoint y: 215, distance: 159.4
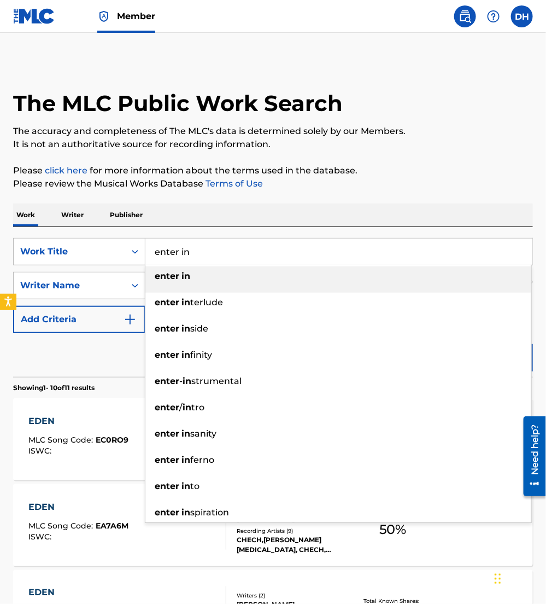
type input "enter in"
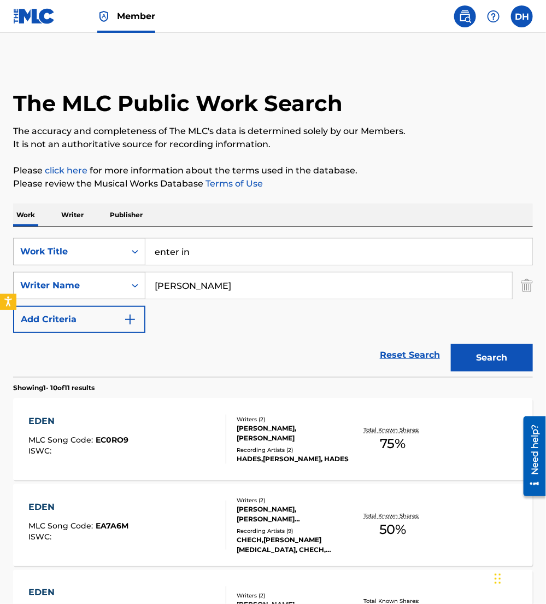
drag, startPoint x: 205, startPoint y: 287, endPoint x: 42, endPoint y: 272, distance: 164.2
click at [42, 272] on div "SearchWithCriteriab7dd33b2-2b5d-4c9a-8ca6-b91541695da7 Writer Name diaz" at bounding box center [273, 285] width 520 height 27
type input "moore"
click at [451, 344] on button "Search" at bounding box center [492, 357] width 82 height 27
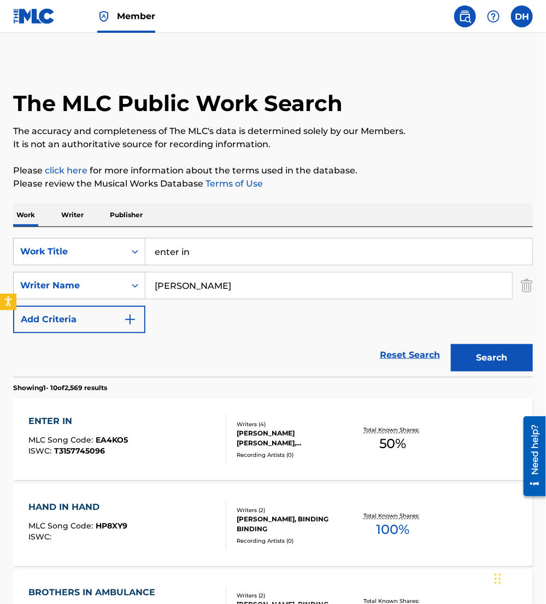
click at [145, 357] on div "Reset Search Search" at bounding box center [273, 355] width 520 height 44
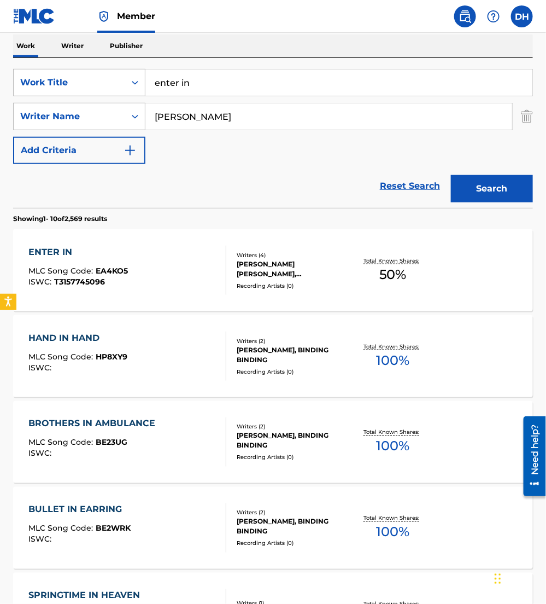
click at [110, 275] on span "EA4KO5" at bounding box center [112, 271] width 32 height 10
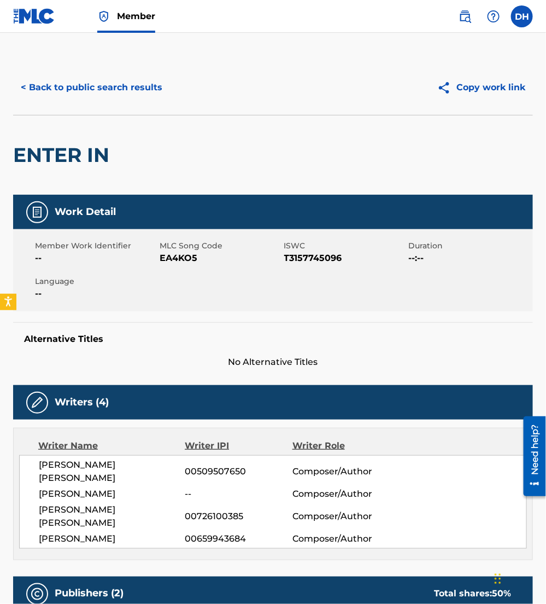
click at [55, 85] on button "< Back to public search results" at bounding box center [91, 87] width 157 height 27
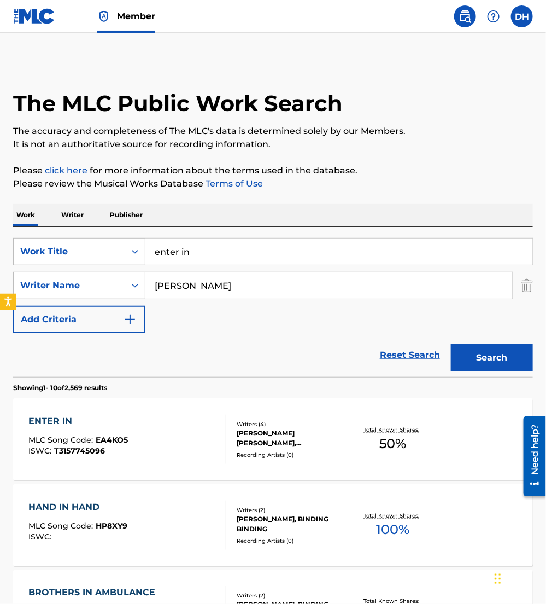
scroll to position [169, 0]
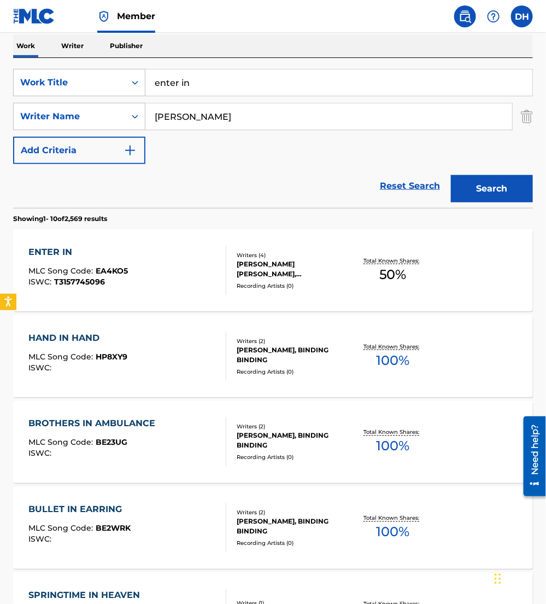
drag, startPoint x: 207, startPoint y: 74, endPoint x: 0, endPoint y: 74, distance: 207.3
click at [0, 74] on html "Accessibility Screen-Reader Guide, Feedback, and Issue Reporting | New window M…" at bounding box center [273, 133] width 546 height 604
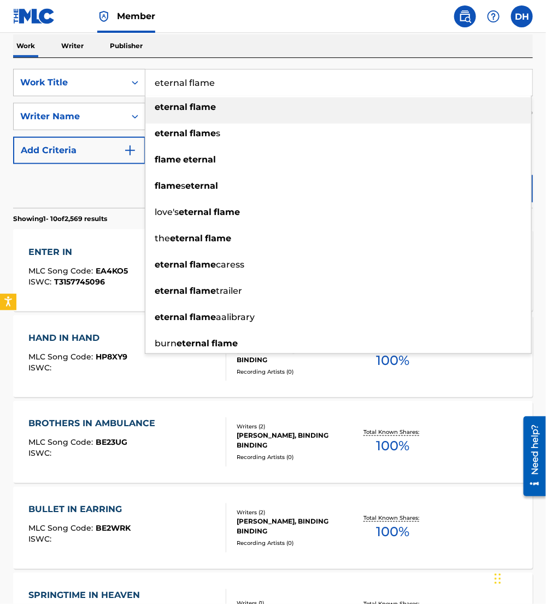
type input "eternal flame"
click at [69, 210] on section "Showing 1 - 10 of 2,569 results" at bounding box center [273, 216] width 520 height 16
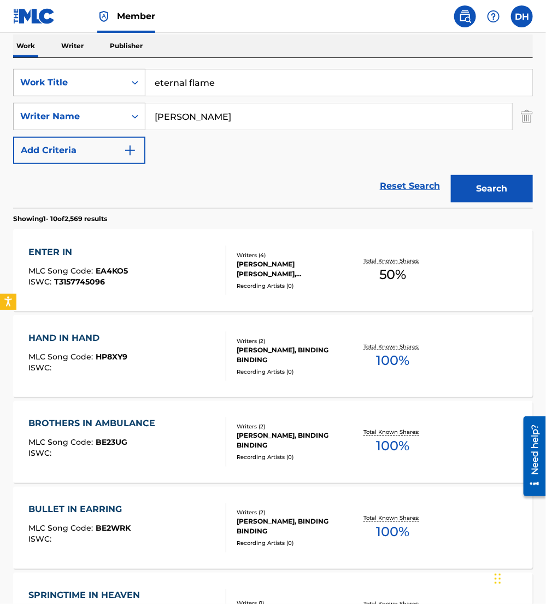
drag, startPoint x: 221, startPoint y: 118, endPoint x: 37, endPoint y: 130, distance: 184.8
click at [37, 130] on div "SearchWithCriteriaea9fa53c-3f25-49a9-857b-59db1879cbfd Work Title eternal flame…" at bounding box center [273, 116] width 520 height 95
type input "adorno"
click at [451, 175] on button "Search" at bounding box center [492, 188] width 82 height 27
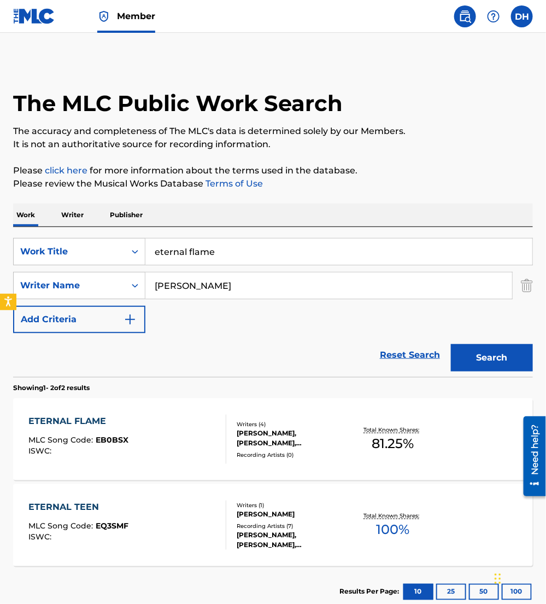
scroll to position [72, 0]
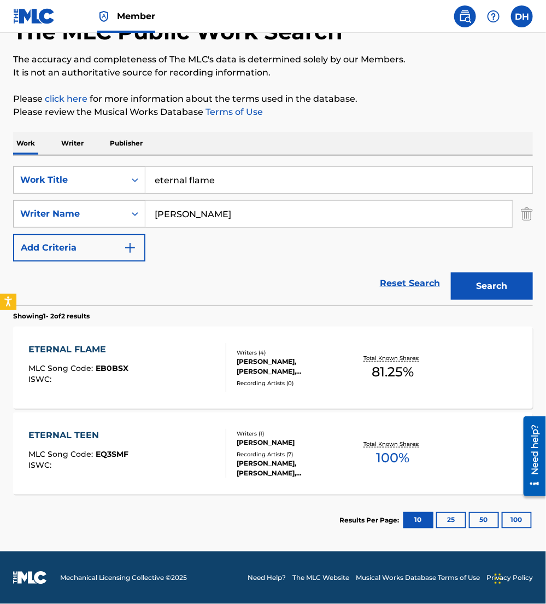
click at [123, 351] on div "ETERNAL FLAME" at bounding box center [79, 349] width 100 height 13
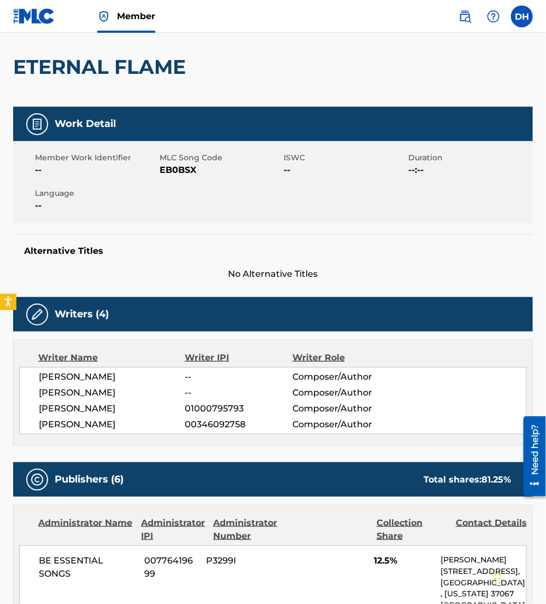
scroll to position [89, 0]
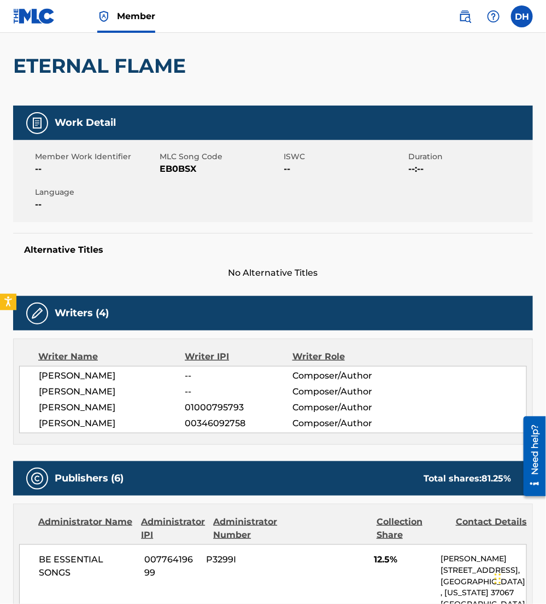
click at [126, 8] on link "Member" at bounding box center [126, 16] width 58 height 32
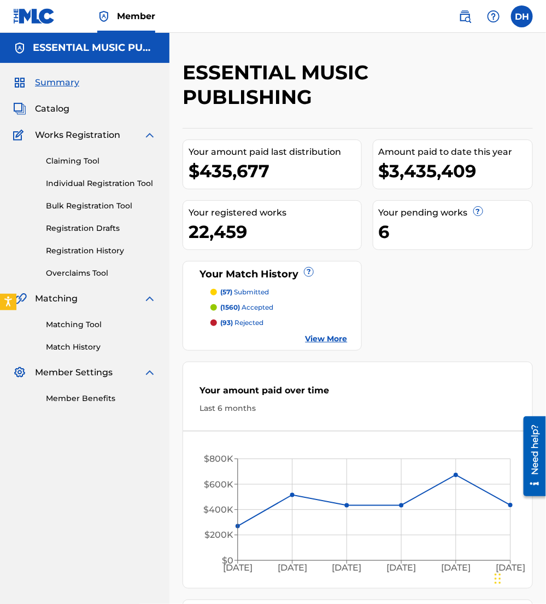
click at [466, 14] on img at bounding box center [465, 16] width 13 height 13
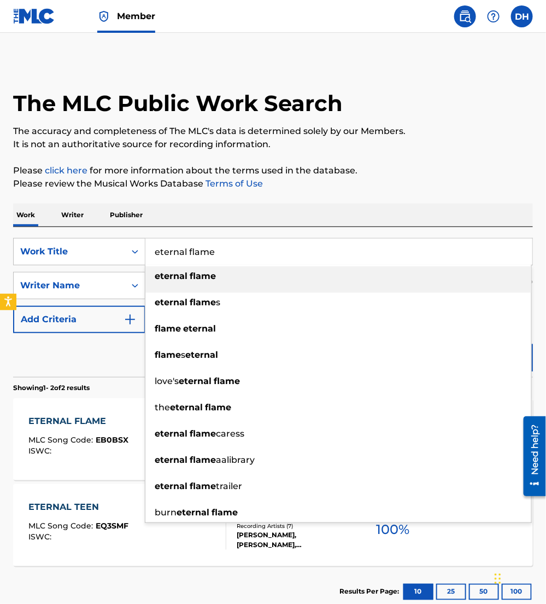
drag, startPoint x: 285, startPoint y: 245, endPoint x: 0, endPoint y: 255, distance: 285.1
click at [0, 255] on html "For screen-reader mode - click the first button of the website Accessibility Sc…" at bounding box center [273, 302] width 546 height 604
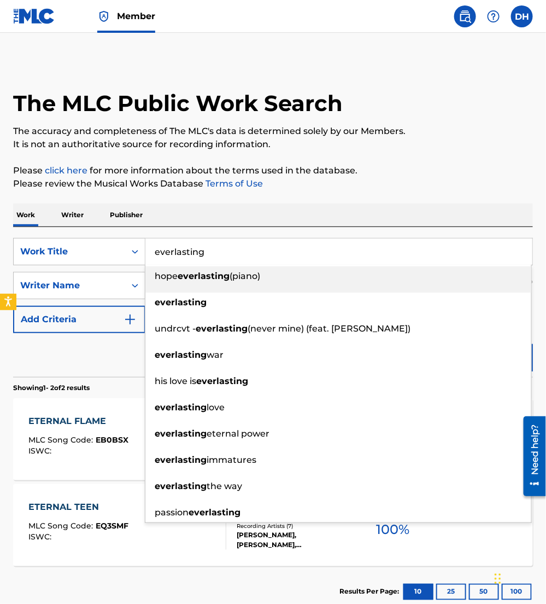
type input "everlasting"
click at [238, 221] on div "Work Writer Publisher" at bounding box center [273, 214] width 520 height 23
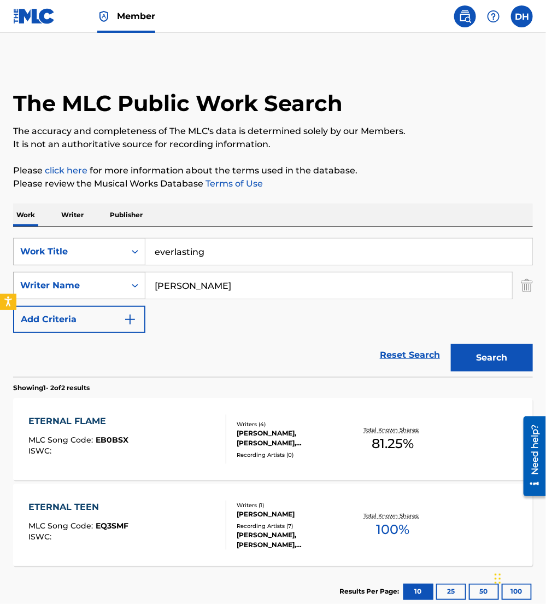
drag, startPoint x: 207, startPoint y: 293, endPoint x: 32, endPoint y: 284, distance: 175.8
click at [32, 284] on div "SearchWithCriteriab7dd33b2-2b5d-4c9a-8ca6-b91541695da7 Writer Name adorno" at bounding box center [273, 285] width 520 height 27
type input "headen"
click at [451, 344] on button "Search" at bounding box center [492, 357] width 82 height 27
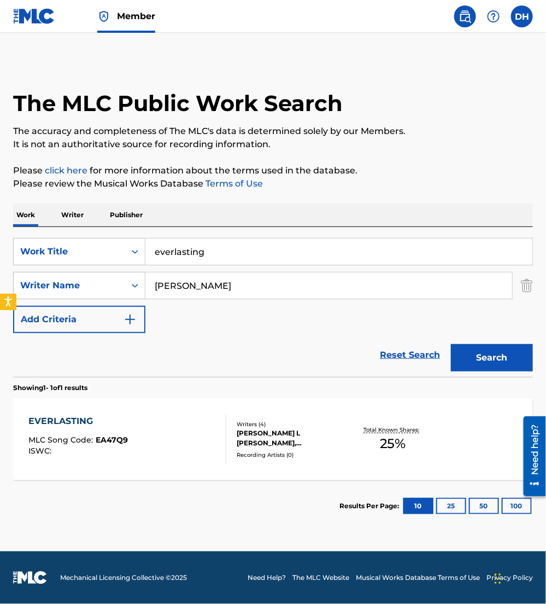
click at [139, 468] on div "EVERLASTING MLC Song Code : EA47Q9 ISWC : Writers ( 4 ) HAROLD LAWRENCE L BROWN…" at bounding box center [273, 439] width 520 height 82
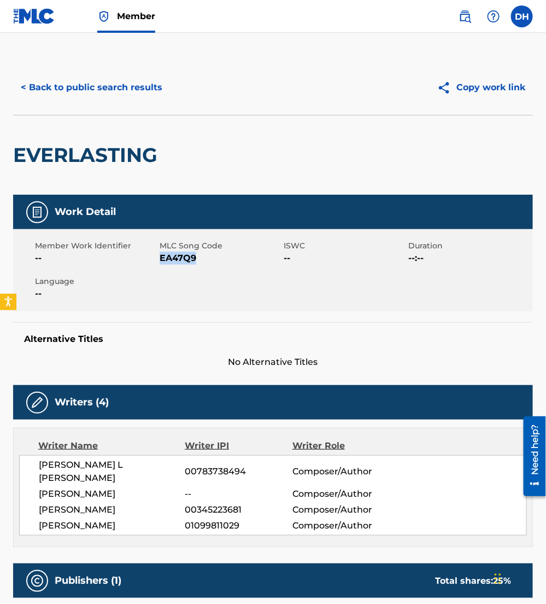
drag, startPoint x: 160, startPoint y: 258, endPoint x: 203, endPoint y: 259, distance: 42.7
click at [203, 259] on span "EA47Q9" at bounding box center [221, 258] width 122 height 13
click at [112, 80] on button "< Back to public search results" at bounding box center [91, 87] width 157 height 27
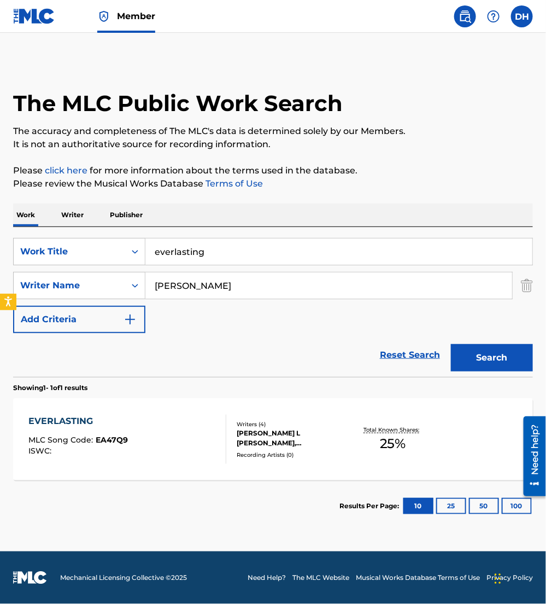
drag, startPoint x: 173, startPoint y: 249, endPoint x: 0, endPoint y: 250, distance: 172.8
click at [0, 250] on html "Accessibility Screen-Reader Guide, Feedback, and Issue Reporting | New window M…" at bounding box center [273, 302] width 546 height 604
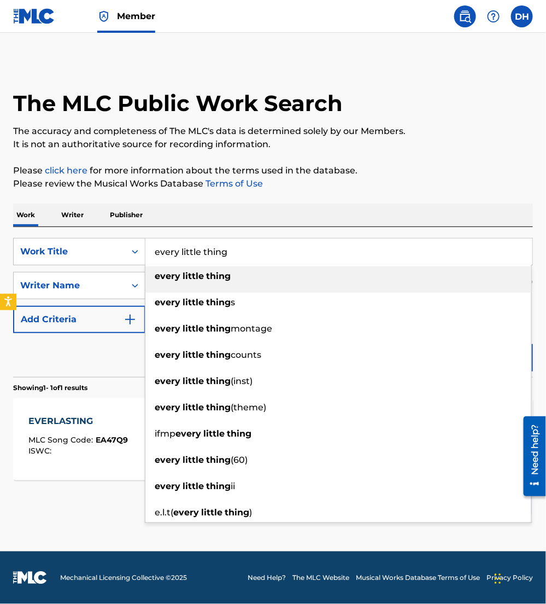
type input "every little thing"
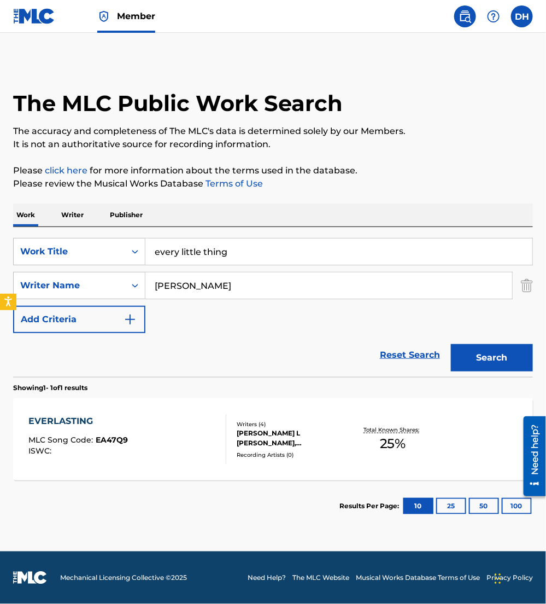
click at [163, 223] on div "Work Writer Publisher" at bounding box center [273, 214] width 520 height 23
drag, startPoint x: 214, startPoint y: 288, endPoint x: 0, endPoint y: 280, distance: 214.0
click at [0, 280] on div "The MLC Public Work Search The accuracy and completeness of The MLC's data is d…" at bounding box center [273, 295] width 546 height 471
type input "moore"
click at [451, 344] on button "Search" at bounding box center [492, 357] width 82 height 27
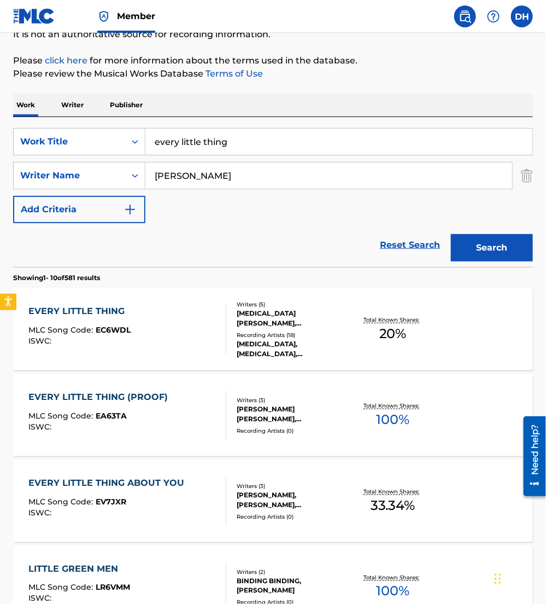
scroll to position [110, 0]
click at [136, 407] on div "EVERY LITTLE THING (PROOF) MLC Song Code : EA63TA ISWC :" at bounding box center [101, 414] width 145 height 49
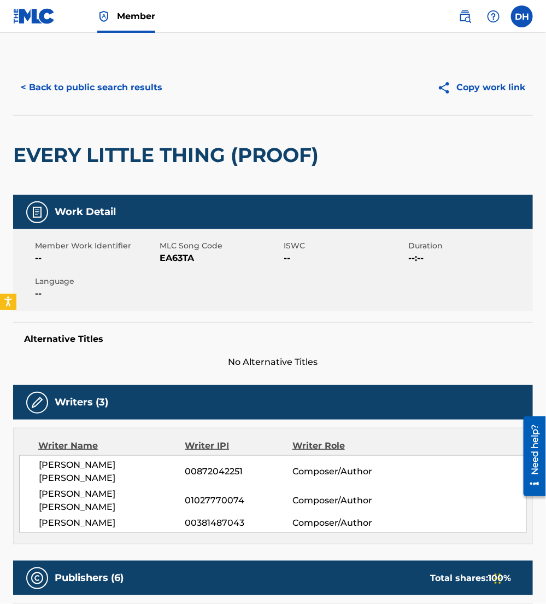
click at [127, 102] on div "< Back to public search results Copy work link" at bounding box center [273, 87] width 520 height 55
click at [123, 98] on button "< Back to public search results" at bounding box center [91, 87] width 157 height 27
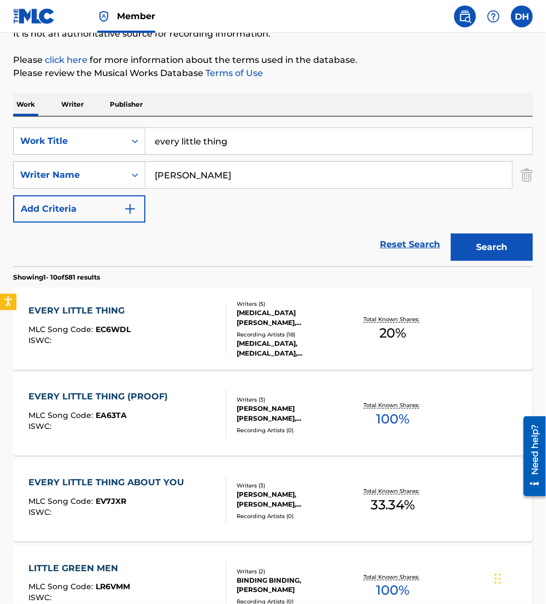
click at [179, 319] on div "EVERY LITTLE THING MLC Song Code : EC6WDL ISWC :" at bounding box center [127, 328] width 197 height 49
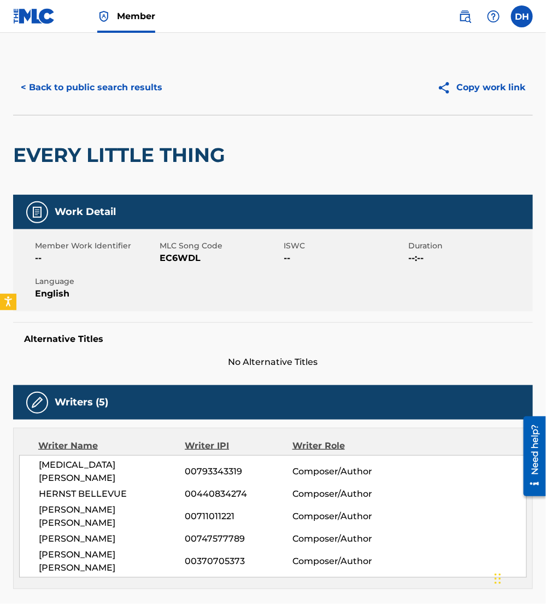
click at [133, 95] on button "< Back to public search results" at bounding box center [91, 87] width 157 height 27
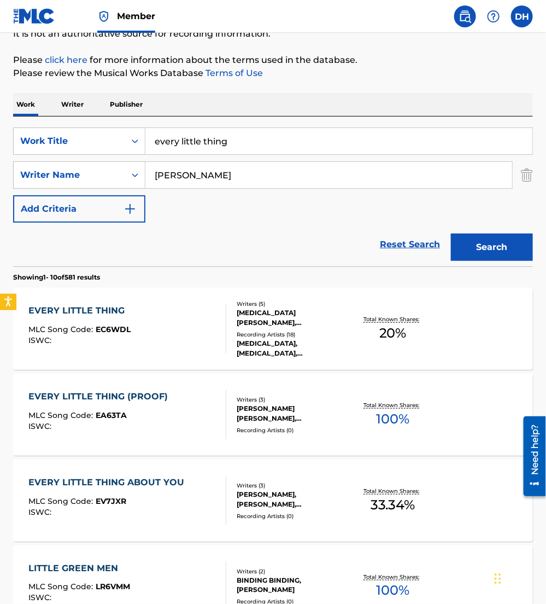
drag, startPoint x: 265, startPoint y: 131, endPoint x: 0, endPoint y: 152, distance: 266.1
click at [0, 152] on html "Accessibility Screen-Reader Guide, Feedback, and Issue Reporting | New window M…" at bounding box center [273, 192] width 546 height 604
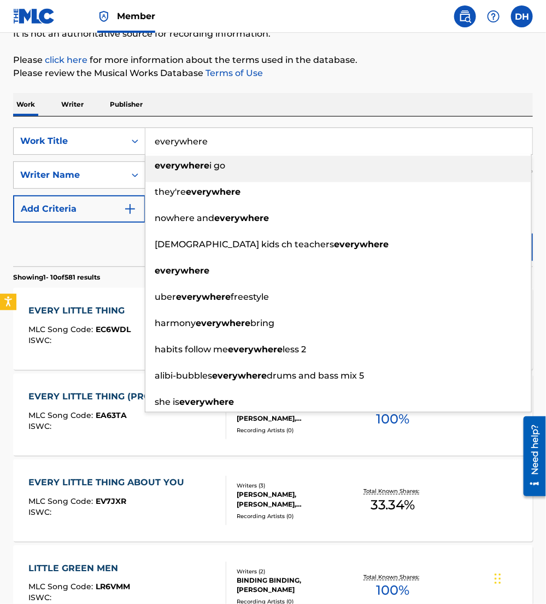
type input "everywhere"
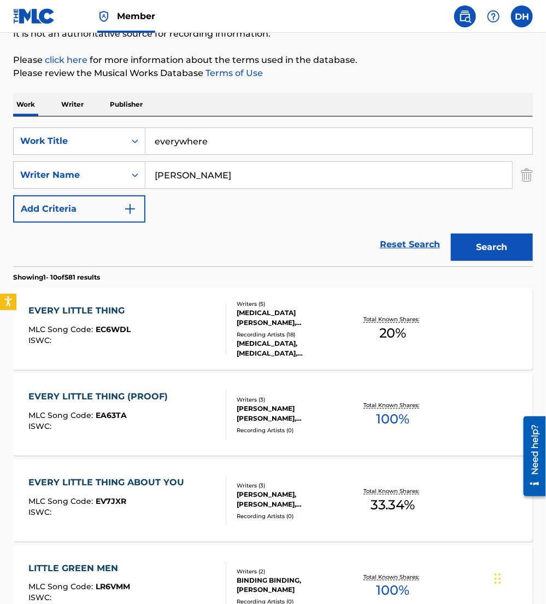
click at [188, 120] on div "SearchWithCriteriaea9fa53c-3f25-49a9-857b-59db1879cbfd Work Title everywhere Se…" at bounding box center [273, 192] width 520 height 150
click at [519, 236] on button "Search" at bounding box center [492, 247] width 82 height 27
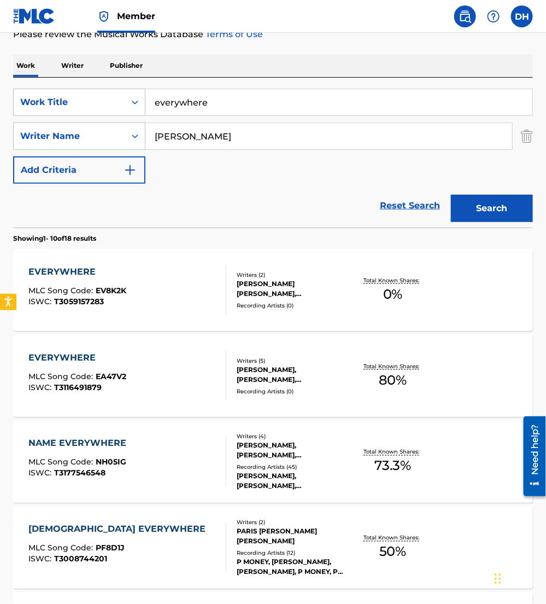
scroll to position [162, 0]
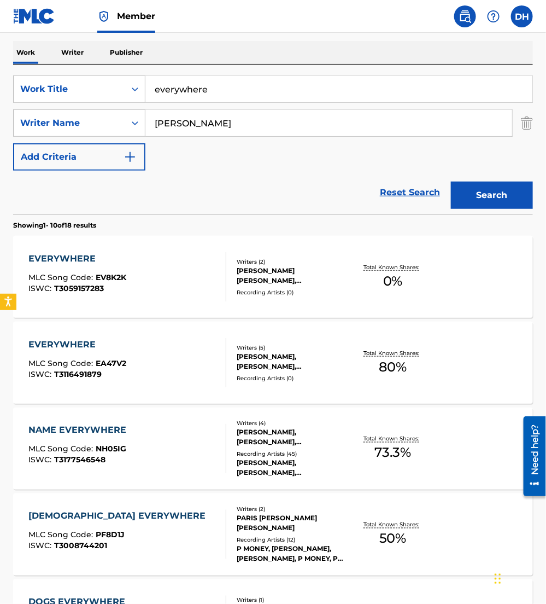
click at [289, 358] on div "MONTEL MOORE, RYAN OFEI, NATE DIAZ, TIANNA HORSEY, CECILY HENNIGAN" at bounding box center [293, 362] width 113 height 20
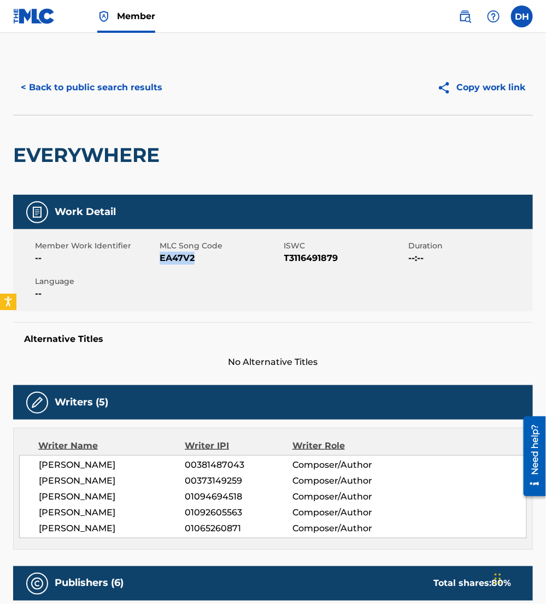
drag, startPoint x: 160, startPoint y: 259, endPoint x: 211, endPoint y: 266, distance: 52.0
click at [211, 266] on div "Member Work Identifier -- MLC Song Code EA47V2 ISWC T3116491879 Duration --:-- …" at bounding box center [273, 270] width 520 height 82
click at [82, 73] on div "< Back to public search results Copy work link" at bounding box center [273, 87] width 520 height 55
click at [121, 76] on button "< Back to public search results" at bounding box center [91, 87] width 157 height 27
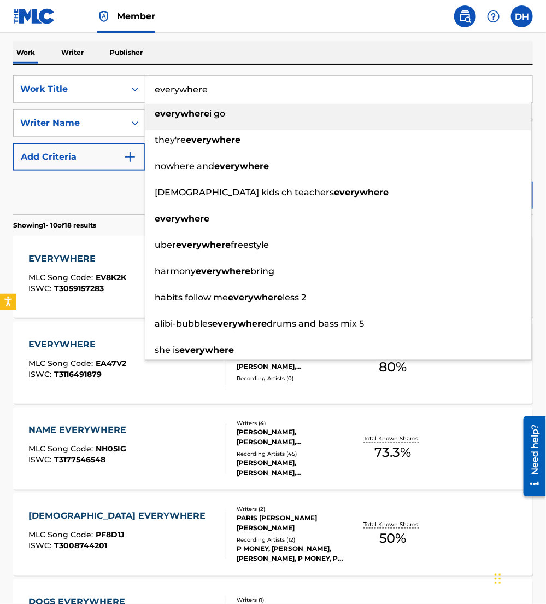
click at [249, 100] on input "everywhere" at bounding box center [338, 89] width 387 height 26
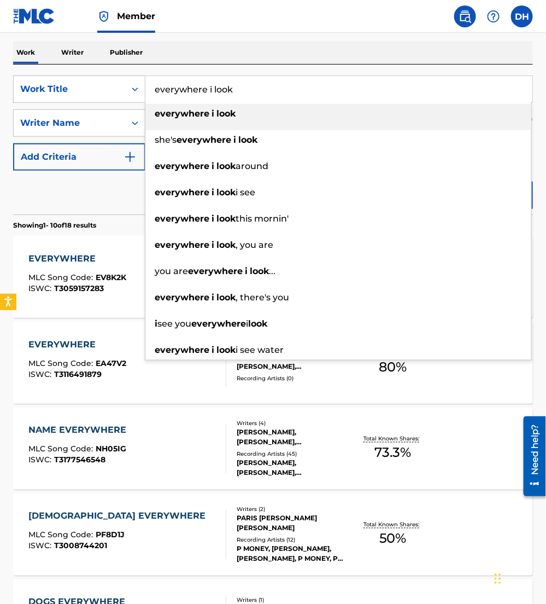
type input "everywhere i look"
click at [228, 113] on strong "look" at bounding box center [226, 113] width 19 height 10
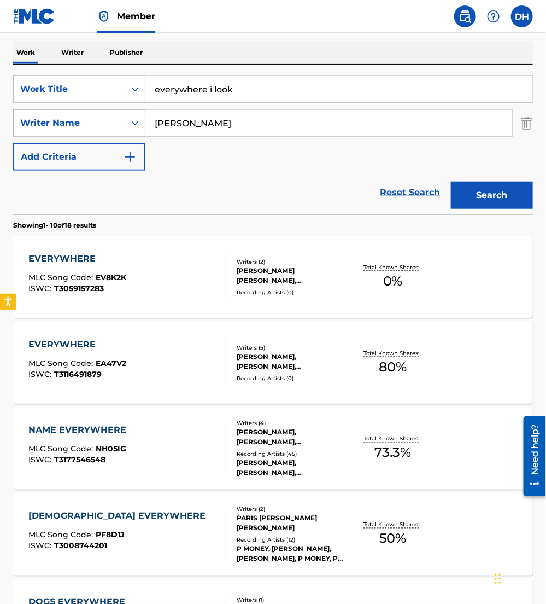
drag, startPoint x: 199, startPoint y: 127, endPoint x: 39, endPoint y: 128, distance: 159.7
click at [39, 128] on div "SearchWithCriteriab7dd33b2-2b5d-4c9a-8ca6-b91541695da7 Writer Name moore" at bounding box center [273, 122] width 520 height 27
type input "[PERSON_NAME]"
click at [451, 182] on button "Search" at bounding box center [492, 195] width 82 height 27
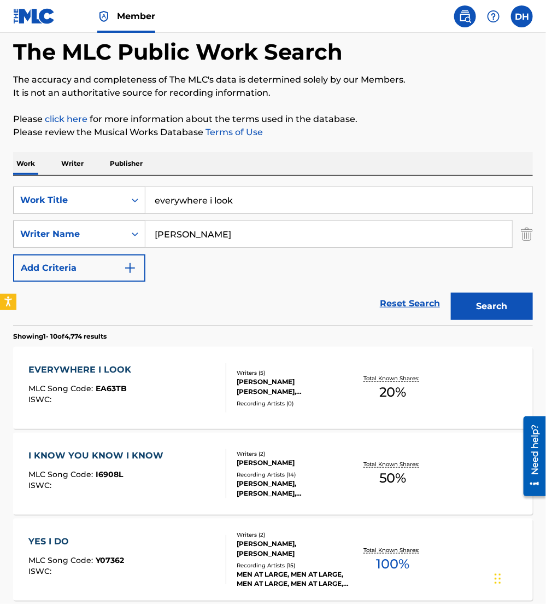
scroll to position [53, 0]
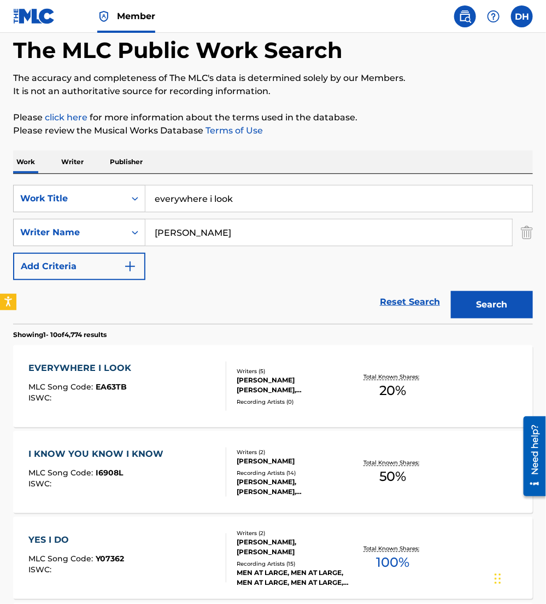
click at [165, 372] on div "EVERYWHERE I LOOK MLC Song Code : EA63TB ISWC :" at bounding box center [127, 386] width 197 height 49
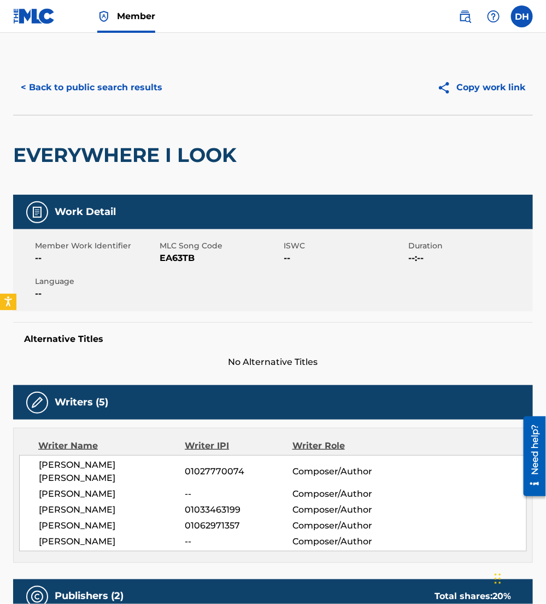
click at [159, 83] on button "< Back to public search results" at bounding box center [91, 87] width 157 height 27
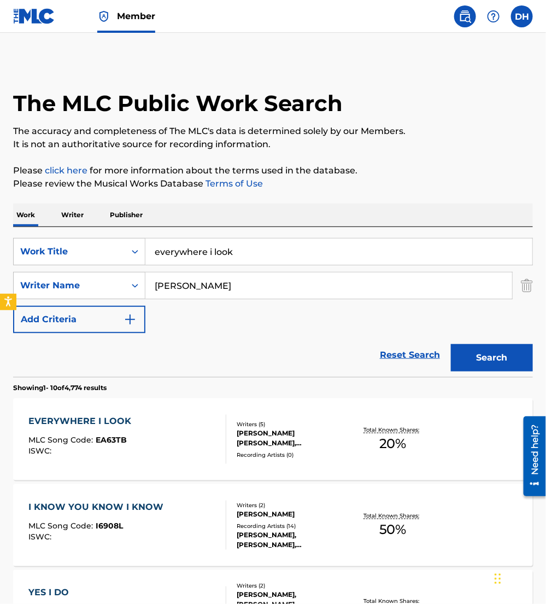
scroll to position [53, 0]
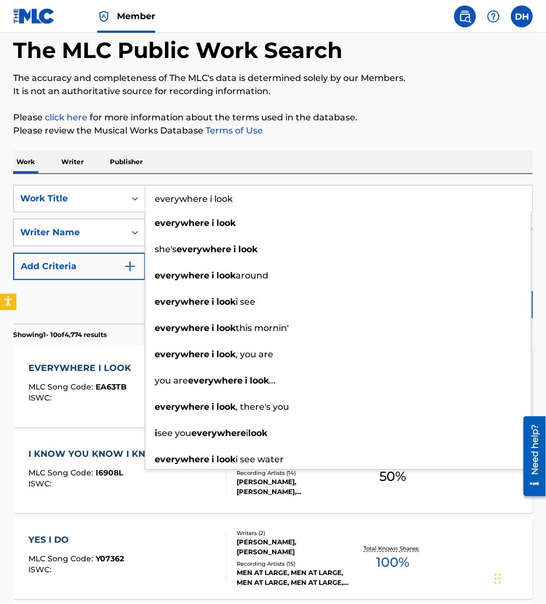
drag, startPoint x: 325, startPoint y: 209, endPoint x: 83, endPoint y: 221, distance: 243.2
click at [83, 221] on div "SearchWithCriteriaea9fa53c-3f25-49a9-857b-59db1879cbfd Work Title everywhere i …" at bounding box center [273, 232] width 520 height 95
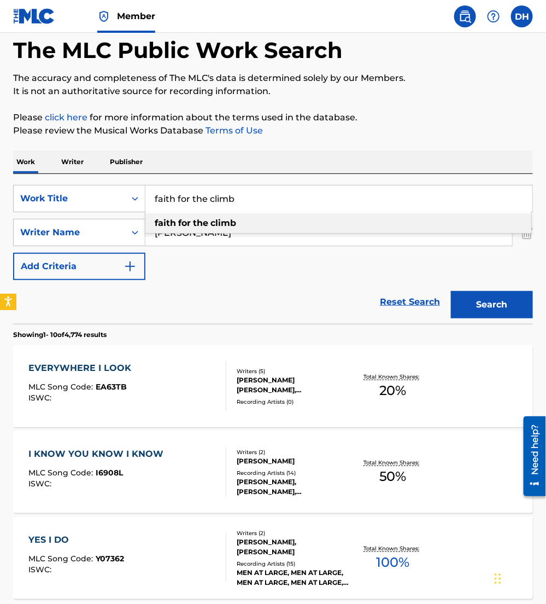
type input "faith for the climb"
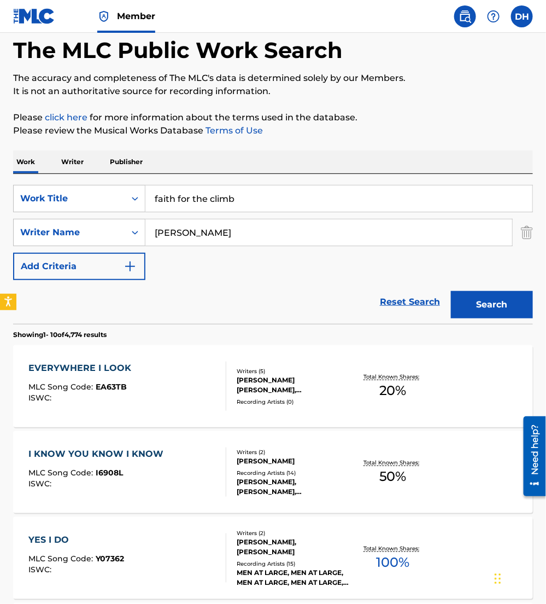
click at [194, 280] on div "Reset Search Search" at bounding box center [273, 302] width 520 height 44
drag, startPoint x: 133, startPoint y: 226, endPoint x: 2, endPoint y: 210, distance: 132.2
type input "moore"
click at [451, 291] on button "Search" at bounding box center [492, 304] width 82 height 27
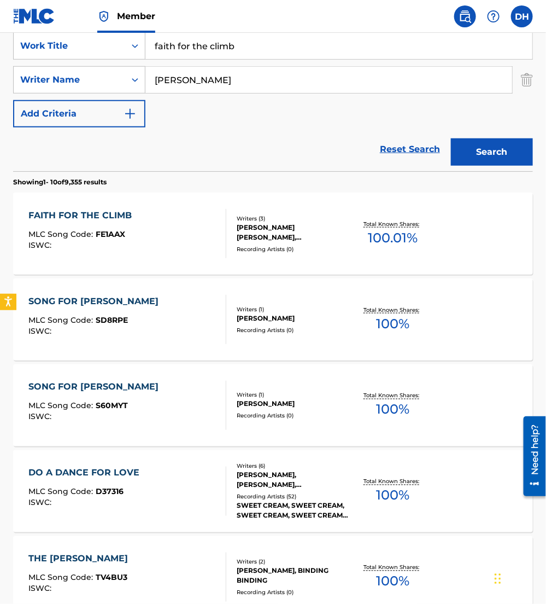
scroll to position [222, 0]
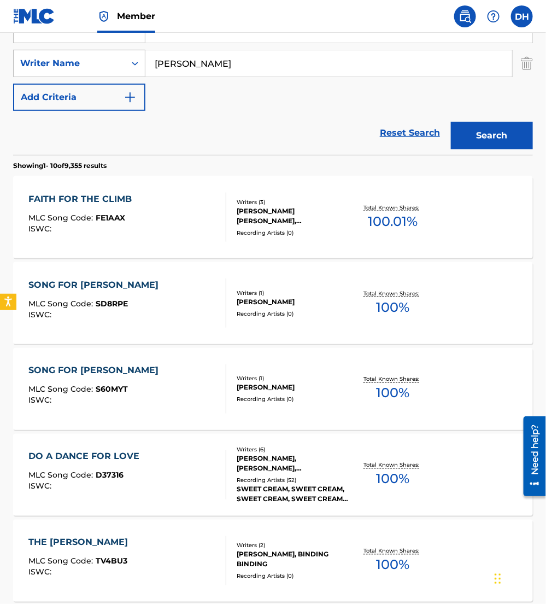
click at [154, 218] on div "FAITH FOR THE CLIMB MLC Song Code : FE1AAX ISWC :" at bounding box center [127, 217] width 197 height 49
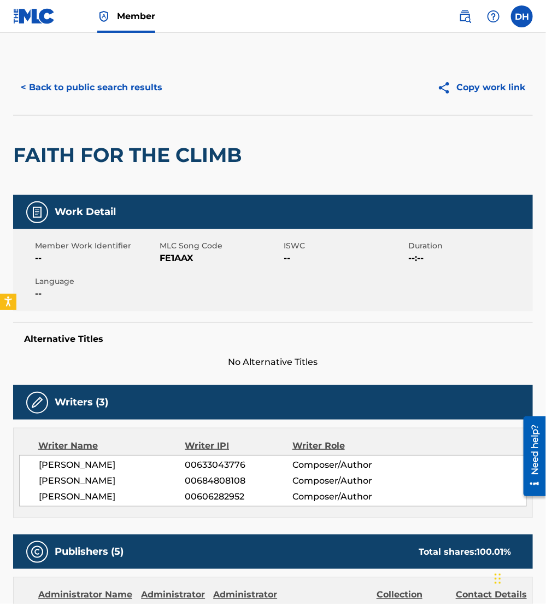
click at [113, 85] on button "< Back to public search results" at bounding box center [91, 87] width 157 height 27
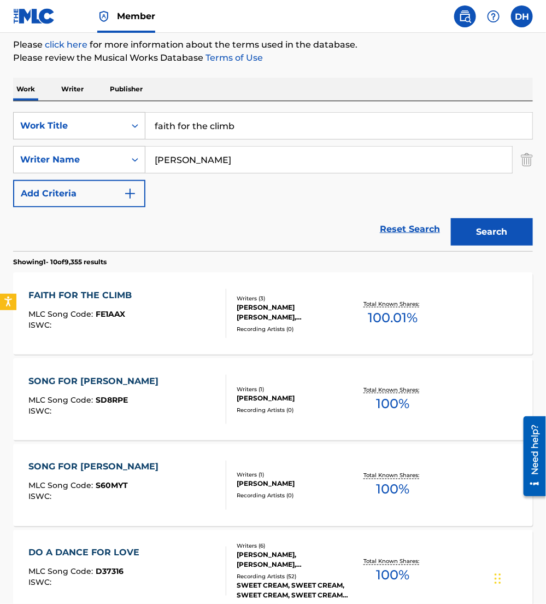
scroll to position [125, 0]
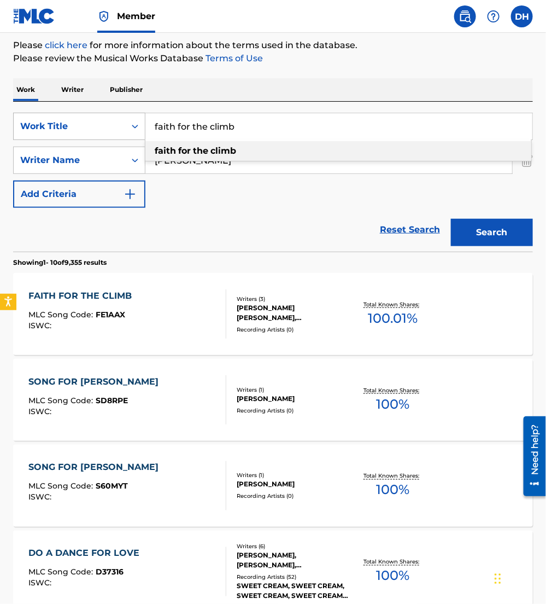
drag, startPoint x: 273, startPoint y: 129, endPoint x: 42, endPoint y: 127, distance: 230.8
click at [42, 127] on div "SearchWithCriteriaea9fa53c-3f25-49a9-857b-59db1879cbfd Work Title faith for the…" at bounding box center [273, 126] width 520 height 27
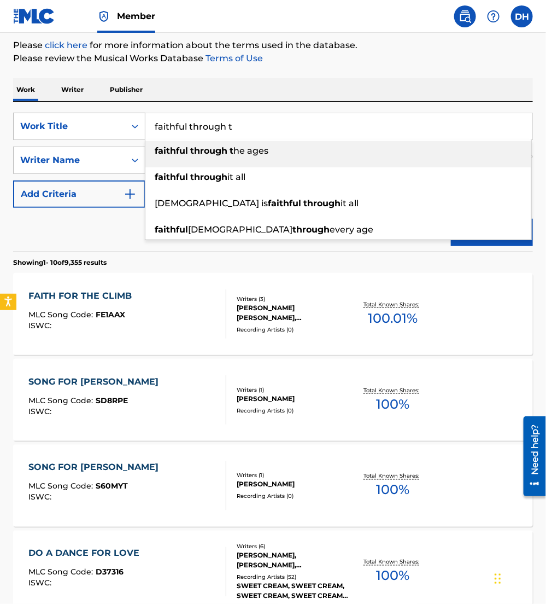
click at [185, 148] on strong "faithful" at bounding box center [171, 150] width 33 height 10
type input "faithful through the ages"
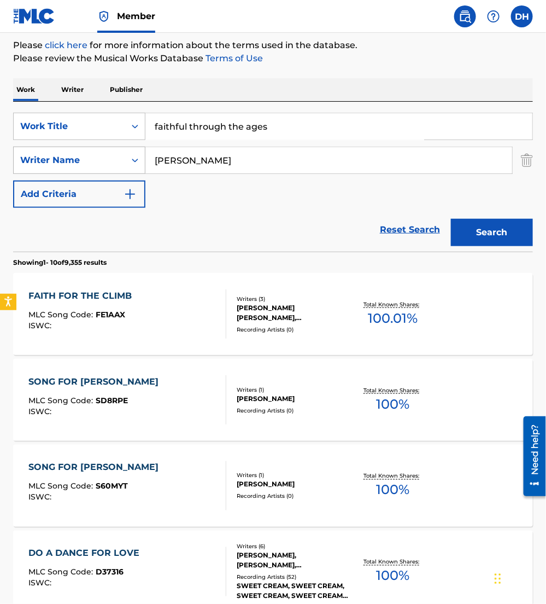
drag, startPoint x: 193, startPoint y: 160, endPoint x: 75, endPoint y: 160, distance: 117.1
click at [75, 160] on div "SearchWithCriteriab7dd33b2-2b5d-4c9a-8ca6-b91541695da7 Writer Name moore" at bounding box center [273, 160] width 520 height 27
type input "[PERSON_NAME]"
click at [451, 219] on button "Search" at bounding box center [492, 232] width 82 height 27
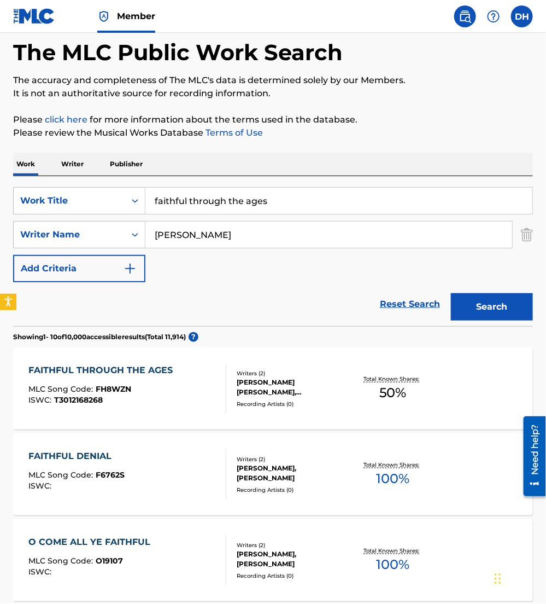
scroll to position [67, 0]
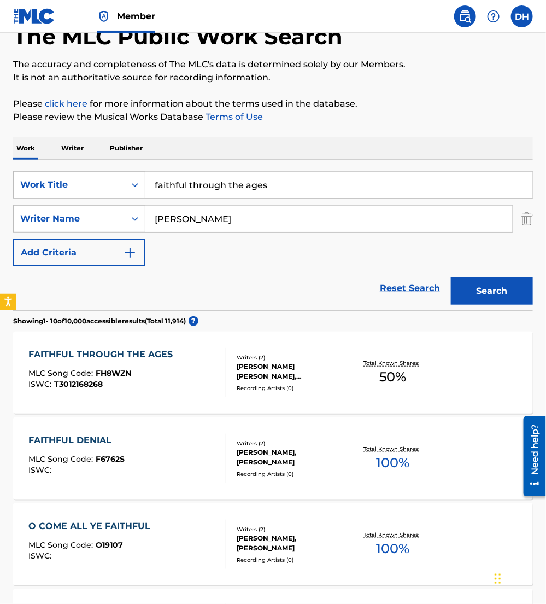
click at [129, 375] on span "FH8WZN" at bounding box center [114, 373] width 36 height 10
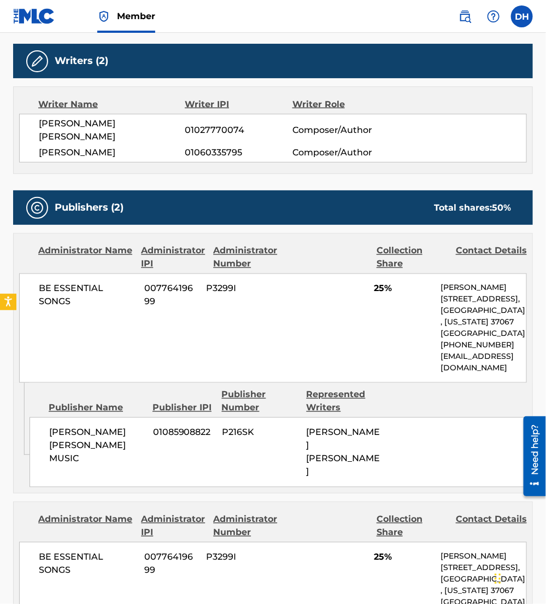
scroll to position [372, 0]
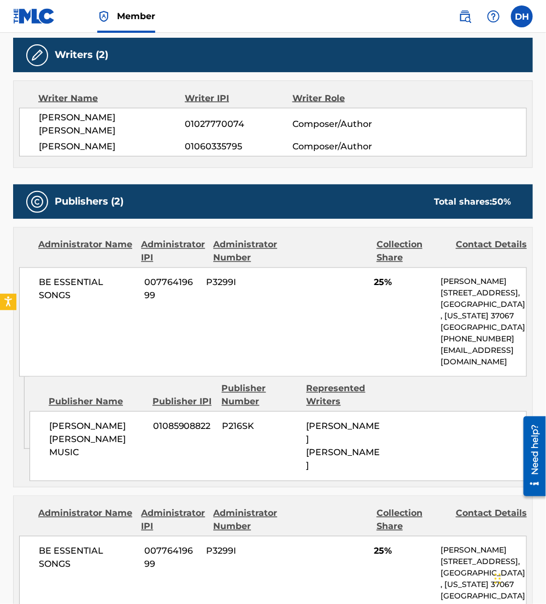
click at [225, 194] on div "Publishers (2) Total shares: 50 %" at bounding box center [273, 201] width 520 height 34
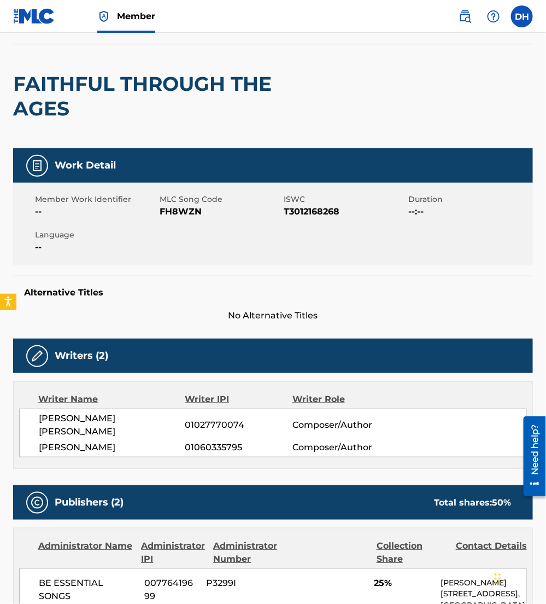
scroll to position [0, 0]
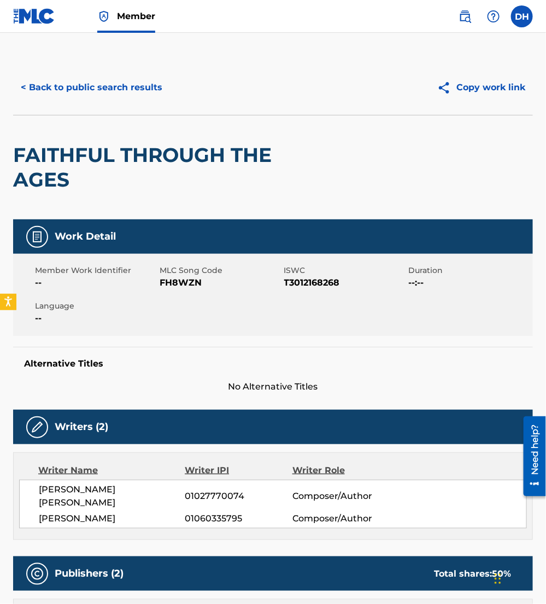
click at [62, 66] on div "< Back to public search results Copy work link" at bounding box center [273, 87] width 520 height 55
click at [90, 85] on button "< Back to public search results" at bounding box center [91, 87] width 157 height 27
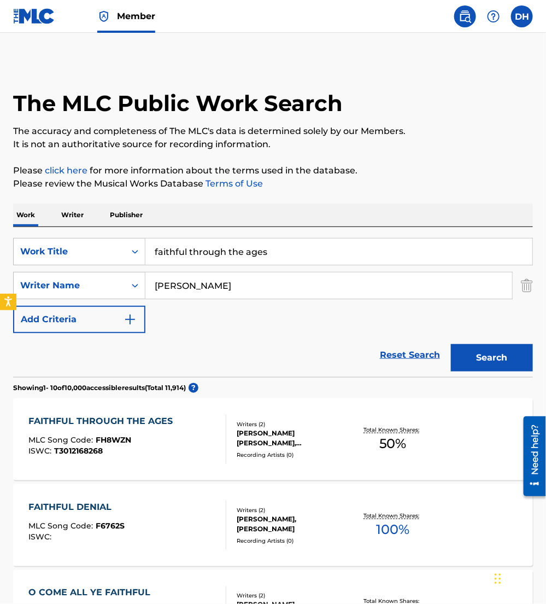
scroll to position [67, 0]
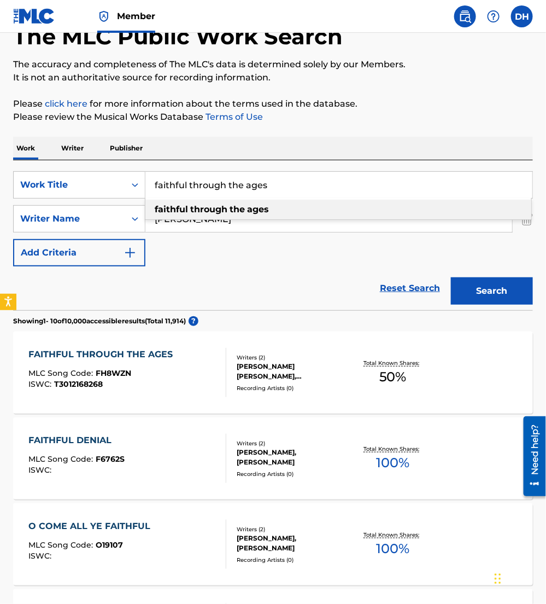
drag, startPoint x: 204, startPoint y: 179, endPoint x: -3, endPoint y: 181, distance: 207.3
click at [0, 181] on html "Accessibility Screen-Reader Guide, Feedback, and Issue Reporting | New window M…" at bounding box center [273, 235] width 546 height 604
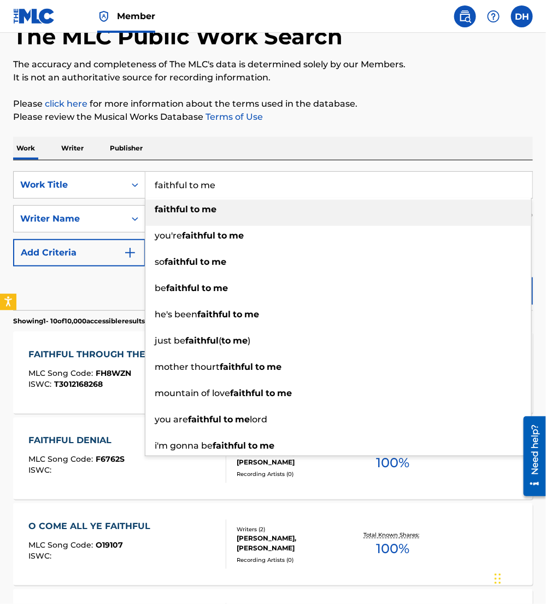
type input "faithful to me"
click at [213, 137] on div "Work Writer Publisher" at bounding box center [273, 148] width 520 height 23
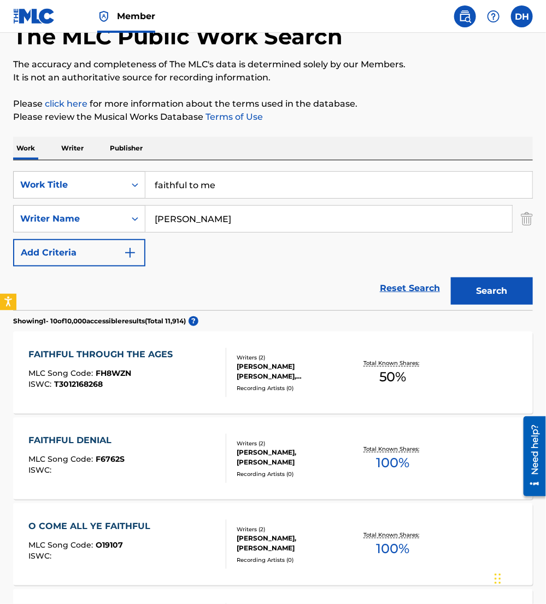
drag, startPoint x: 197, startPoint y: 224, endPoint x: 39, endPoint y: 248, distance: 159.9
click at [39, 248] on div "SearchWithCriteriaea9fa53c-3f25-49a9-857b-59db1879cbfd Work Title faithful to m…" at bounding box center [273, 218] width 520 height 95
click at [451, 277] on button "Search" at bounding box center [492, 290] width 82 height 27
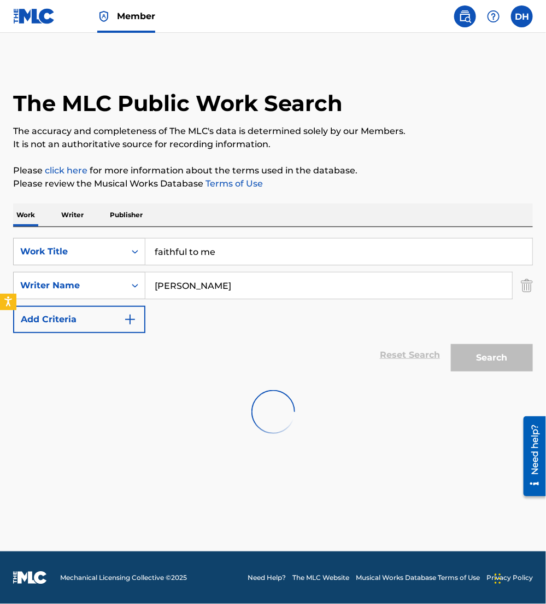
scroll to position [0, 0]
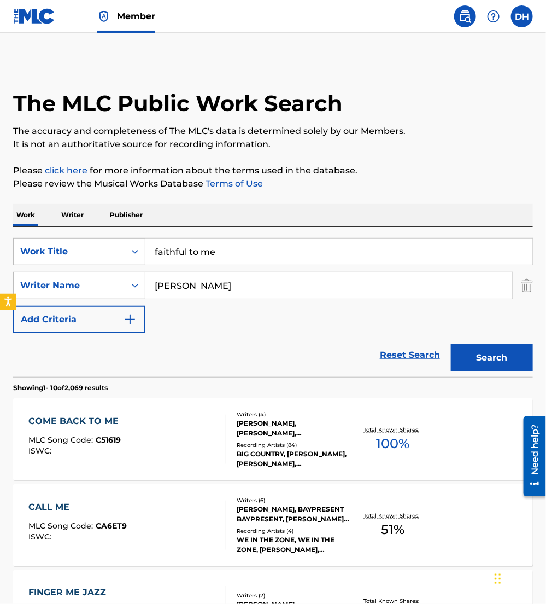
drag, startPoint x: 224, startPoint y: 287, endPoint x: 2, endPoint y: 313, distance: 223.6
type input "[PERSON_NAME]"
click at [451, 344] on button "Search" at bounding box center [492, 357] width 82 height 27
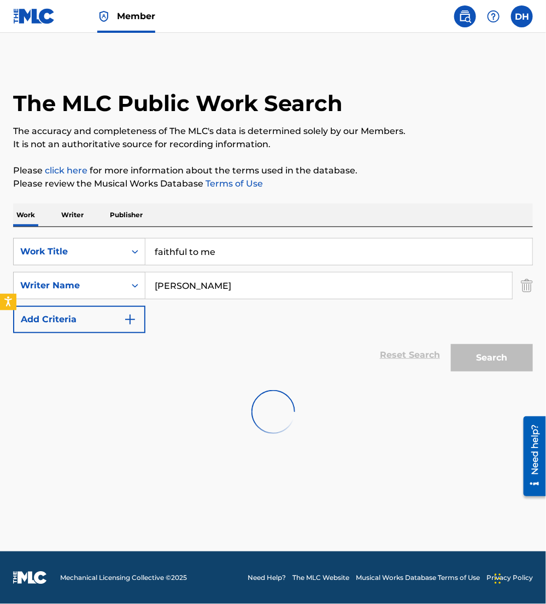
click at [171, 407] on div at bounding box center [273, 412] width 520 height 70
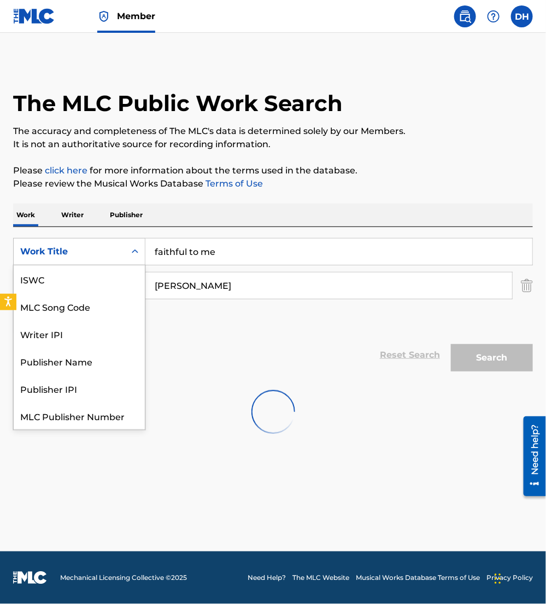
click at [111, 246] on div "Work Title" at bounding box center [69, 251] width 98 height 13
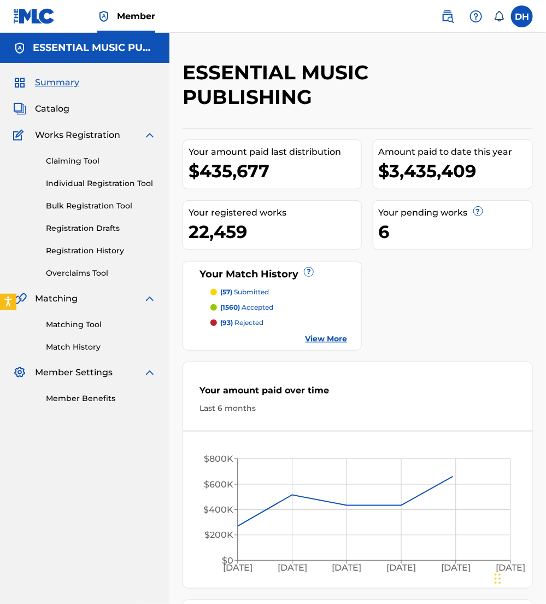
click at [49, 102] on span "Catalog" at bounding box center [52, 108] width 34 height 13
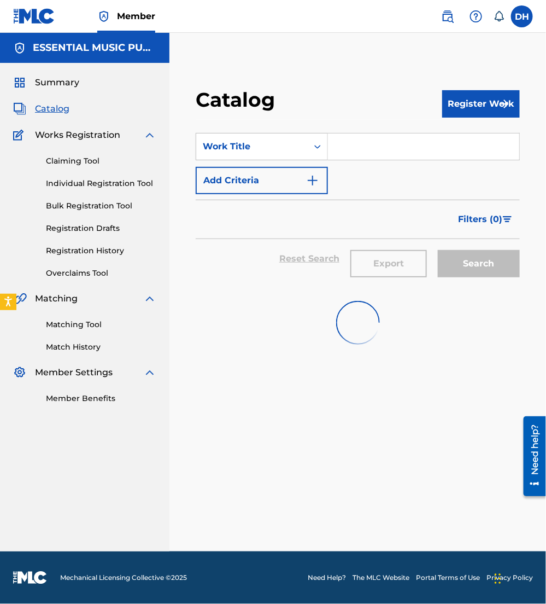
click at [374, 137] on input "Search Form" at bounding box center [423, 146] width 191 height 26
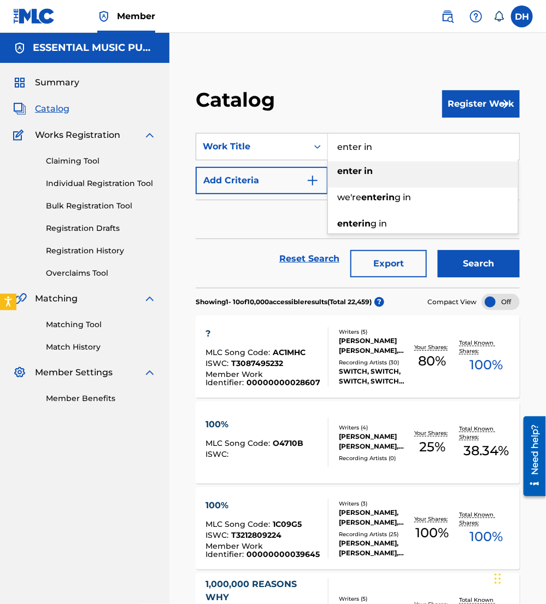
type input "enter in"
click at [267, 178] on button "Add Criteria" at bounding box center [262, 180] width 132 height 27
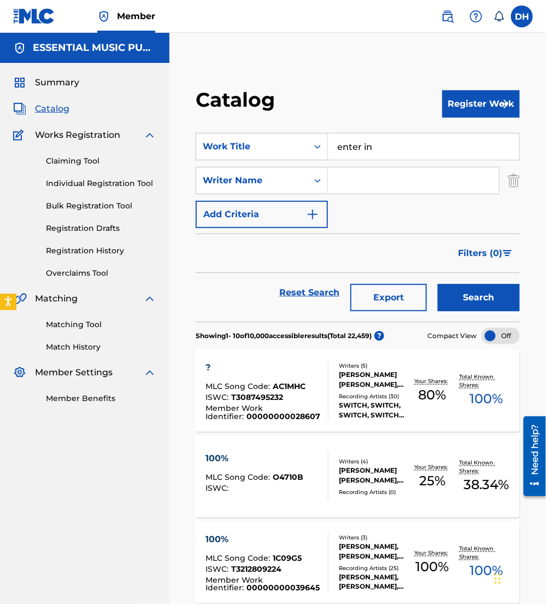
click at [363, 182] on input "Search Form" at bounding box center [413, 180] width 171 height 26
type input "skinner"
click at [438, 284] on button "Search" at bounding box center [479, 297] width 82 height 27
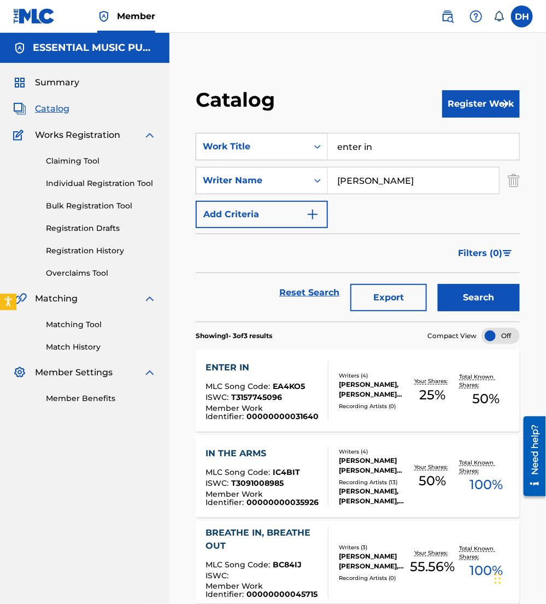
click at [287, 385] on span "EA4KO5" at bounding box center [289, 386] width 32 height 10
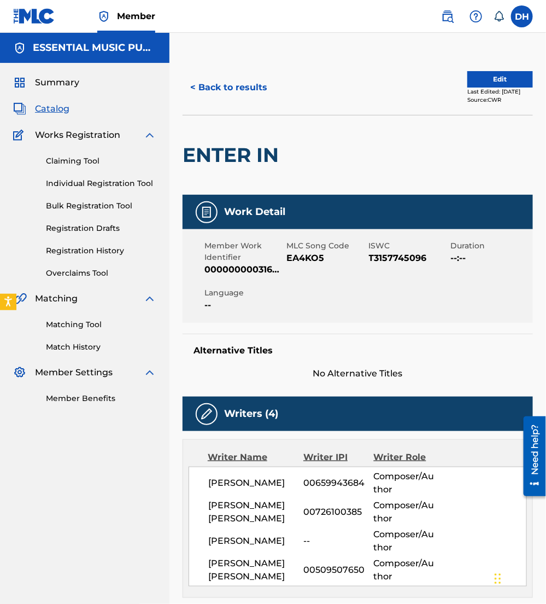
click at [234, 91] on button "< Back to results" at bounding box center [229, 87] width 92 height 27
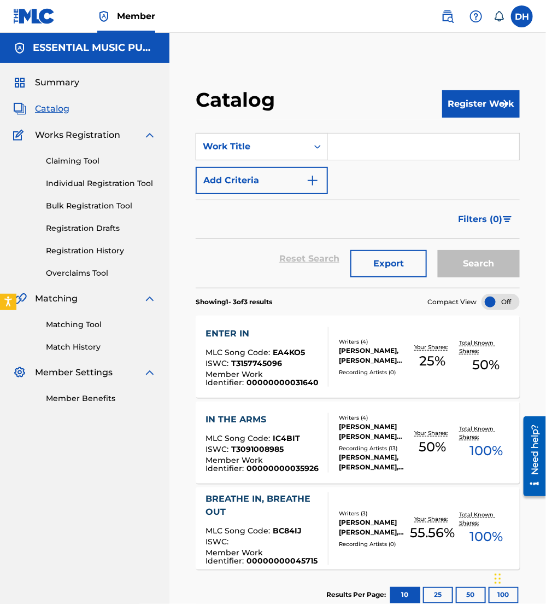
click at [270, 340] on div "ENTER IN MLC Song Code : EA4KO5 ISWC : T3157745096 Member Work Identifier : 000…" at bounding box center [263, 357] width 114 height 60
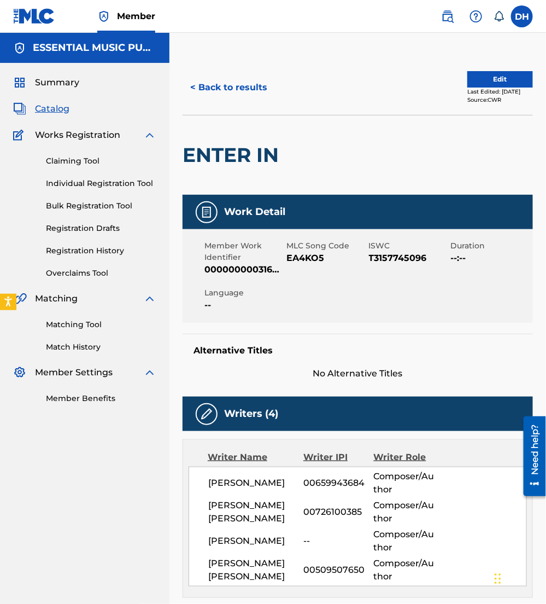
click at [493, 74] on button "Edit" at bounding box center [501, 79] width 66 height 16
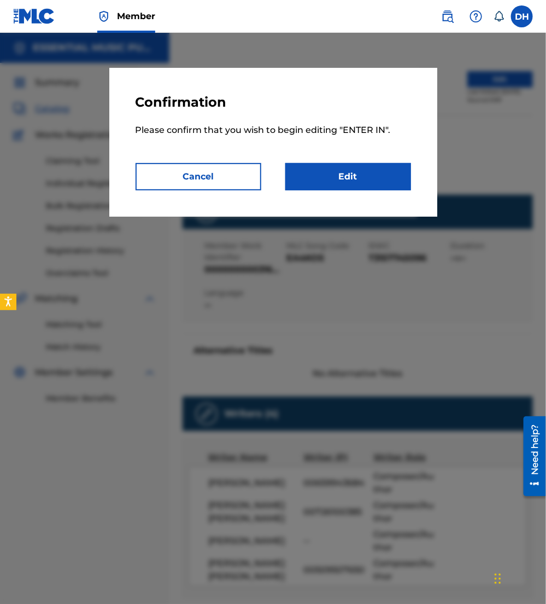
click at [353, 176] on link "Edit" at bounding box center [349, 176] width 126 height 27
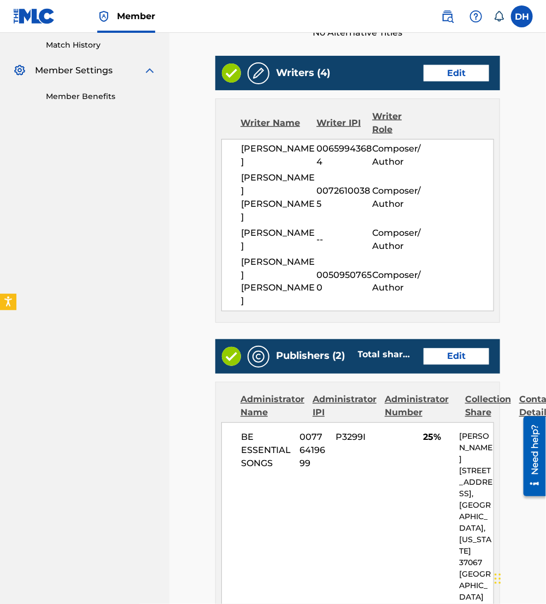
scroll to position [304, 0]
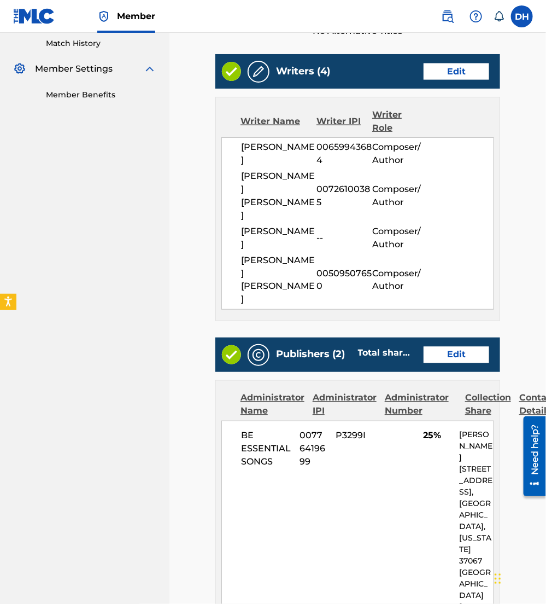
click at [455, 347] on link "Edit" at bounding box center [457, 355] width 66 height 16
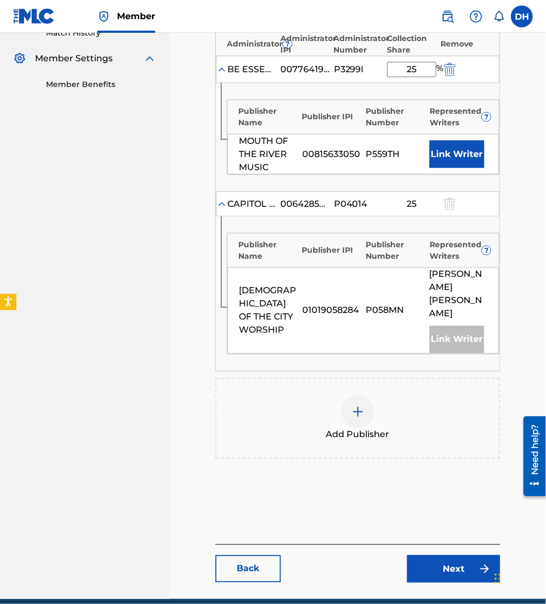
scroll to position [318, 0]
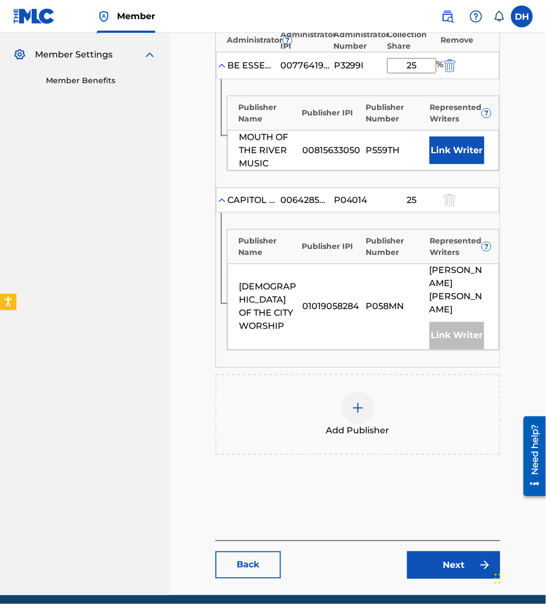
click at [432, 145] on button "Link Writer" at bounding box center [457, 150] width 55 height 27
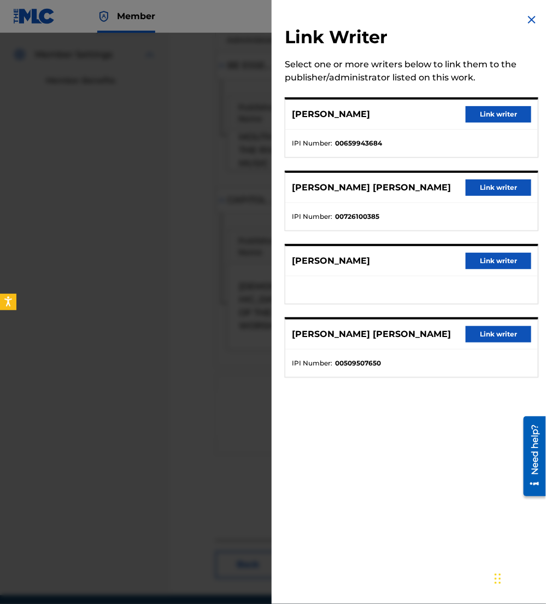
click at [512, 258] on button "Link writer" at bounding box center [499, 261] width 66 height 16
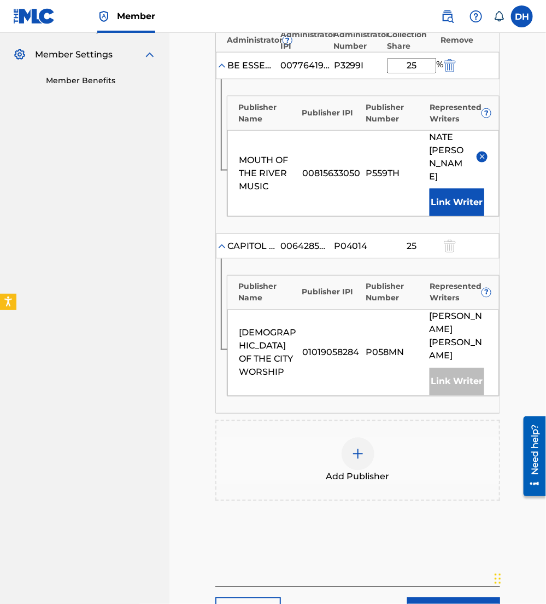
click at [458, 597] on link "Next" at bounding box center [453, 610] width 93 height 27
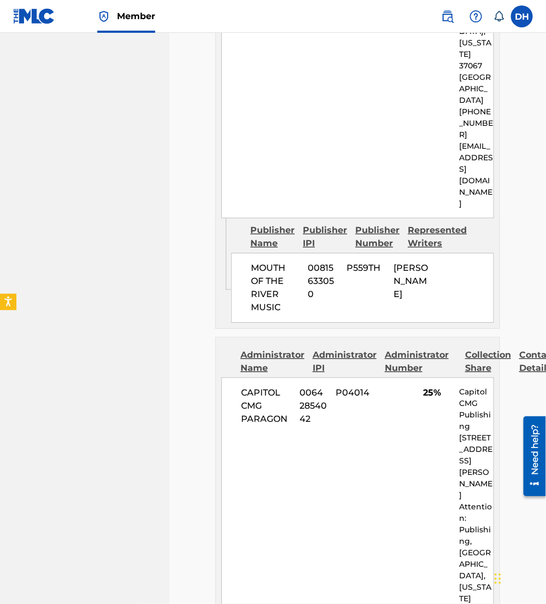
scroll to position [1137, 0]
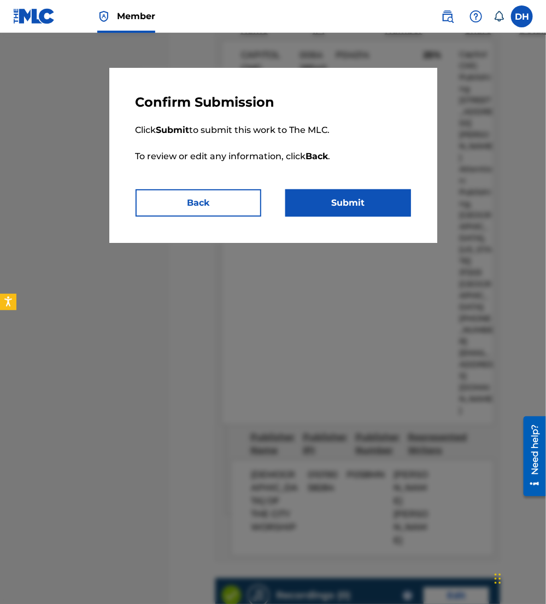
click at [342, 204] on button "Submit" at bounding box center [349, 202] width 126 height 27
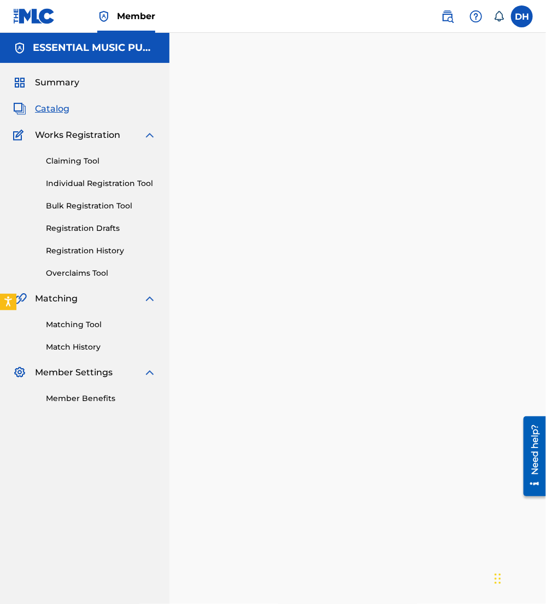
click at [57, 107] on span "Catalog" at bounding box center [52, 108] width 34 height 13
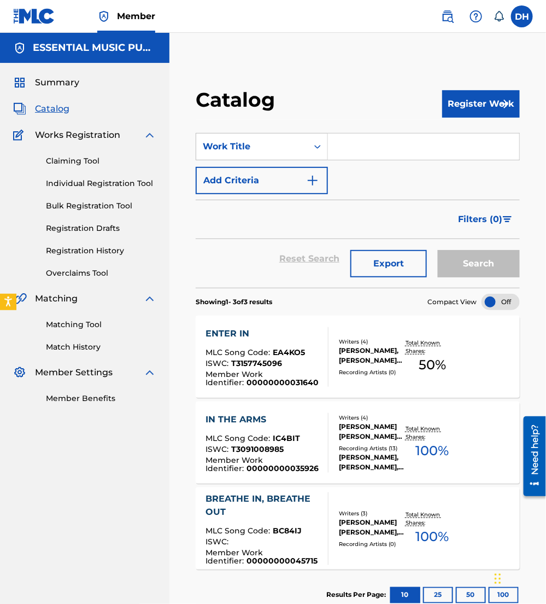
click at [399, 143] on input "Search Form" at bounding box center [423, 146] width 191 height 26
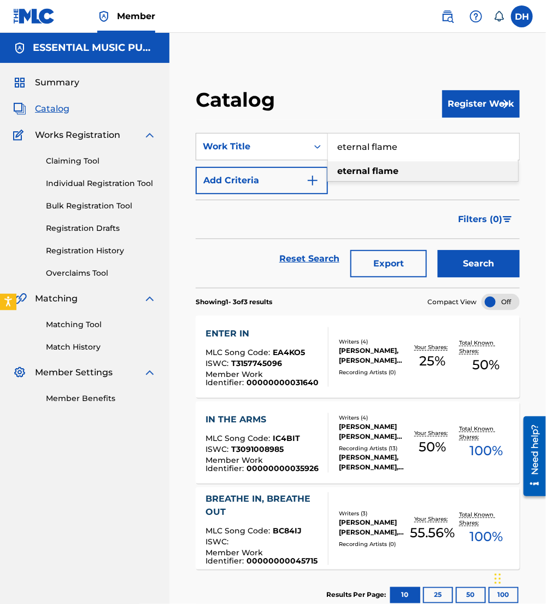
type input "eternal flame"
click at [310, 184] on img "Search Form" at bounding box center [312, 180] width 13 height 13
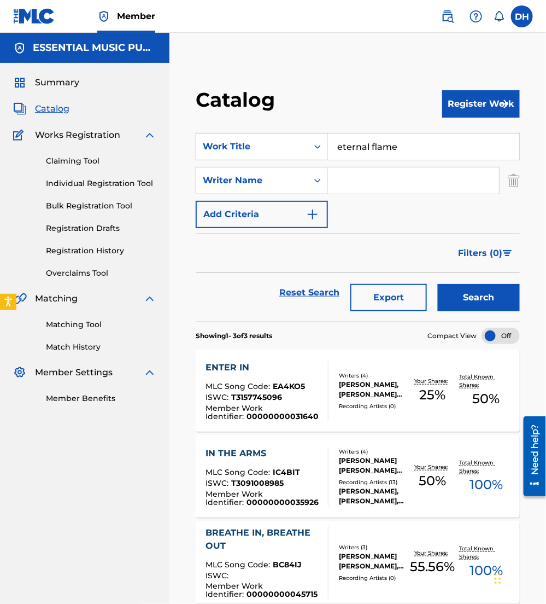
click at [349, 182] on input "Search Form" at bounding box center [413, 180] width 171 height 26
type input "adorno"
click at [438, 284] on button "Search" at bounding box center [479, 297] width 82 height 27
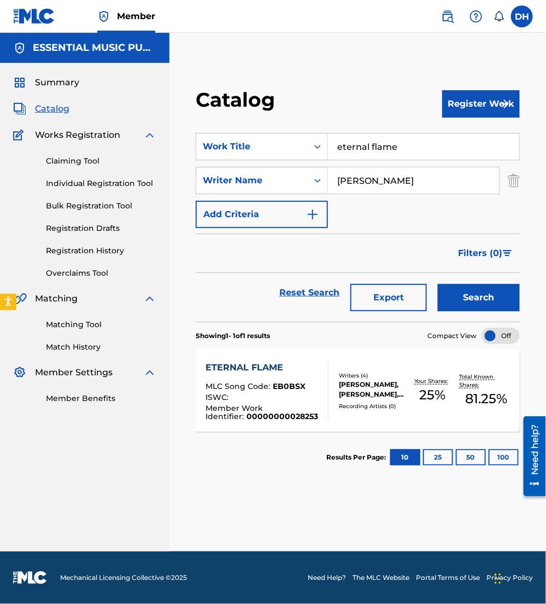
click at [304, 397] on div "ISWC :" at bounding box center [263, 398] width 114 height 11
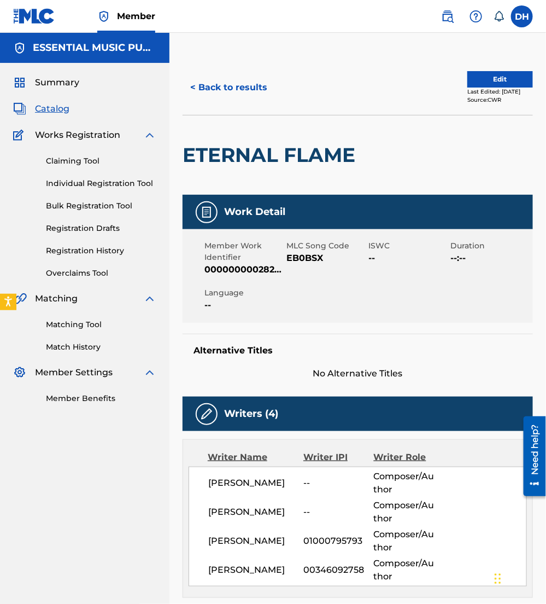
click at [480, 85] on button "Edit" at bounding box center [501, 79] width 66 height 16
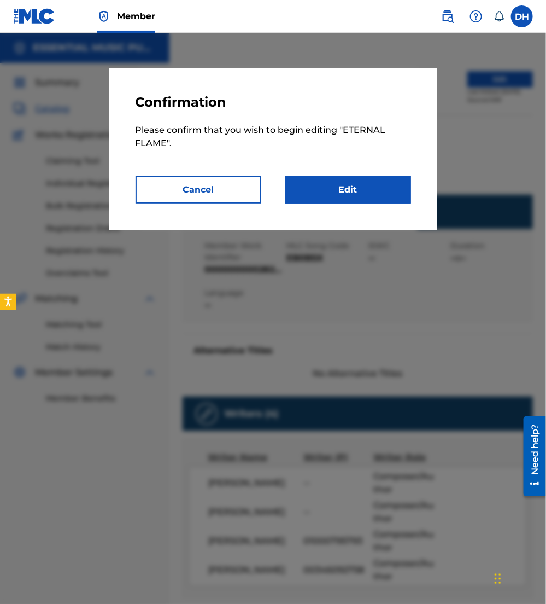
click at [381, 189] on link "Edit" at bounding box center [349, 189] width 126 height 27
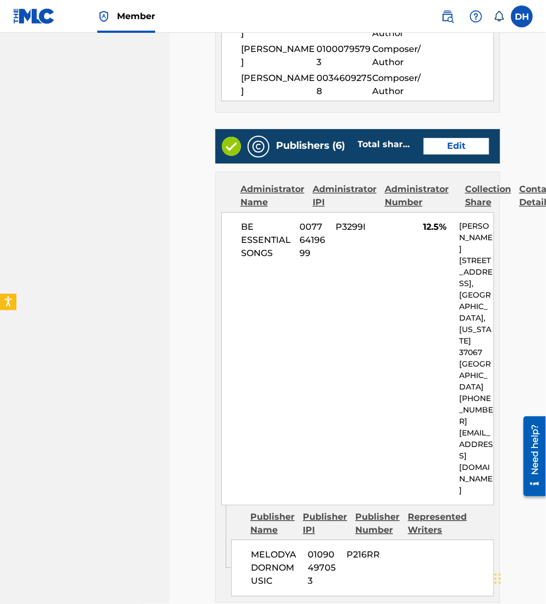
scroll to position [485, 0]
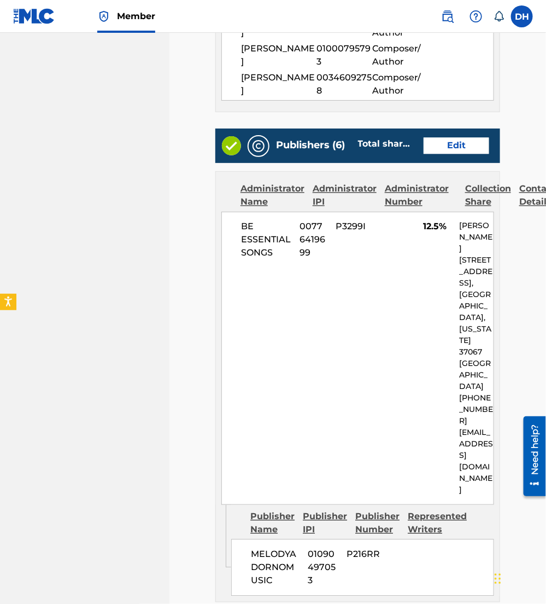
click at [446, 154] on link "Edit" at bounding box center [457, 146] width 66 height 16
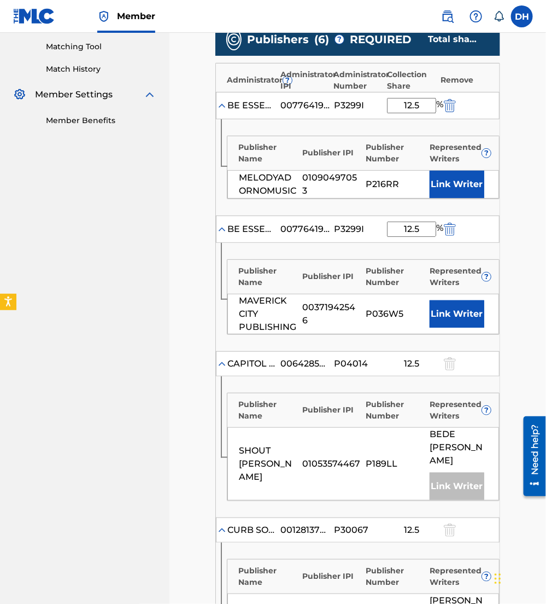
scroll to position [283, 0]
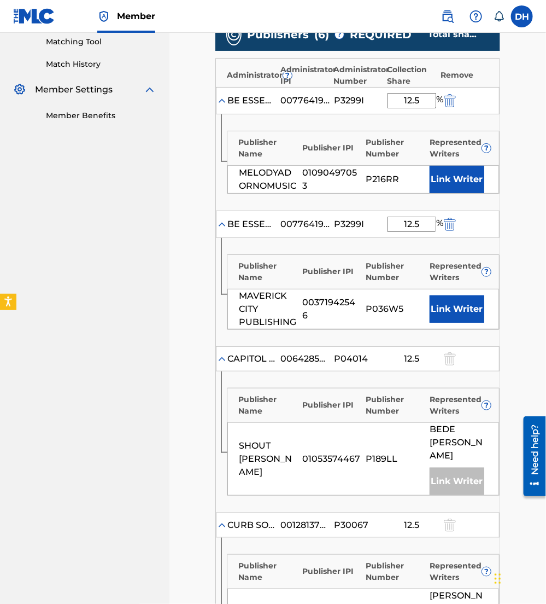
click at [444, 188] on button "Link Writer" at bounding box center [457, 179] width 55 height 27
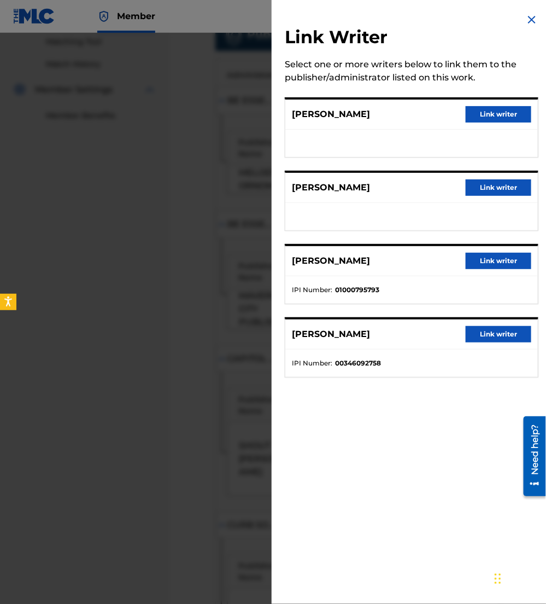
click at [483, 106] on button "Link writer" at bounding box center [499, 114] width 66 height 16
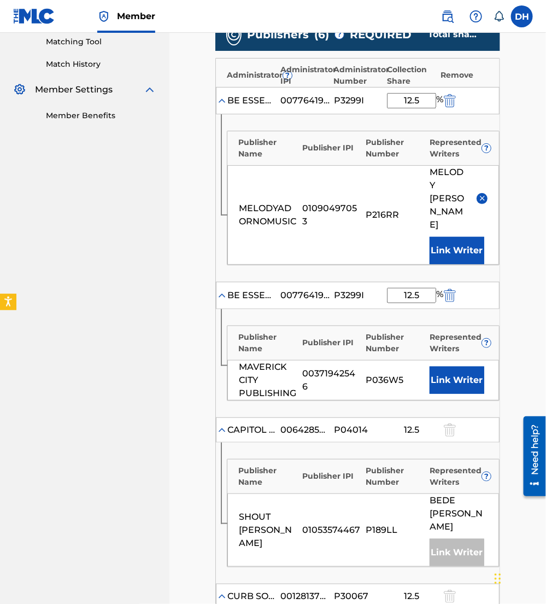
click at [468, 366] on button "Link Writer" at bounding box center [457, 379] width 55 height 27
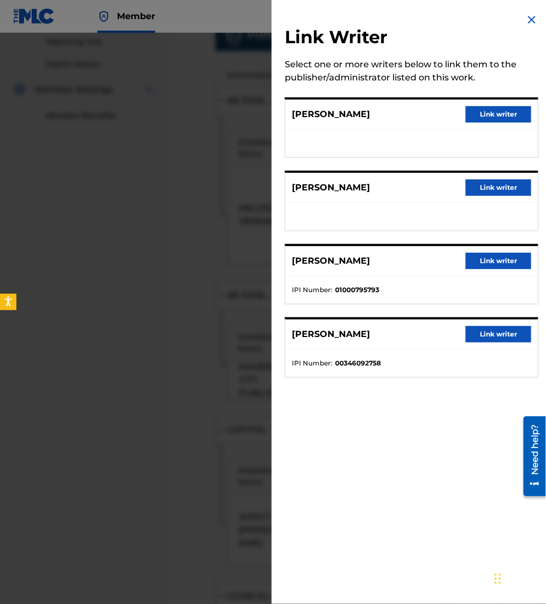
click at [485, 109] on button "Link writer" at bounding box center [499, 114] width 66 height 16
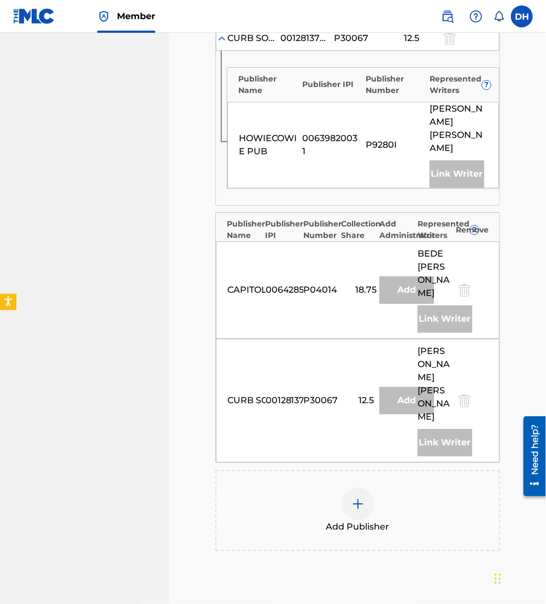
scroll to position [1022, 0]
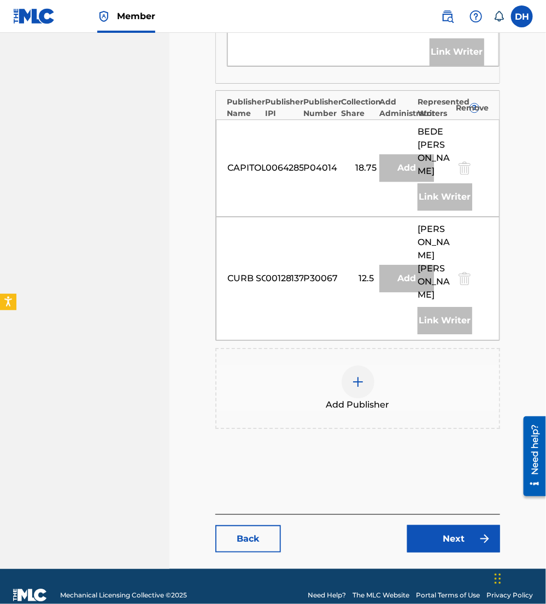
click at [435, 525] on link "Next" at bounding box center [453, 538] width 93 height 27
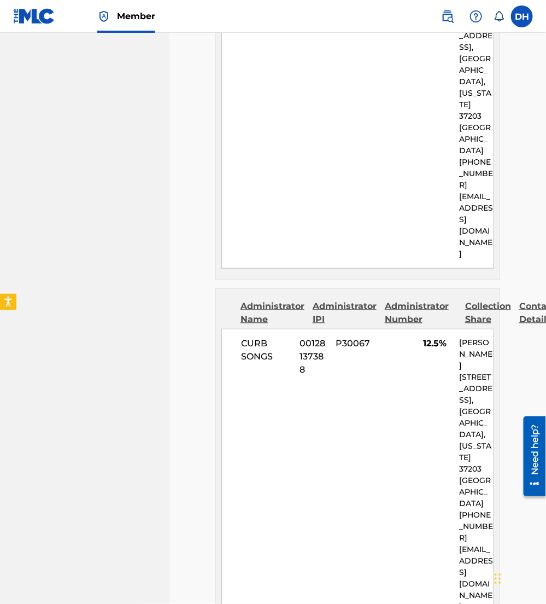
scroll to position [2629, 0]
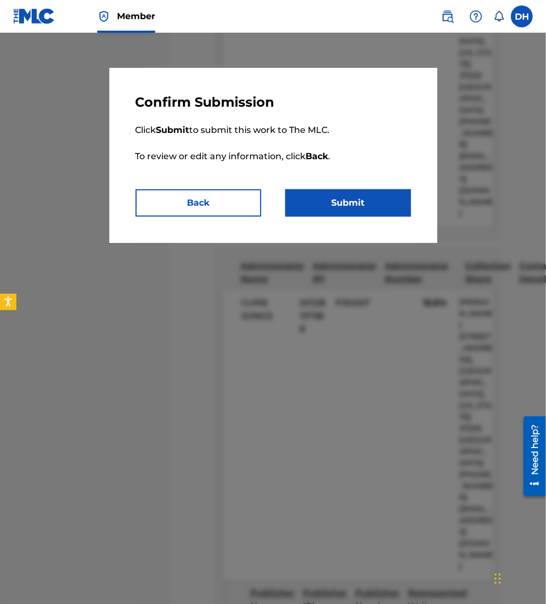
click at [373, 202] on button "Submit" at bounding box center [349, 202] width 126 height 27
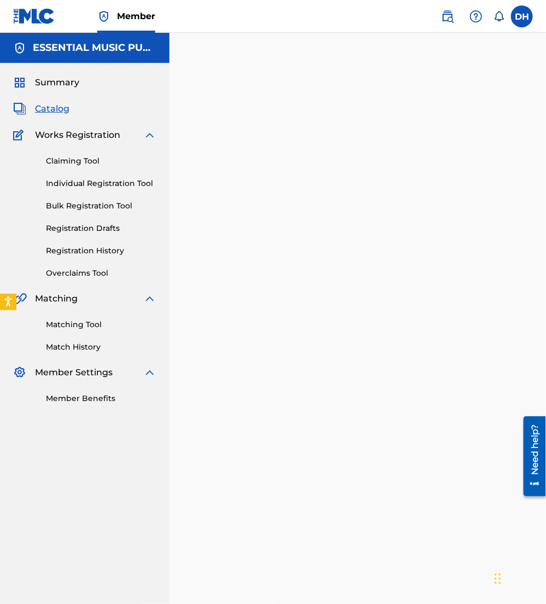
click at [56, 109] on span "Catalog" at bounding box center [52, 108] width 34 height 13
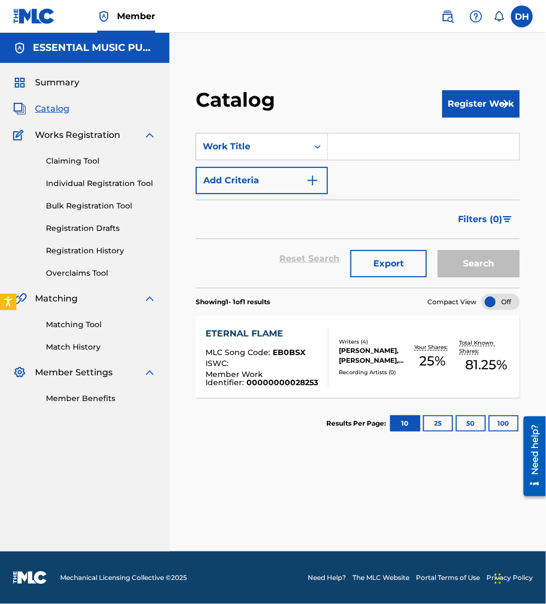
click at [354, 148] on input "Search Form" at bounding box center [423, 146] width 191 height 26
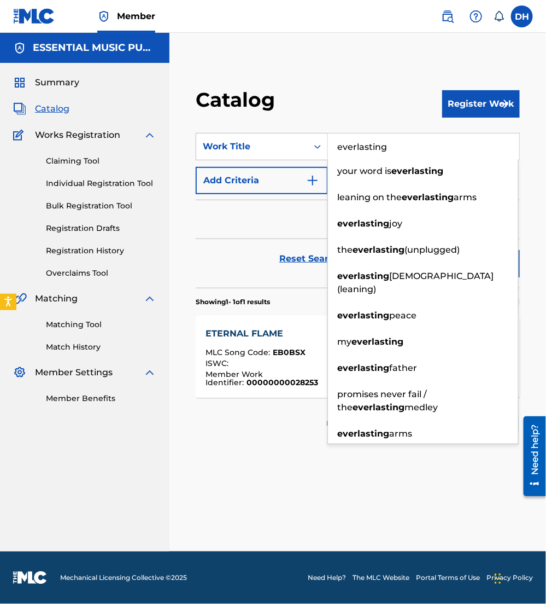
type input "everlasting"
click at [315, 187] on button "Add Criteria" at bounding box center [262, 180] width 132 height 27
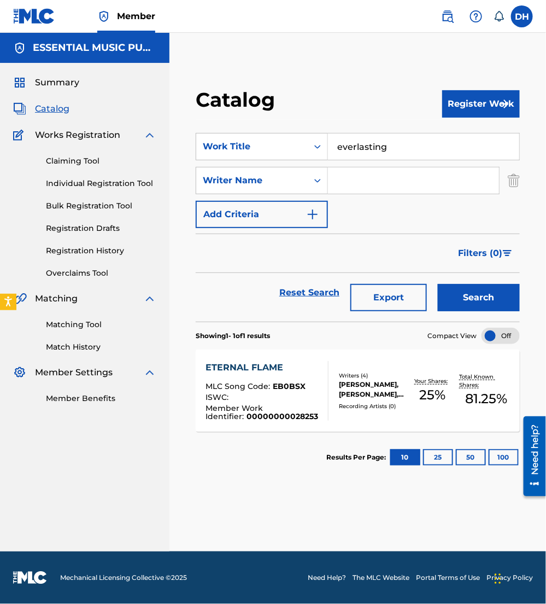
click at [381, 183] on input "Search Form" at bounding box center [413, 180] width 171 height 26
type input "brown"
click at [438, 284] on button "Search" at bounding box center [479, 297] width 82 height 27
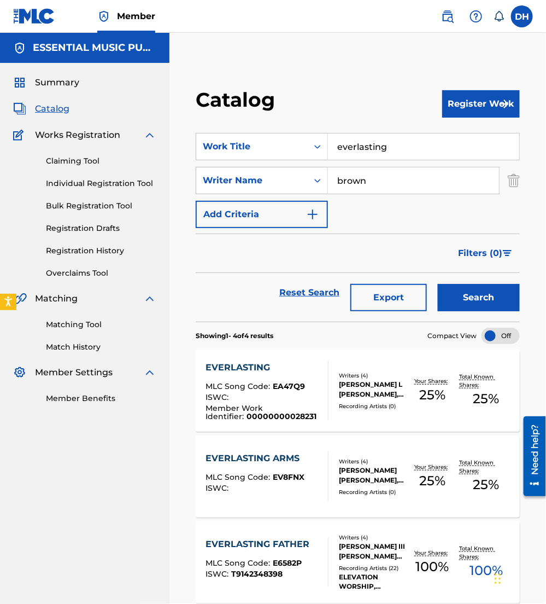
click at [287, 371] on div "EVERLASTING" at bounding box center [263, 367] width 114 height 13
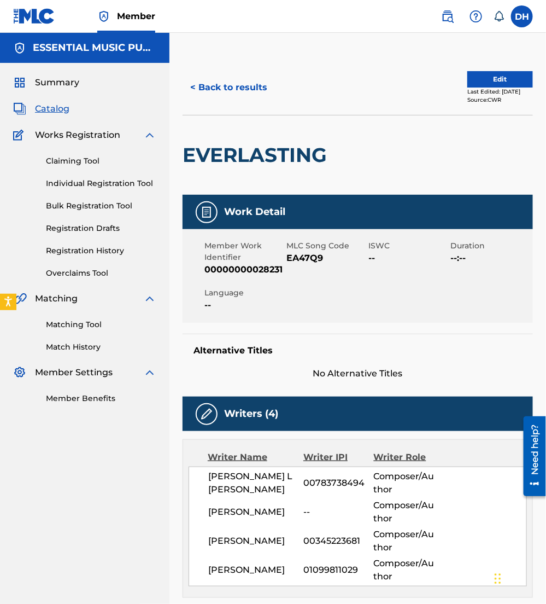
click at [496, 78] on button "Edit" at bounding box center [501, 79] width 66 height 16
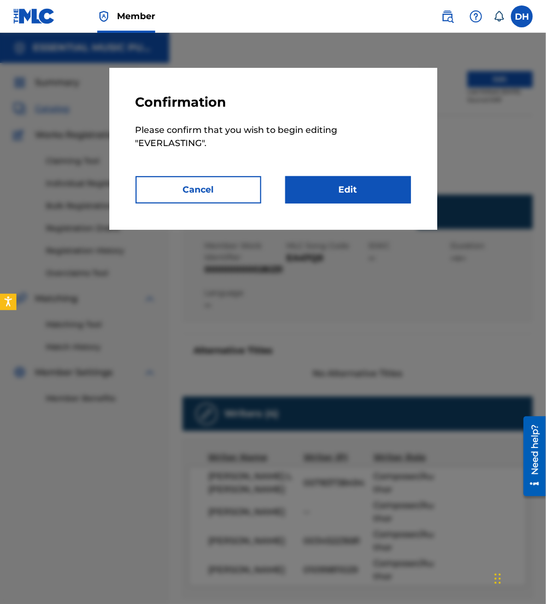
click at [356, 187] on link "Edit" at bounding box center [349, 189] width 126 height 27
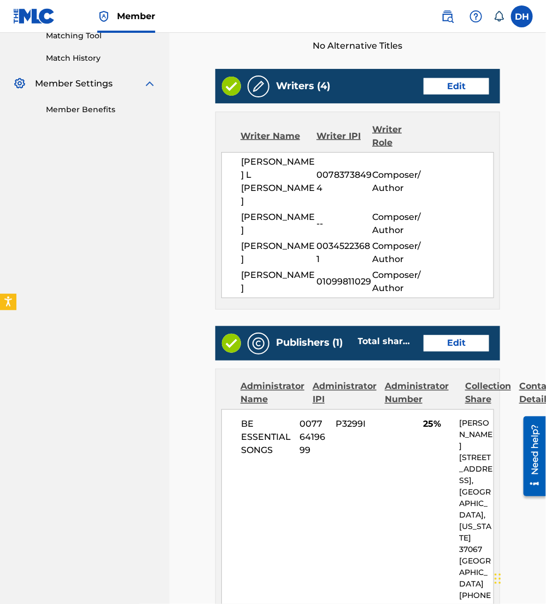
scroll to position [292, 0]
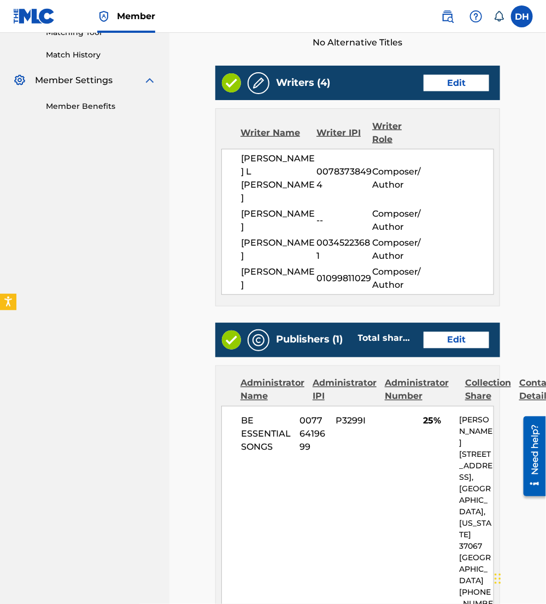
click at [452, 332] on link "Edit" at bounding box center [457, 340] width 66 height 16
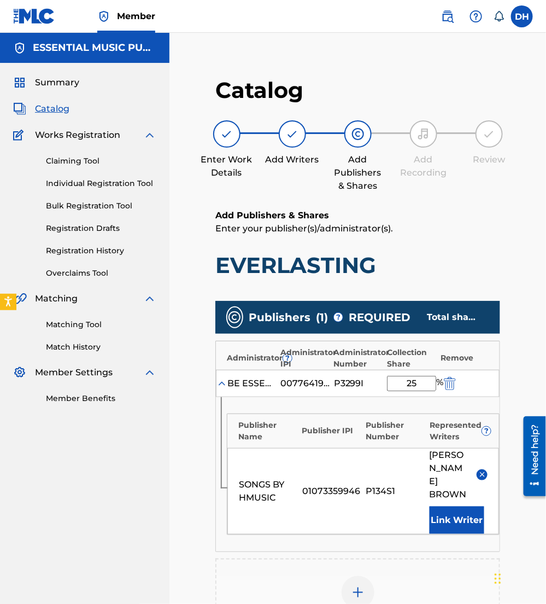
scroll to position [239, 0]
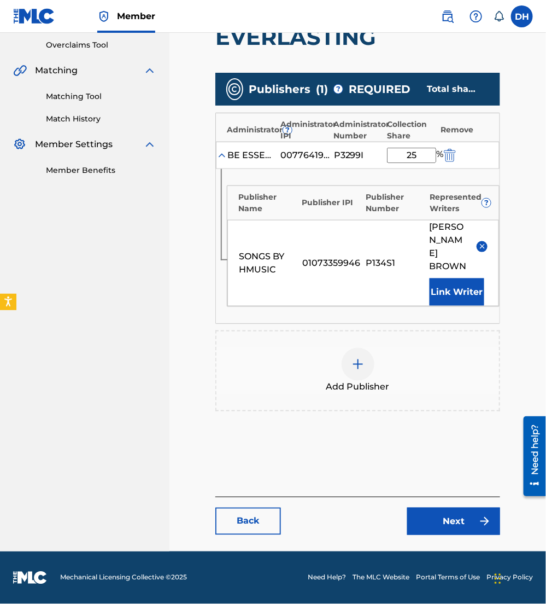
click at [345, 363] on div at bounding box center [358, 364] width 33 height 33
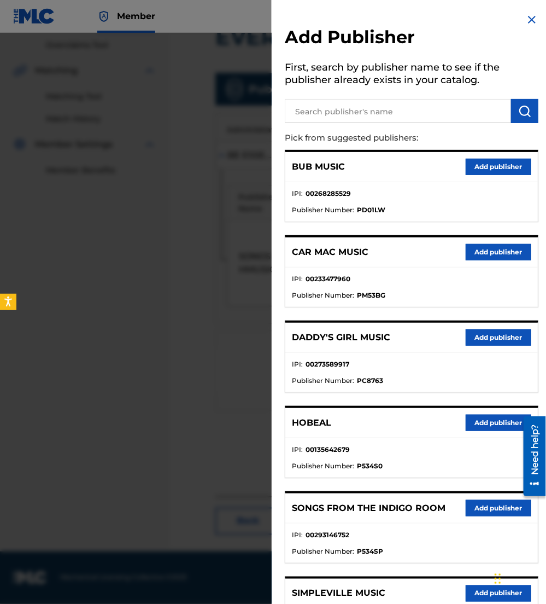
click at [334, 119] on input "text" at bounding box center [398, 111] width 226 height 24
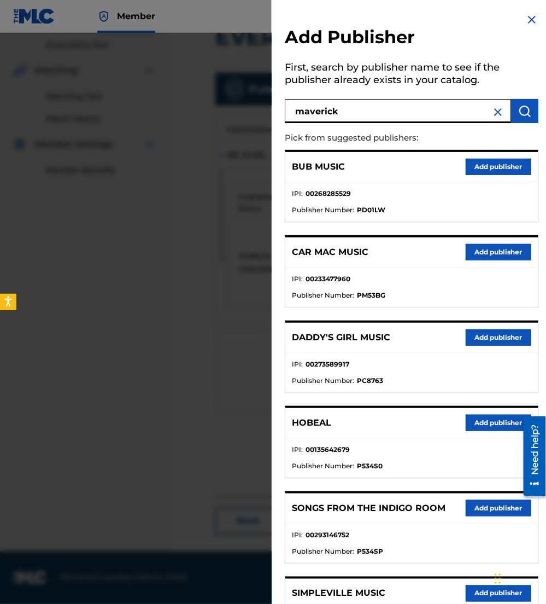
click at [356, 108] on input "maverick" at bounding box center [398, 111] width 226 height 24
type input "maverick city"
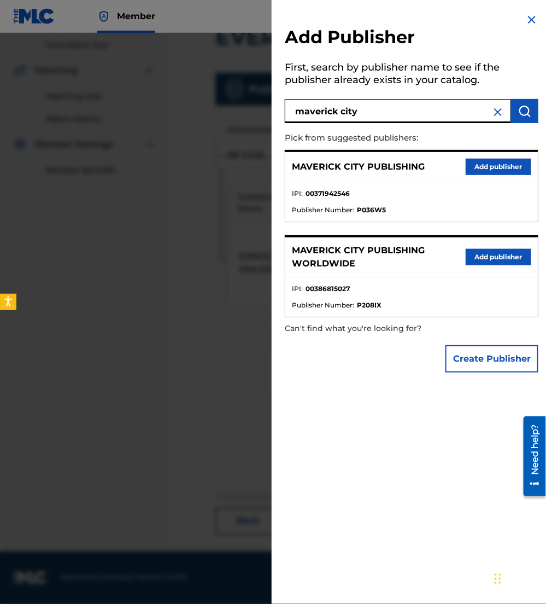
click at [488, 171] on button "Add publisher" at bounding box center [499, 167] width 66 height 16
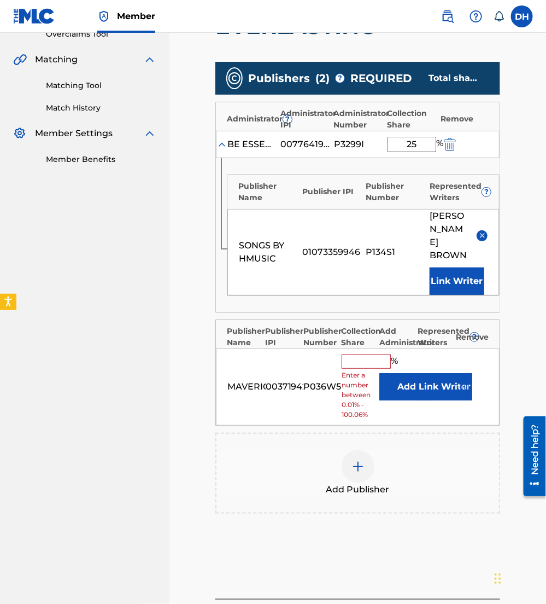
click at [403, 393] on button "Add" at bounding box center [407, 386] width 55 height 27
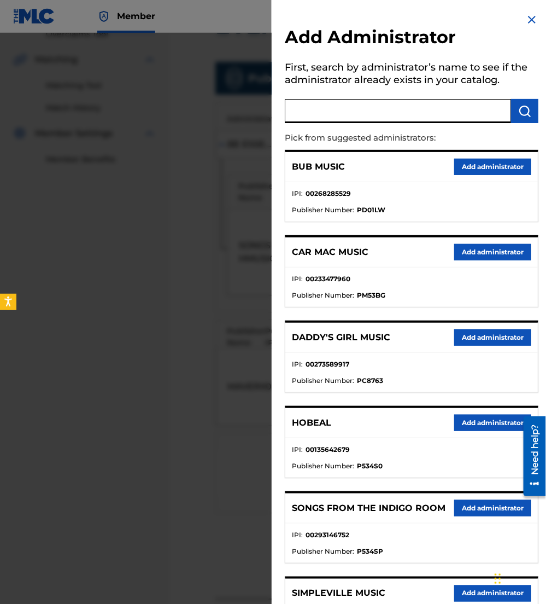
click at [327, 117] on input "text" at bounding box center [398, 111] width 226 height 24
type input "be essen"
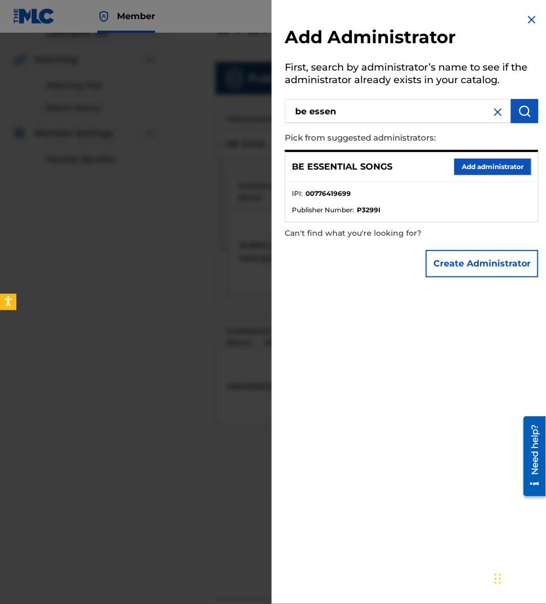
click at [465, 170] on button "Add administrator" at bounding box center [493, 167] width 77 height 16
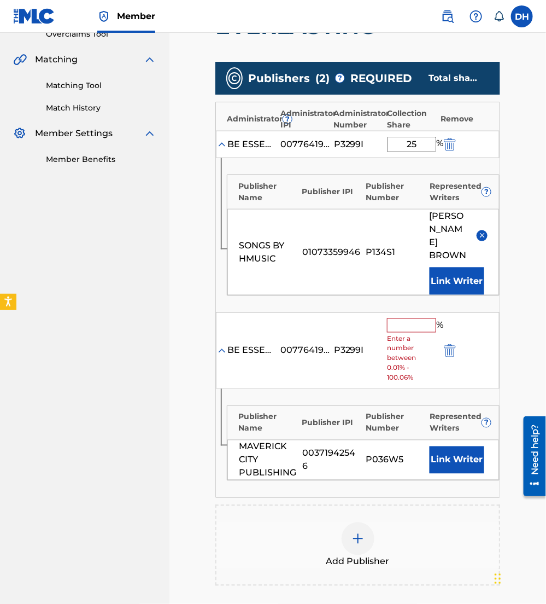
click at [407, 333] on input "text" at bounding box center [411, 325] width 49 height 14
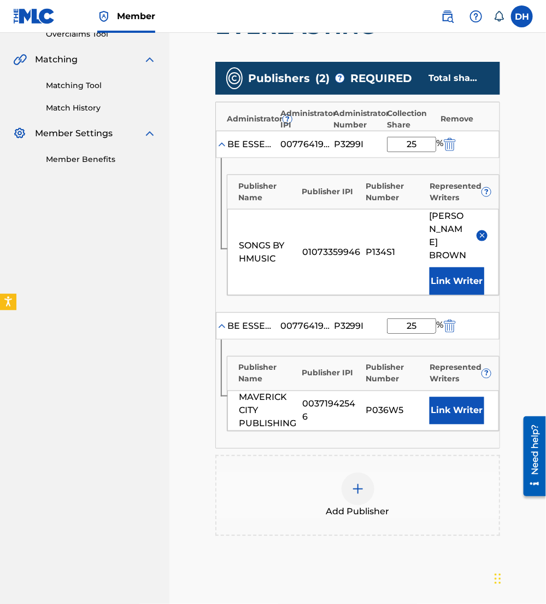
type input "25"
click at [273, 369] on div "Publisher Name Publisher IPI Publisher Number Represented Writers ?" at bounding box center [364, 371] width 272 height 28
click at [438, 422] on button "Link Writer" at bounding box center [457, 410] width 55 height 27
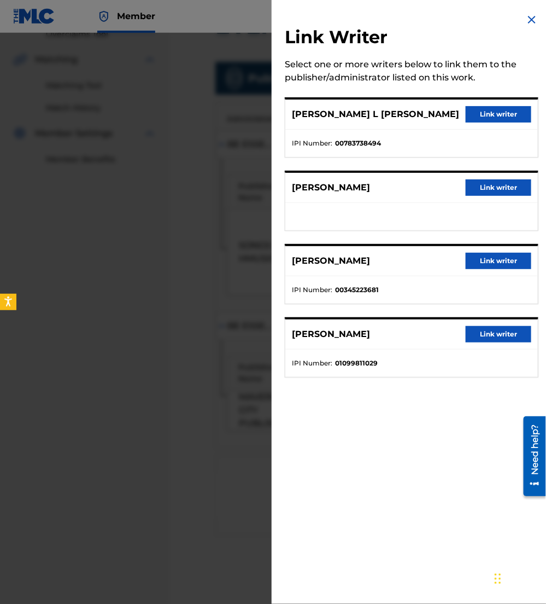
click at [476, 112] on button "Link writer" at bounding box center [499, 114] width 66 height 16
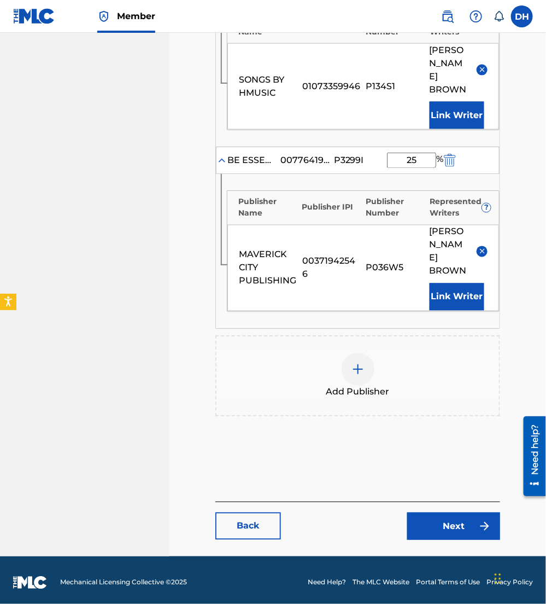
scroll to position [405, 0]
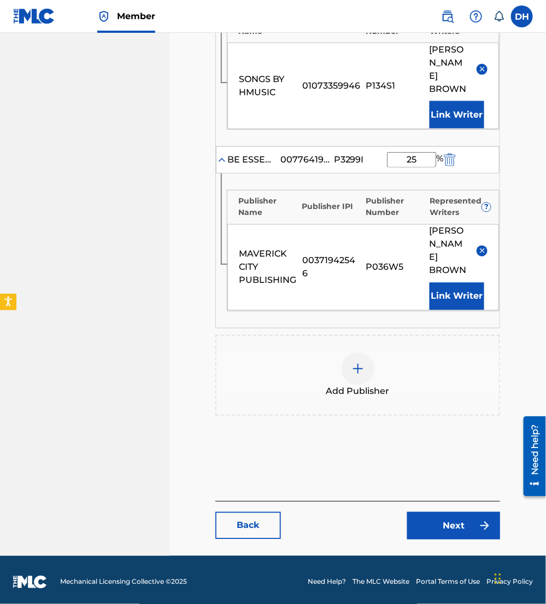
click at [450, 539] on link "Next" at bounding box center [453, 525] width 93 height 27
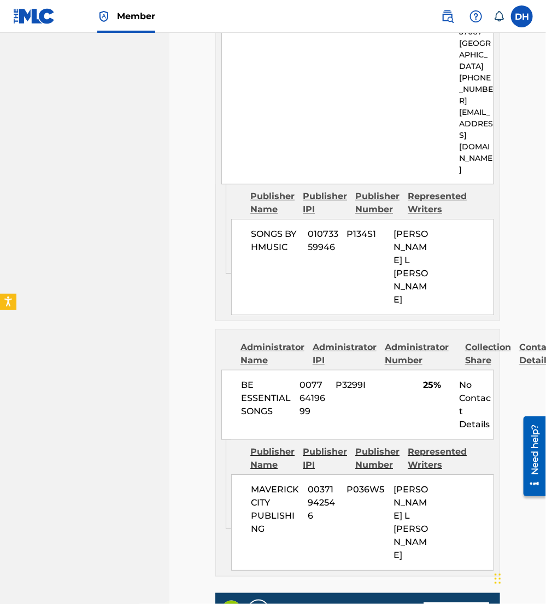
scroll to position [893, 0]
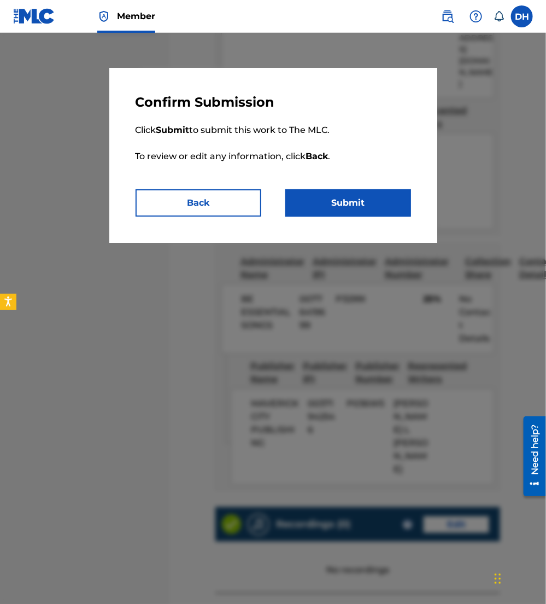
click at [348, 200] on button "Submit" at bounding box center [349, 202] width 126 height 27
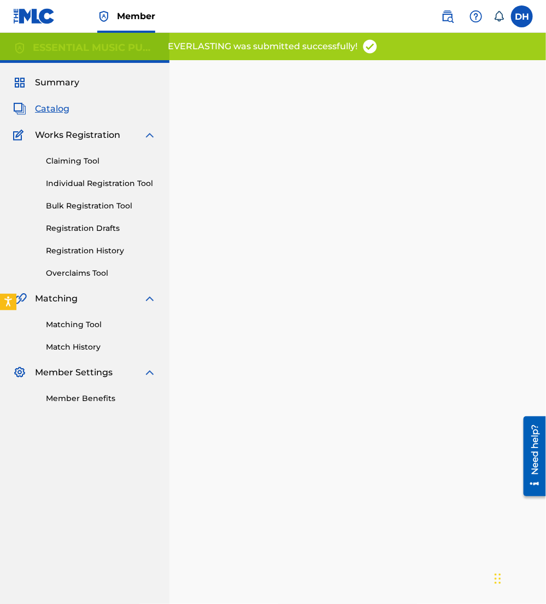
click at [59, 106] on span "Catalog" at bounding box center [52, 108] width 34 height 13
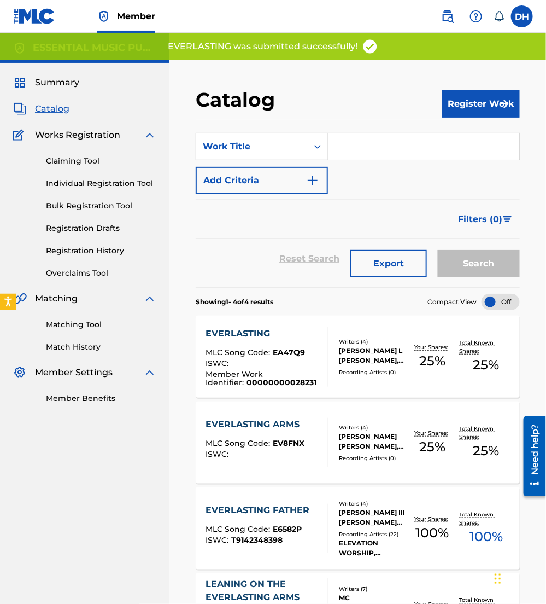
click at [365, 152] on input "Search Form" at bounding box center [423, 146] width 191 height 26
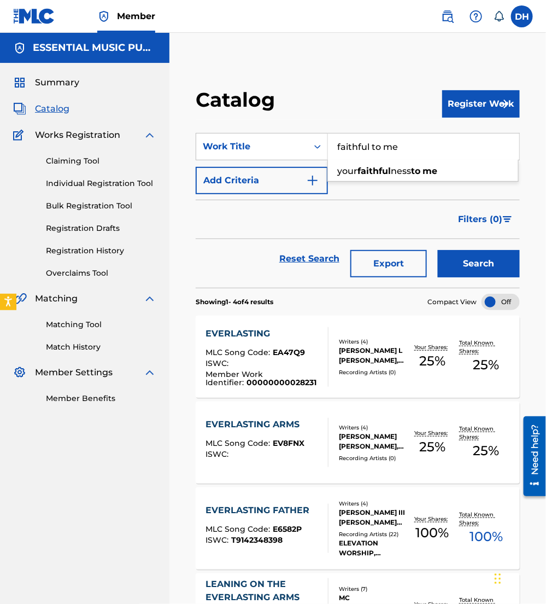
type input "faithful to me"
click at [308, 174] on img "Search Form" at bounding box center [312, 180] width 13 height 13
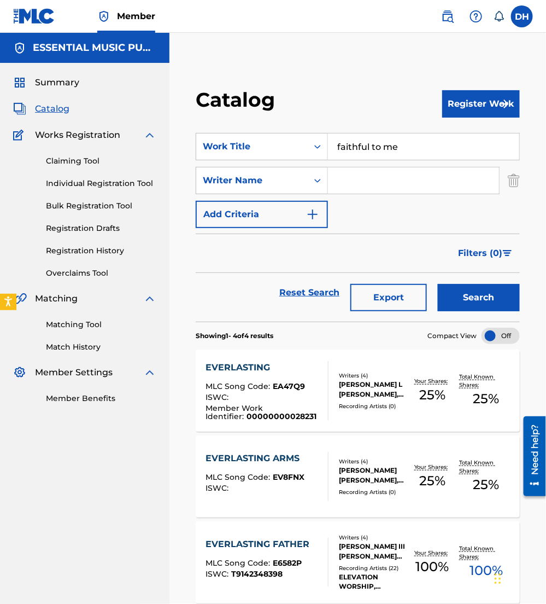
click at [357, 174] on input "Search Form" at bounding box center [413, 180] width 171 height 26
type input "wrock"
click at [438, 284] on button "Search" at bounding box center [479, 297] width 82 height 27
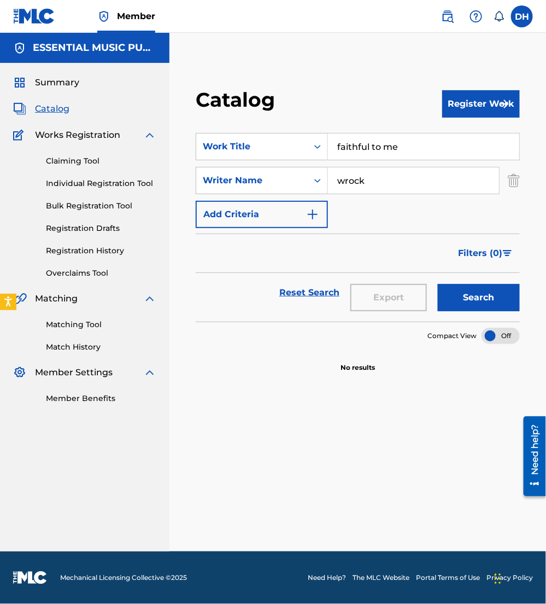
drag, startPoint x: 398, startPoint y: 188, endPoint x: 289, endPoint y: 195, distance: 108.5
click at [289, 195] on div "SearchWithCriteria927b0c0c-a833-497e-a6a7-b78cde623c83 Work Title faithful to m…" at bounding box center [358, 180] width 324 height 95
click at [460, 101] on button "Register Work" at bounding box center [482, 103] width 78 height 27
click at [465, 138] on link "Individual" at bounding box center [482, 139] width 78 height 26
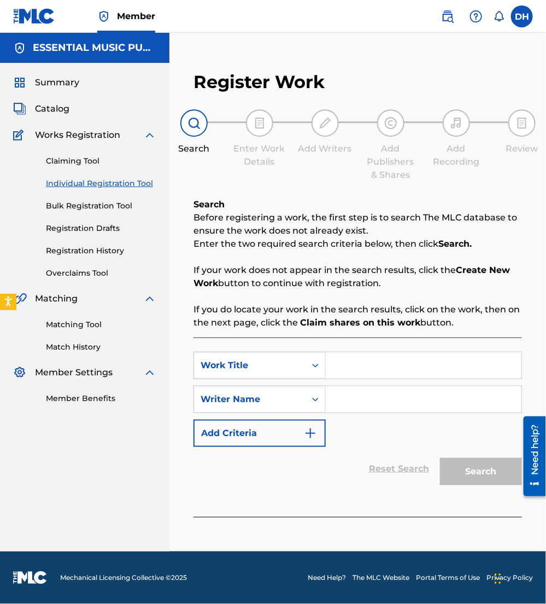
click at [389, 370] on input "Search Form" at bounding box center [424, 365] width 196 height 26
type input "Faithful To Me"
click at [357, 426] on div "SearchWithCriteria403d0622-0bb7-4aae-8cc7-79c2ba7d93ab Work Title Faithful To M…" at bounding box center [358, 399] width 329 height 95
click at [347, 403] on input "Search Form" at bounding box center [424, 399] width 196 height 26
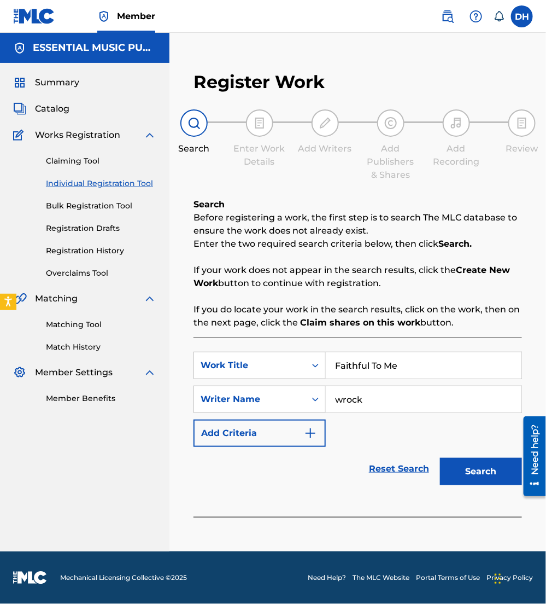
type input "wrock"
click at [440, 458] on button "Search" at bounding box center [481, 471] width 82 height 27
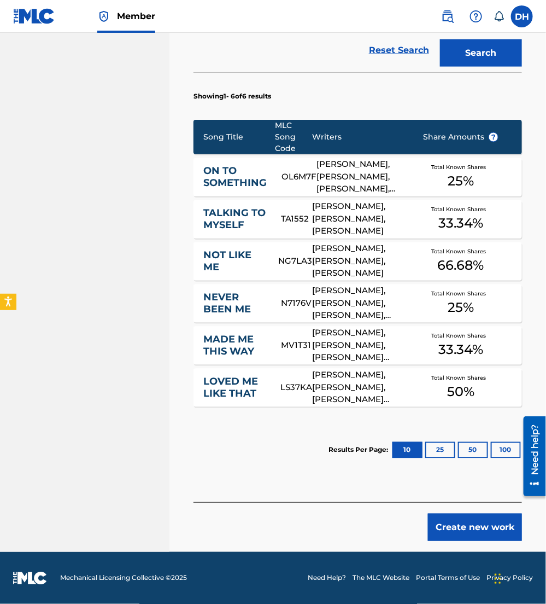
click at [457, 540] on button "Create new work" at bounding box center [475, 527] width 94 height 27
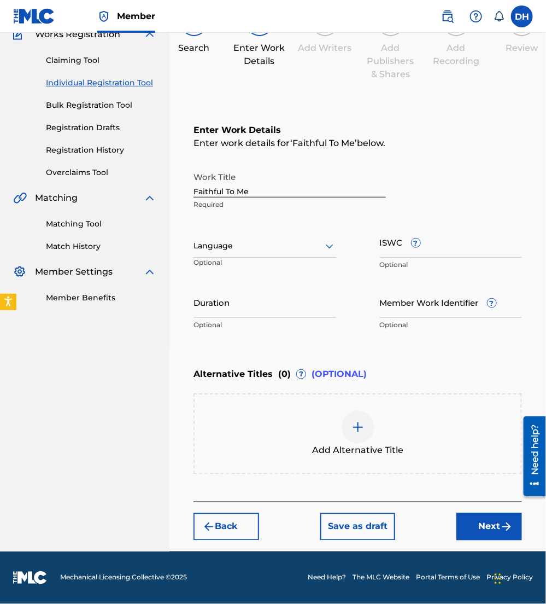
scroll to position [99, 0]
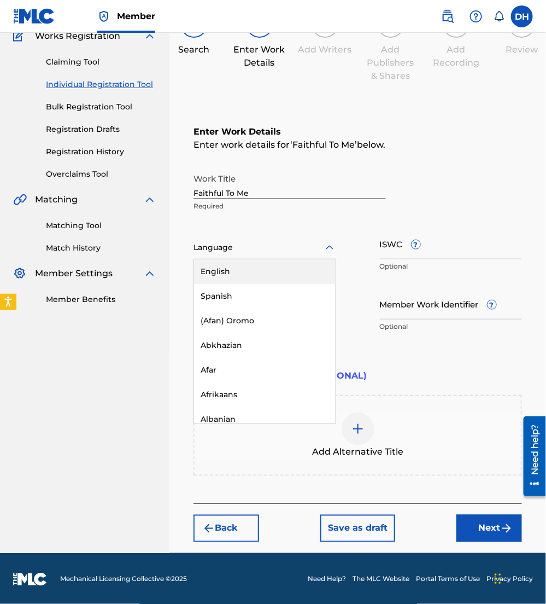
click at [257, 249] on div at bounding box center [265, 248] width 143 height 14
click at [255, 266] on div "English" at bounding box center [265, 271] width 142 height 25
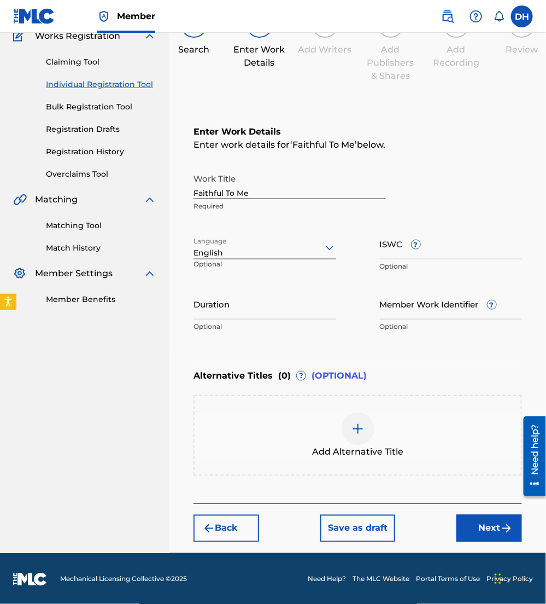
click at [469, 523] on button "Next" at bounding box center [490, 528] width 66 height 27
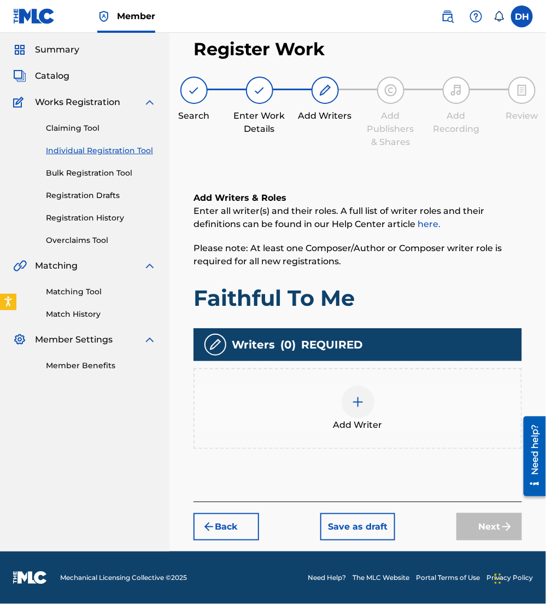
scroll to position [31, 0]
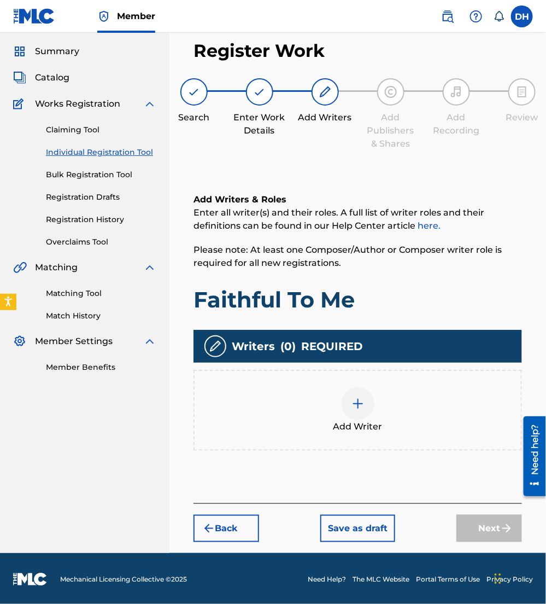
click at [318, 427] on div "Add Writer" at bounding box center [358, 410] width 327 height 46
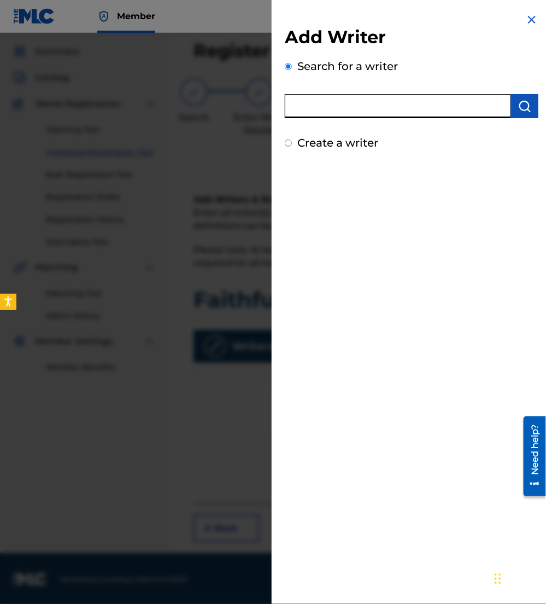
click at [324, 118] on input "text" at bounding box center [398, 106] width 226 height 24
type input "jlil mav hutz only music"
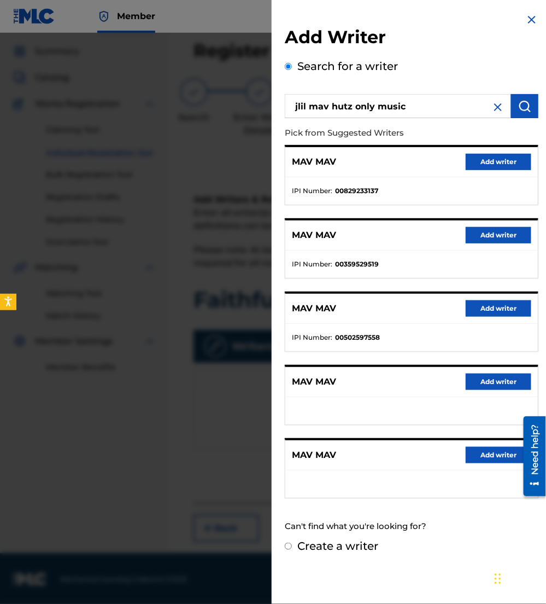
click at [497, 103] on img at bounding box center [498, 107] width 13 height 13
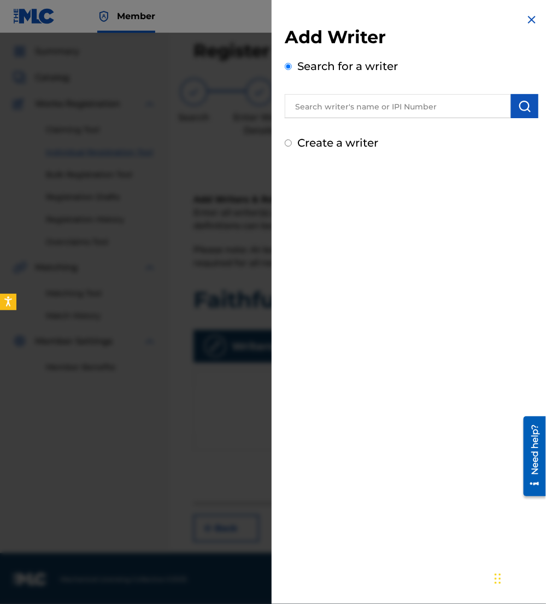
click at [343, 86] on div "Search for a writer" at bounding box center [412, 88] width 254 height 60
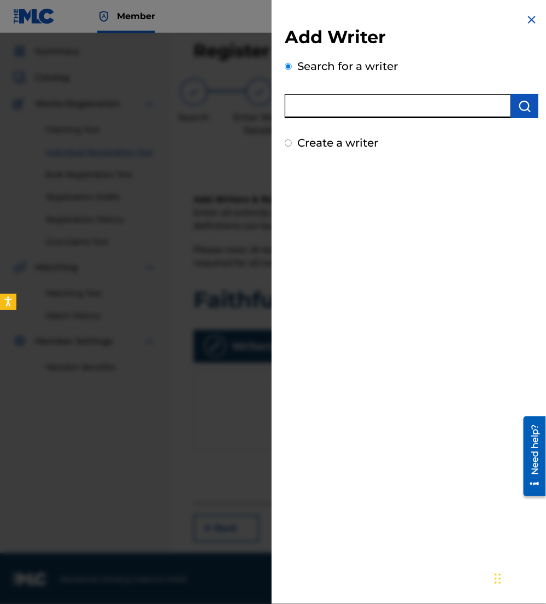
click at [346, 96] on input "text" at bounding box center [398, 106] width 226 height 24
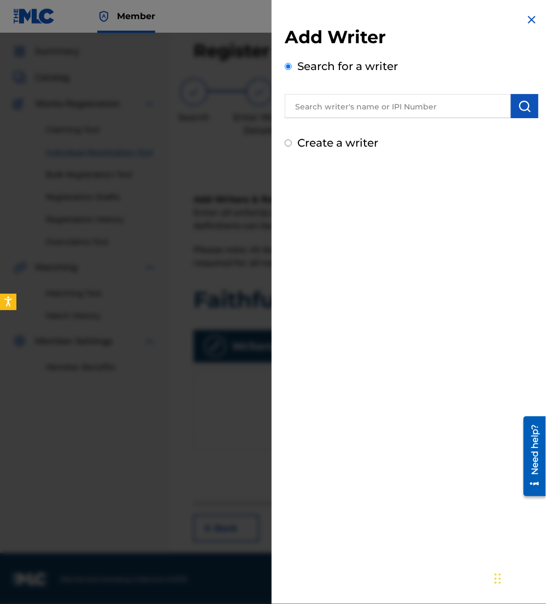
click at [521, 21] on div "Add Writer Search for a writer Create a writer" at bounding box center [412, 82] width 280 height 164
click at [534, 22] on img at bounding box center [532, 19] width 13 height 13
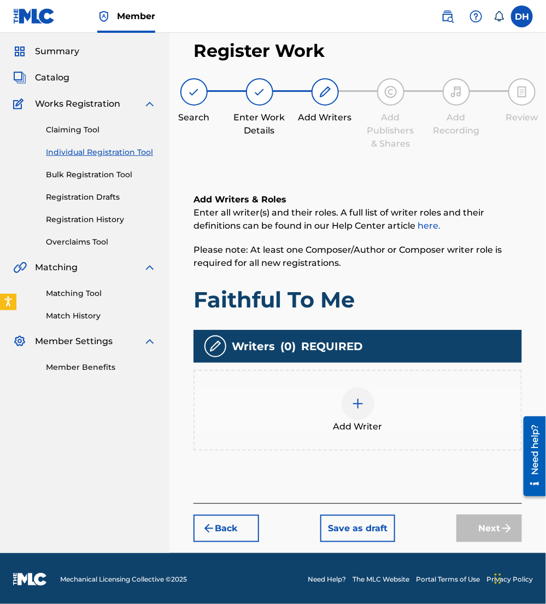
click at [410, 414] on div "Add Writer" at bounding box center [358, 410] width 327 height 46
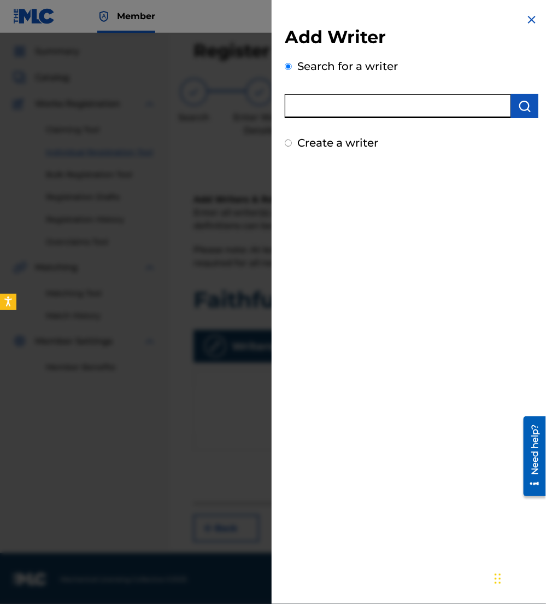
click at [334, 106] on input "text" at bounding box center [398, 106] width 226 height 24
paste input "00646964107"
type input "00646964107"
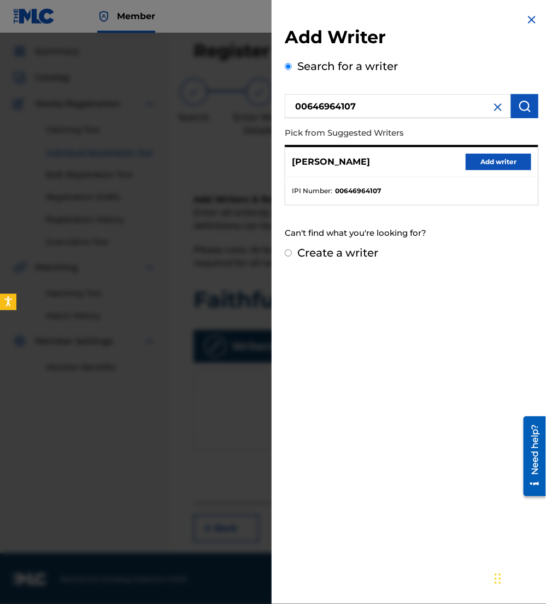
click at [469, 166] on button "Add writer" at bounding box center [499, 162] width 66 height 16
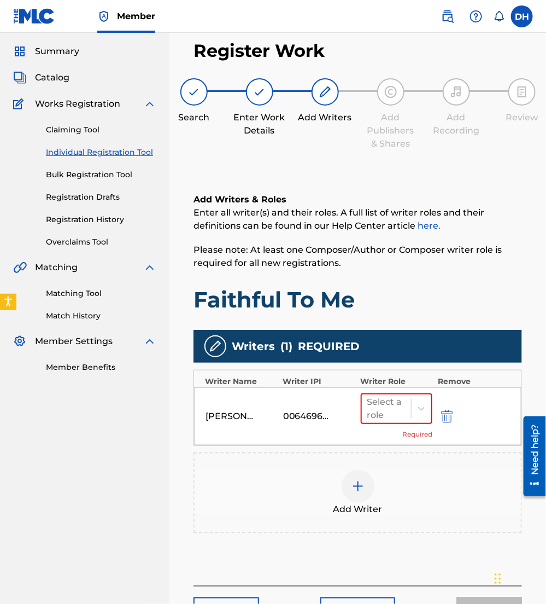
click at [310, 481] on div "Add Writer" at bounding box center [358, 493] width 327 height 46
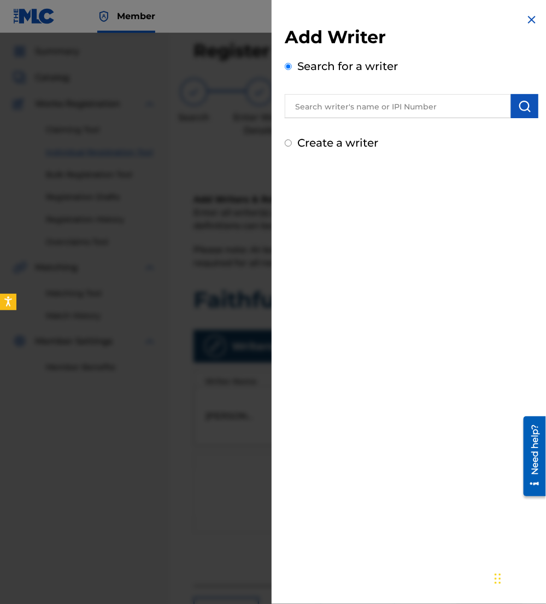
click at [335, 101] on input "text" at bounding box center [398, 106] width 226 height 24
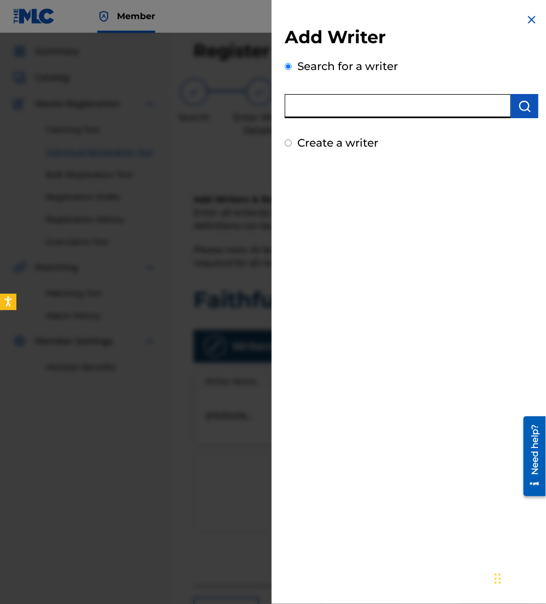
paste input "01237027575"
type input "01237027575"
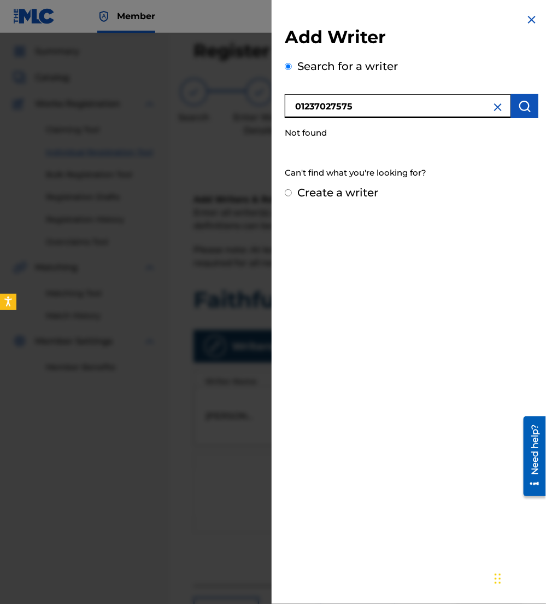
click at [292, 109] on input "01237027575" at bounding box center [398, 106] width 226 height 24
click at [497, 103] on img at bounding box center [498, 107] width 13 height 13
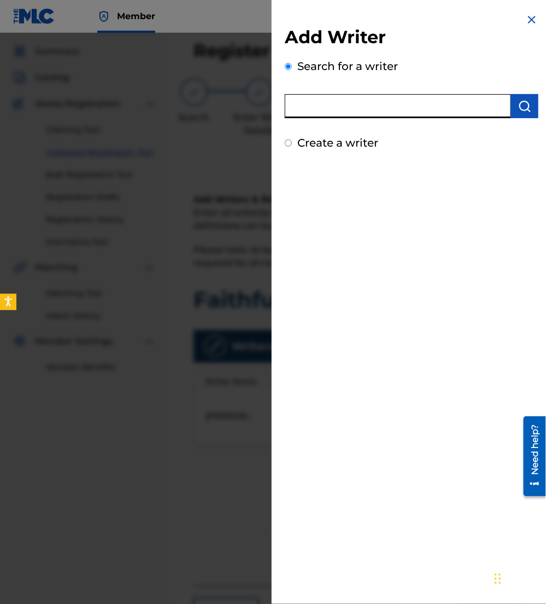
click at [460, 107] on input "text" at bounding box center [398, 106] width 226 height 24
type input "megan blake"
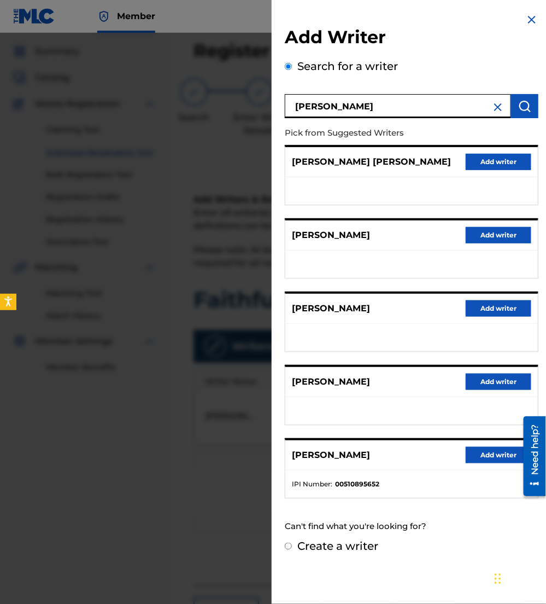
click at [311, 540] on label "Create a writer" at bounding box center [338, 545] width 81 height 13
radio input "true"
click at [292, 543] on input "Create a writer" at bounding box center [288, 546] width 7 height 7
radio input "false"
radio input "true"
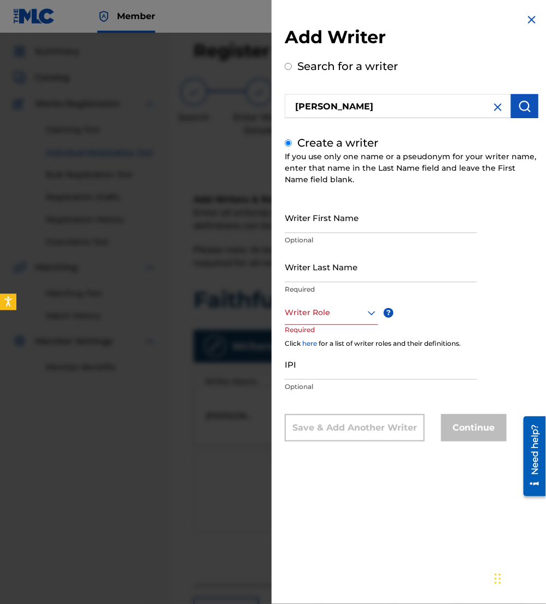
click at [359, 225] on input "Writer First Name" at bounding box center [381, 217] width 193 height 31
type input "Megan"
click at [340, 259] on input "Writer Last Name" at bounding box center [381, 266] width 193 height 31
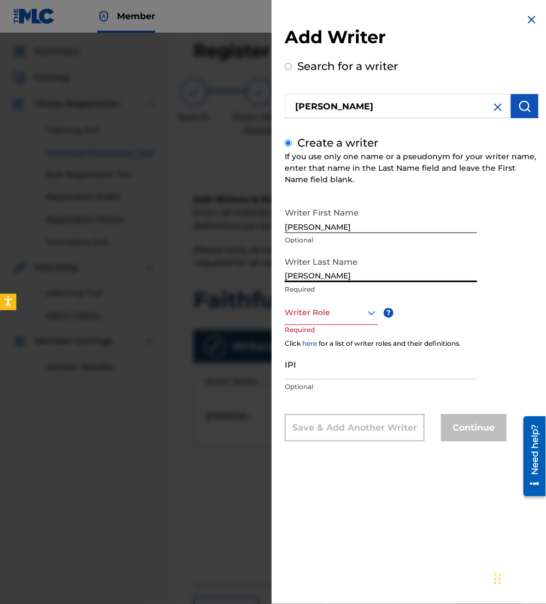
type input "Blake"
click at [322, 310] on div at bounding box center [332, 313] width 94 height 14
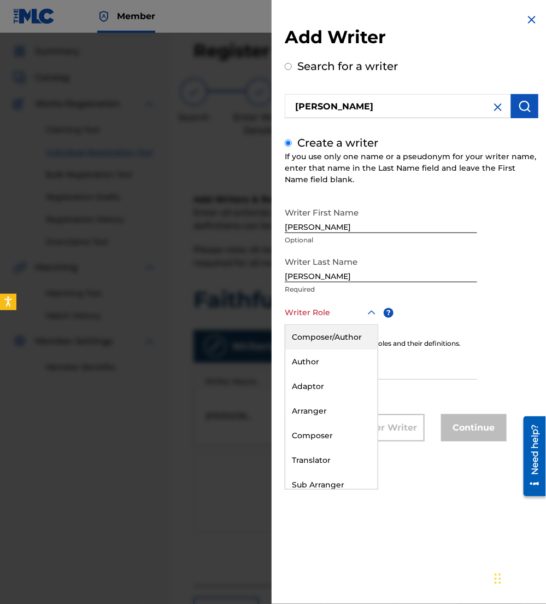
click at [319, 333] on div "Composer/Author" at bounding box center [332, 337] width 92 height 25
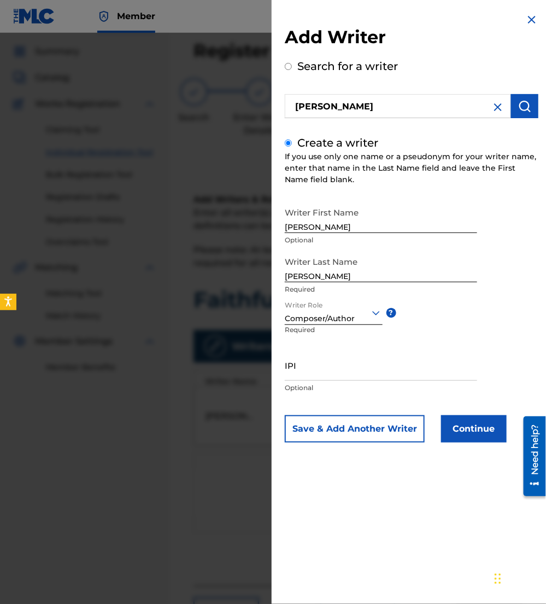
click at [337, 358] on input "IPI" at bounding box center [381, 365] width 193 height 31
paste input "01237027575"
type input "01237027575"
click at [454, 424] on button "Continue" at bounding box center [474, 428] width 66 height 27
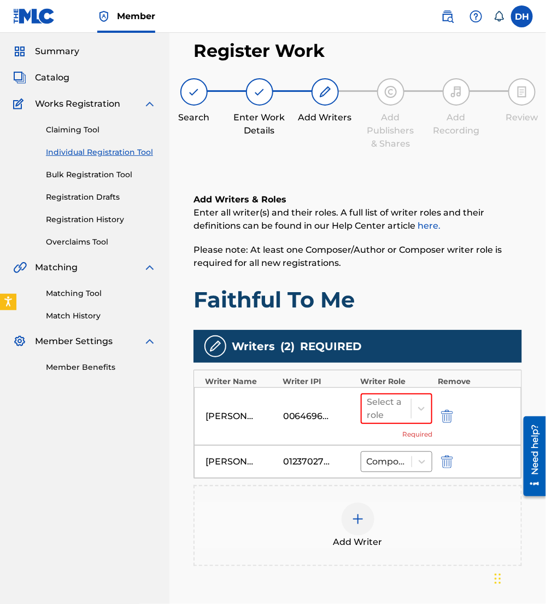
click at [352, 535] on span "Add Writer" at bounding box center [358, 541] width 49 height 13
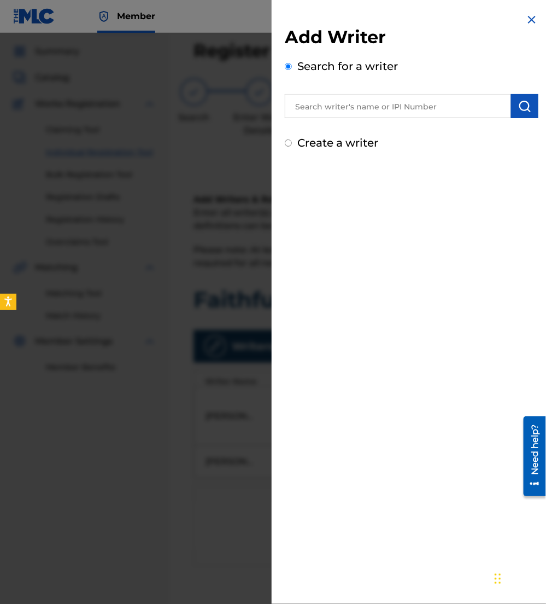
click at [319, 97] on input "text" at bounding box center [398, 106] width 226 height 24
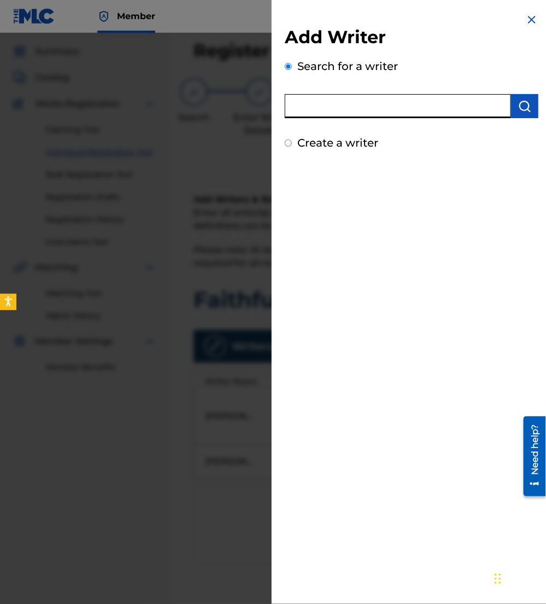
paste input "00382438250"
type input "00382438250"
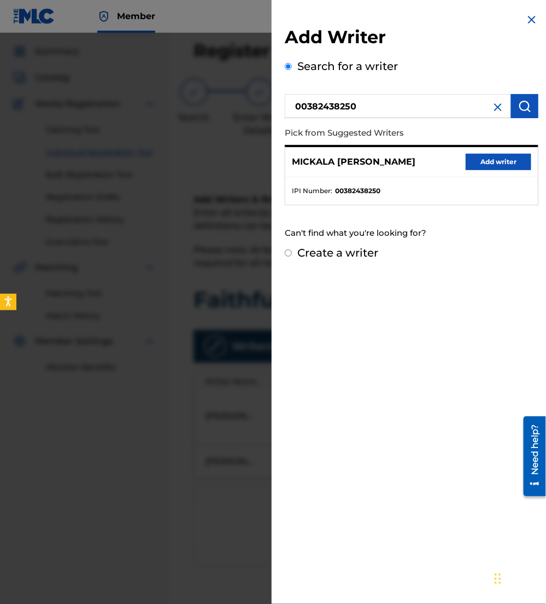
click at [486, 155] on button "Add writer" at bounding box center [499, 162] width 66 height 16
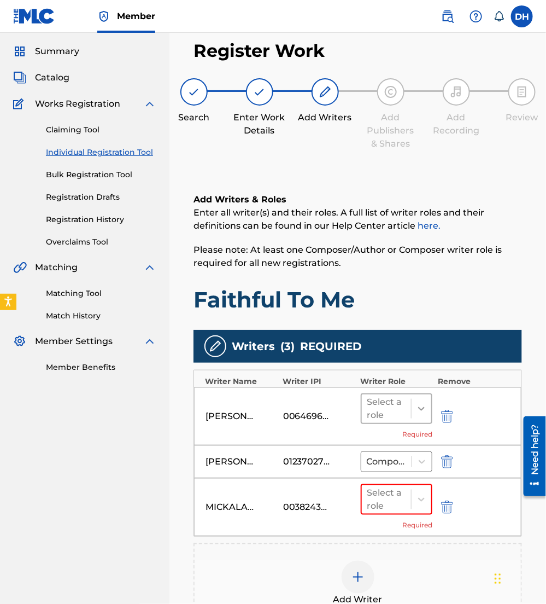
click at [425, 410] on icon at bounding box center [421, 408] width 11 height 11
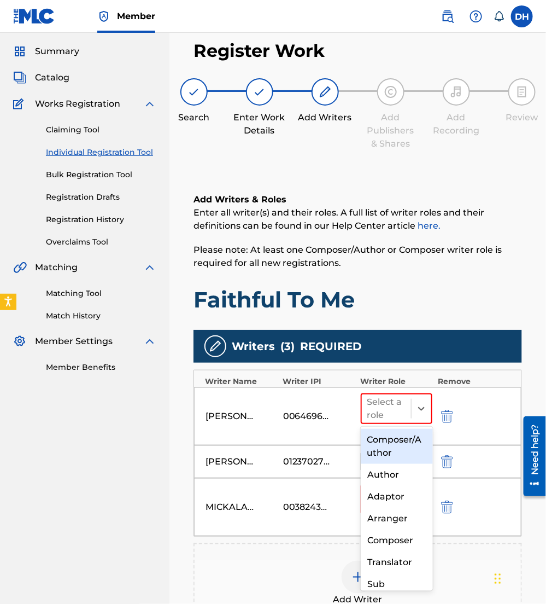
click at [398, 449] on div "Composer/Author" at bounding box center [397, 446] width 72 height 35
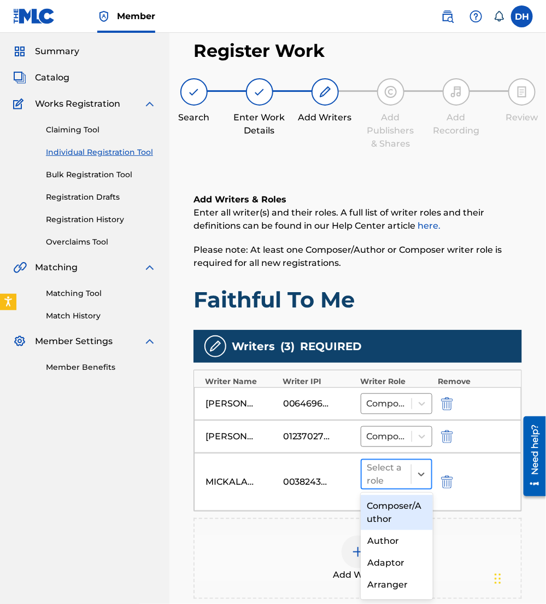
click at [399, 476] on div at bounding box center [387, 474] width 39 height 15
click at [405, 504] on div "Composer/Author" at bounding box center [397, 512] width 72 height 35
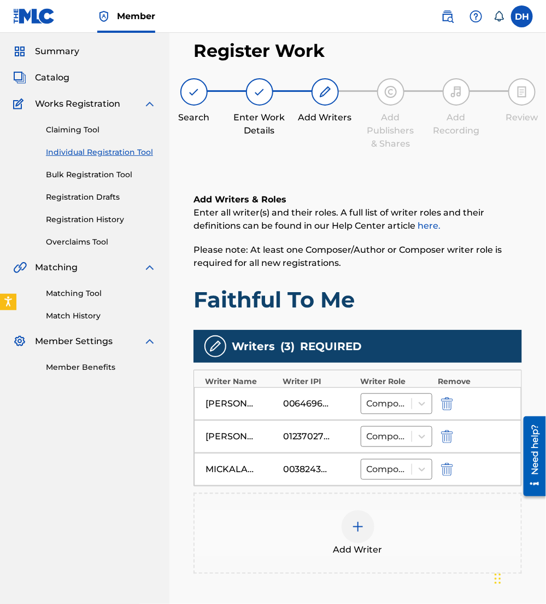
click at [312, 563] on div "Add Writer" at bounding box center [358, 533] width 329 height 81
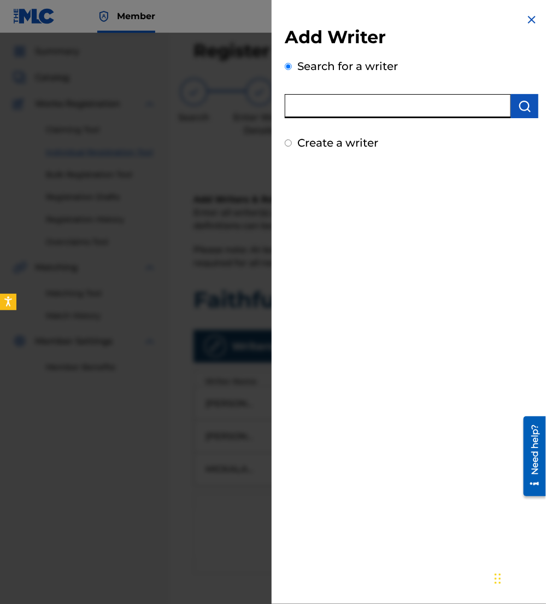
click at [432, 107] on input "text" at bounding box center [398, 106] width 226 height 24
type input "Paul Wrock"
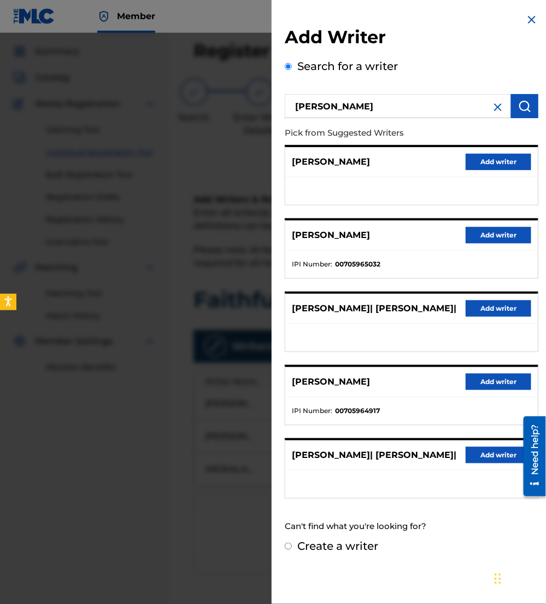
click at [474, 158] on button "Add writer" at bounding box center [499, 162] width 66 height 16
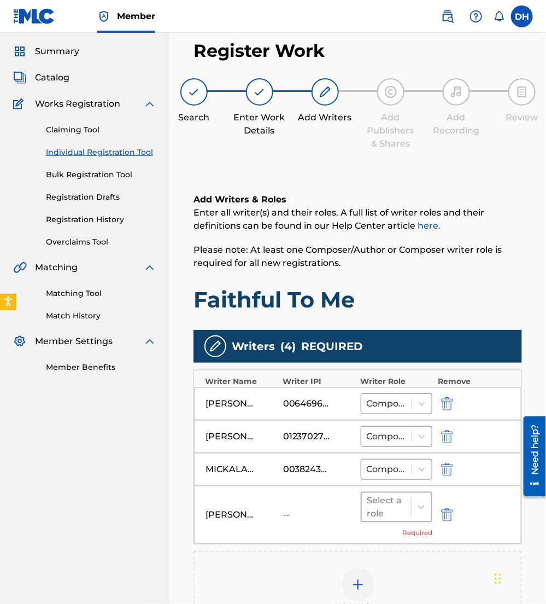
click at [395, 494] on div "Select a role" at bounding box center [387, 507] width 39 height 26
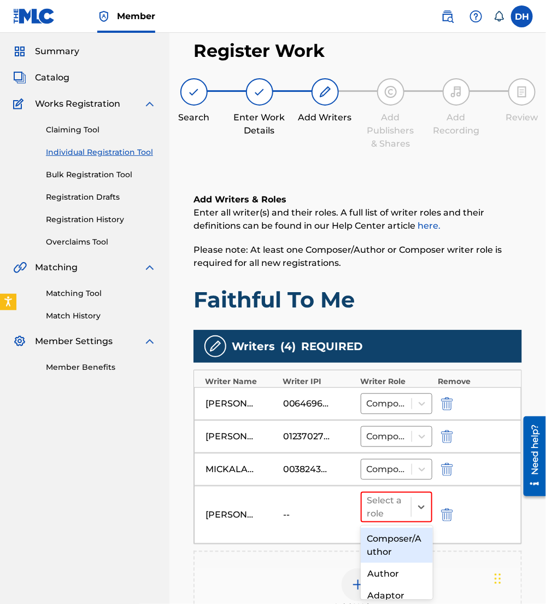
click at [388, 529] on div "Composer/Author" at bounding box center [397, 545] width 72 height 35
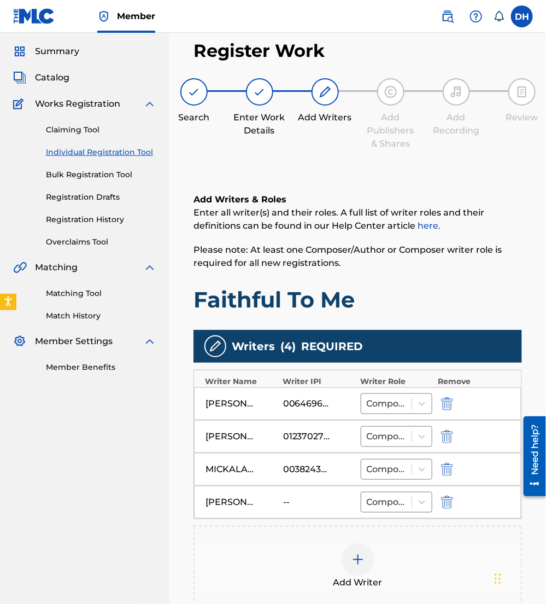
scroll to position [188, 0]
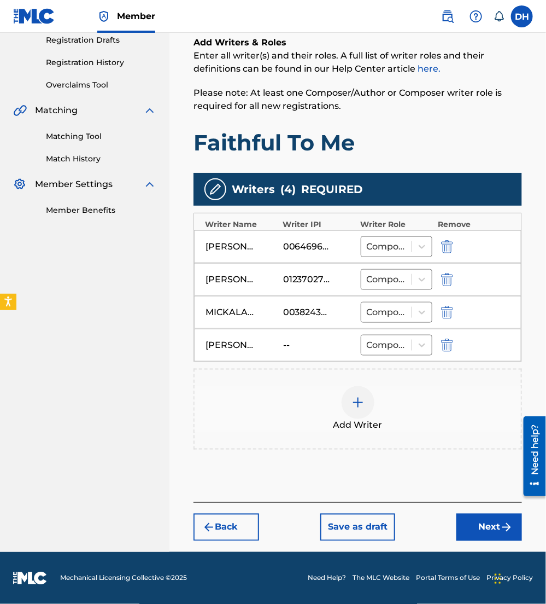
click at [468, 534] on button "Next" at bounding box center [490, 527] width 66 height 27
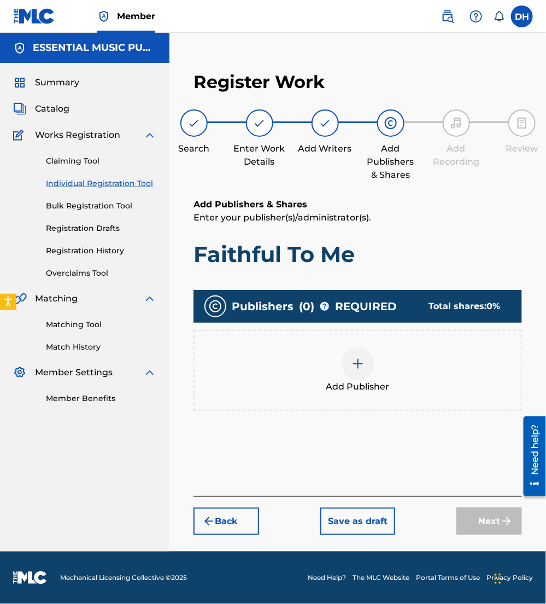
scroll to position [0, 0]
click at [344, 351] on div "Add Publisher" at bounding box center [358, 370] width 327 height 46
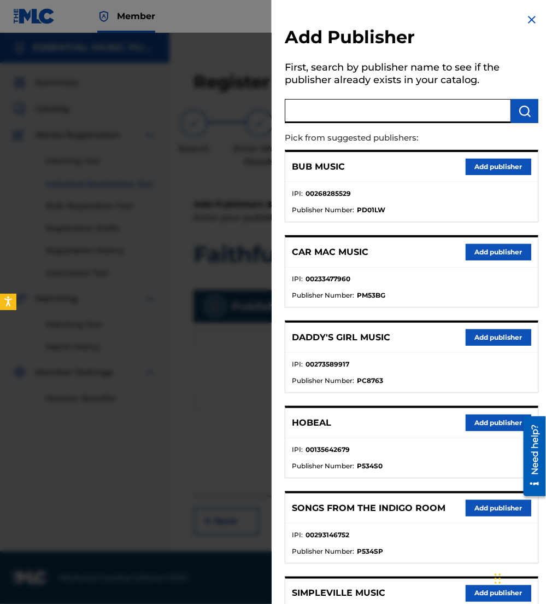
click at [313, 101] on input "text" at bounding box center [398, 111] width 226 height 24
paste input "01230238894"
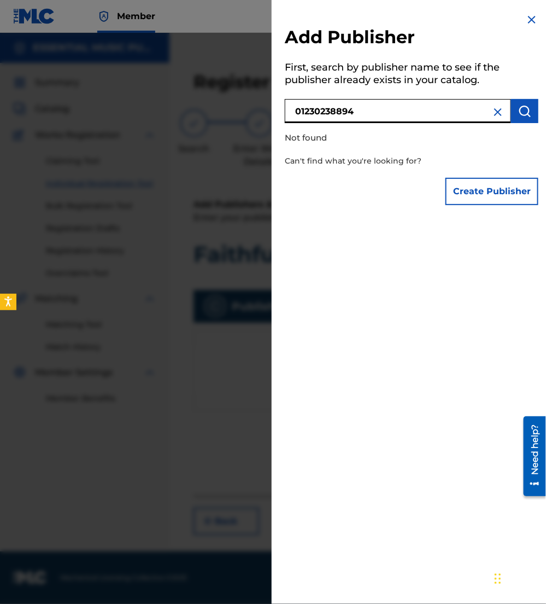
click at [294, 110] on input "01230238894" at bounding box center [398, 111] width 226 height 24
drag, startPoint x: 426, startPoint y: 103, endPoint x: 166, endPoint y: 107, distance: 259.8
click at [166, 107] on div "Add Publisher First, search by publisher name to see if the publisher already e…" at bounding box center [273, 318] width 546 height 571
type input "jlil mav"
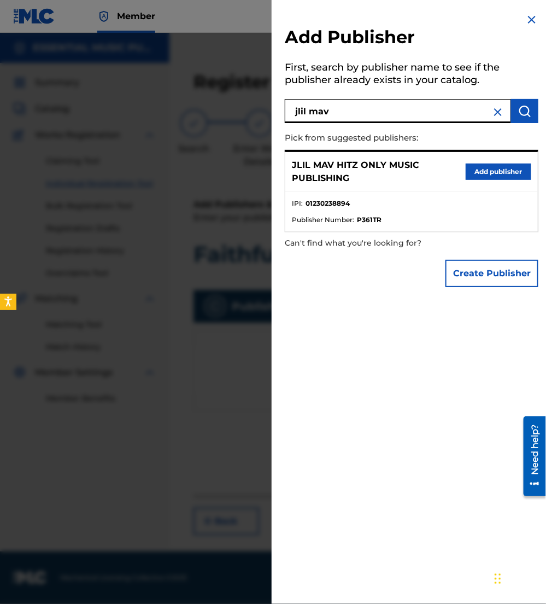
click at [496, 164] on button "Add publisher" at bounding box center [499, 172] width 66 height 16
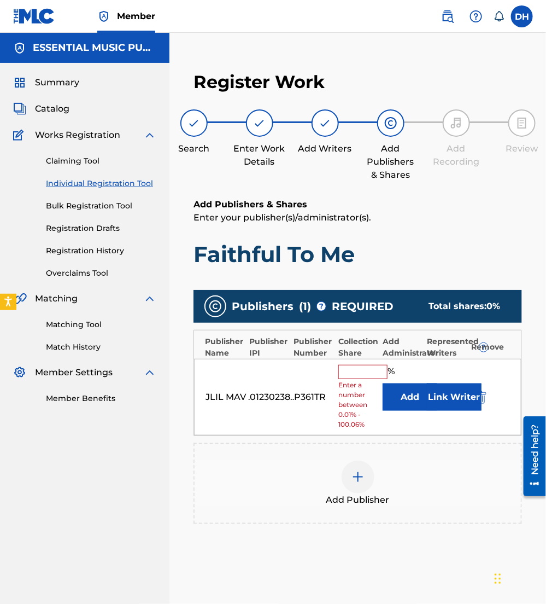
click at [407, 391] on button "Add" at bounding box center [410, 396] width 55 height 27
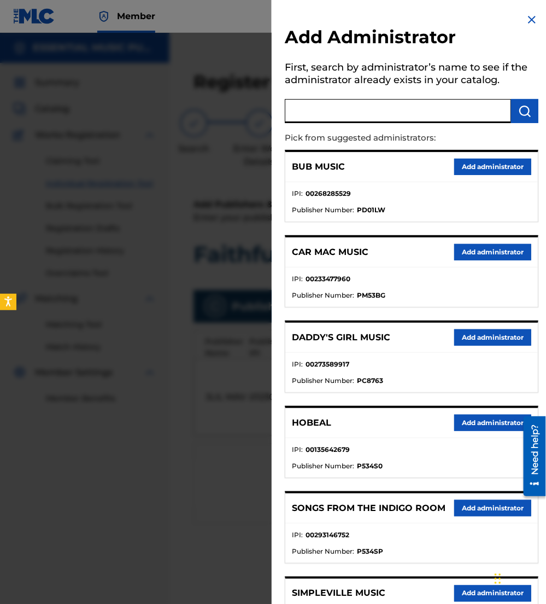
click at [334, 118] on input "text" at bounding box center [398, 111] width 226 height 24
type input "be essential"
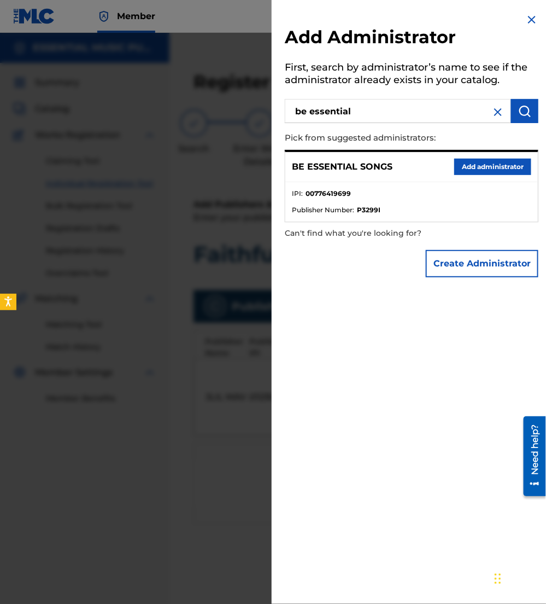
click at [480, 164] on button "Add administrator" at bounding box center [493, 167] width 77 height 16
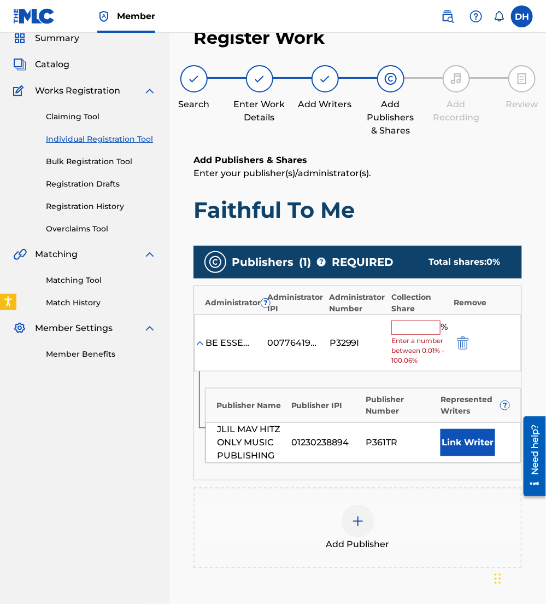
scroll to position [44, 0]
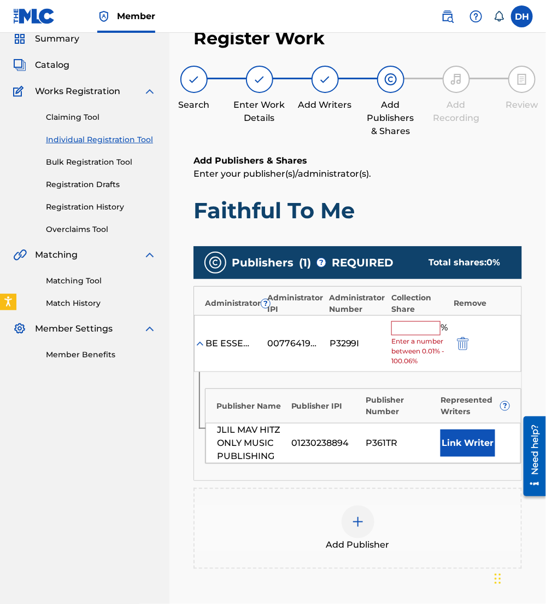
click at [420, 324] on input "text" at bounding box center [416, 328] width 49 height 14
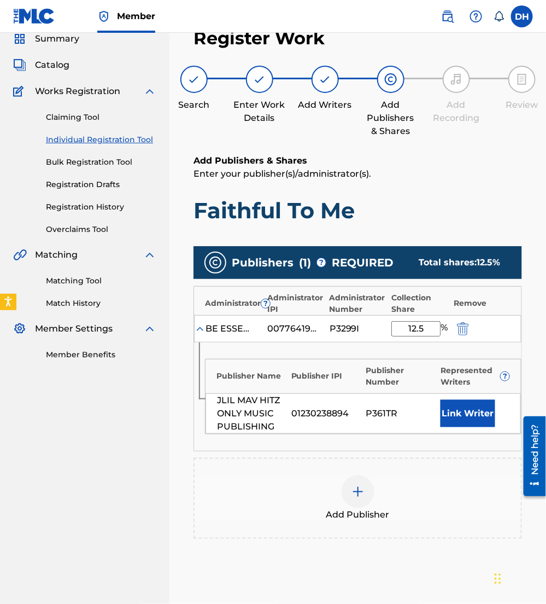
type input "12.5"
click at [459, 414] on button "Link Writer" at bounding box center [468, 413] width 55 height 27
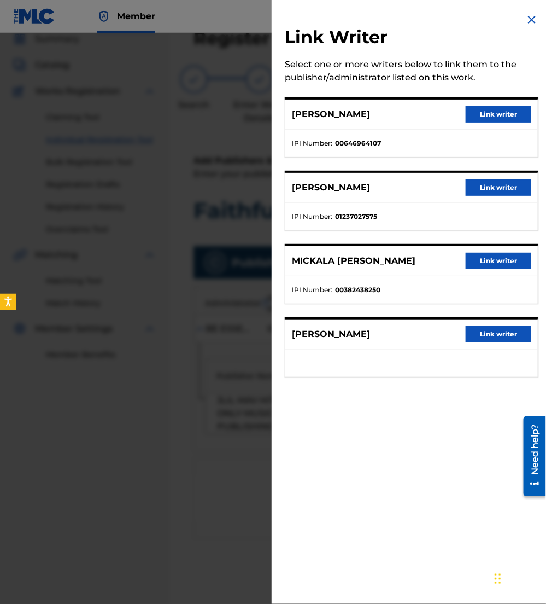
click at [471, 117] on button "Link writer" at bounding box center [499, 114] width 66 height 16
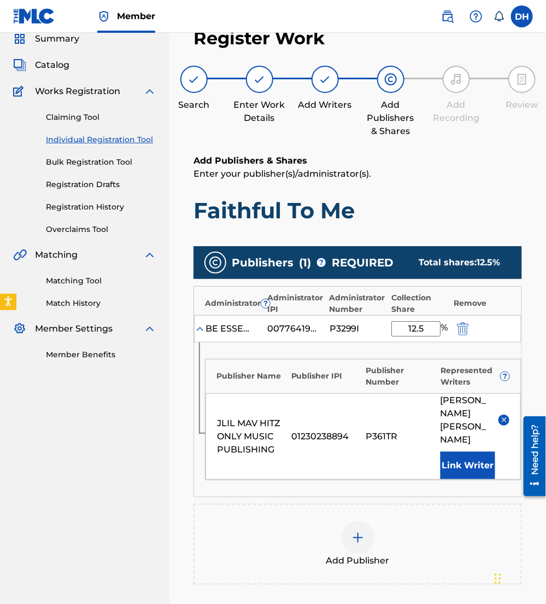
click at [374, 531] on div "Add Publisher" at bounding box center [358, 544] width 327 height 46
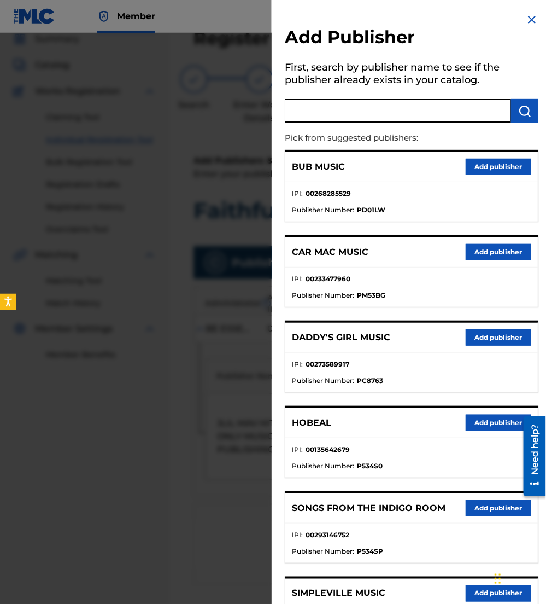
click at [345, 118] on input "text" at bounding box center [398, 111] width 226 height 24
type input "maverick"
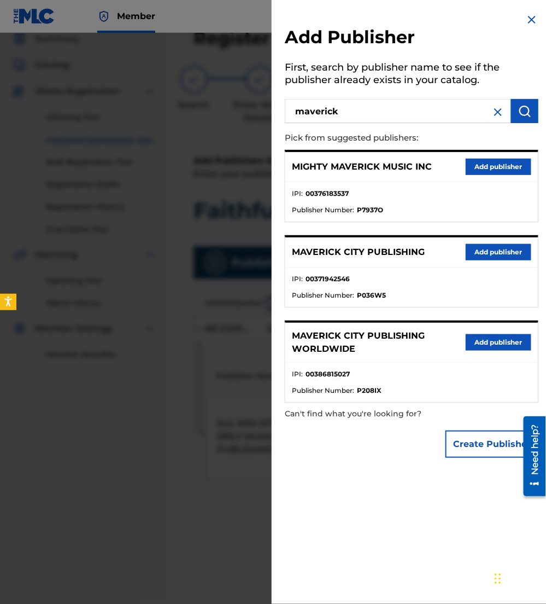
click at [493, 252] on button "Add publisher" at bounding box center [499, 252] width 66 height 16
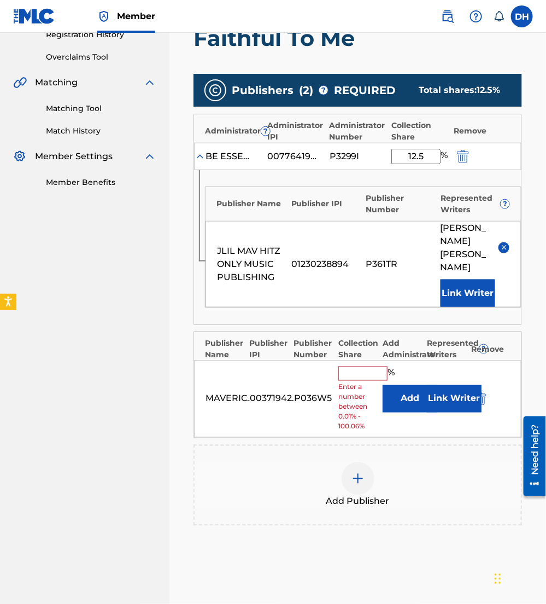
scroll to position [222, 0]
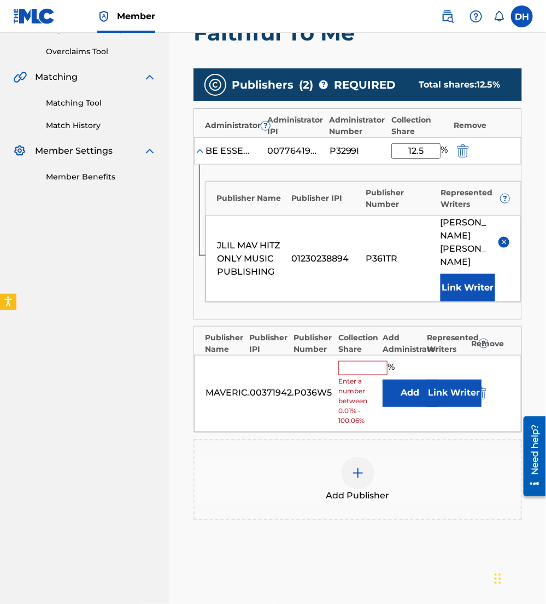
click at [401, 380] on button "Add" at bounding box center [410, 393] width 55 height 27
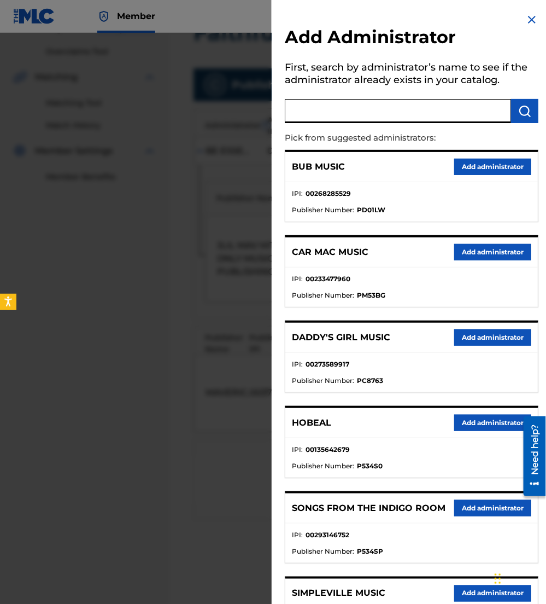
click at [342, 110] on input "text" at bounding box center [398, 111] width 226 height 24
type input "be essential"
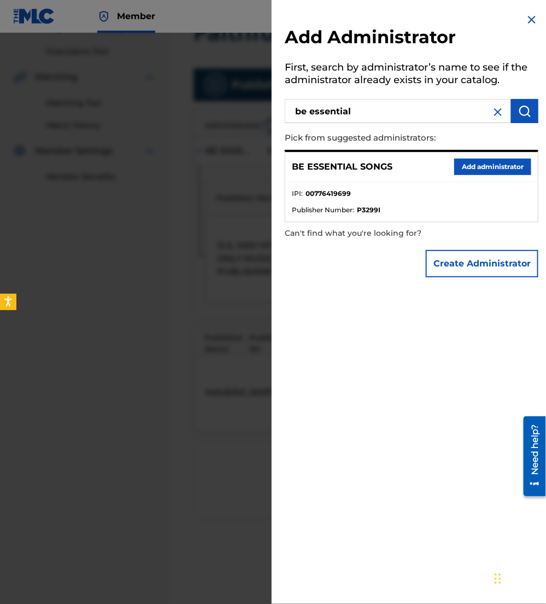
click at [482, 159] on button "Add administrator" at bounding box center [493, 167] width 77 height 16
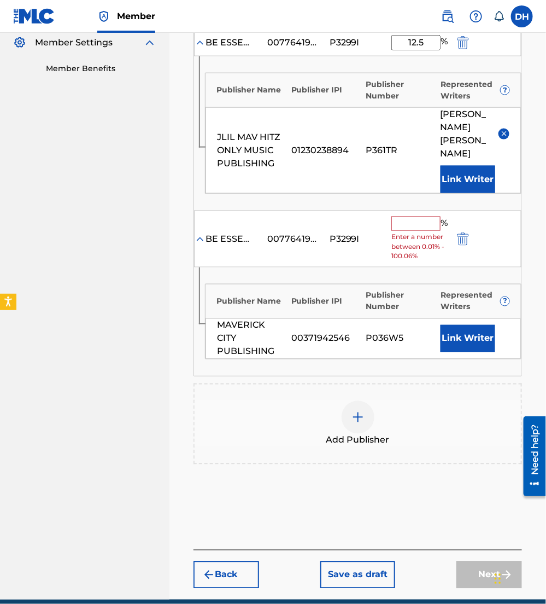
scroll to position [333, 0]
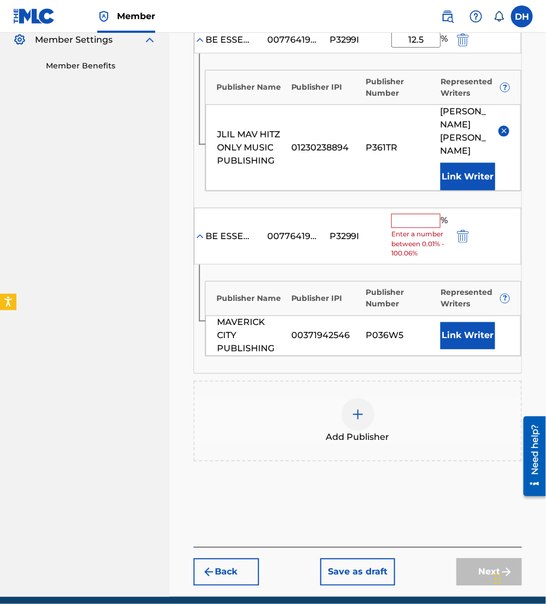
click at [424, 214] on input "text" at bounding box center [416, 221] width 49 height 14
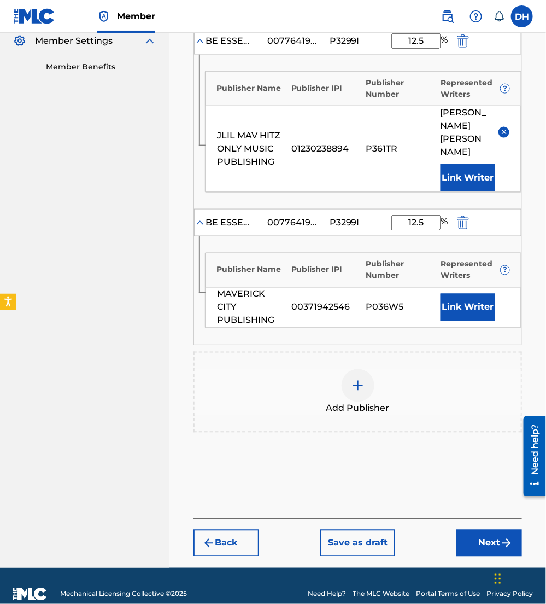
type input "12.5"
click at [459, 294] on button "Link Writer" at bounding box center [468, 307] width 55 height 27
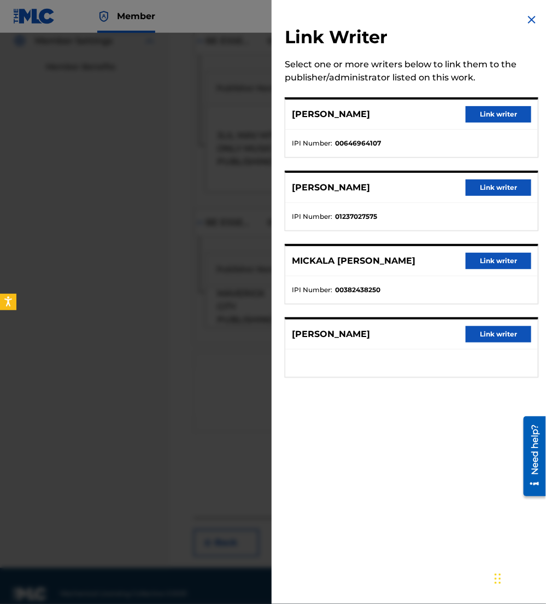
click at [480, 111] on button "Link writer" at bounding box center [499, 114] width 66 height 16
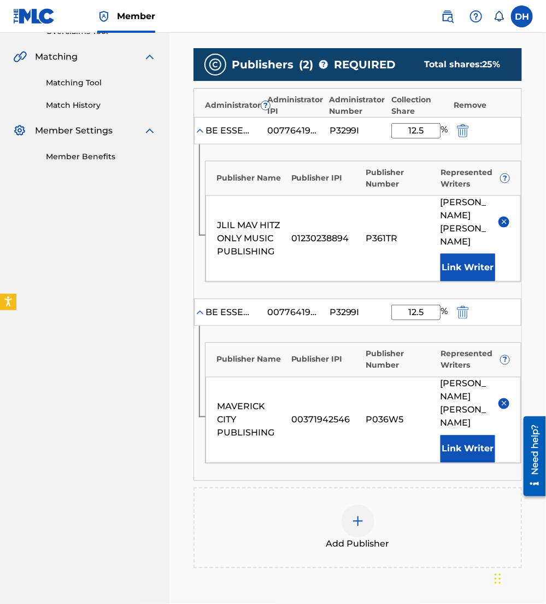
scroll to position [365, 0]
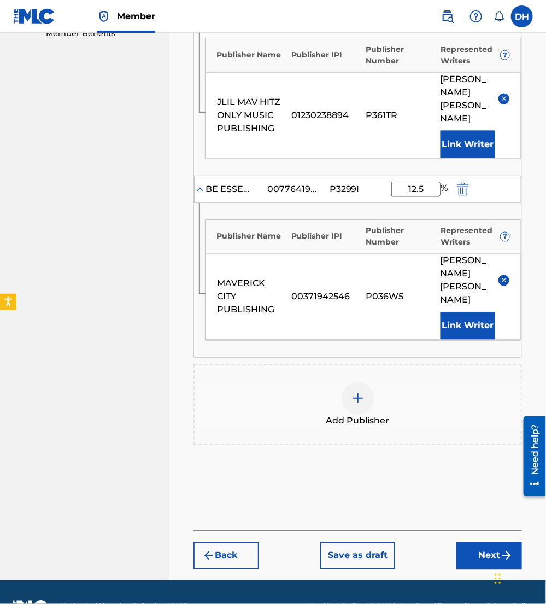
click at [482, 542] on button "Next" at bounding box center [490, 555] width 66 height 27
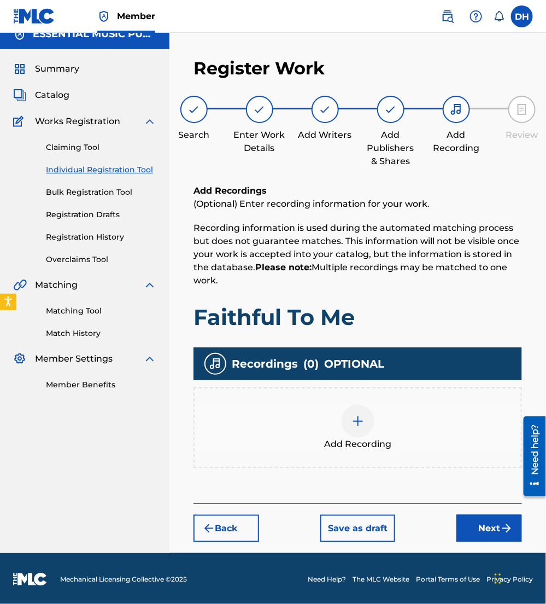
drag, startPoint x: 491, startPoint y: 525, endPoint x: 353, endPoint y: 117, distance: 430.4
click at [346, 125] on div "Register Work Search Enter Work Details Add Writers Add Publishers & Shares Add…" at bounding box center [358, 299] width 351 height 507
click at [491, 515] on button "Next" at bounding box center [490, 528] width 66 height 27
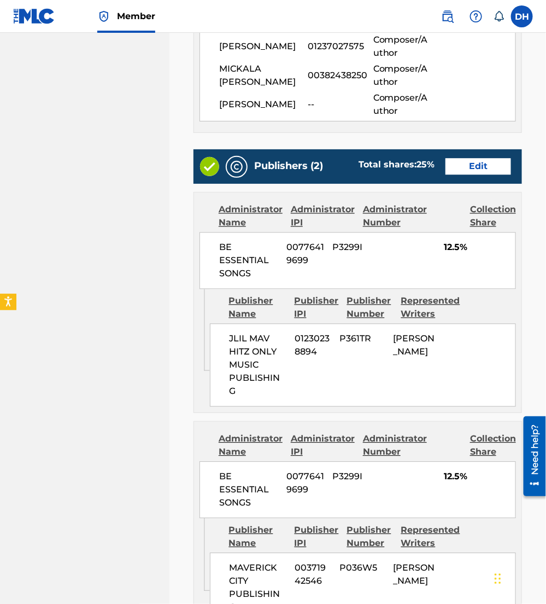
scroll to position [771, 0]
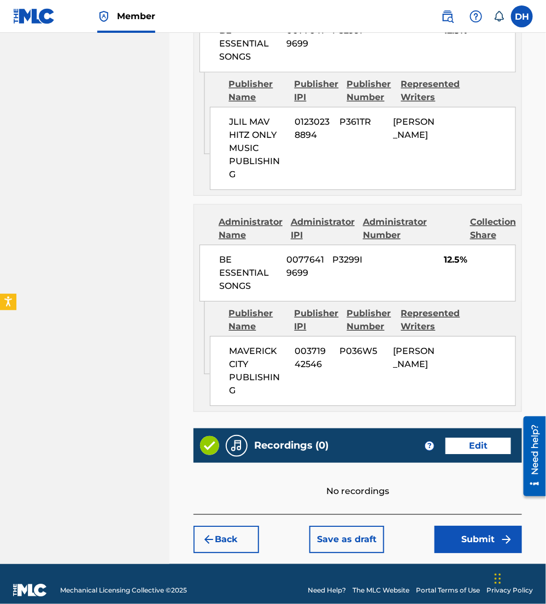
click at [458, 526] on button "Submit" at bounding box center [479, 539] width 88 height 27
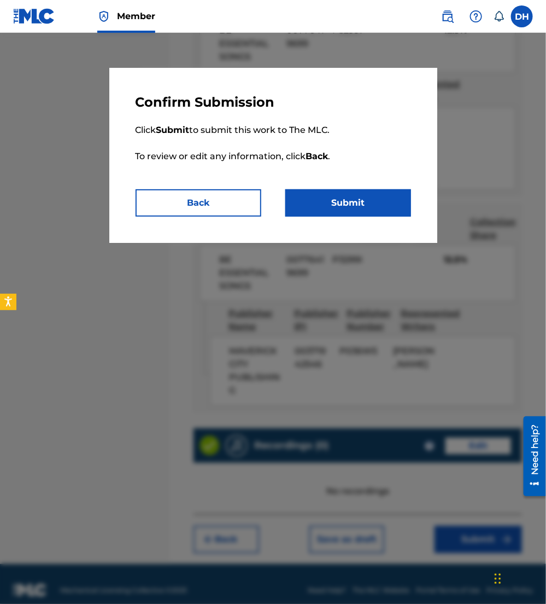
click at [337, 198] on button "Submit" at bounding box center [349, 202] width 126 height 27
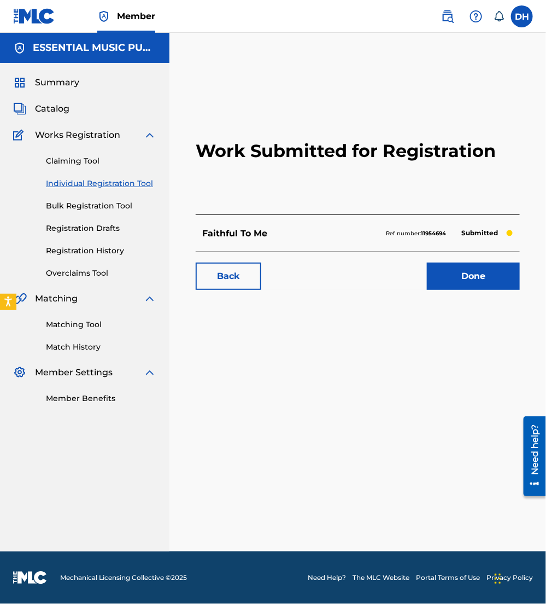
click at [59, 107] on span "Catalog" at bounding box center [52, 108] width 34 height 13
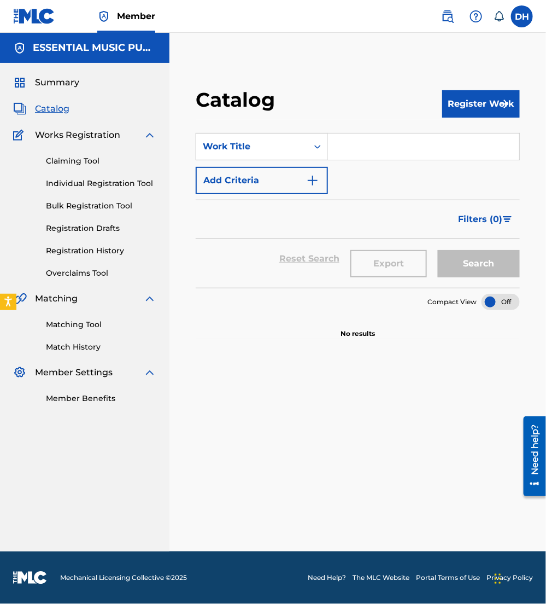
click at [432, 145] on input "Search Form" at bounding box center [423, 146] width 191 height 26
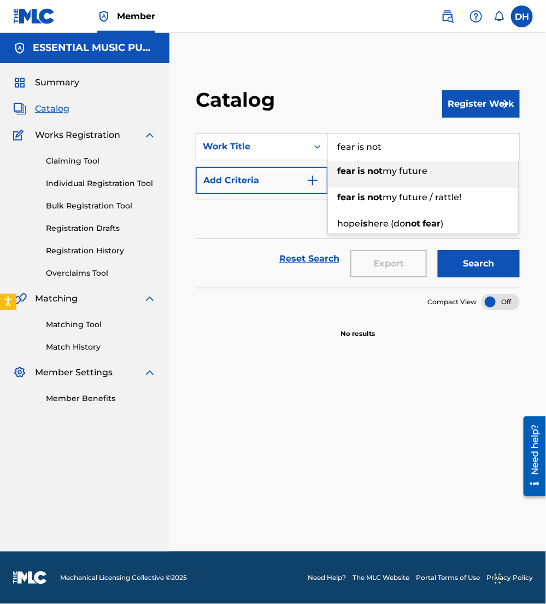
click at [428, 174] on span "my future" at bounding box center [405, 171] width 45 height 10
type input "fear is not my future"
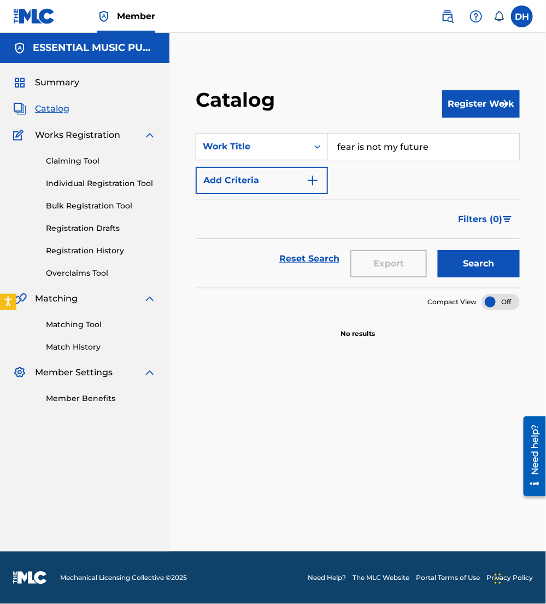
click at [294, 180] on button "Add Criteria" at bounding box center [262, 180] width 132 height 27
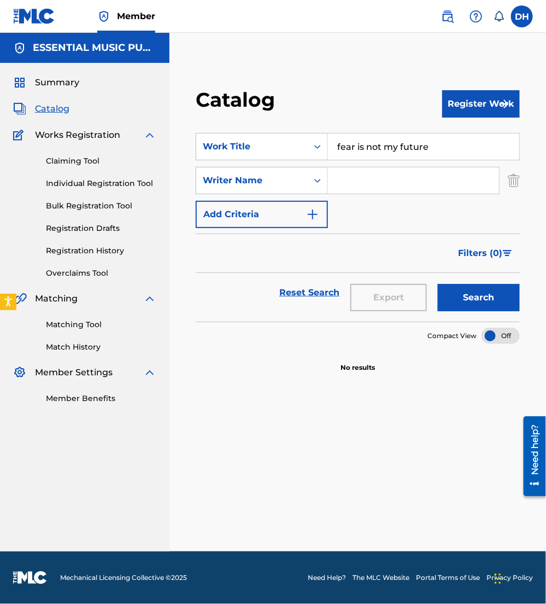
click at [361, 180] on input "Search Form" at bounding box center [413, 180] width 171 height 26
type input "[PERSON_NAME]"
click at [438, 284] on button "Search" at bounding box center [479, 297] width 82 height 27
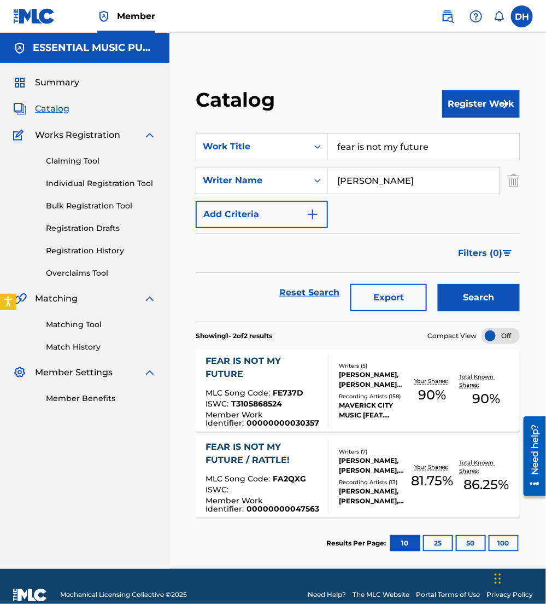
click at [286, 414] on div "Member Work Identifier : 00000000030357" at bounding box center [263, 419] width 114 height 16
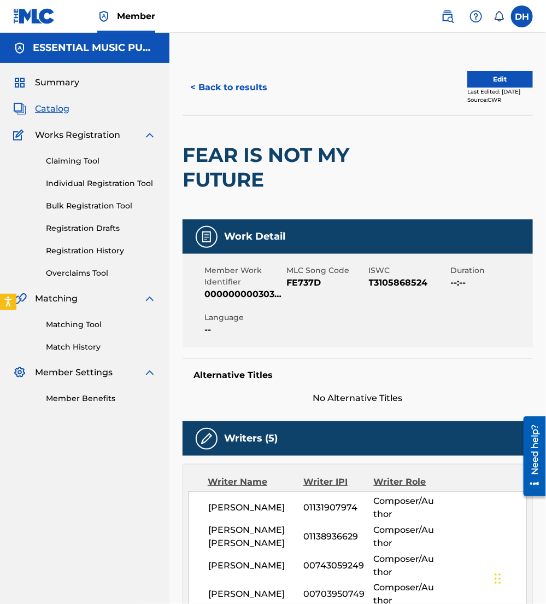
click at [495, 67] on div "< Back to results Edit Last Edited: August 08, 2023 Source: CWR" at bounding box center [358, 87] width 351 height 55
click at [495, 75] on button "Edit" at bounding box center [501, 79] width 66 height 16
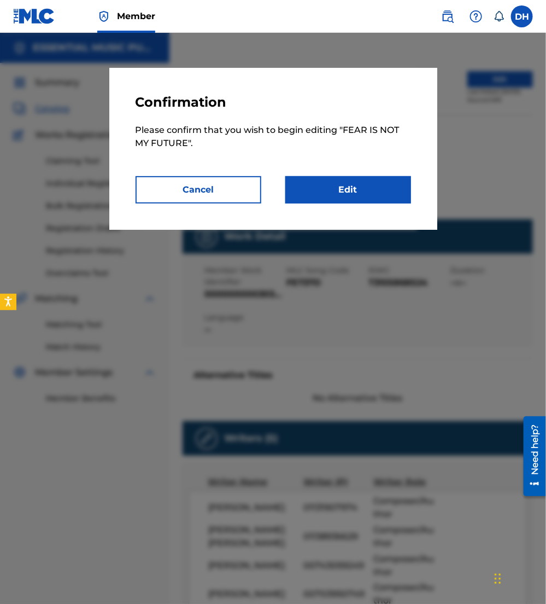
click at [374, 199] on link "Edit" at bounding box center [349, 189] width 126 height 27
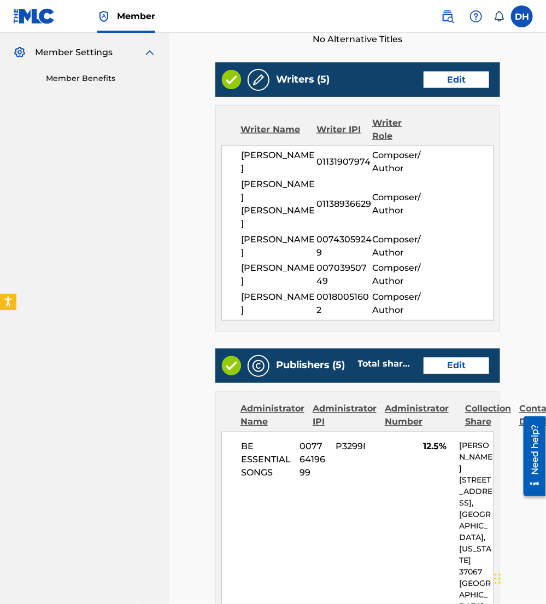
scroll to position [321, 0]
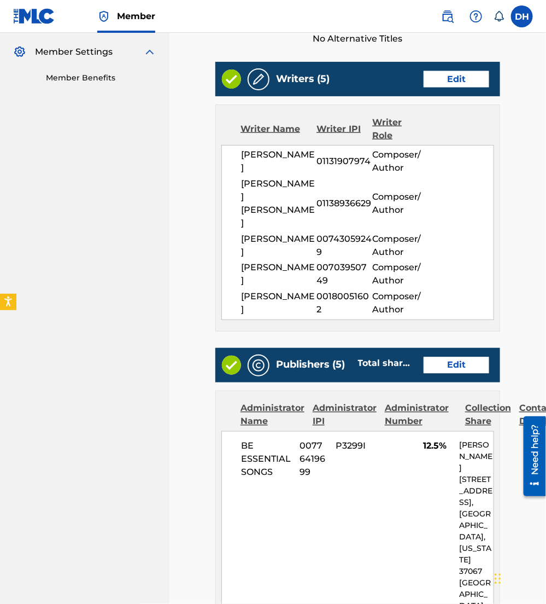
click at [462, 357] on link "Edit" at bounding box center [457, 365] width 66 height 16
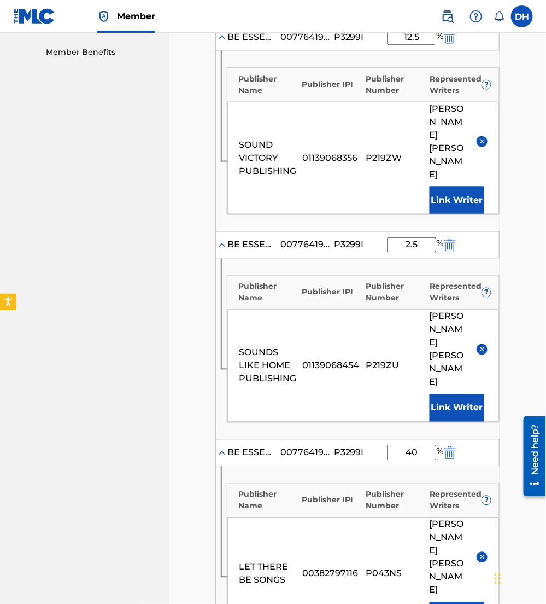
scroll to position [347, 0]
click at [483, 137] on img at bounding box center [483, 141] width 8 height 8
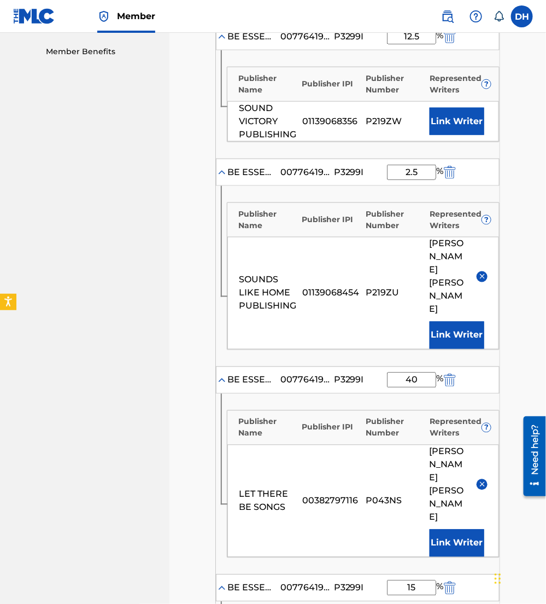
click at [461, 129] on button "Link Writer" at bounding box center [457, 121] width 55 height 27
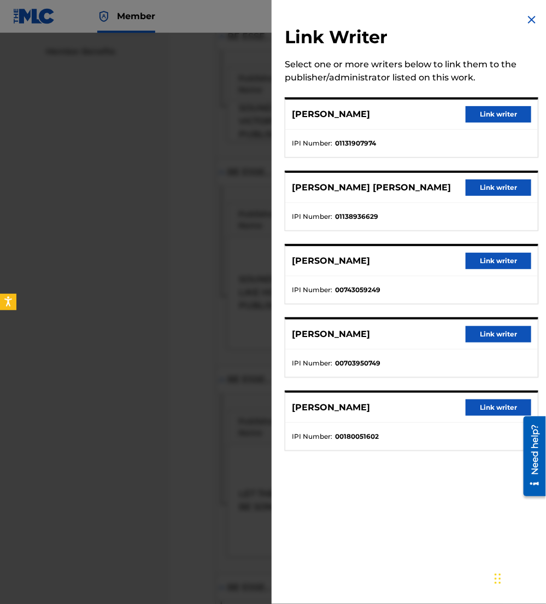
click at [484, 117] on button "Link writer" at bounding box center [499, 114] width 66 height 16
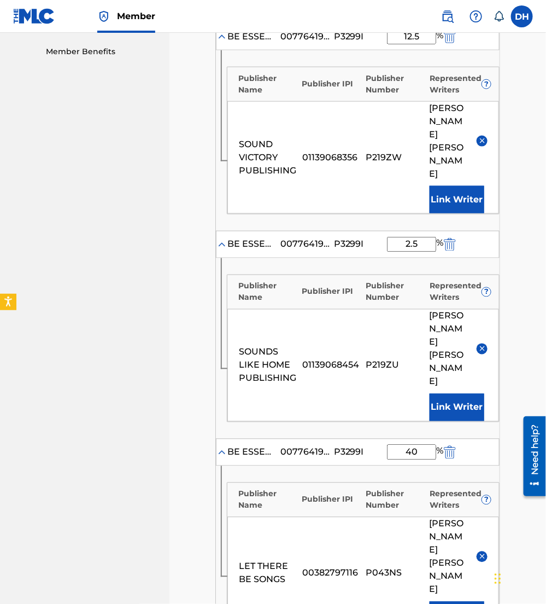
click at [485, 345] on img at bounding box center [483, 349] width 8 height 8
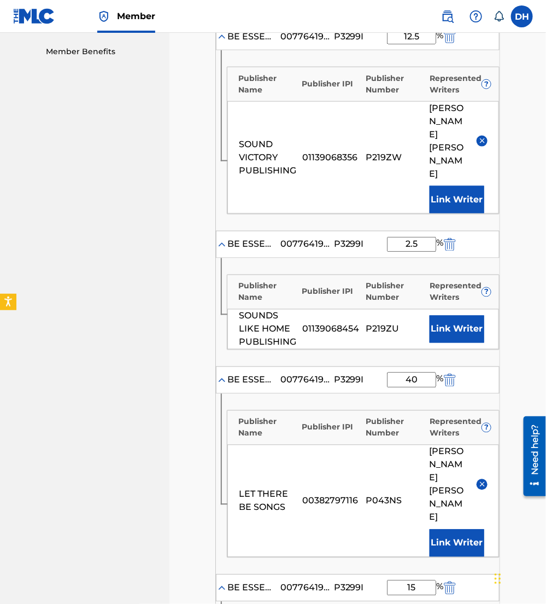
click at [433, 316] on button "Link Writer" at bounding box center [457, 329] width 55 height 27
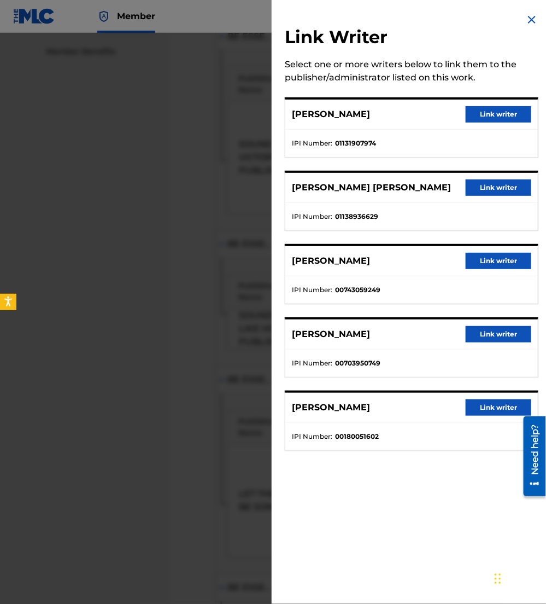
click at [466, 189] on button "Link writer" at bounding box center [499, 187] width 66 height 16
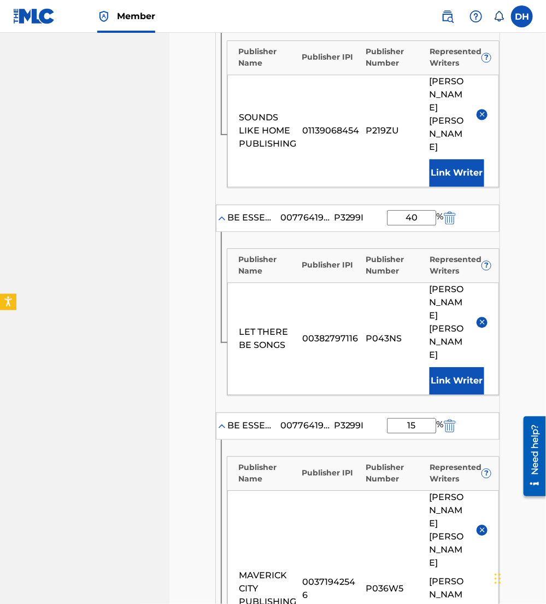
scroll to position [583, 0]
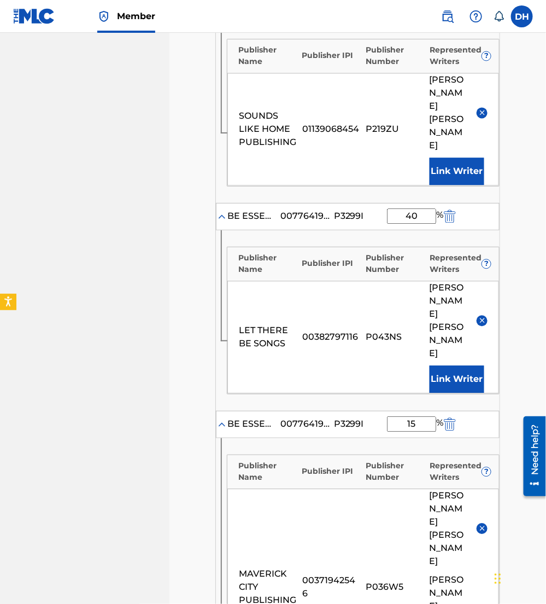
click at [482, 317] on img at bounding box center [483, 321] width 8 height 8
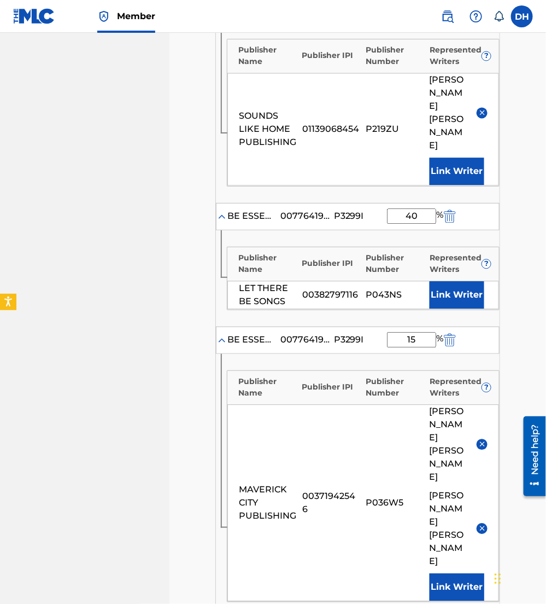
click at [462, 282] on button "Link Writer" at bounding box center [457, 295] width 55 height 27
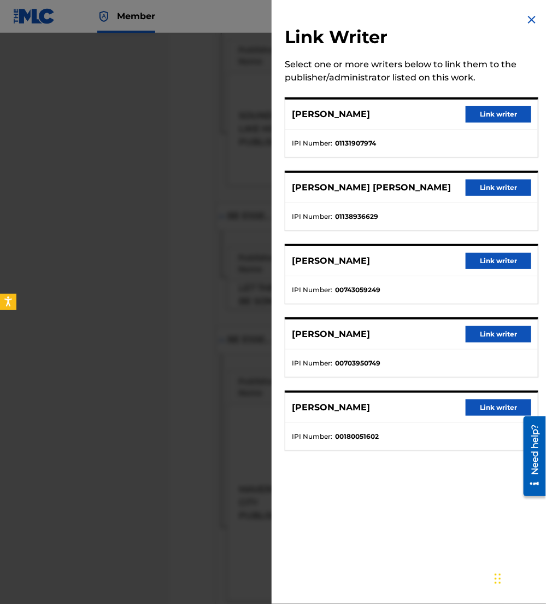
click at [497, 258] on button "Link writer" at bounding box center [499, 261] width 66 height 16
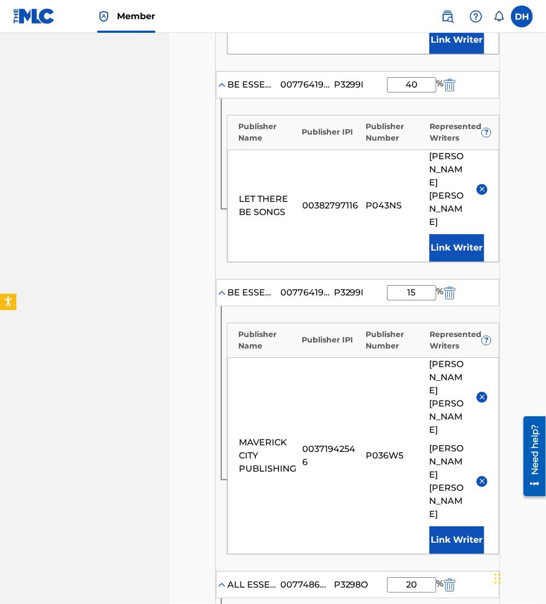
scroll to position [714, 0]
click at [478, 358] on div "NICOLE HANNEL" at bounding box center [459, 397] width 58 height 79
click at [483, 393] on img at bounding box center [483, 397] width 8 height 8
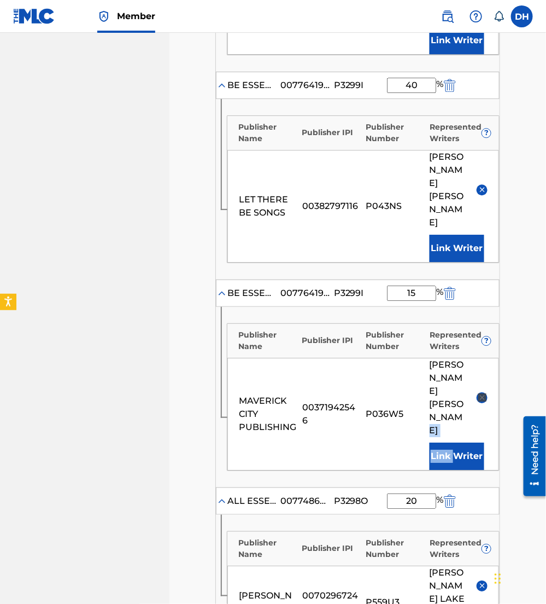
click at [483, 358] on div "HANNAH ADAMS SHACKELFORD" at bounding box center [459, 397] width 58 height 79
drag, startPoint x: 483, startPoint y: 249, endPoint x: 482, endPoint y: 268, distance: 19.2
click at [482, 393] on img at bounding box center [483, 397] width 8 height 8
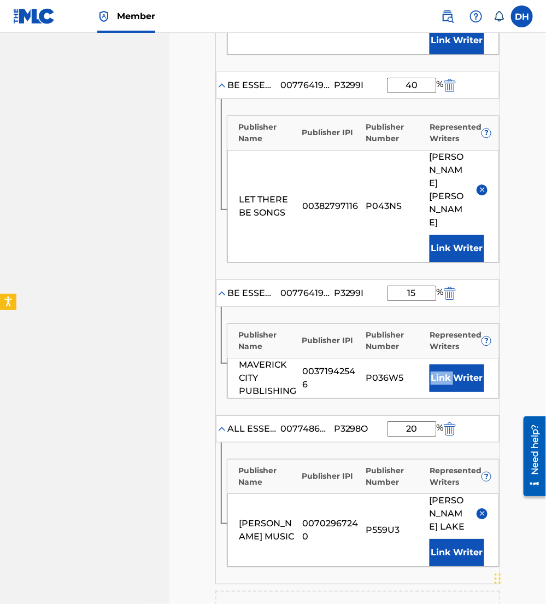
click at [450, 364] on button "Link Writer" at bounding box center [457, 377] width 55 height 27
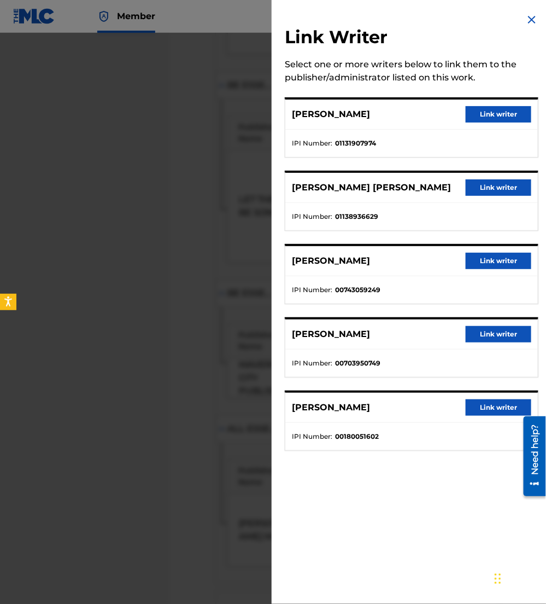
click at [487, 111] on button "Link writer" at bounding box center [499, 114] width 66 height 16
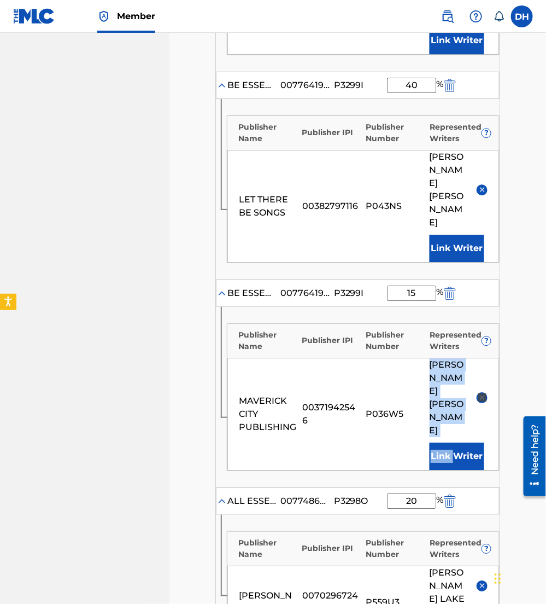
click at [468, 443] on button "Link Writer" at bounding box center [457, 456] width 55 height 27
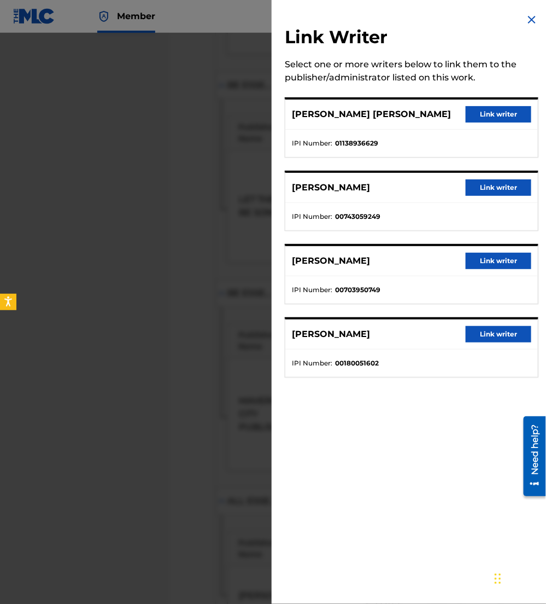
click at [475, 109] on button "Link writer" at bounding box center [499, 114] width 66 height 16
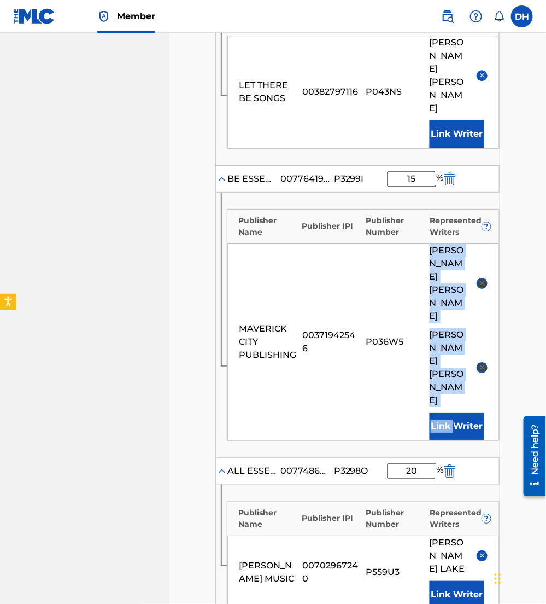
scroll to position [829, 0]
click at [479, 551] on img at bounding box center [483, 555] width 8 height 8
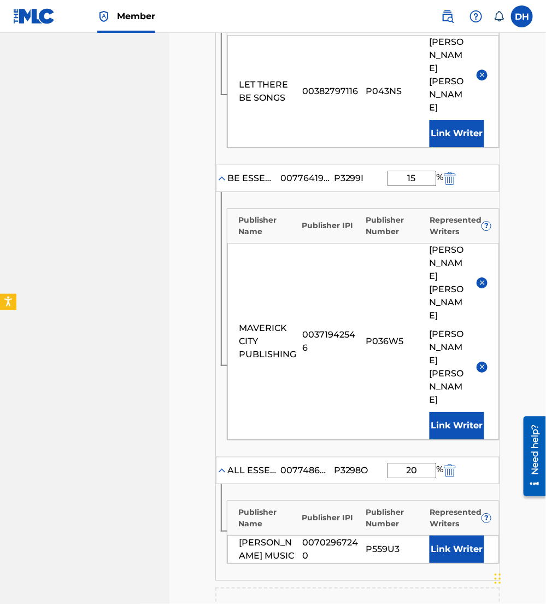
click at [446, 484] on div "Publisher Name Publisher IPI Publisher Number Represented Writers ? BRANDON LAK…" at bounding box center [358, 532] width 284 height 96
click at [443, 535] on button "Link Writer" at bounding box center [457, 548] width 55 height 27
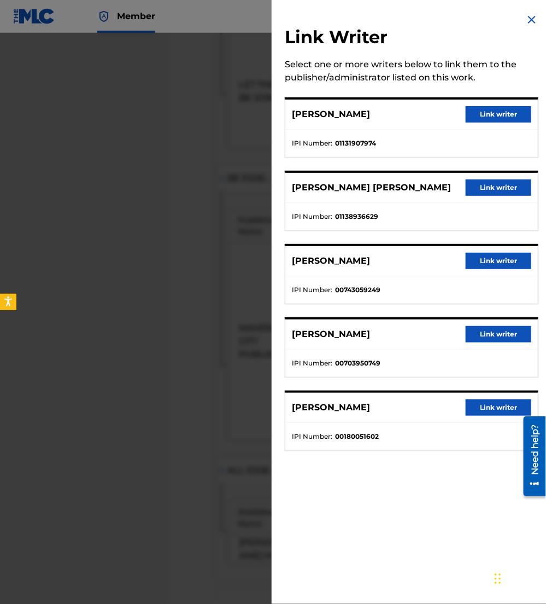
click at [494, 329] on button "Link writer" at bounding box center [499, 334] width 66 height 16
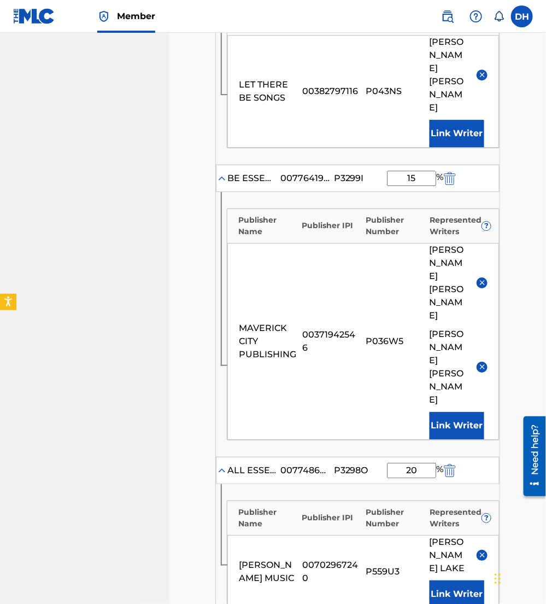
scroll to position [957, 0]
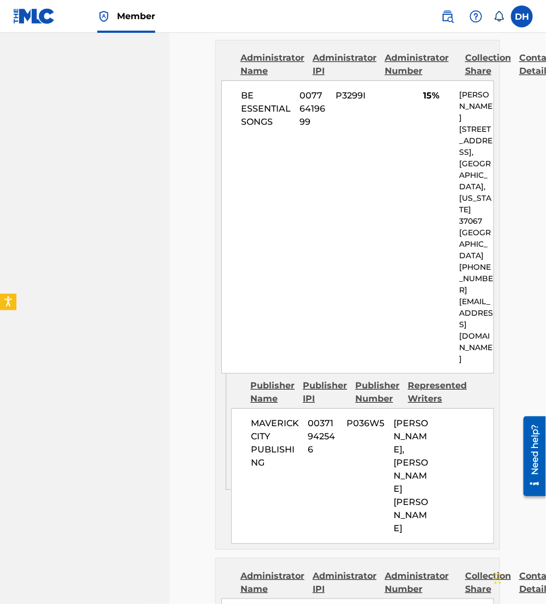
scroll to position [2673, 0]
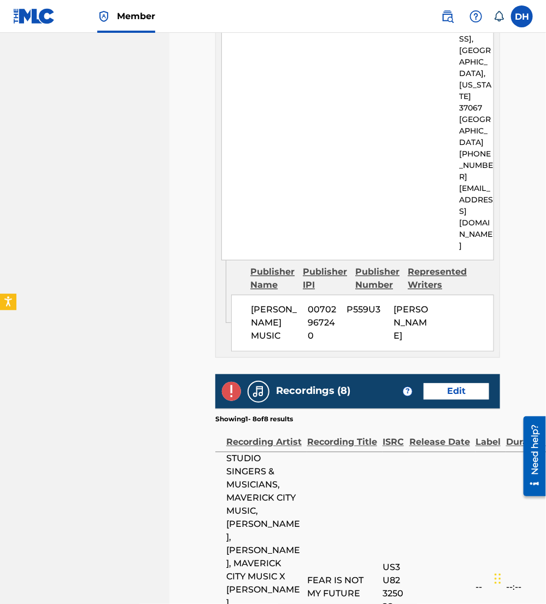
click at [436, 383] on link "Edit" at bounding box center [457, 391] width 66 height 16
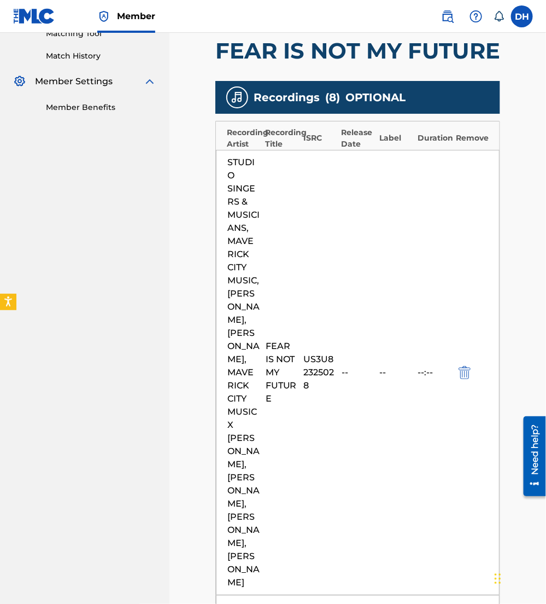
scroll to position [292, 0]
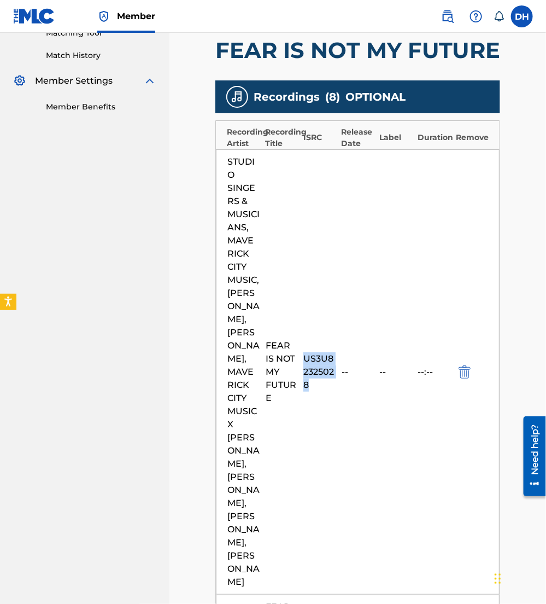
drag, startPoint x: 329, startPoint y: 391, endPoint x: 303, endPoint y: 352, distance: 46.1
click at [304, 352] on div "US3U82325028" at bounding box center [320, 371] width 33 height 39
copy div "US3U82325028"
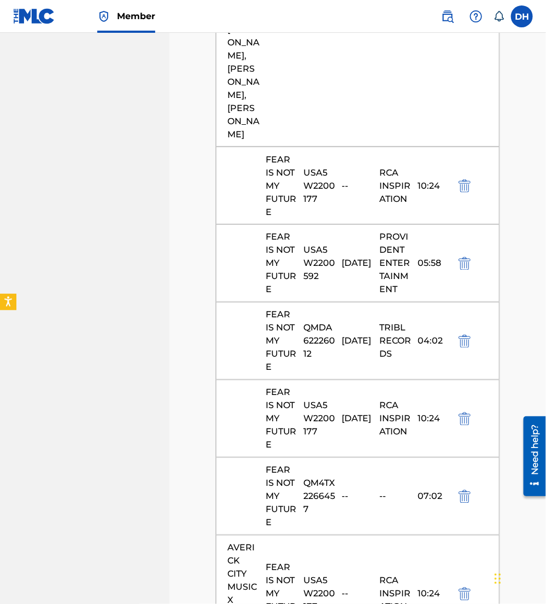
scroll to position [1119, 0]
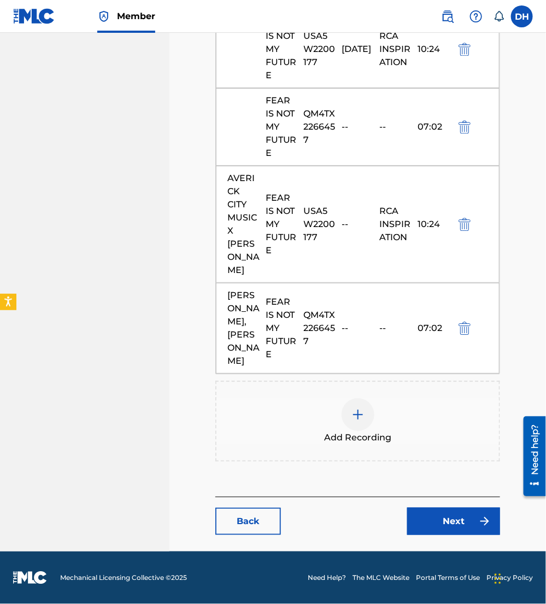
click at [357, 408] on img at bounding box center [358, 414] width 13 height 13
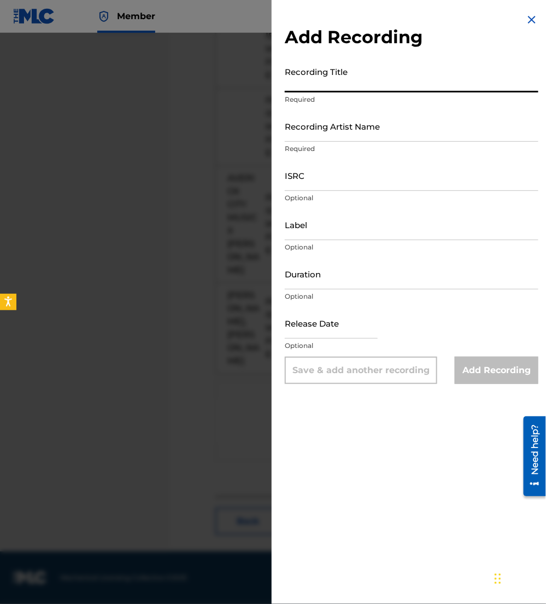
click at [360, 71] on input "Recording Title" at bounding box center [412, 76] width 254 height 31
type input "Fear Is Not My Future"
click at [373, 114] on input "Recording Artist Name" at bounding box center [412, 125] width 254 height 31
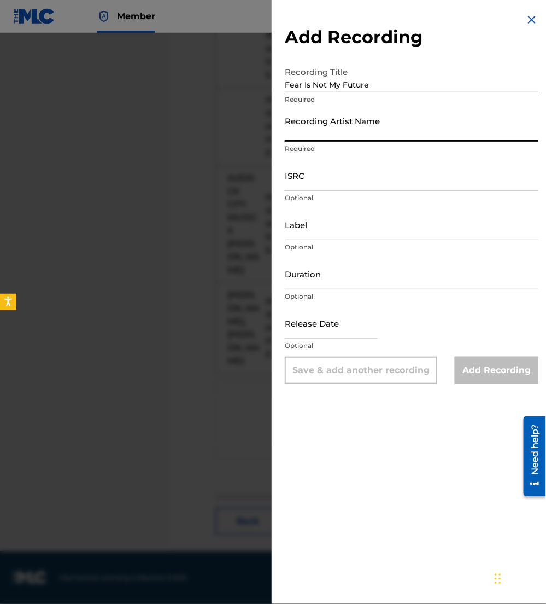
type input "Maverick City Music"
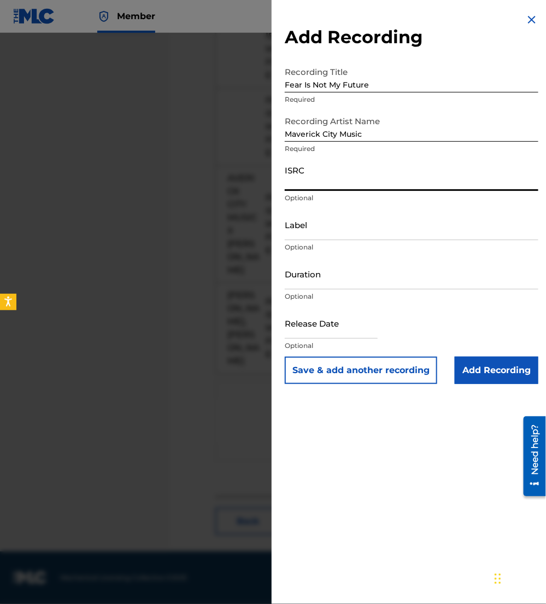
click at [360, 170] on input "ISRC" at bounding box center [412, 175] width 254 height 31
paste input "US3U82325028"
type input "US3U82325028"
click at [505, 375] on input "Add Recording" at bounding box center [497, 370] width 84 height 27
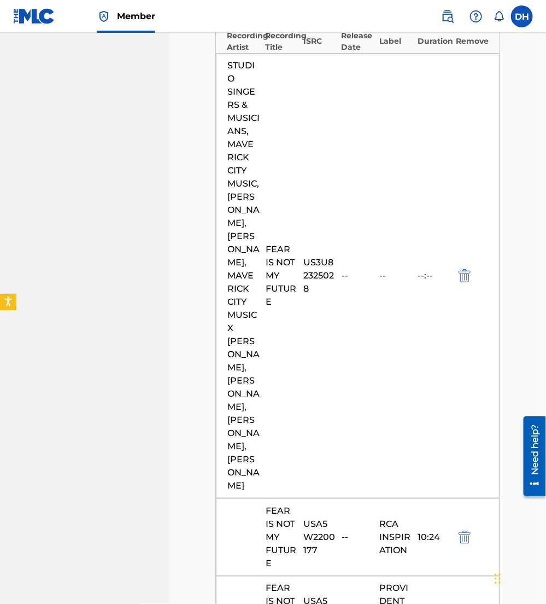
scroll to position [386, 0]
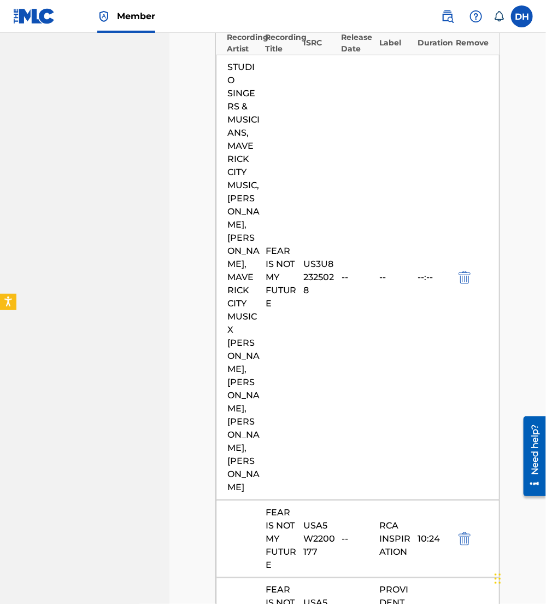
click at [463, 276] on img "submit" at bounding box center [465, 277] width 12 height 13
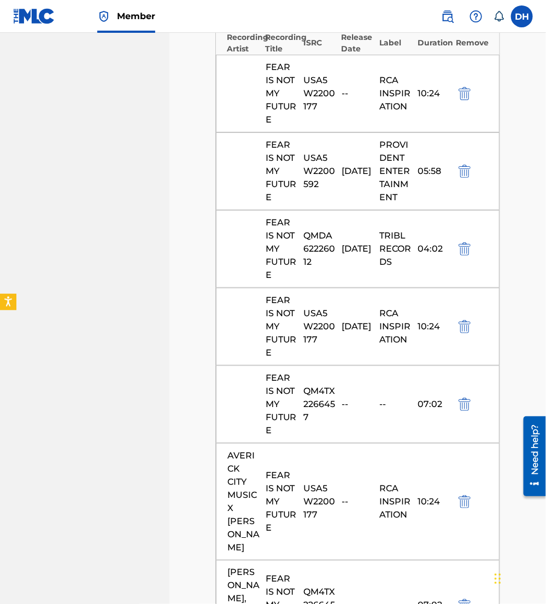
scroll to position [725, 0]
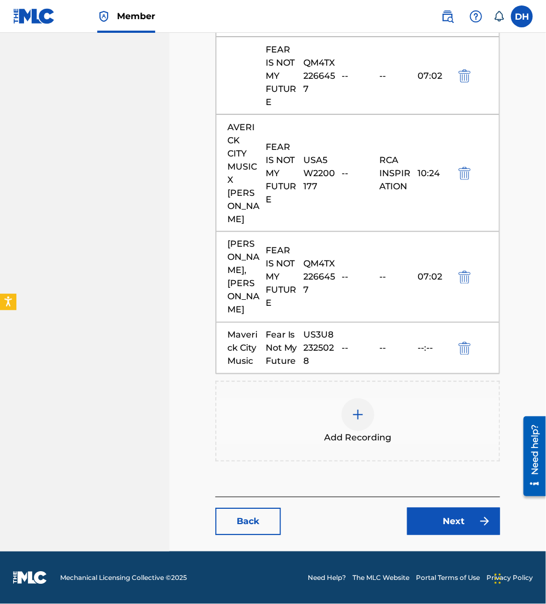
click at [465, 520] on link "Next" at bounding box center [453, 521] width 93 height 27
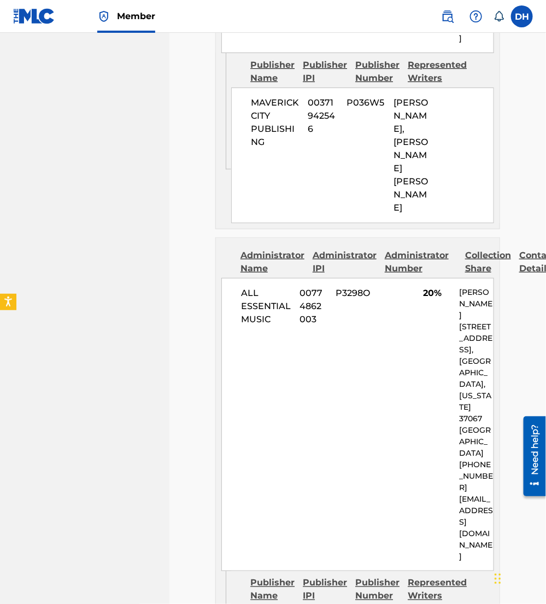
scroll to position [2822, 0]
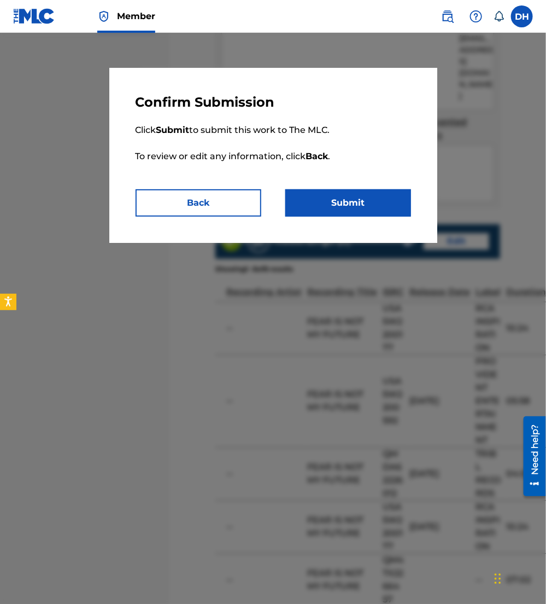
click at [351, 195] on button "Submit" at bounding box center [349, 202] width 126 height 27
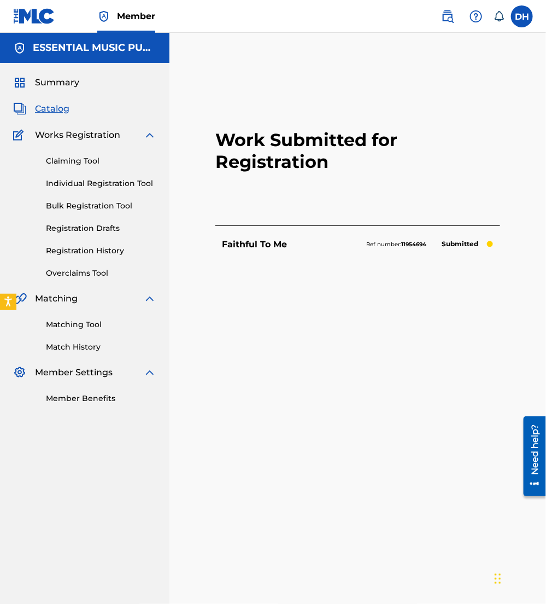
click at [48, 110] on span "Catalog" at bounding box center [52, 108] width 34 height 13
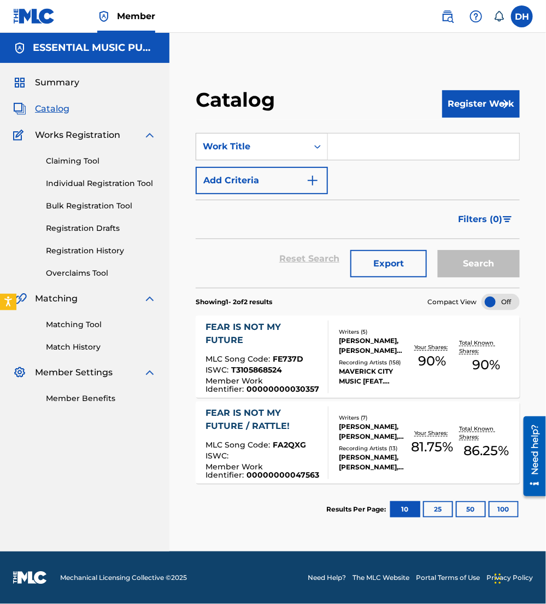
click at [360, 137] on input "Search Form" at bounding box center [423, 146] width 191 height 26
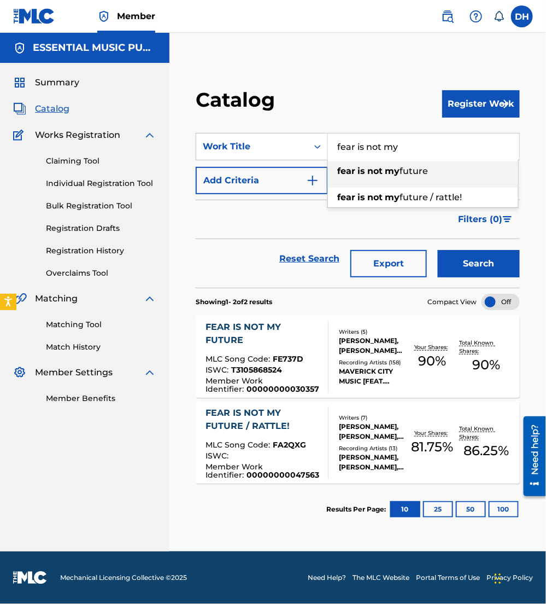
click at [414, 187] on li "fear is not my future" at bounding box center [423, 174] width 190 height 26
click at [454, 143] on input "fear is not my future" at bounding box center [423, 146] width 191 height 26
type input "fear is not my future/rattle"
click at [438, 250] on button "Search" at bounding box center [479, 263] width 82 height 27
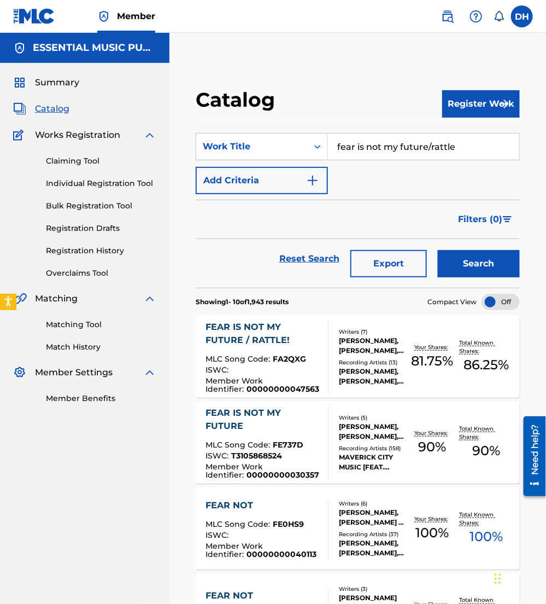
click at [308, 357] on div "MLC Song Code : FA2QXG" at bounding box center [263, 360] width 114 height 11
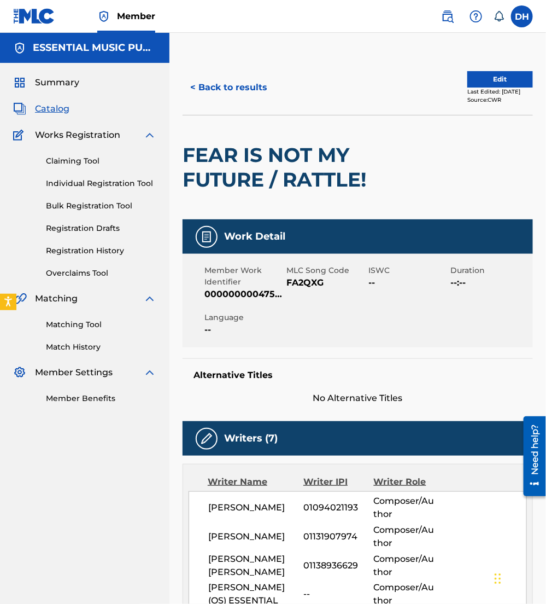
click at [485, 71] on button "Edit" at bounding box center [501, 79] width 66 height 16
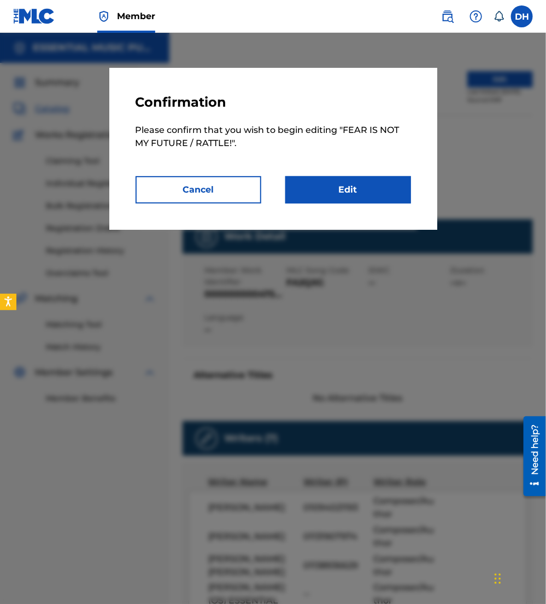
click at [364, 198] on link "Edit" at bounding box center [349, 189] width 126 height 27
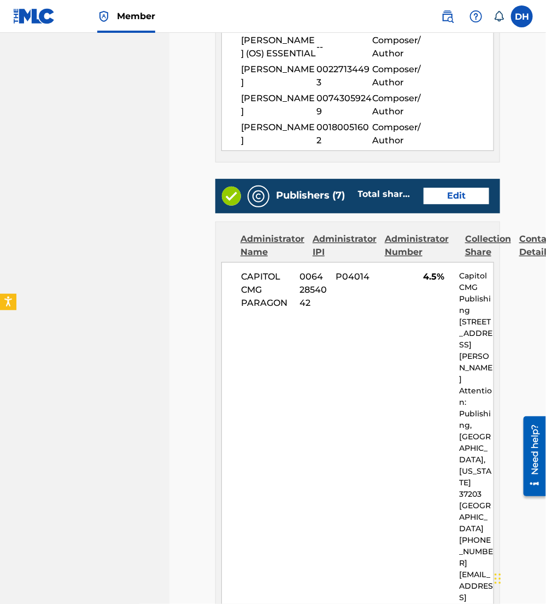
scroll to position [574, 0]
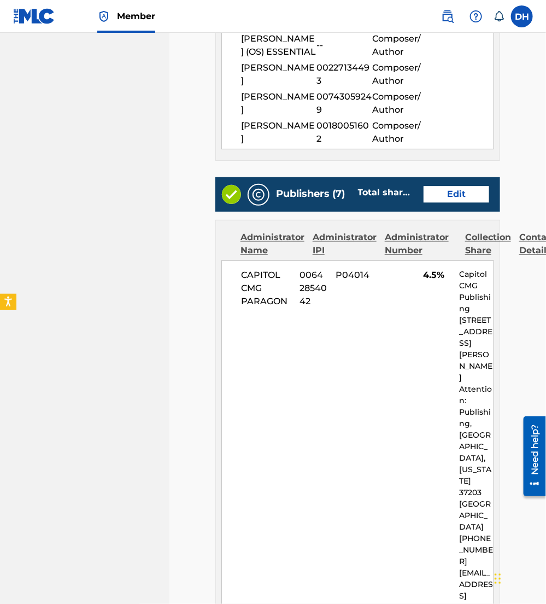
click at [454, 191] on link "Edit" at bounding box center [457, 195] width 66 height 16
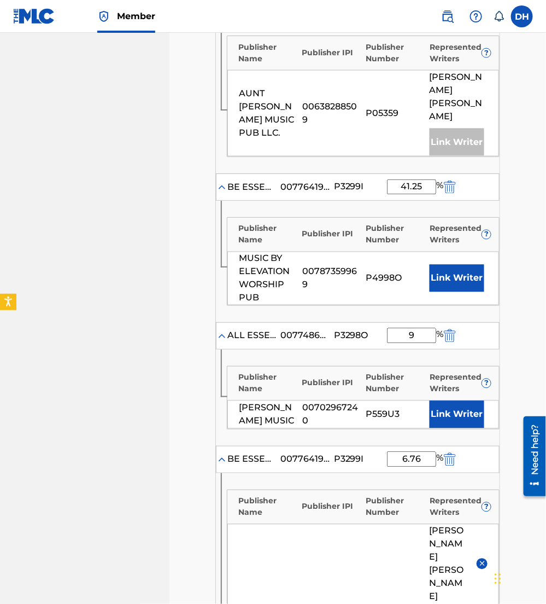
scroll to position [413, 0]
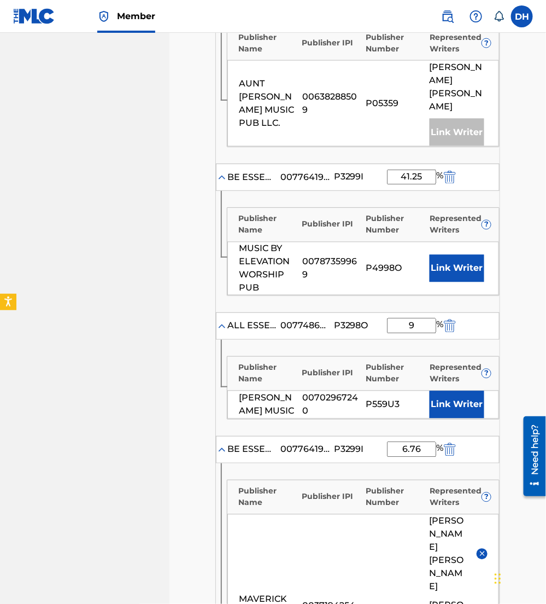
click at [455, 255] on button "Link Writer" at bounding box center [457, 268] width 55 height 27
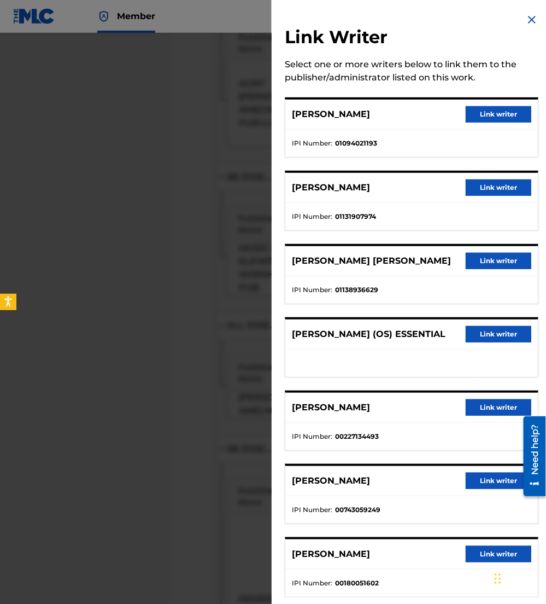
click at [488, 406] on button "Link writer" at bounding box center [499, 407] width 66 height 16
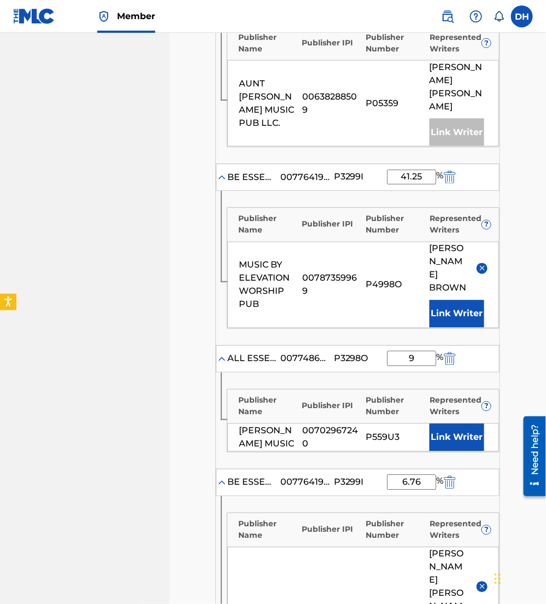
click at [453, 300] on button "Link Writer" at bounding box center [457, 313] width 55 height 27
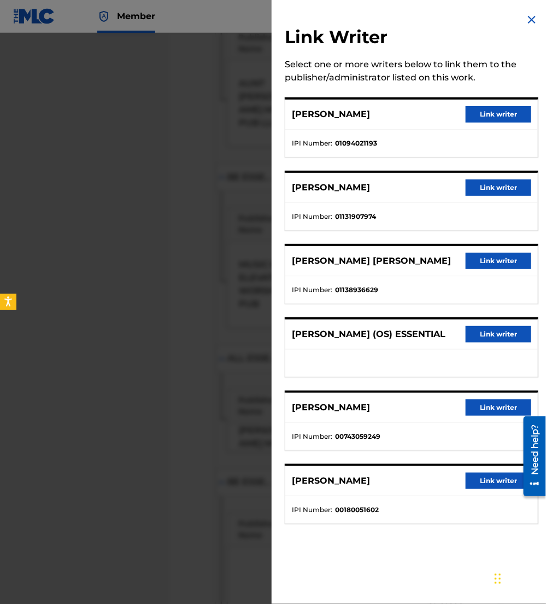
click at [476, 329] on button "Link writer" at bounding box center [499, 334] width 66 height 16
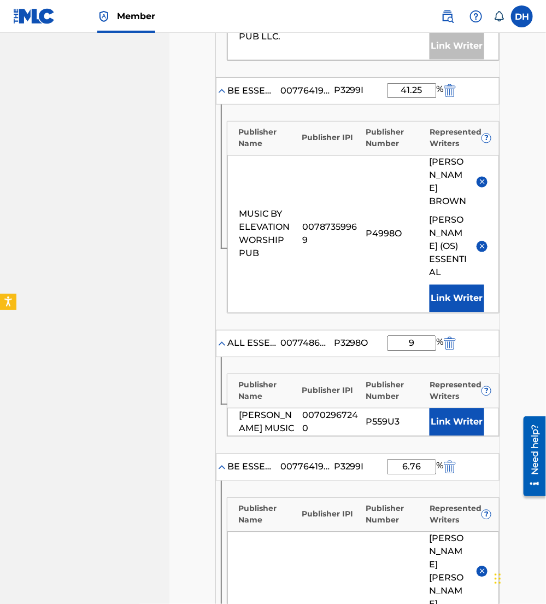
scroll to position [501, 0]
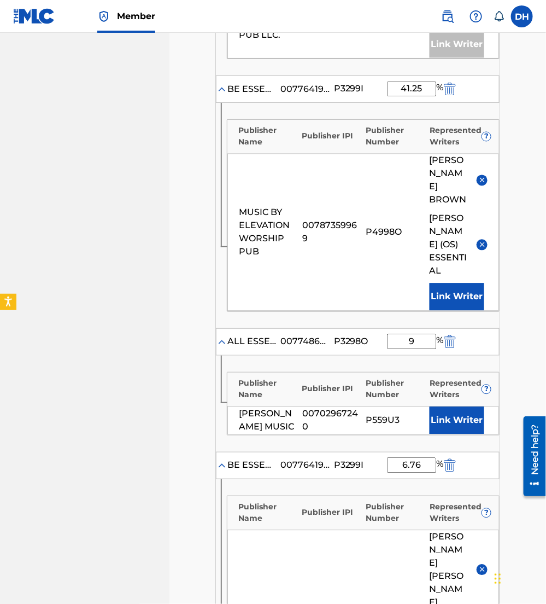
click at [434, 407] on button "Link Writer" at bounding box center [457, 420] width 55 height 27
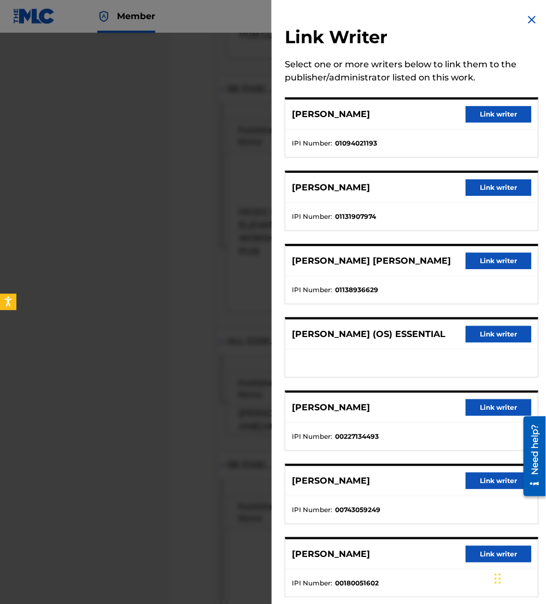
click at [491, 109] on button "Link writer" at bounding box center [499, 114] width 66 height 16
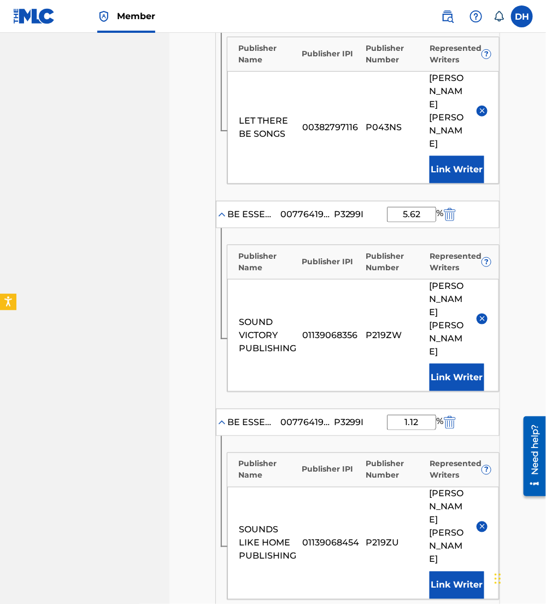
scroll to position [1348, 0]
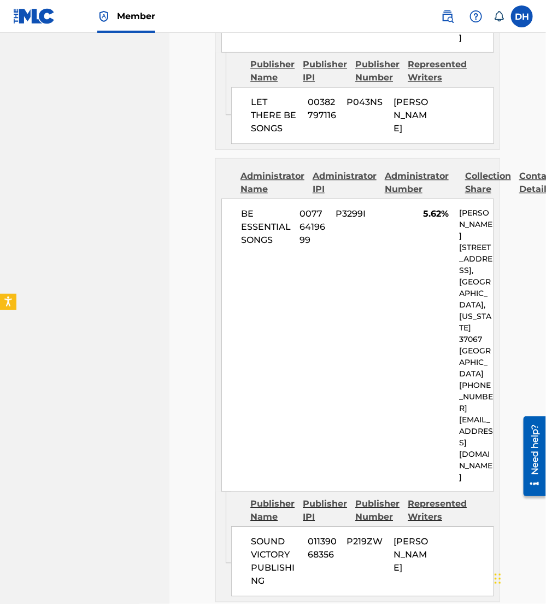
scroll to position [3442, 0]
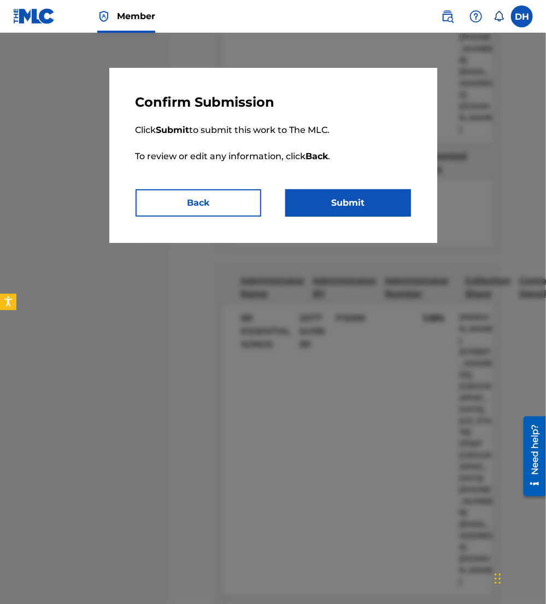
click at [387, 201] on button "Submit" at bounding box center [349, 202] width 126 height 27
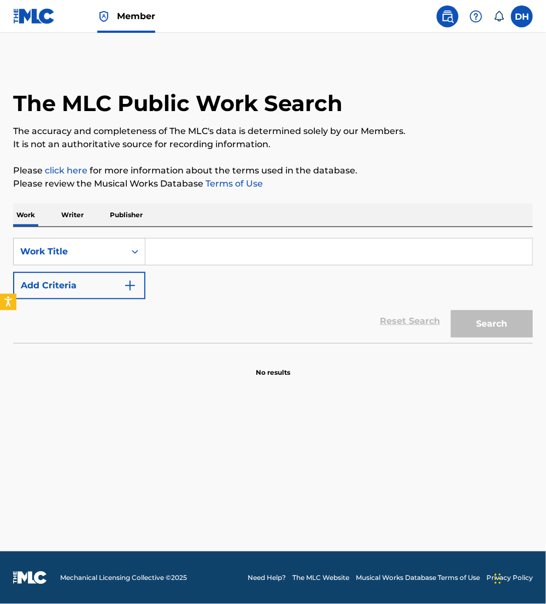
click at [220, 258] on input "Search Form" at bounding box center [338, 251] width 387 height 26
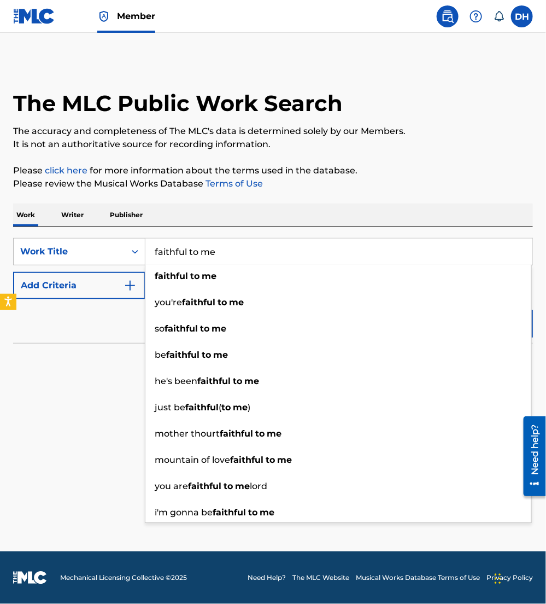
type input "faithful to me"
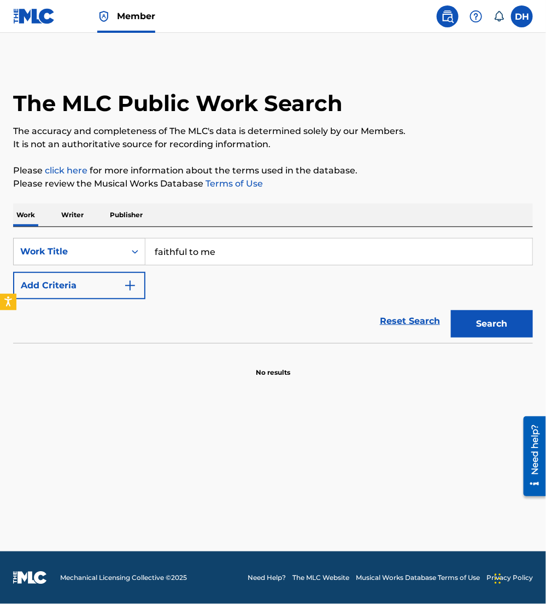
click at [110, 288] on button "Add Criteria" at bounding box center [79, 285] width 132 height 27
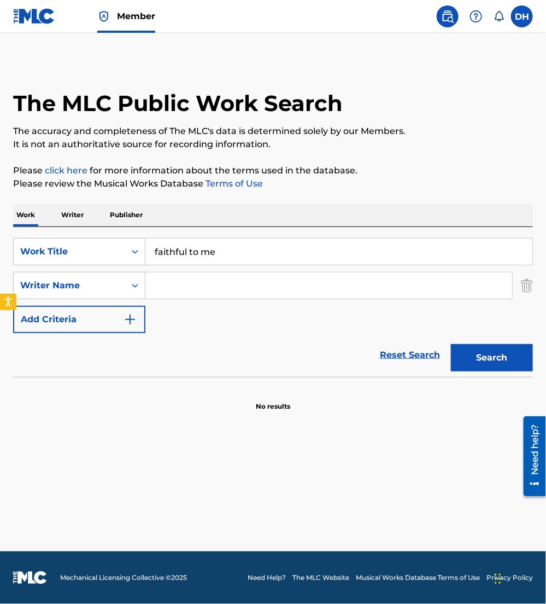
click at [286, 283] on input "Search Form" at bounding box center [328, 285] width 367 height 26
click at [451, 344] on button "Search" at bounding box center [492, 357] width 82 height 27
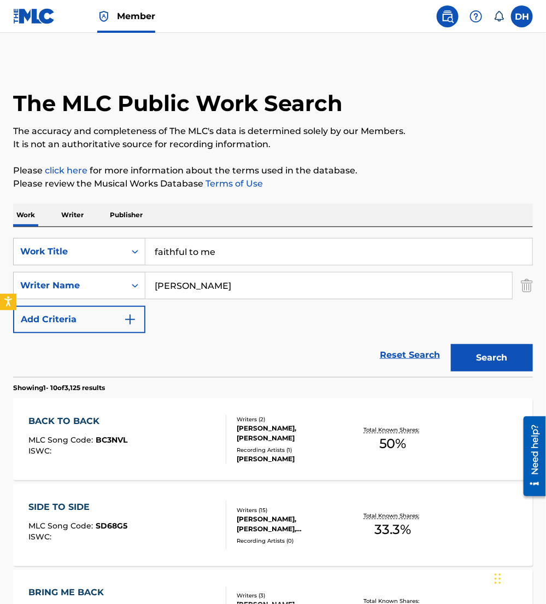
click at [56, 368] on div "Reset Search Search" at bounding box center [273, 355] width 520 height 44
click at [24, 269] on div "SearchWithCriteriabeafaea8-4ddd-492c-9d35-237b7658cff7 Work Title faithful to m…" at bounding box center [273, 285] width 520 height 95
drag, startPoint x: 233, startPoint y: 284, endPoint x: 5, endPoint y: 272, distance: 228.4
type input "wrock"
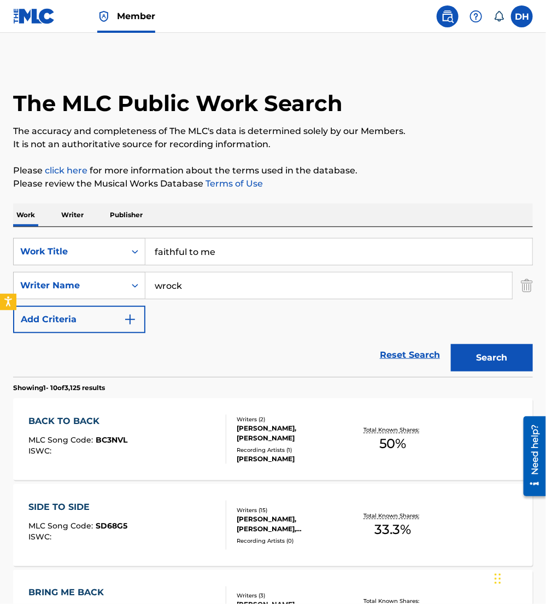
click at [451, 344] on button "Search" at bounding box center [492, 357] width 82 height 27
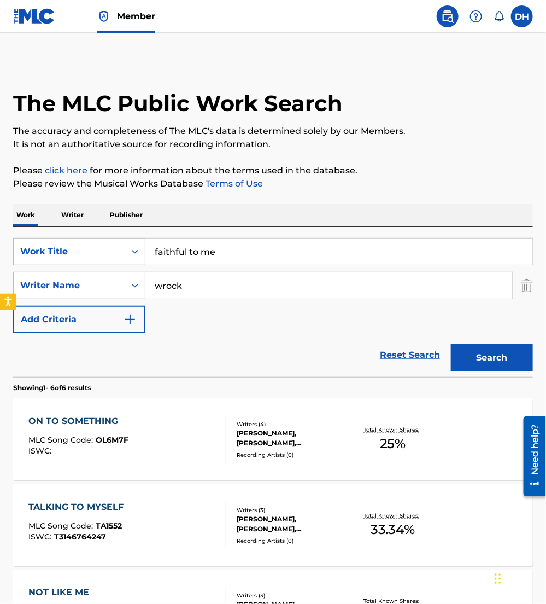
drag, startPoint x: 266, startPoint y: 240, endPoint x: 1, endPoint y: 253, distance: 265.1
click at [1, 253] on div "The MLC Public Work Search The accuracy and completeness of The MLC's data is d…" at bounding box center [273, 510] width 546 height 901
type input "fear is not my future"
click at [231, 214] on div "Work Writer Publisher" at bounding box center [273, 214] width 520 height 23
drag, startPoint x: 226, startPoint y: 290, endPoint x: 70, endPoint y: 286, distance: 156.0
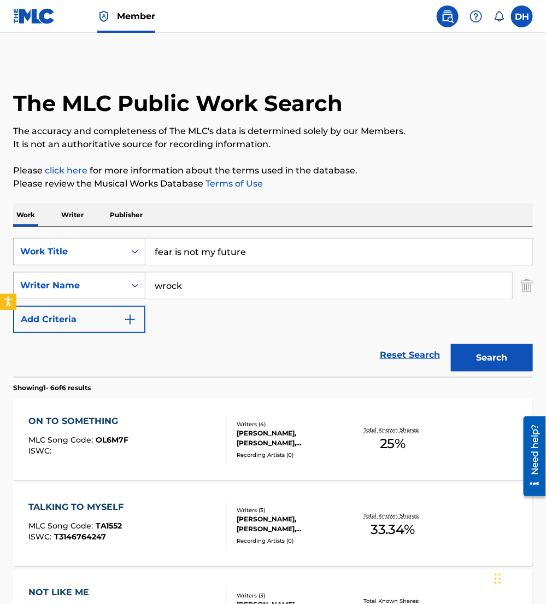
click at [70, 286] on div "SearchWithCriteria1fee86b8-c609-4dd0-aab7-f719d0480949 Writer Name [PERSON_NAME]" at bounding box center [273, 285] width 520 height 27
type input "[PERSON_NAME]"
click at [451, 344] on button "Search" at bounding box center [492, 357] width 82 height 27
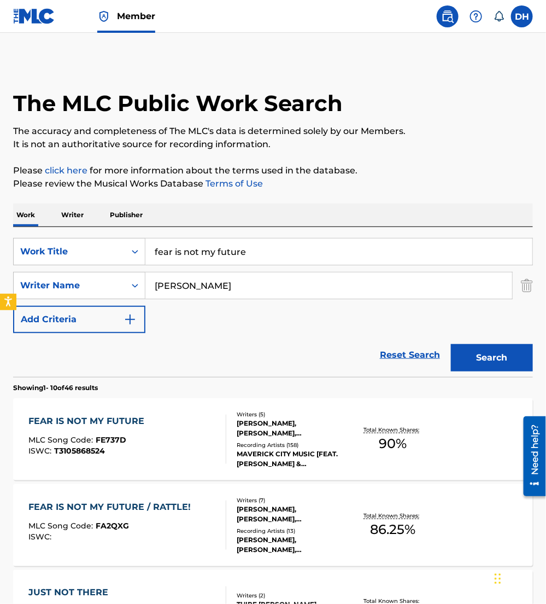
click at [39, 444] on span "MLC Song Code :" at bounding box center [62, 440] width 67 height 10
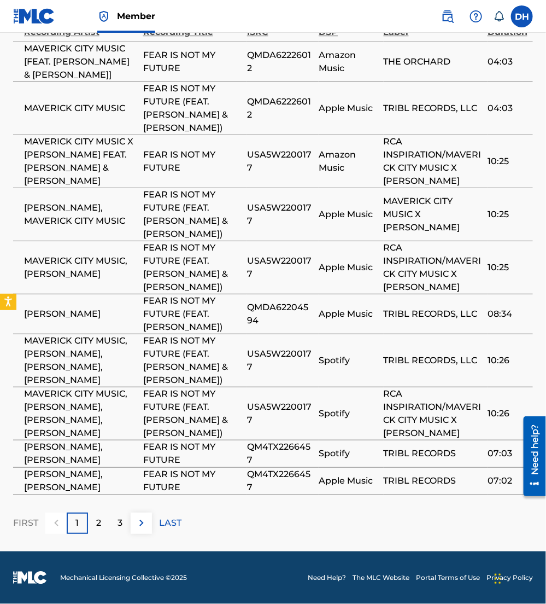
scroll to position [2185, 0]
click at [142, 517] on img at bounding box center [141, 522] width 13 height 13
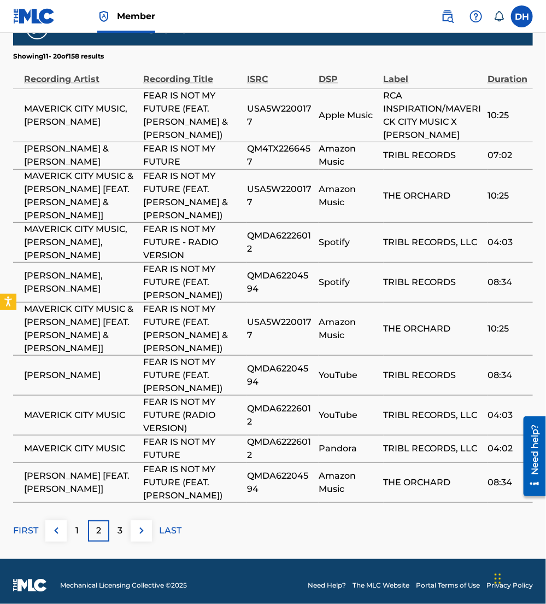
scroll to position [2094, 0]
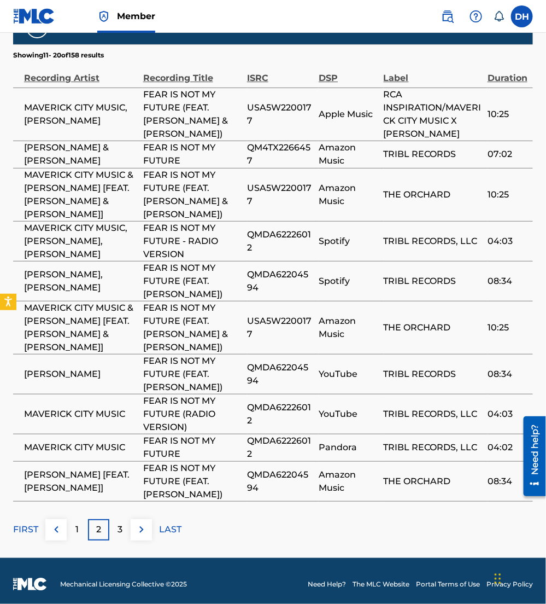
click at [138, 536] on img at bounding box center [141, 529] width 13 height 13
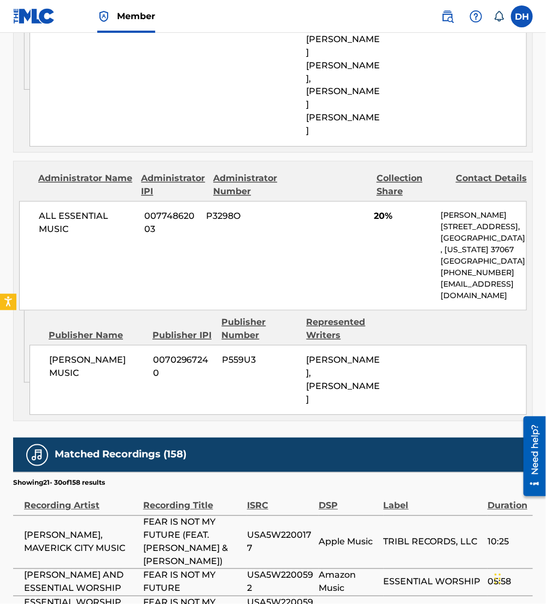
scroll to position [2082, 0]
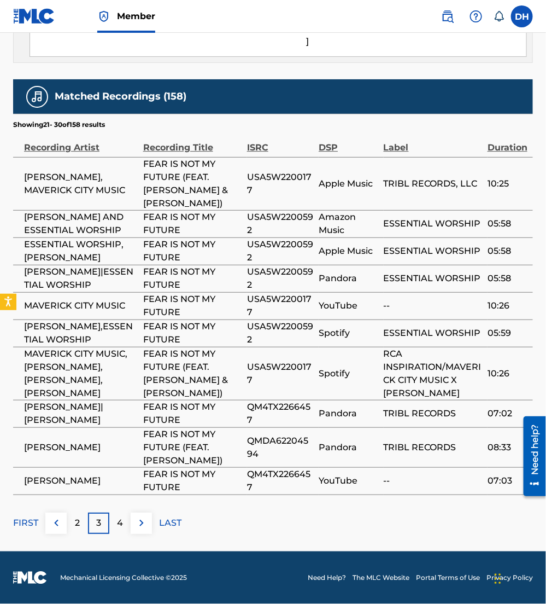
click at [137, 528] on img at bounding box center [141, 522] width 13 height 13
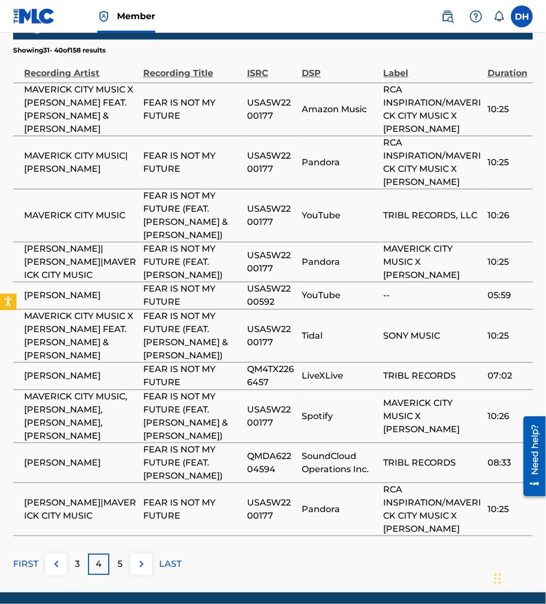
scroll to position [2128, 0]
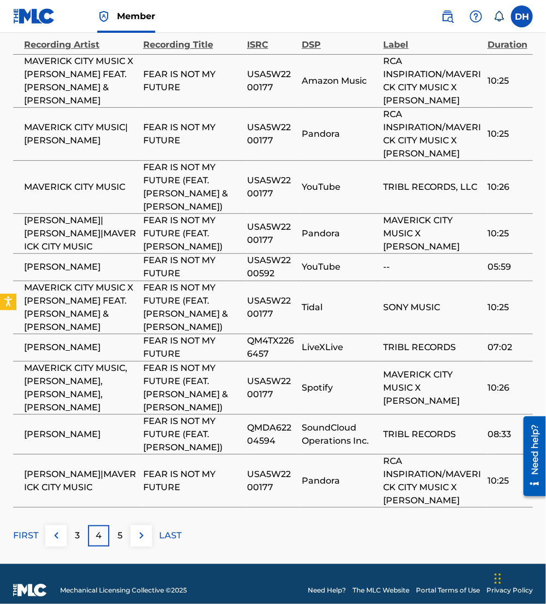
click at [138, 542] on img at bounding box center [141, 535] width 13 height 13
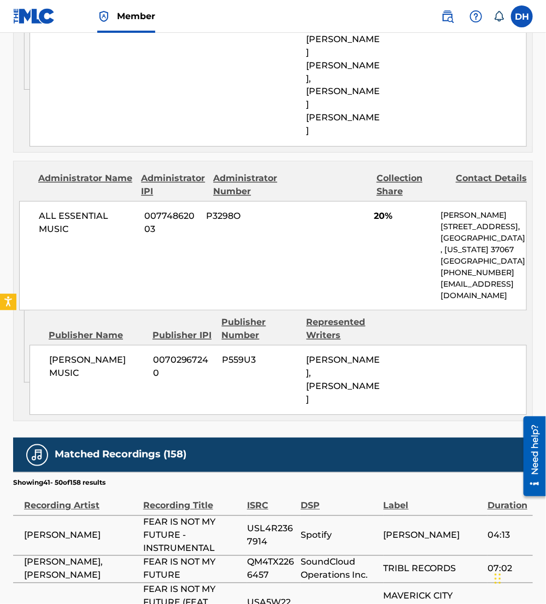
scroll to position [2107, 0]
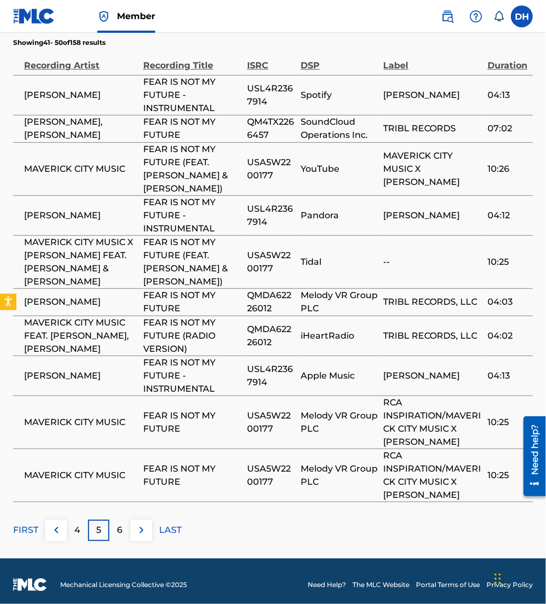
click at [140, 523] on img at bounding box center [141, 529] width 13 height 13
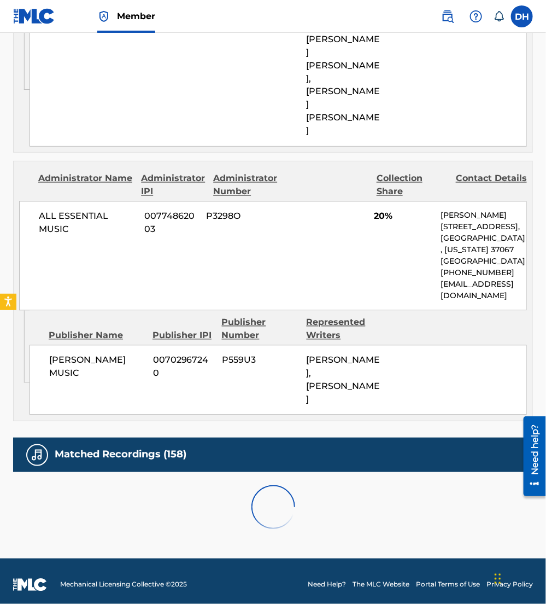
scroll to position [2056, 0]
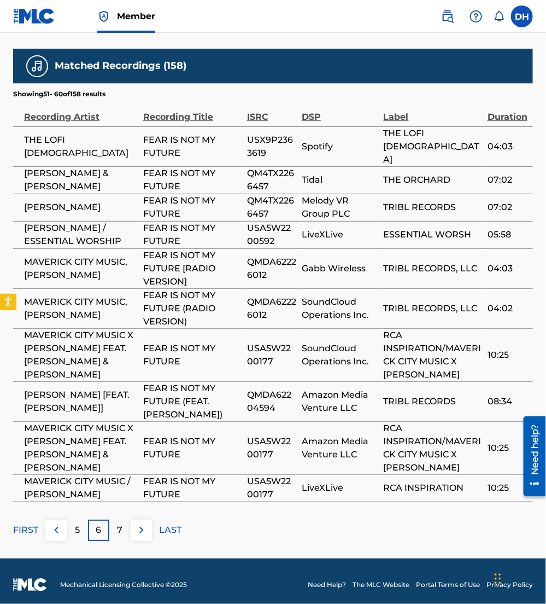
click at [142, 523] on img at bounding box center [141, 529] width 13 height 13
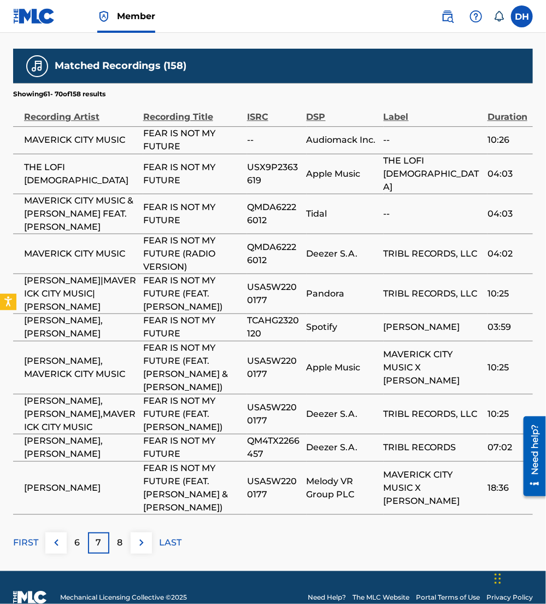
click at [149, 514] on span "FEAR IS NOT MY FUTURE (FEAT. [PERSON_NAME] & [PERSON_NAME])" at bounding box center [192, 488] width 98 height 53
click at [155, 554] on div "FIRST 6 7 8 LAST" at bounding box center [273, 542] width 520 height 21
click at [141, 549] on img at bounding box center [141, 542] width 13 height 13
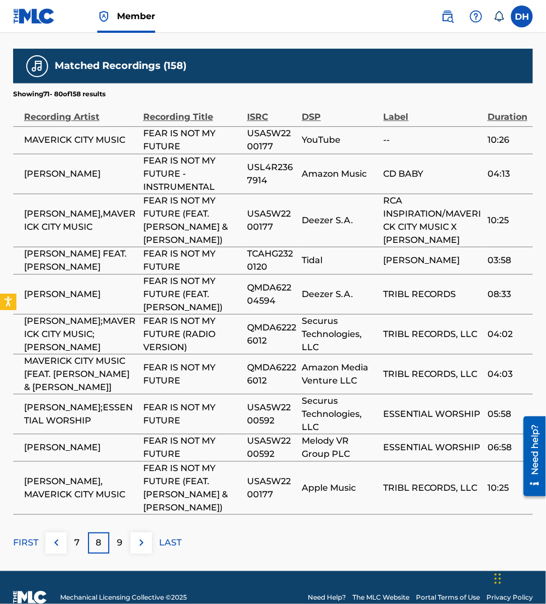
click at [141, 549] on img at bounding box center [141, 542] width 13 height 13
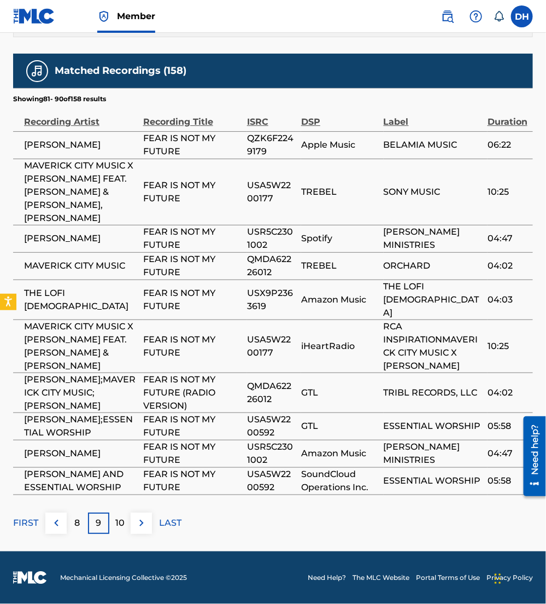
click at [141, 560] on footer "Mechanical Licensing Collective © 2025 Need Help? The MLC Website Portal Terms …" at bounding box center [273, 577] width 546 height 53
click at [136, 528] on img at bounding box center [141, 522] width 13 height 13
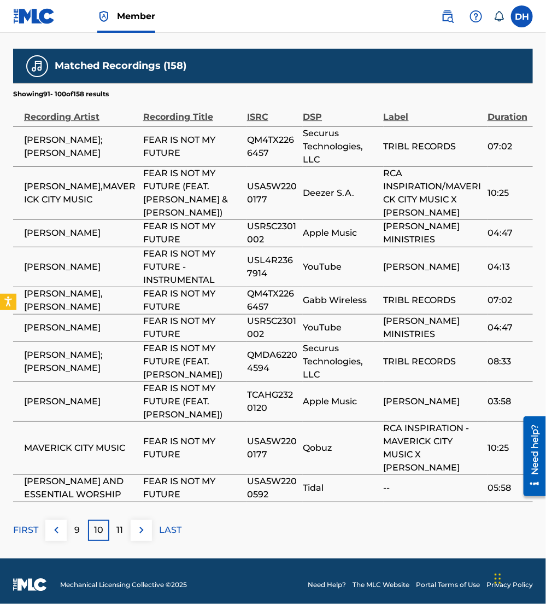
click at [144, 528] on button at bounding box center [141, 530] width 21 height 21
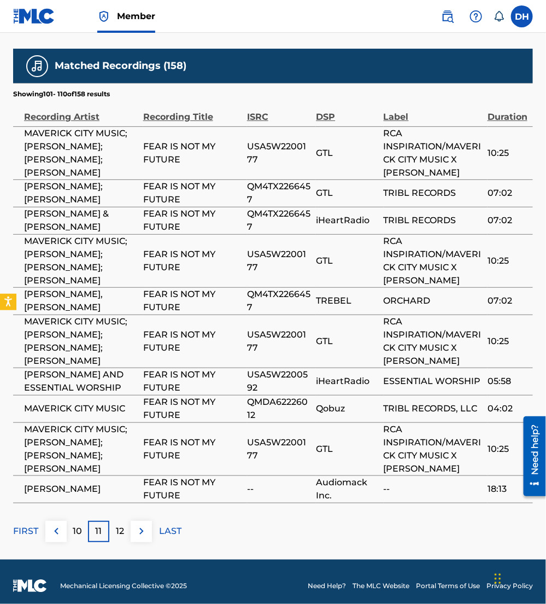
click at [140, 538] on img at bounding box center [141, 531] width 13 height 13
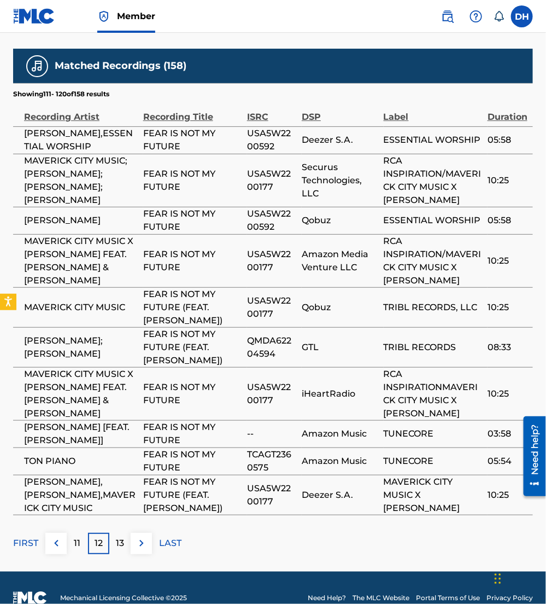
click at [140, 550] on img at bounding box center [141, 543] width 13 height 13
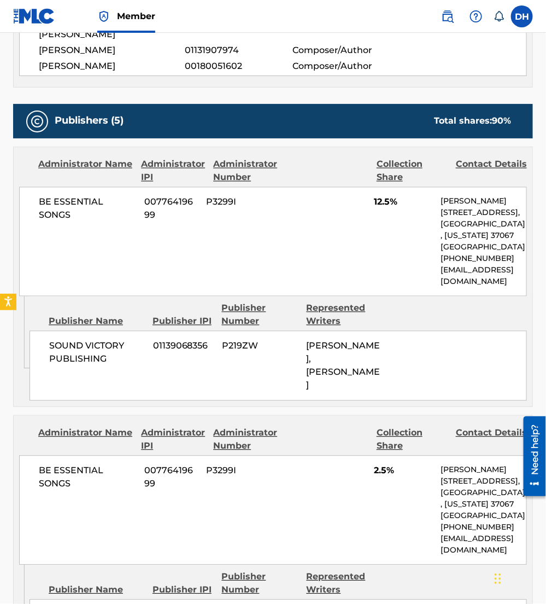
scroll to position [0, 0]
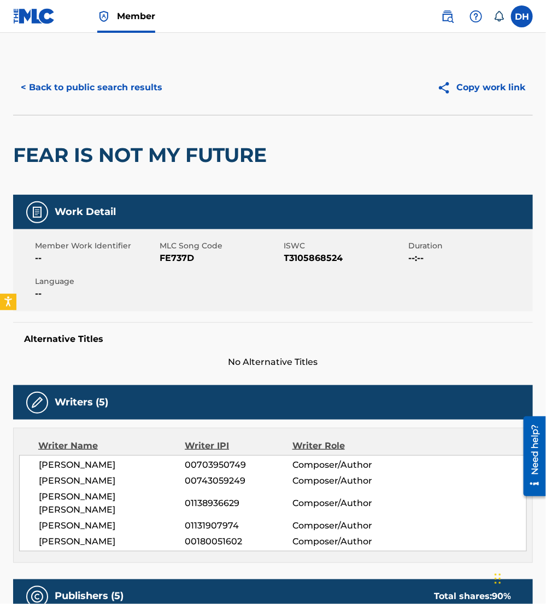
click at [114, 84] on button "< Back to public search results" at bounding box center [91, 87] width 157 height 27
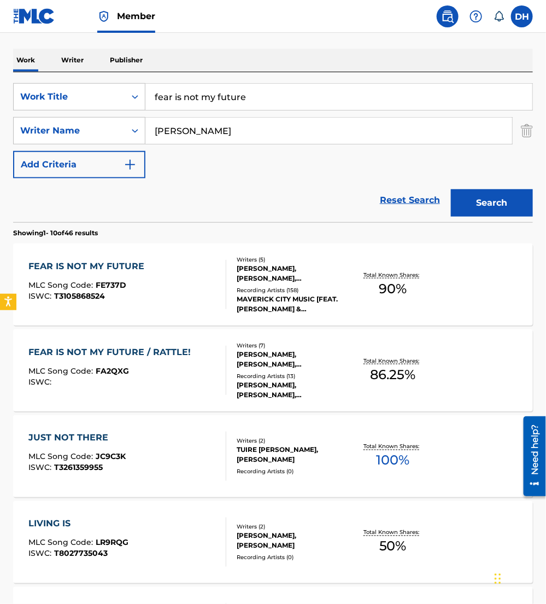
scroll to position [162, 0]
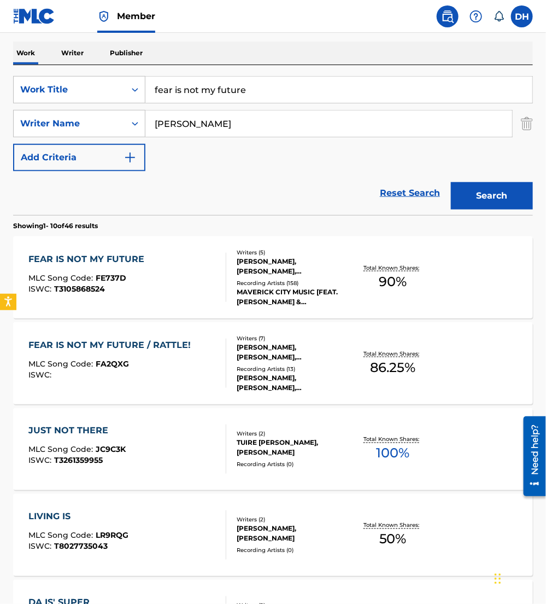
click at [295, 102] on input "fear is not my future" at bounding box center [338, 90] width 387 height 26
type input "fear is not my future/rattle"
click at [474, 199] on button "Search" at bounding box center [492, 195] width 82 height 27
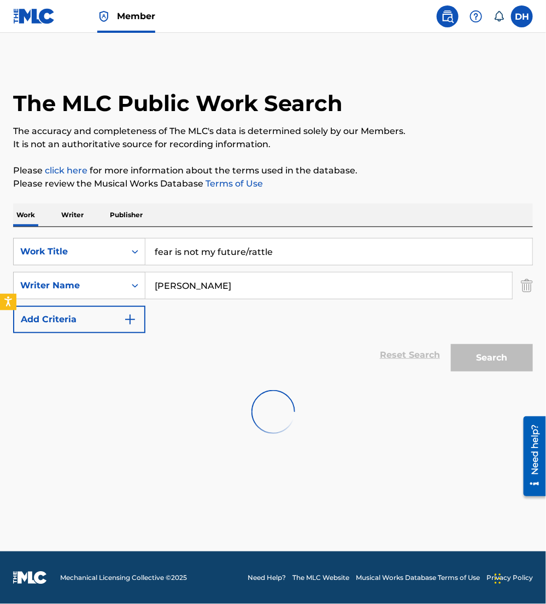
scroll to position [0, 0]
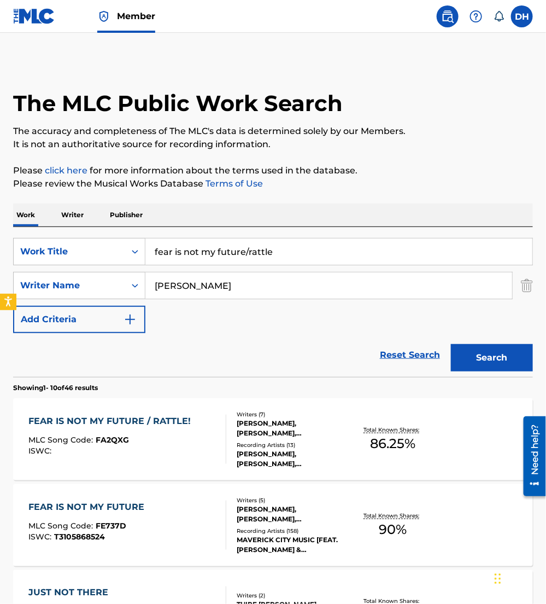
click at [158, 438] on div "MLC Song Code : FA2QXG" at bounding box center [113, 441] width 168 height 11
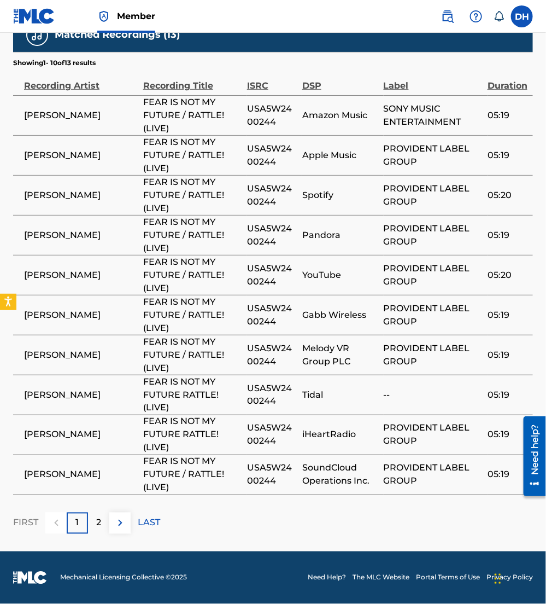
scroll to position [2544, 0]
click at [117, 523] on img at bounding box center [120, 522] width 13 height 13
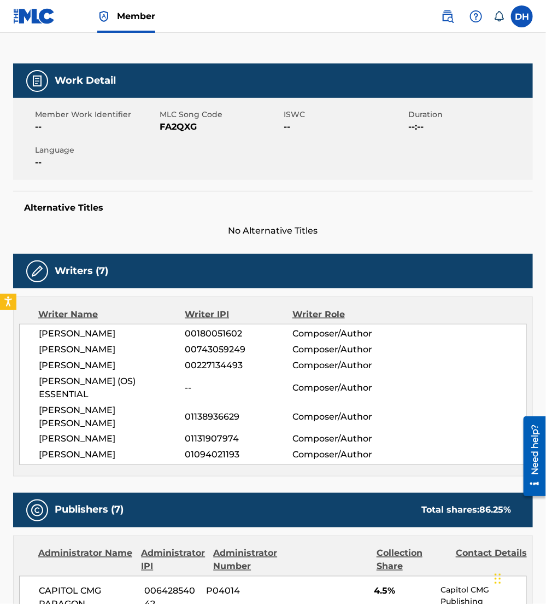
scroll to position [0, 0]
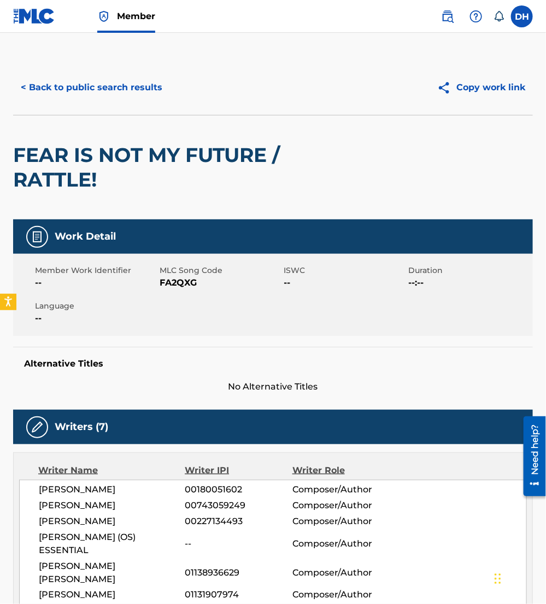
click at [106, 88] on button "< Back to public search results" at bounding box center [91, 87] width 157 height 27
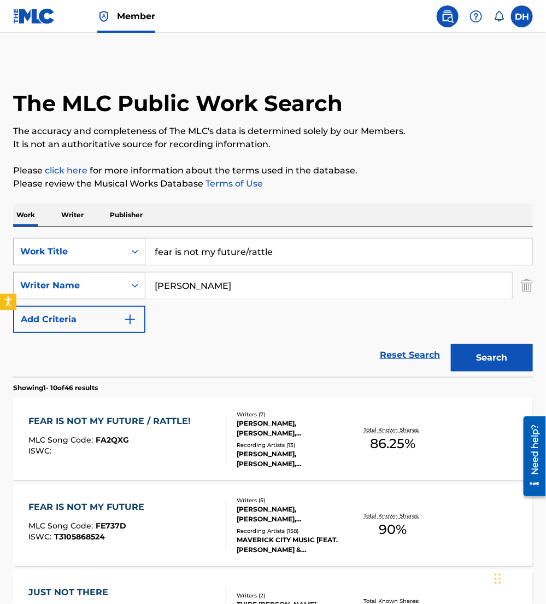
drag, startPoint x: 190, startPoint y: 269, endPoint x: 43, endPoint y: 272, distance: 147.2
click at [43, 272] on div "SearchWithCriteriabeafaea8-4ddd-492c-9d35-237b7658cff7 Work Title fear is not m…" at bounding box center [273, 285] width 520 height 95
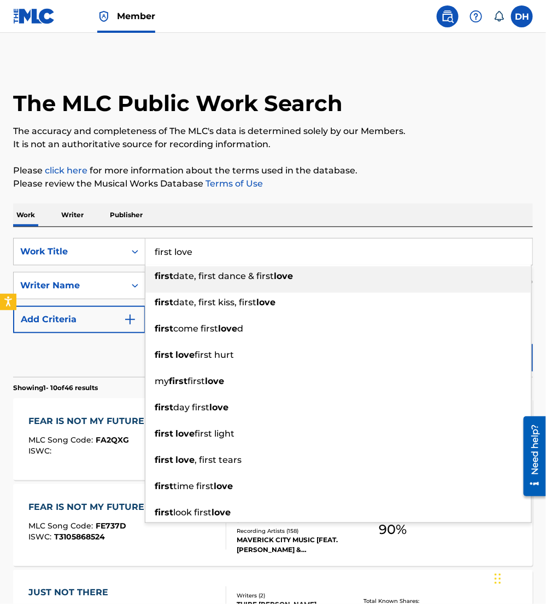
type input "first love"
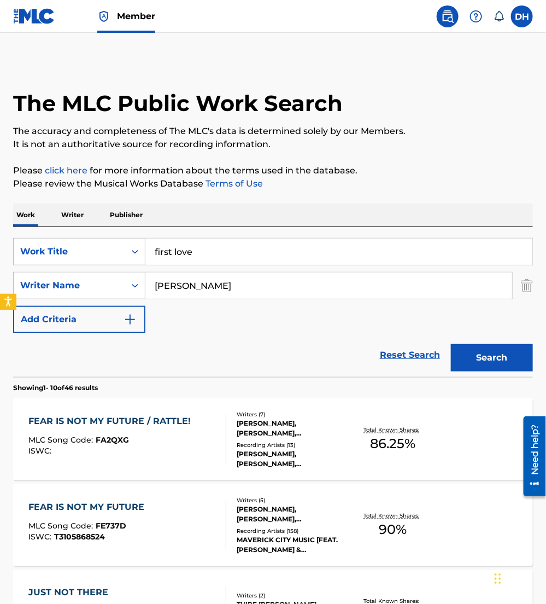
drag, startPoint x: 219, startPoint y: 288, endPoint x: 75, endPoint y: 270, distance: 144.4
click at [75, 270] on div "SearchWithCriteriabeafaea8-4ddd-492c-9d35-237b7658cff7 Work Title first love Se…" at bounding box center [273, 285] width 520 height 95
type input "horsey"
click at [451, 344] on button "Search" at bounding box center [492, 357] width 82 height 27
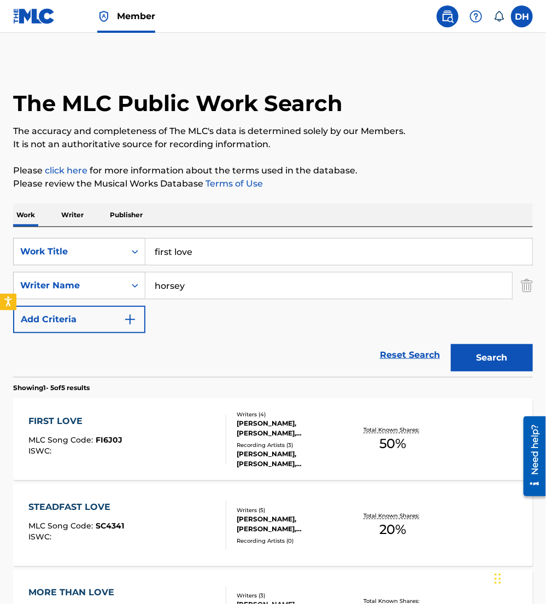
click at [144, 439] on div "FIRST LOVE MLC Song Code : FI6J0J ISWC :" at bounding box center [127, 439] width 197 height 49
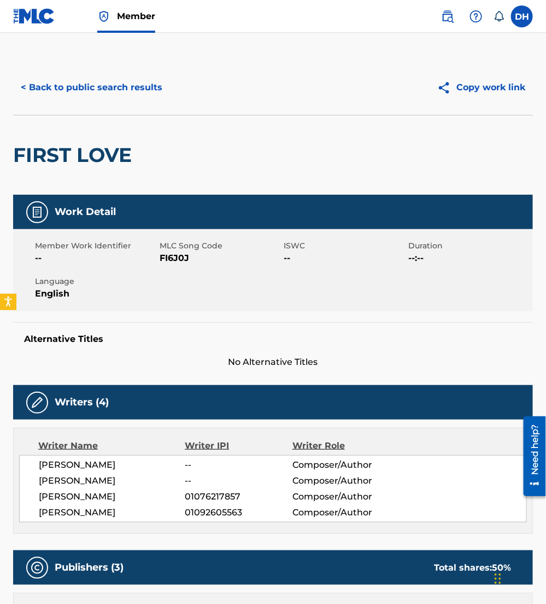
click at [117, 102] on div "< Back to public search results Copy work link" at bounding box center [273, 87] width 520 height 55
click at [92, 84] on button "< Back to public search results" at bounding box center [91, 87] width 157 height 27
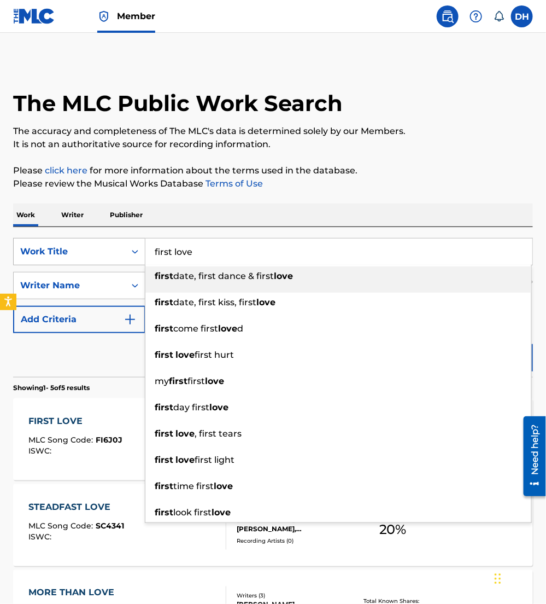
drag, startPoint x: 257, startPoint y: 253, endPoint x: 27, endPoint y: 260, distance: 229.3
click at [27, 260] on div "SearchWithCriteriabeafaea8-4ddd-492c-9d35-237b7658cff7 Work Title first love fi…" at bounding box center [273, 251] width 520 height 27
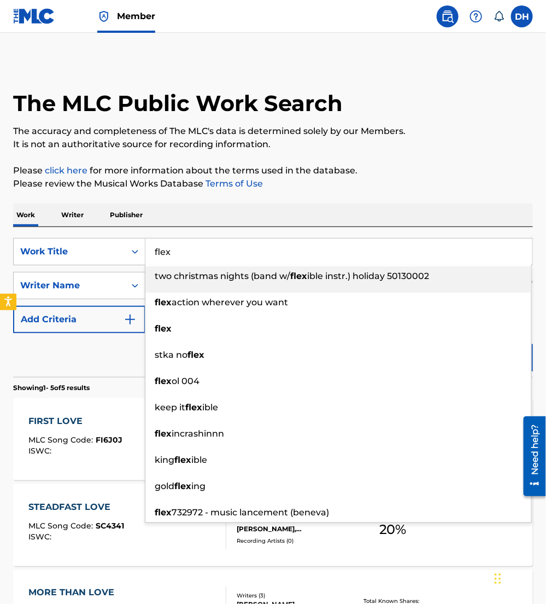
type input "flex"
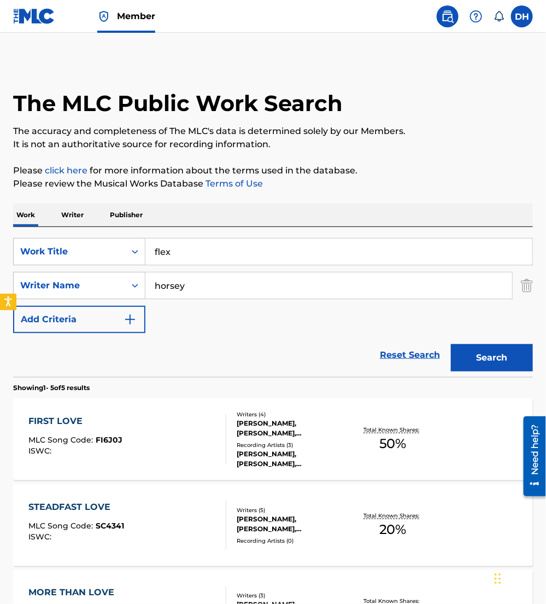
click at [231, 229] on div "SearchWithCriteriabeafaea8-4ddd-492c-9d35-237b7658cff7 Work Title flex SearchWi…" at bounding box center [273, 302] width 520 height 150
drag, startPoint x: 207, startPoint y: 292, endPoint x: 118, endPoint y: 284, distance: 89.4
click at [118, 284] on div "SearchWithCriteria1fee86b8-c609-4dd0-aab7-f719d0480949 Writer Name horsey" at bounding box center [273, 285] width 520 height 27
click at [476, 349] on button "Search" at bounding box center [492, 357] width 82 height 27
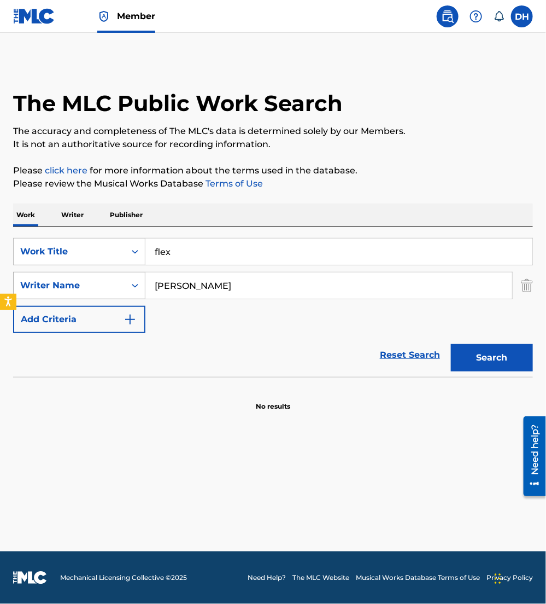
drag, startPoint x: 198, startPoint y: 282, endPoint x: 47, endPoint y: 285, distance: 151.0
click at [47, 285] on div "SearchWithCriteria1fee86b8-c609-4dd0-aab7-f719d0480949 Writer Name [PERSON_NAME]" at bounding box center [273, 285] width 520 height 27
type input "[PERSON_NAME]"
click at [451, 344] on button "Search" at bounding box center [492, 357] width 82 height 27
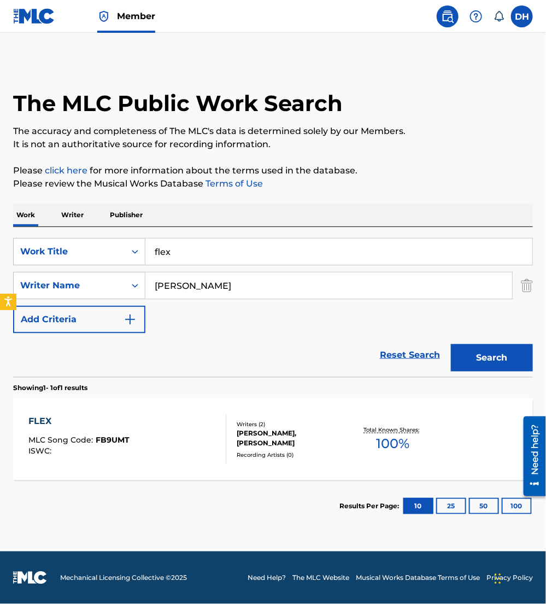
click at [190, 427] on div "FLEX MLC Song Code : FB9UMT ISWC :" at bounding box center [127, 439] width 197 height 49
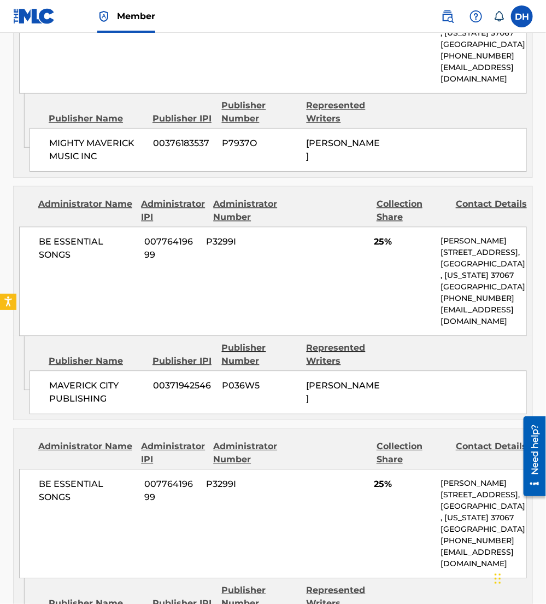
scroll to position [618, 0]
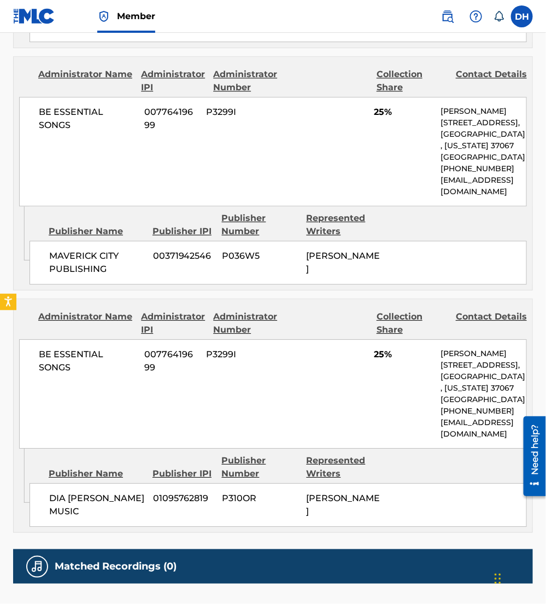
click at [353, 238] on div "Represented Writers" at bounding box center [345, 225] width 77 height 26
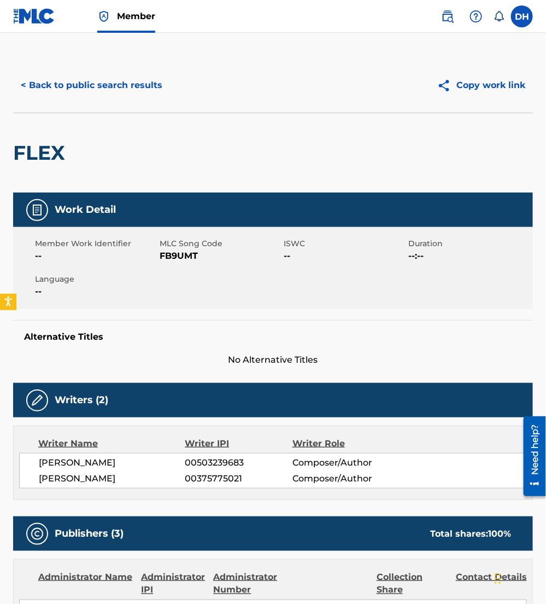
scroll to position [0, 0]
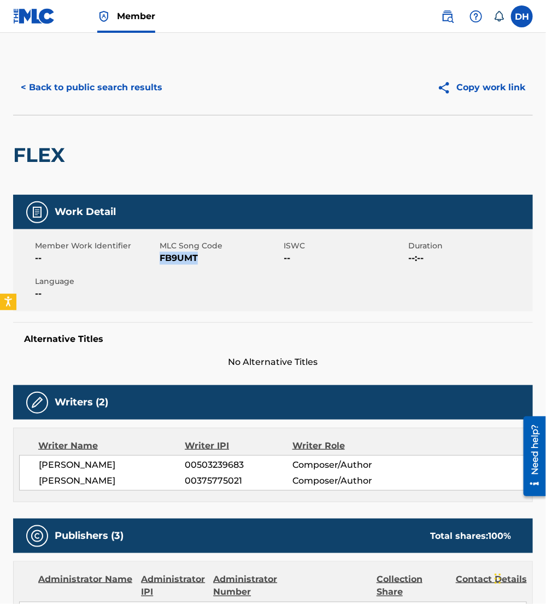
drag, startPoint x: 161, startPoint y: 258, endPoint x: 213, endPoint y: 261, distance: 52.1
click at [213, 261] on span "FB9UMT" at bounding box center [221, 258] width 122 height 13
copy span "FB9UMT"
drag, startPoint x: 108, startPoint y: 90, endPoint x: 33, endPoint y: 94, distance: 75.6
click at [33, 94] on button "< Back to public search results" at bounding box center [91, 87] width 157 height 27
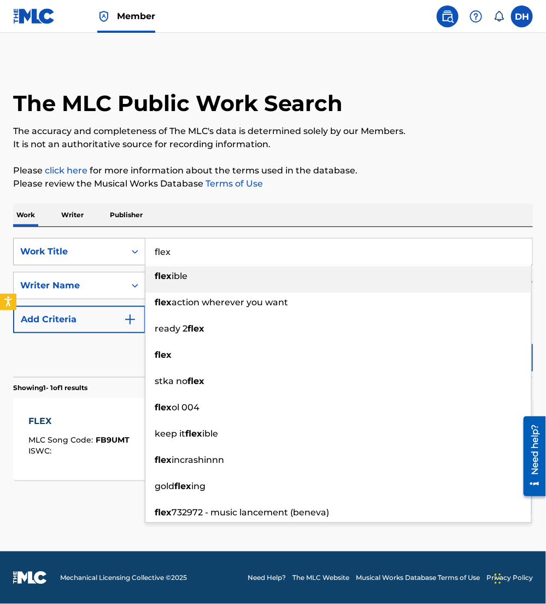
drag, startPoint x: 254, startPoint y: 256, endPoint x: 34, endPoint y: 241, distance: 221.0
click at [34, 241] on div "SearchWithCriteriabeafaea8-4ddd-492c-9d35-237b7658cff7 Work Title flex flex ibl…" at bounding box center [273, 251] width 520 height 27
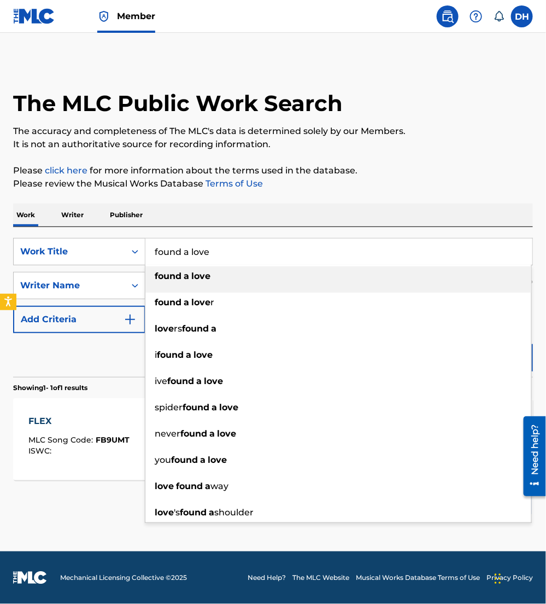
type input "found a love"
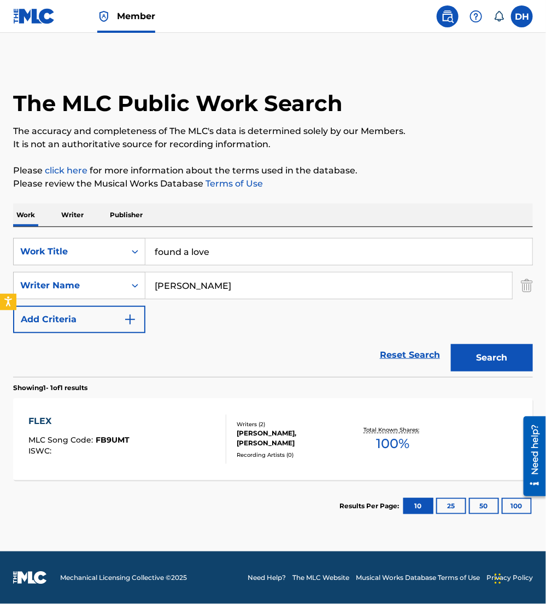
click at [159, 199] on div "The MLC Public Work Search The accuracy and completeness of The MLC's data is d…" at bounding box center [273, 295] width 546 height 471
drag, startPoint x: 153, startPoint y: 284, endPoint x: 89, endPoint y: 283, distance: 64.6
click at [89, 283] on div "SearchWithCriteria1fee86b8-c609-4dd0-aab7-f719d0480949 Writer Name [PERSON_NAME]" at bounding box center [273, 285] width 520 height 27
type input "[PERSON_NAME]"
click at [451, 344] on button "Search" at bounding box center [492, 357] width 82 height 27
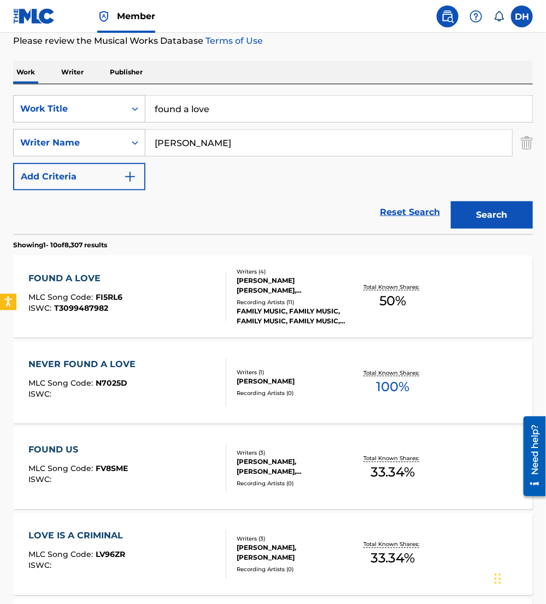
scroll to position [143, 0]
click at [115, 310] on div "ISWC : T3099487982" at bounding box center [76, 308] width 94 height 8
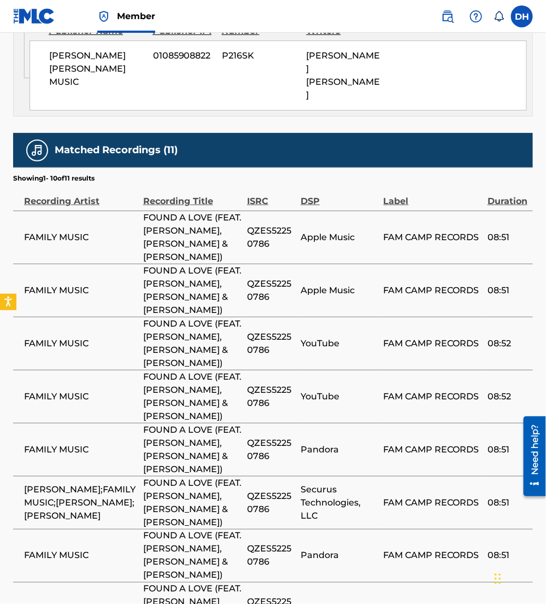
scroll to position [1420, 0]
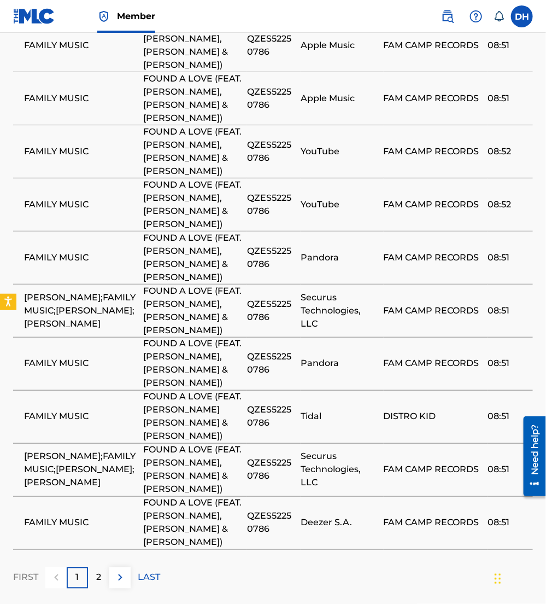
click at [121, 571] on img at bounding box center [120, 577] width 13 height 13
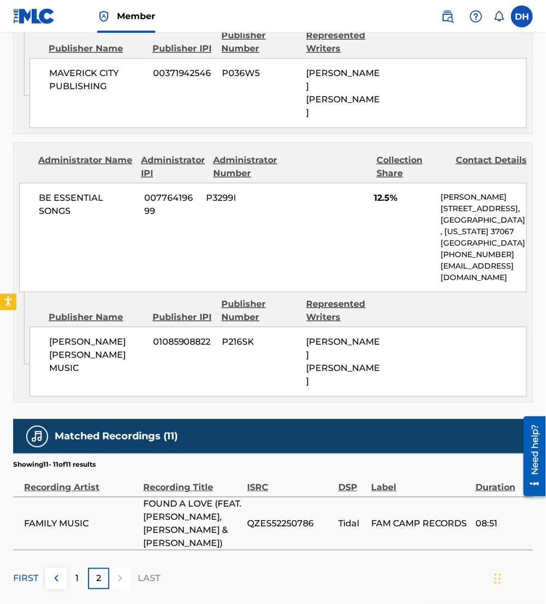
scroll to position [0, 0]
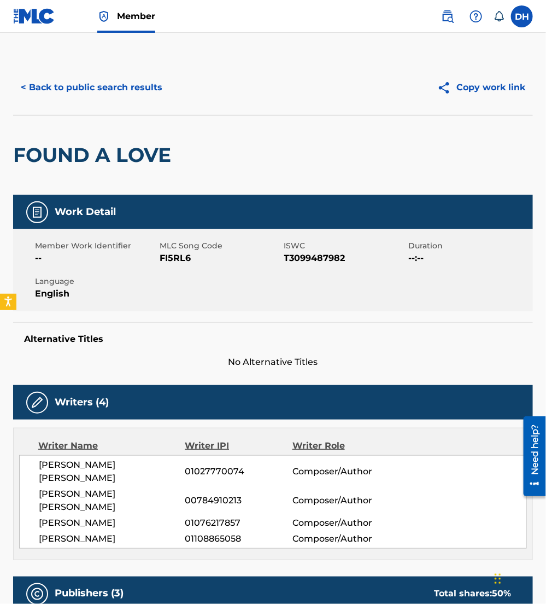
click at [160, 258] on span "FI5RL6" at bounding box center [221, 258] width 122 height 13
drag, startPoint x: 162, startPoint y: 258, endPoint x: 208, endPoint y: 259, distance: 46.0
click at [208, 259] on span "FI5RL6" at bounding box center [221, 258] width 122 height 13
drag, startPoint x: 208, startPoint y: 259, endPoint x: 147, endPoint y: 242, distance: 64.1
click at [147, 242] on span "Member Work Identifier" at bounding box center [96, 245] width 122 height 11
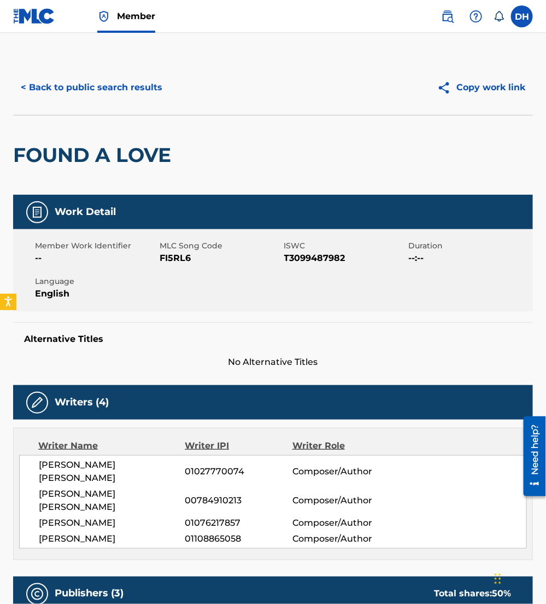
click at [162, 257] on span "FI5RL6" at bounding box center [221, 258] width 122 height 13
drag, startPoint x: 160, startPoint y: 256, endPoint x: 191, endPoint y: 259, distance: 30.8
click at [191, 259] on span "FI5RL6" at bounding box center [221, 258] width 122 height 13
copy span "FI5RL6"
click at [191, 259] on span "FI5RL6" at bounding box center [221, 258] width 122 height 13
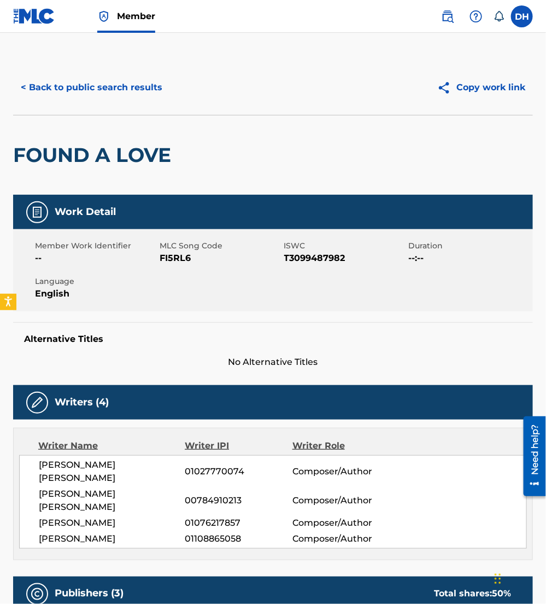
click at [117, 88] on button "< Back to public search results" at bounding box center [91, 87] width 157 height 27
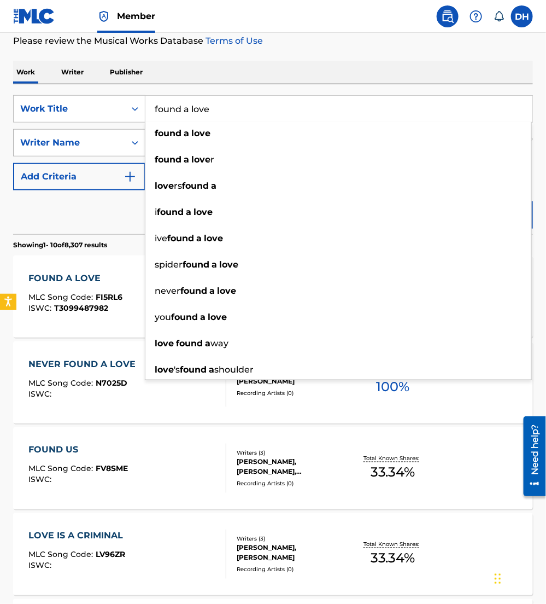
drag, startPoint x: 276, startPoint y: 117, endPoint x: 60, endPoint y: 134, distance: 216.7
click at [60, 134] on div "SearchWithCriteriabeafaea8-4ddd-492c-9d35-237b7658cff7 Work Title found a love …" at bounding box center [273, 142] width 520 height 95
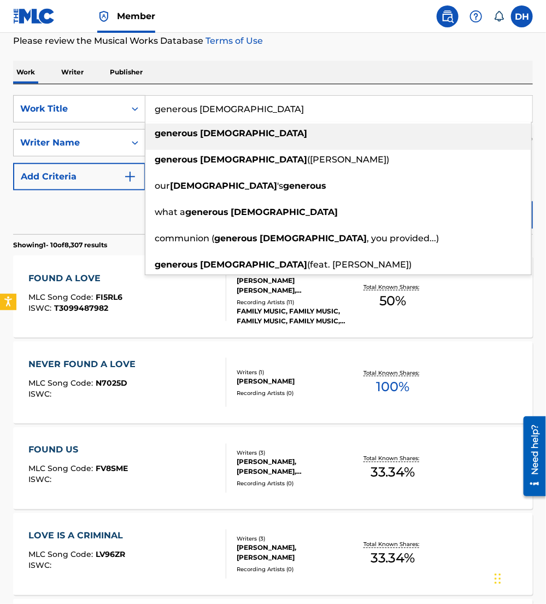
type input "generous [DEMOGRAPHIC_DATA]"
click at [208, 126] on div "generous [DEMOGRAPHIC_DATA]" at bounding box center [338, 134] width 386 height 20
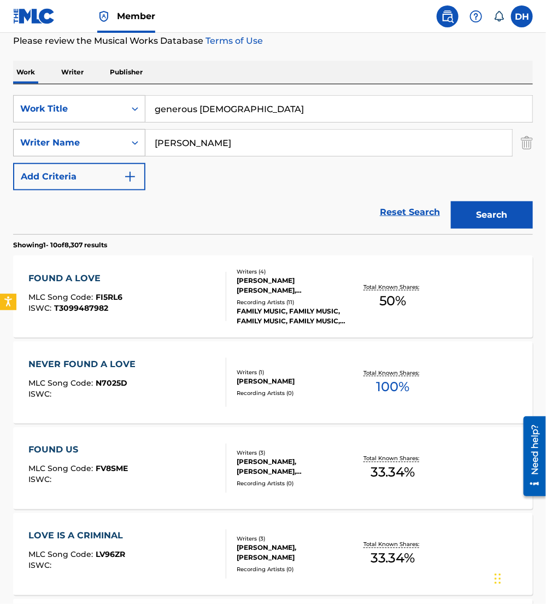
drag, startPoint x: 214, startPoint y: 150, endPoint x: 61, endPoint y: 154, distance: 152.7
click at [61, 154] on div "SearchWithCriteria1fee86b8-c609-4dd0-aab7-f719d0480949 Writer Name [PERSON_NAME]" at bounding box center [273, 142] width 520 height 27
type input "raine"
click at [451, 201] on button "Search" at bounding box center [492, 214] width 82 height 27
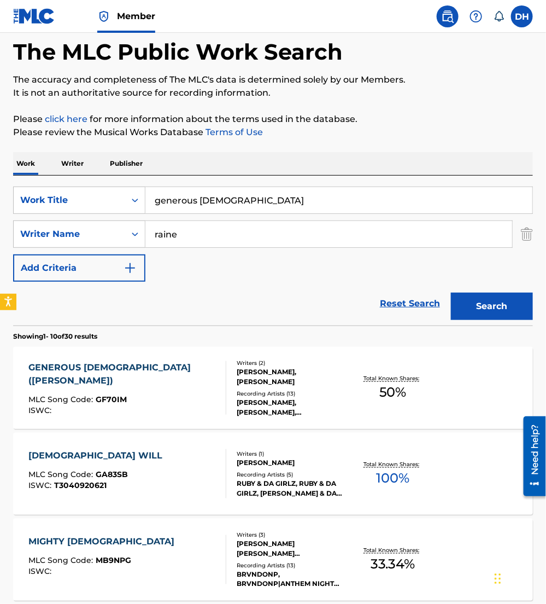
scroll to position [54, 0]
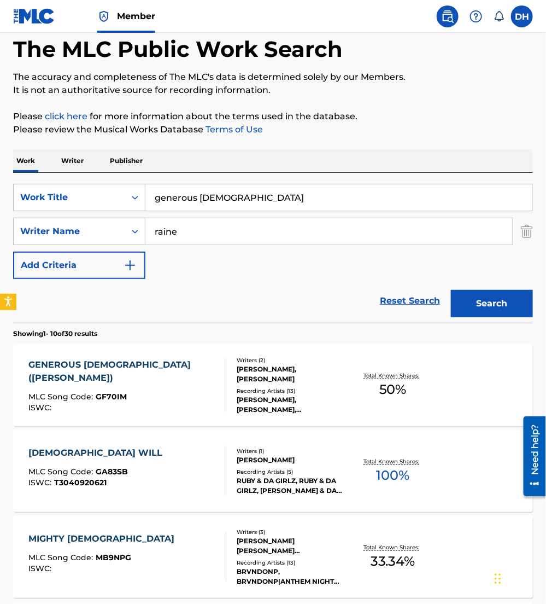
click at [147, 372] on div "GENEROUS [DEMOGRAPHIC_DATA] ([PERSON_NAME])" at bounding box center [123, 371] width 188 height 26
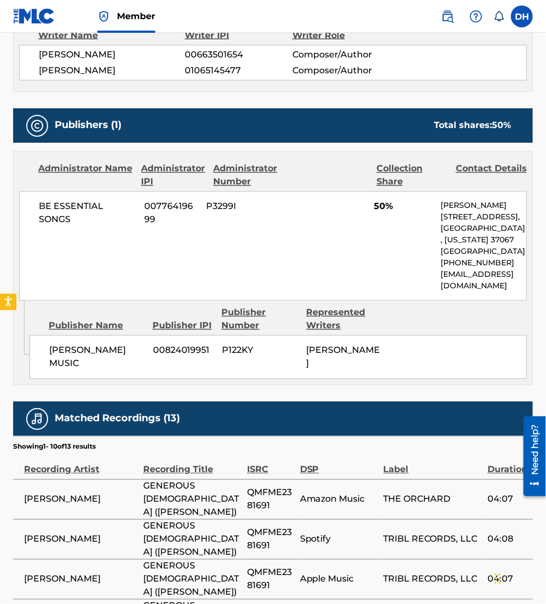
scroll to position [667, 0]
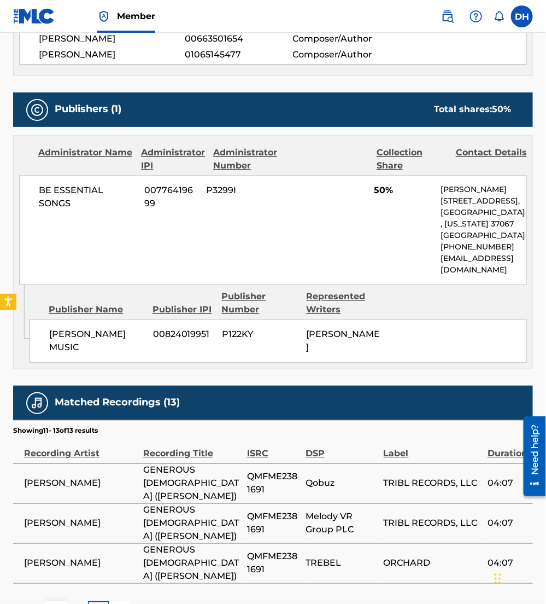
scroll to position [0, 0]
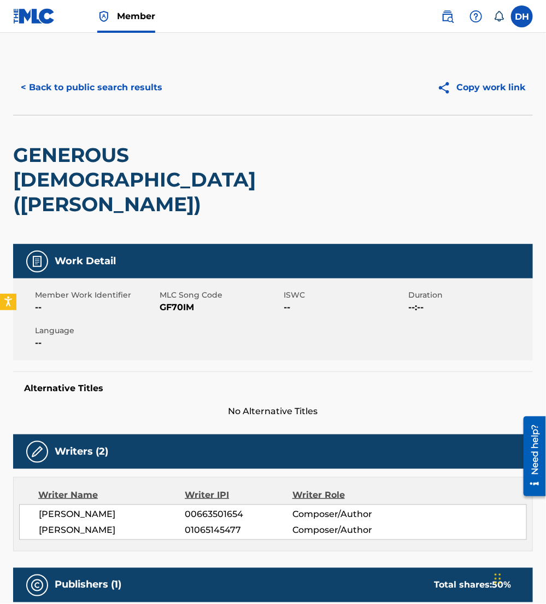
click at [104, 95] on button "< Back to public search results" at bounding box center [91, 87] width 157 height 27
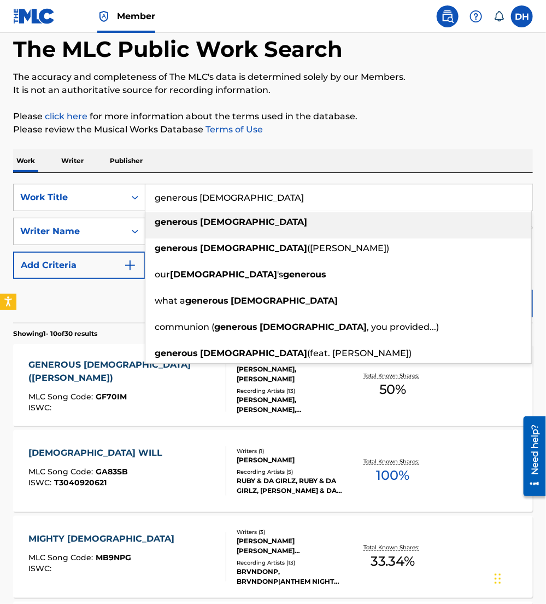
drag, startPoint x: 237, startPoint y: 196, endPoint x: 0, endPoint y: 197, distance: 237.4
click at [0, 198] on html "Accessibility Screen-Reader Guide, Feedback, and Issue Reporting | New window M…" at bounding box center [273, 248] width 546 height 604
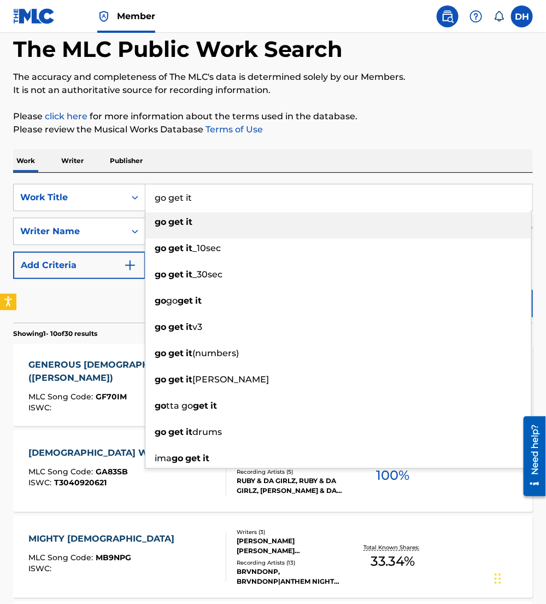
type input "go get it"
click at [195, 229] on div "go get it" at bounding box center [338, 222] width 386 height 20
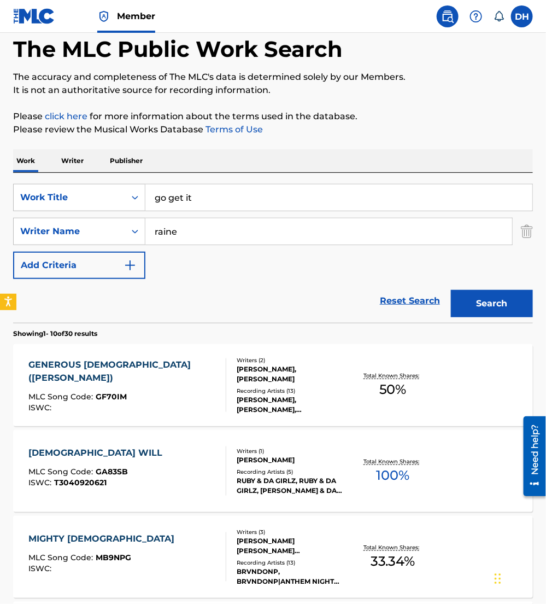
drag, startPoint x: 232, startPoint y: 216, endPoint x: 187, endPoint y: 224, distance: 46.0
click at [187, 224] on div "SearchWithCriteriabeafaea8-4ddd-492c-9d35-237b7658cff7 Work Title go get it Sea…" at bounding box center [273, 231] width 520 height 95
drag, startPoint x: 205, startPoint y: 235, endPoint x: 57, endPoint y: 225, distance: 148.0
click at [57, 225] on div "SearchWithCriteria1fee86b8-c609-4dd0-aab7-f719d0480949 Writer Name raine" at bounding box center [273, 231] width 520 height 27
type input "[PERSON_NAME]"
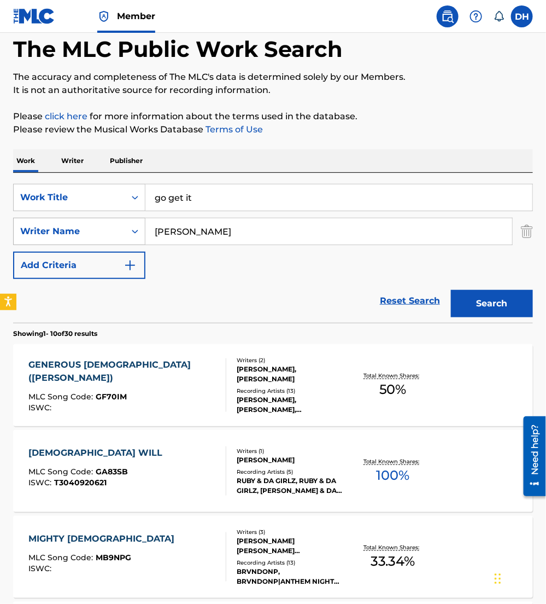
click at [451, 290] on button "Search" at bounding box center [492, 303] width 82 height 27
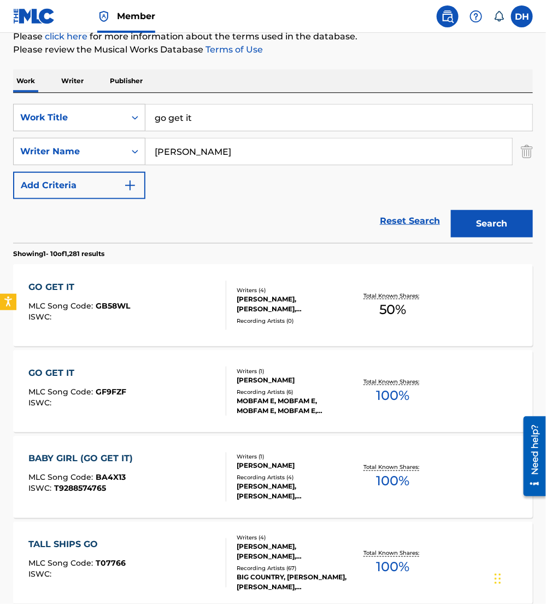
scroll to position [135, 0]
click at [251, 305] on div "[PERSON_NAME], [PERSON_NAME], [PERSON_NAME], [PERSON_NAME] [PERSON_NAME]" at bounding box center [293, 304] width 113 height 20
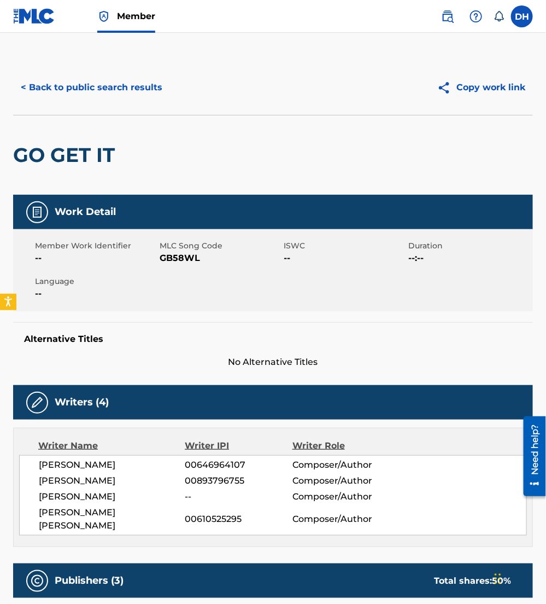
drag, startPoint x: 160, startPoint y: 258, endPoint x: 266, endPoint y: 249, distance: 106.5
click at [266, 249] on div "MLC Song Code GB58WL" at bounding box center [222, 252] width 125 height 25
copy span
